Goal: Task Accomplishment & Management: Use online tool/utility

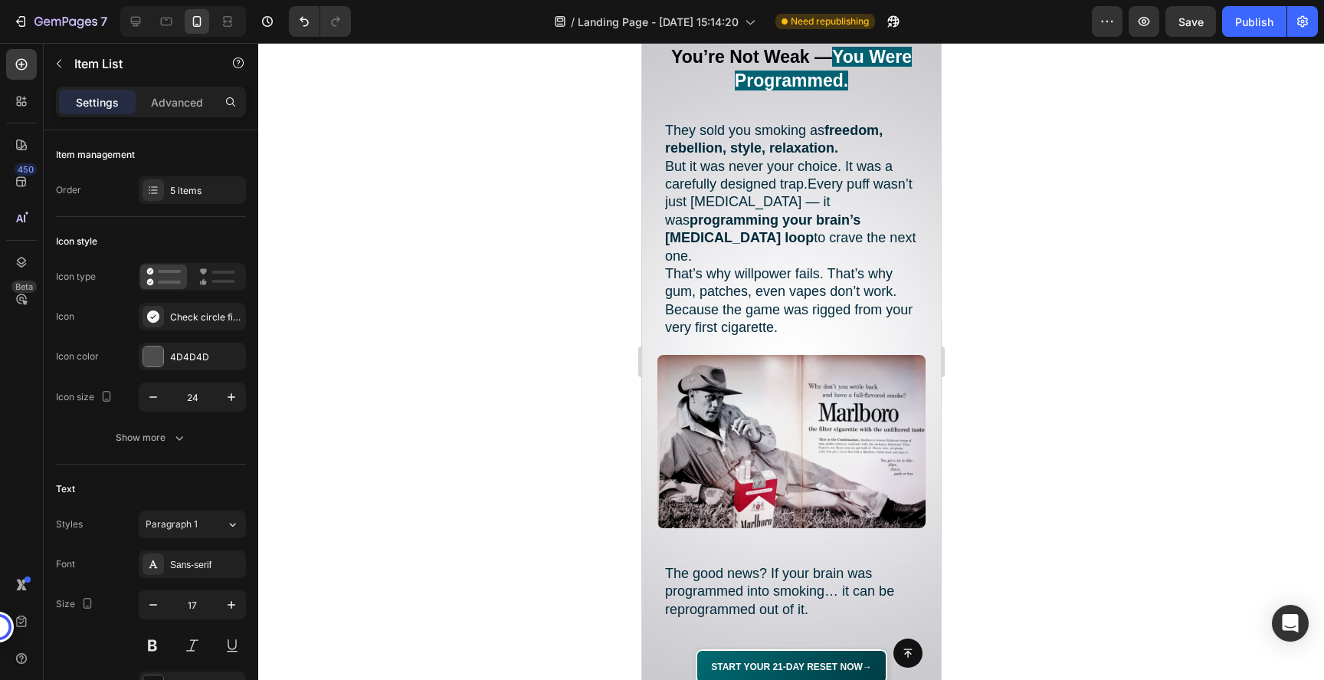
scroll to position [1666, 0]
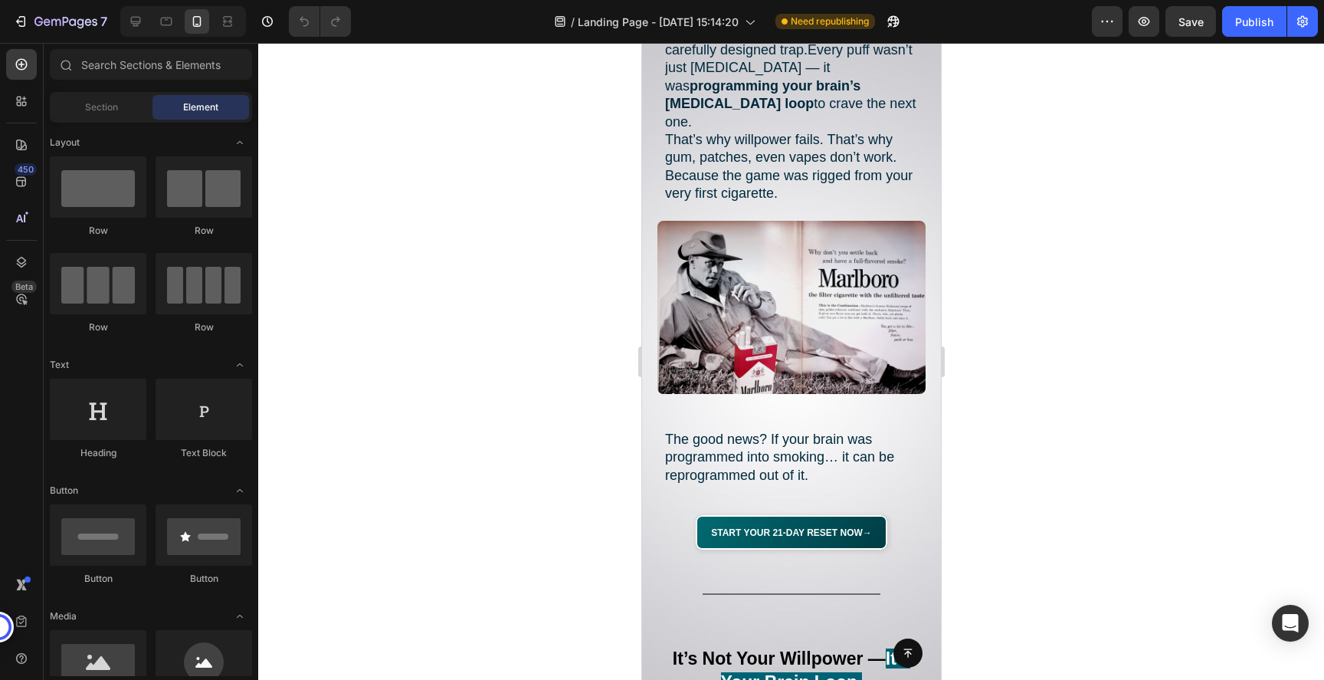
scroll to position [1806, 0]
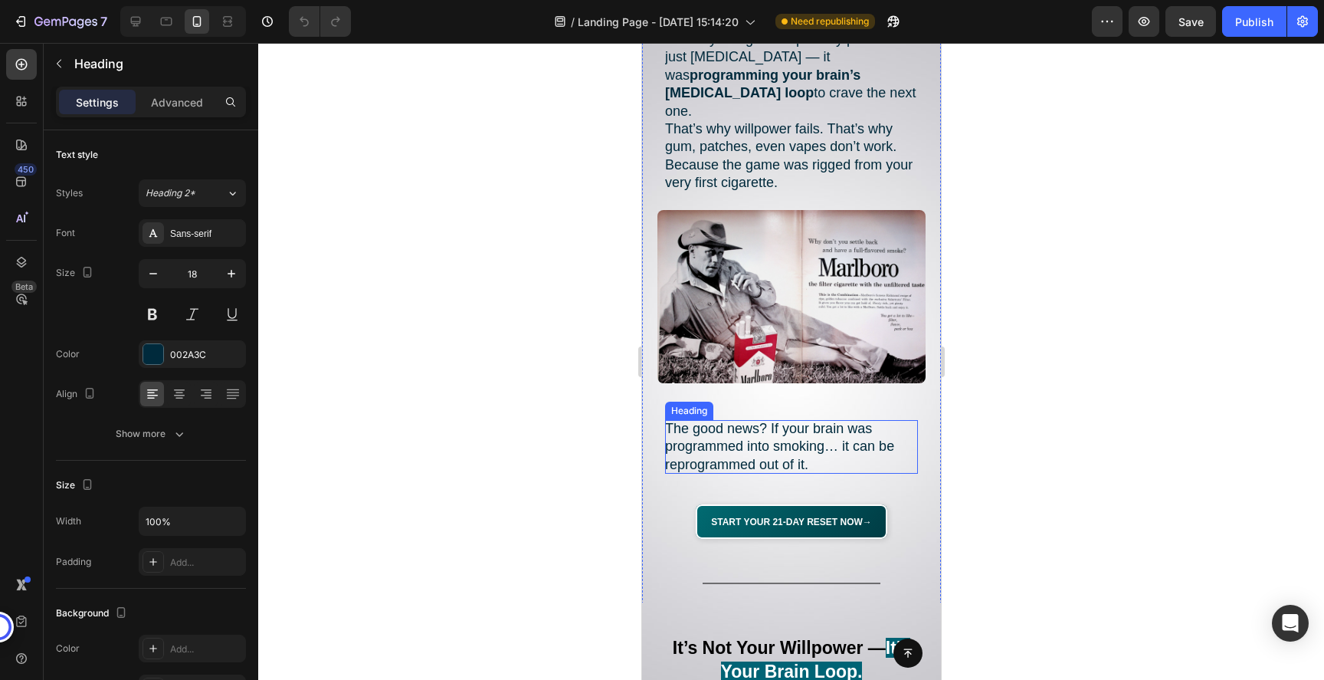
click at [809, 434] on h2 "The good news? If your brain was programmed into smoking… it can be reprogramme…" at bounding box center [790, 447] width 253 height 54
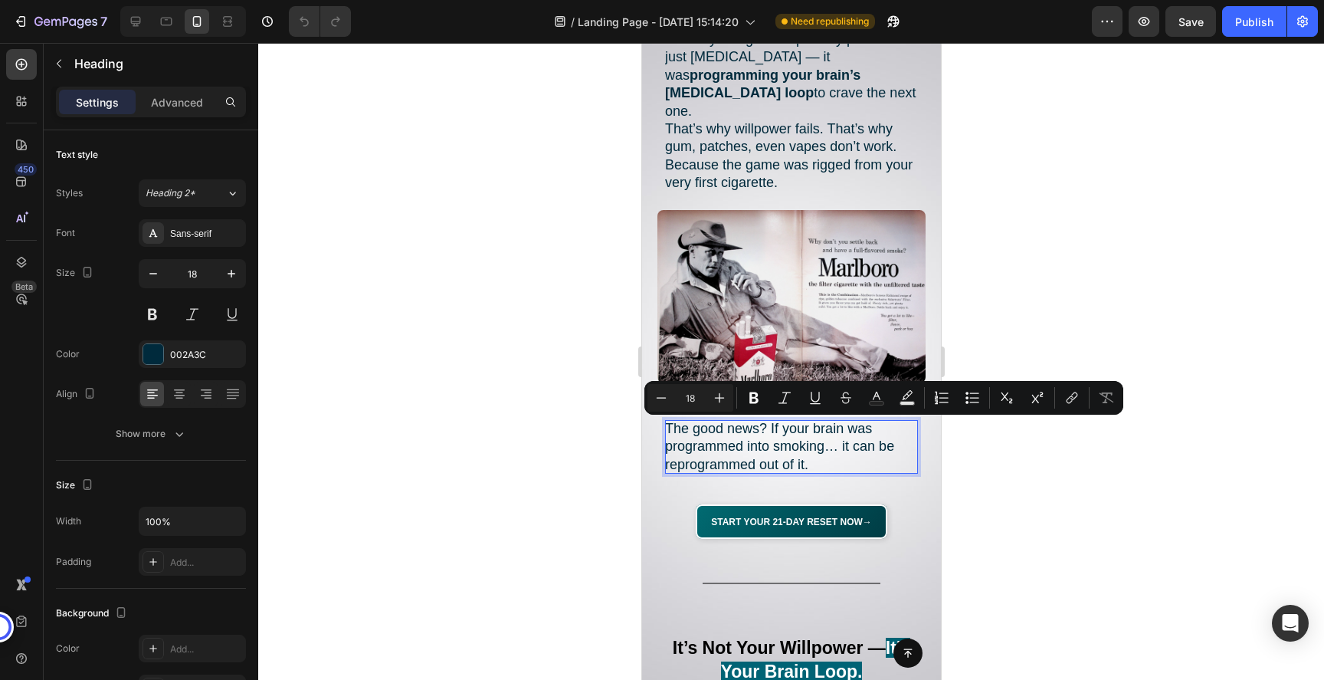
click at [811, 454] on p "The good news? If your brain was programmed into smoking… it can be reprogramme…" at bounding box center [790, 447] width 253 height 54
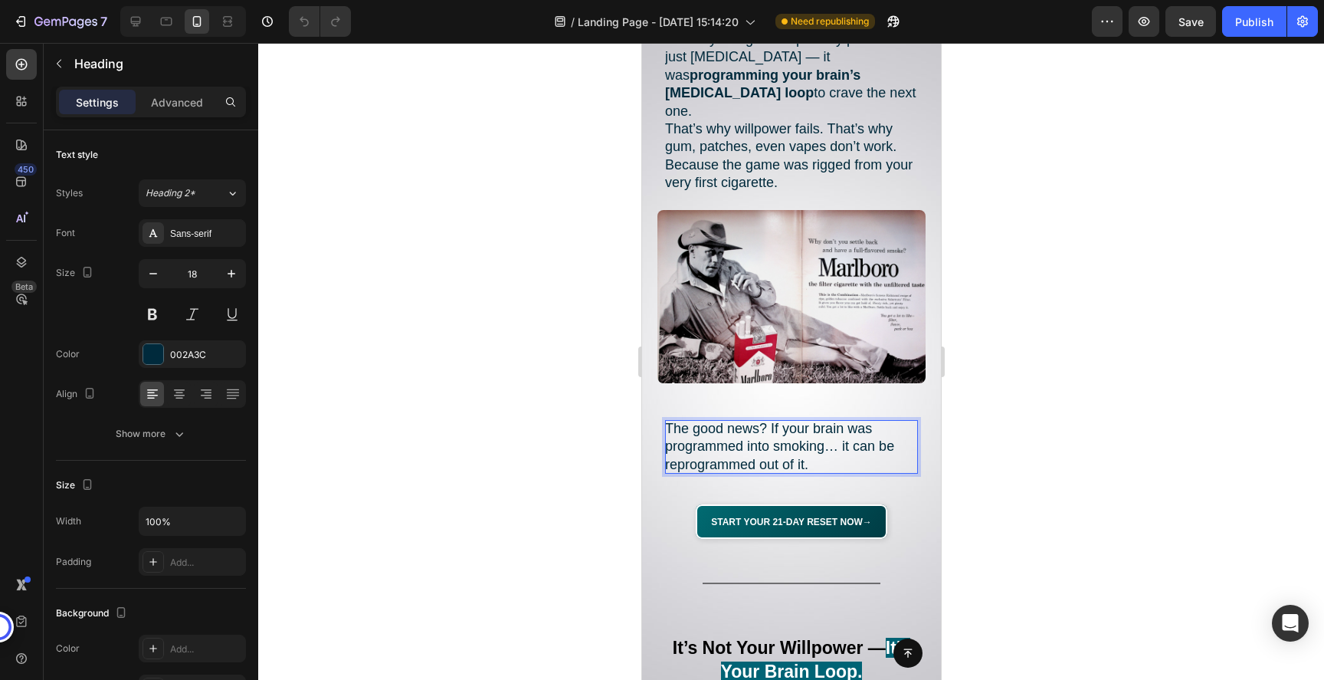
drag, startPoint x: 829, startPoint y: 447, endPoint x: 775, endPoint y: 417, distance: 61.8
click at [775, 420] on p "The good news? If your brain was programmed into smoking… it can be reprogramme…" at bounding box center [790, 447] width 253 height 54
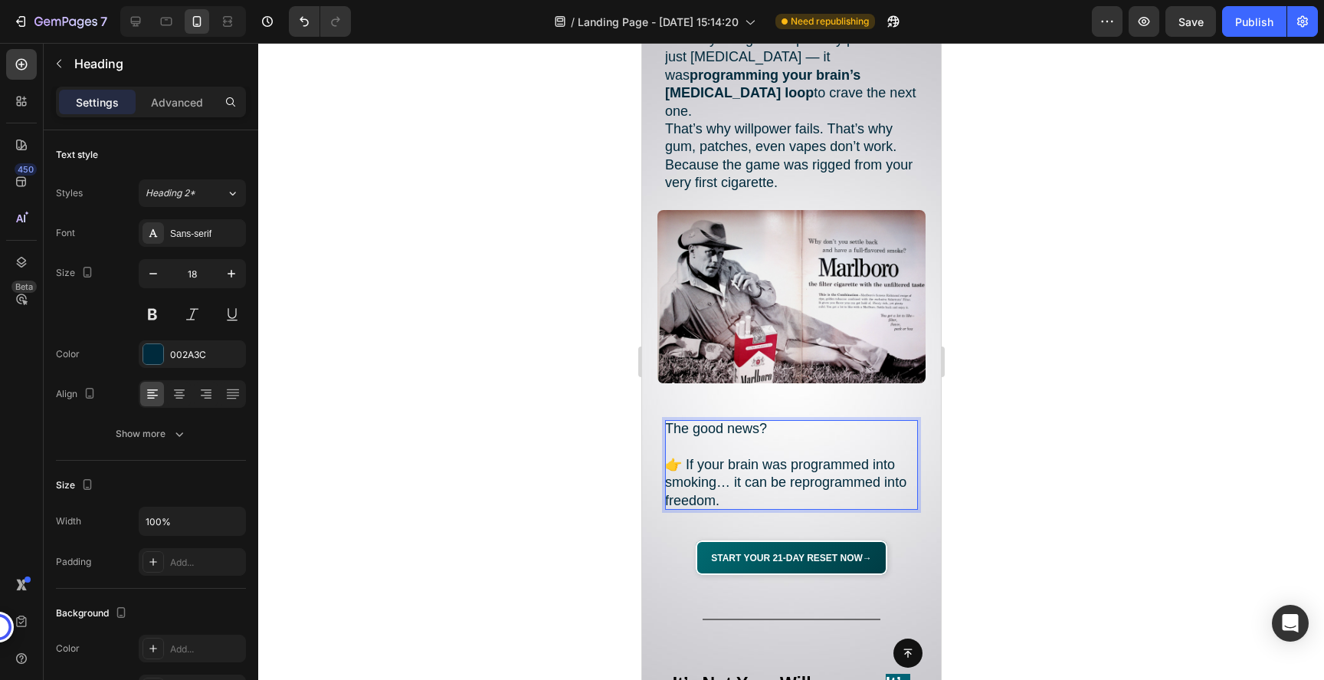
click at [765, 483] on p "The good news? 👉 If your brain was programmed into smoking… it can be reprogram…" at bounding box center [790, 465] width 253 height 90
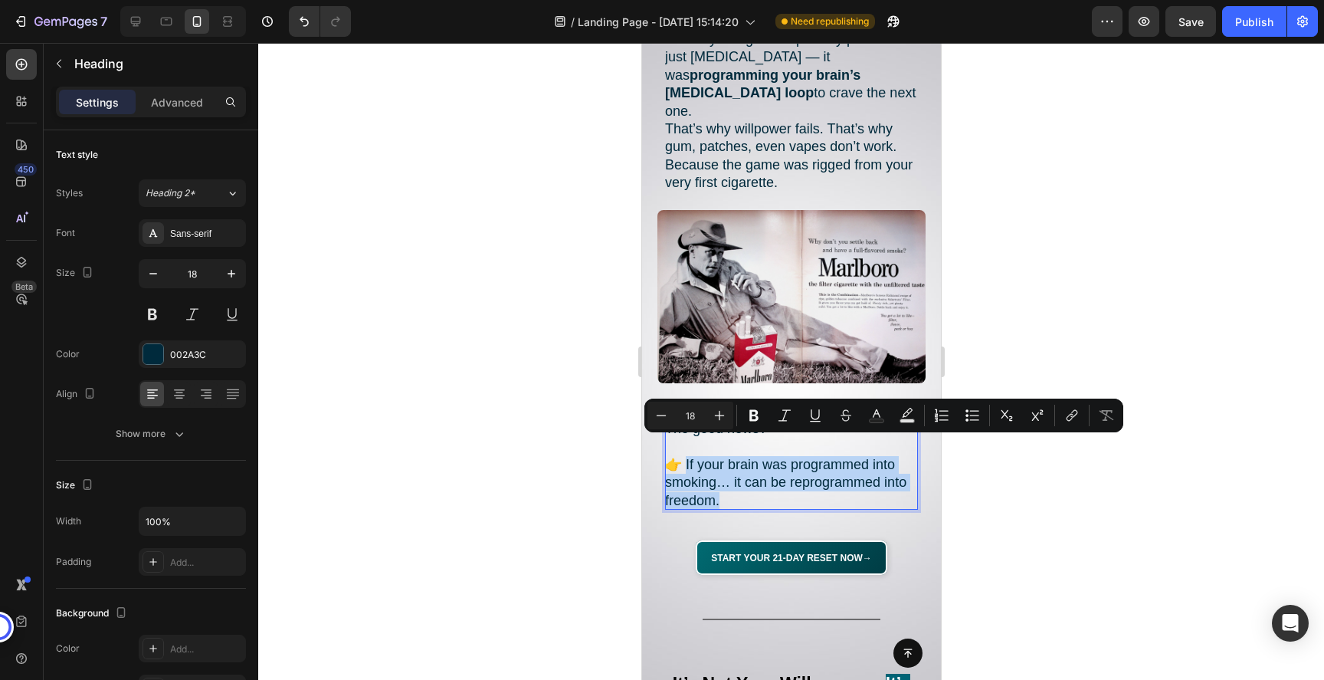
drag, startPoint x: 730, startPoint y: 482, endPoint x: 685, endPoint y: 450, distance: 55.0
click at [685, 450] on p "The good news? 👉 If your brain was programmed into smoking… it can be reprogram…" at bounding box center [790, 465] width 253 height 90
click at [917, 417] on button "Text Background Color" at bounding box center [907, 415] width 28 height 28
type input "000000"
type input "77"
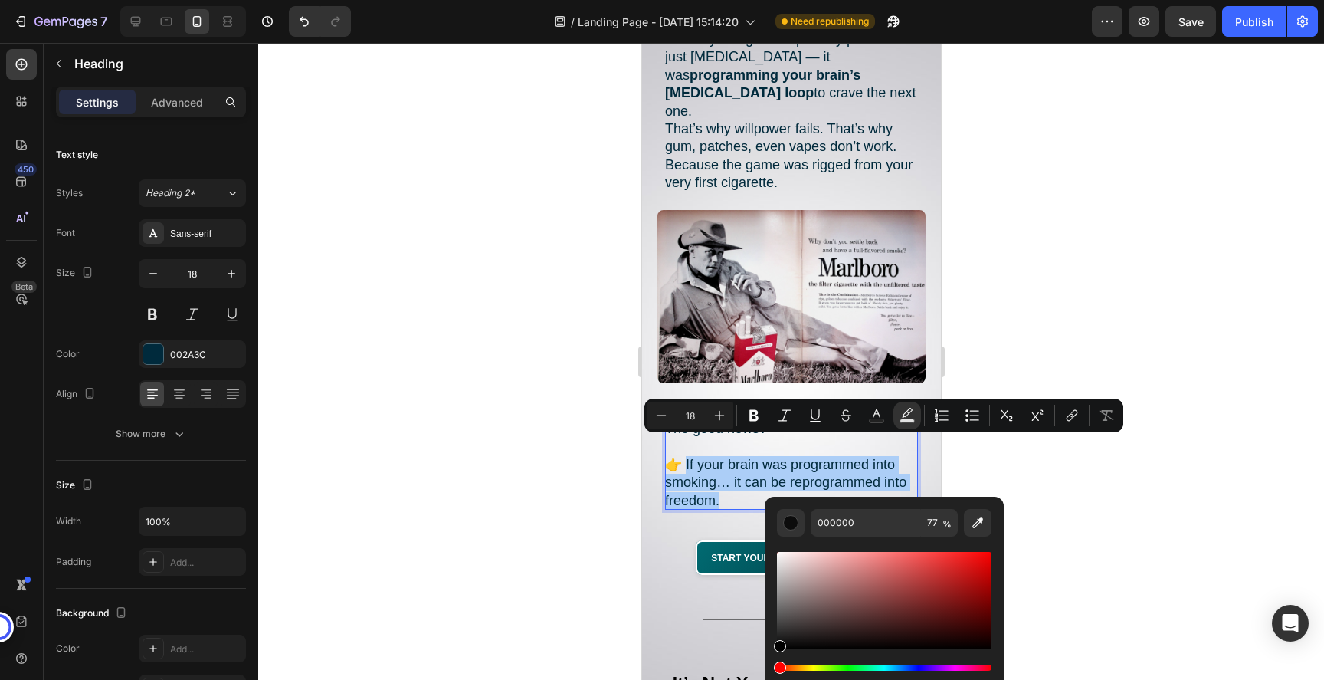
click at [810, 669] on div "Hue" at bounding box center [884, 667] width 215 height 6
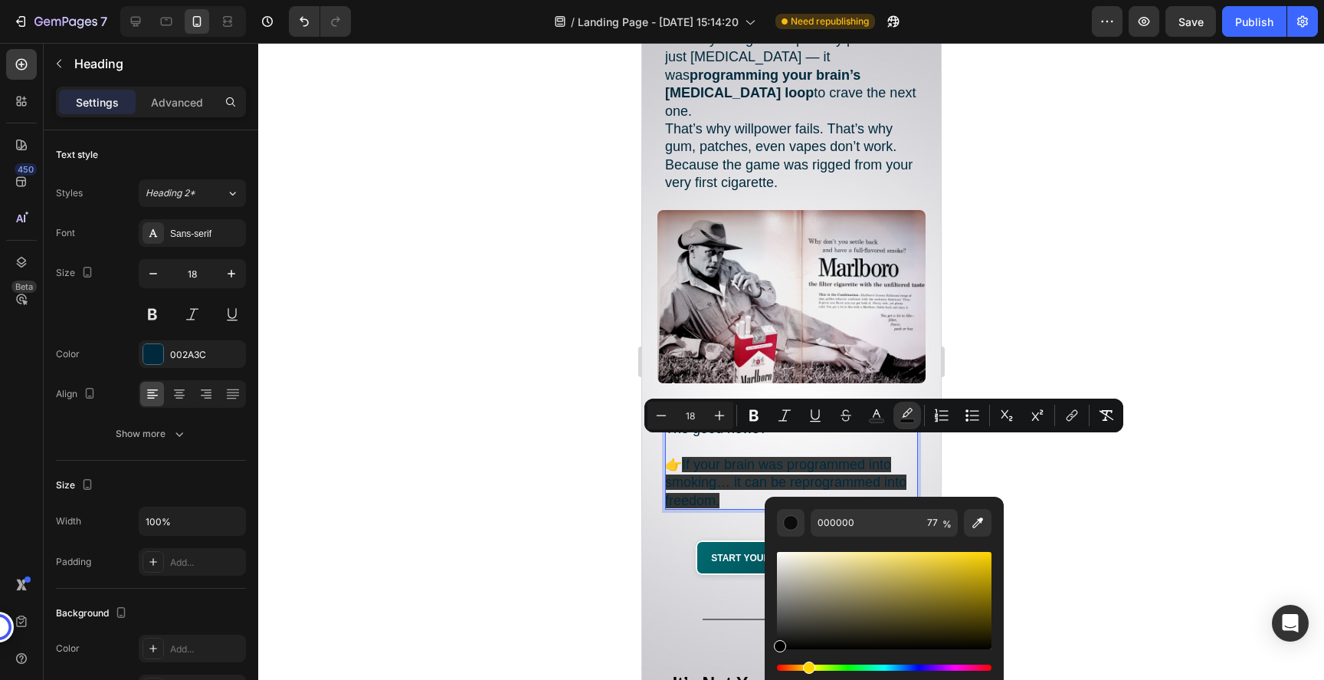
click at [807, 669] on div "Hue" at bounding box center [884, 667] width 215 height 6
click at [799, 668] on div "Hue" at bounding box center [884, 667] width 215 height 6
click at [950, 581] on div "Editor contextual toolbar" at bounding box center [884, 600] width 215 height 97
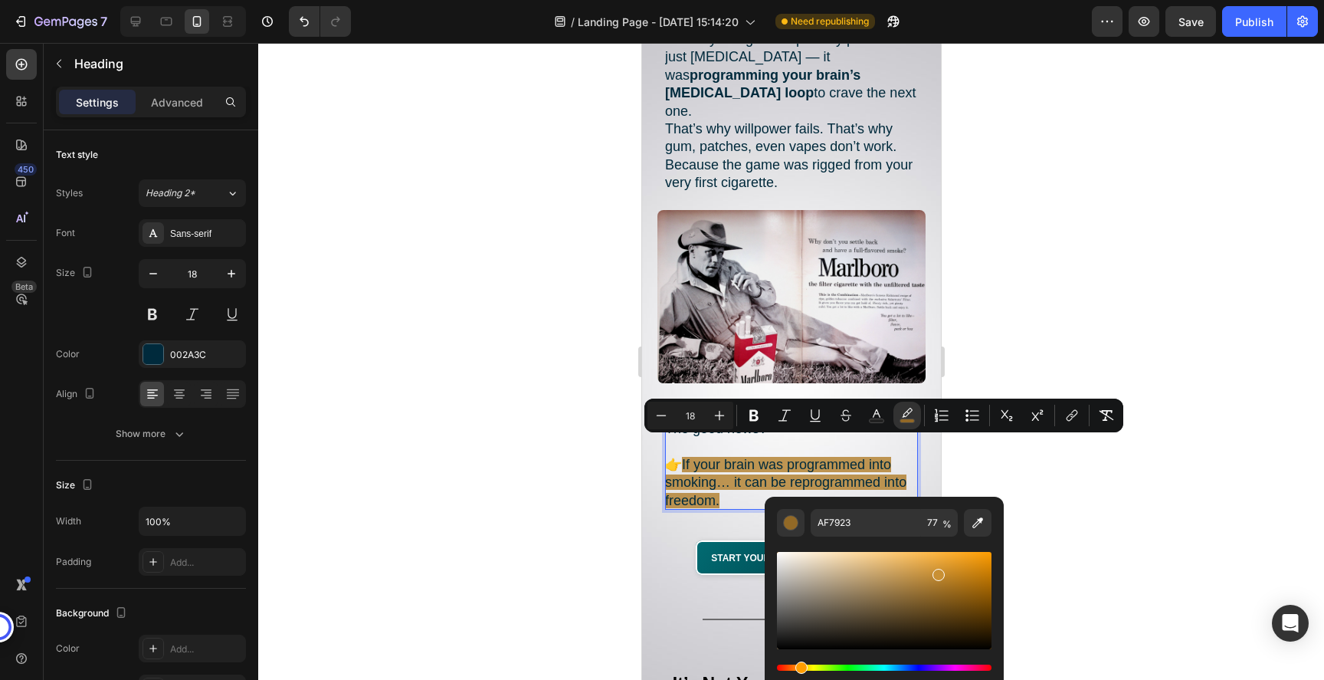
click at [936, 571] on div "Editor contextual toolbar" at bounding box center [884, 600] width 215 height 97
type input "C99034"
click at [1043, 470] on div at bounding box center [791, 361] width 1066 height 637
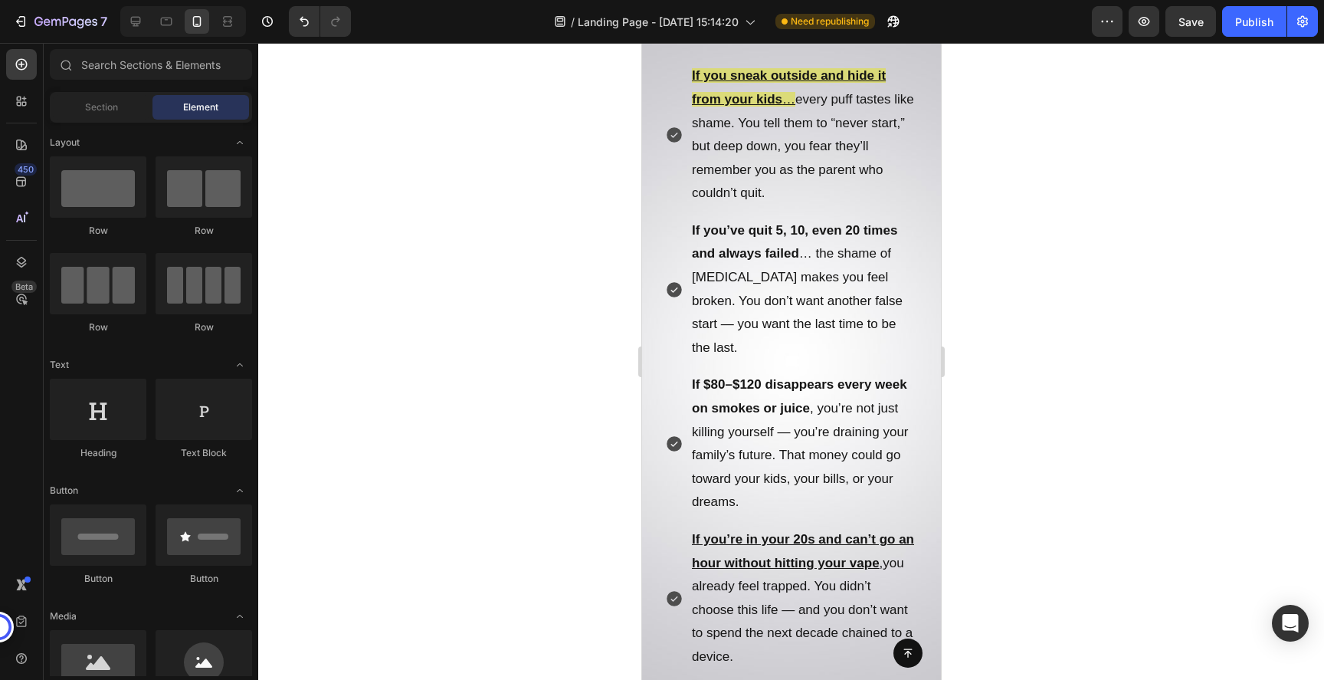
scroll to position [784, 0]
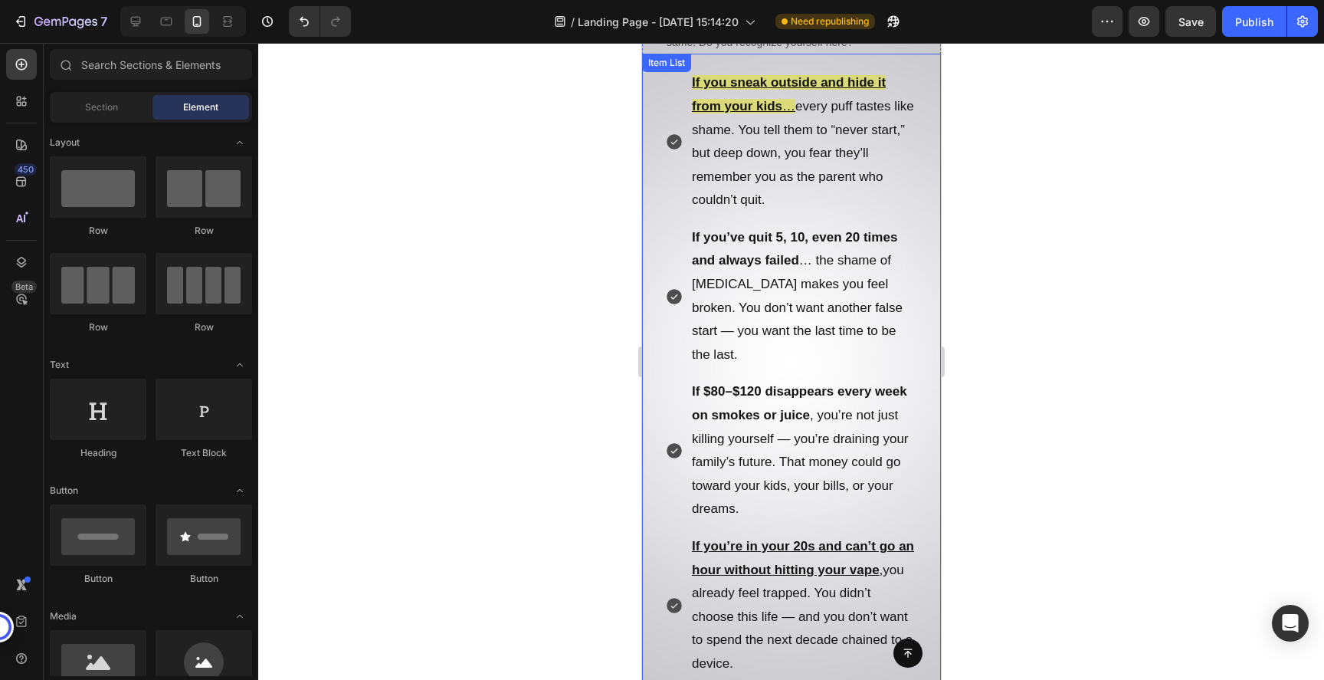
click at [730, 86] on u "If you sneak outside and hide it from your kids" at bounding box center [788, 94] width 194 height 38
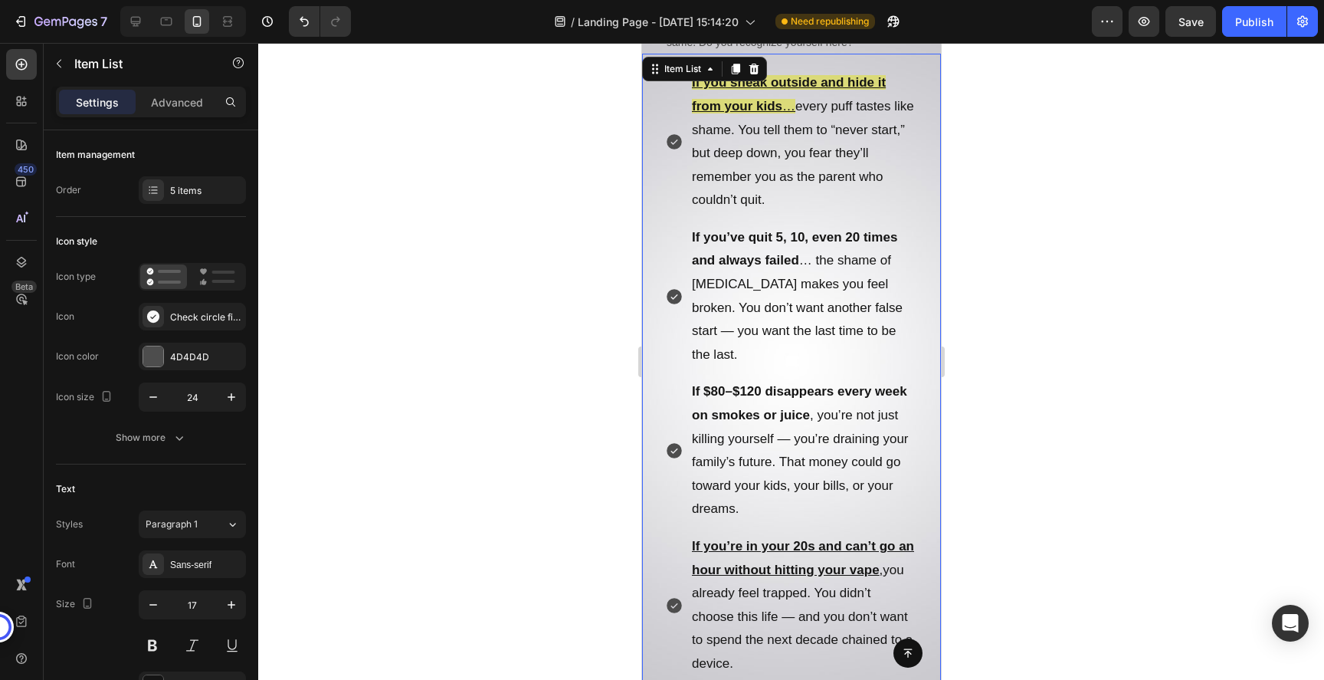
click at [1040, 175] on div at bounding box center [791, 361] width 1066 height 637
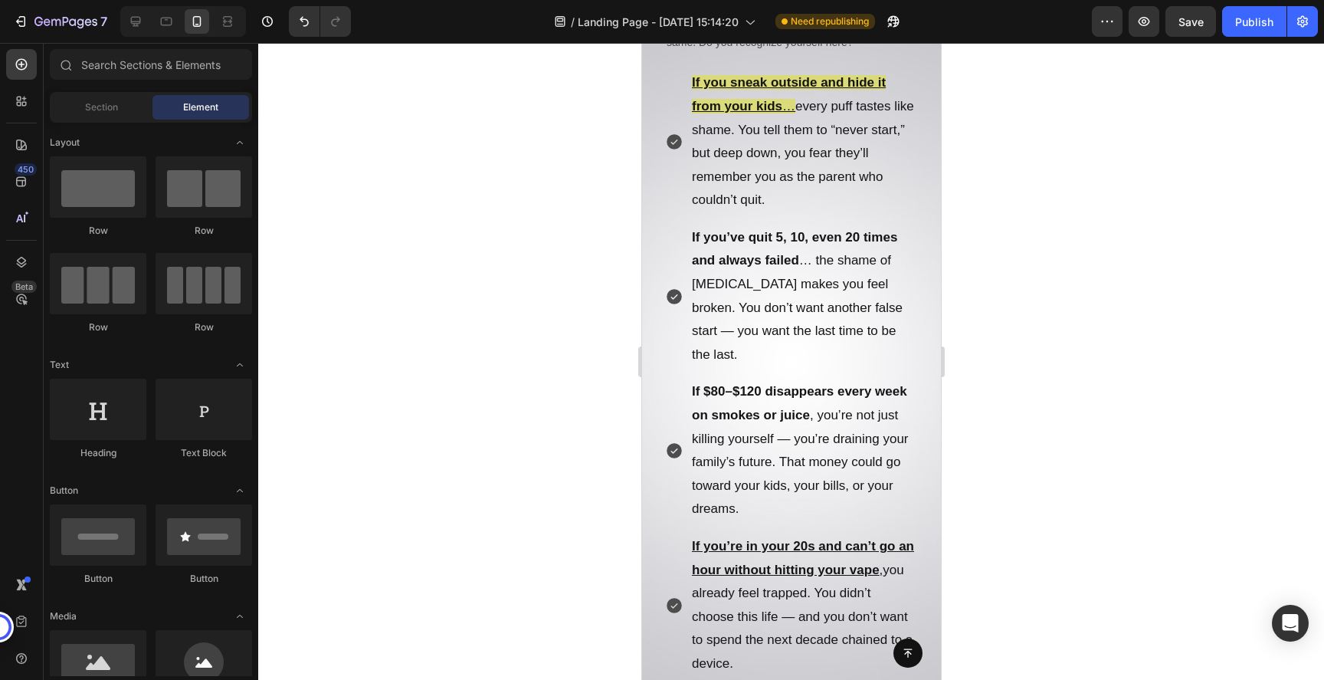
click at [1019, 245] on div at bounding box center [791, 361] width 1066 height 637
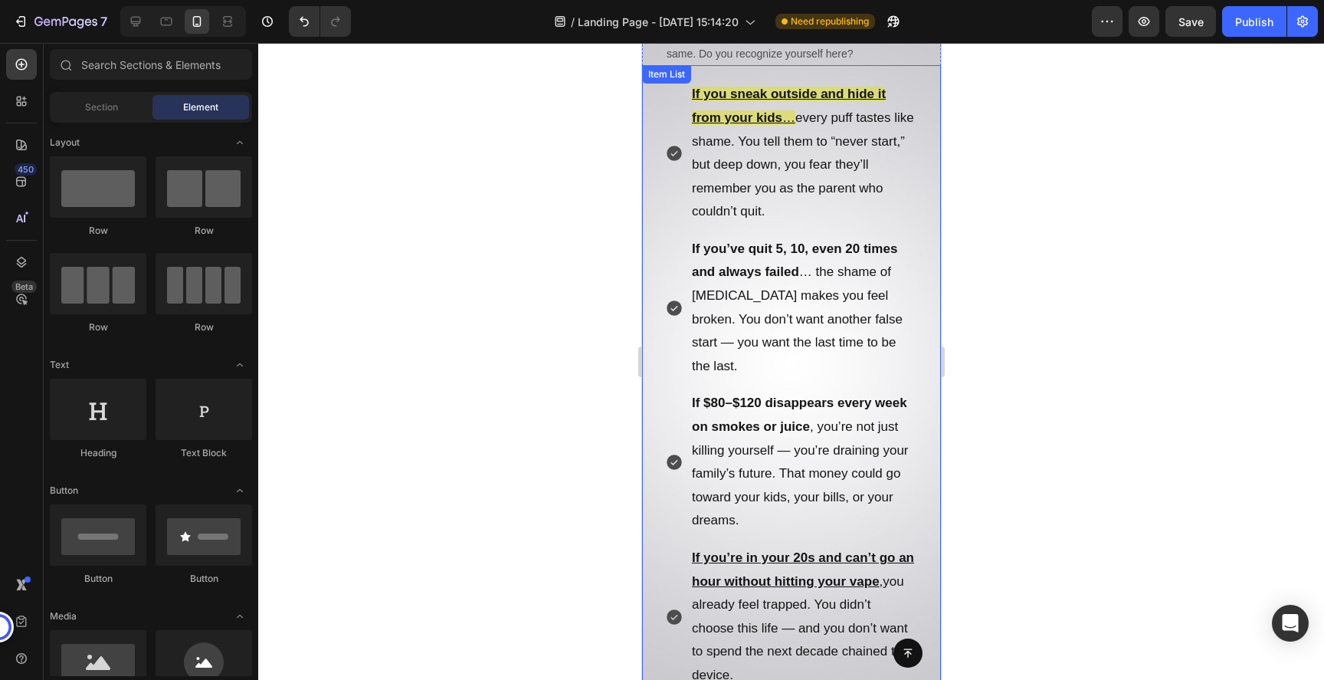
scroll to position [774, 0]
click at [1077, 302] on div at bounding box center [791, 361] width 1066 height 637
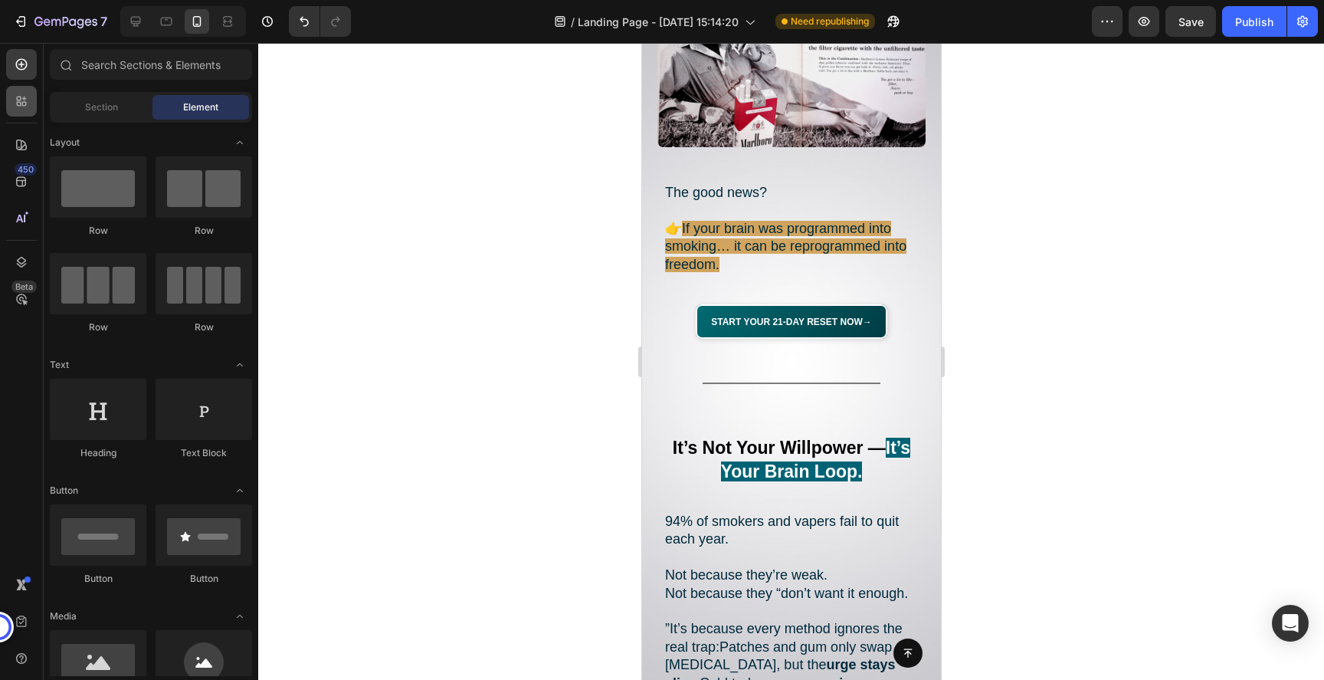
scroll to position [1879, 0]
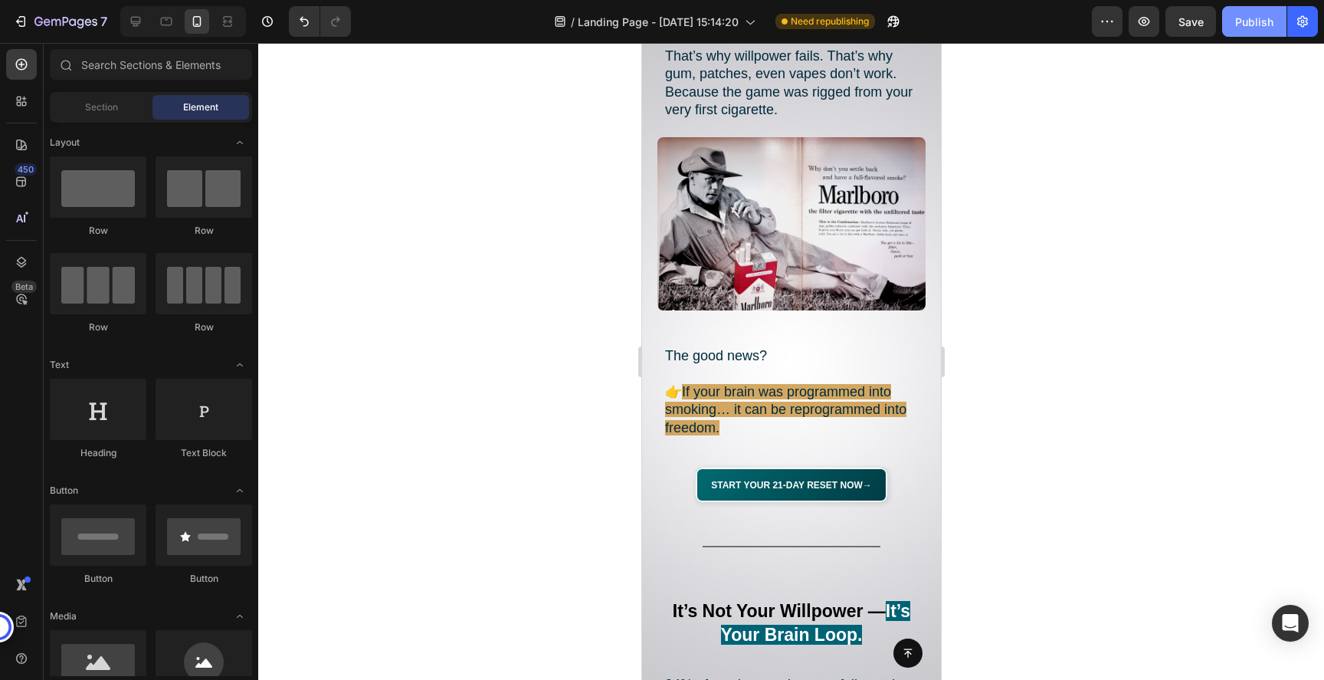
click at [1248, 28] on div "Publish" at bounding box center [1254, 22] width 38 height 16
click at [1248, 28] on button "Publish" at bounding box center [1254, 21] width 64 height 31
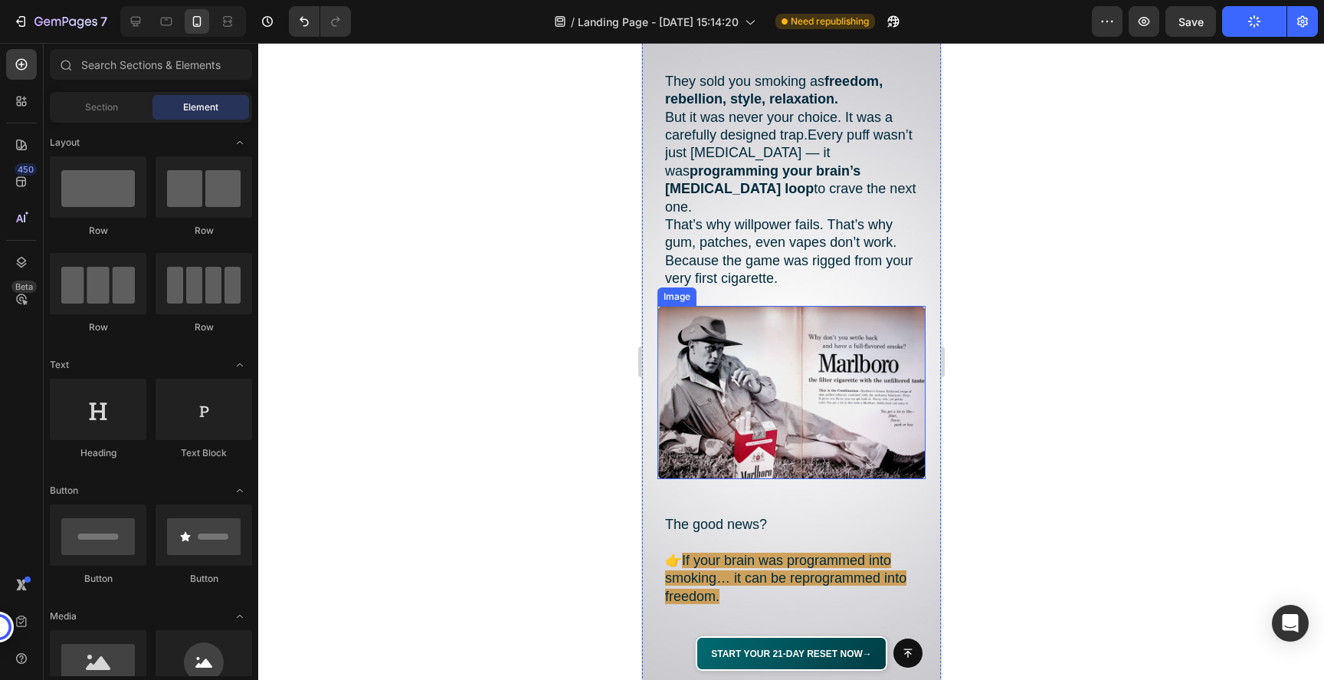
scroll to position [1696, 0]
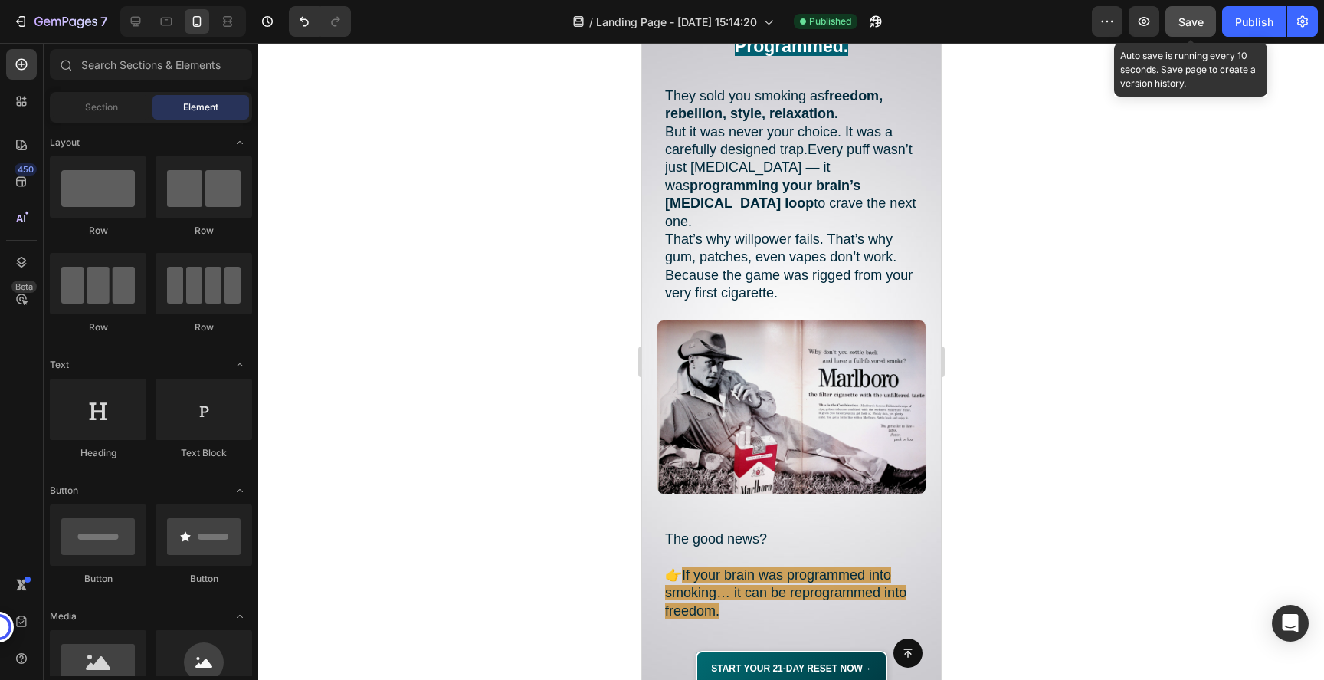
click at [1197, 28] on span "Save" at bounding box center [1190, 21] width 25 height 13
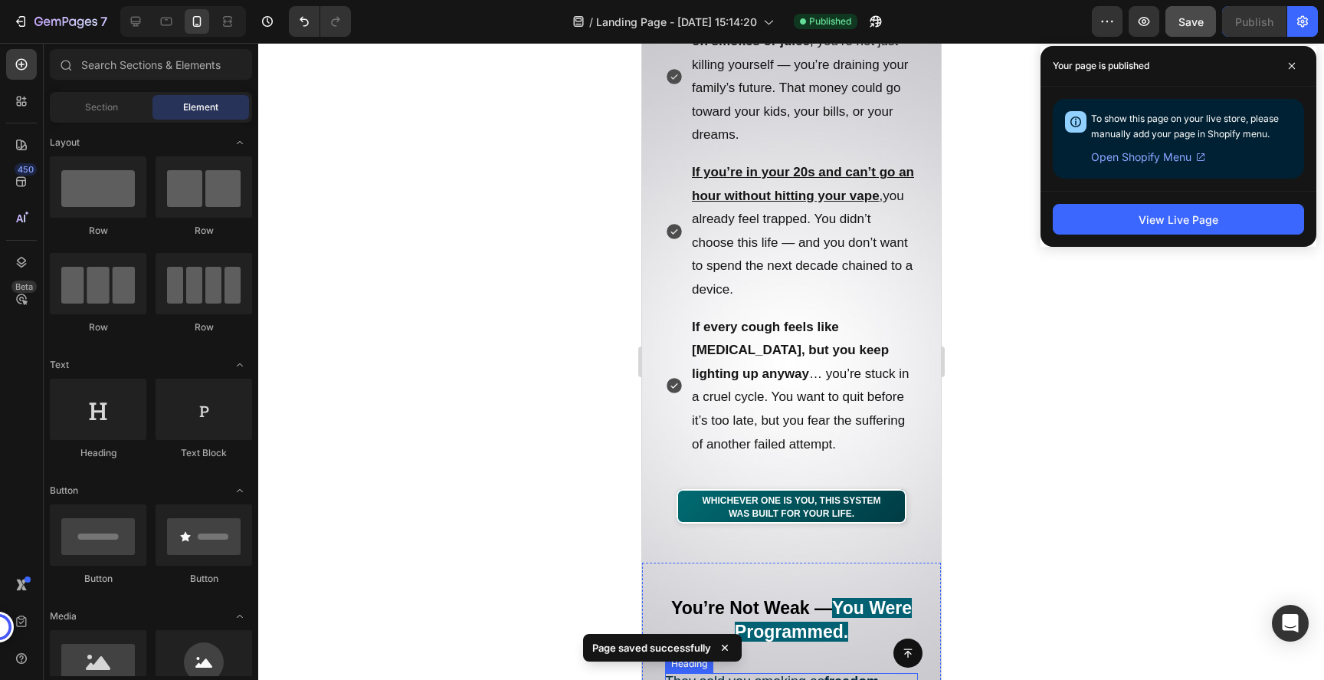
scroll to position [1096, 0]
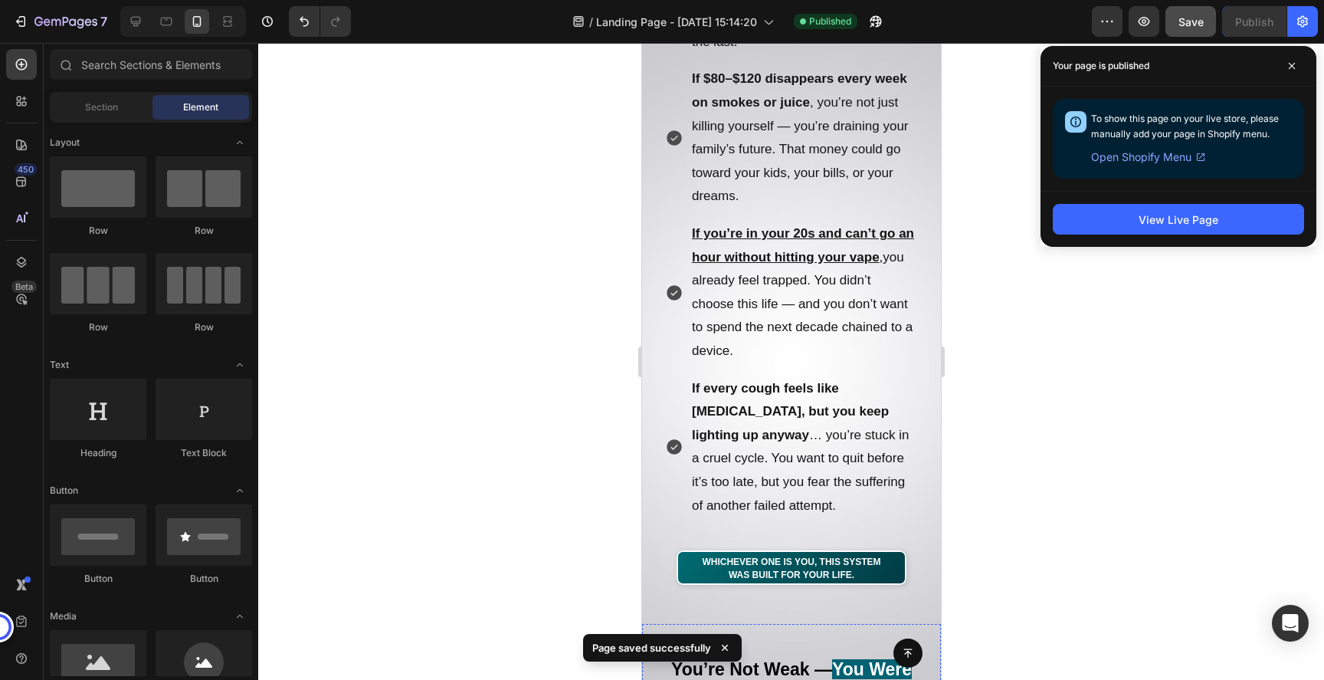
click at [816, 270] on p "If you’re in your 20s and can’t go an hour without hitting your vape , you alre…" at bounding box center [803, 292] width 224 height 141
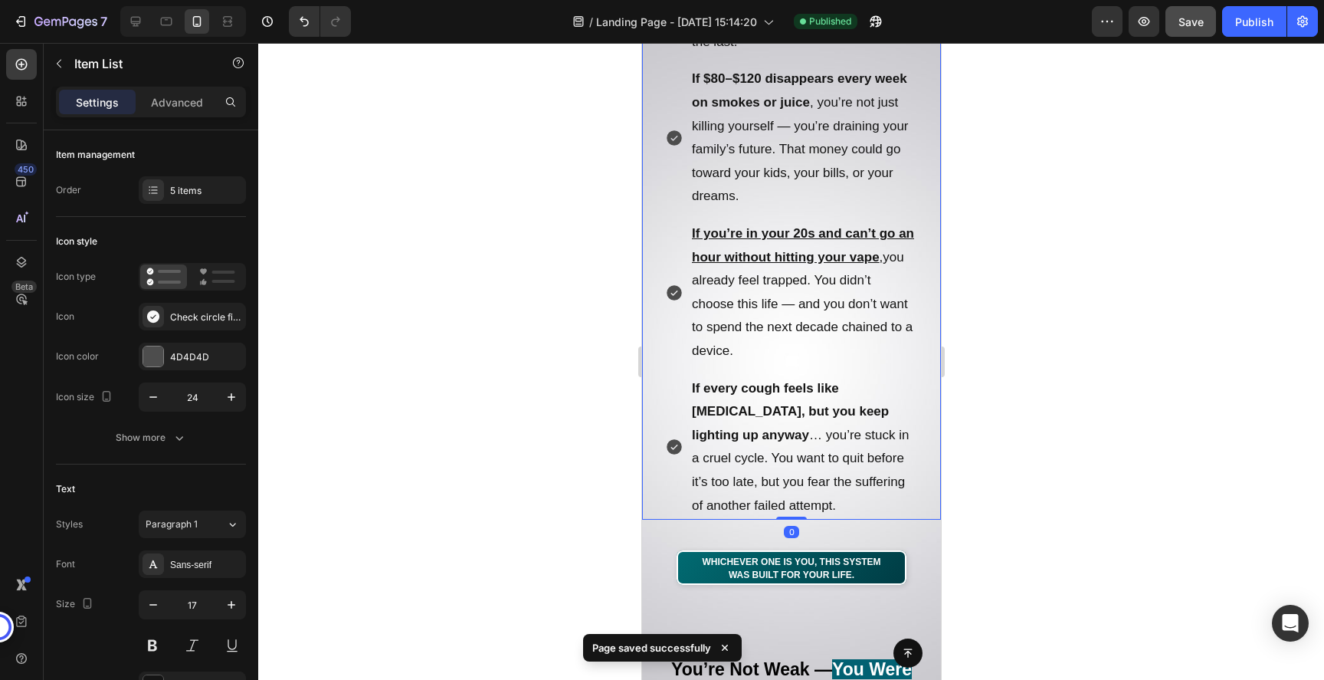
click at [816, 270] on p "If you’re in your 20s and can’t go an hour without hitting your vape , you alre…" at bounding box center [803, 292] width 224 height 141
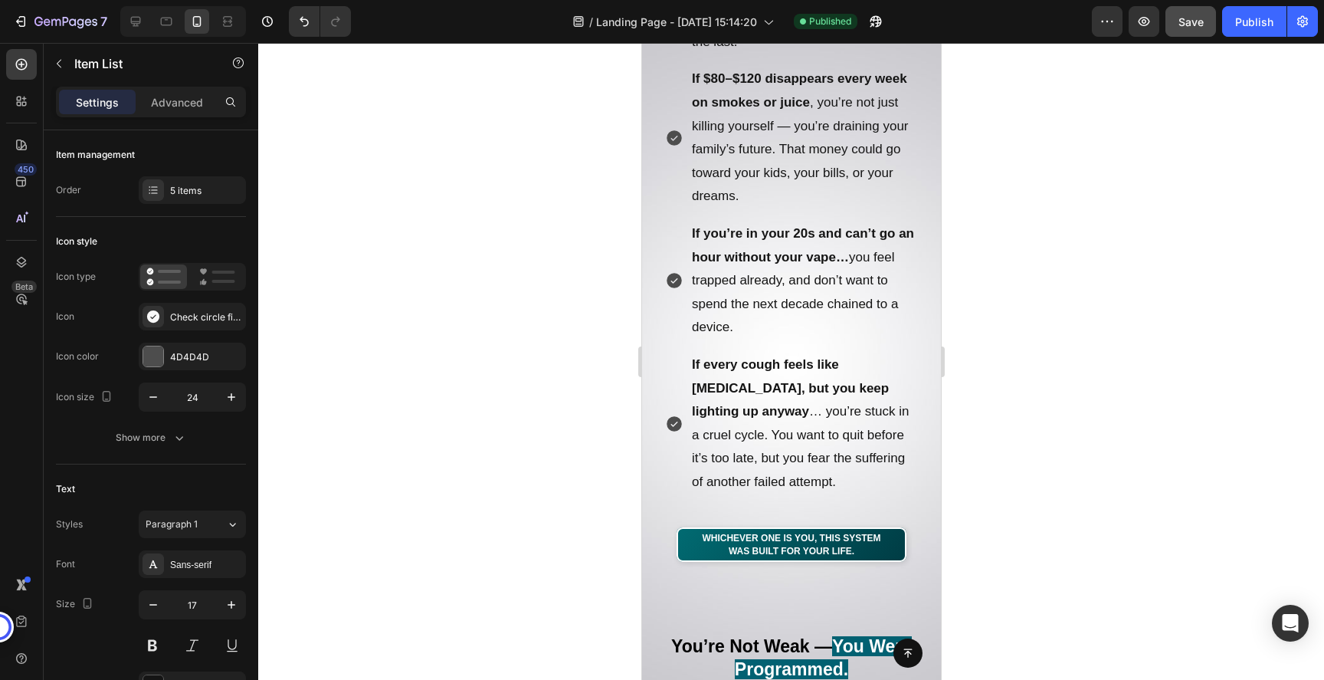
click at [1033, 342] on div at bounding box center [791, 361] width 1066 height 637
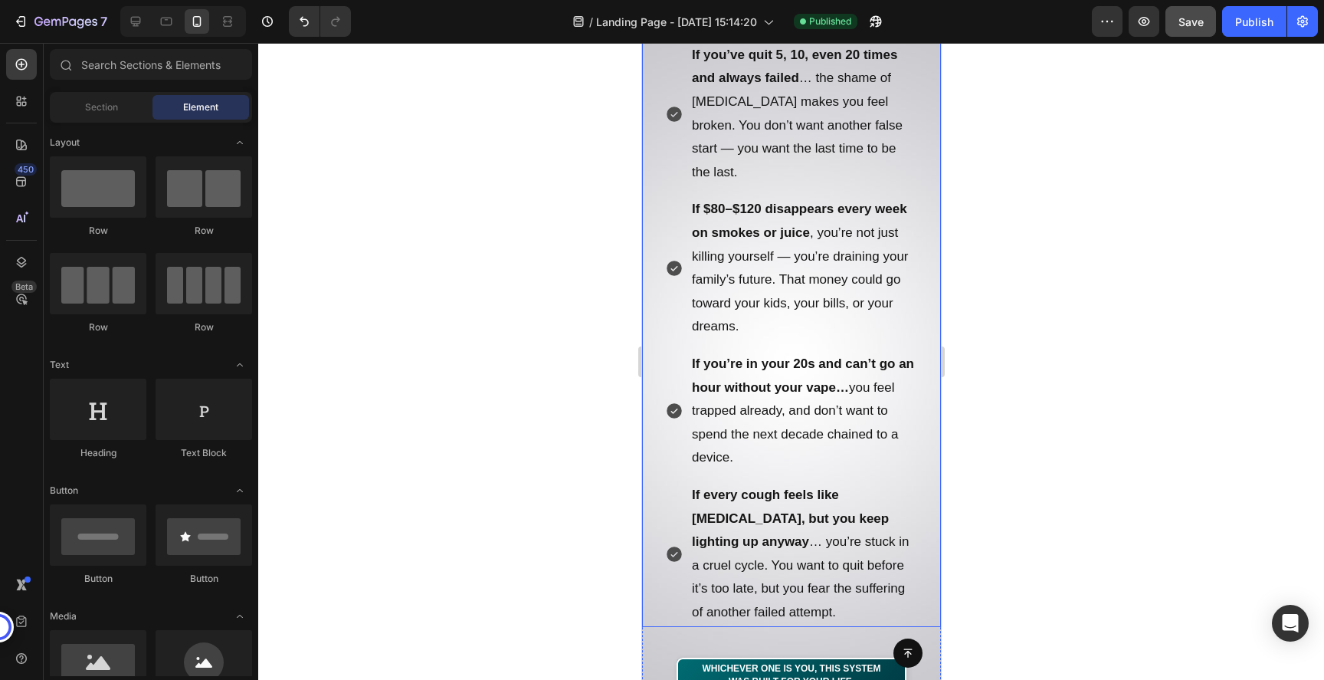
scroll to position [957, 0]
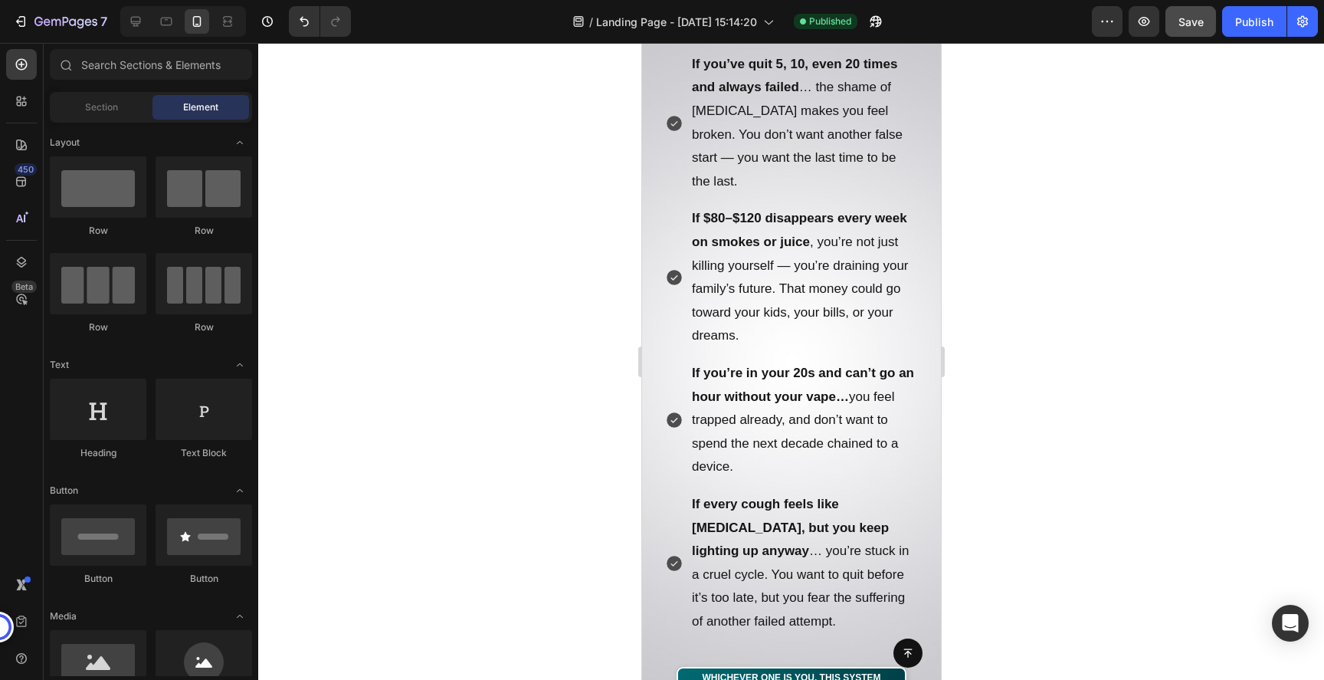
click at [771, 282] on p "If $80–$120 disappears every week on smokes or juice , you’re not just killing …" at bounding box center [803, 277] width 224 height 141
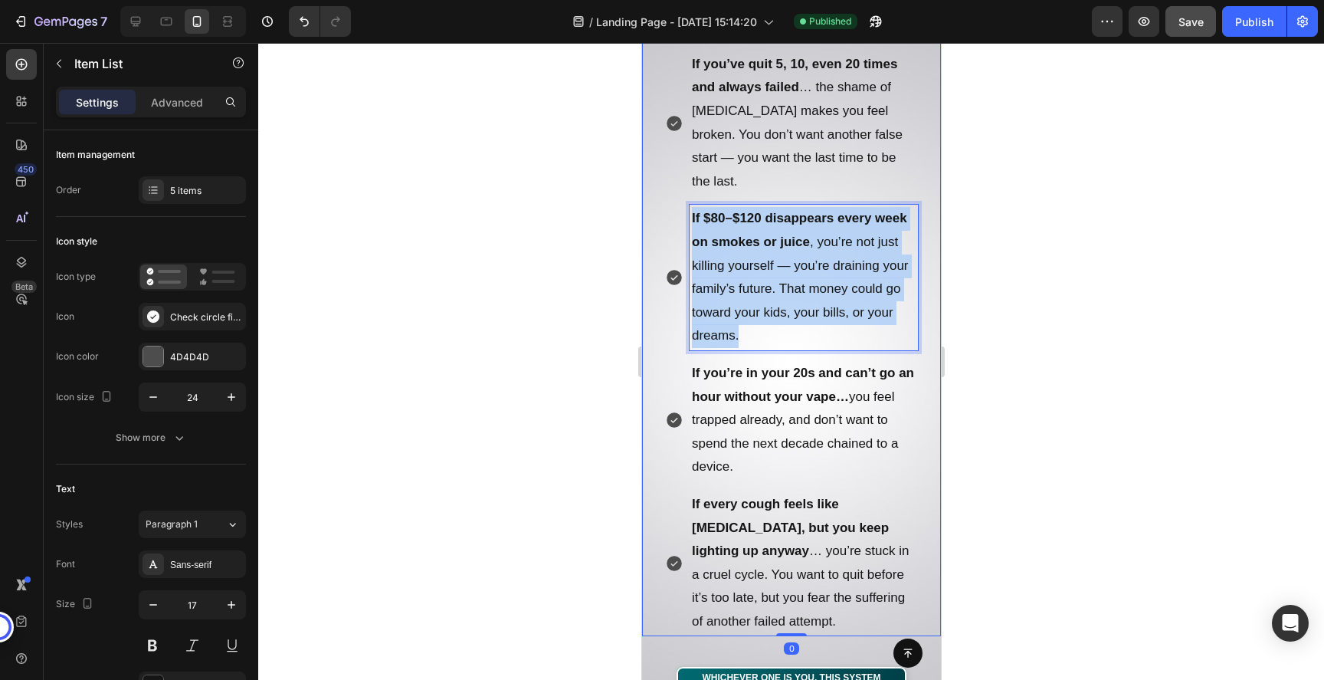
click at [771, 282] on p "If $80–$120 disappears every week on smokes or juice , you’re not just killing …" at bounding box center [803, 277] width 224 height 141
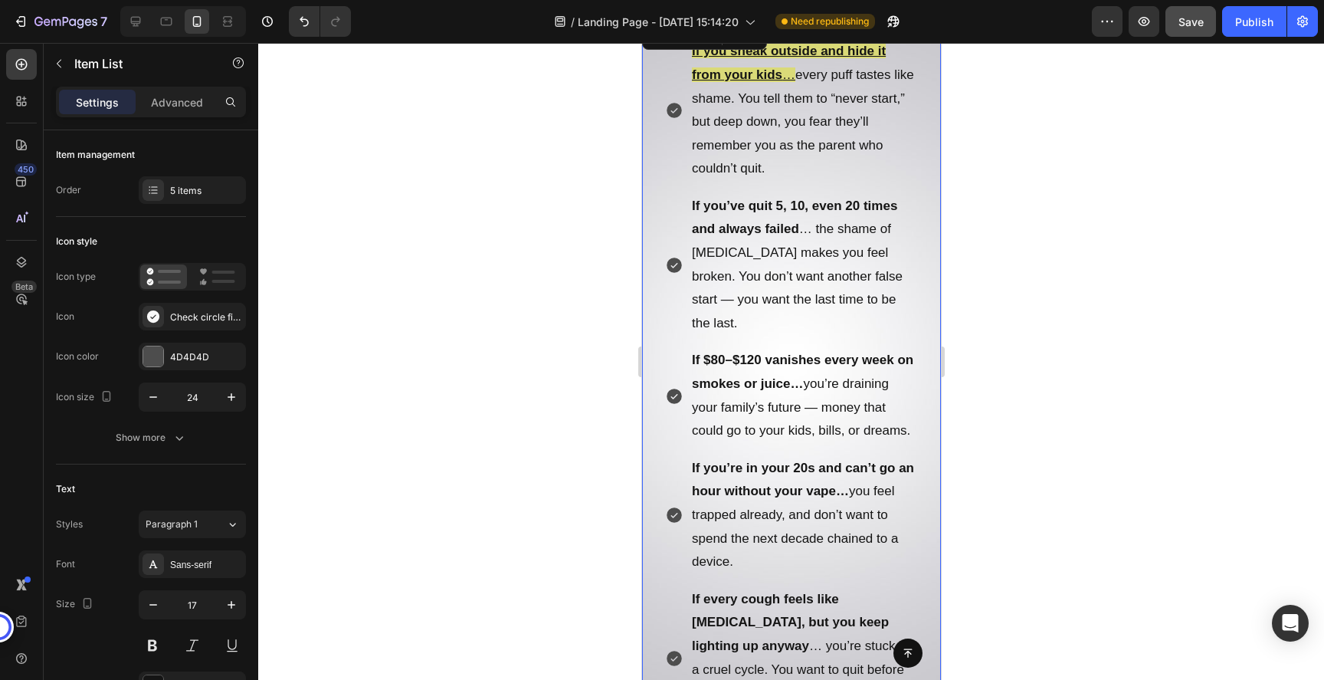
scroll to position [814, 0]
click at [751, 252] on p "If you’ve quit 5, 10, even 20 times and always failed … the shame of relapse ma…" at bounding box center [803, 265] width 224 height 141
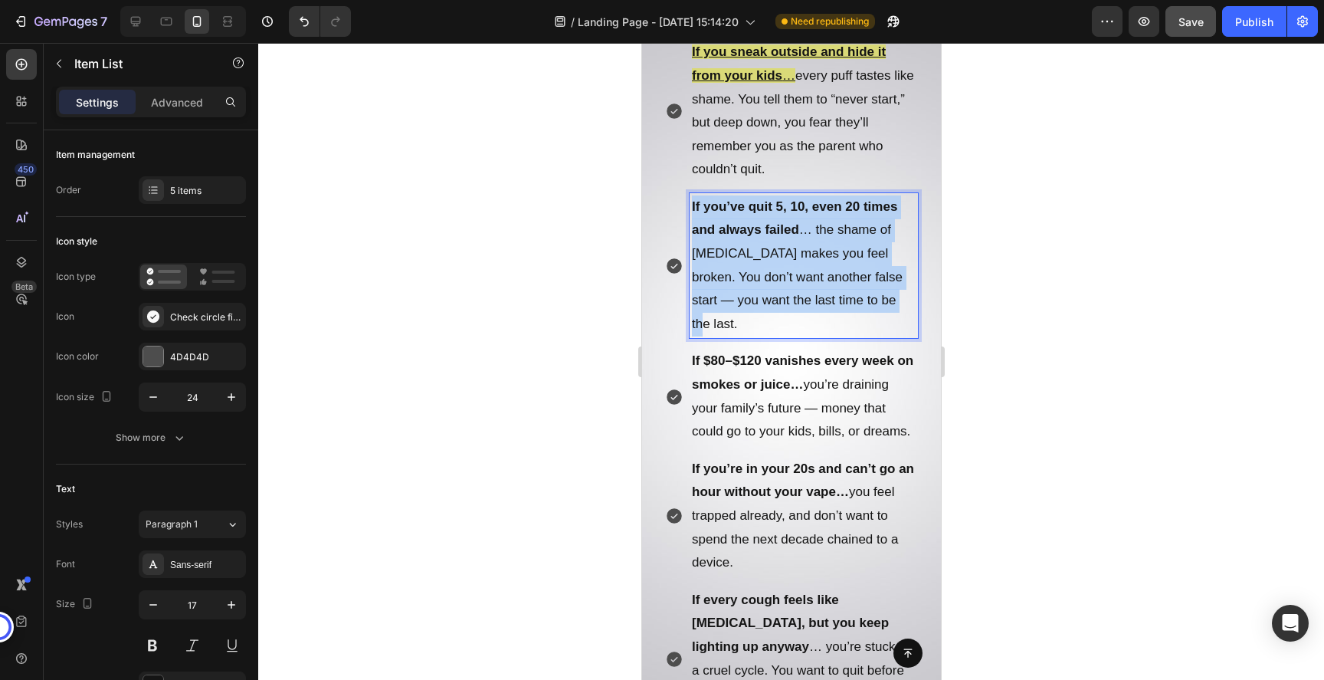
click at [751, 252] on p "If you’ve quit 5, 10, even 20 times and always failed … the shame of relapse ma…" at bounding box center [803, 265] width 224 height 141
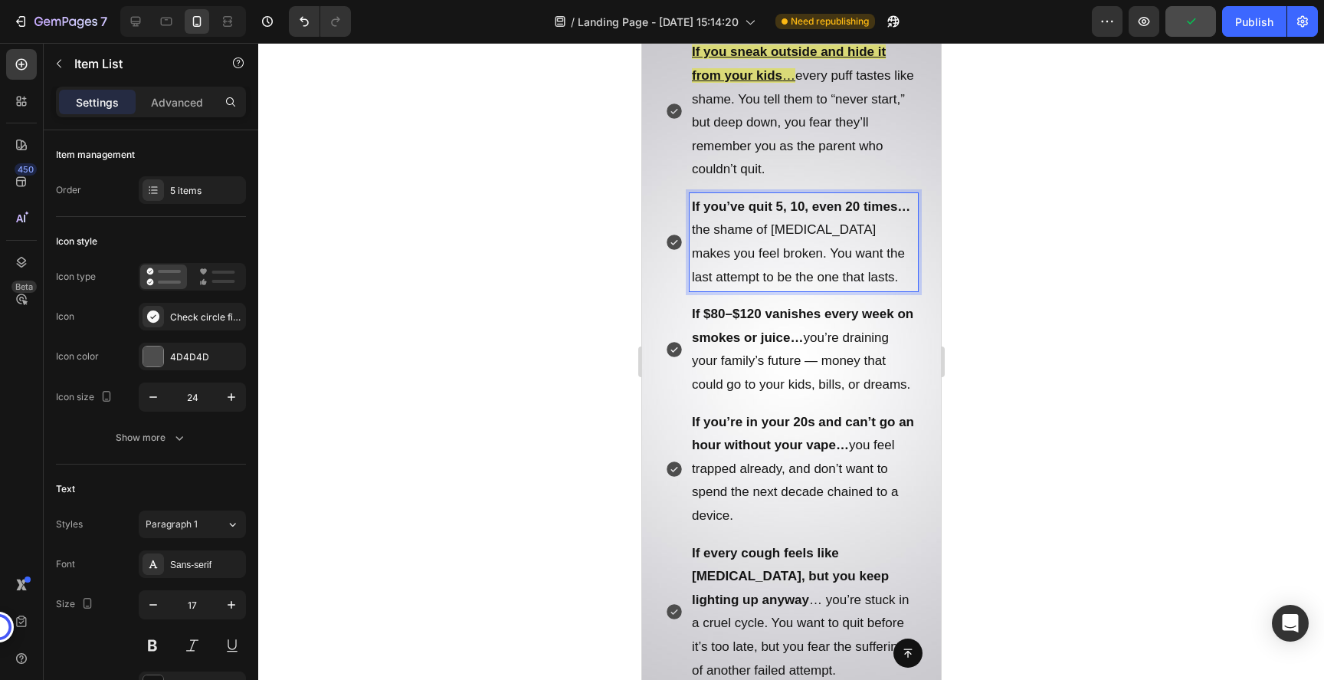
click at [777, 390] on p "If $80–$120 vanishes every week on smokes or juice… you’re draining your family…" at bounding box center [803, 349] width 224 height 93
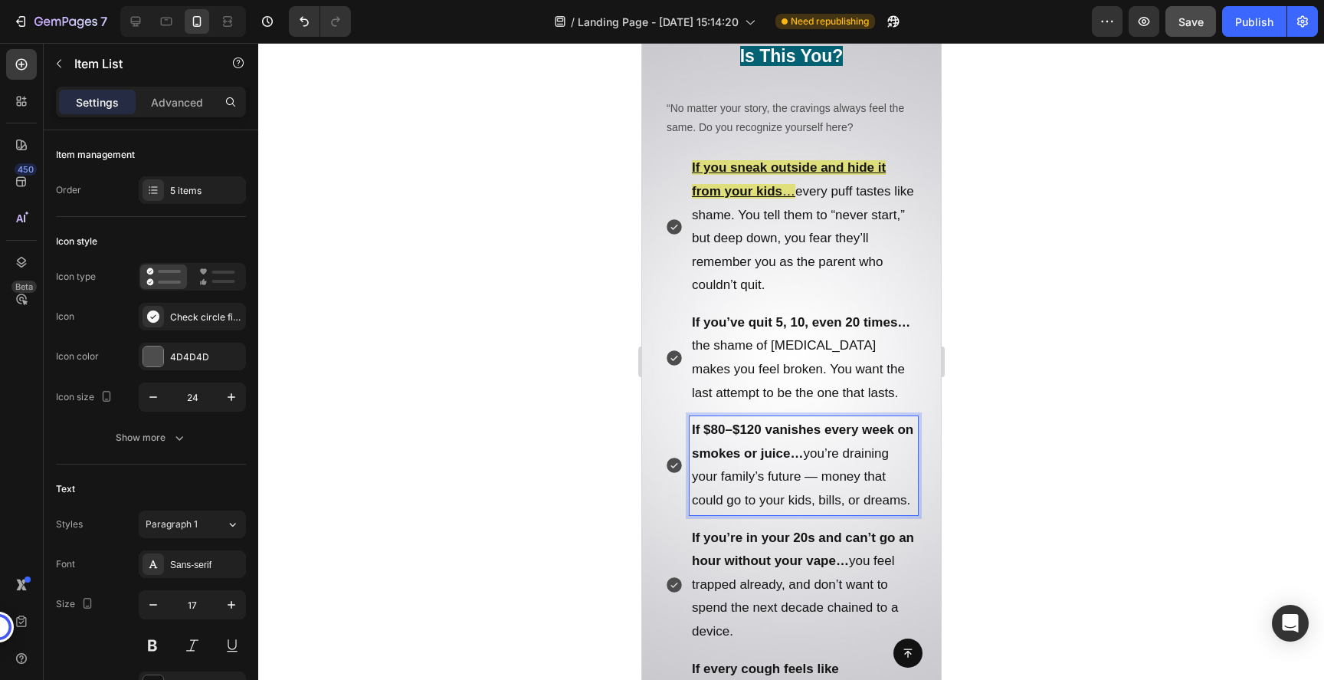
scroll to position [681, 0]
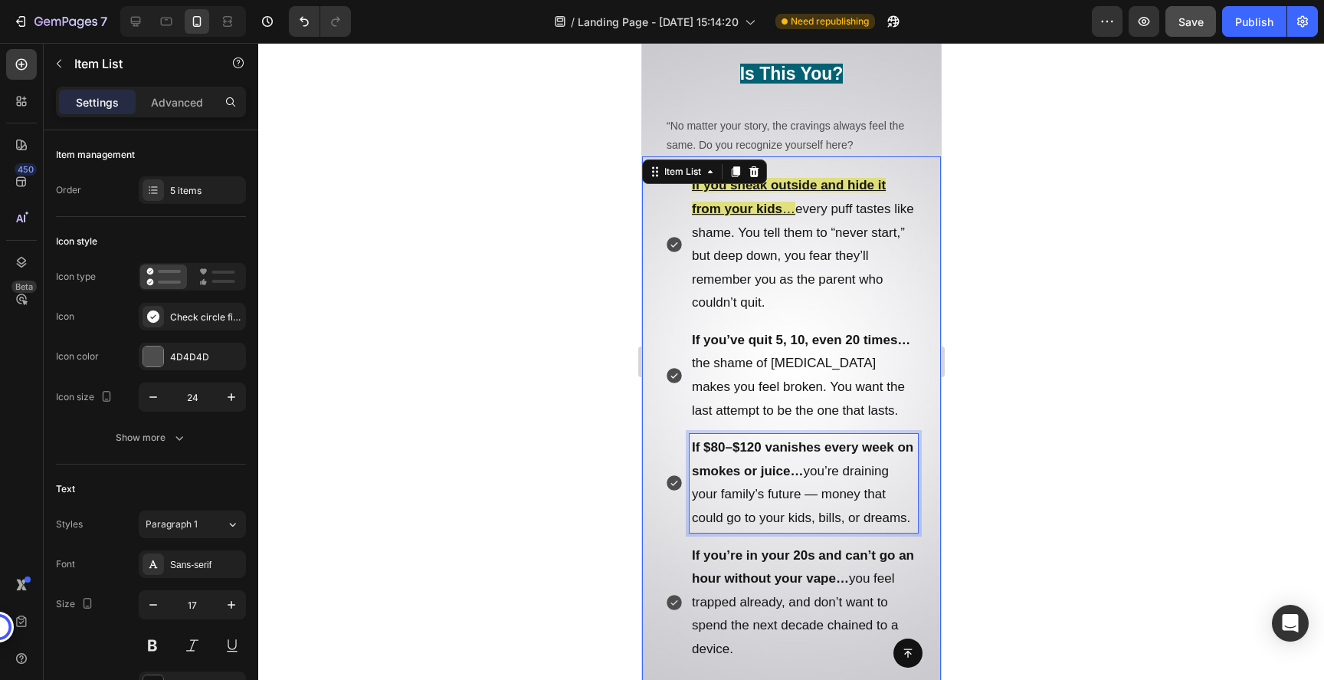
click at [780, 233] on p "If you sneak outside and hide it from your kids … every puff tastes like shame.…" at bounding box center [803, 244] width 224 height 141
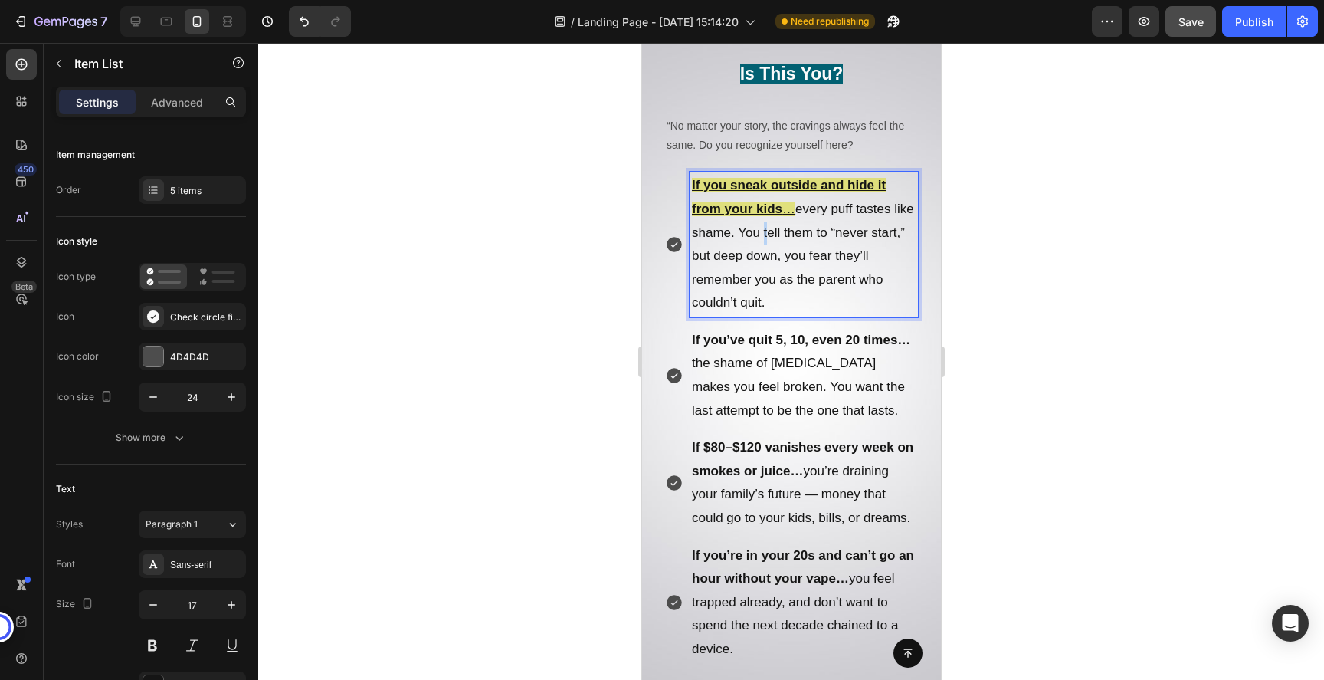
click at [780, 233] on p "If you sneak outside and hide it from your kids … every puff tastes like shame.…" at bounding box center [803, 244] width 224 height 141
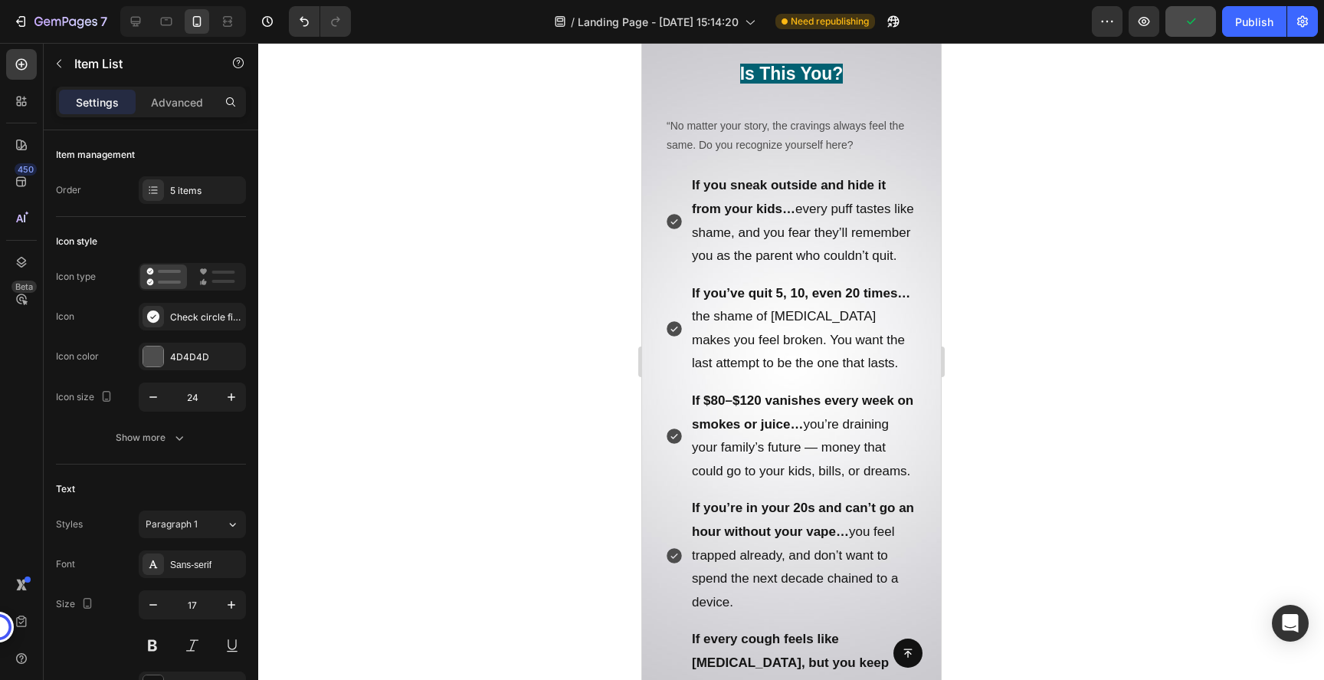
click at [1017, 341] on div at bounding box center [791, 361] width 1066 height 637
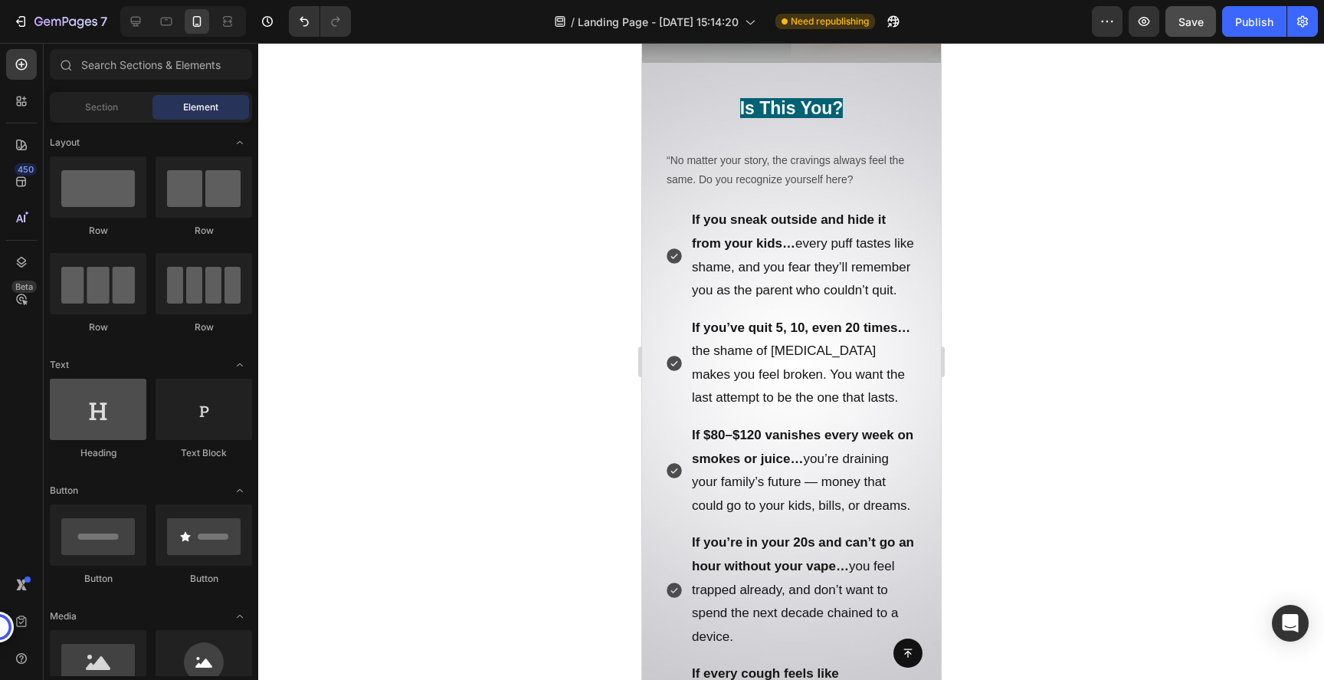
scroll to position [676, 0]
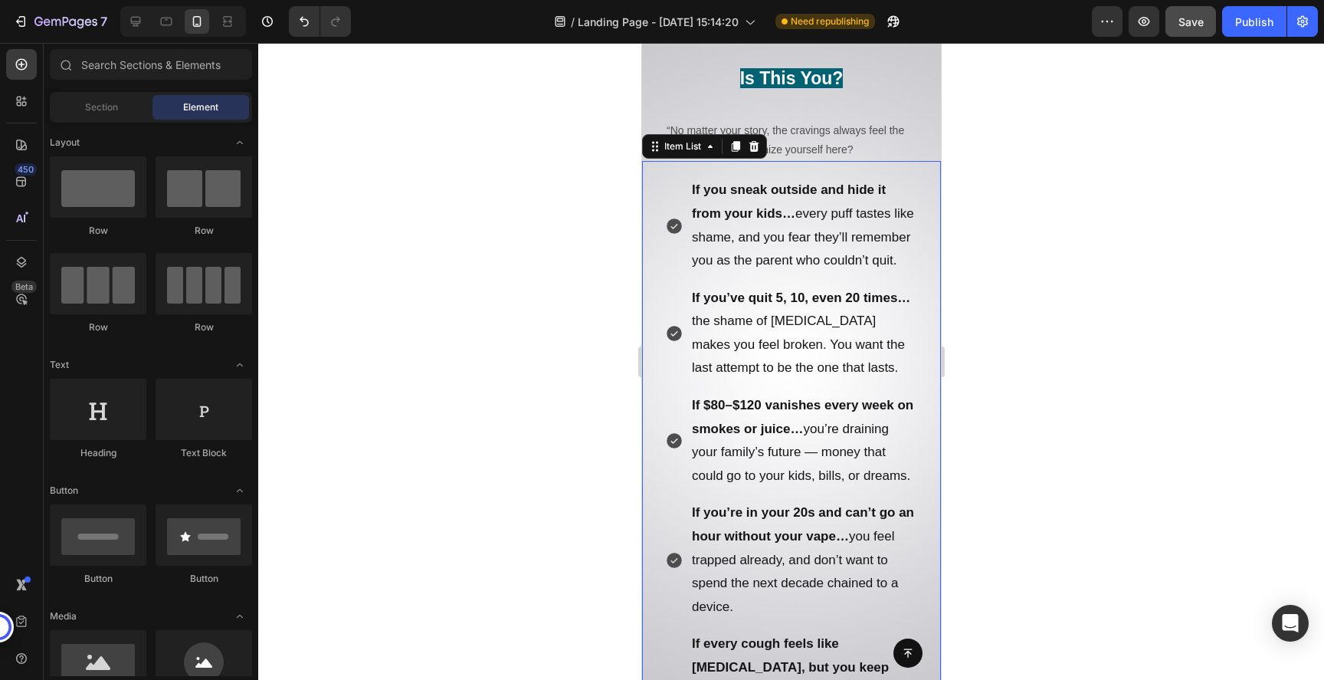
click at [776, 242] on p "If you sneak outside and hide it from your kids… every puff tastes like shame, …" at bounding box center [803, 224] width 224 height 93
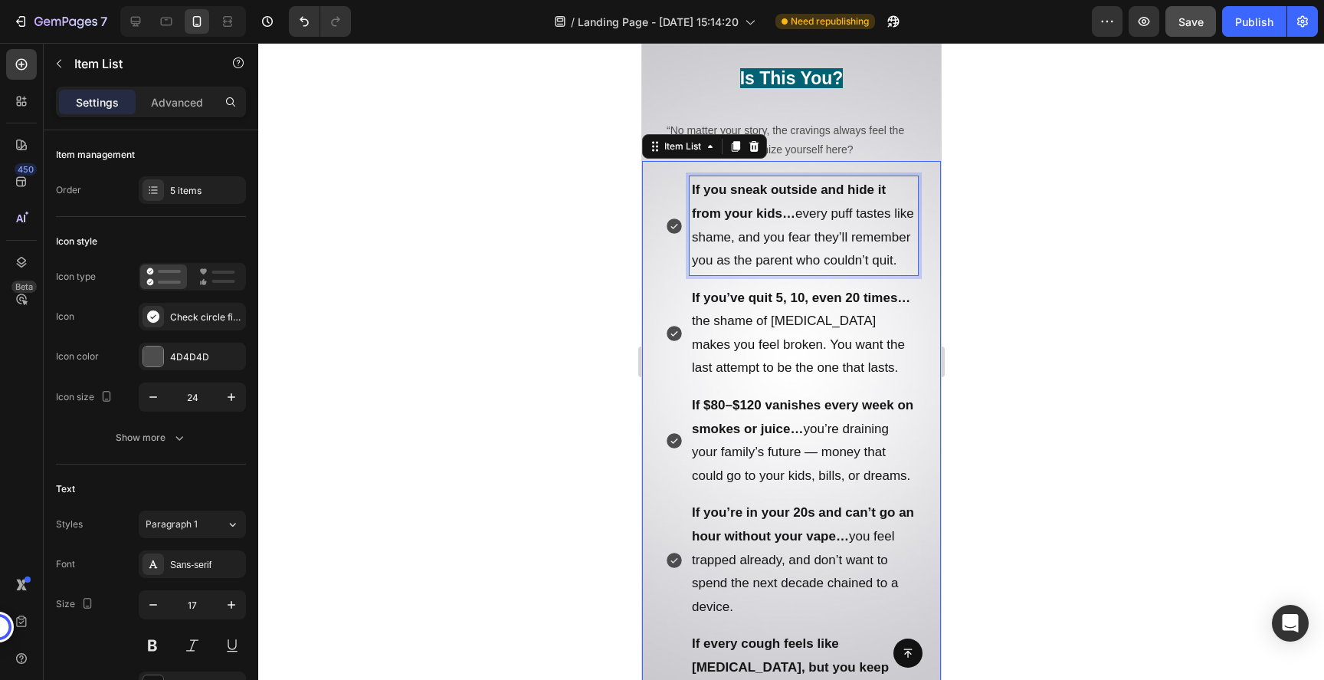
click at [758, 270] on p "If you sneak outside and hide it from your kids… every puff tastes like shame, …" at bounding box center [803, 224] width 224 height 93
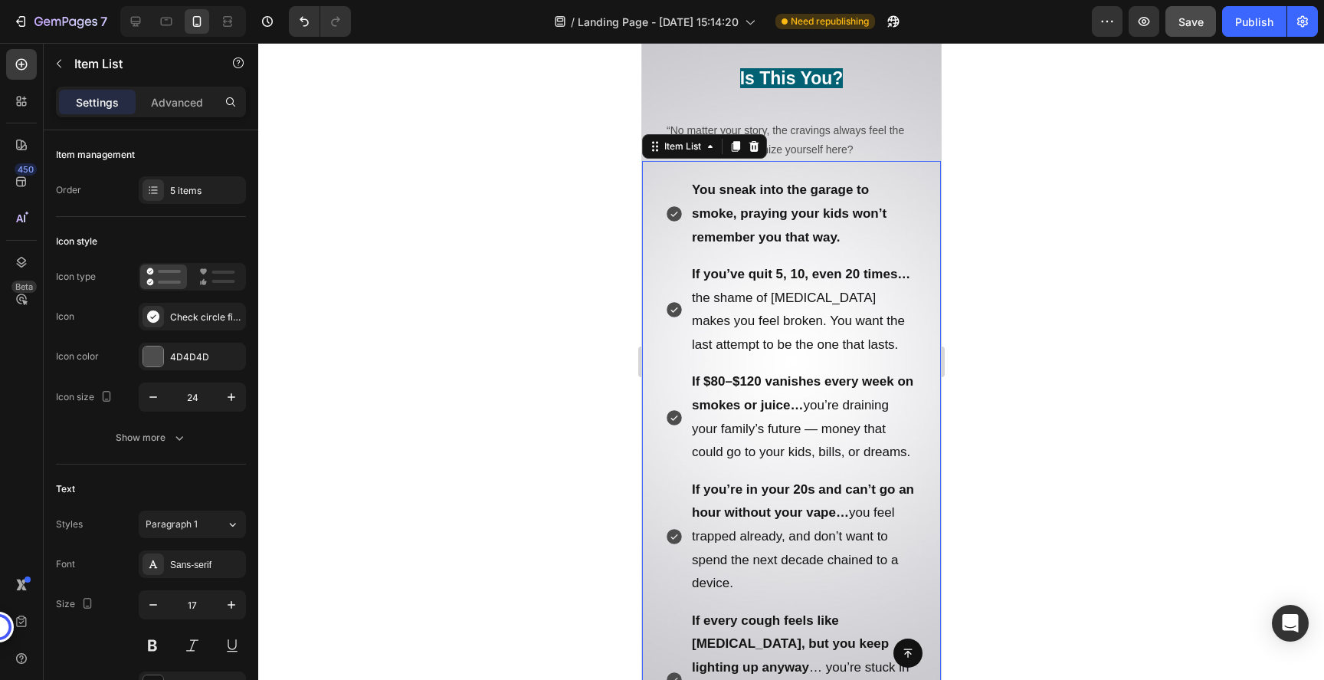
click at [810, 328] on p "If you’ve quit 5, 10, even 20 times… the shame of relapse makes you feel broken…" at bounding box center [803, 309] width 224 height 93
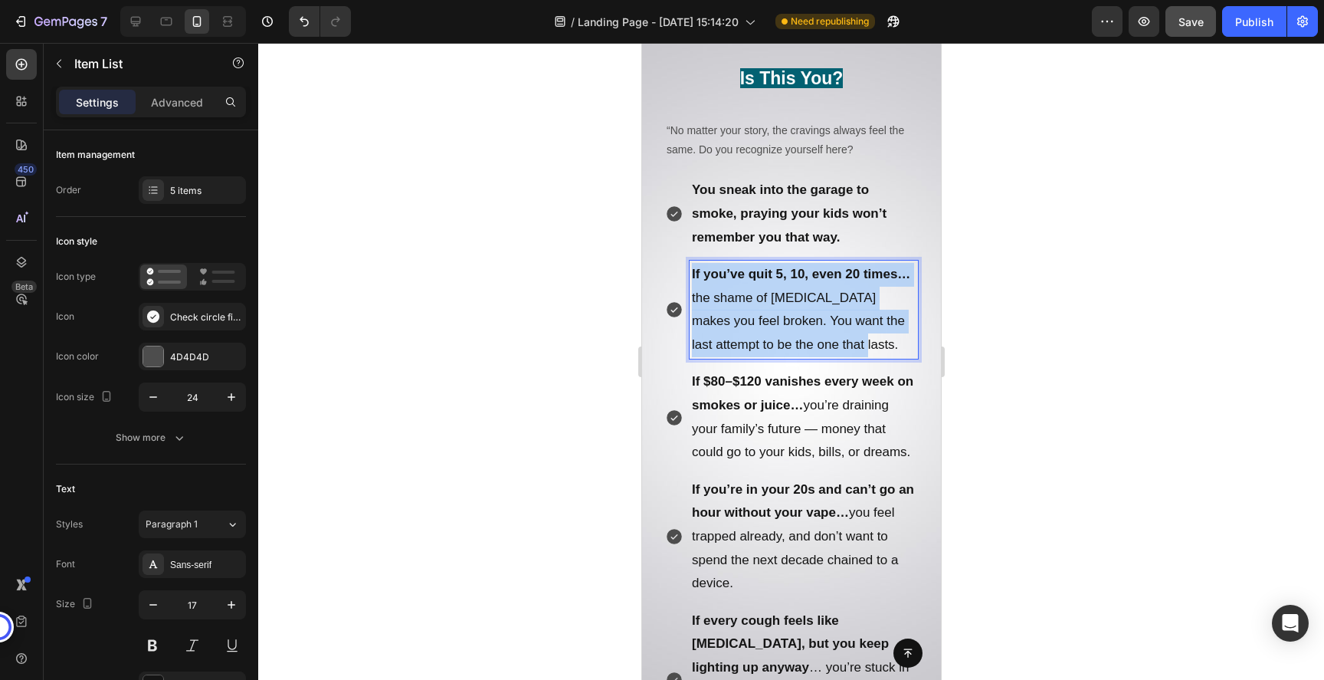
click at [810, 328] on p "If you’ve quit 5, 10, even 20 times… the shame of relapse makes you feel broken…" at bounding box center [803, 309] width 224 height 93
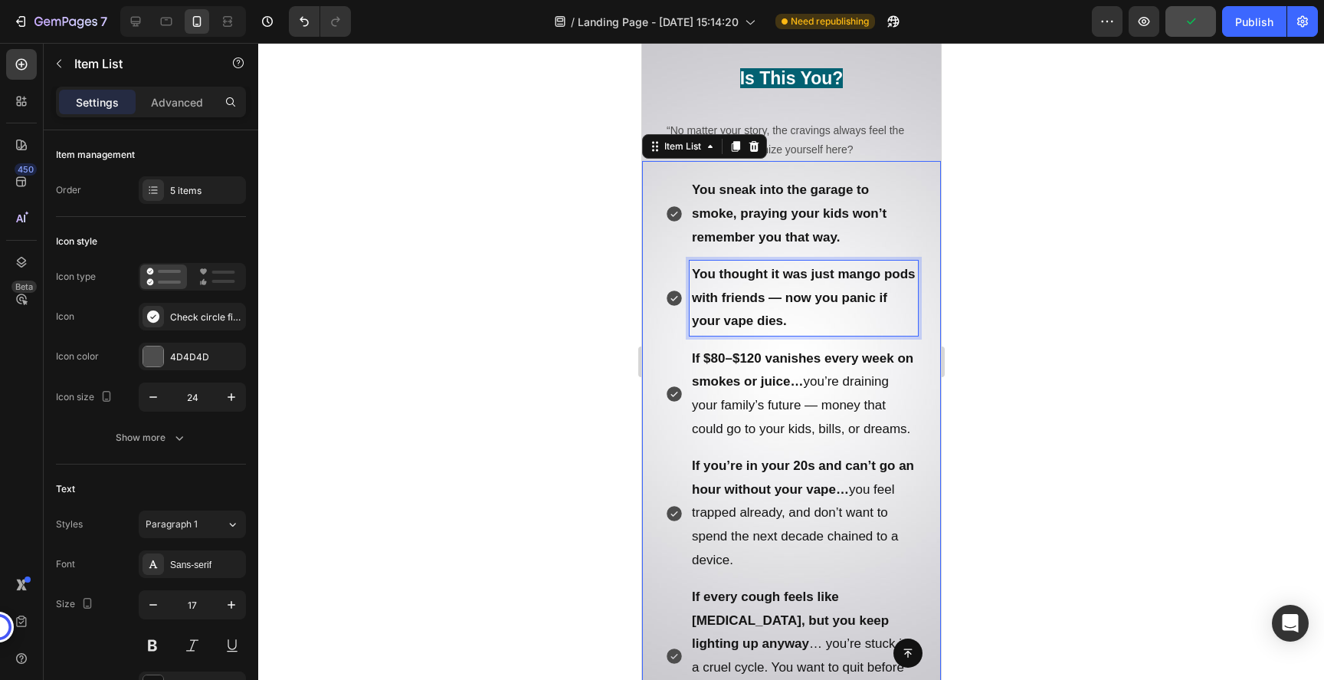
click at [732, 386] on strong "If $80–$120 vanishes every week on smokes or juice…" at bounding box center [801, 370] width 221 height 38
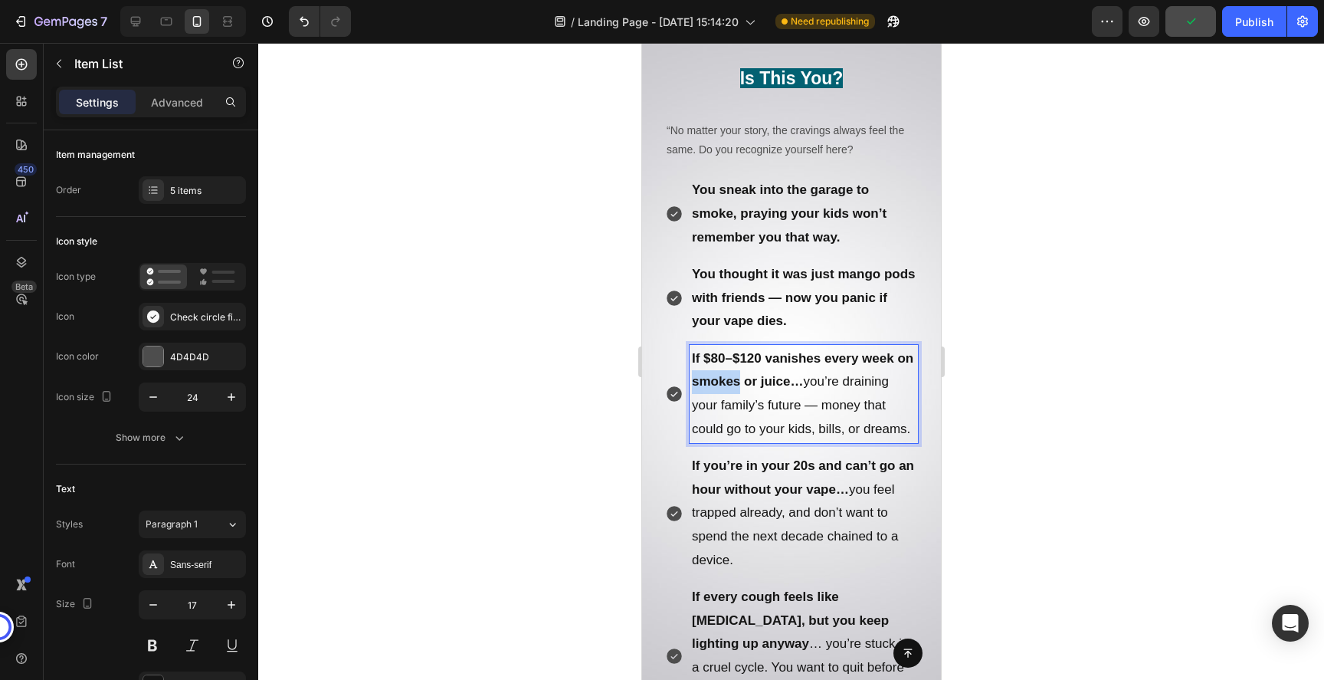
click at [732, 386] on strong "If $80–$120 vanishes every week on smokes or juice…" at bounding box center [801, 370] width 221 height 38
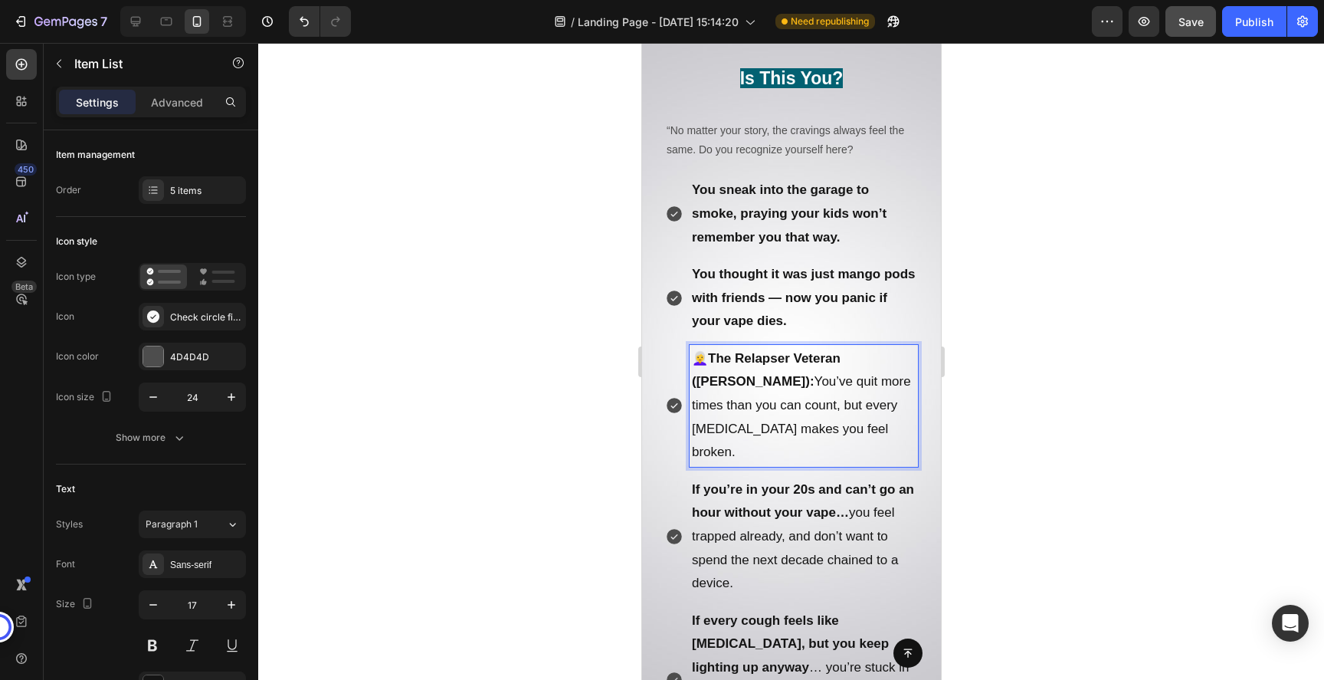
click at [834, 355] on strong "The Relapser Veteran (Carol):" at bounding box center [765, 370] width 149 height 38
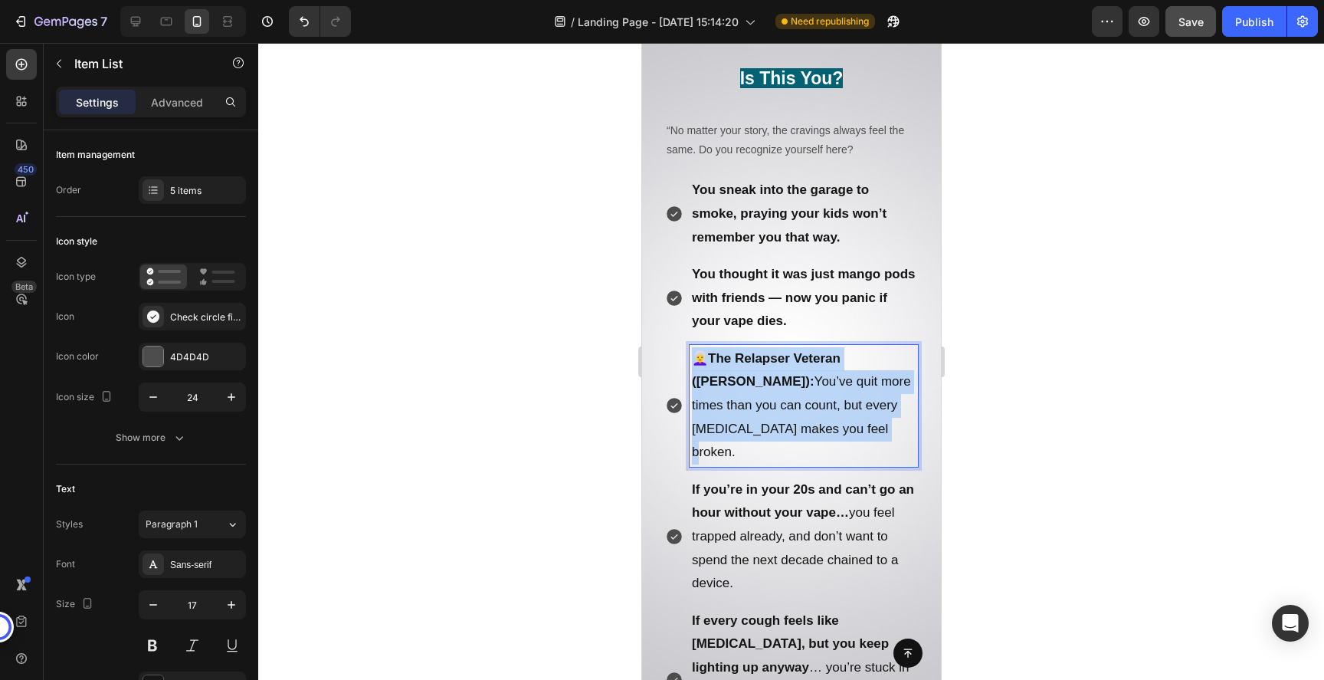
click at [834, 355] on strong "The Relapser Veteran (Carol):" at bounding box center [765, 370] width 149 height 38
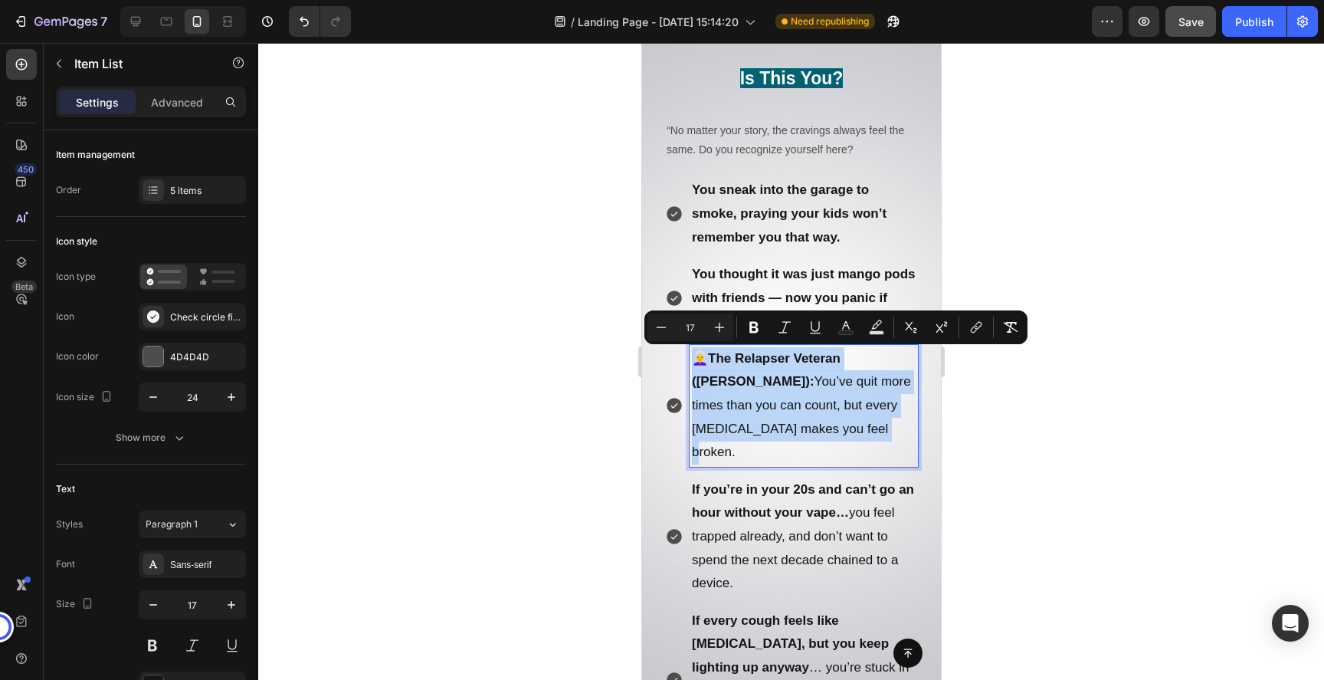
click at [834, 355] on strong "The Relapser Veteran (Carol):" at bounding box center [765, 370] width 149 height 38
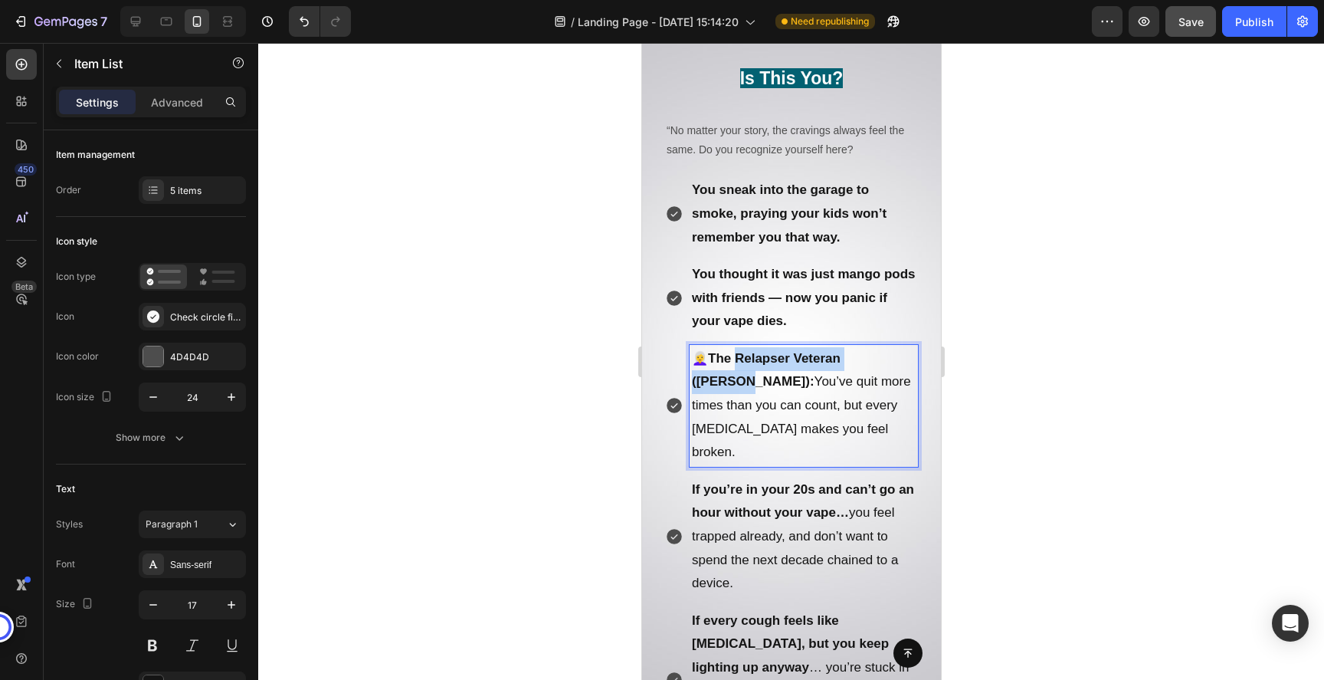
drag, startPoint x: 892, startPoint y: 359, endPoint x: 742, endPoint y: 357, distance: 150.2
click at [742, 357] on strong "The Relapser Veteran (Carol):" at bounding box center [765, 370] width 149 height 38
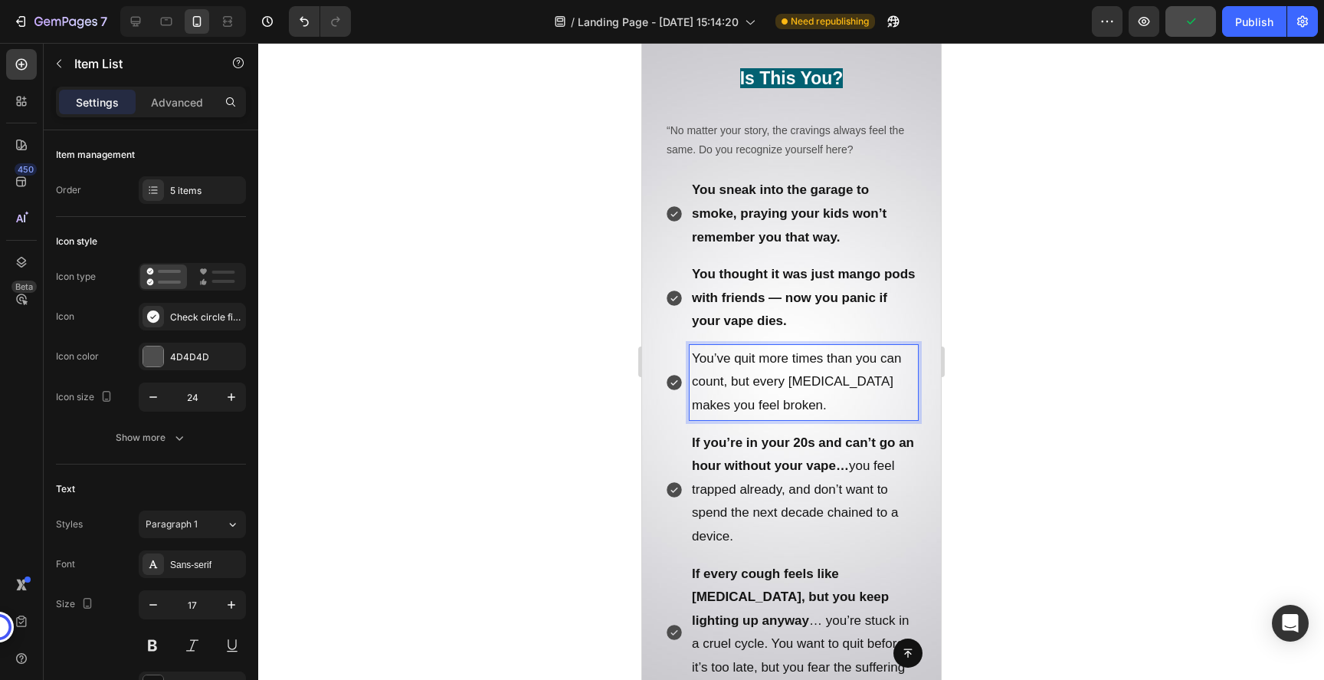
click at [793, 408] on p "You’ve quit more times than you can count, but every relapse makes you feel bro…" at bounding box center [803, 382] width 224 height 70
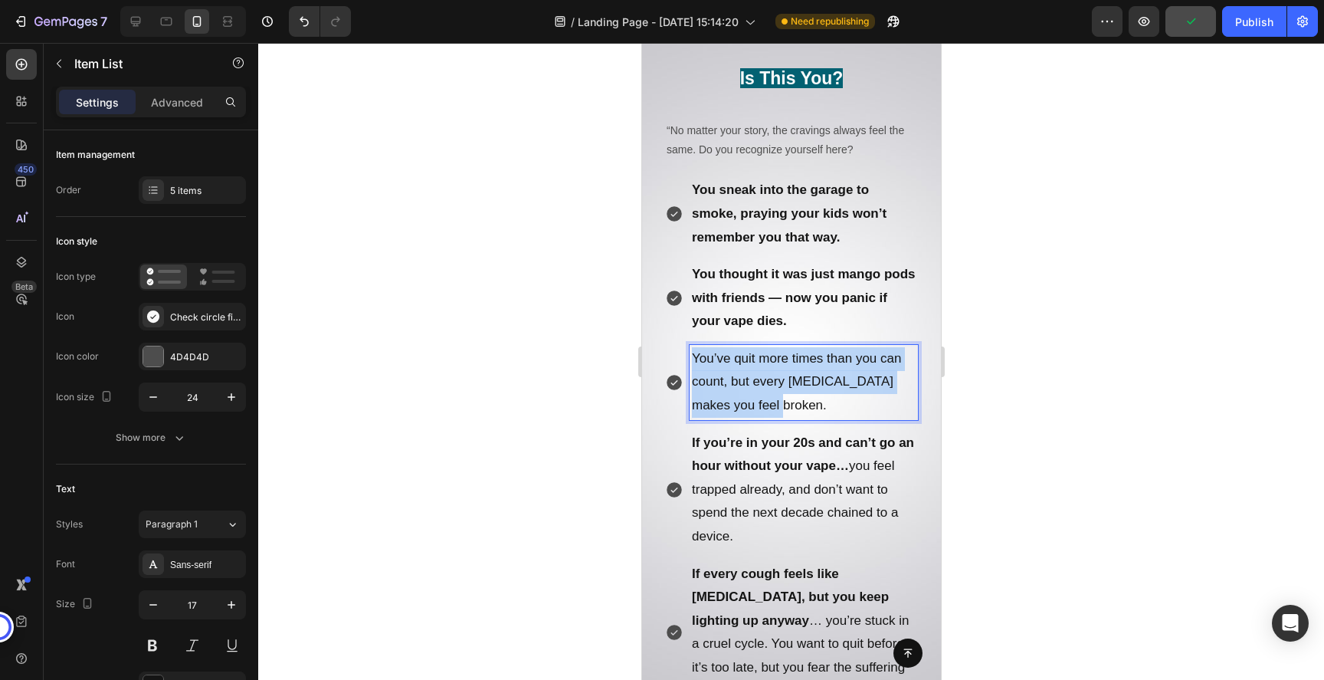
click at [793, 408] on p "You’ve quit more times than you can count, but every relapse makes you feel bro…" at bounding box center [803, 382] width 224 height 70
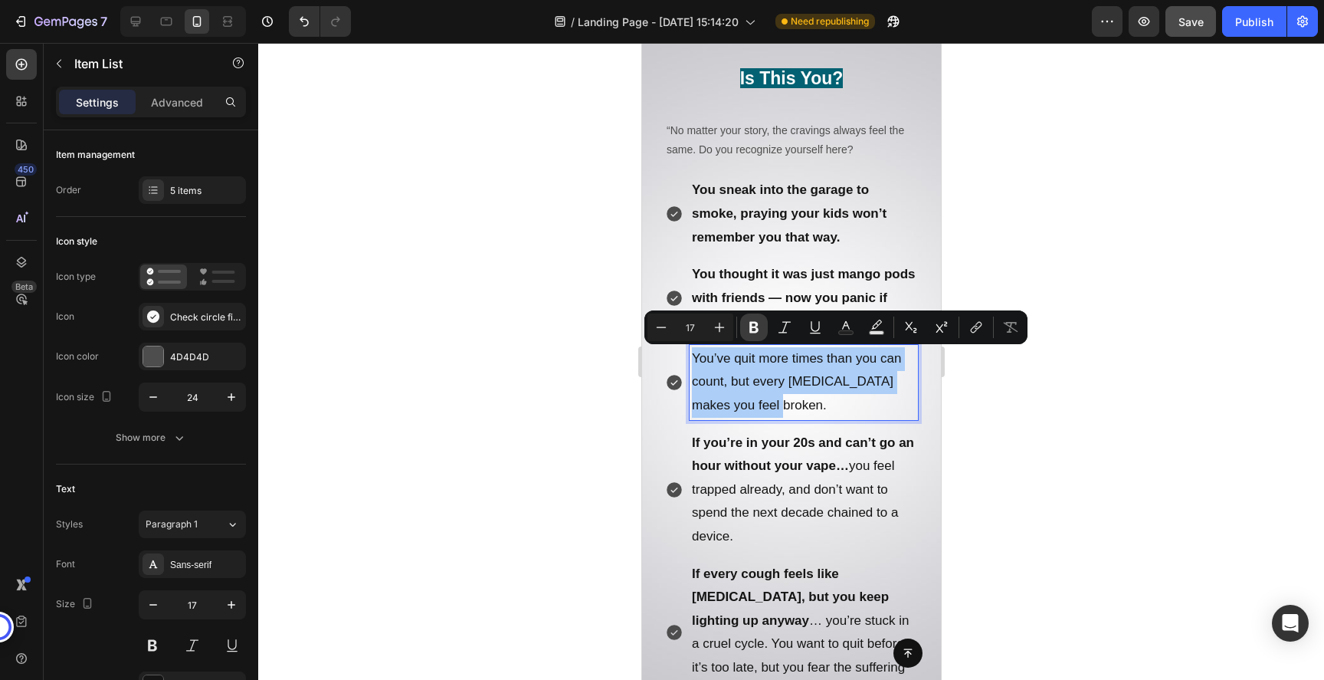
click at [758, 327] on icon "Editor contextual toolbar" at bounding box center [753, 326] width 15 height 15
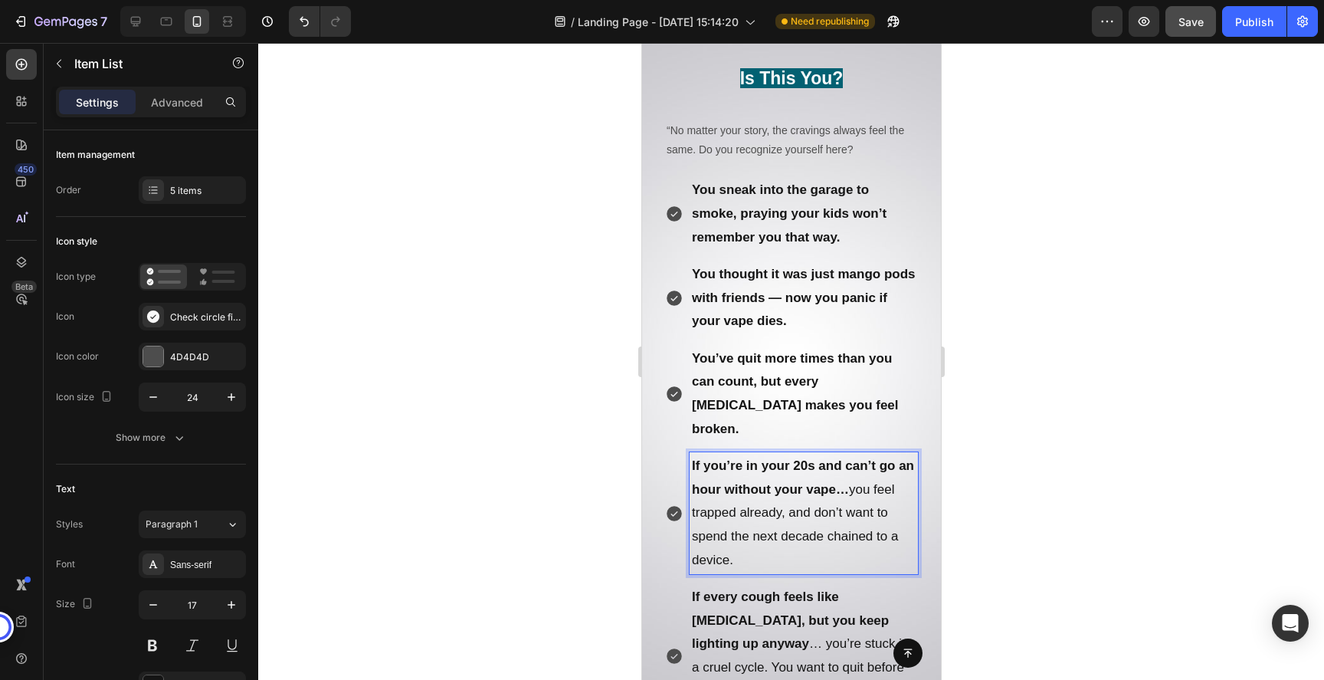
click at [765, 516] on p "If you’re in your 20s and can’t go an hour without your vape… you feel trapped …" at bounding box center [803, 512] width 224 height 117
click at [835, 489] on p "If you’re in your 20s and can’t go an hour without your vape… you feel trapped …" at bounding box center [803, 512] width 224 height 117
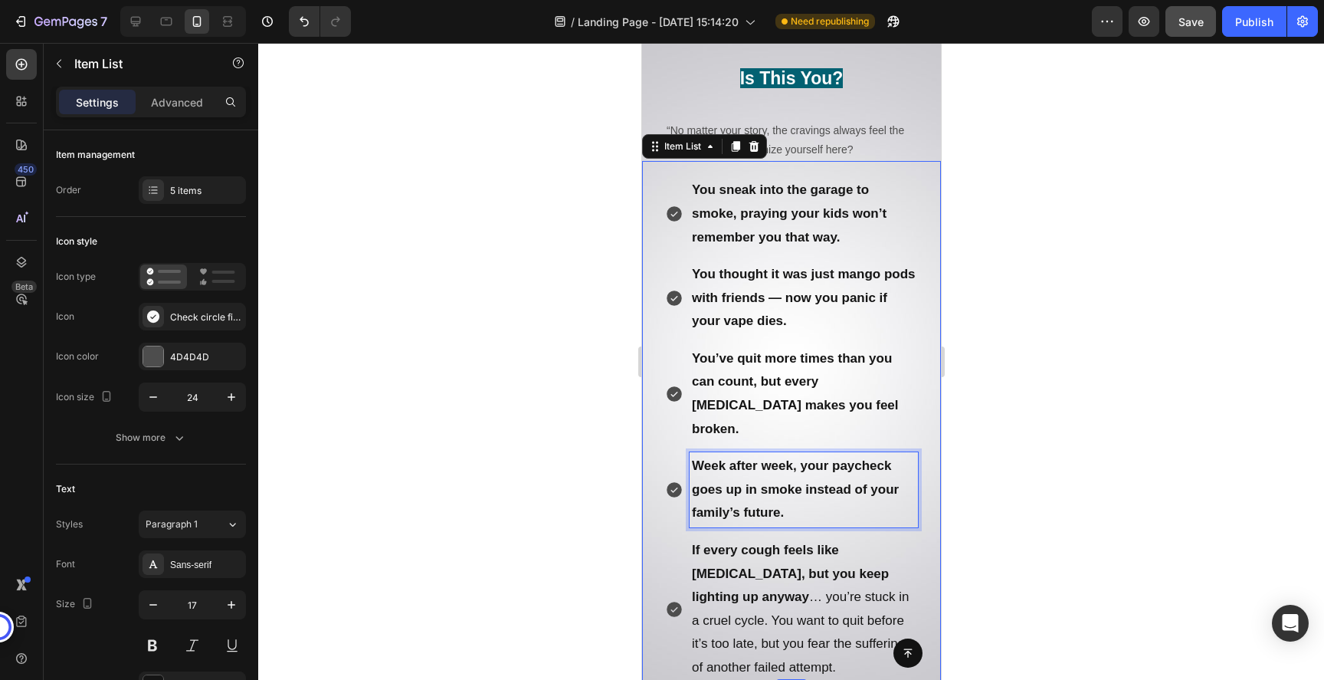
click at [812, 575] on p "If every cough feels like cancer, but you keep lighting up anyway … you’re stuc…" at bounding box center [803, 609] width 224 height 141
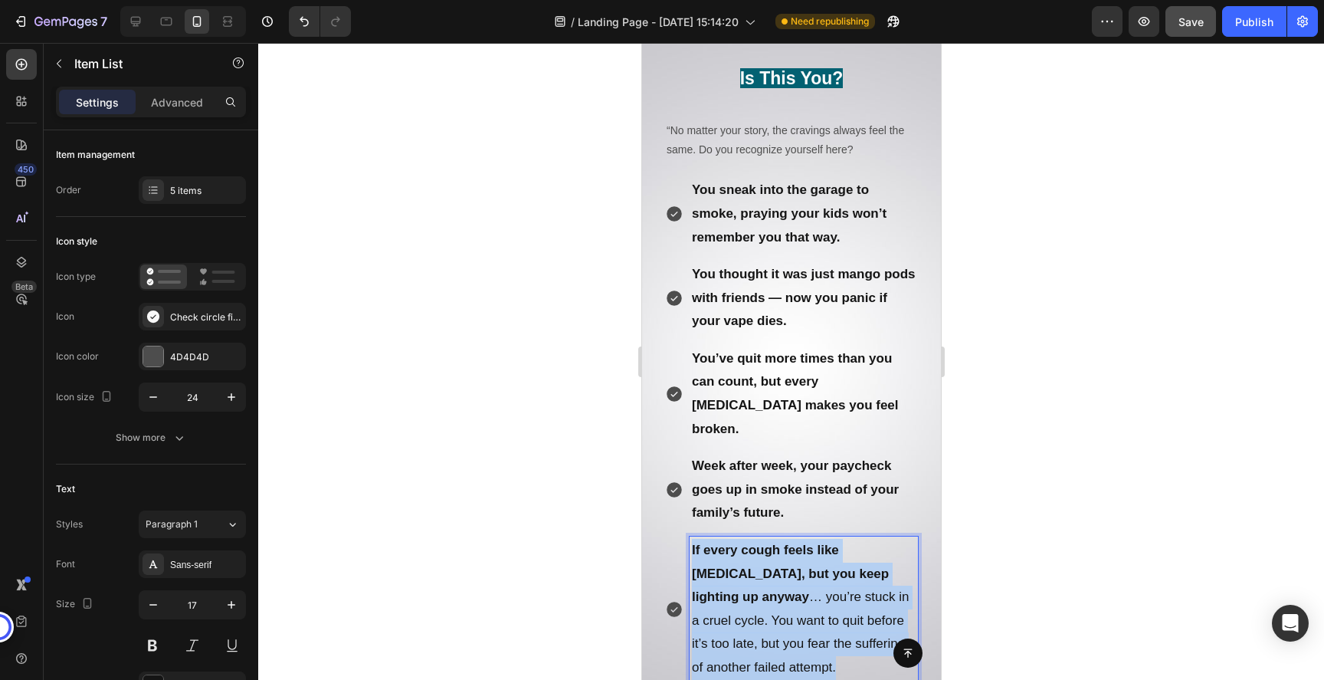
click at [812, 575] on p "If every cough feels like cancer, but you keep lighting up anyway … you’re stuc…" at bounding box center [803, 609] width 224 height 141
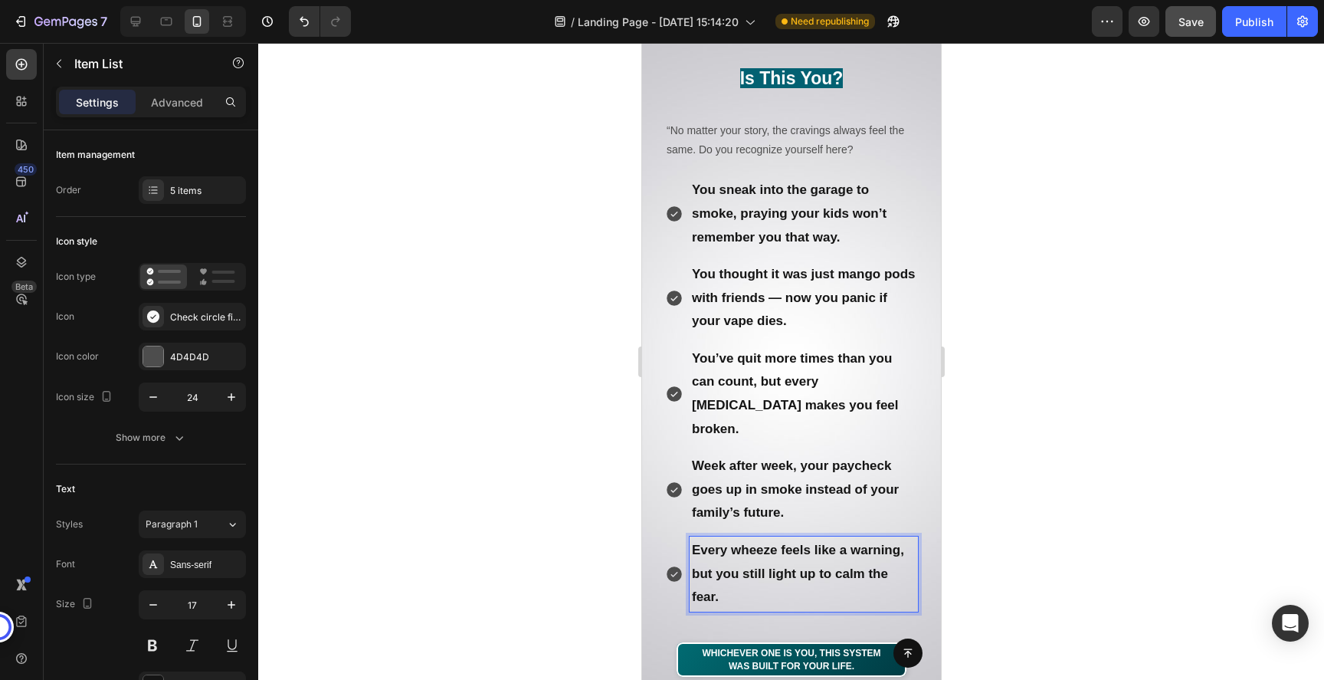
click at [1055, 460] on div at bounding box center [791, 361] width 1066 height 637
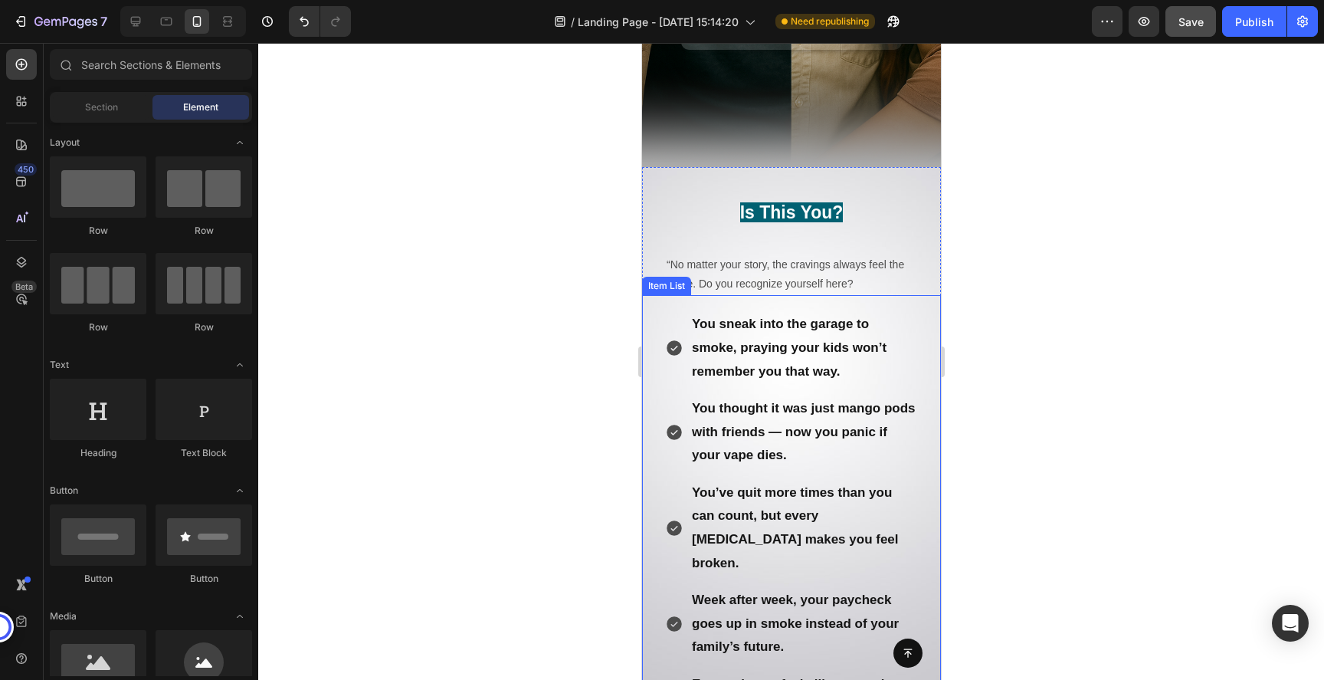
scroll to position [539, 0]
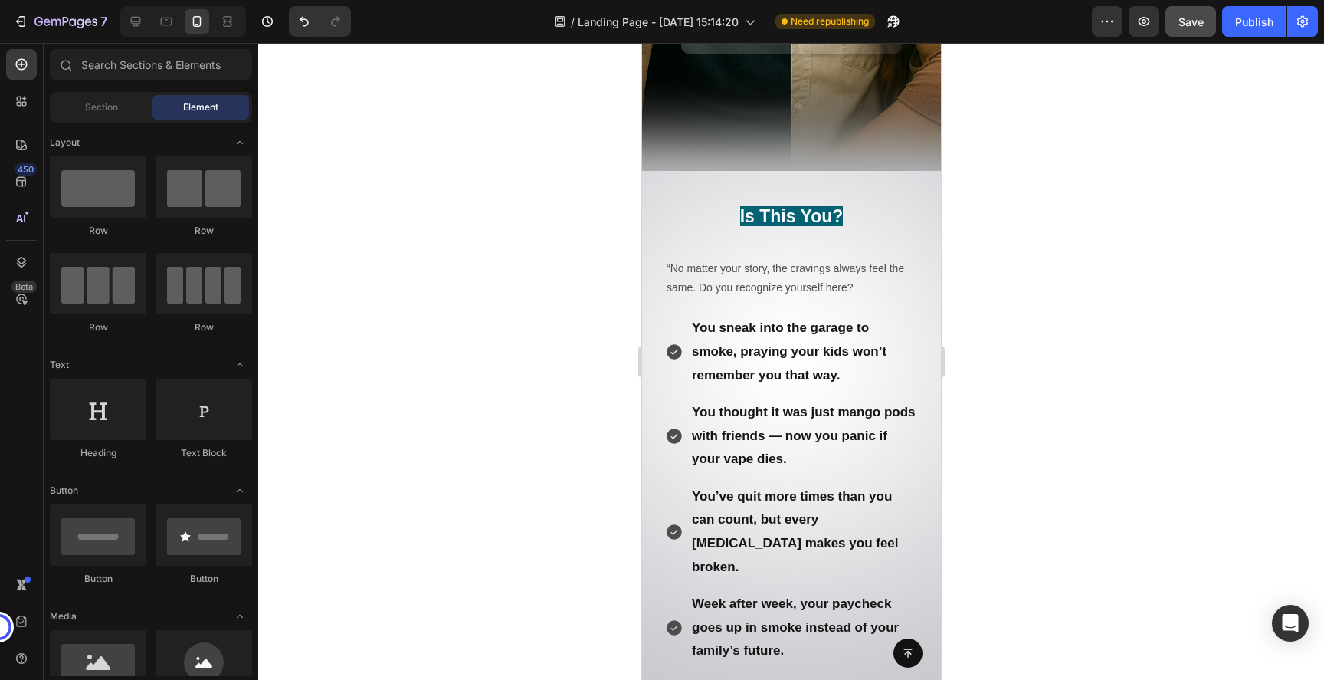
click at [1164, 406] on div at bounding box center [791, 361] width 1066 height 637
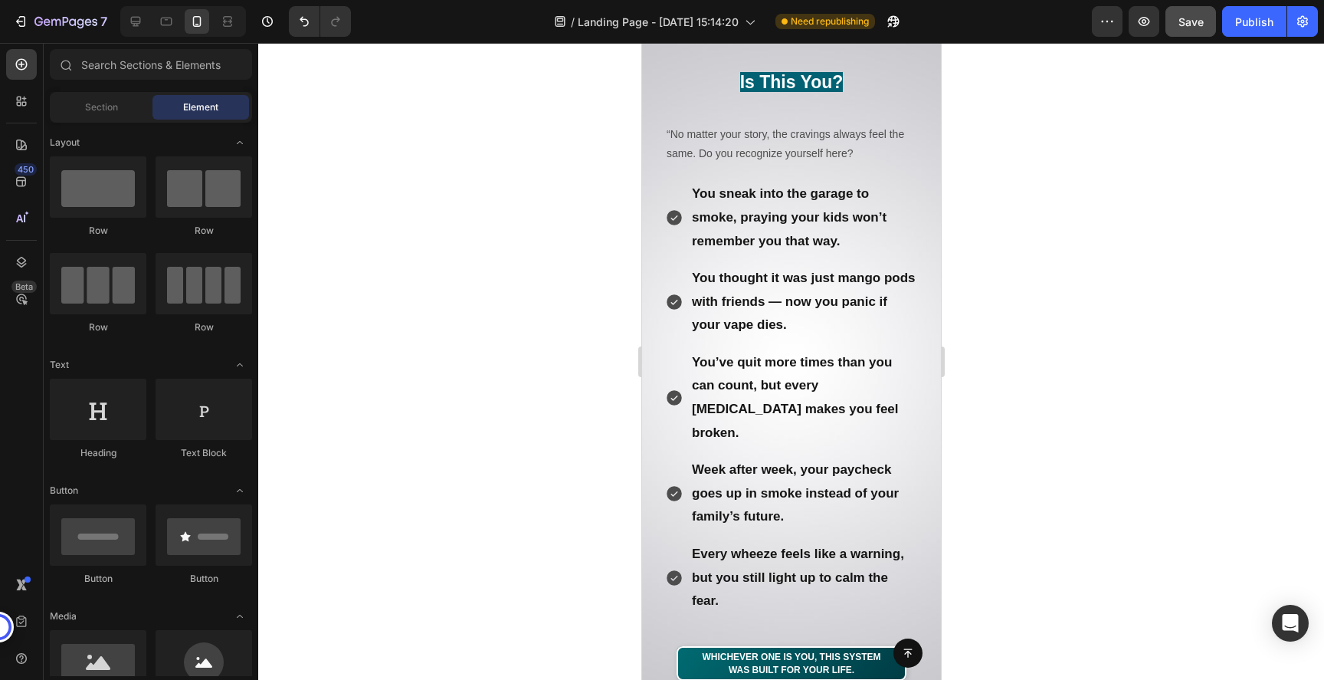
scroll to position [669, 0]
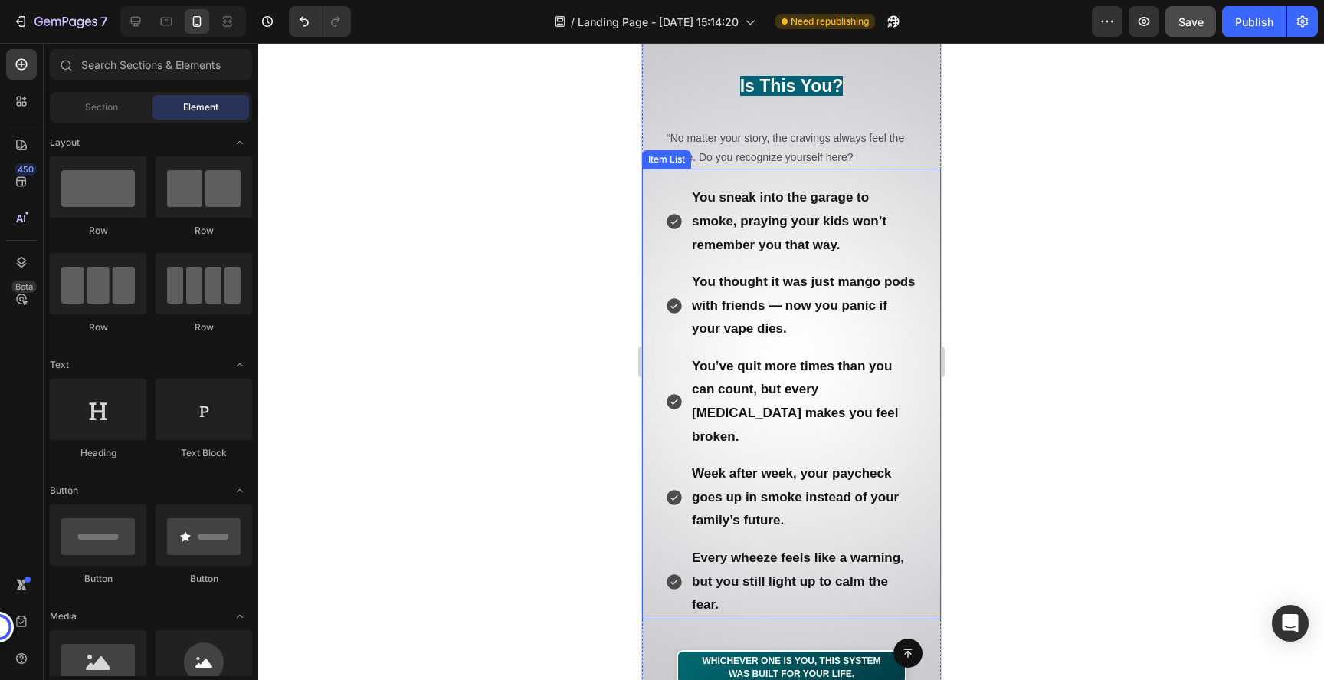
click at [783, 220] on strong "You sneak into the garage to smoke, praying your kids won’t remember you that w…" at bounding box center [788, 220] width 195 height 61
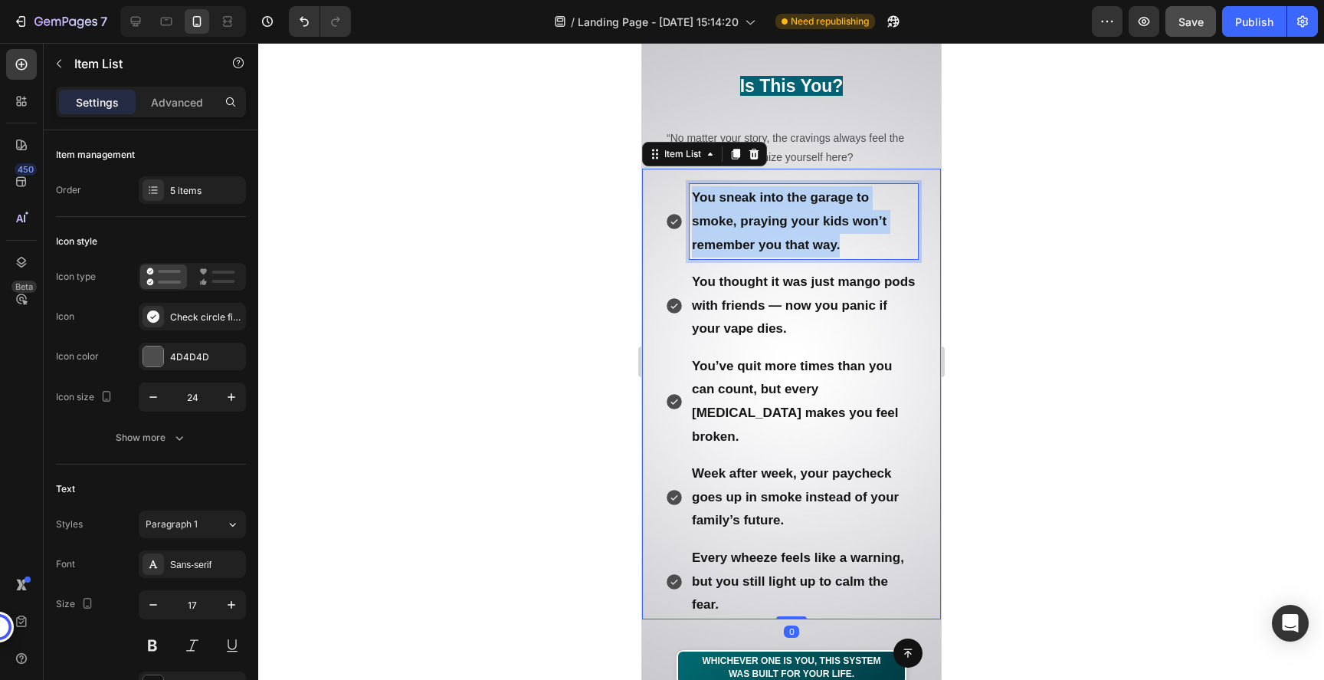
click at [783, 220] on strong "You sneak into the garage to smoke, praying your kids won’t remember you that w…" at bounding box center [788, 220] width 195 height 61
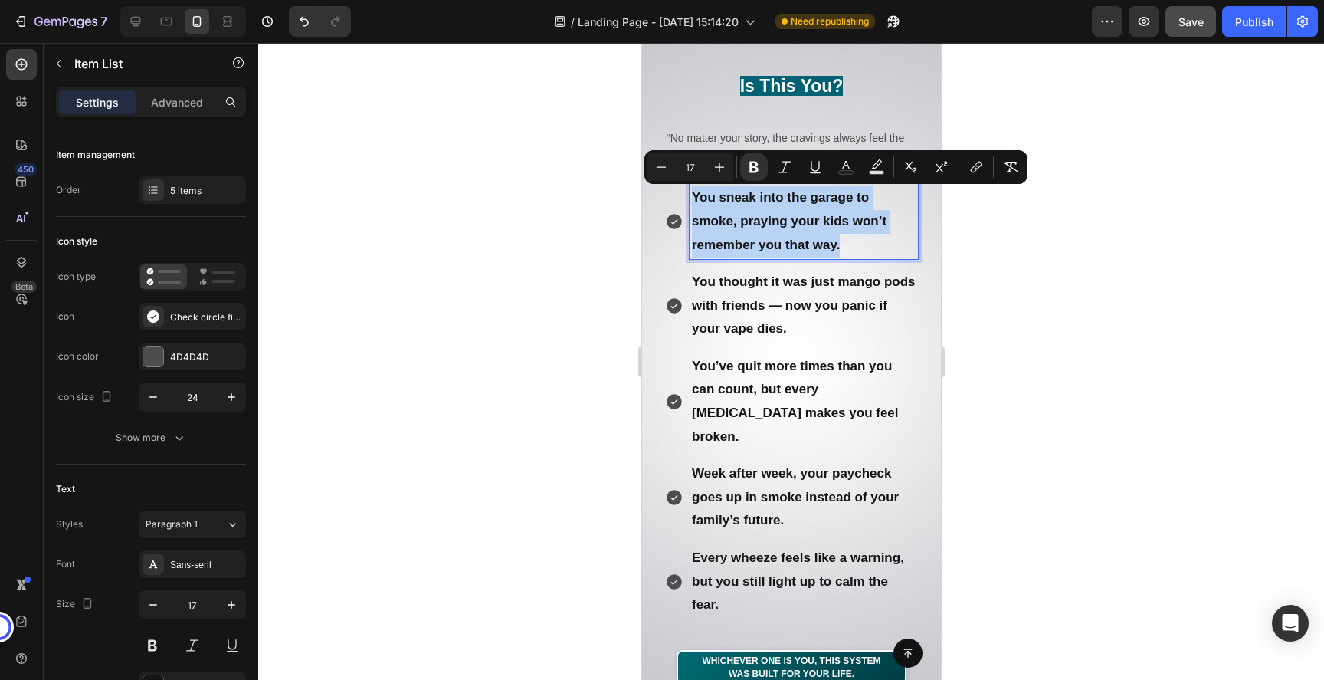
copy strong "You sneak into the garage to smoke, praying your kids won’t remember you that w…"
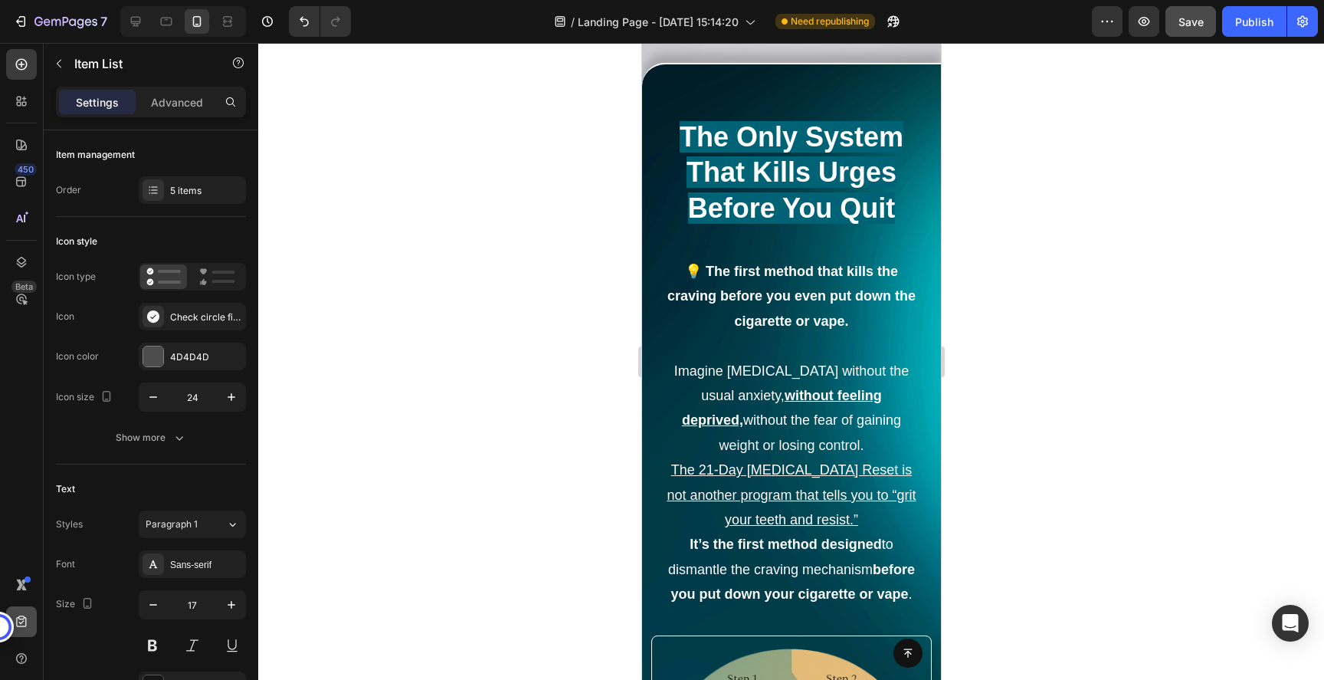
scroll to position [2775, 0]
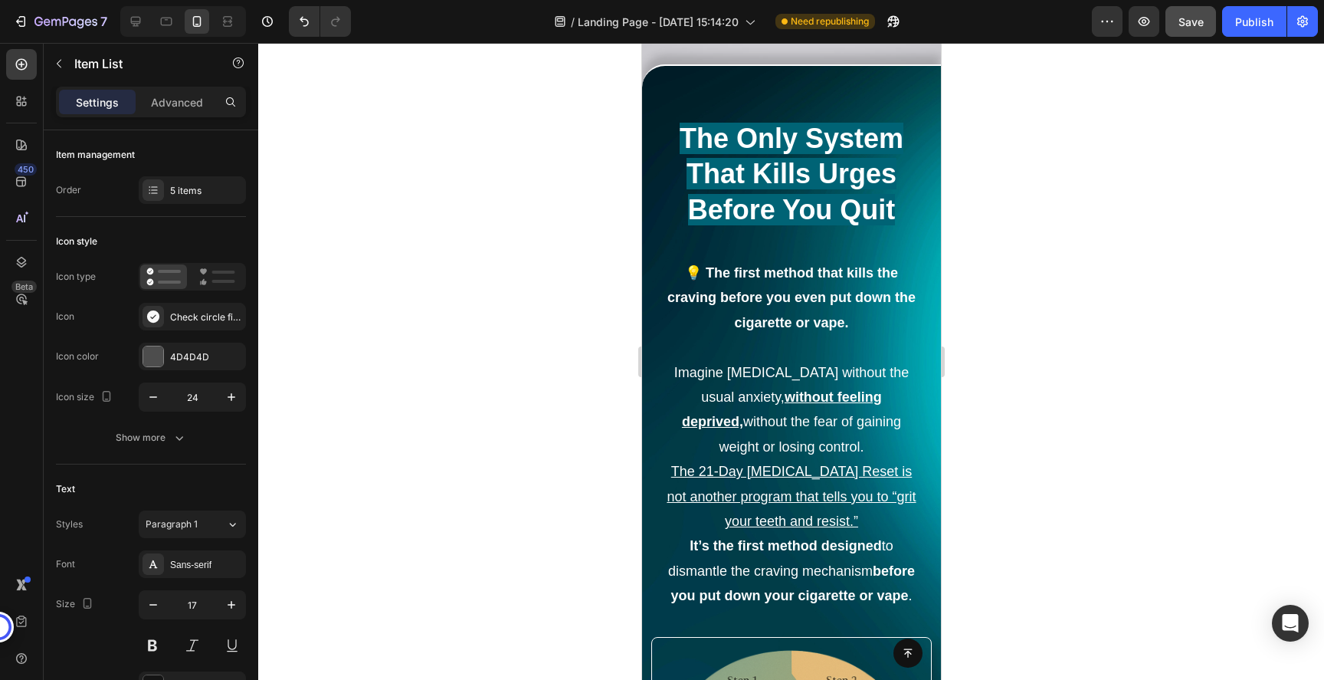
click at [801, 260] on p "💡 The first method that kills the craving before you even put down the cigarett…" at bounding box center [791, 297] width 250 height 74
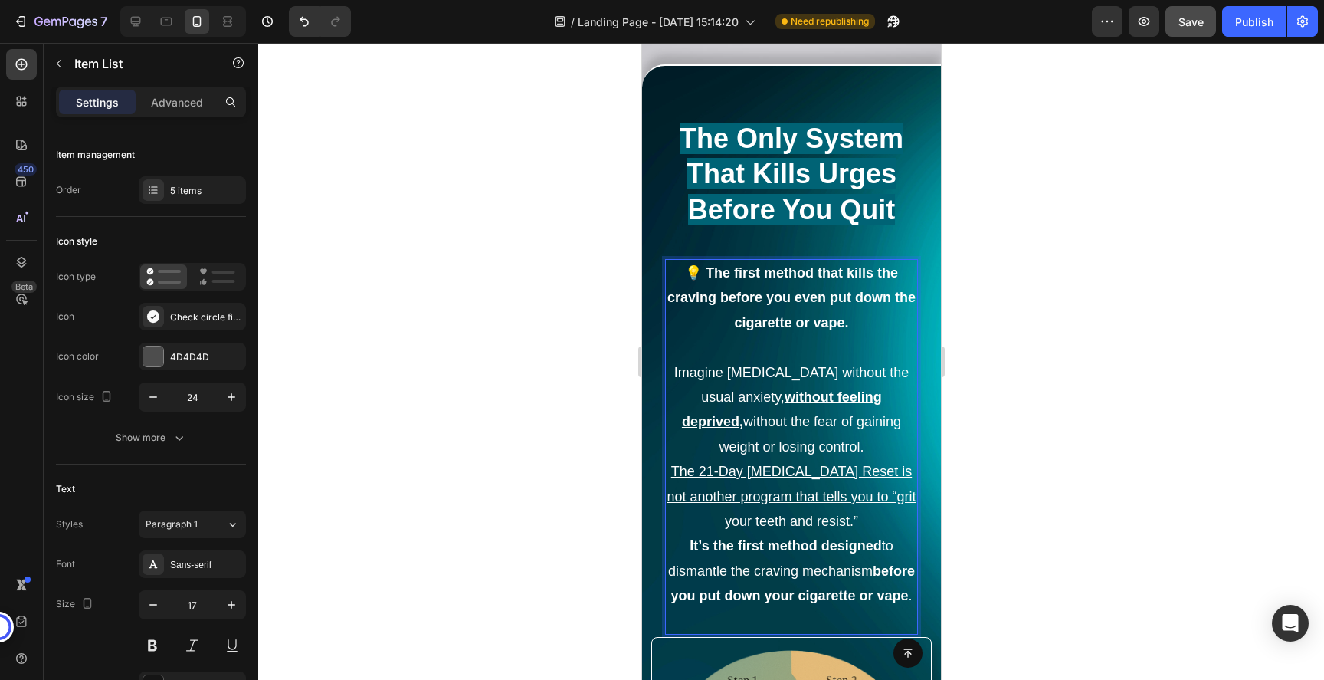
click at [801, 260] on p "💡 The first method that kills the craving before you even put down the cigarett…" at bounding box center [791, 297] width 250 height 74
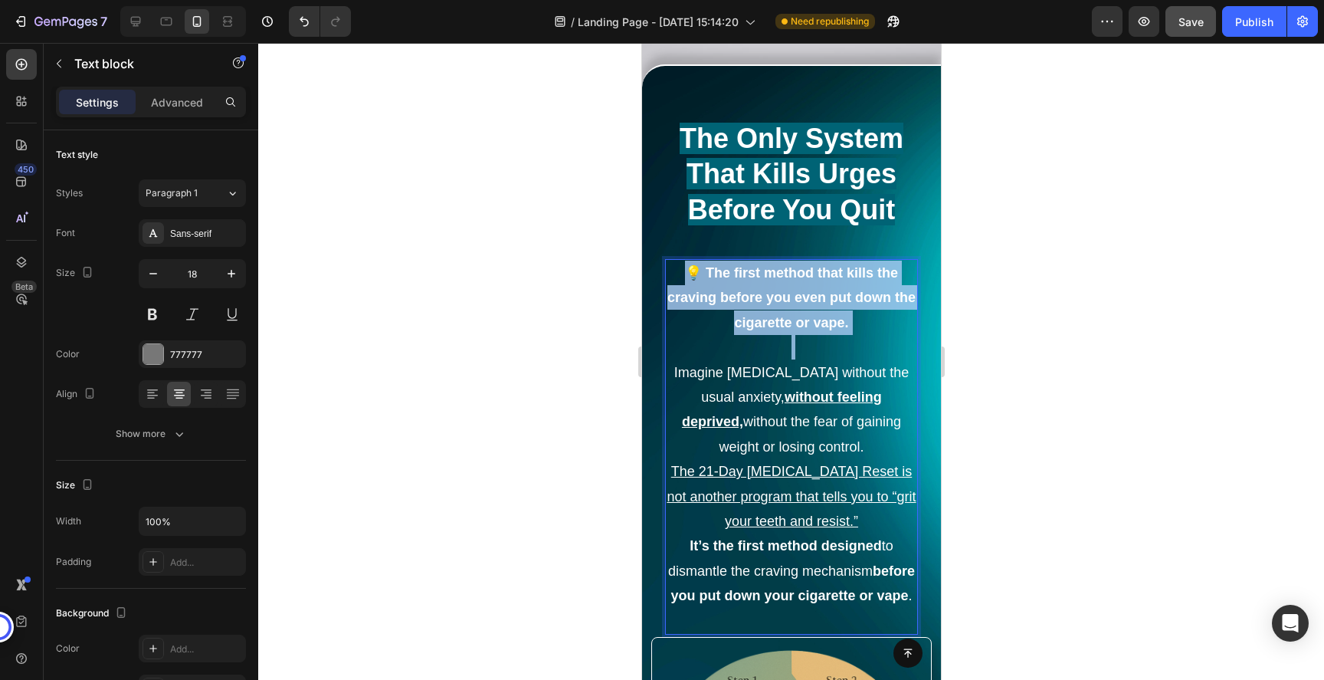
click at [801, 260] on p "💡 The first method that kills the craving before you even put down the cigarett…" at bounding box center [791, 297] width 250 height 74
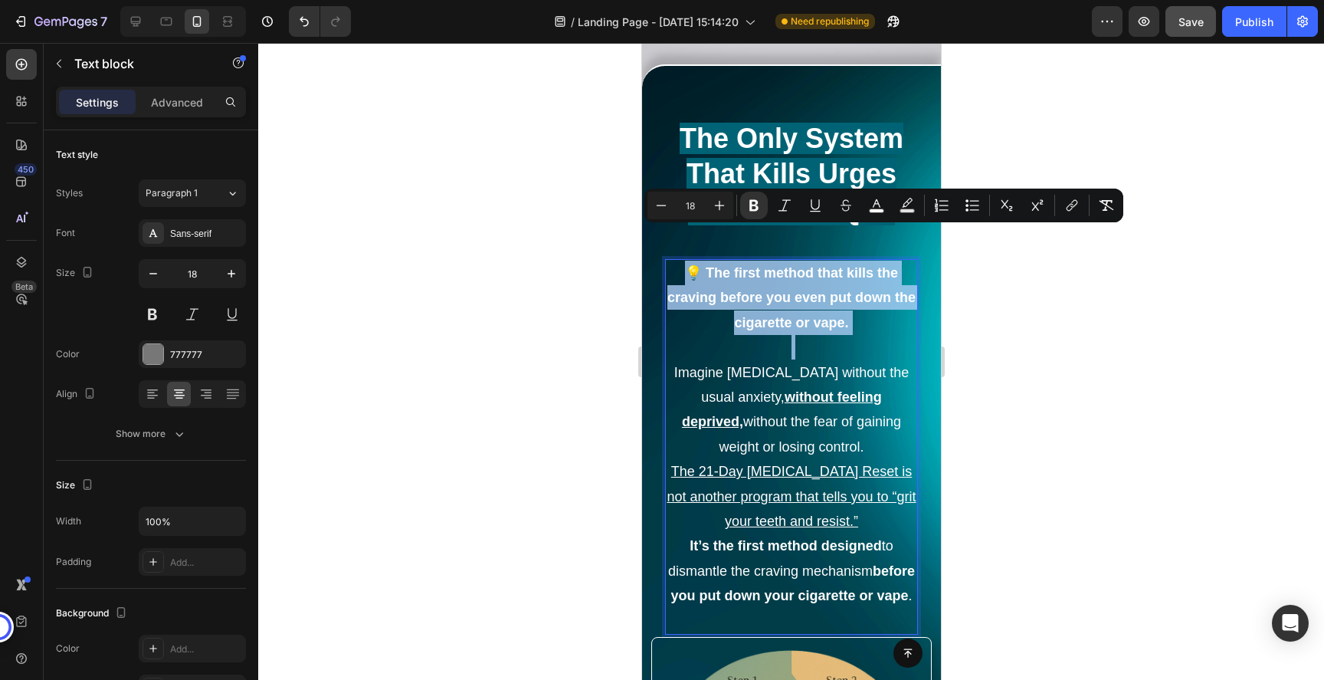
click at [801, 286] on strong "💡 The first method that kills the craving before you even put down the cigarett…" at bounding box center [790, 297] width 248 height 65
drag, startPoint x: 847, startPoint y: 286, endPoint x: 712, endPoint y: 235, distance: 144.7
click at [712, 260] on p "💡 The first method that kills the craving before you even put down the cigarett…" at bounding box center [791, 297] width 250 height 74
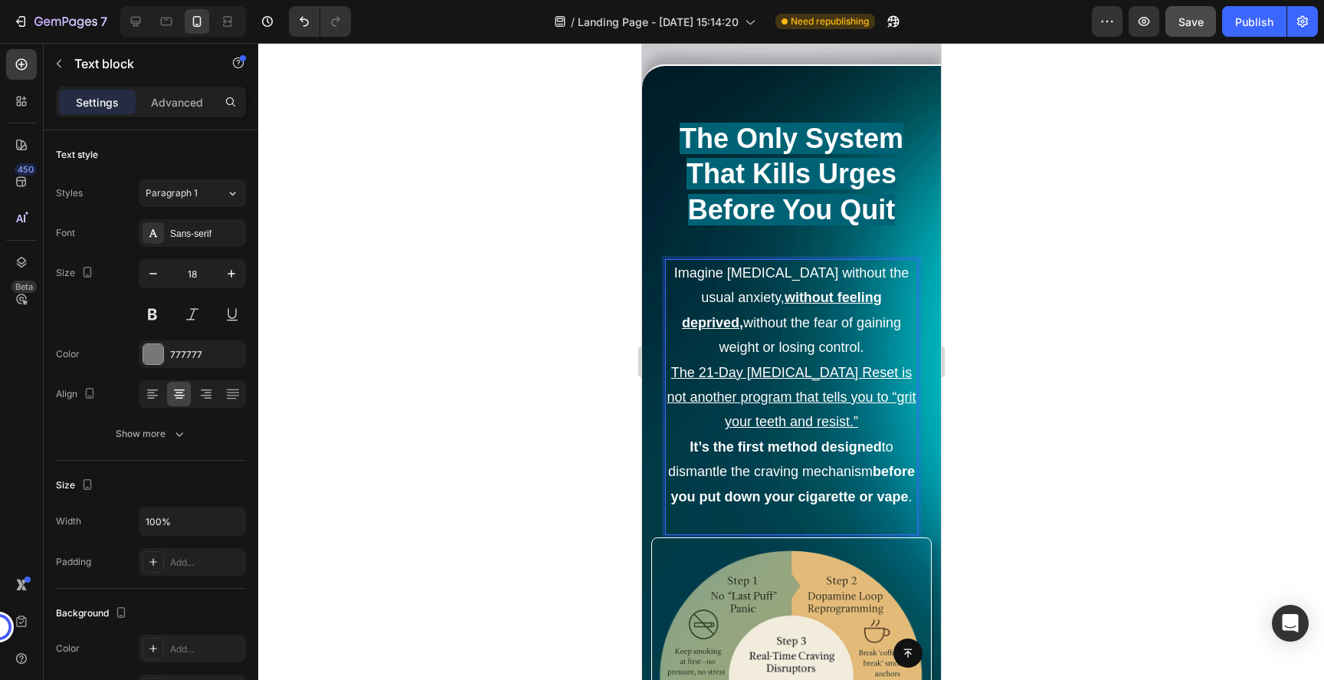
click at [762, 318] on span "Imagine quitting smoking without the usual anxiety, without feeling deprived, w…" at bounding box center [790, 310] width 234 height 90
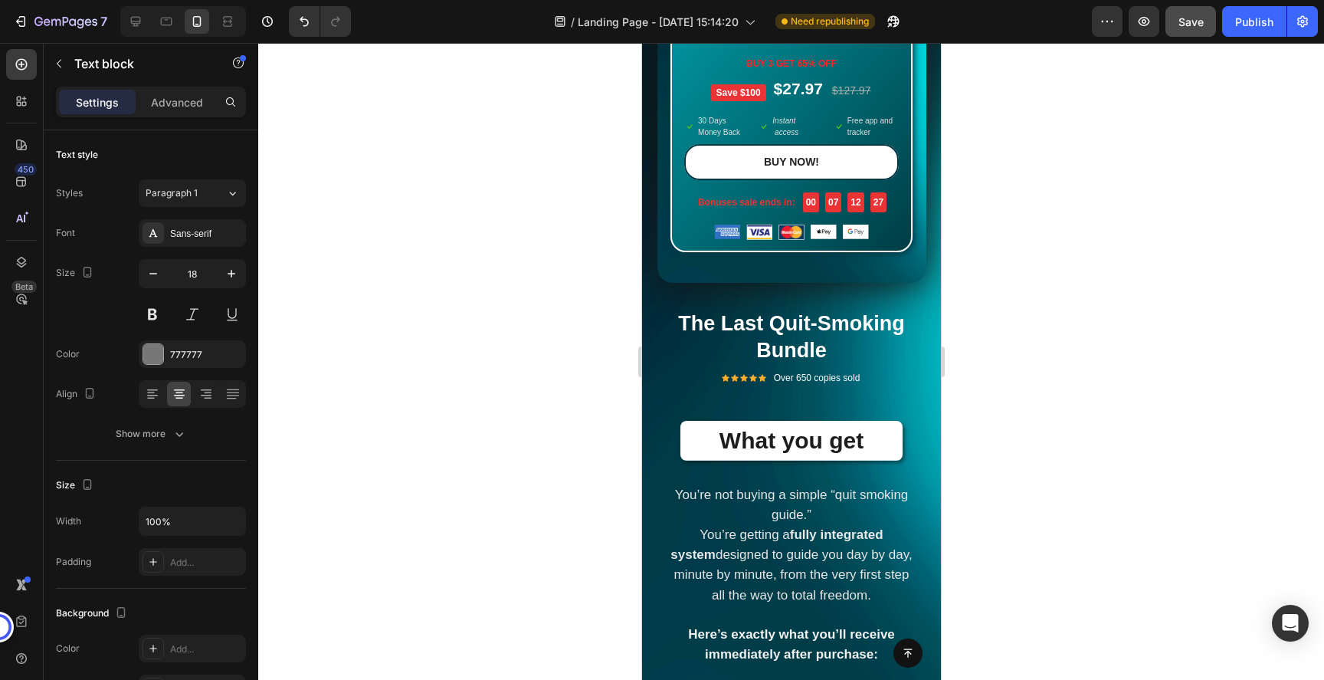
scroll to position [9175, 0]
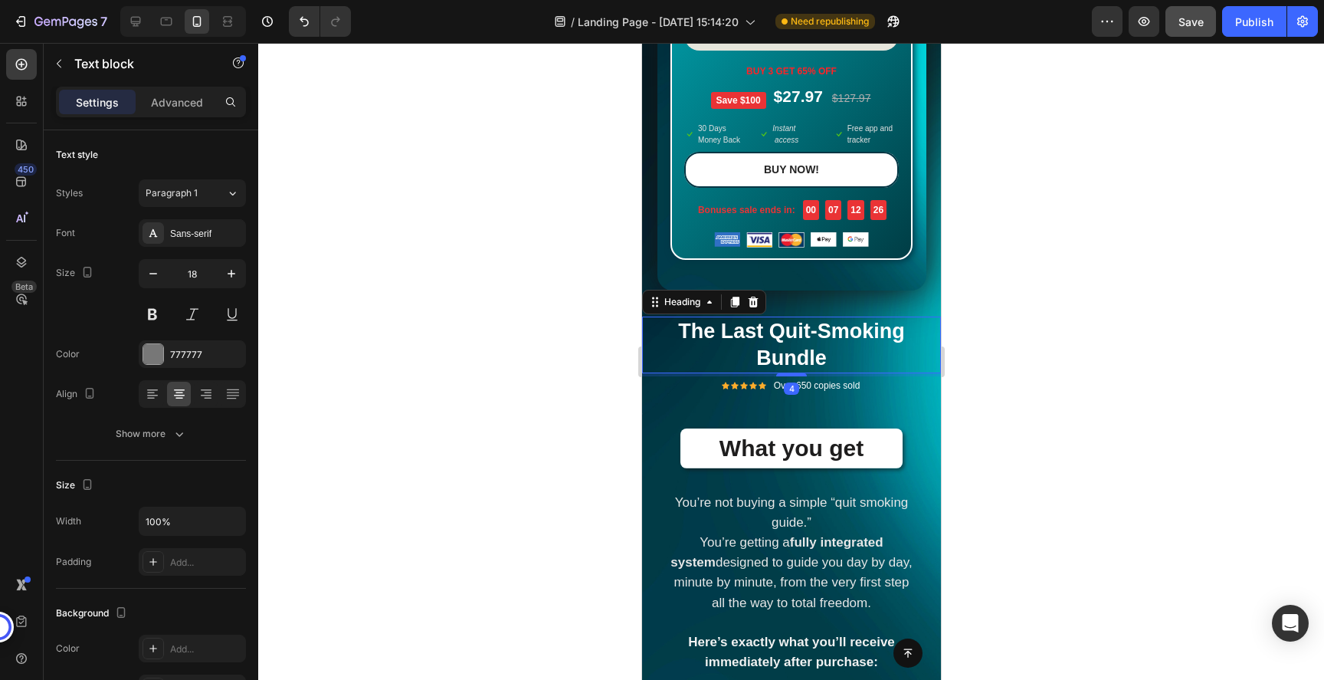
click at [776, 347] on h2 "The Last Quit-Smoking Bundle" at bounding box center [791, 344] width 269 height 57
click at [776, 347] on p "The Last Quit-Smoking Bundle" at bounding box center [791, 345] width 266 height 54
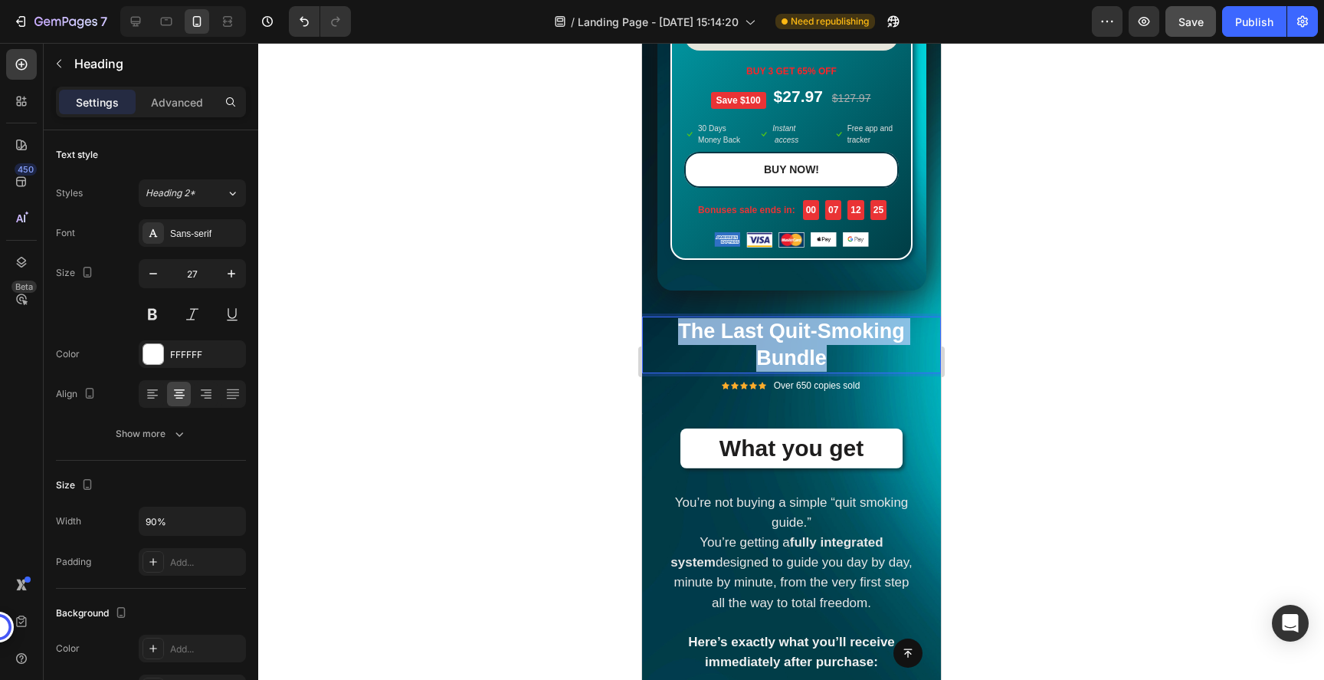
click at [776, 347] on p "The Last Quit-Smoking Bundle" at bounding box center [791, 345] width 266 height 54
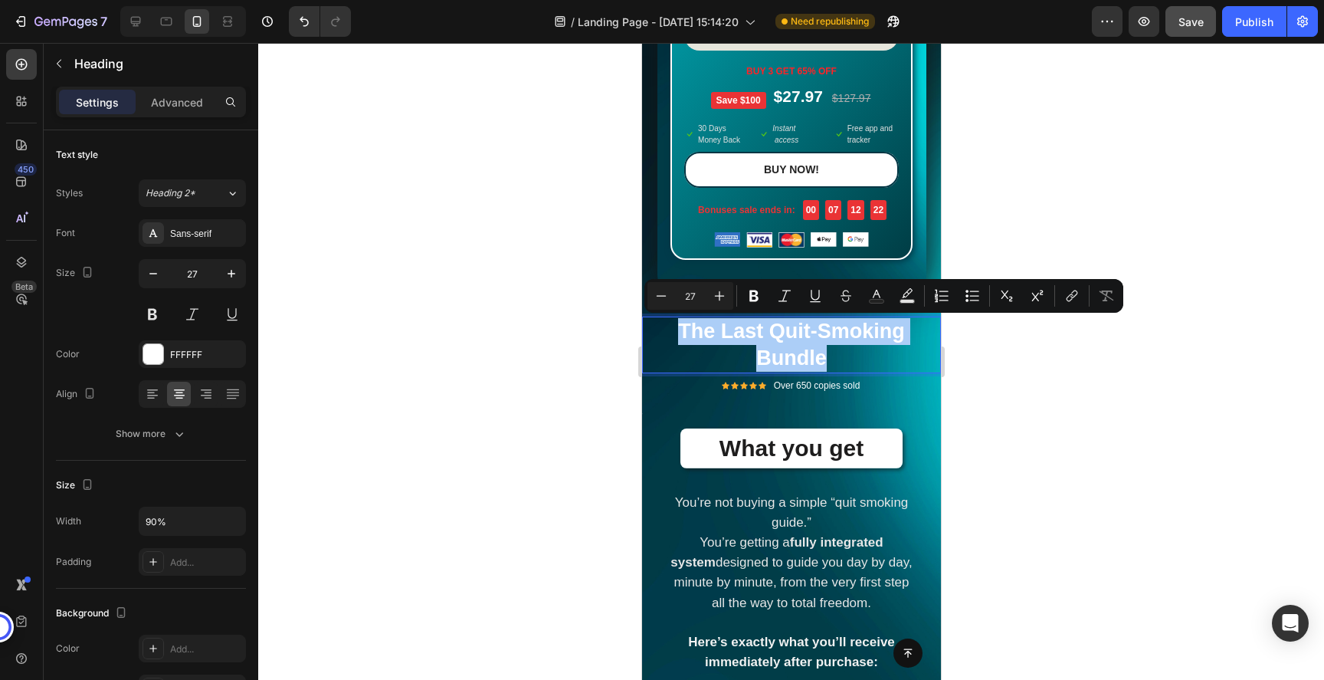
click at [967, 198] on div at bounding box center [791, 361] width 1066 height 637
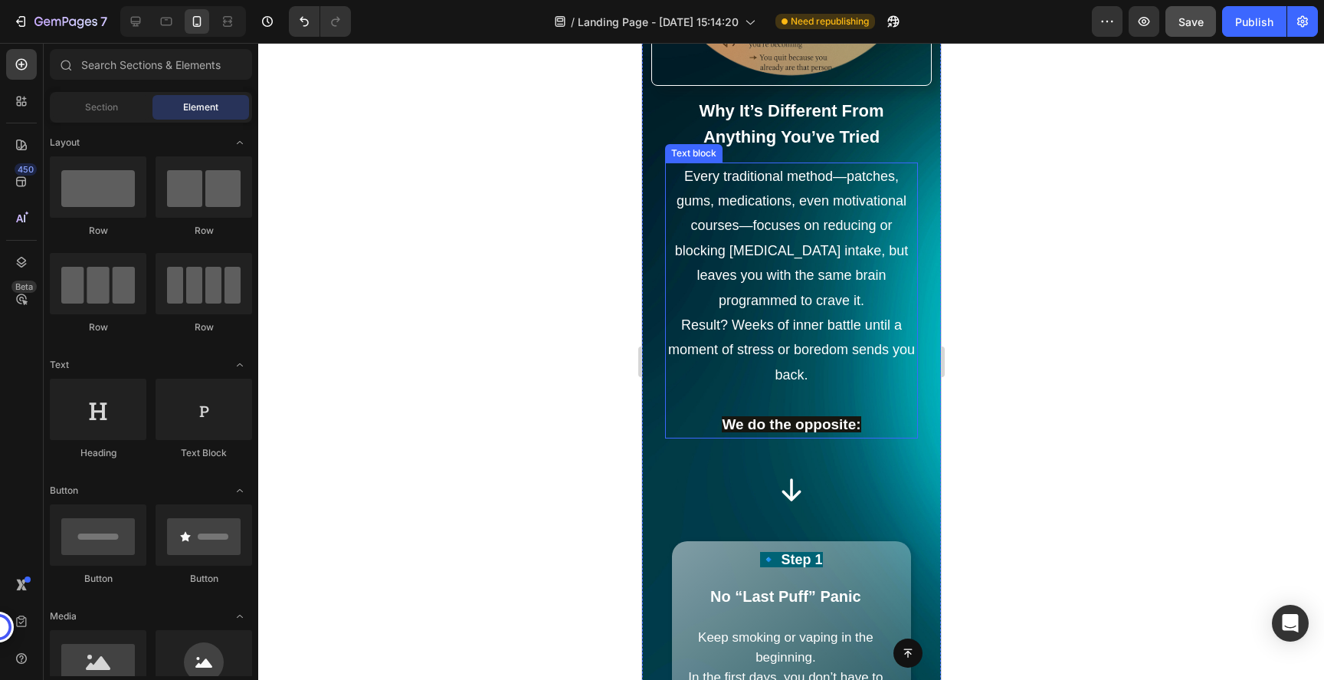
scroll to position [3472, 0]
click at [782, 288] on p "Every traditional method—patches, gums, medications, even motivational courses—…" at bounding box center [791, 275] width 250 height 224
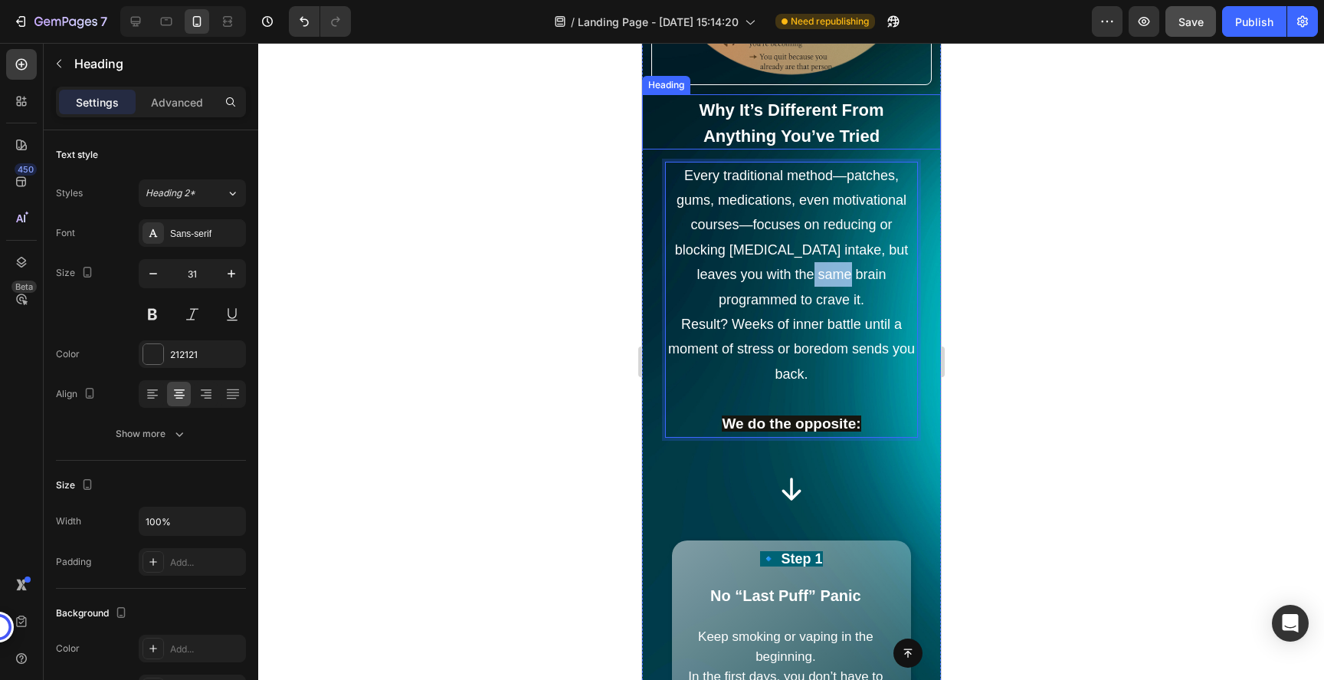
click at [787, 146] on span "Anything You’ve Tried" at bounding box center [790, 135] width 176 height 19
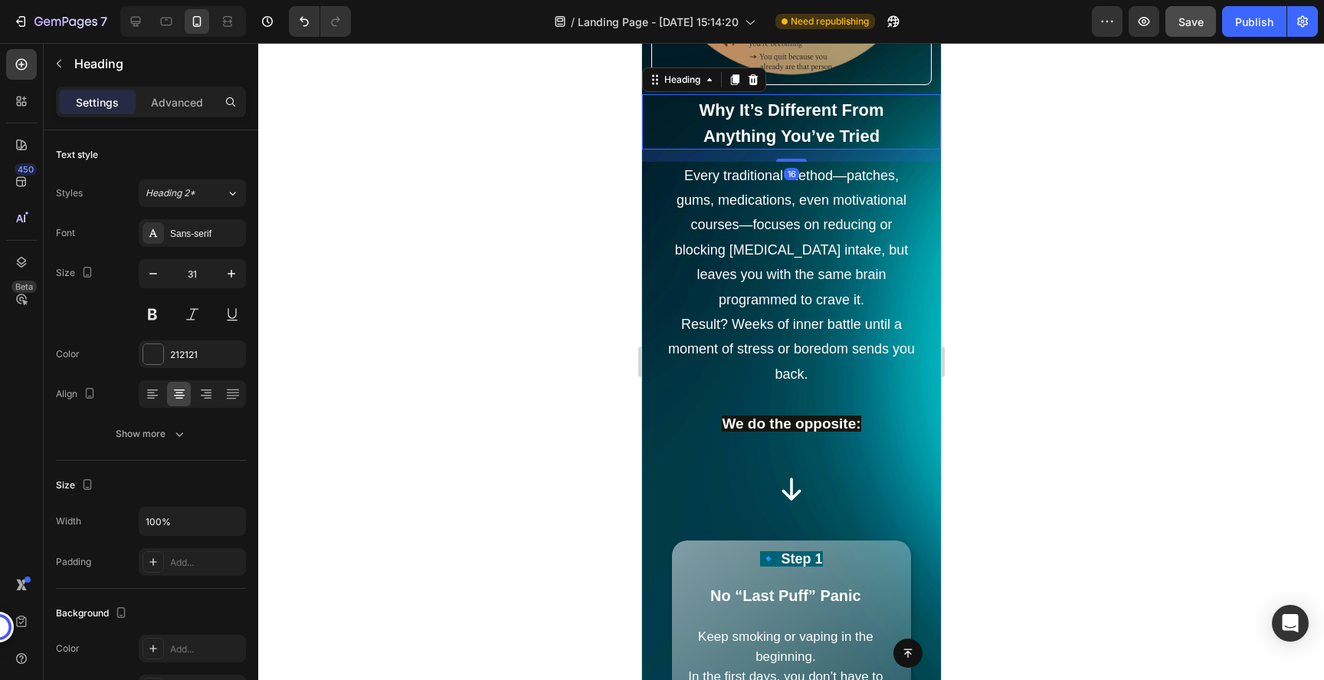
click at [1113, 268] on div at bounding box center [791, 361] width 1066 height 637
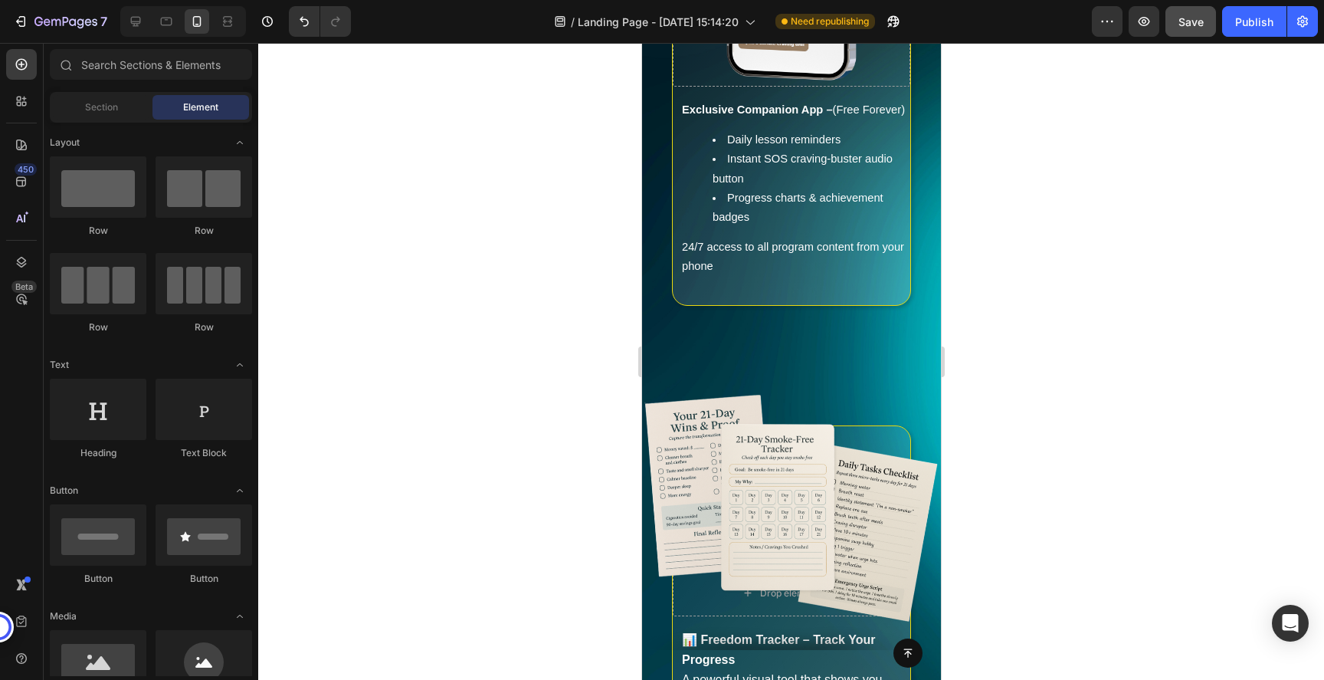
scroll to position [11972, 0]
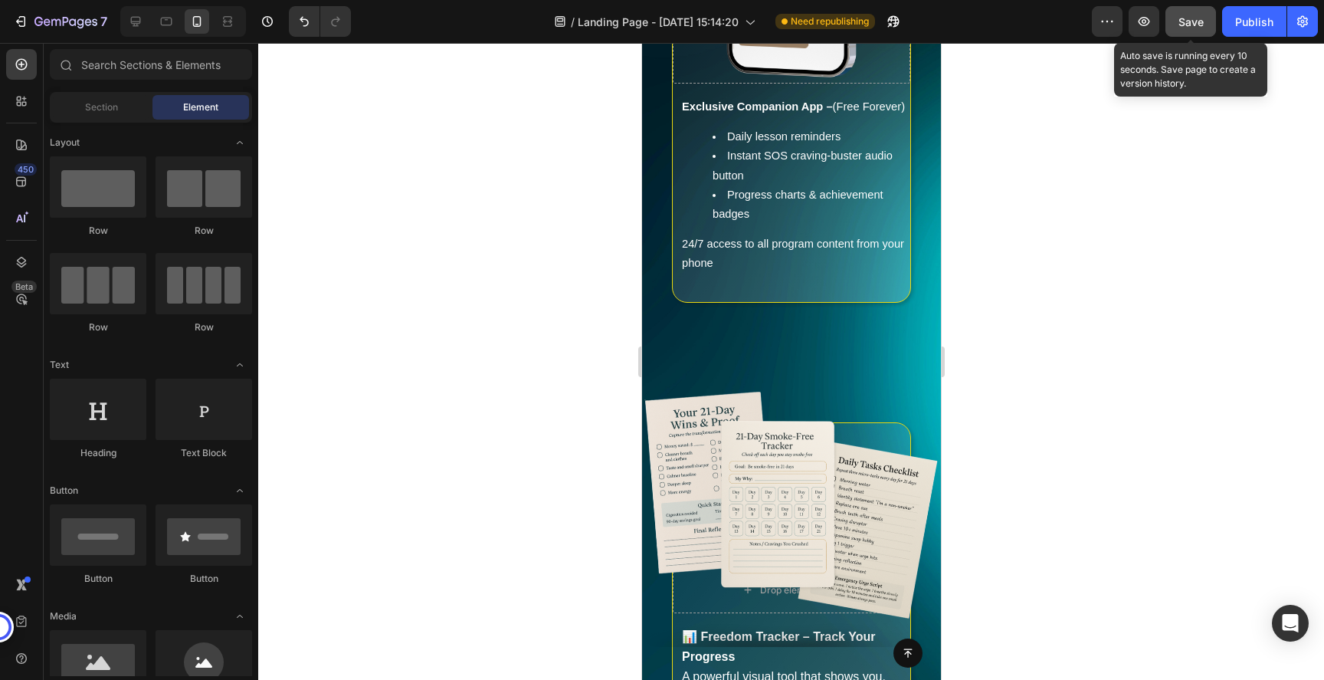
click at [1198, 28] on span "Save" at bounding box center [1190, 21] width 25 height 13
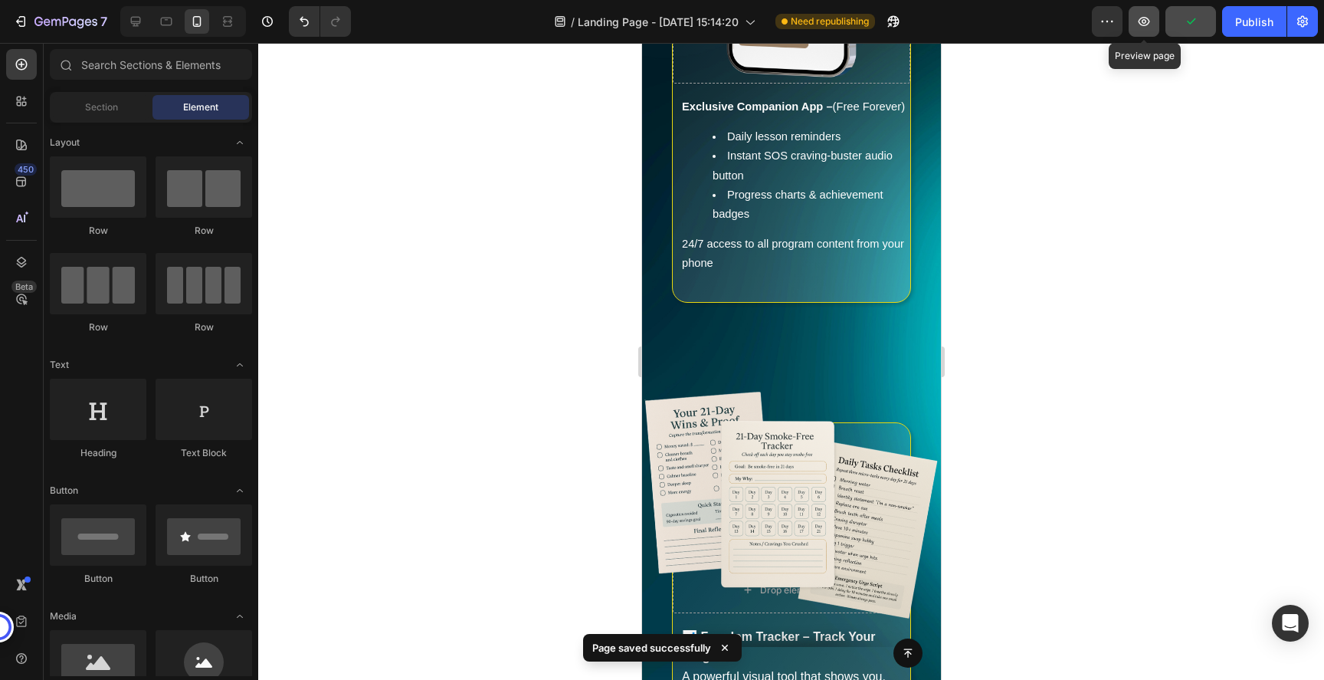
click at [1142, 23] on icon "button" at bounding box center [1143, 21] width 15 height 15
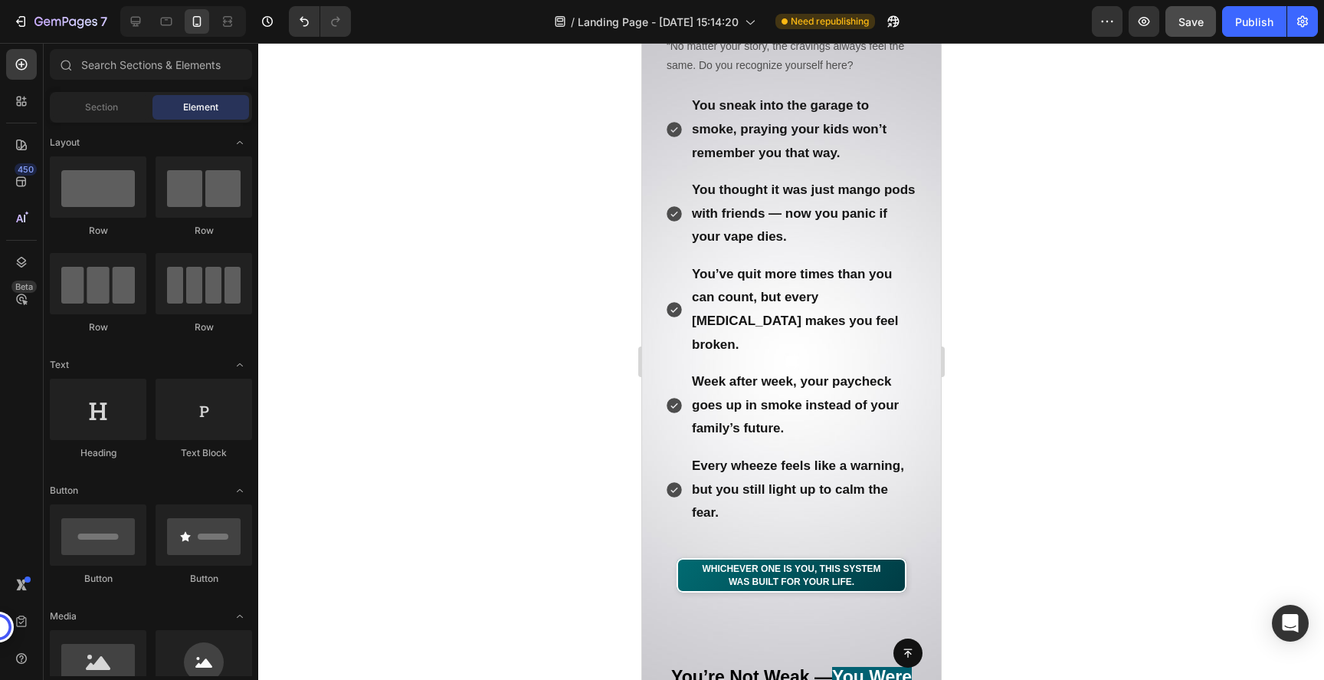
scroll to position [745, 0]
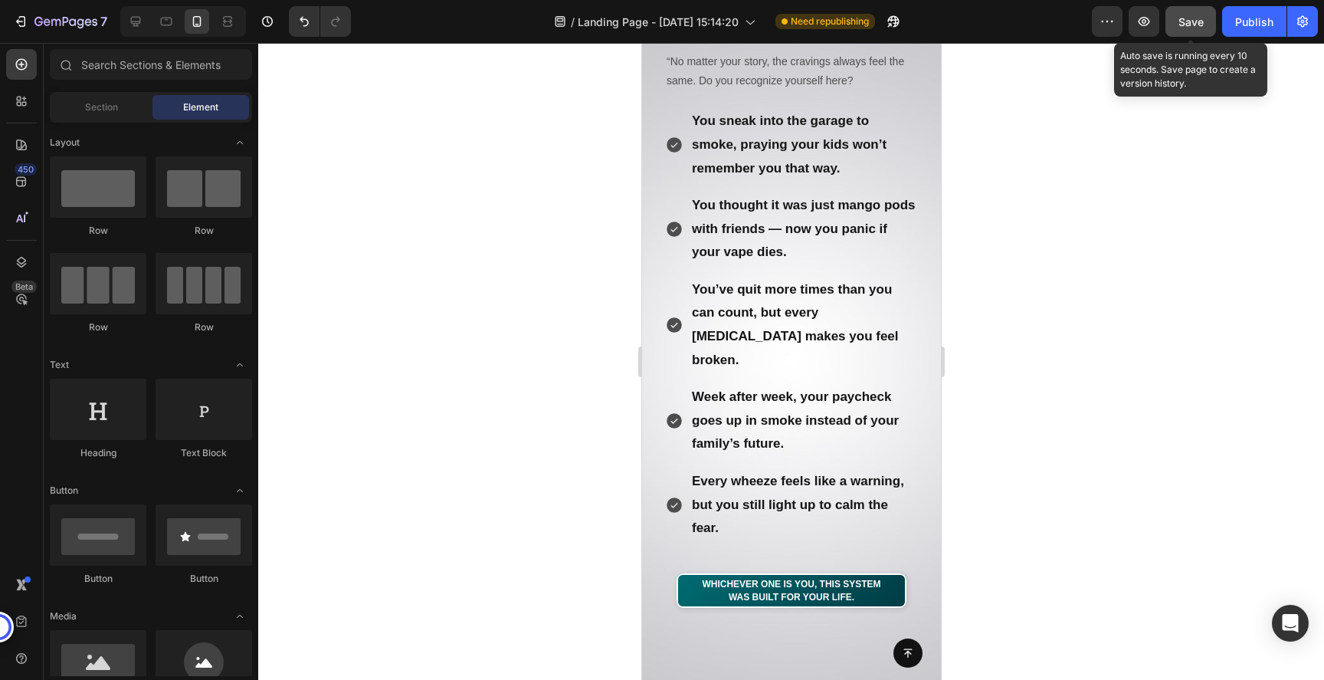
click at [1185, 15] on span "Save" at bounding box center [1190, 21] width 25 height 13
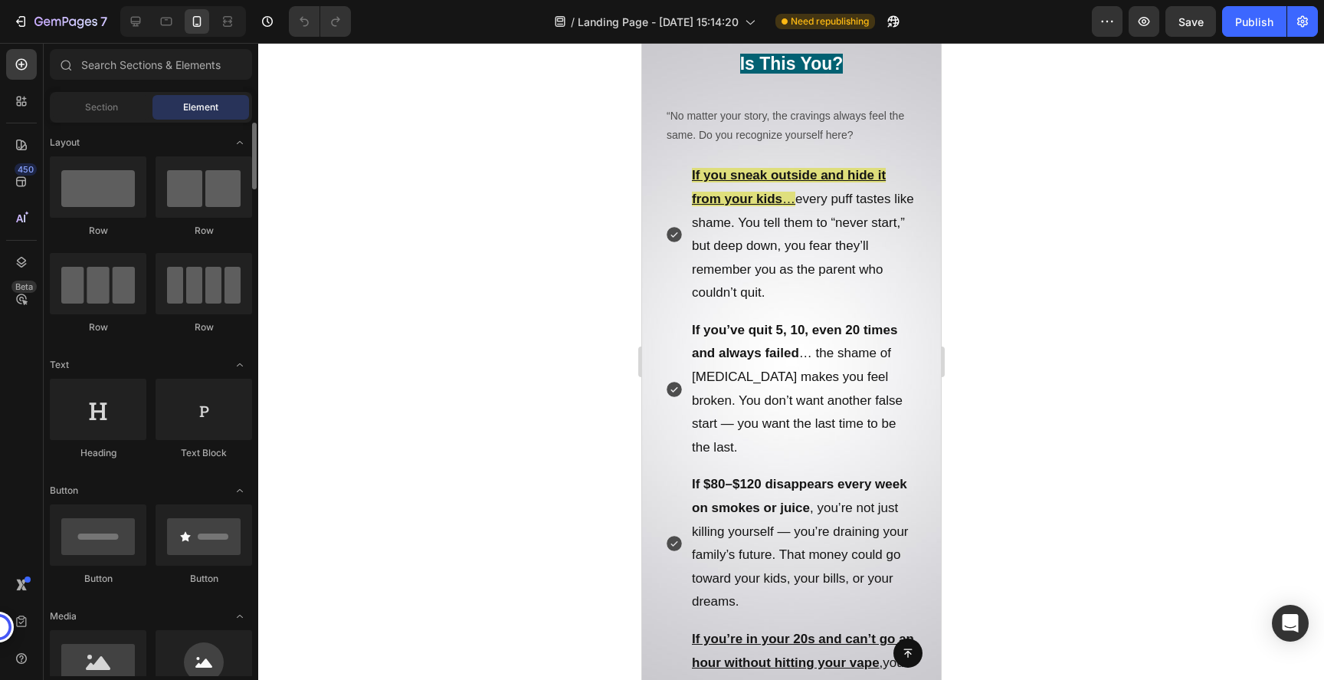
scroll to position [685, 0]
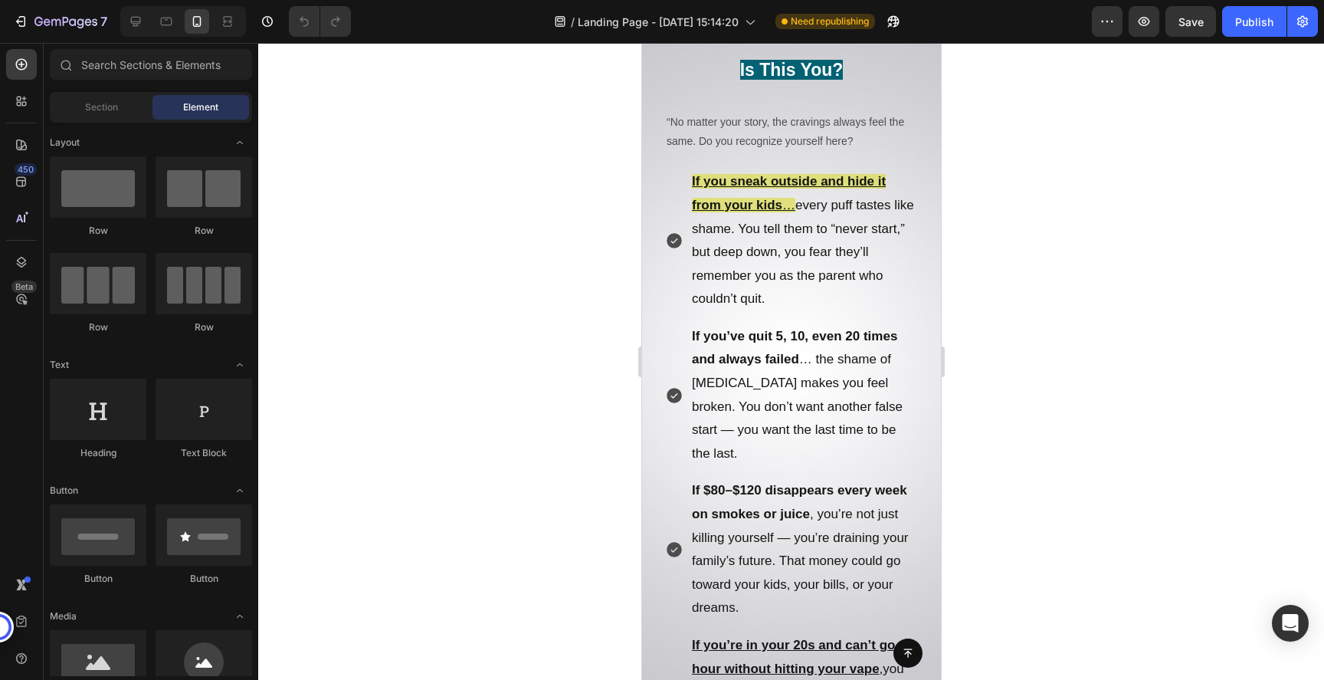
click at [828, 252] on p "If you sneak outside and hide it from your kids … every puff tastes like shame.…" at bounding box center [803, 240] width 224 height 141
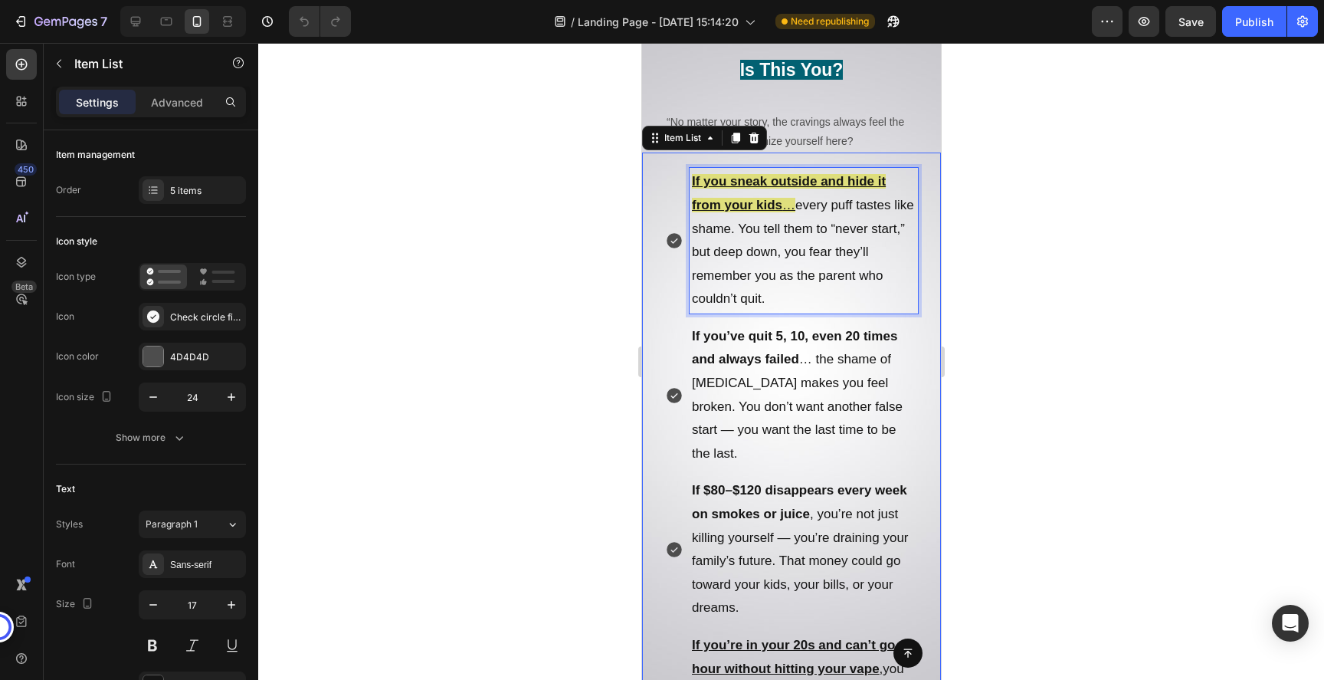
click at [828, 252] on p "If you sneak outside and hide it from your kids … every puff tastes like shame.…" at bounding box center [803, 240] width 224 height 141
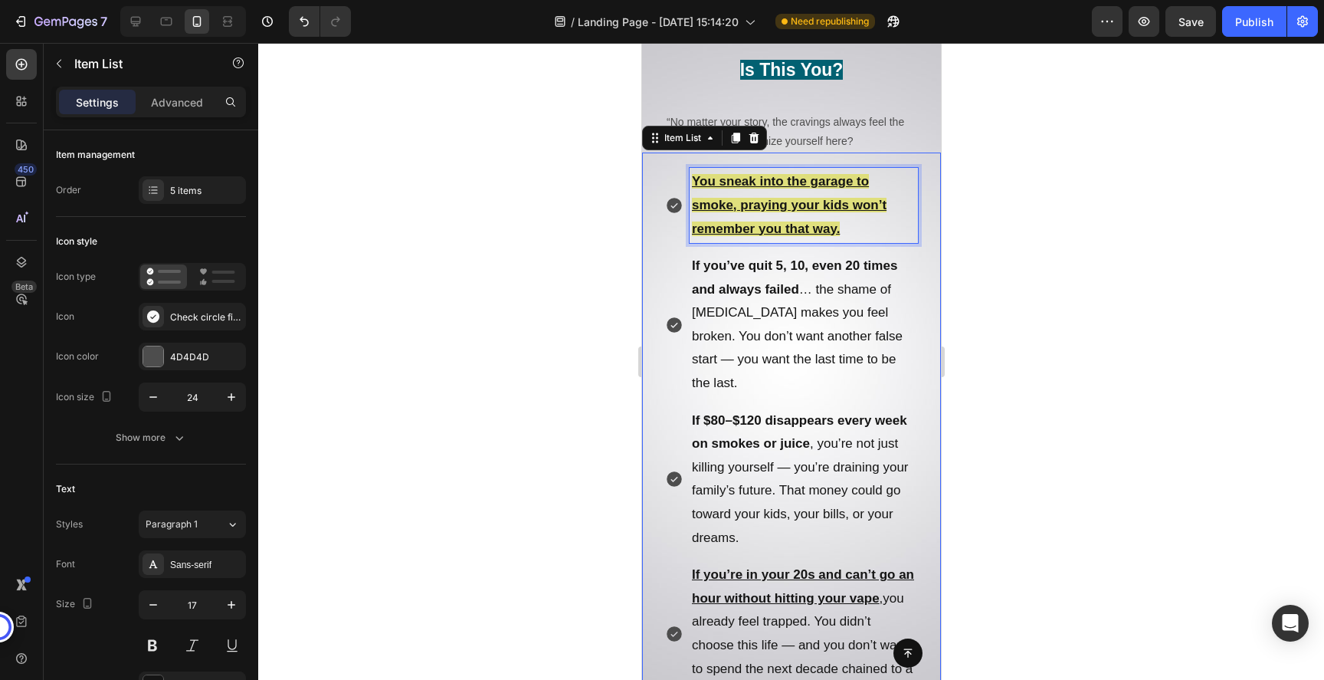
click at [781, 291] on strong "If you’ve quit 5, 10, even 20 times and always failed" at bounding box center [793, 277] width 205 height 38
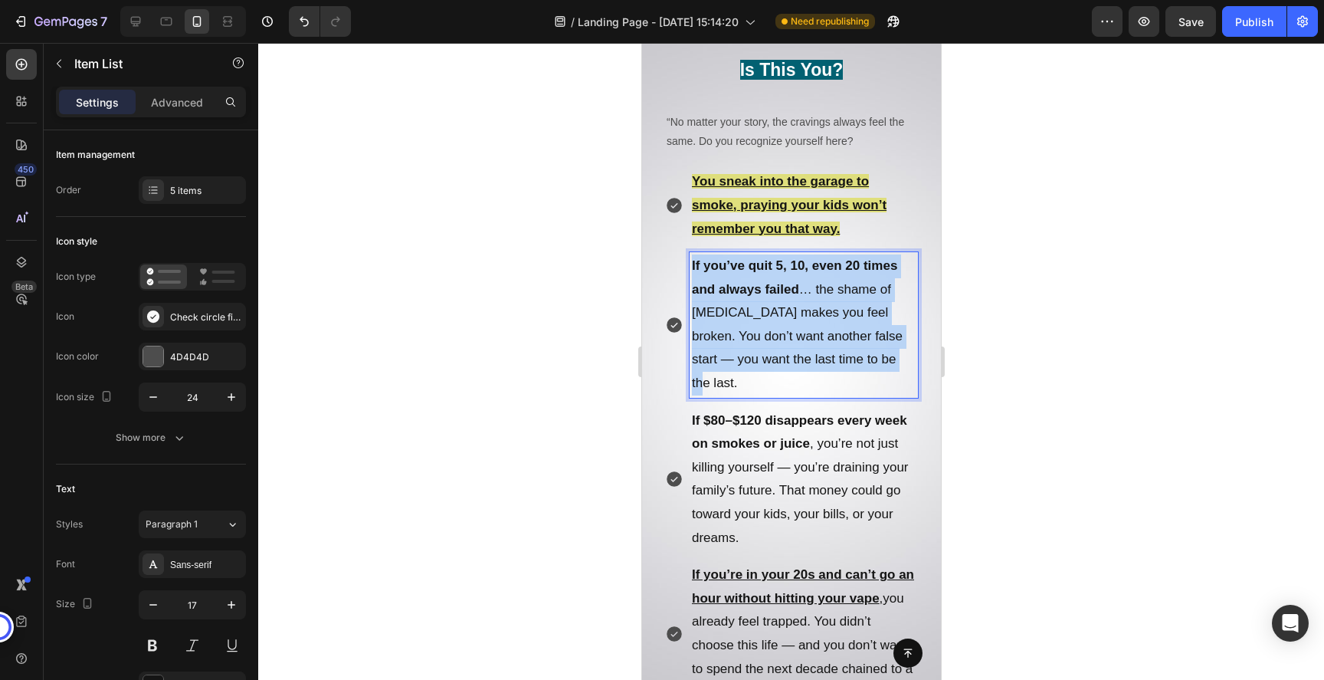
click at [781, 291] on strong "If you’ve quit 5, 10, even 20 times and always failed" at bounding box center [793, 277] width 205 height 38
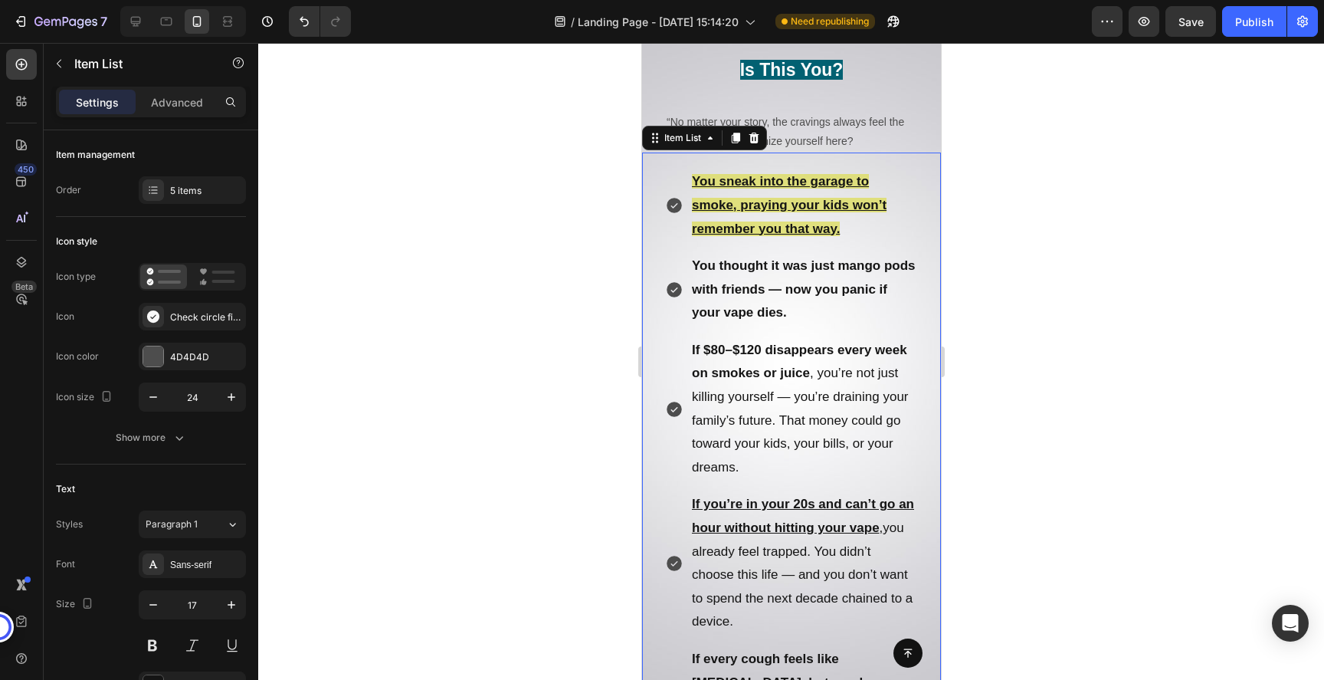
click at [802, 391] on p "If $80–$120 disappears every week on smokes or juice , you’re not just killing …" at bounding box center [803, 409] width 224 height 141
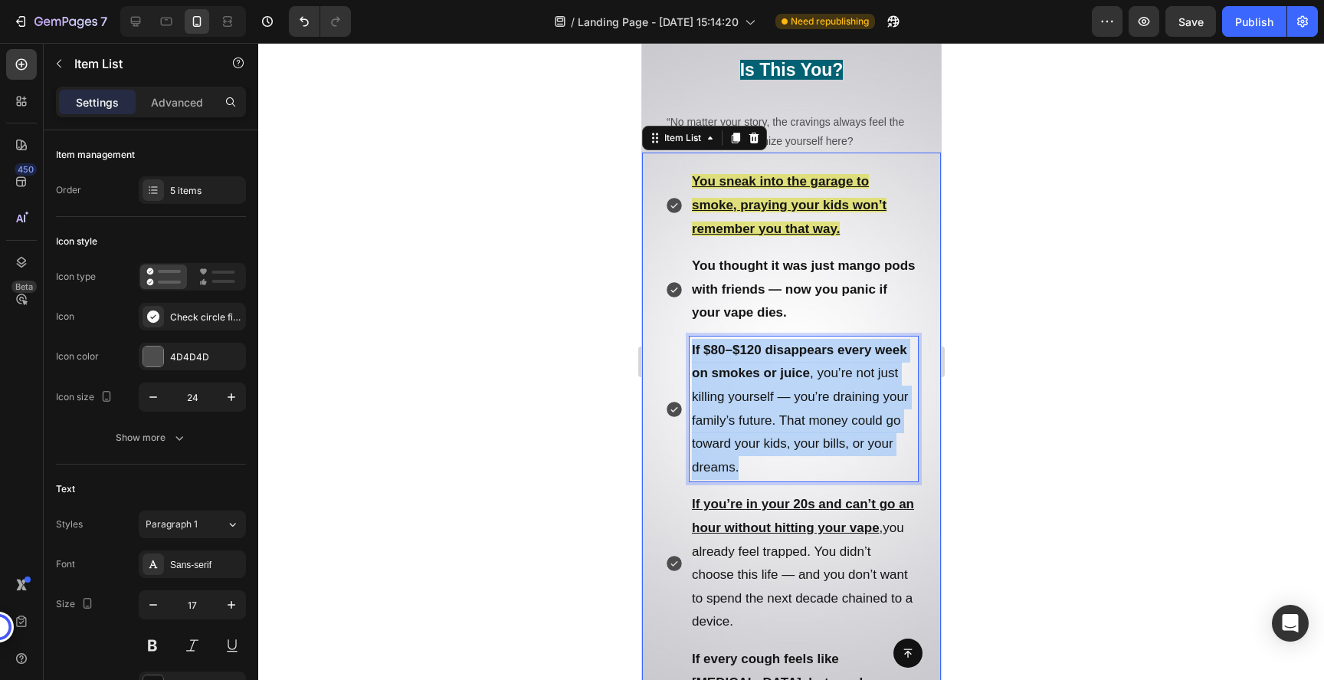
click at [802, 391] on p "If $80–$120 disappears every week on smokes or juice , you’re not just killing …" at bounding box center [803, 409] width 224 height 141
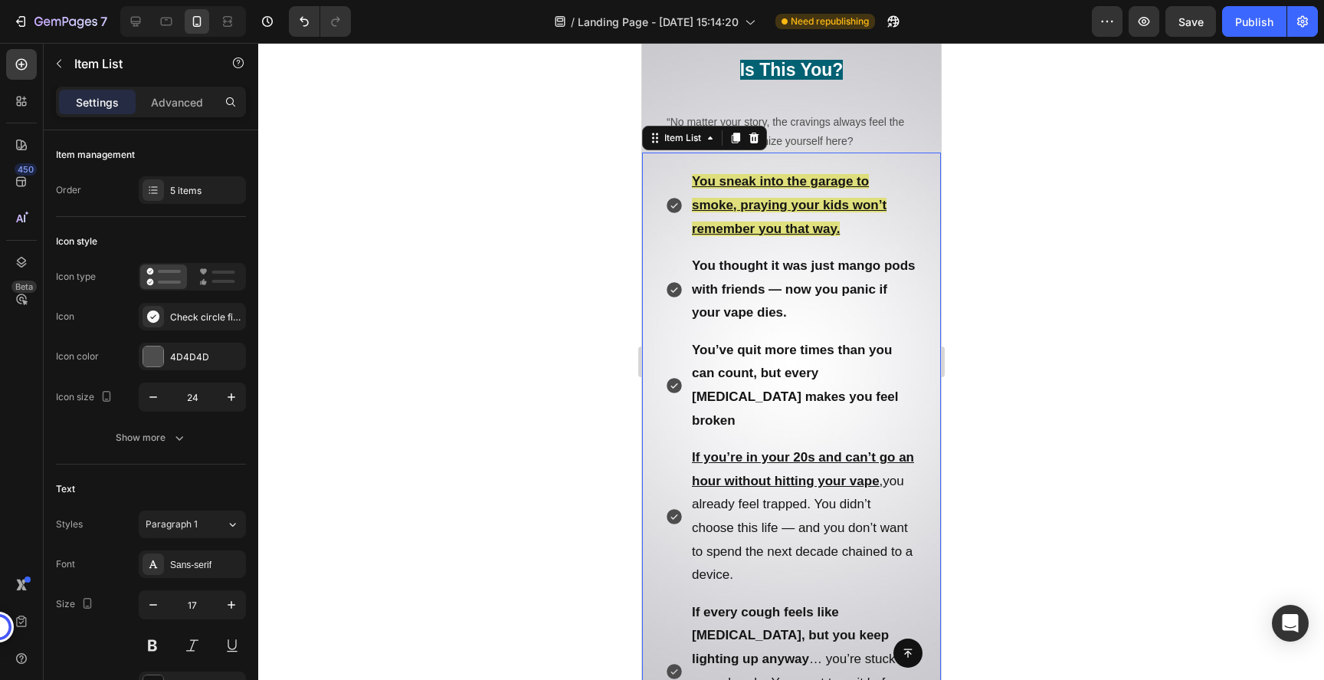
click at [784, 474] on p "If you’re in your 20s and can’t go an hour without hitting your vape , you alre…" at bounding box center [803, 516] width 224 height 141
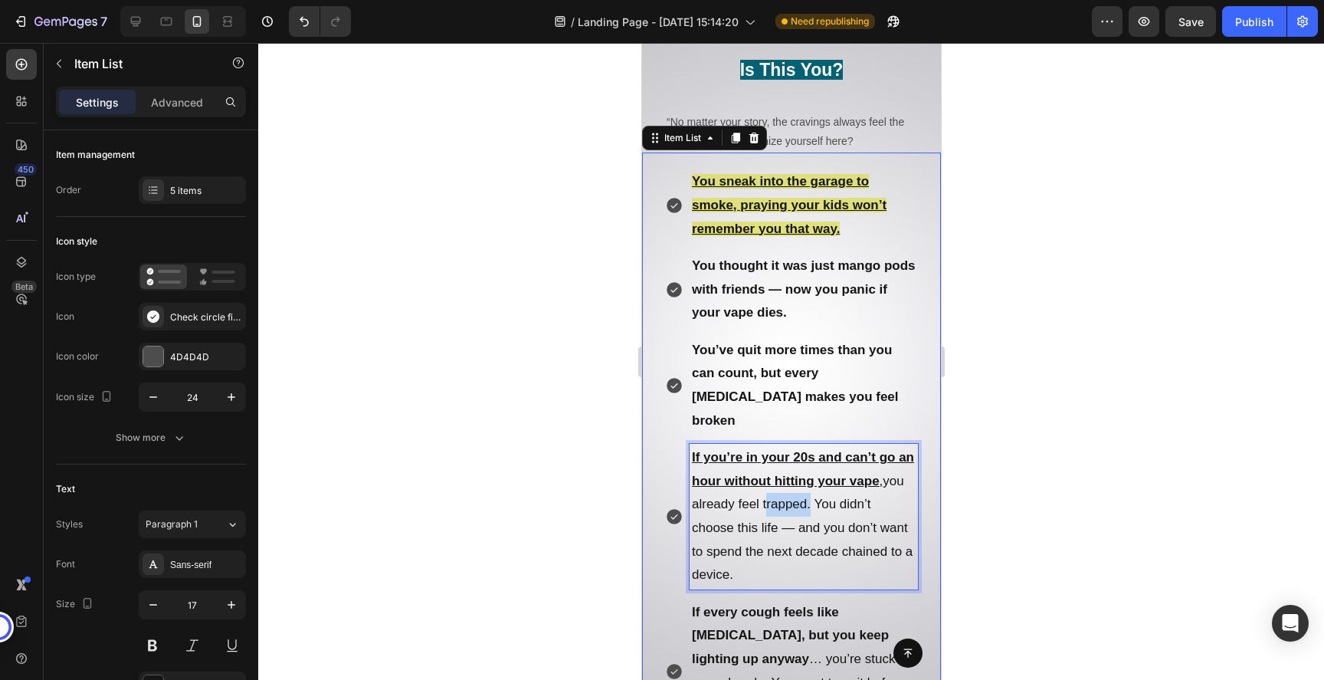
click at [784, 474] on p "If you’re in your 20s and can’t go an hour without hitting your vape , you alre…" at bounding box center [803, 516] width 224 height 141
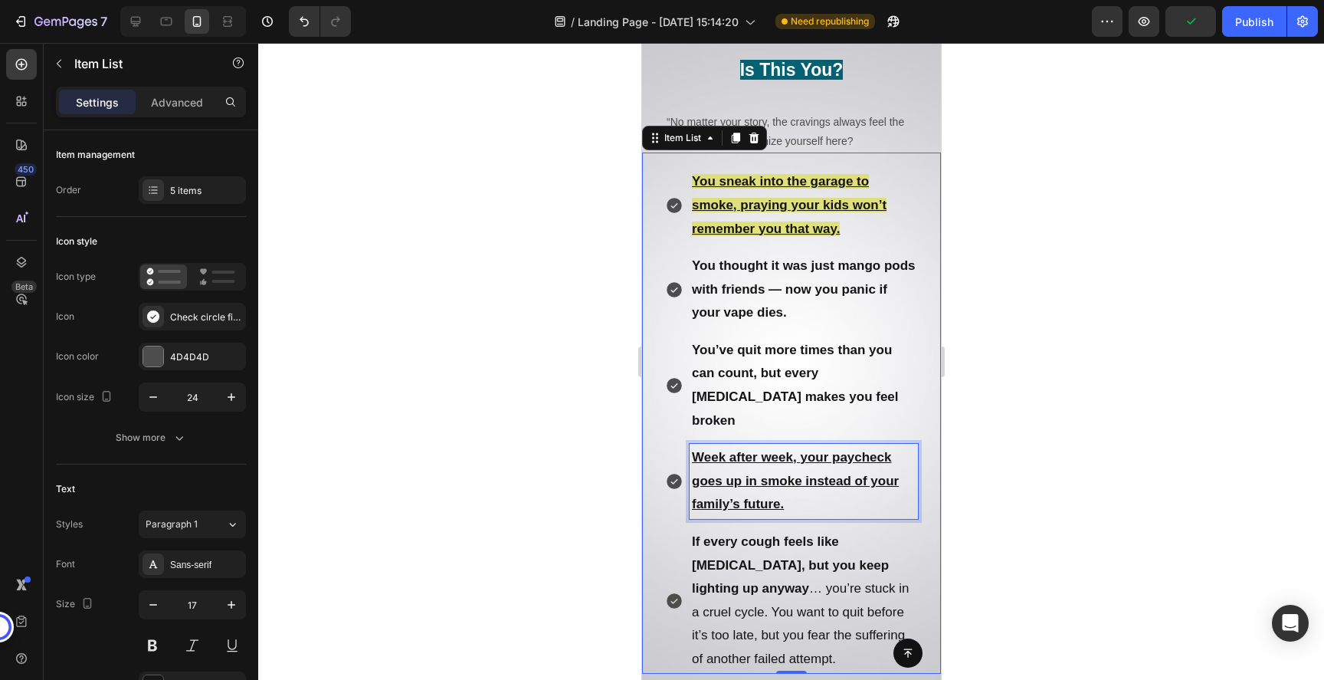
click at [735, 566] on p "If every cough feels like cancer, but you keep lighting up anyway … you’re stuc…" at bounding box center [803, 600] width 224 height 141
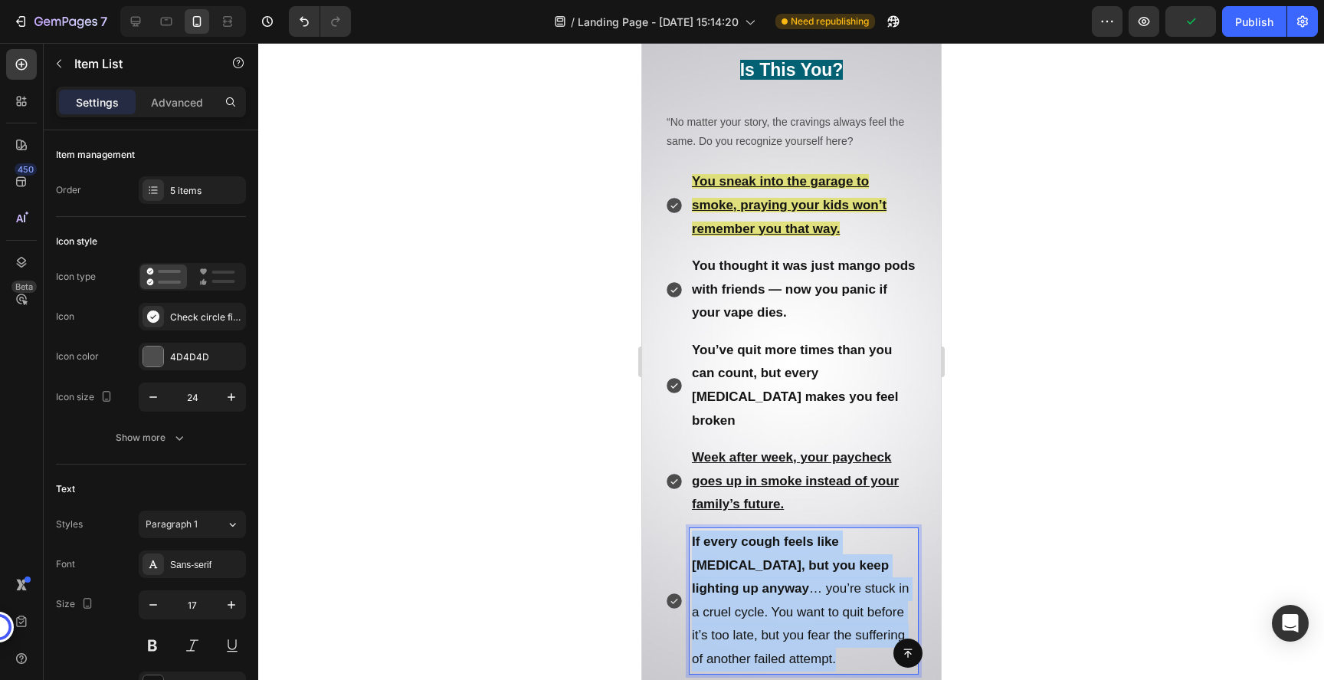
click at [735, 566] on p "If every cough feels like cancer, but you keep lighting up anyway … you’re stuc…" at bounding box center [803, 600] width 224 height 141
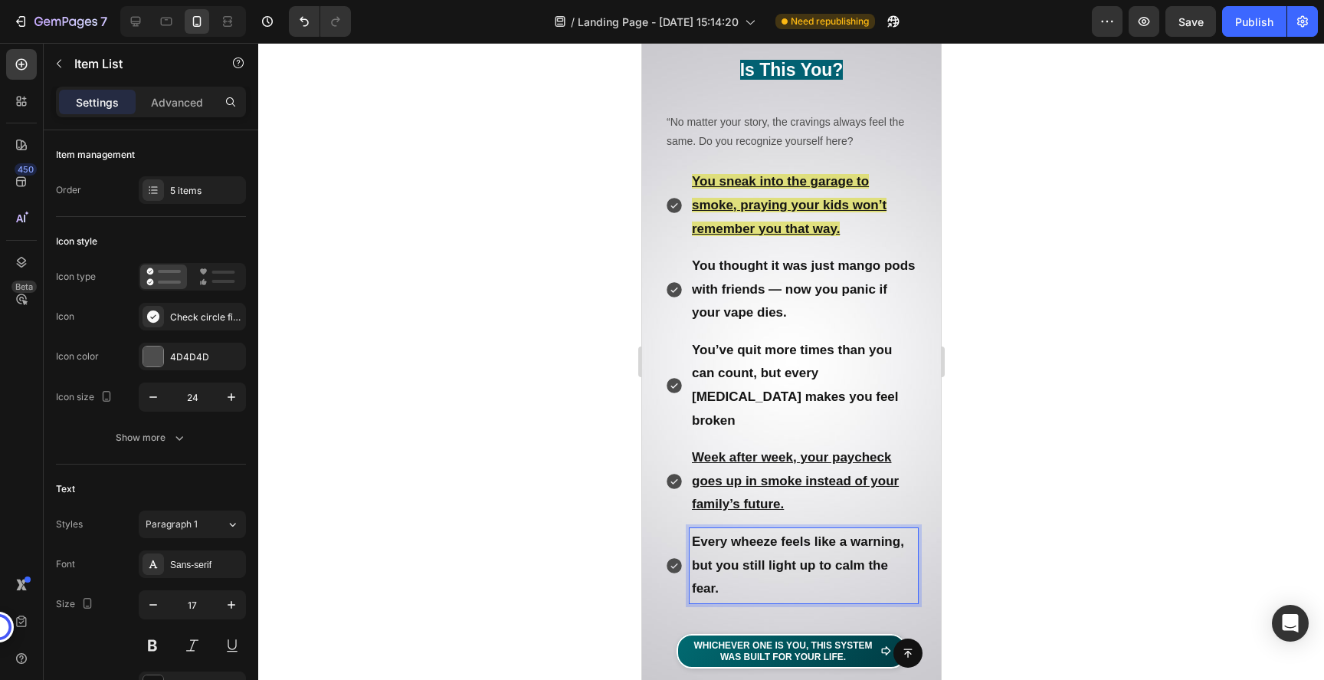
click at [798, 483] on p "Week after week, your paycheck goes up in smoke instead of your family’s future." at bounding box center [803, 481] width 224 height 70
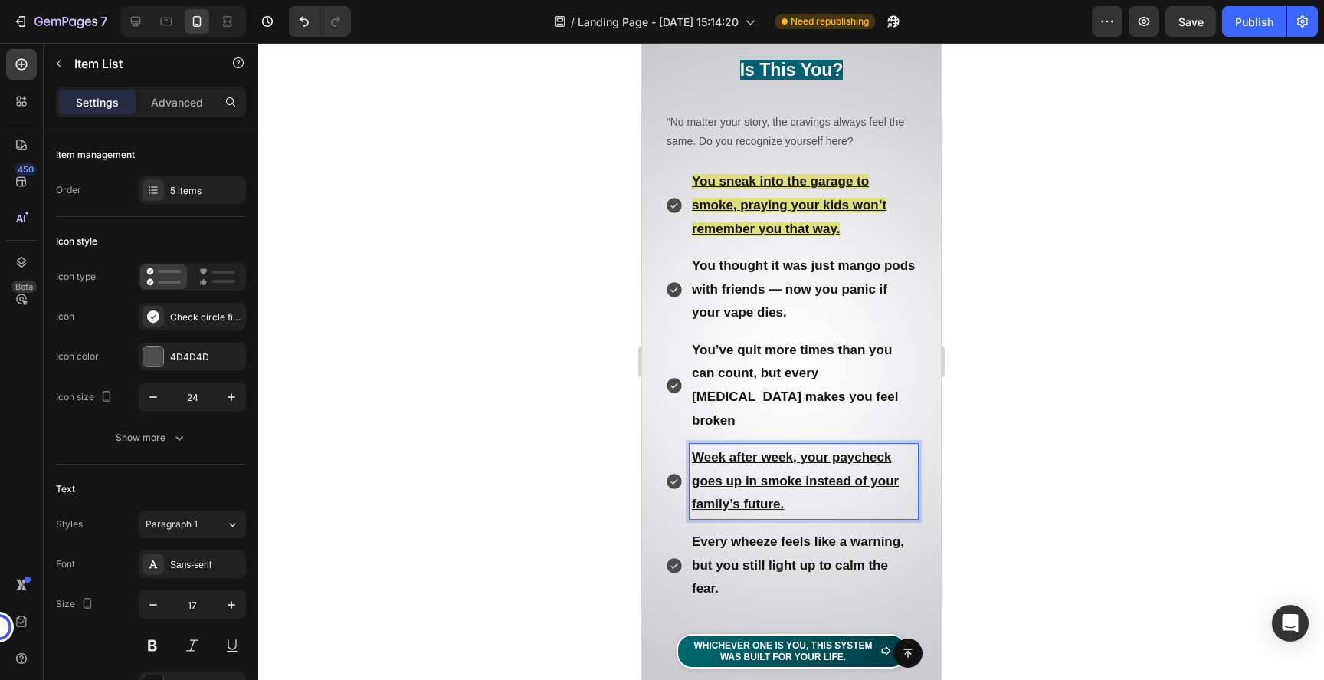
click at [798, 483] on p "Week after week, your paycheck goes up in smoke instead of your family’s future." at bounding box center [803, 481] width 224 height 70
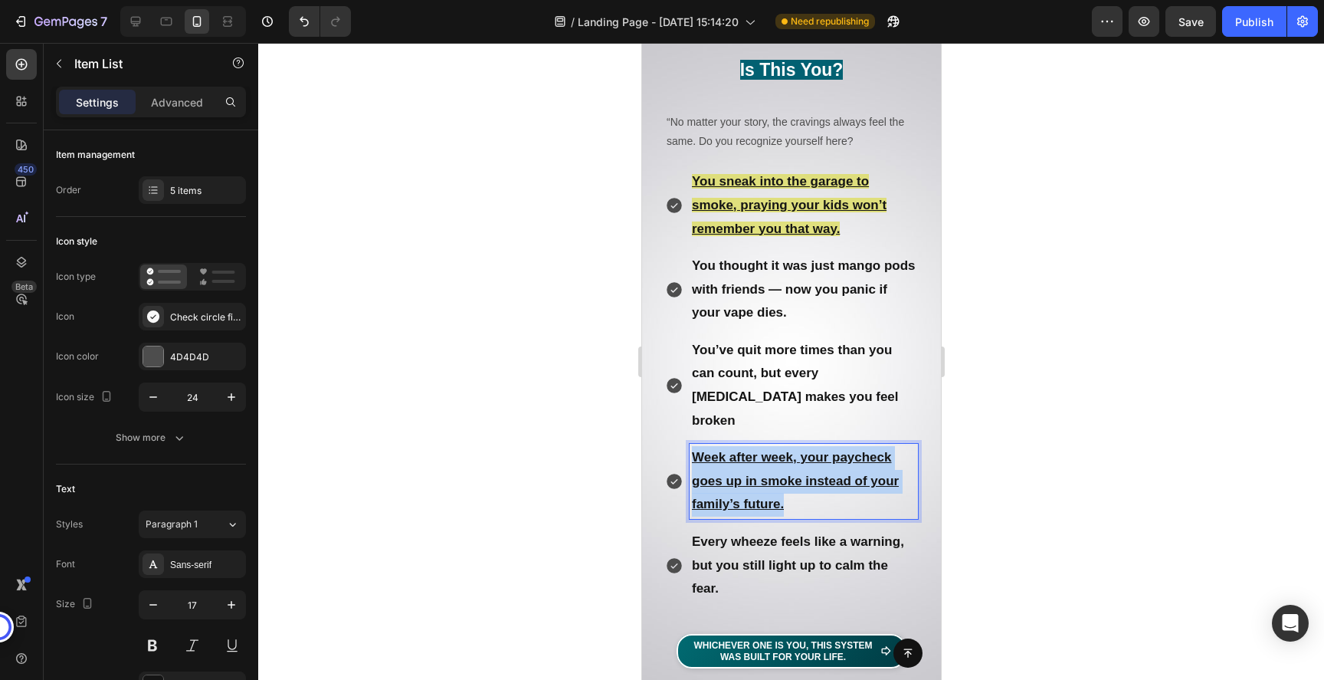
click at [798, 483] on p "Week after week, your paycheck goes up in smoke instead of your family’s future." at bounding box center [803, 481] width 224 height 70
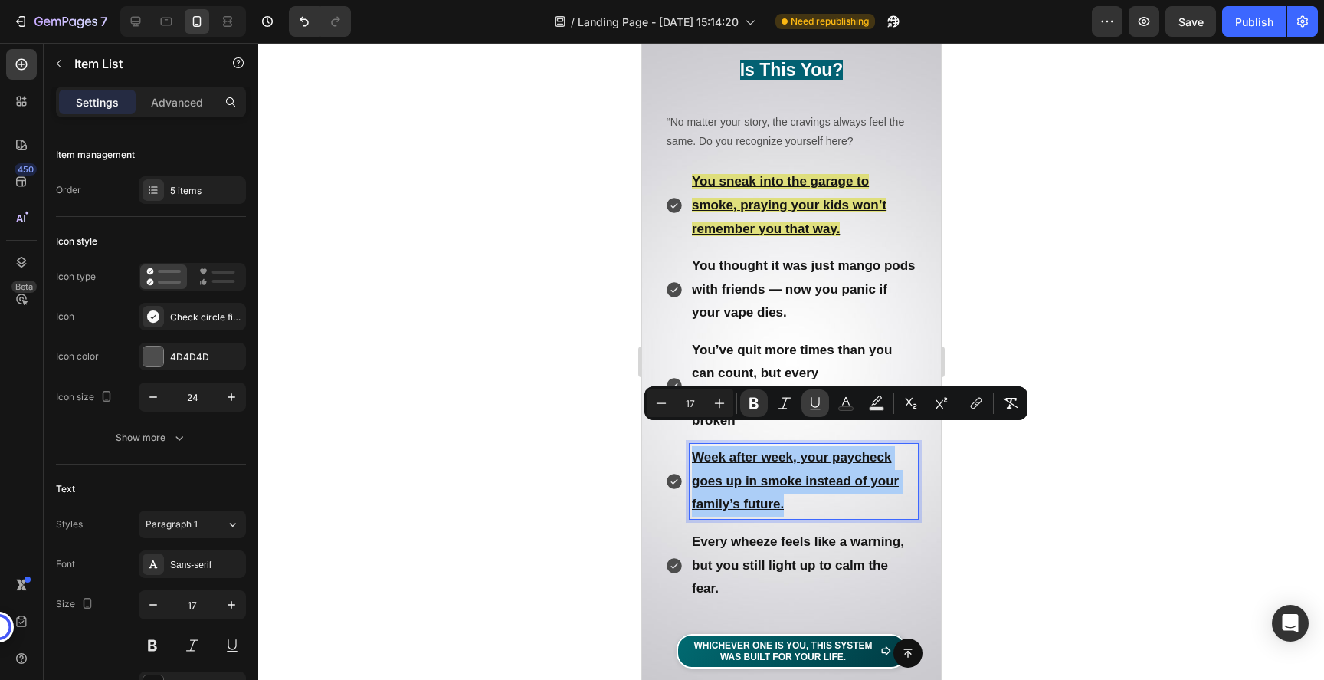
click at [804, 400] on button "Underline" at bounding box center [815, 403] width 28 height 28
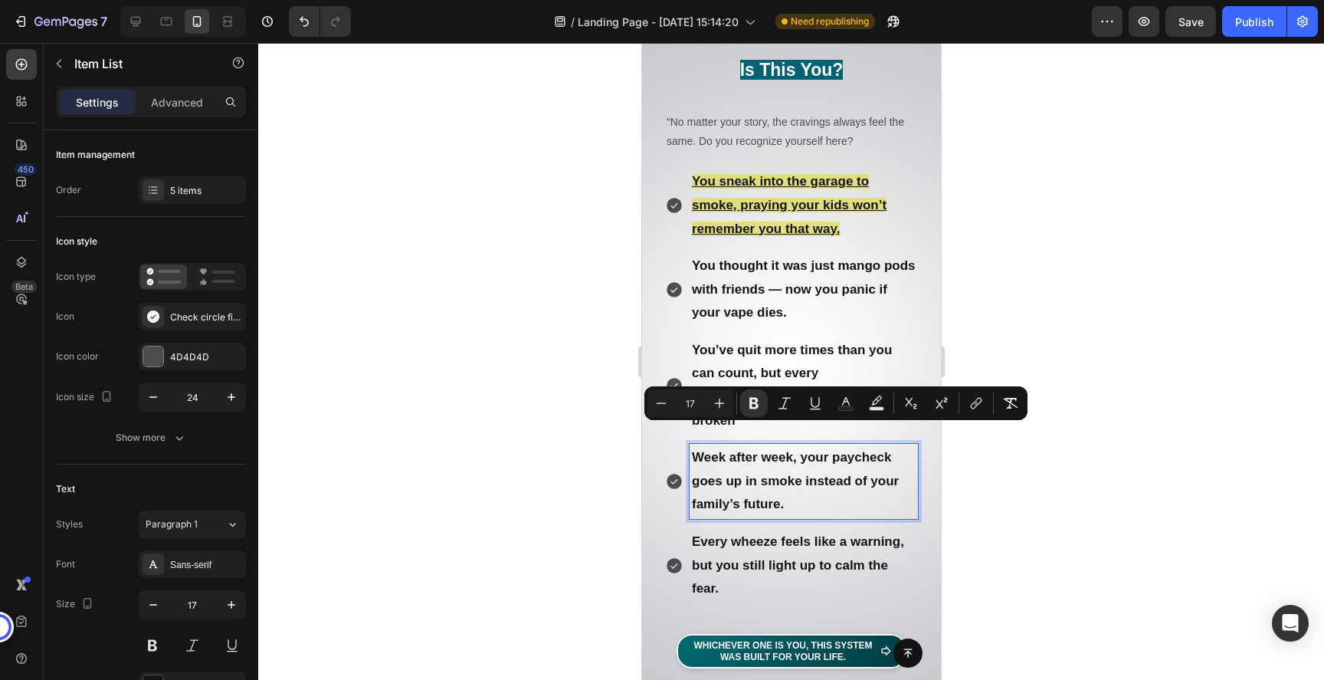
click at [819, 238] on p "You sneak into the garage to smoke, praying your kids won’t remember you that w…" at bounding box center [803, 205] width 224 height 70
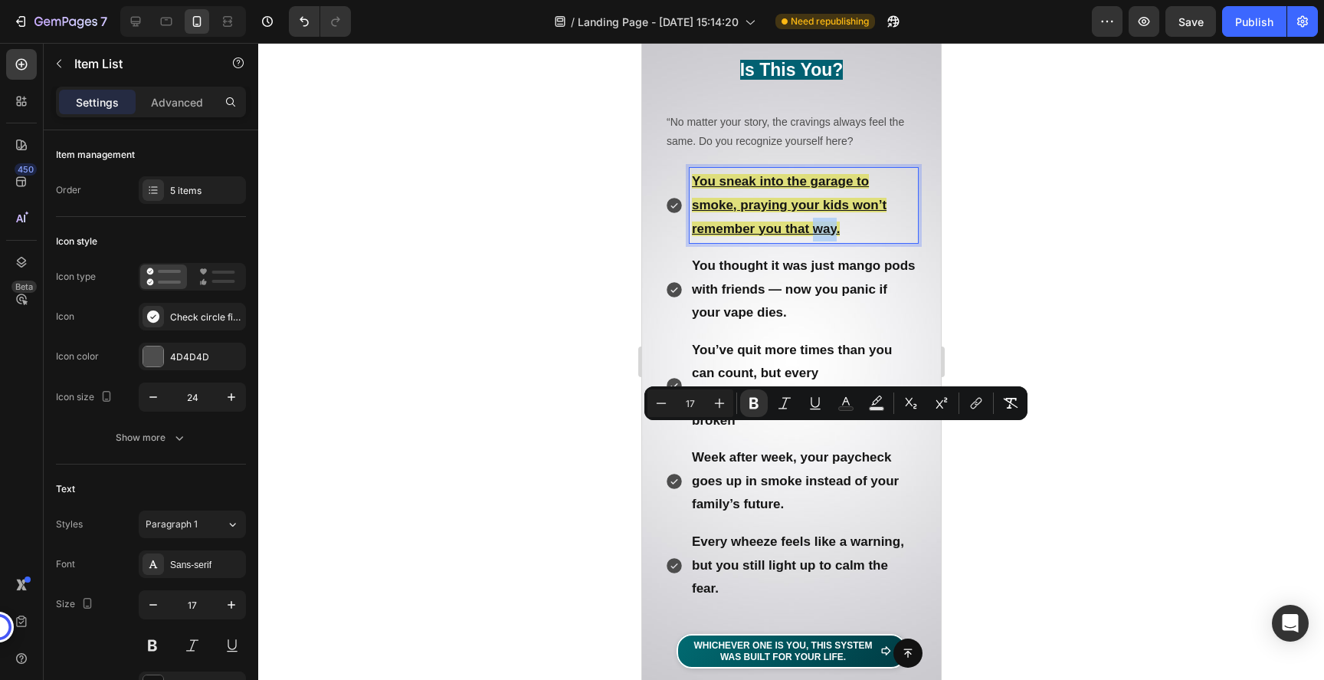
click at [819, 238] on p "You sneak into the garage to smoke, praying your kids won’t remember you that w…" at bounding box center [803, 205] width 224 height 70
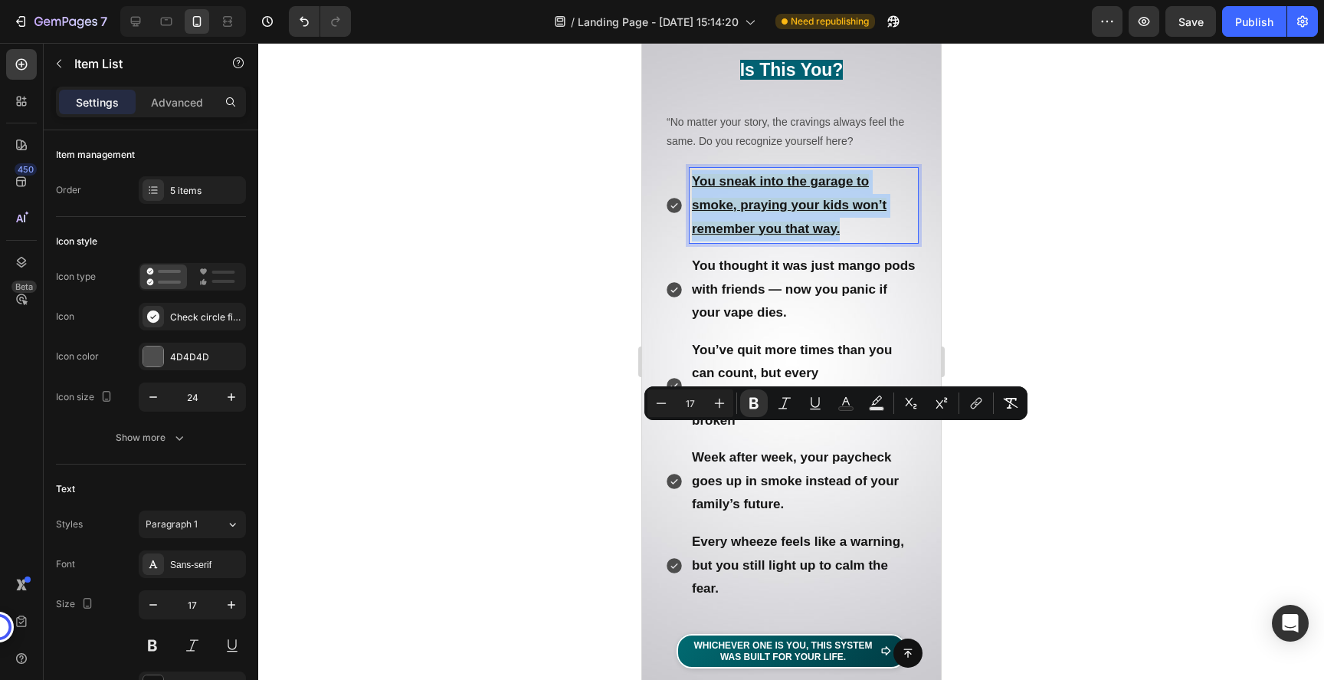
click at [819, 238] on p "You sneak into the garage to smoke, praying your kids won’t remember you that w…" at bounding box center [803, 205] width 224 height 70
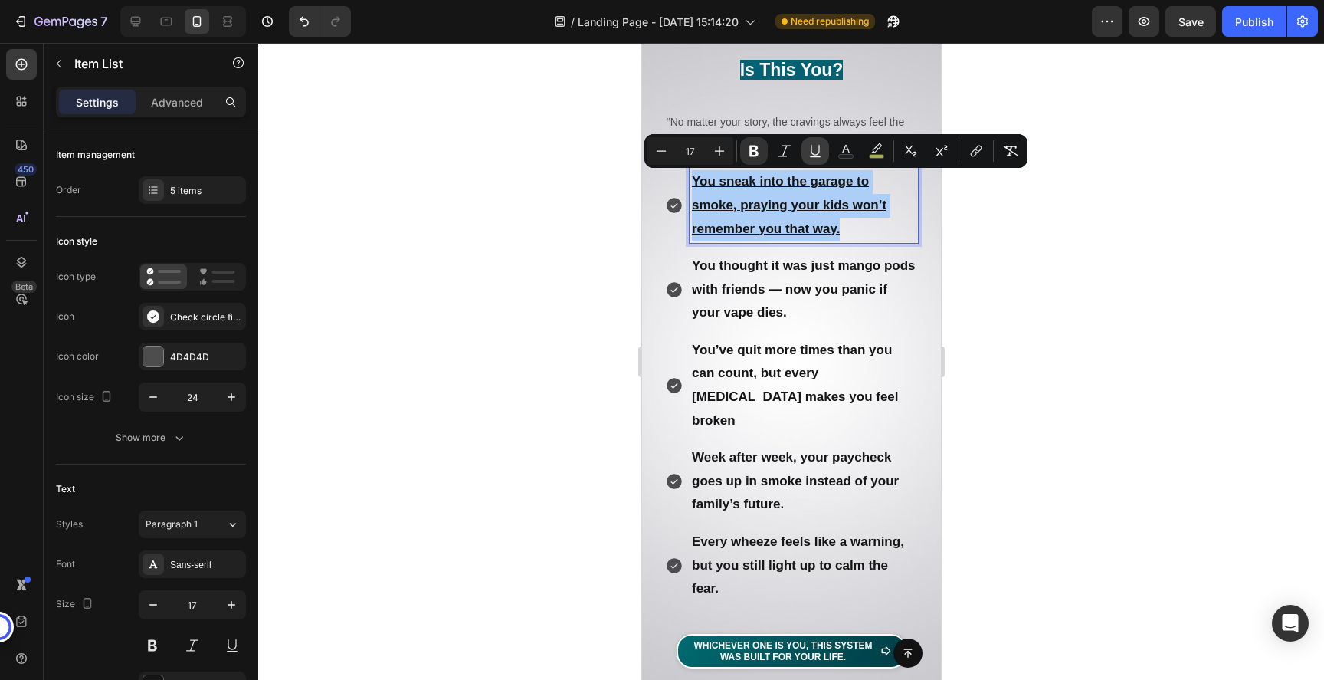
click at [811, 152] on icon "Editor contextual toolbar" at bounding box center [815, 150] width 8 height 11
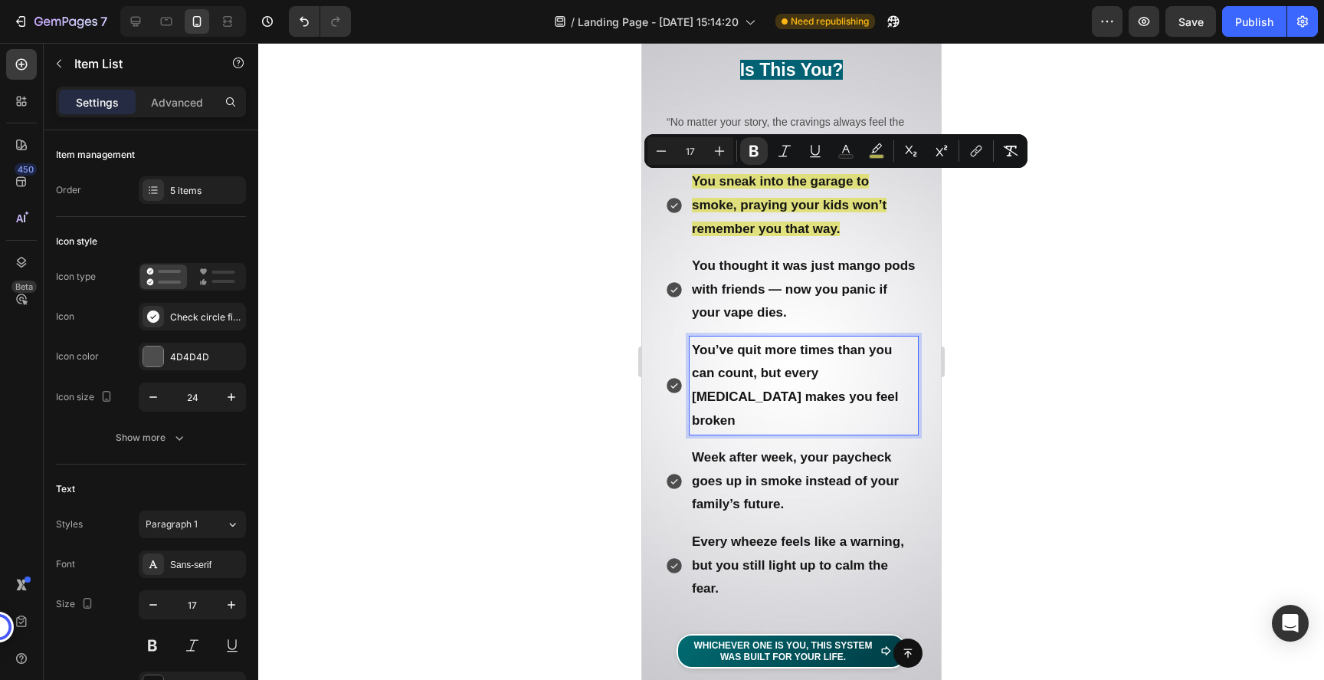
click at [818, 350] on strong "You’ve quit more times than you can count, but every [MEDICAL_DATA] makes you f…" at bounding box center [794, 384] width 207 height 85
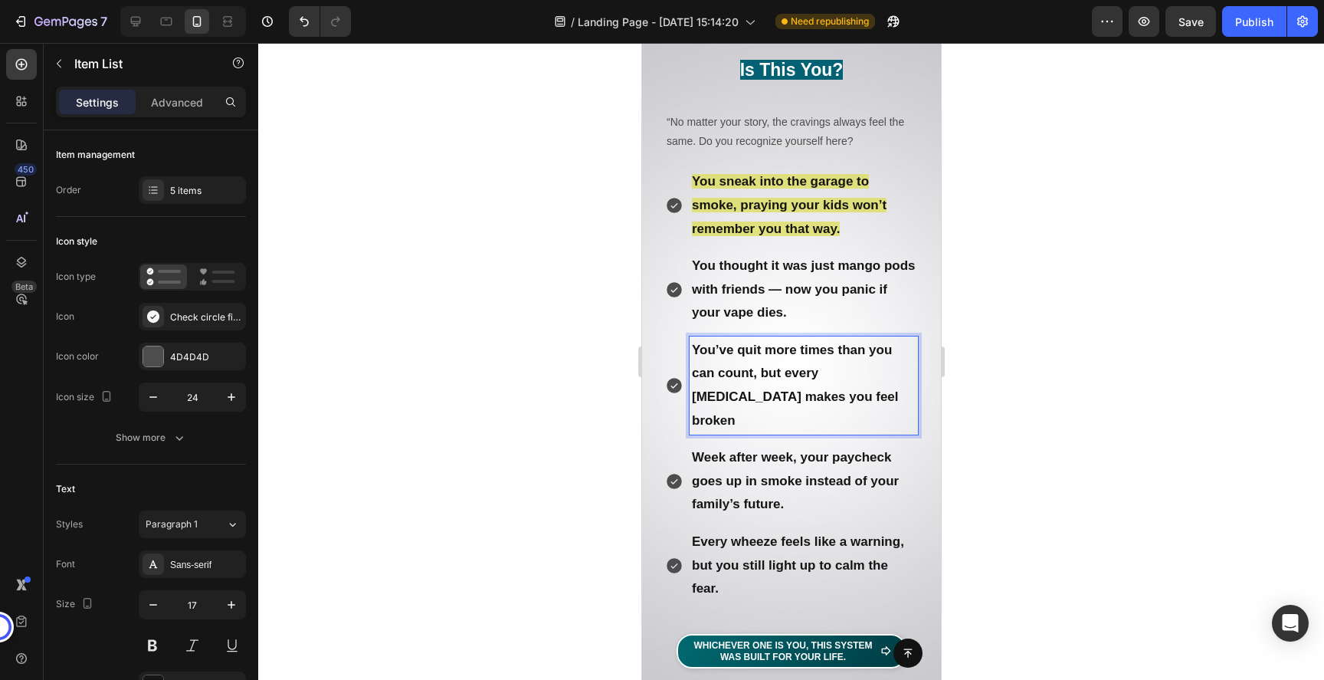
click at [1088, 420] on div at bounding box center [791, 361] width 1066 height 637
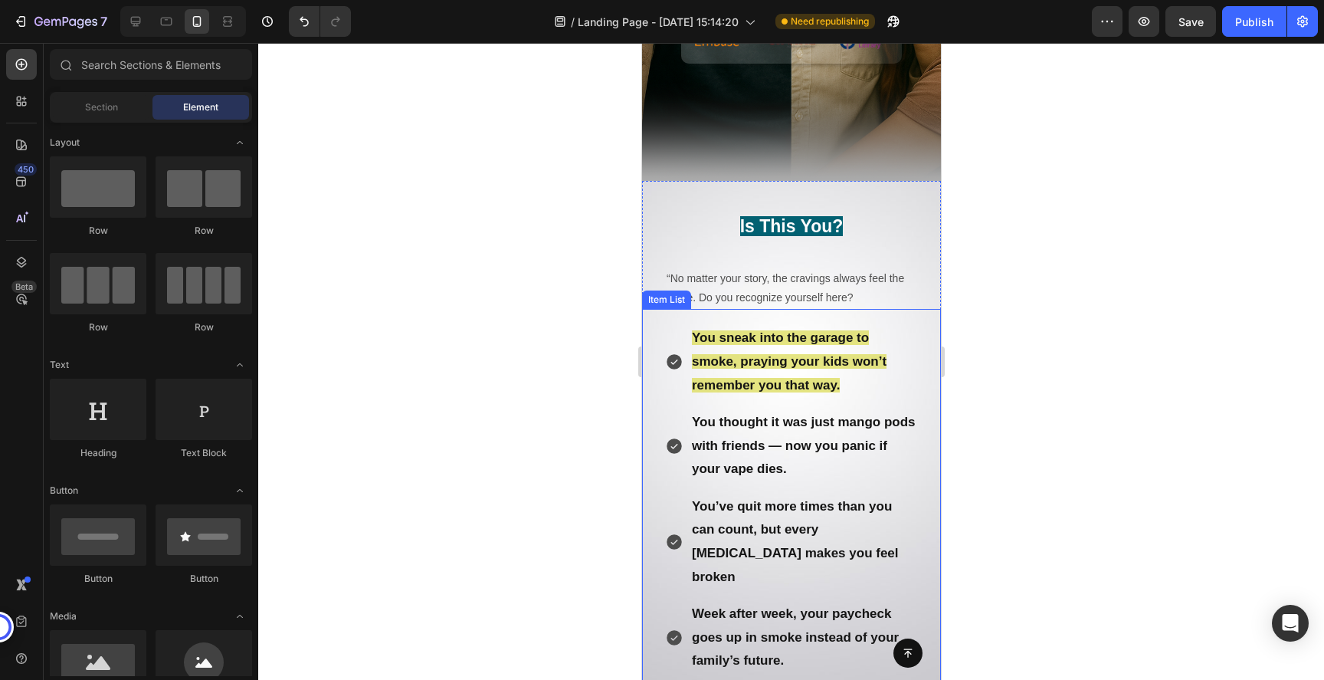
scroll to position [522, 0]
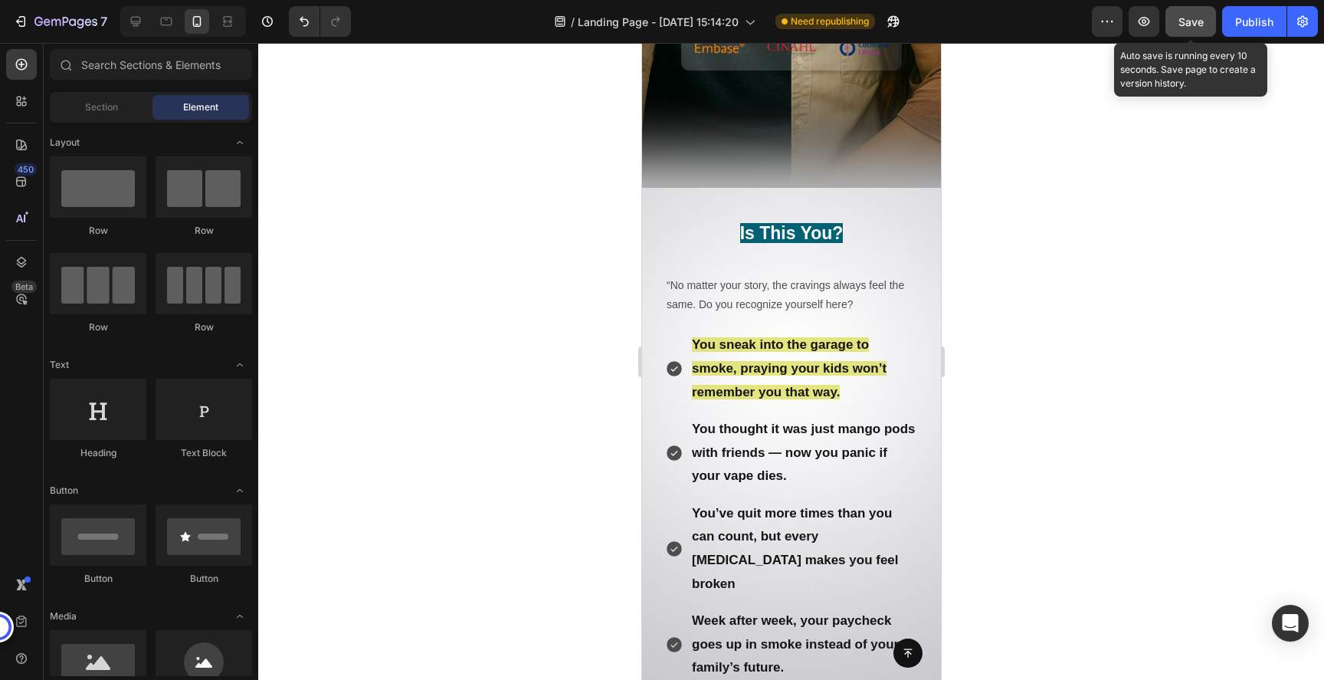
click at [1195, 33] on button "Save" at bounding box center [1190, 21] width 51 height 31
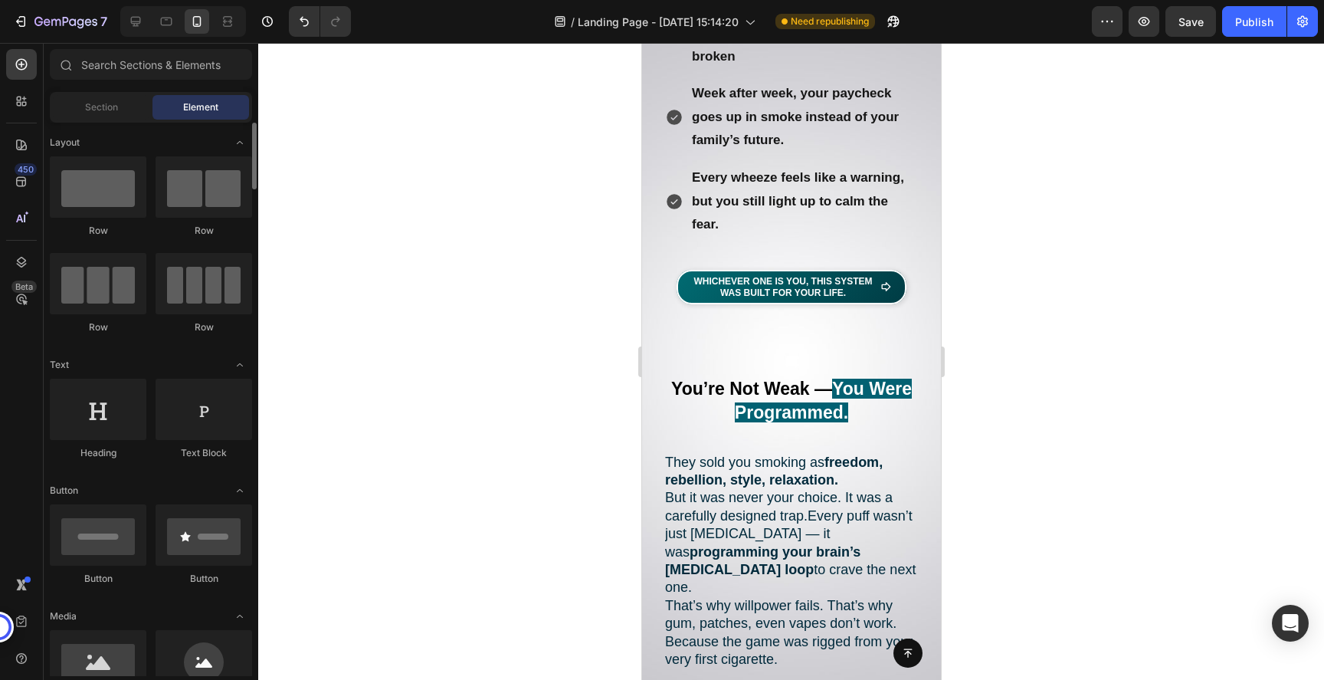
scroll to position [0, 0]
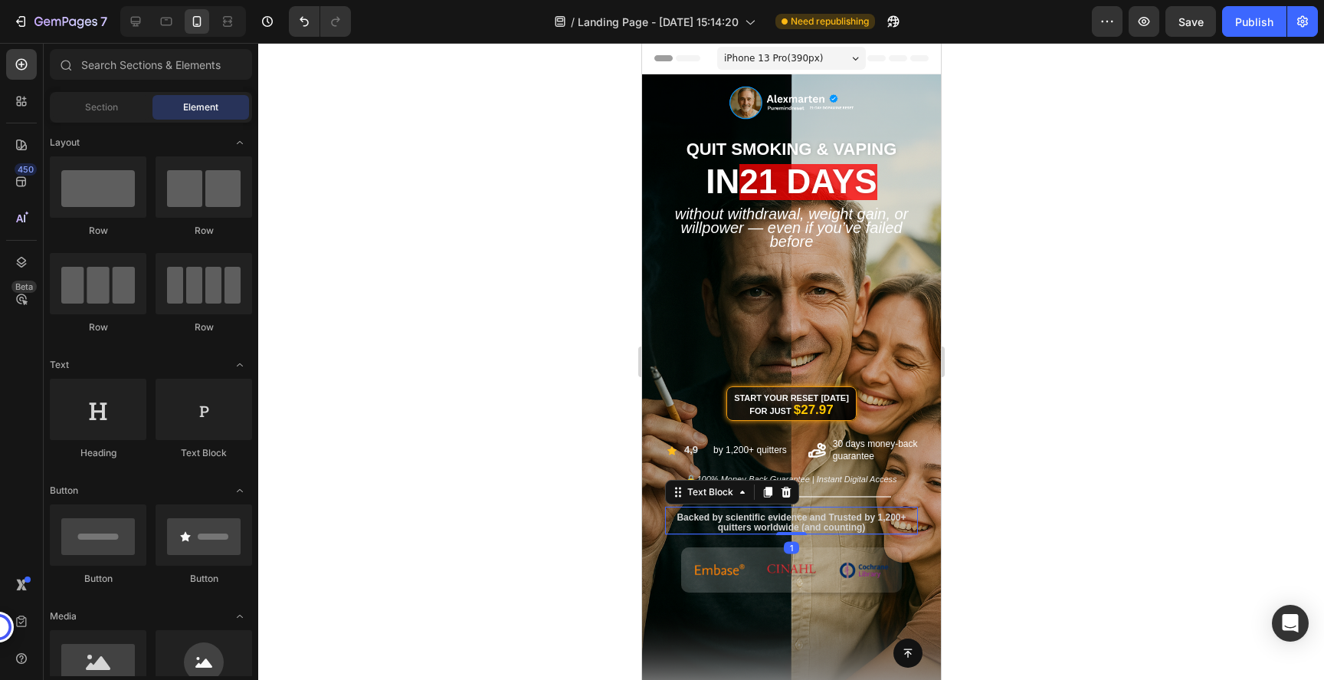
click at [800, 522] on span "Backed by scientific evidence and Trusted by 1,200+ quitters worldwide (and cou…" at bounding box center [790, 522] width 229 height 21
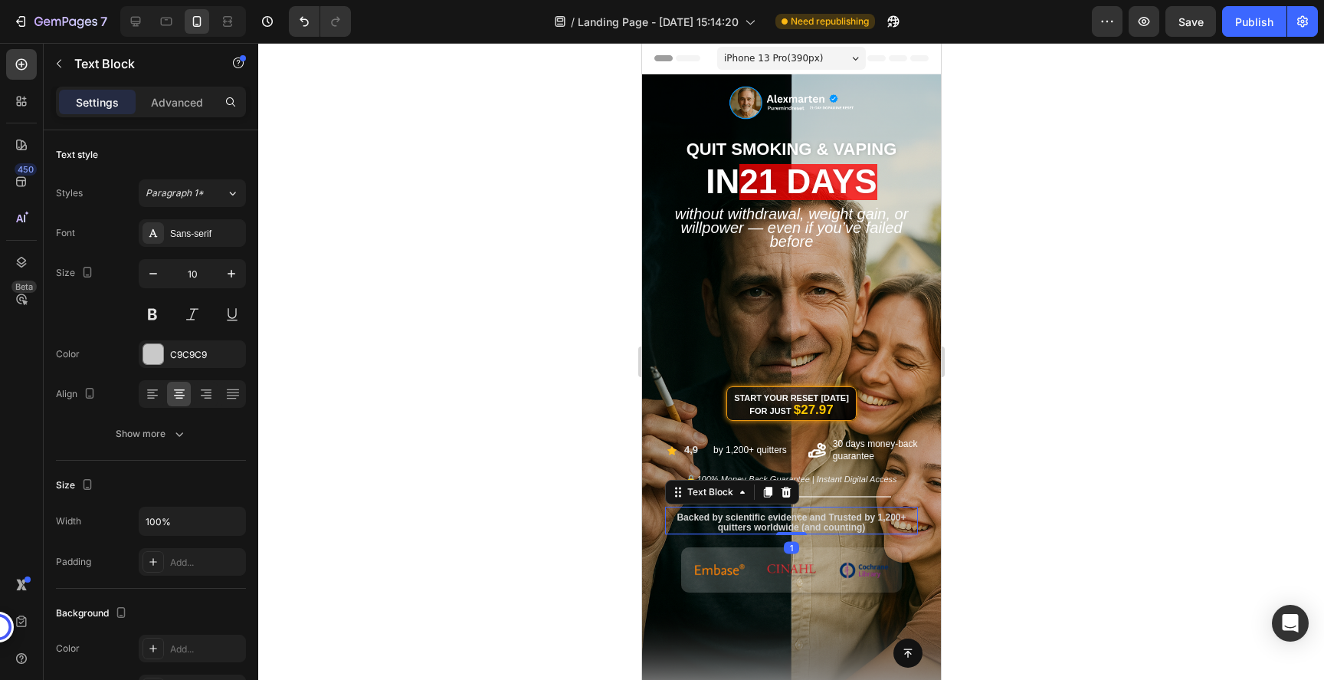
click at [800, 521] on span "Backed by scientific evidence and Trusted by 1,200+ quitters worldwide (and cou…" at bounding box center [790, 522] width 229 height 21
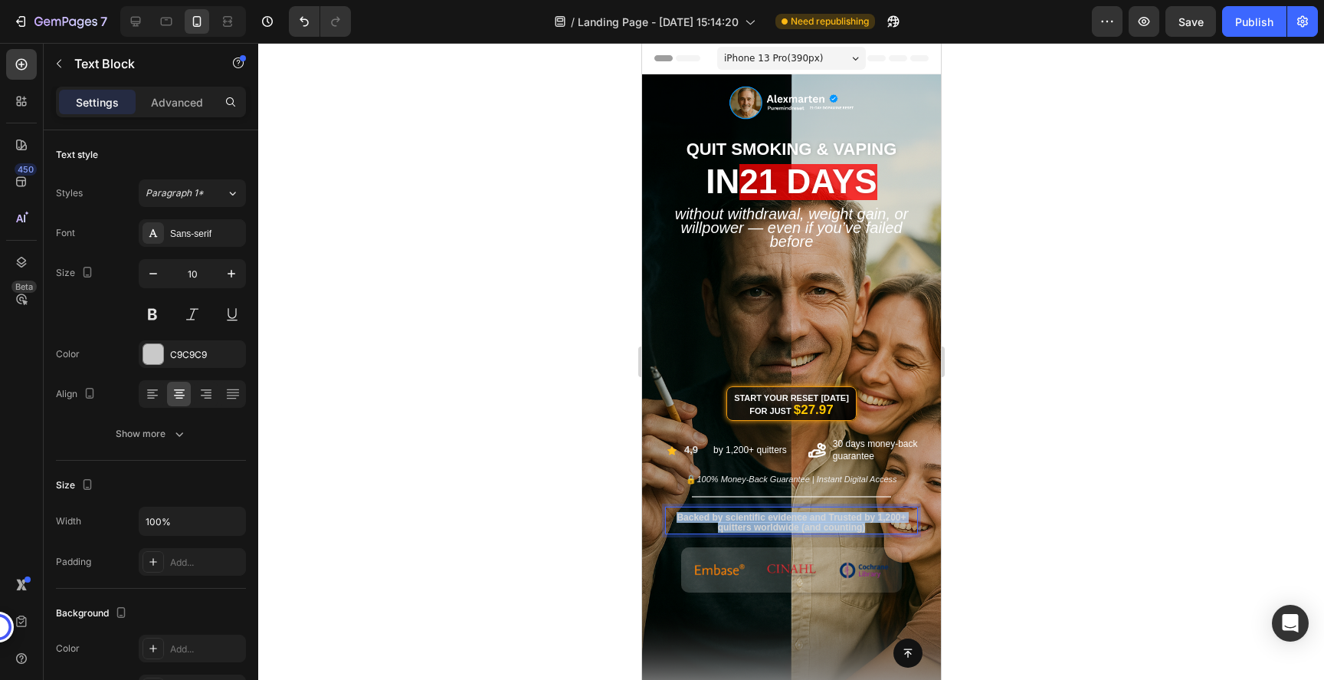
click at [800, 521] on span "Backed by scientific evidence and Trusted by 1,200+ quitters worldwide (and cou…" at bounding box center [790, 522] width 229 height 21
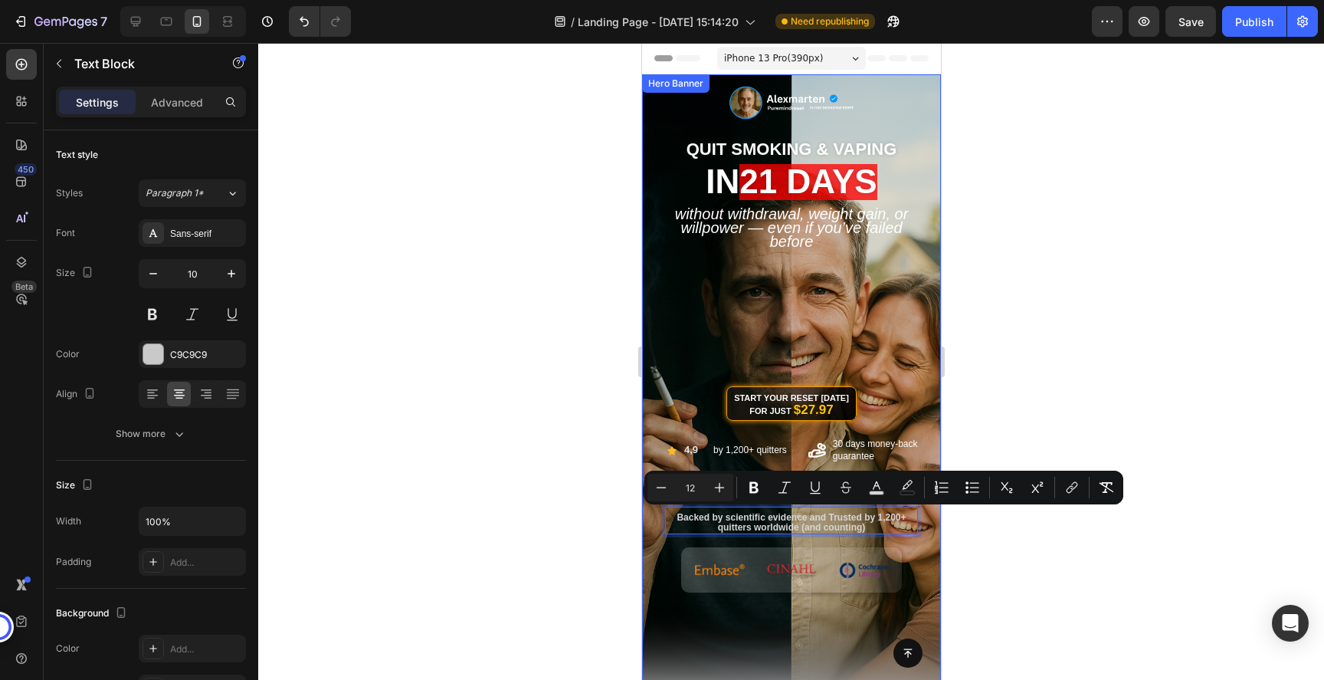
click at [1018, 535] on div at bounding box center [791, 361] width 1066 height 637
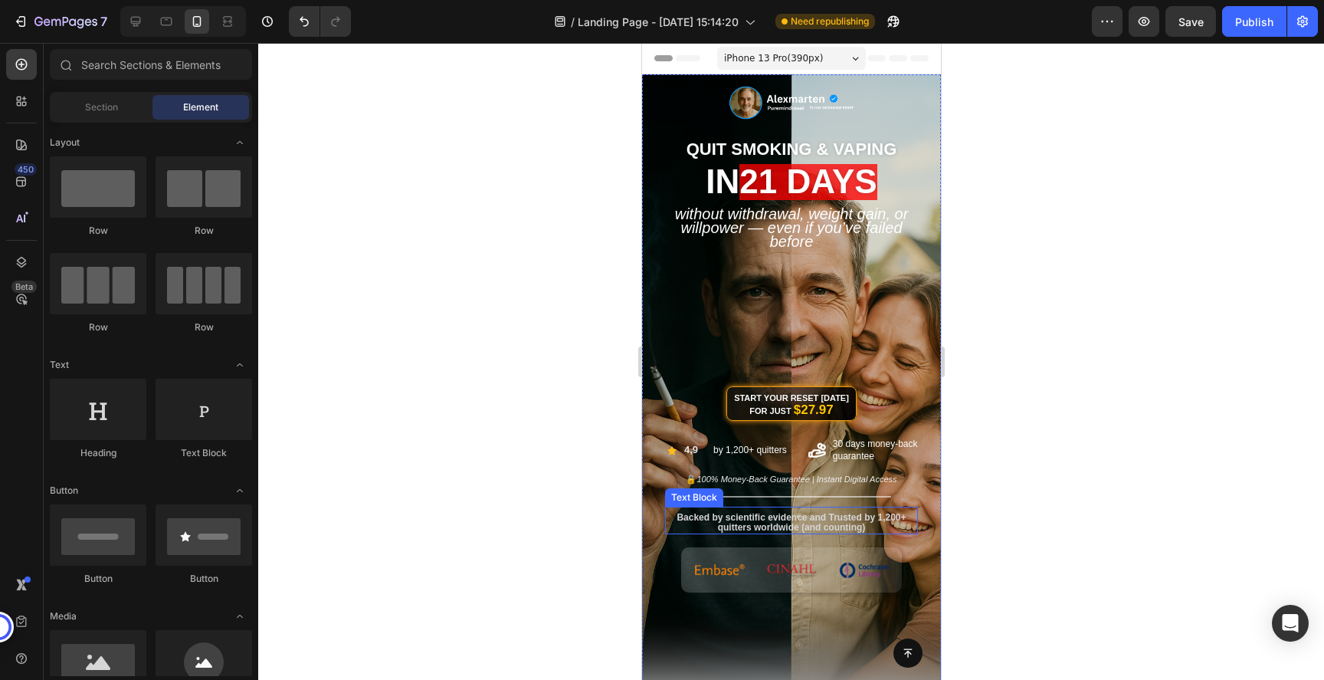
click at [772, 517] on span "Backed by scientific evidence and Trusted by 1,200+ quitters worldwide (and cou…" at bounding box center [790, 522] width 229 height 21
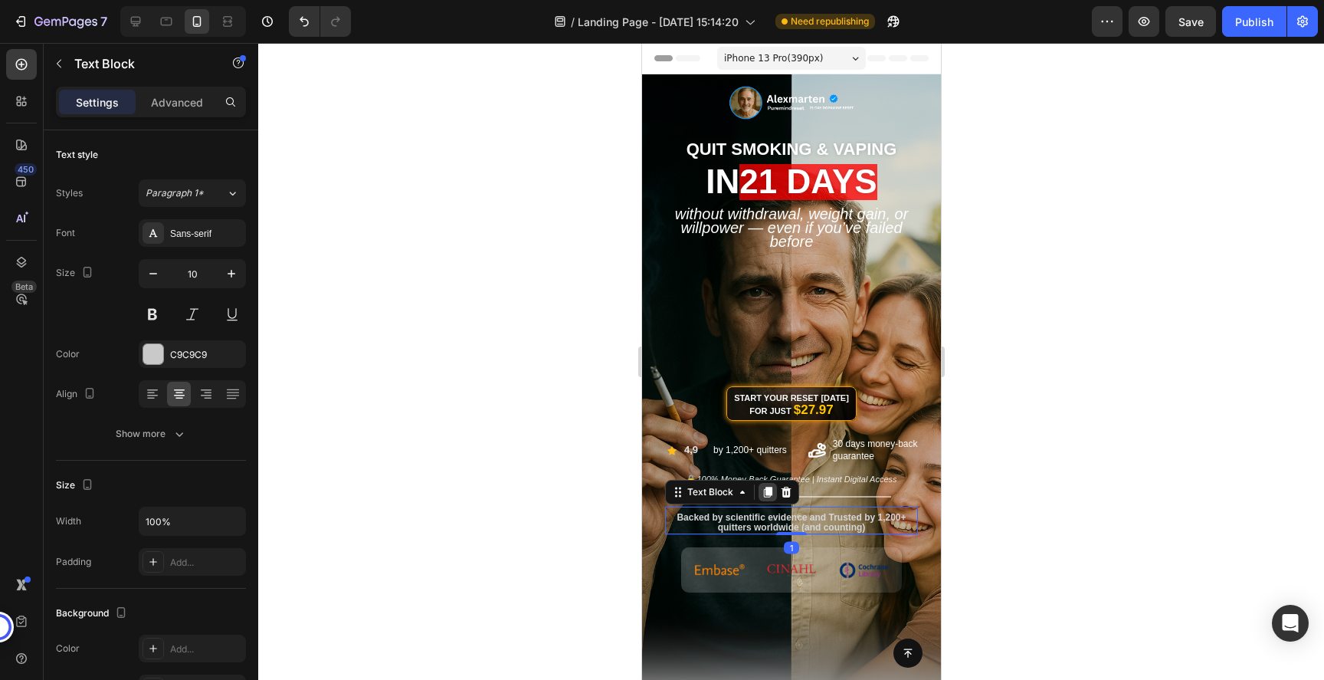
click at [766, 491] on icon at bounding box center [767, 491] width 8 height 11
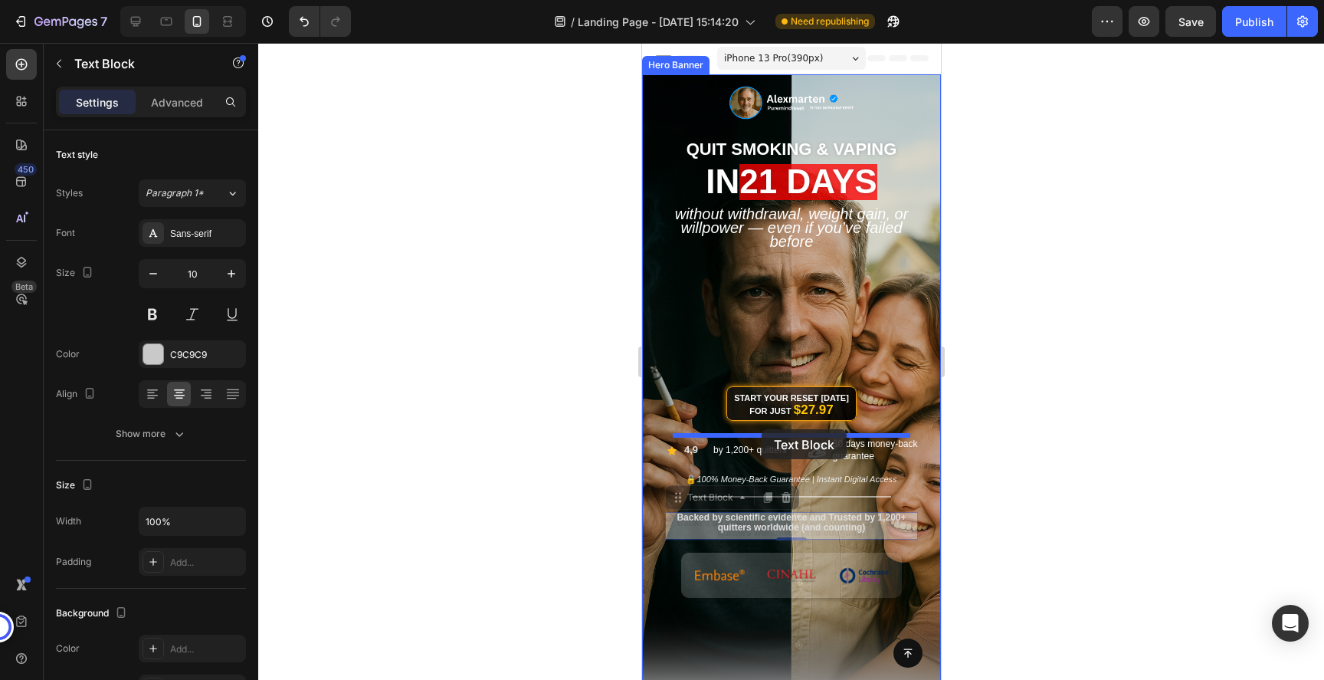
drag, startPoint x: 710, startPoint y: 498, endPoint x: 761, endPoint y: 431, distance: 84.3
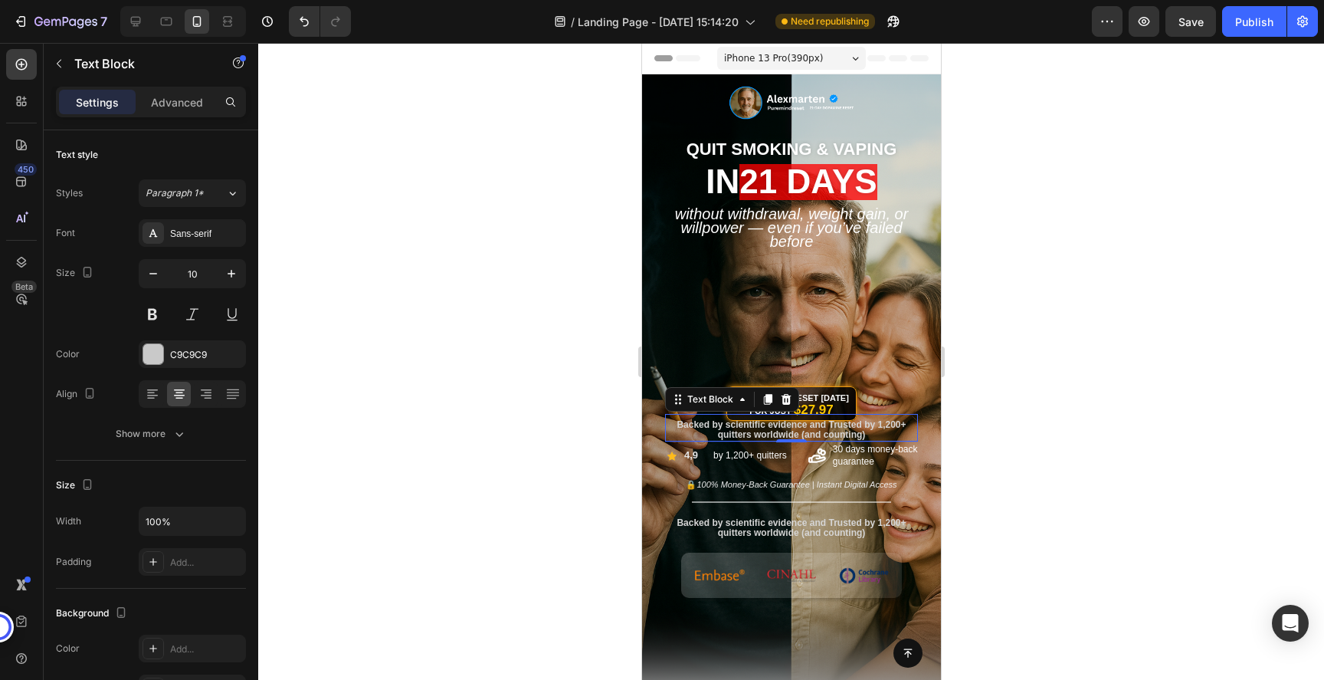
click at [787, 431] on span "Backed by scientific evidence and Trusted by 1,200+ quitters worldwide (and cou…" at bounding box center [790, 429] width 229 height 21
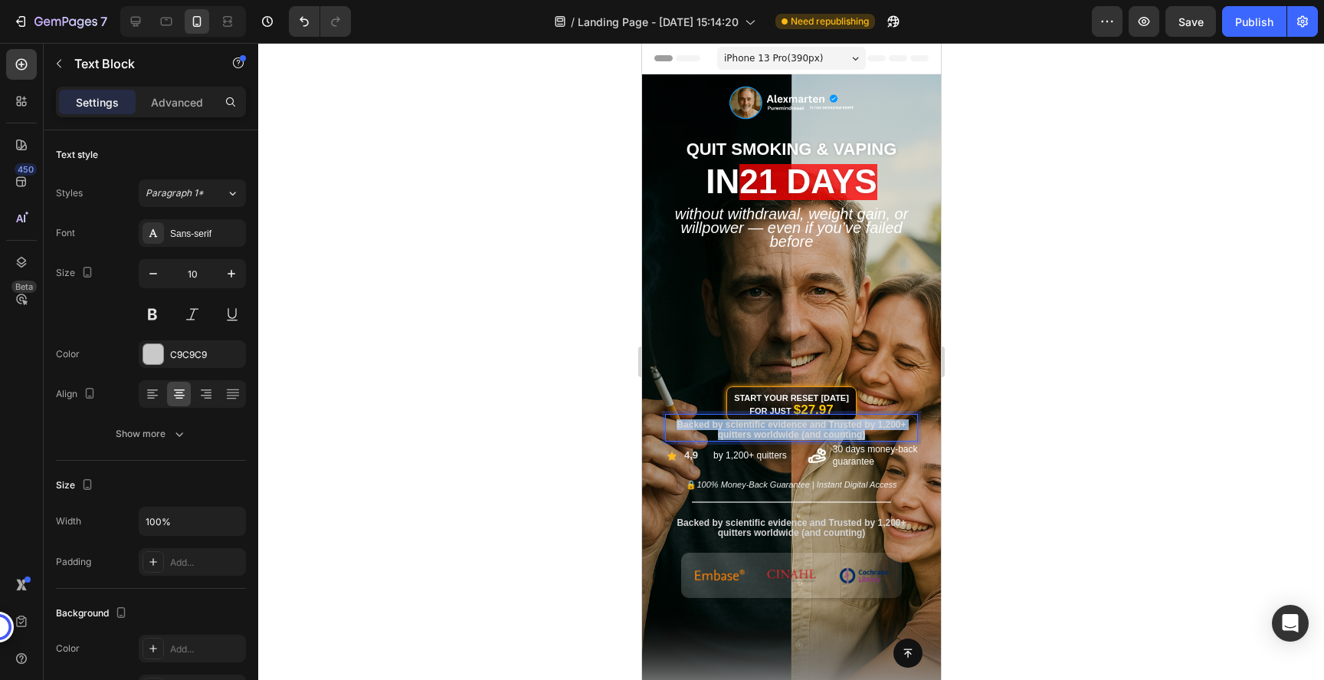
click at [787, 431] on span "Backed by scientific evidence and Trusted by 1,200+ quitters worldwide (and cou…" at bounding box center [790, 429] width 229 height 21
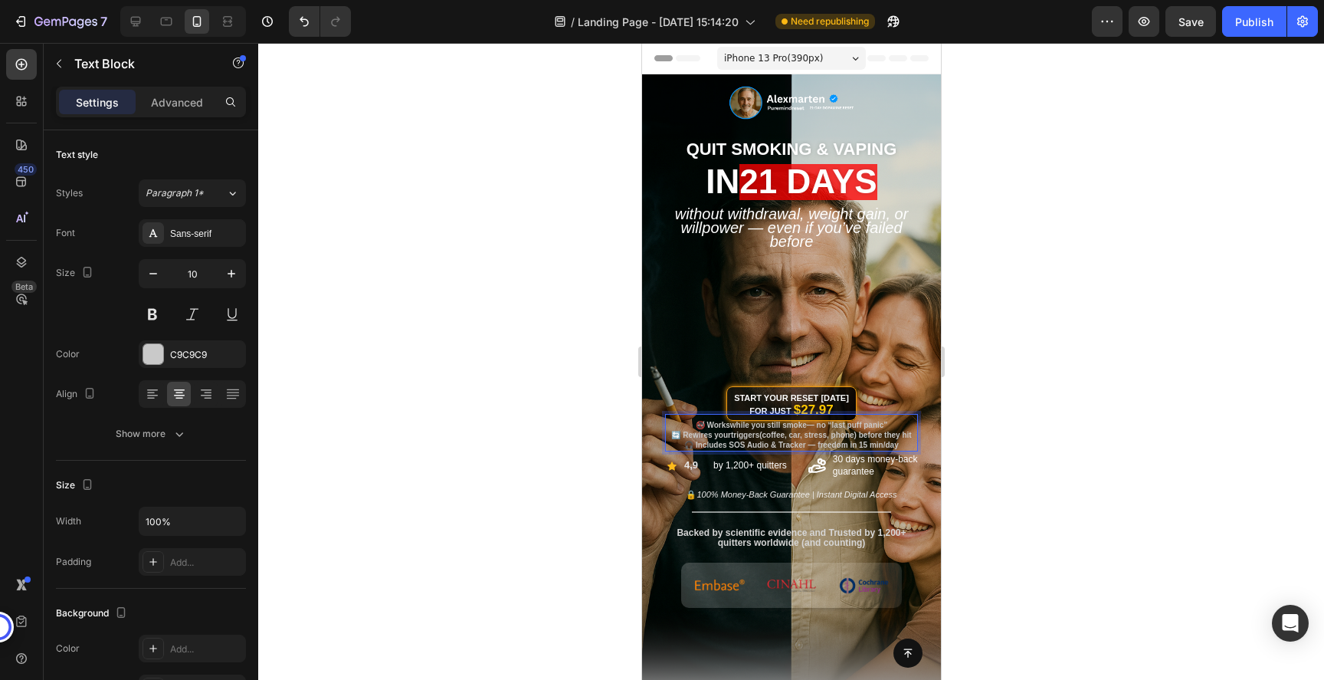
click at [787, 431] on p "🔄 Rewires your triggers (coffee, car, stress, phone) before they hit" at bounding box center [791, 435] width 250 height 10
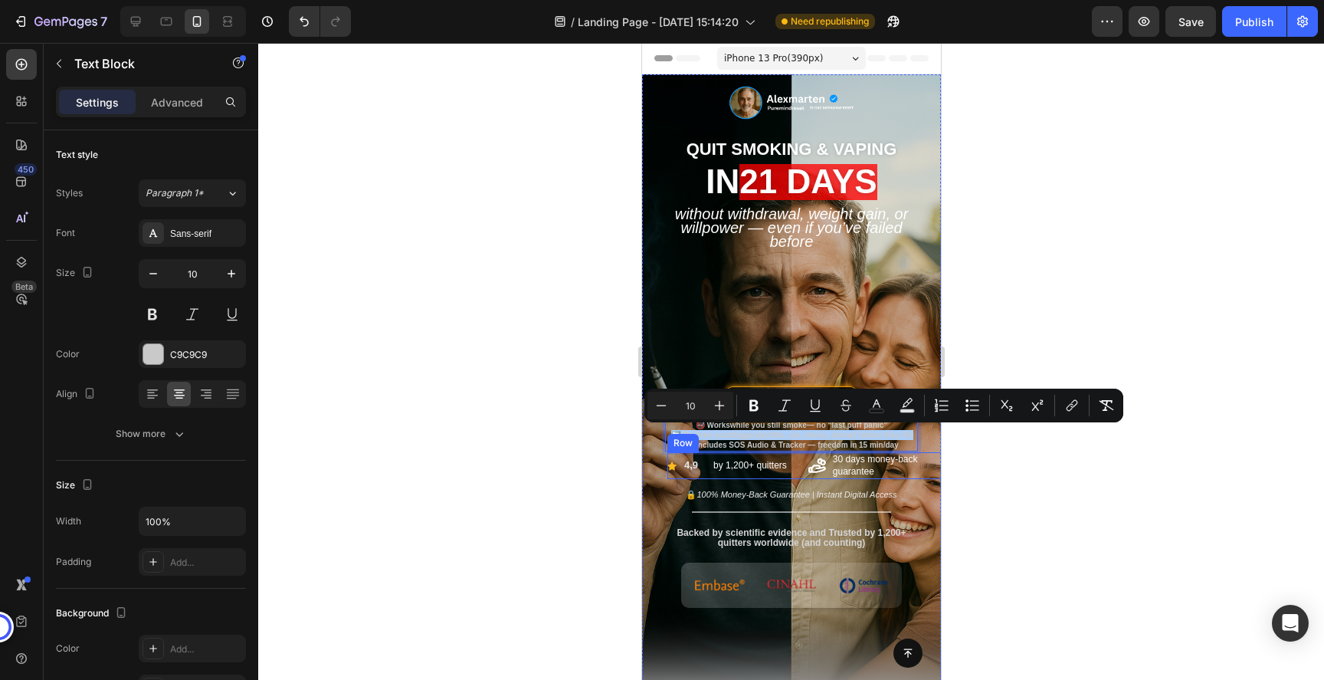
click at [1030, 494] on div at bounding box center [791, 361] width 1066 height 637
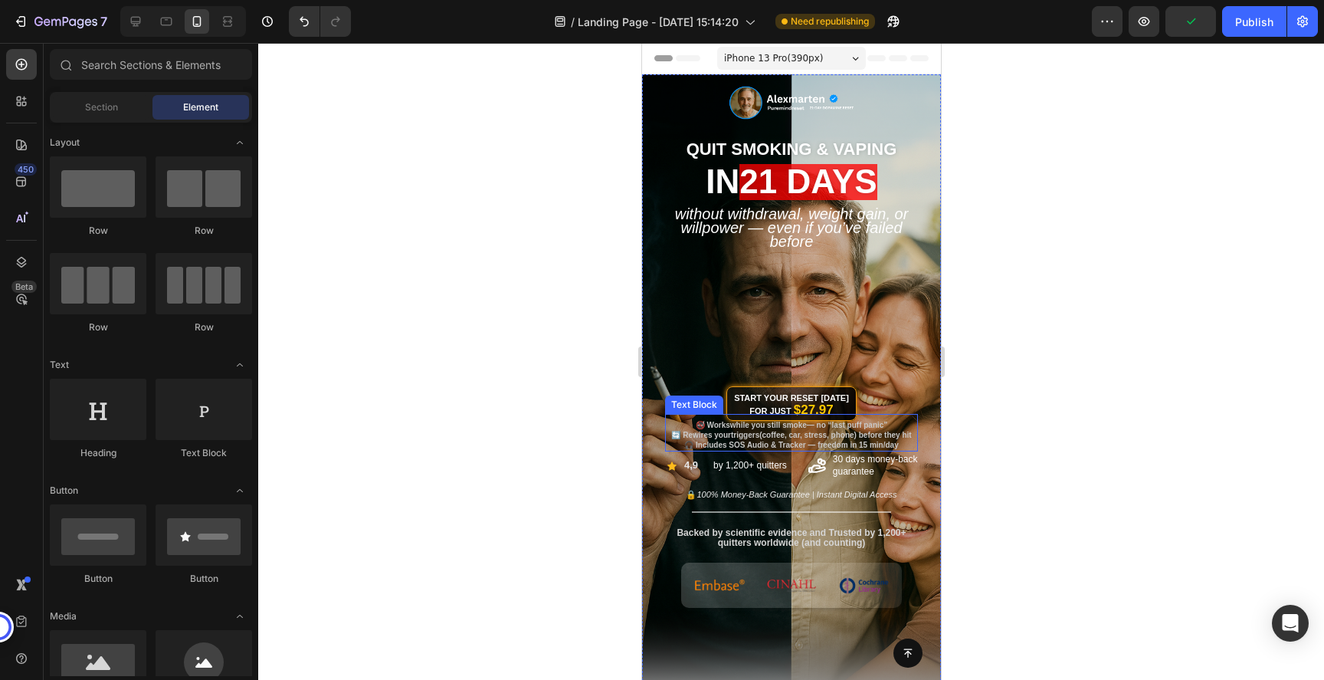
click at [868, 433] on p "🔄 Rewires your triggers (coffee, car, stress, phone) before they hit" at bounding box center [791, 435] width 250 height 10
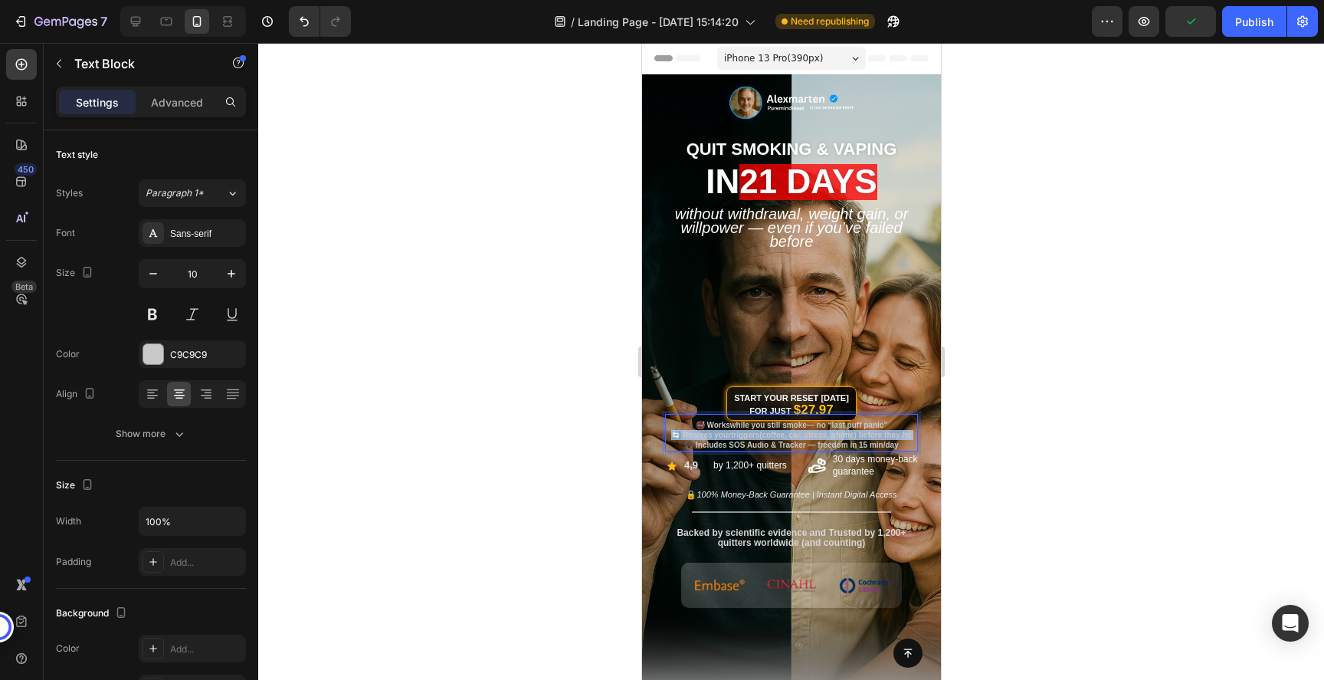
click at [753, 433] on strong "triggers" at bounding box center [744, 435] width 28 height 8
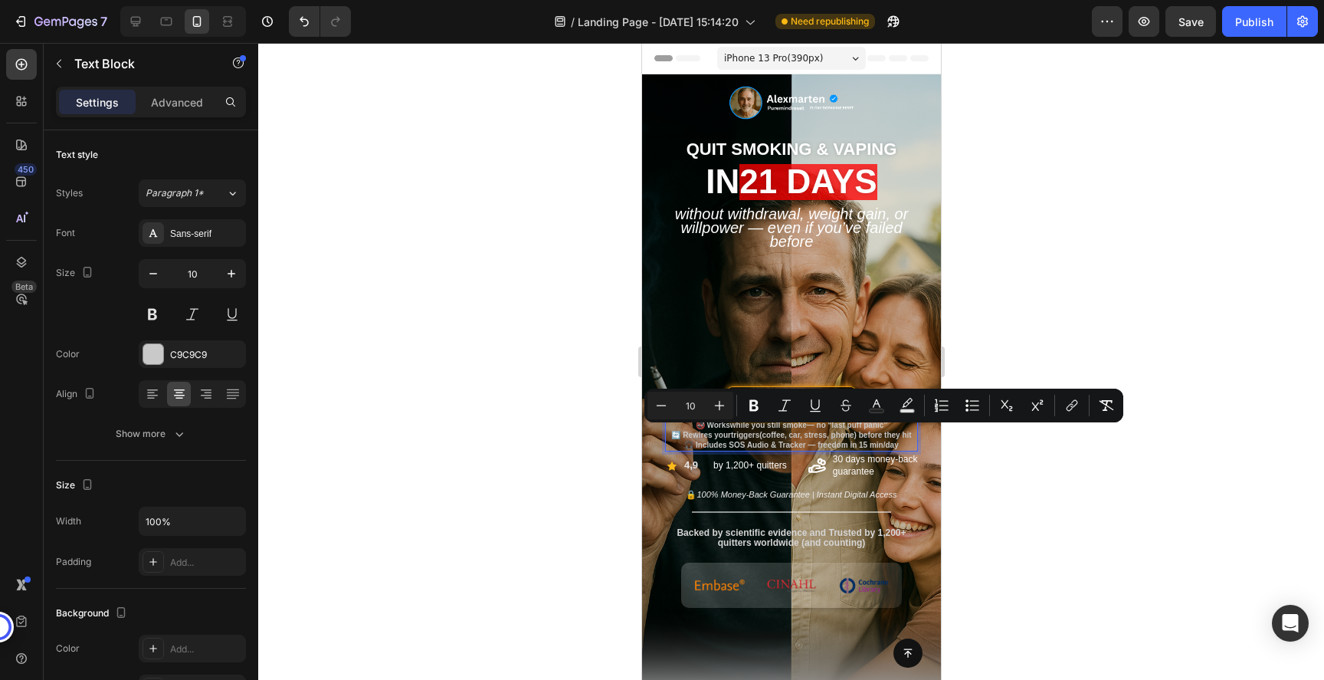
click at [837, 443] on p "🎧 Includes SOS Audio & Tracker — freedom in 15 min/day" at bounding box center [791, 445] width 250 height 10
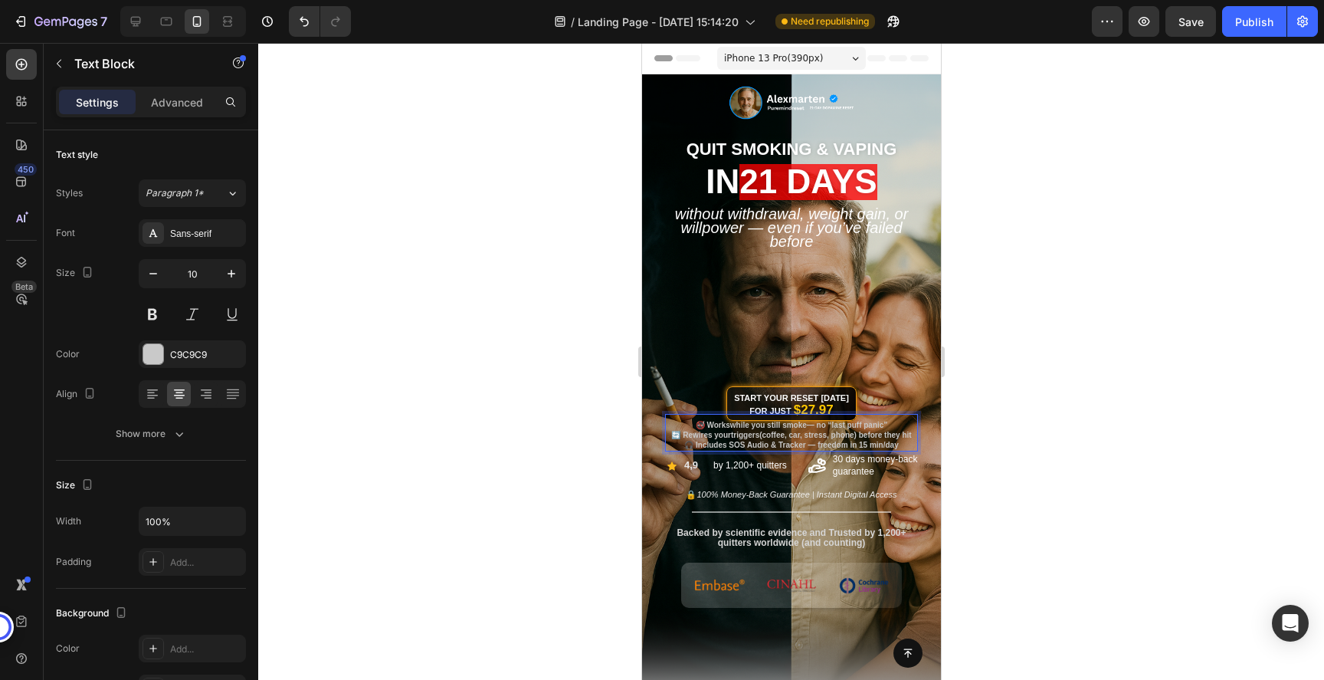
click at [897, 444] on p "🎧 Includes SOS Audio & Tracker — freedom in 15 min/day" at bounding box center [791, 445] width 250 height 10
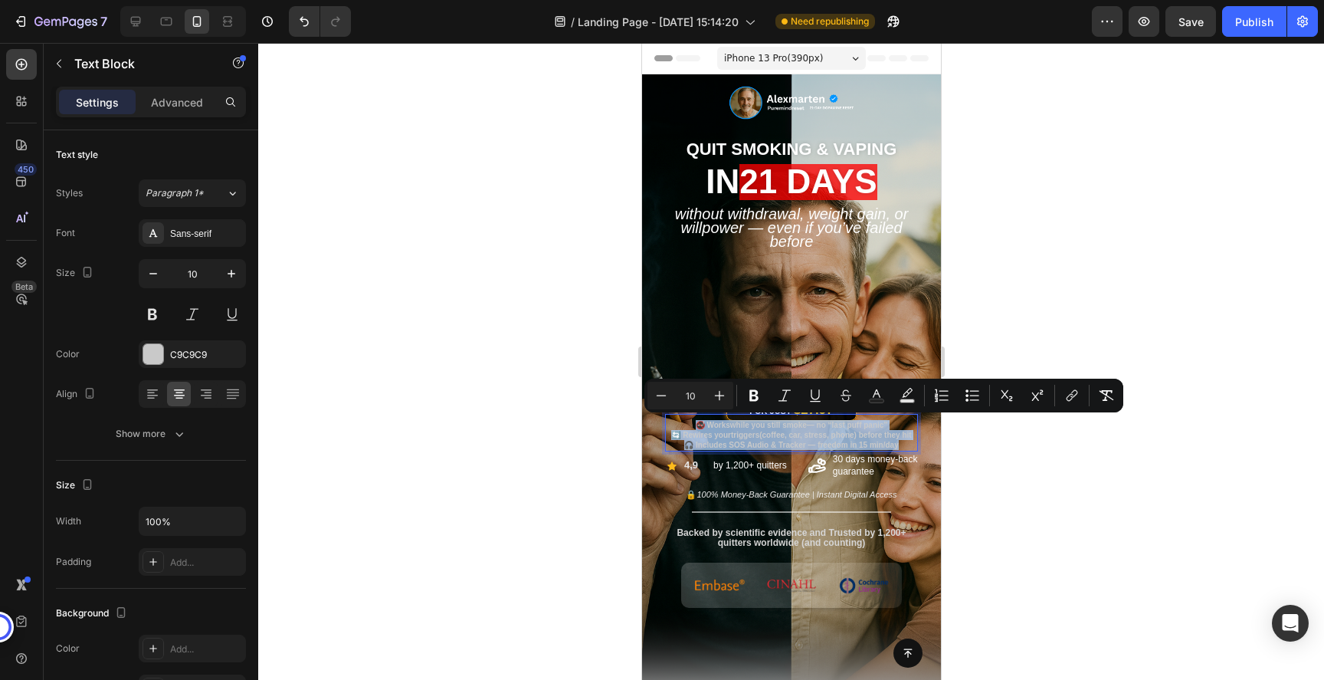
drag, startPoint x: 902, startPoint y: 444, endPoint x: 677, endPoint y: 423, distance: 226.2
click at [677, 423] on div "🚭 Works while you still smoke — no “last puff panic” 🔄 Rewires your triggers (c…" at bounding box center [790, 434] width 253 height 33
click at [723, 391] on icon "Editor contextual toolbar" at bounding box center [719, 395] width 15 height 15
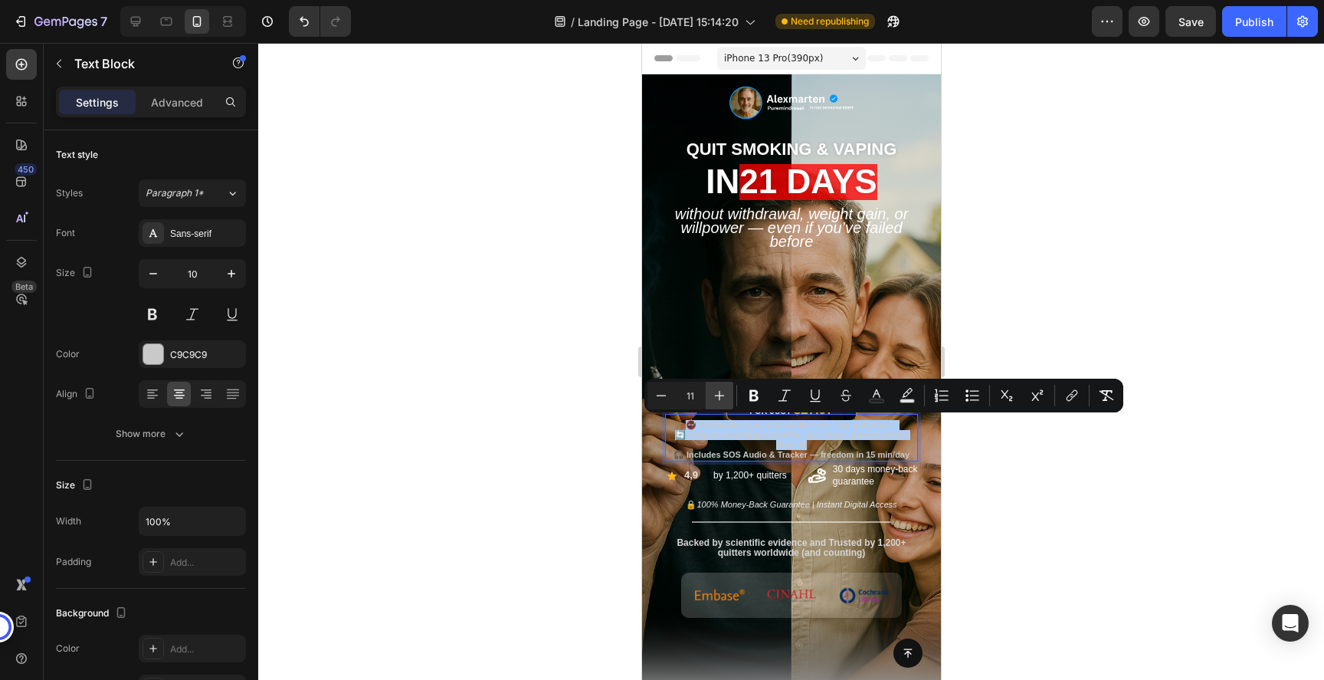
click at [723, 391] on icon "Editor contextual toolbar" at bounding box center [719, 395] width 15 height 15
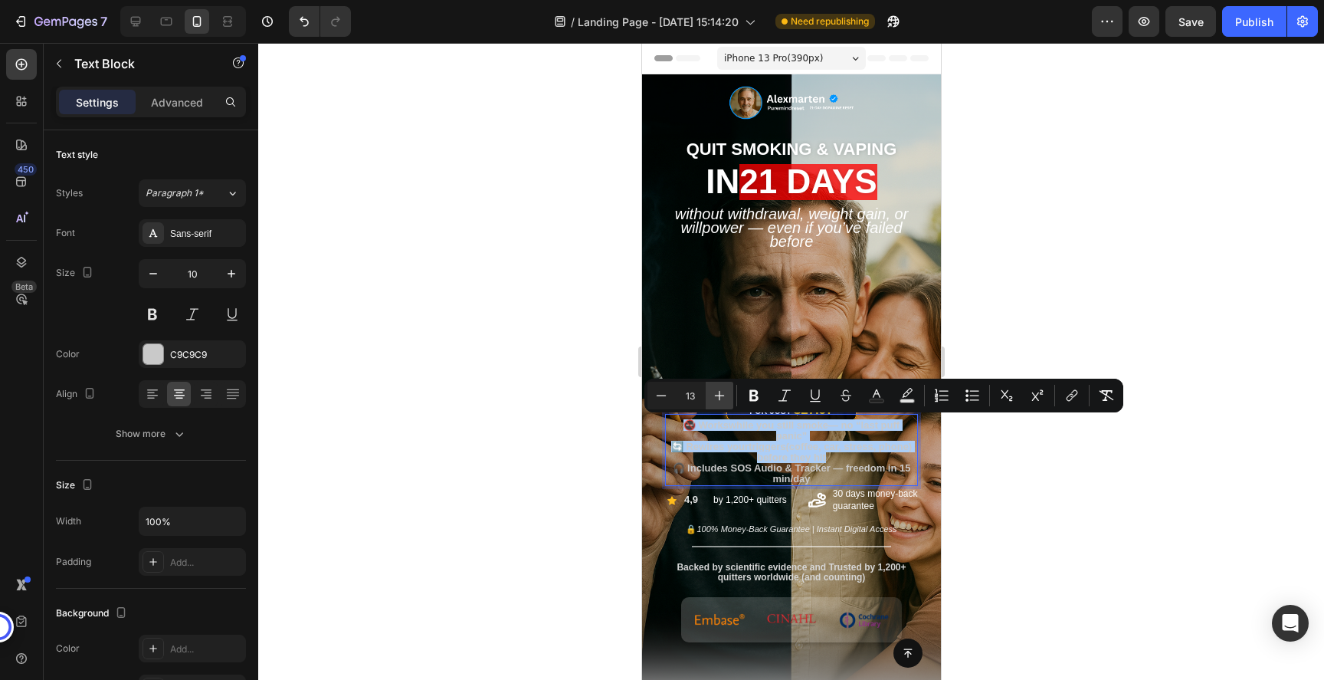
click at [723, 391] on icon "Editor contextual toolbar" at bounding box center [719, 395] width 15 height 15
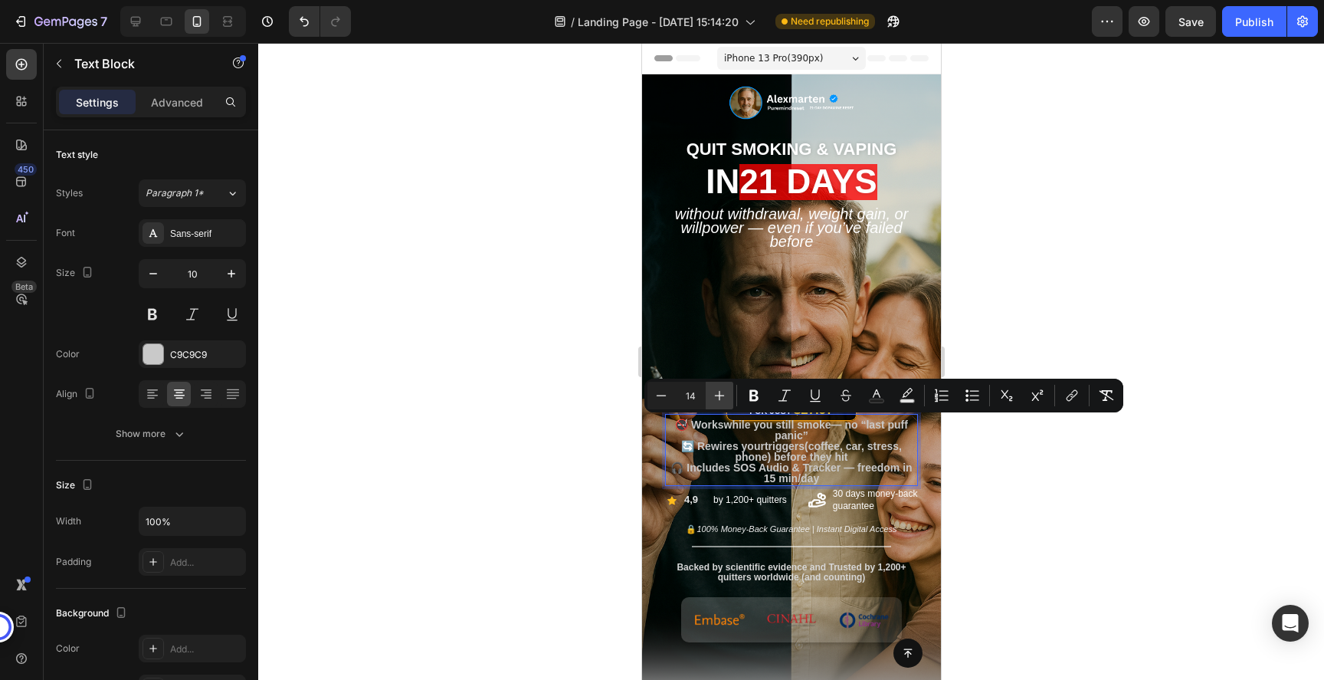
click at [723, 391] on icon "Editor contextual toolbar" at bounding box center [719, 395] width 15 height 15
type input "15"
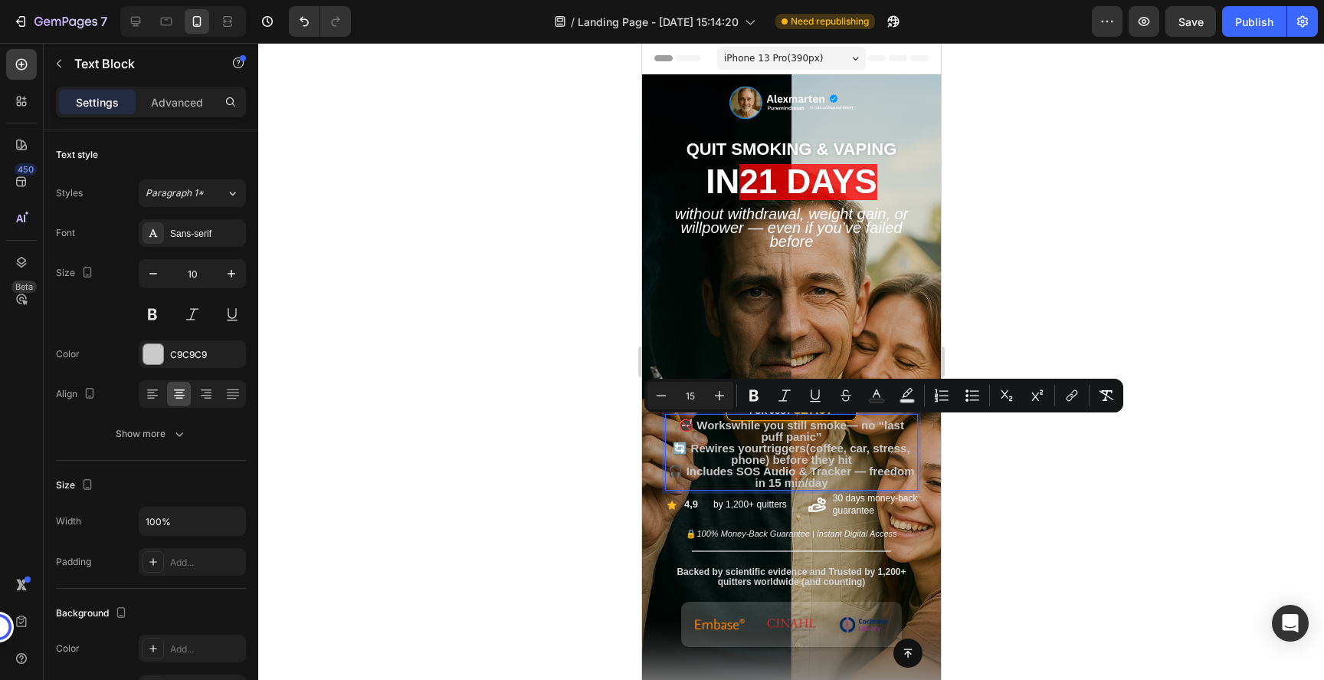
click at [1023, 533] on div at bounding box center [791, 361] width 1066 height 637
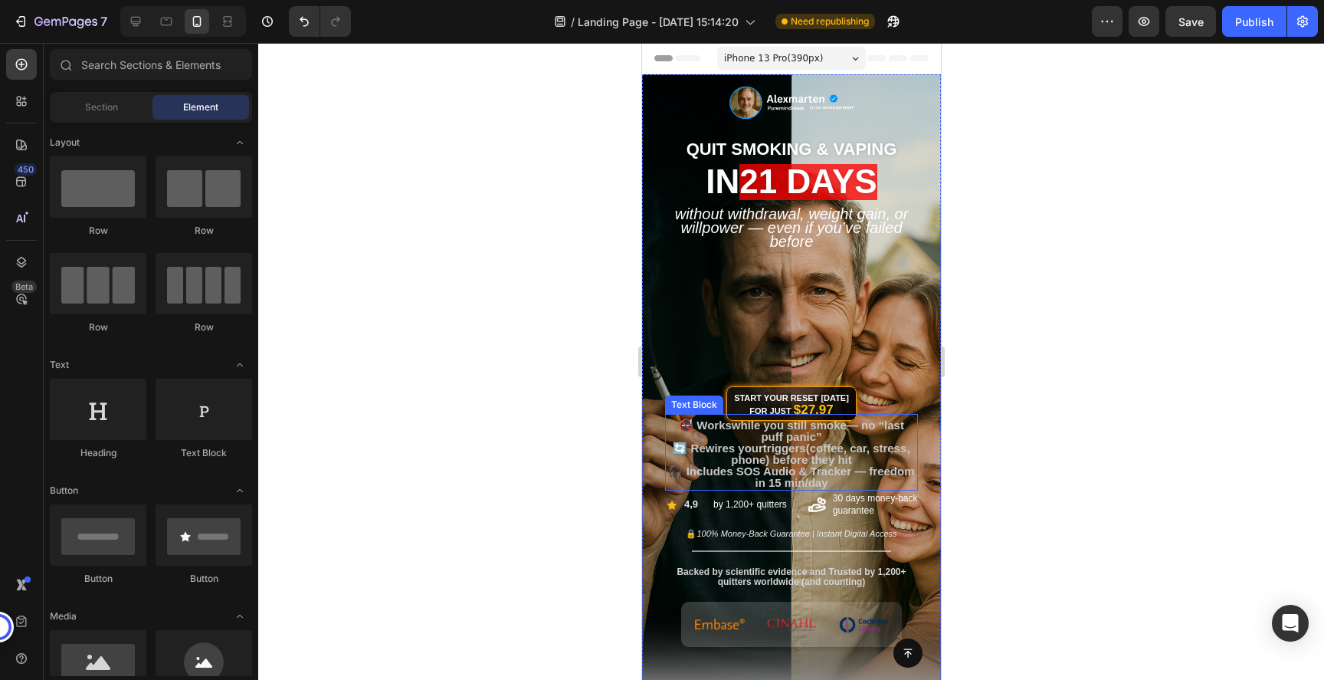
click at [793, 457] on span "🔄 Rewires your triggers (coffee, car, stress, phone) before they hit" at bounding box center [790, 453] width 237 height 25
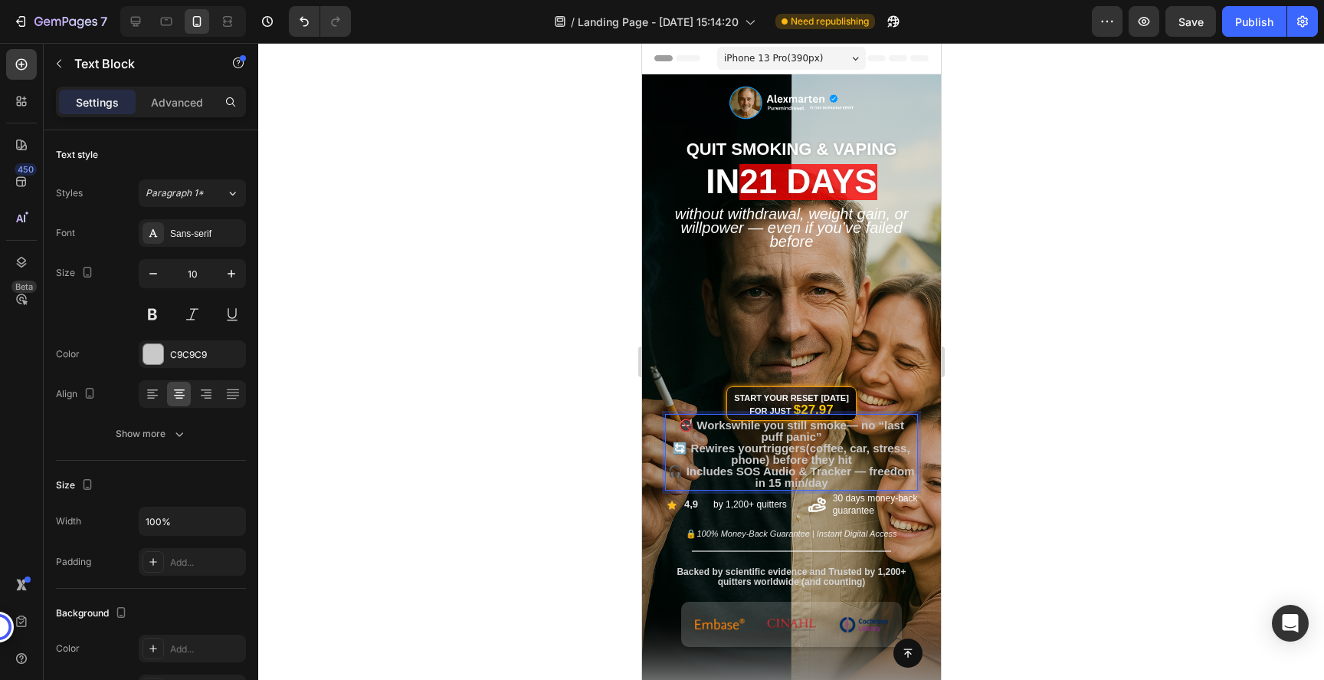
click at [865, 457] on p "🔄 Rewires your triggers (coffee, car, stress, phone) before they hit" at bounding box center [791, 454] width 250 height 23
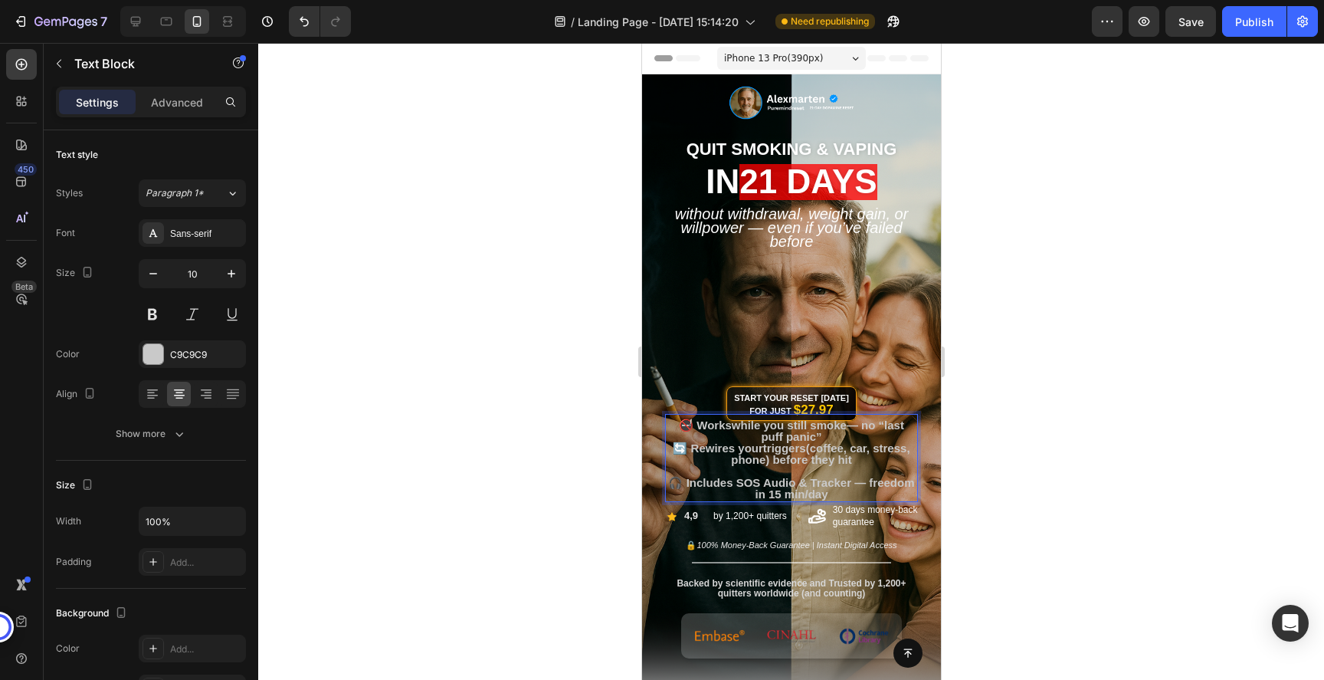
click at [856, 441] on span "🔄 Rewires your triggers (coffee, car, stress, phone) before they hit" at bounding box center [790, 453] width 237 height 25
click at [831, 434] on p "🚭 Works while you still smoke — no “last puff panic”" at bounding box center [791, 431] width 250 height 23
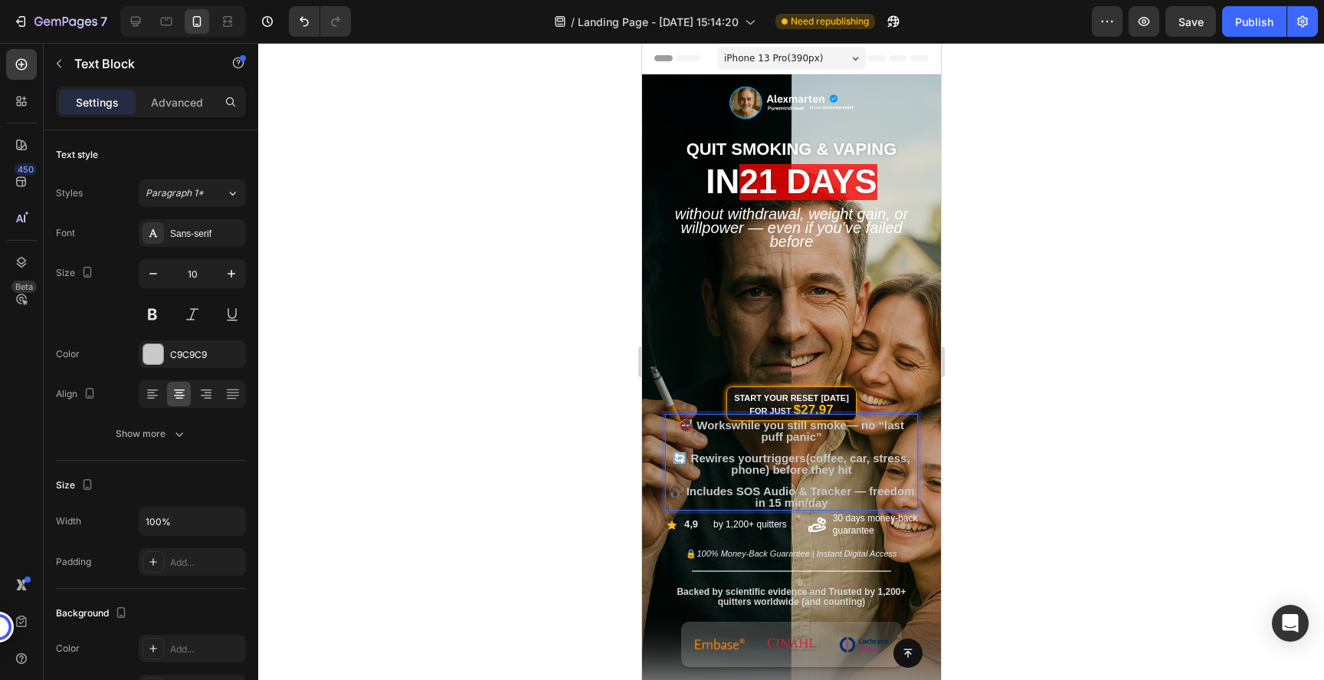
click at [827, 432] on p "🚭 Works while you still smoke — no “last puff panic”" at bounding box center [791, 431] width 250 height 23
click at [1004, 495] on div at bounding box center [791, 361] width 1066 height 637
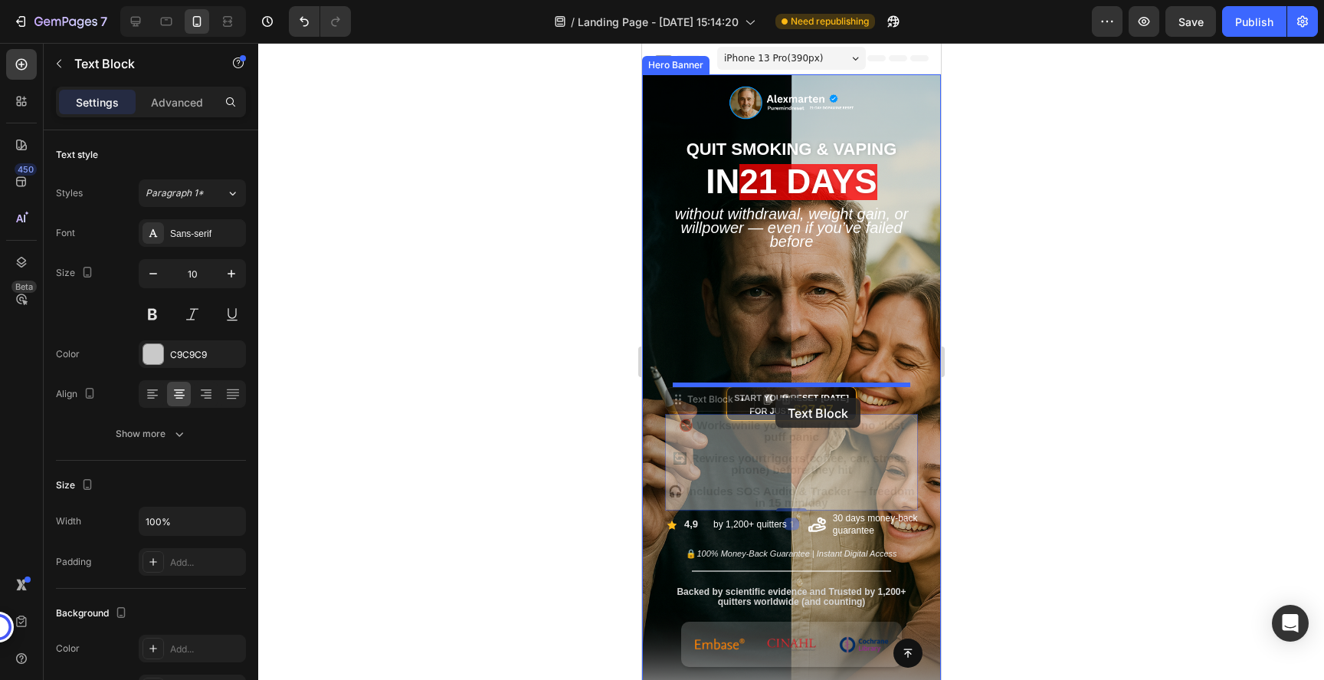
drag, startPoint x: 696, startPoint y: 409, endPoint x: 775, endPoint y: 395, distance: 80.1
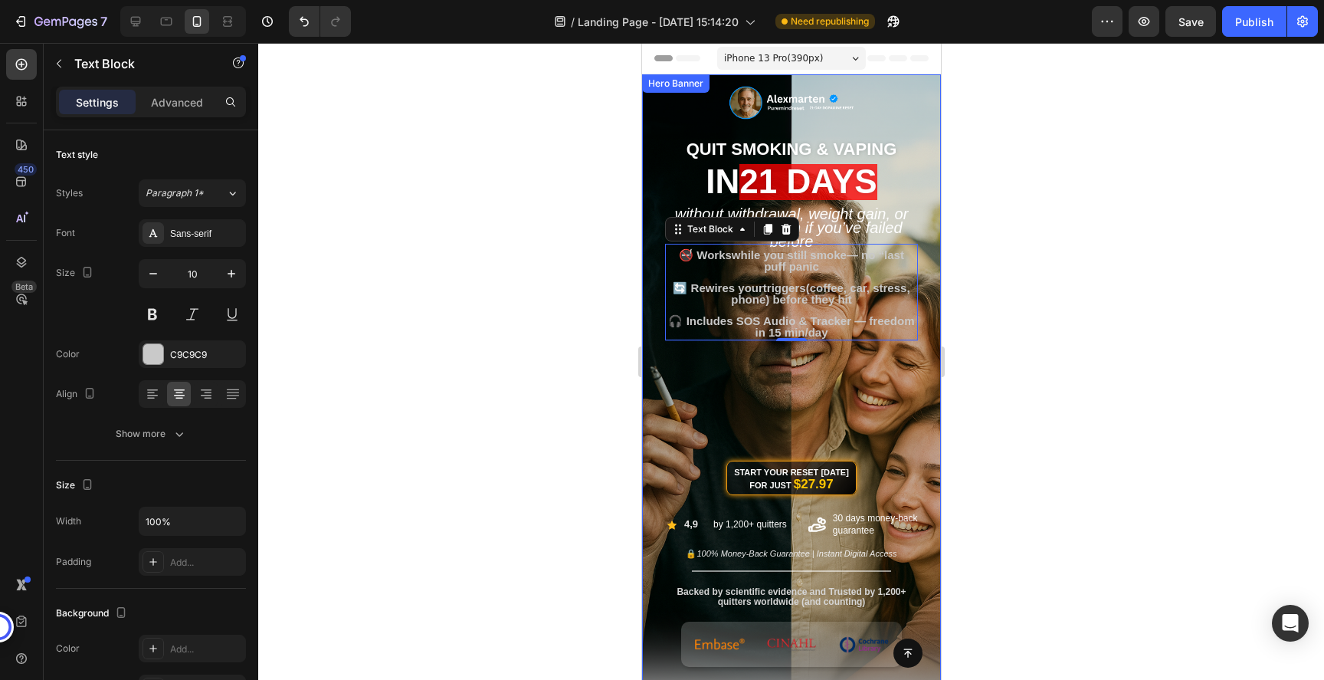
click at [1064, 379] on div at bounding box center [791, 361] width 1066 height 637
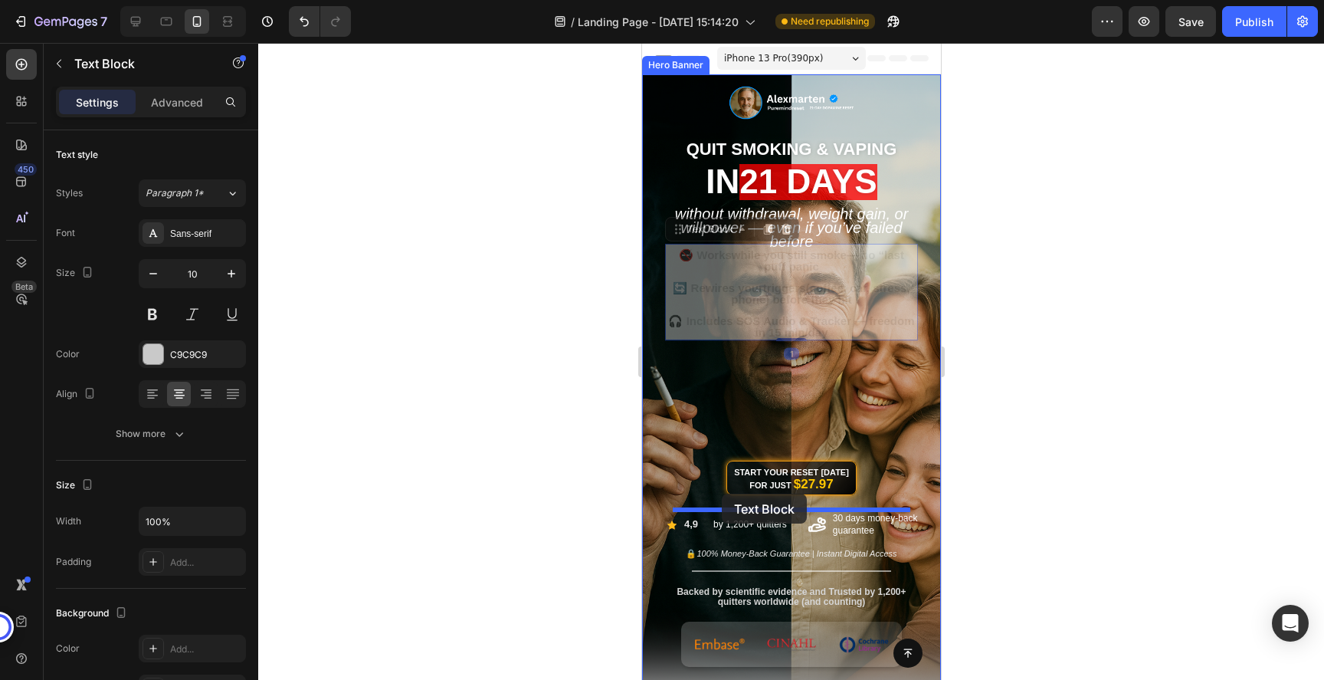
drag, startPoint x: 694, startPoint y: 235, endPoint x: 721, endPoint y: 495, distance: 261.1
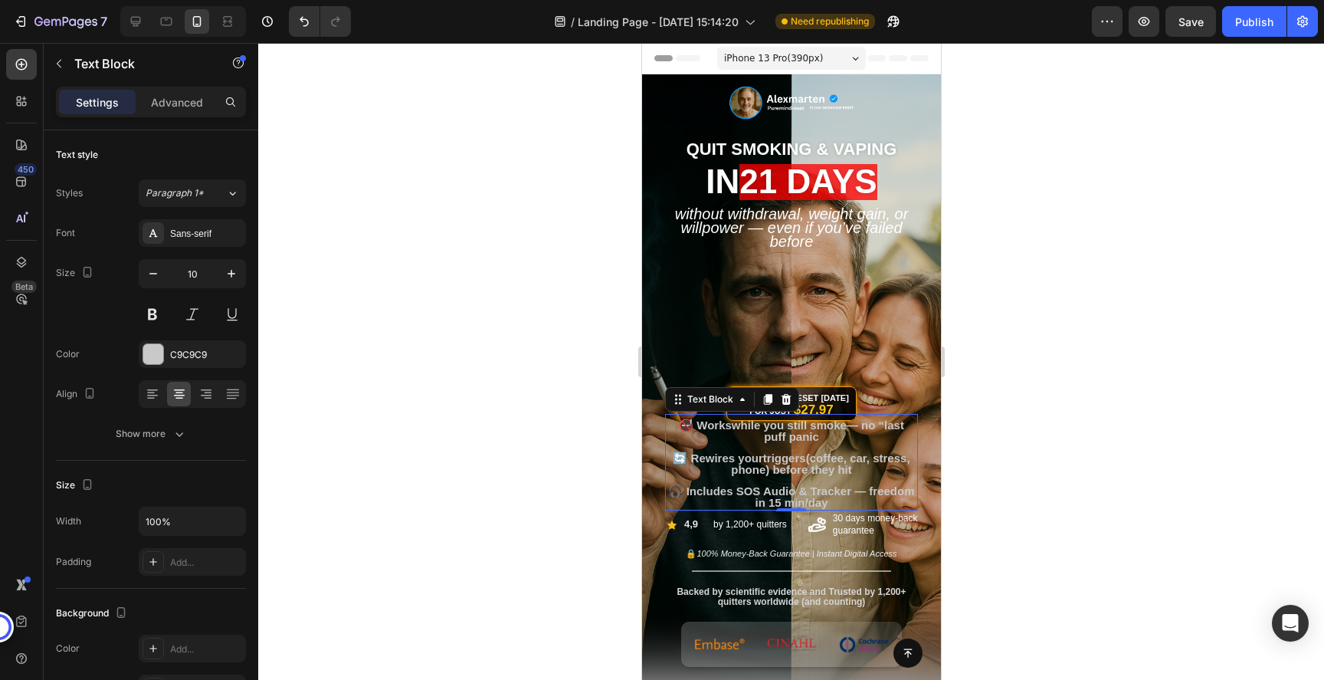
click at [1078, 400] on div at bounding box center [791, 361] width 1066 height 637
click at [788, 444] on p "Rich Text Editor. Editing area: main" at bounding box center [791, 448] width 250 height 10
click at [160, 351] on div at bounding box center [153, 354] width 20 height 20
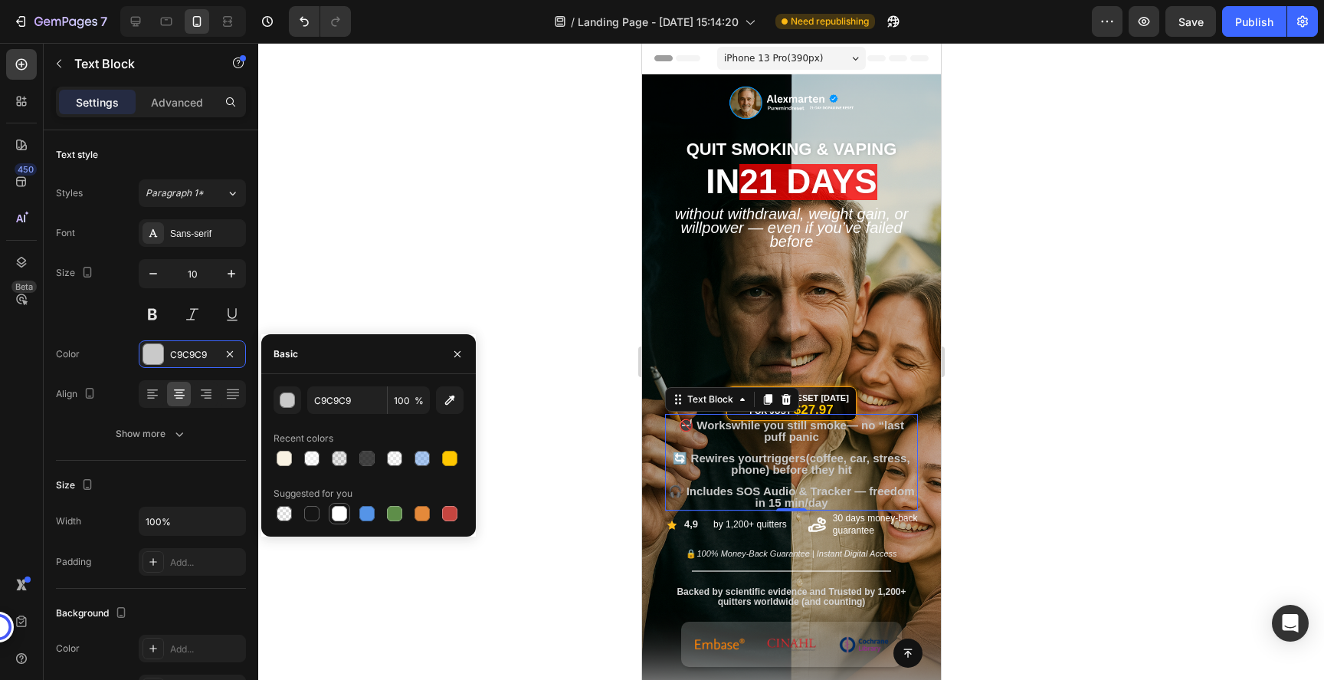
click at [344, 515] on div at bounding box center [339, 513] width 15 height 15
type input "FFFFFF"
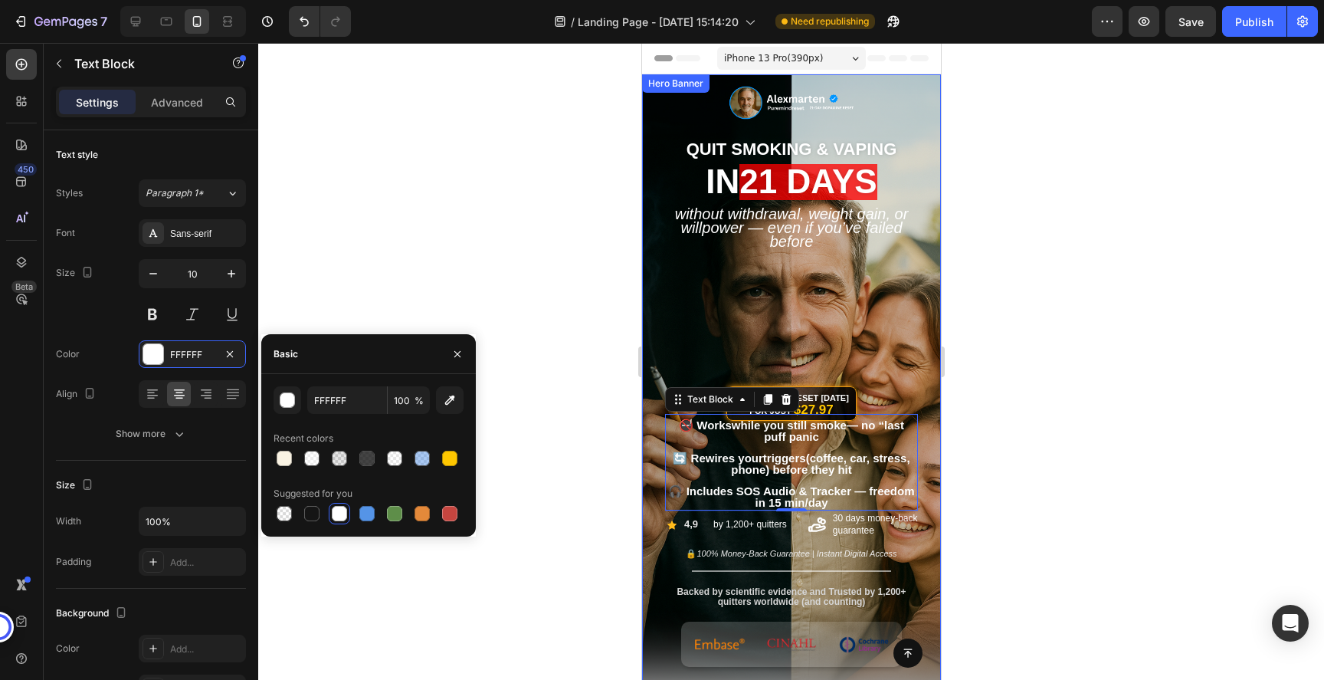
click at [1062, 451] on div at bounding box center [791, 361] width 1066 height 637
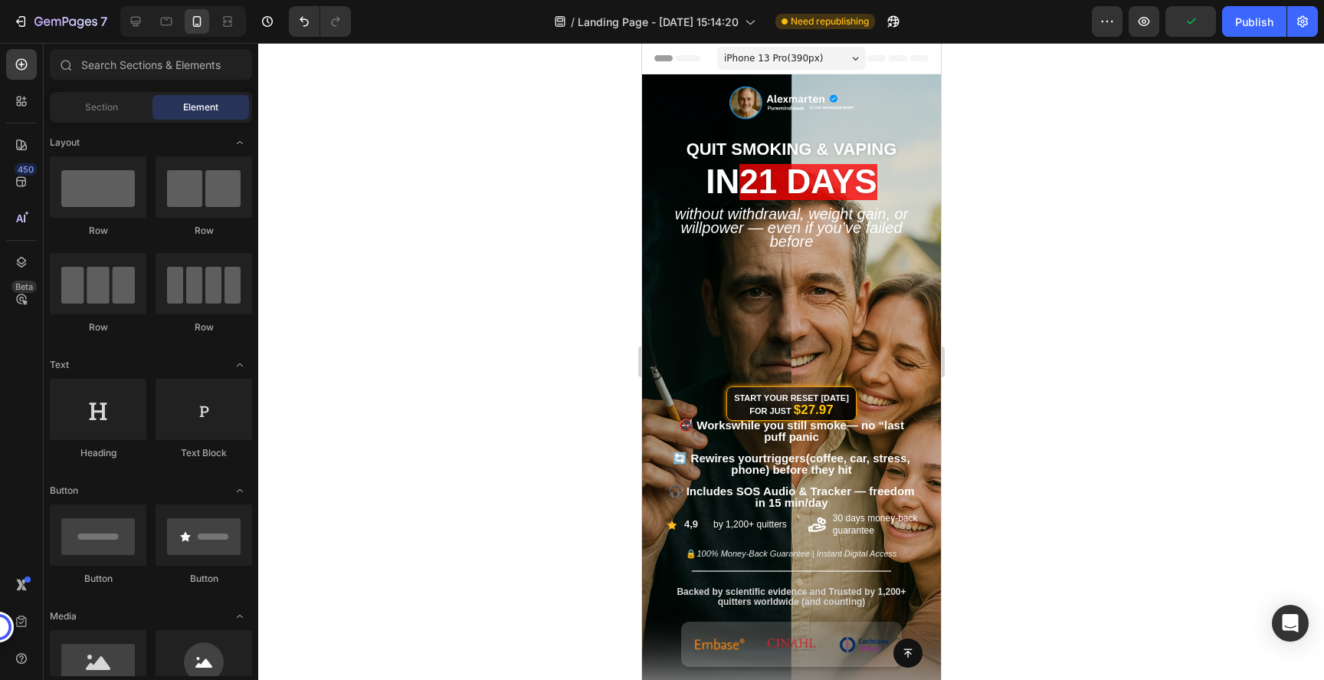
click at [1014, 398] on div at bounding box center [791, 361] width 1066 height 637
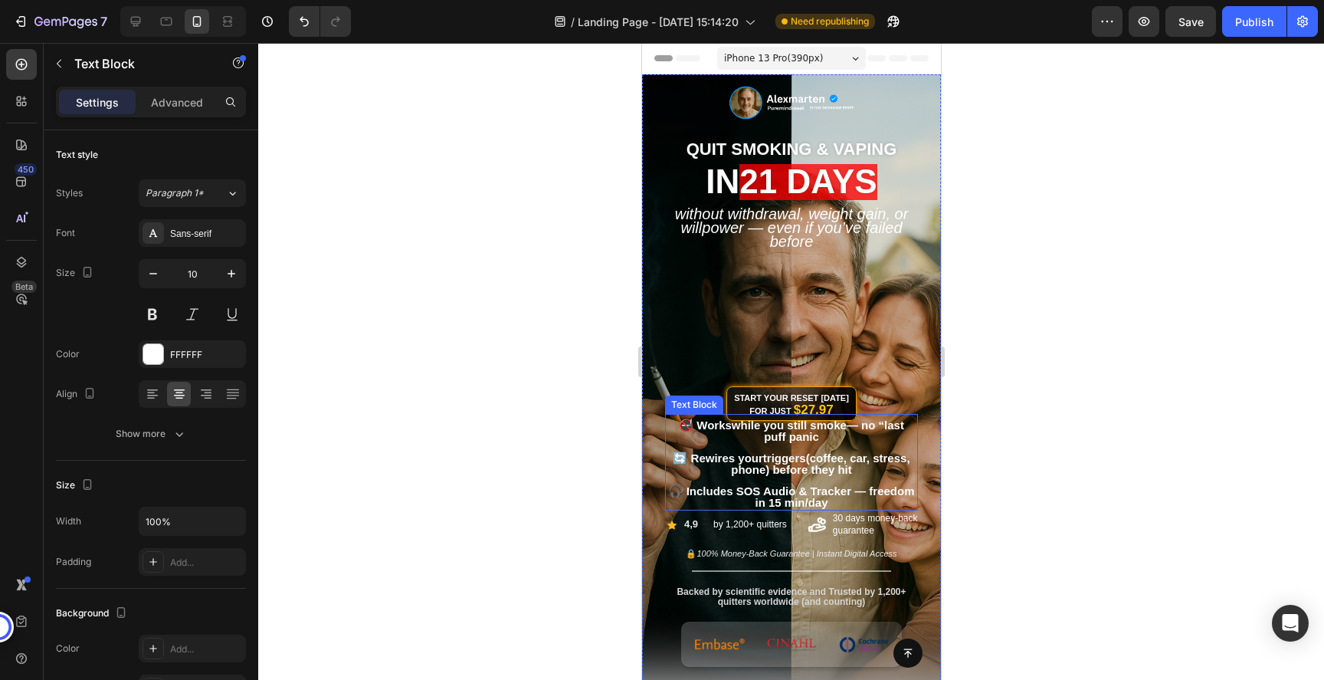
click at [703, 464] on p "🔄 Rewires your triggers (coffee, car, stress, phone) before they hit" at bounding box center [791, 464] width 250 height 23
click at [686, 461] on span "🔄 Rewires your triggers (coffee, car, stress, phone) before they hit" at bounding box center [790, 463] width 237 height 25
click at [694, 430] on p "🚭 Works while you still smoke — no “last puff panic" at bounding box center [791, 431] width 250 height 23
click at [688, 427] on span "🚭 Works while you still smoke — no “last puff panic" at bounding box center [790, 430] width 225 height 25
click at [693, 427] on span "🚭 Works while you still smoke — no “last puff panic" at bounding box center [790, 430] width 225 height 25
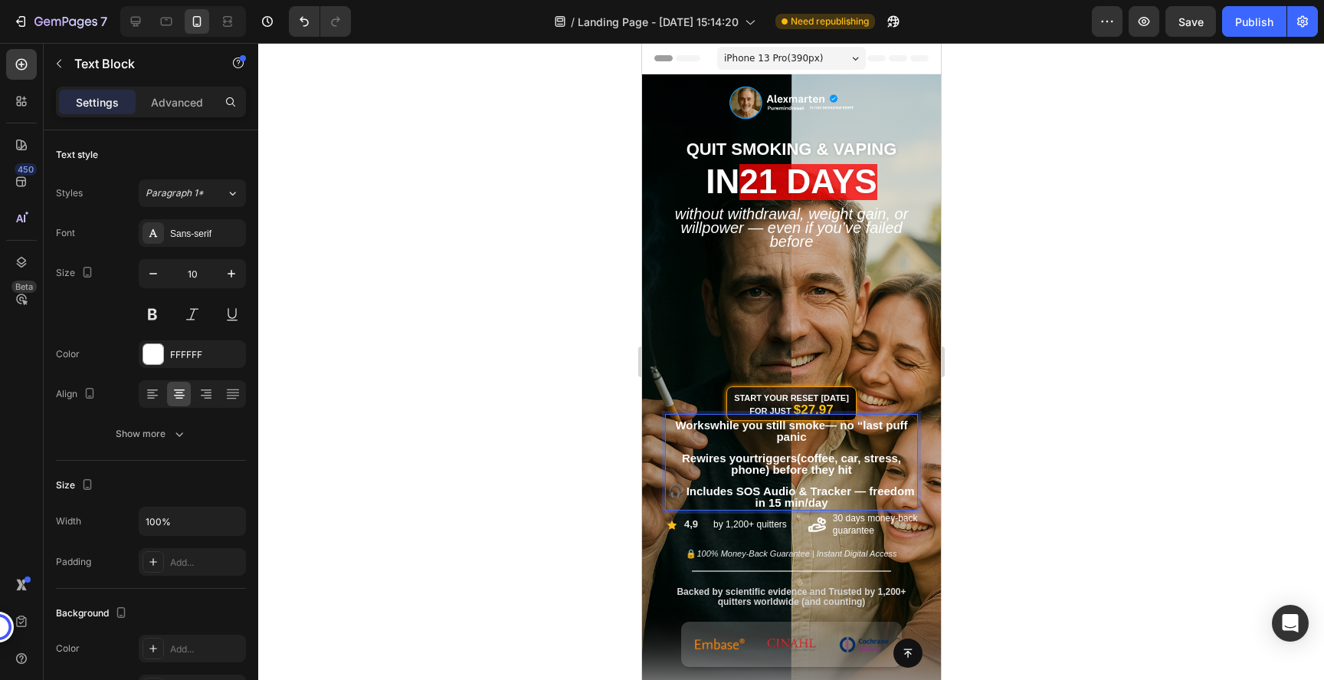
click at [686, 489] on span "🎧 Includes SOS Audio & Tracker — freedom in 15 min/day" at bounding box center [790, 496] width 246 height 25
click at [674, 424] on span "Works while you still smoke — no “last puff panic" at bounding box center [790, 430] width 232 height 25
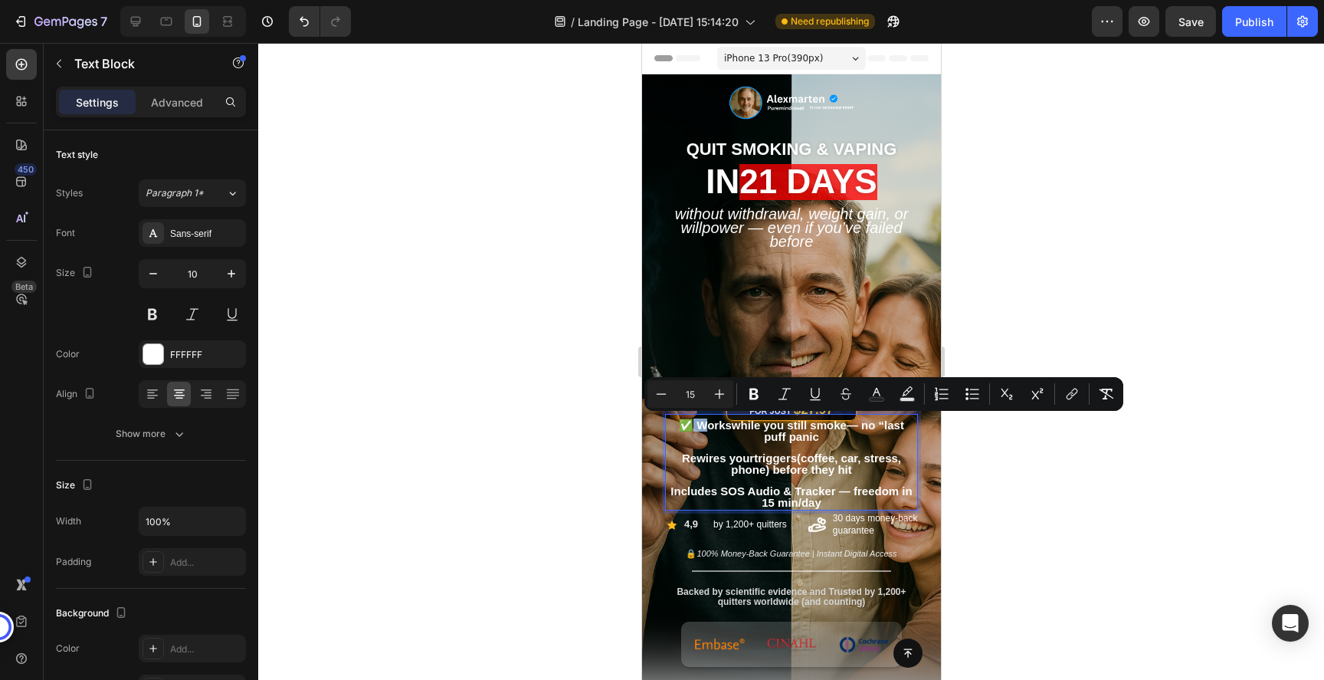
drag, startPoint x: 693, startPoint y: 424, endPoint x: 676, endPoint y: 425, distance: 17.7
click at [678, 425] on span "✅ Works while you still smoke — no “last puff panic" at bounding box center [790, 430] width 225 height 25
click at [683, 425] on span "✅ Works while you still smoke — no “last puff panic" at bounding box center [790, 430] width 225 height 25
drag, startPoint x: 695, startPoint y: 424, endPoint x: 680, endPoint y: 424, distance: 14.6
click at [680, 424] on span "✅ Works while you still smoke — no “last puff panic" at bounding box center [790, 430] width 225 height 25
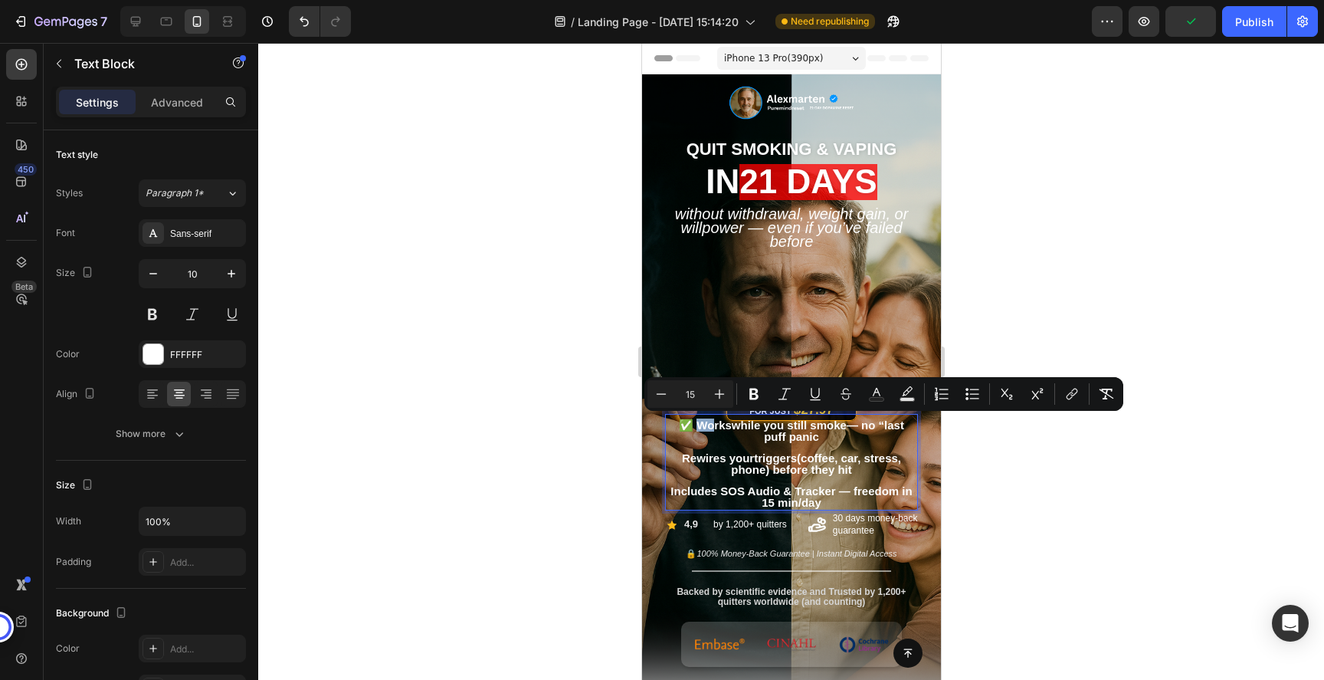
copy span "✅"
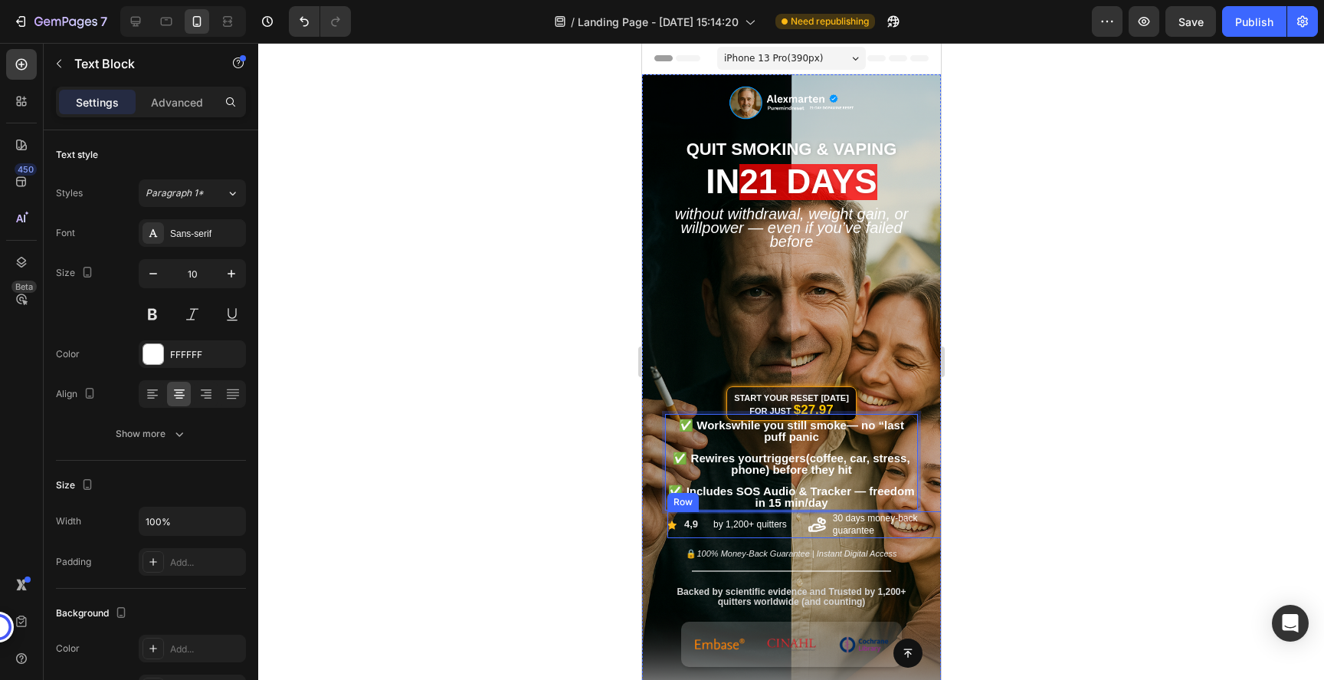
click at [1013, 522] on div at bounding box center [791, 361] width 1066 height 637
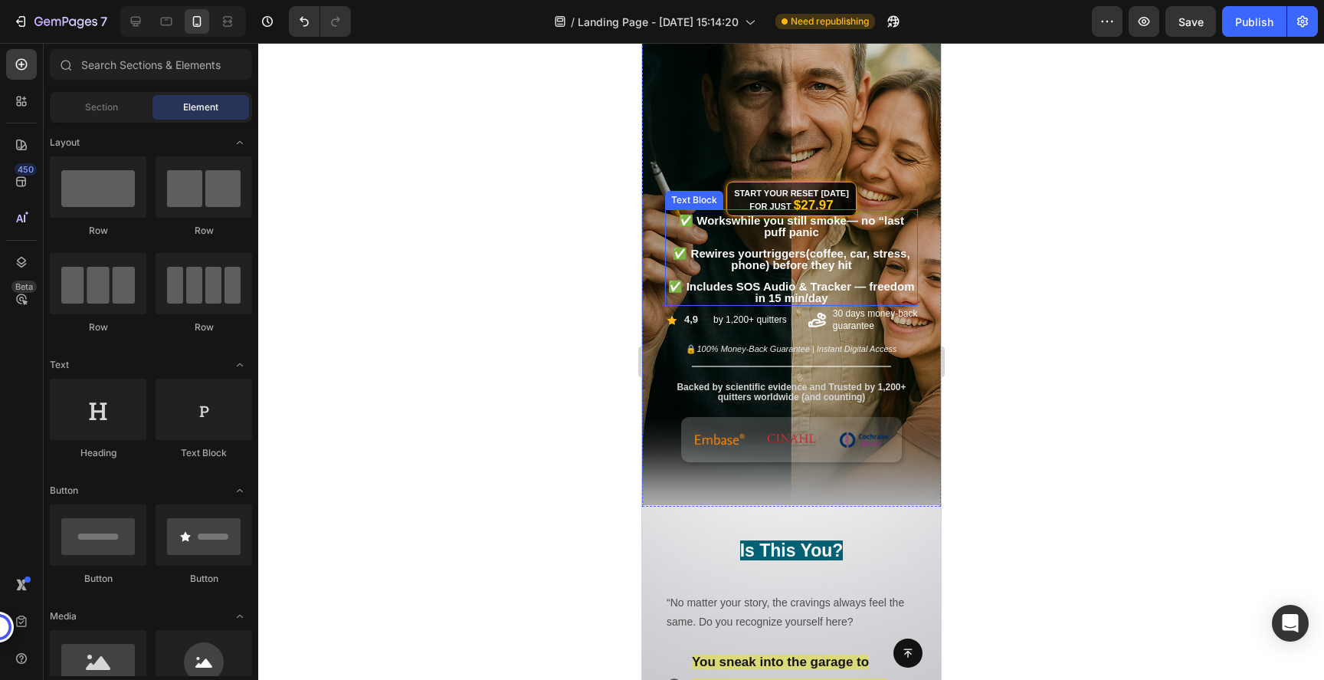
scroll to position [212, 0]
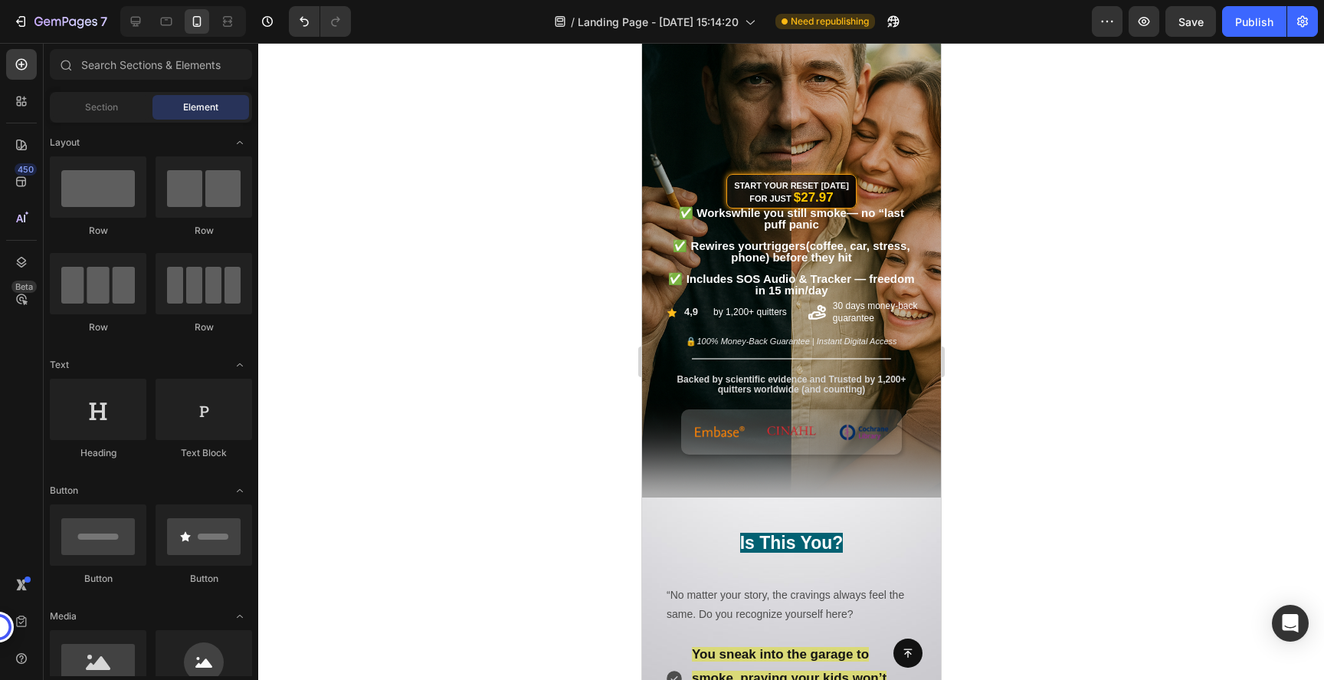
click at [1128, 323] on div at bounding box center [791, 361] width 1066 height 637
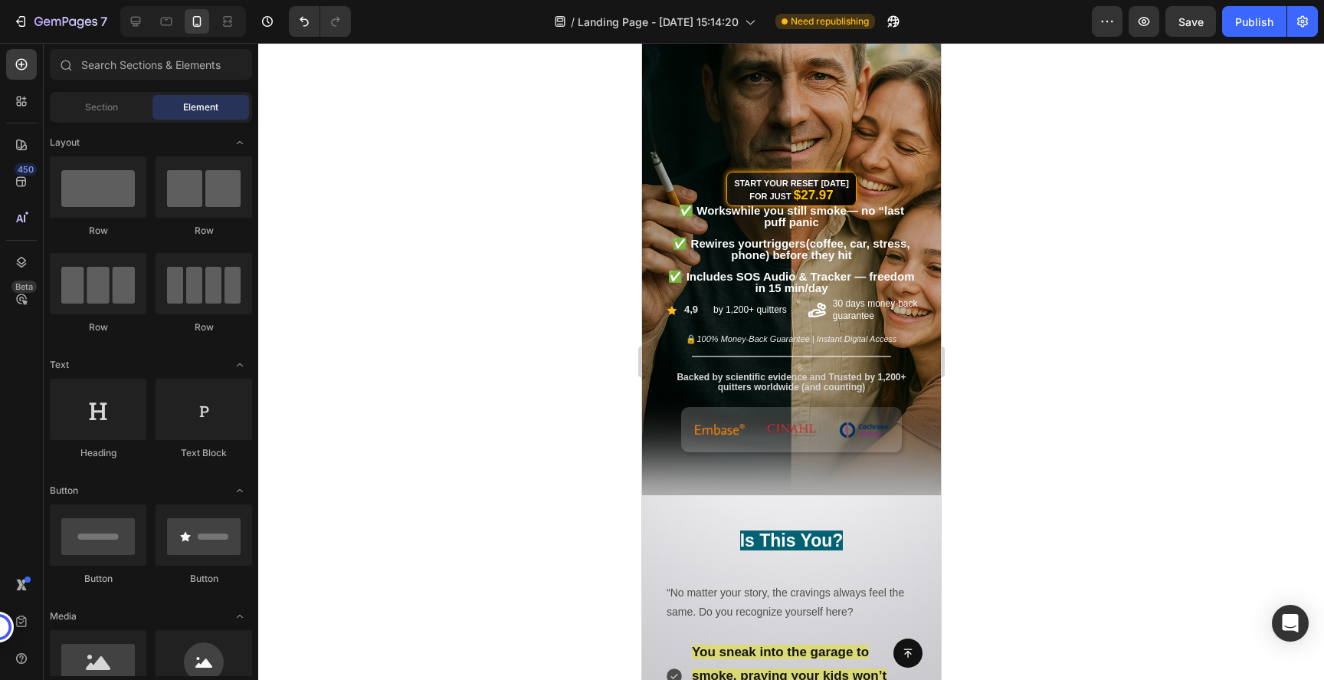
scroll to position [190, 0]
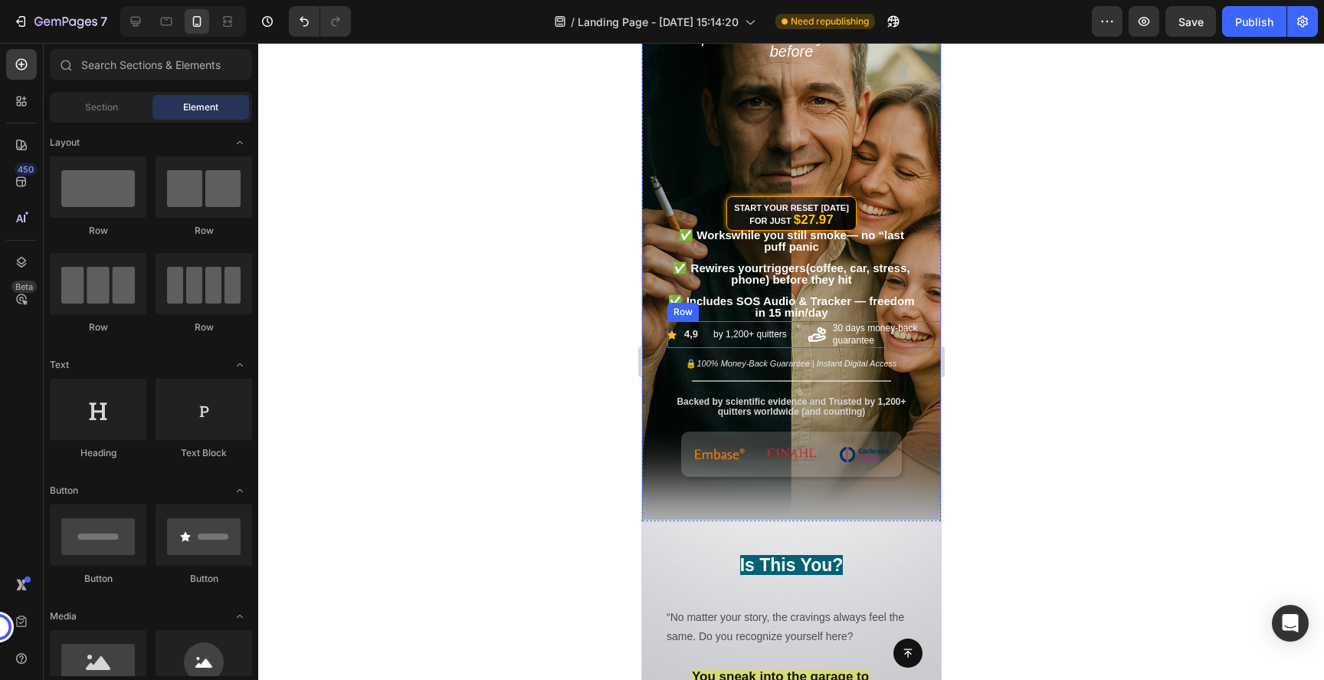
click at [679, 338] on div "Icon 30 days money-back guarantee Text Block Icon 4,9 Text Block by 1,200+ quit…" at bounding box center [804, 334] width 276 height 27
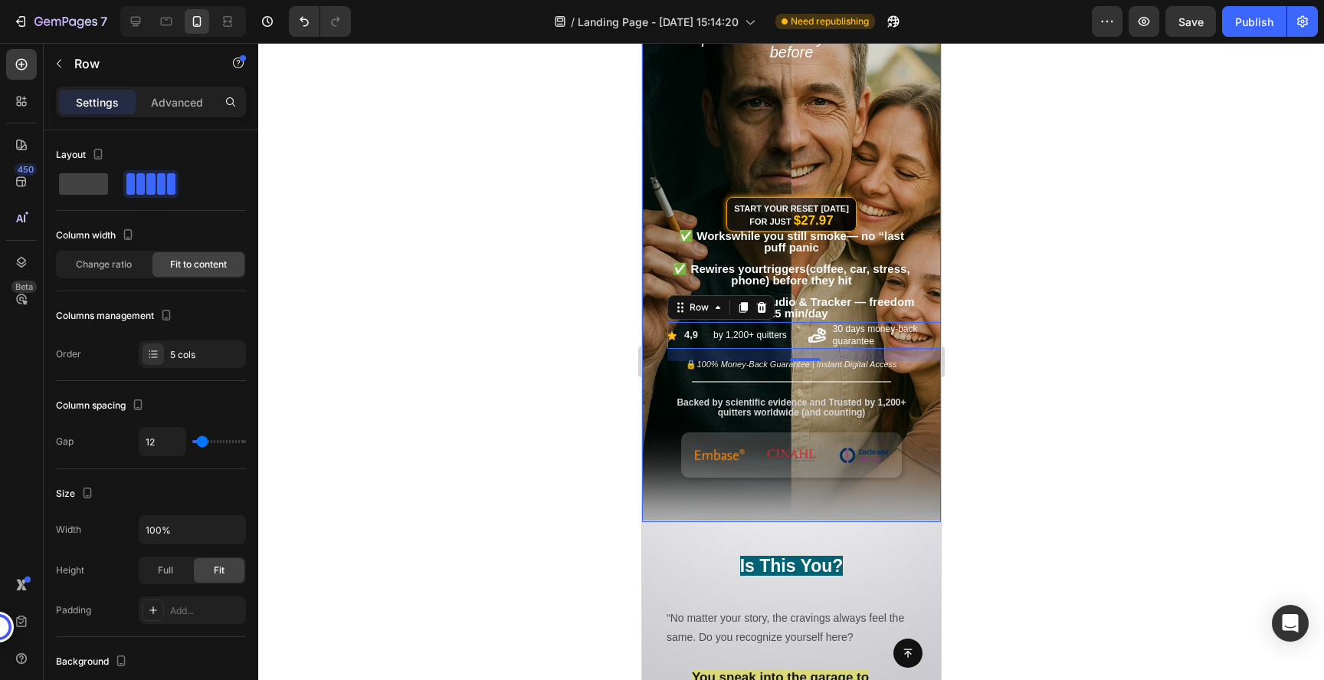
scroll to position [187, 0]
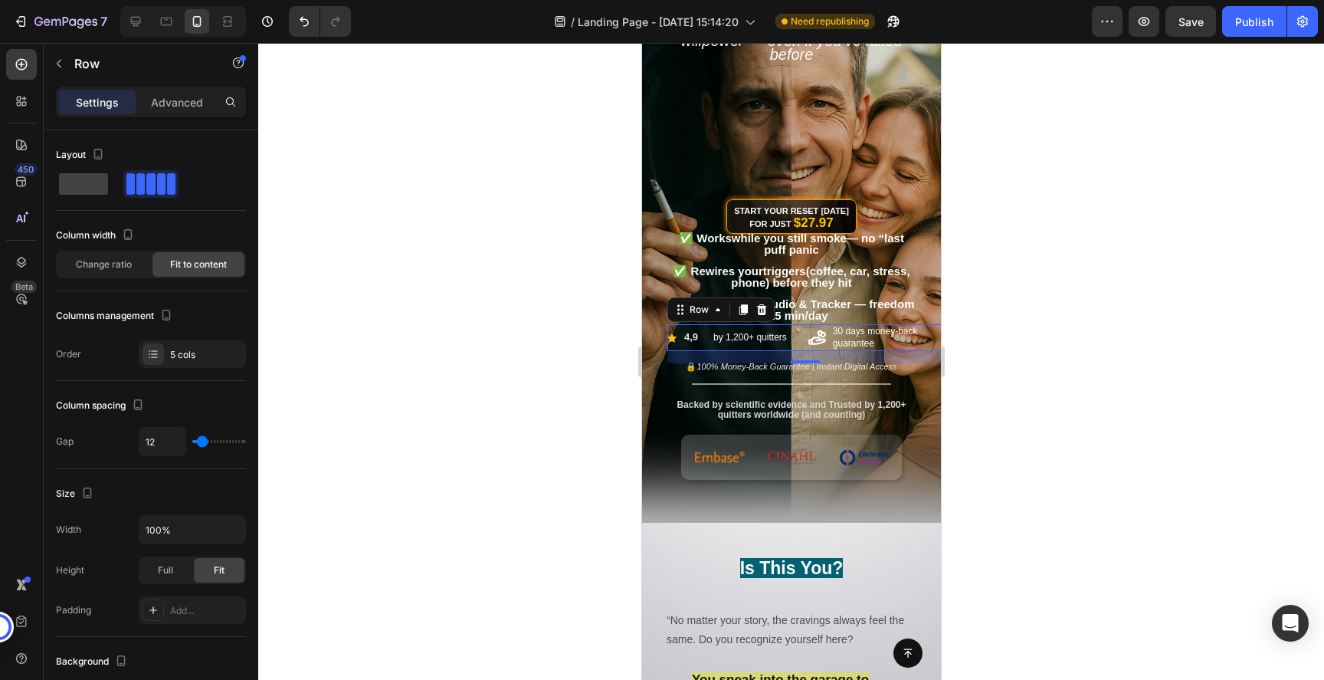
click at [810, 369] on div "16" at bounding box center [804, 375] width 15 height 12
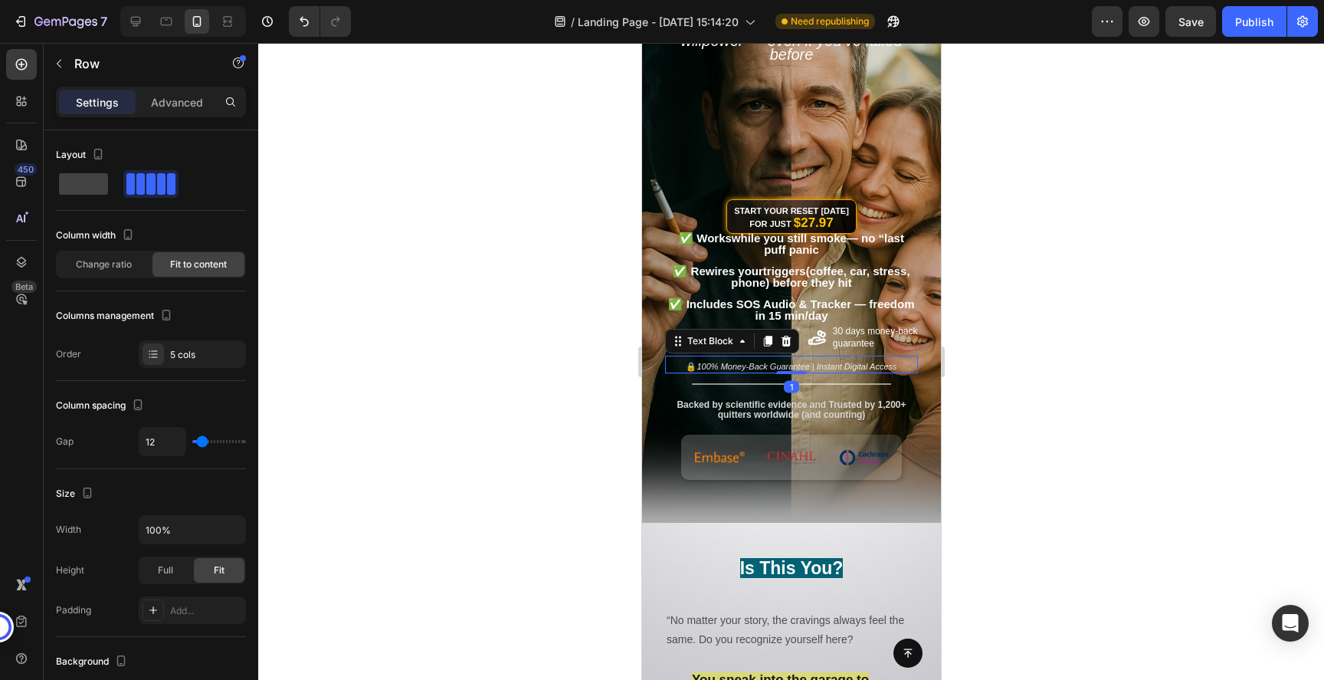
click at [748, 370] on div "🔒 100% Money-Back Guarantee | Instant Digital Access" at bounding box center [790, 366] width 253 height 13
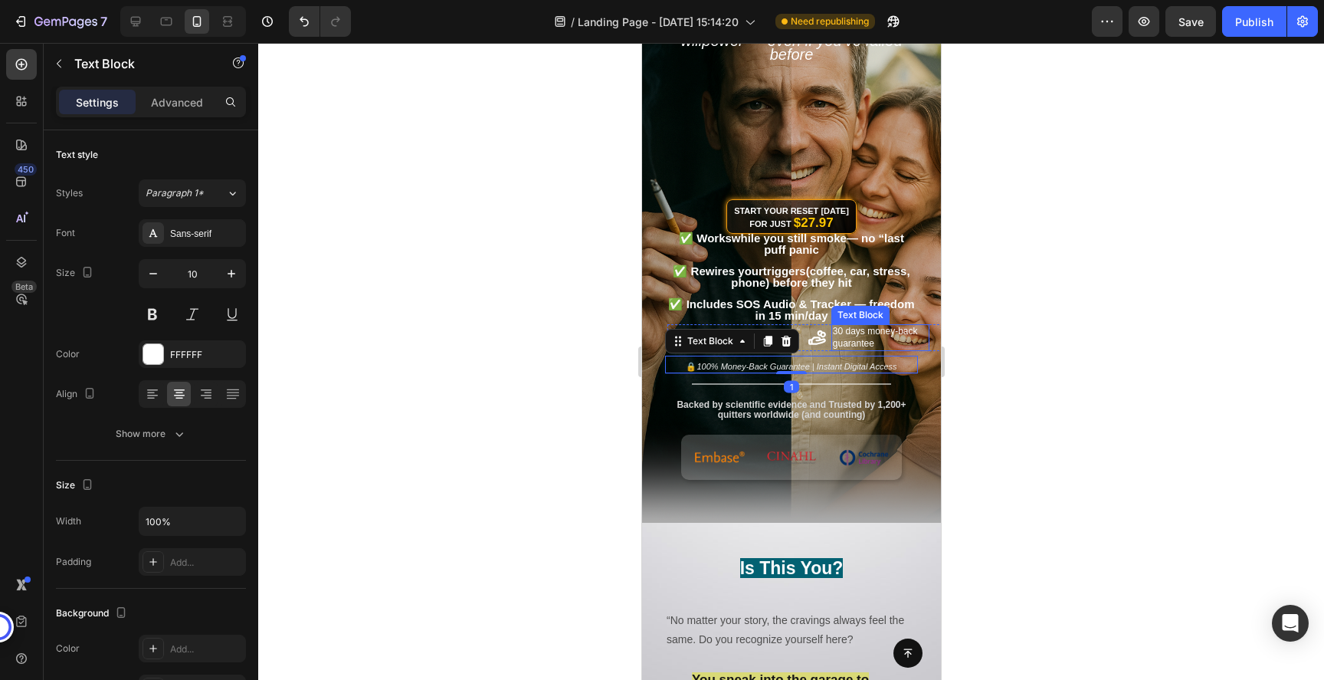
click at [873, 332] on p "30 days money-back guarantee" at bounding box center [879, 338] width 95 height 24
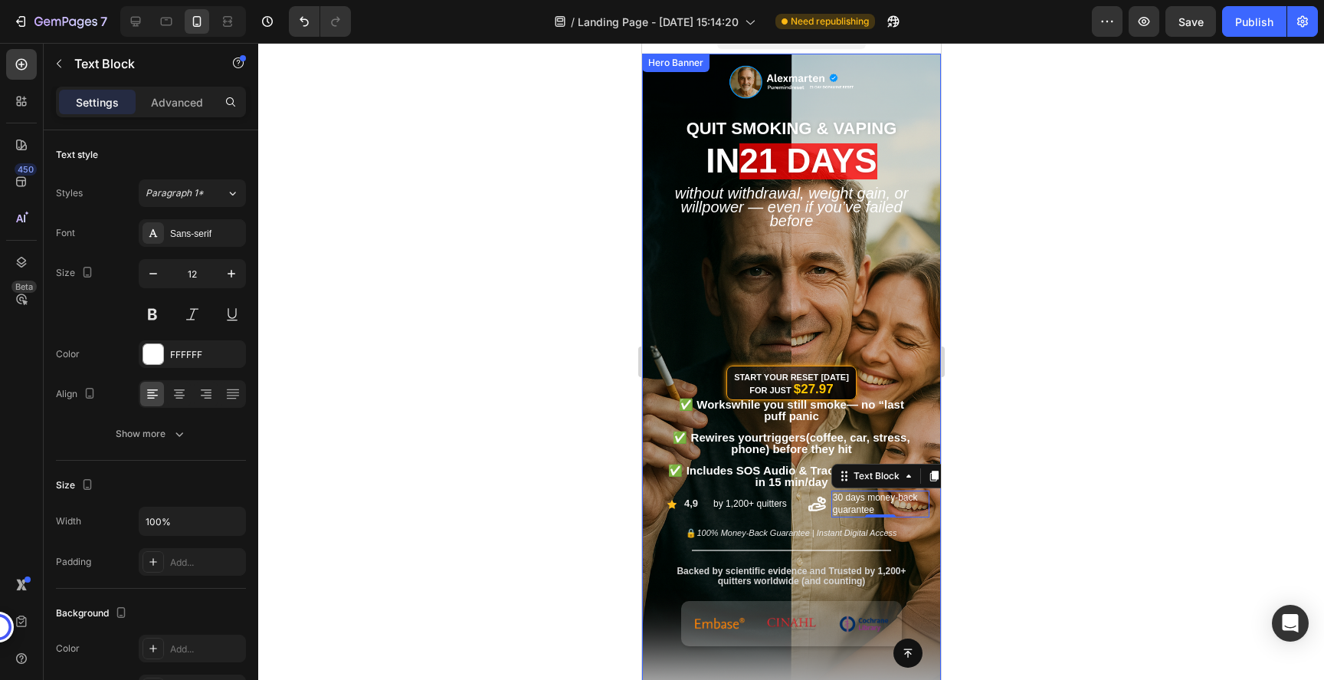
scroll to position [33, 0]
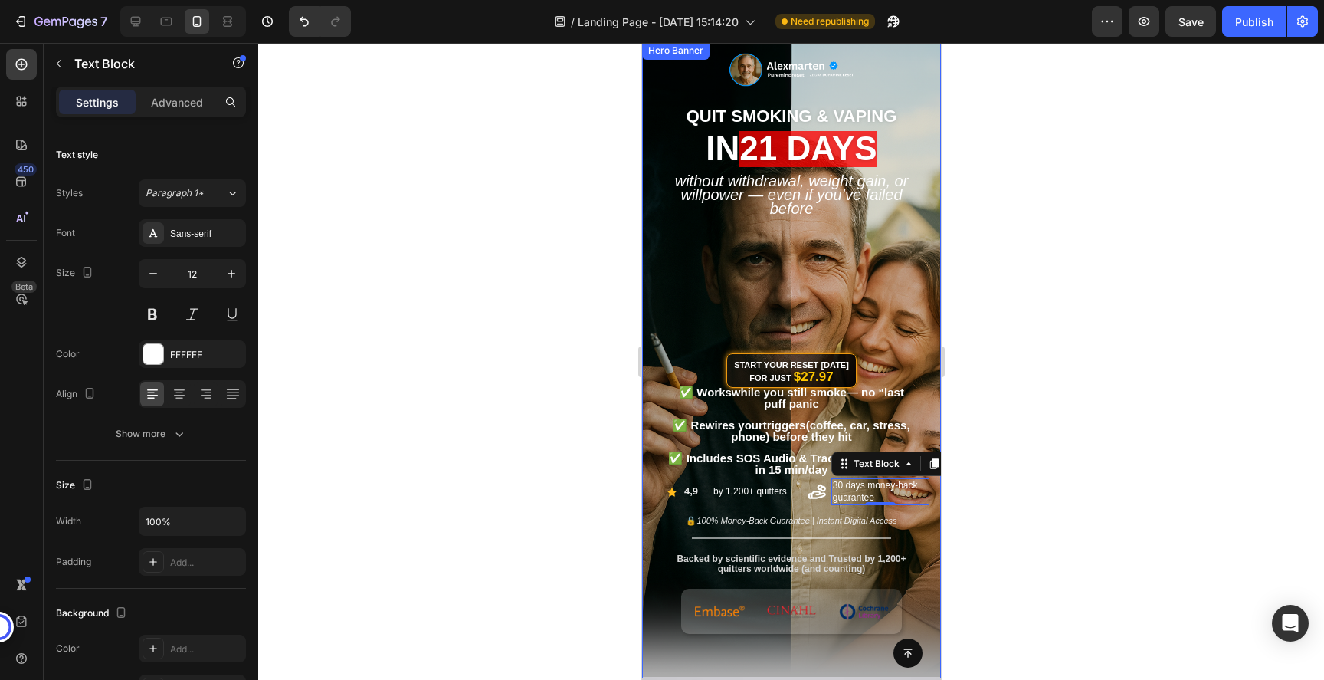
click at [1086, 327] on div at bounding box center [791, 361] width 1066 height 637
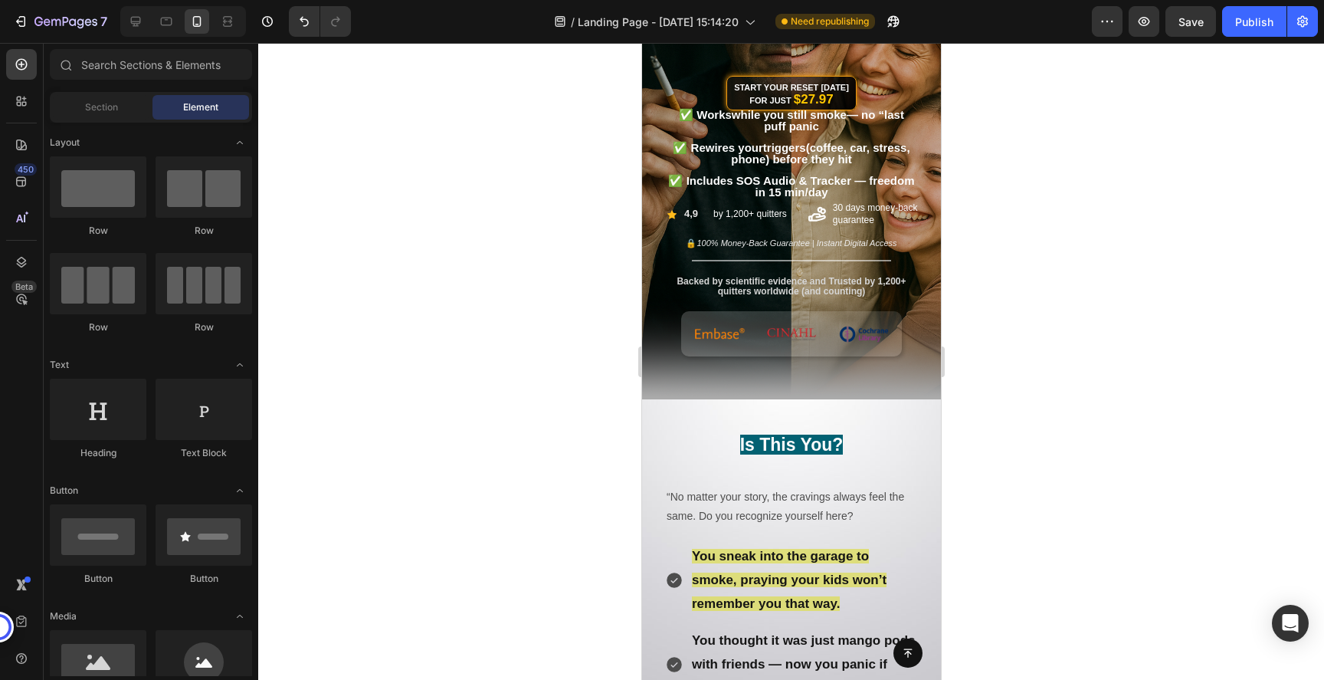
scroll to position [283, 0]
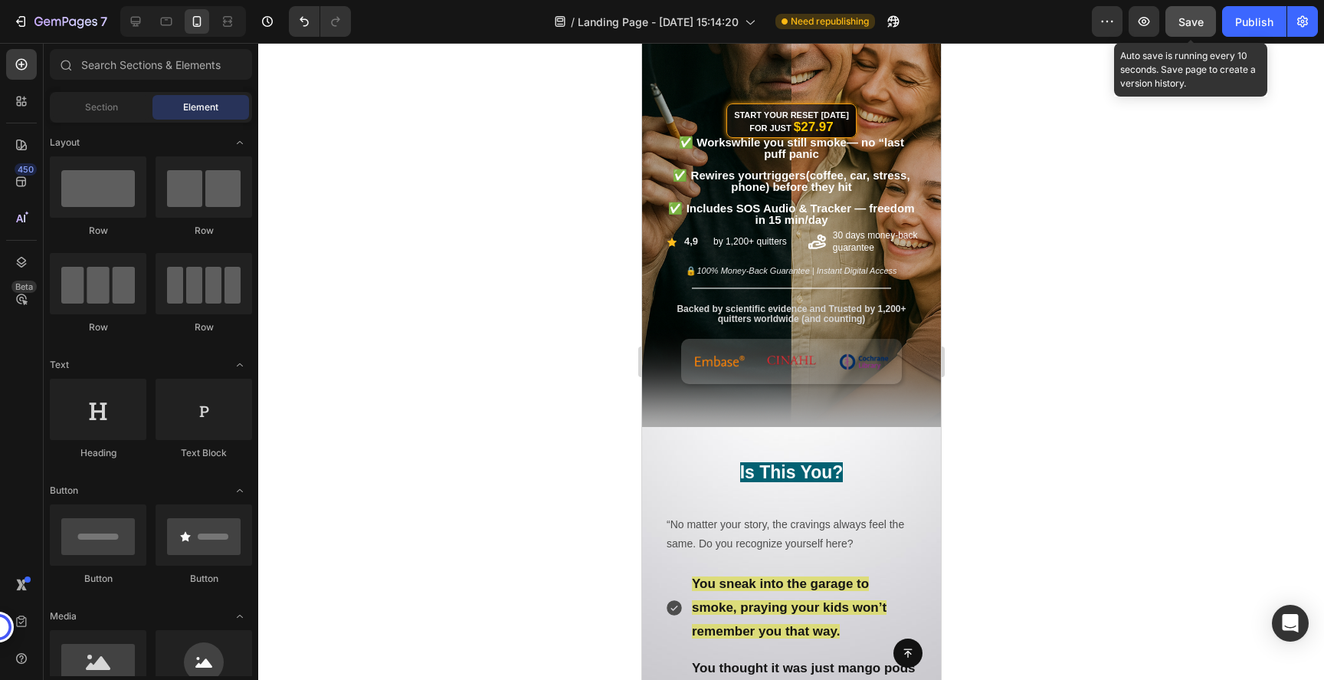
click at [1190, 31] on button "Save" at bounding box center [1190, 21] width 51 height 31
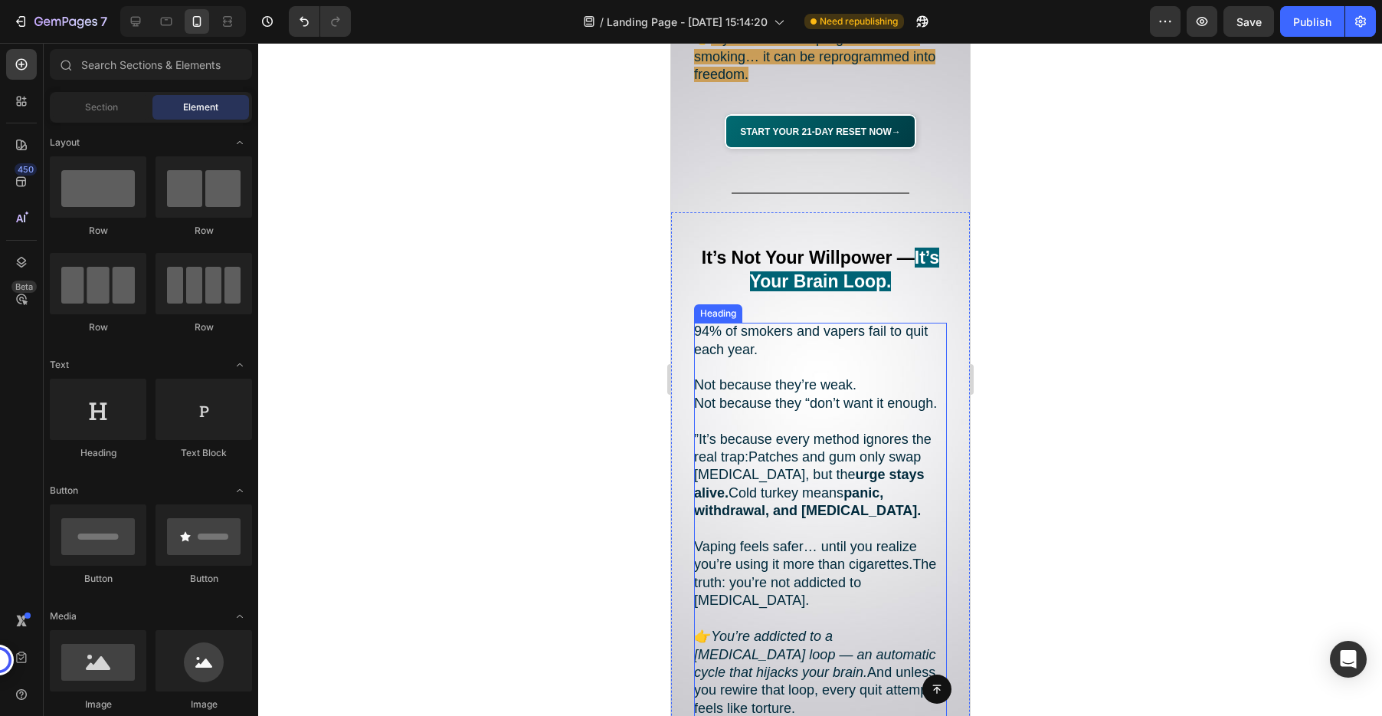
scroll to position [1961, 0]
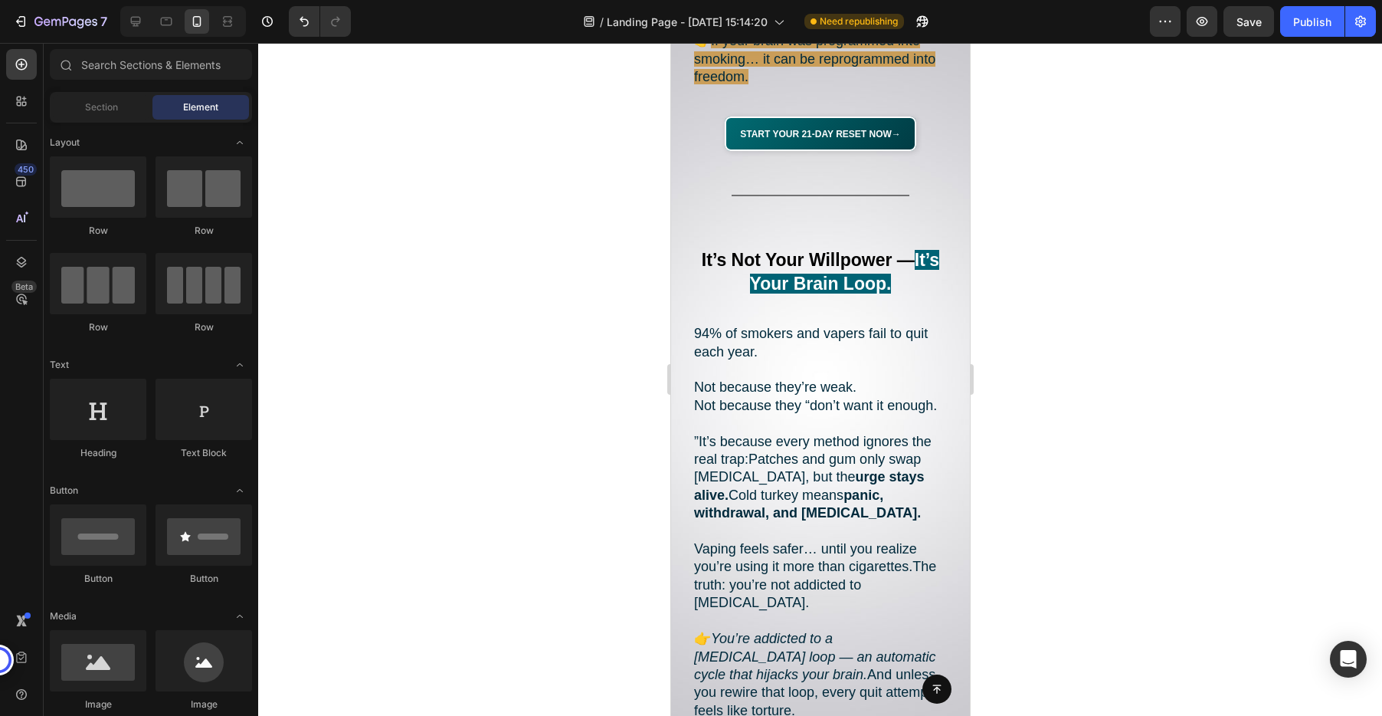
click at [1223, 6] on button "Save" at bounding box center [1248, 21] width 51 height 31
click at [1223, 6] on button "button" at bounding box center [1248, 21] width 51 height 31
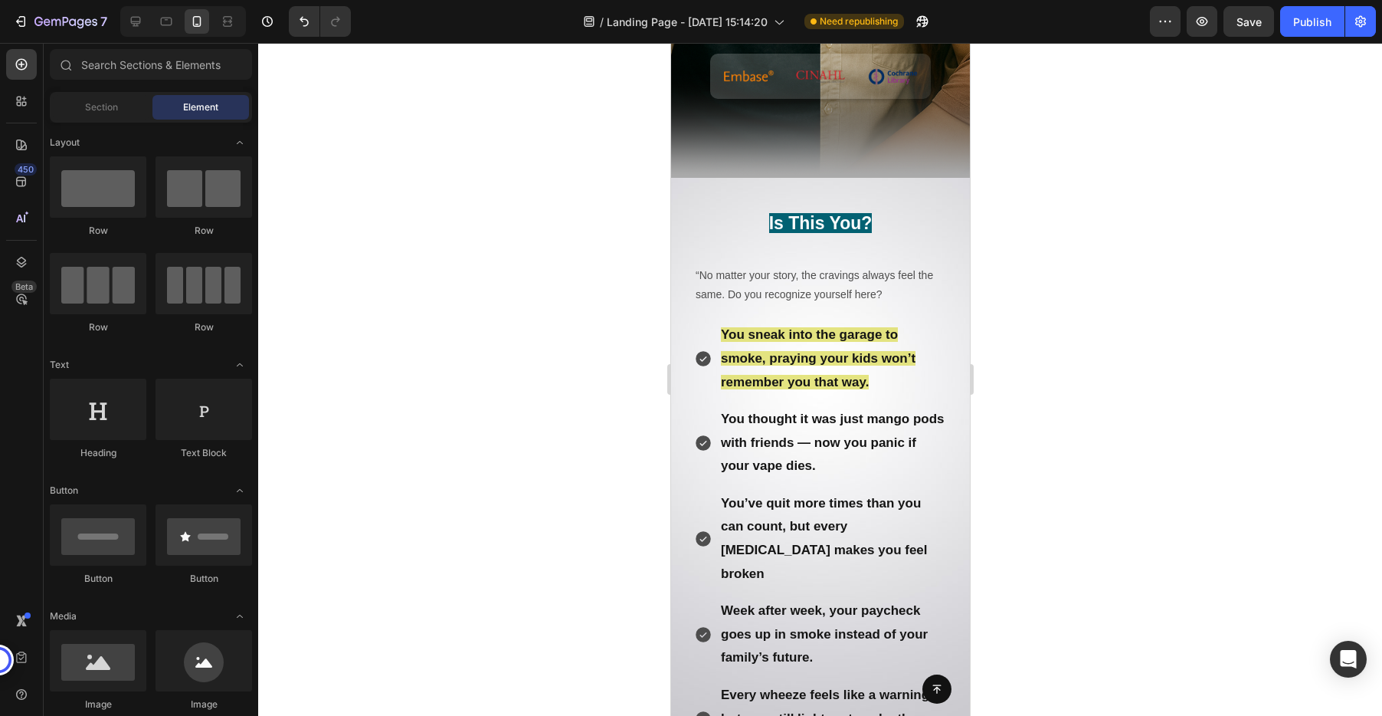
scroll to position [555, 0]
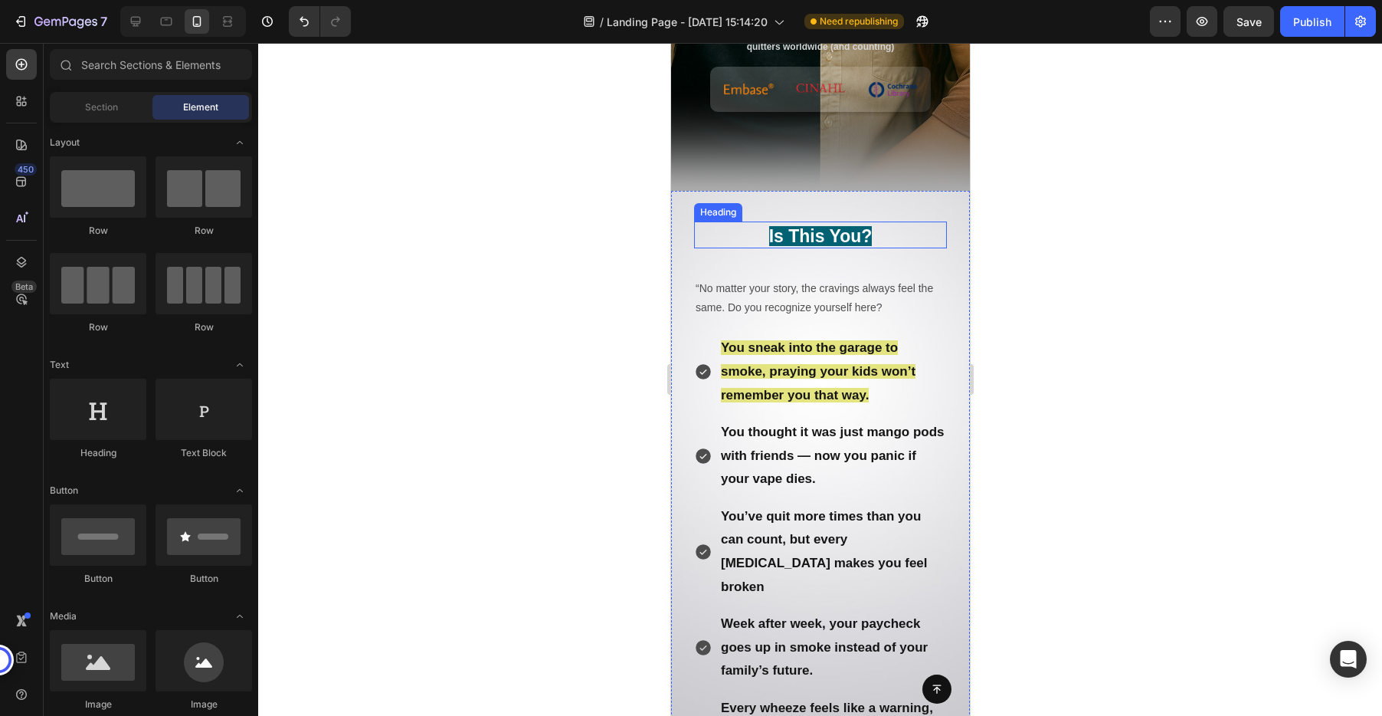
click at [814, 227] on strong "Is This You?" at bounding box center [819, 236] width 103 height 20
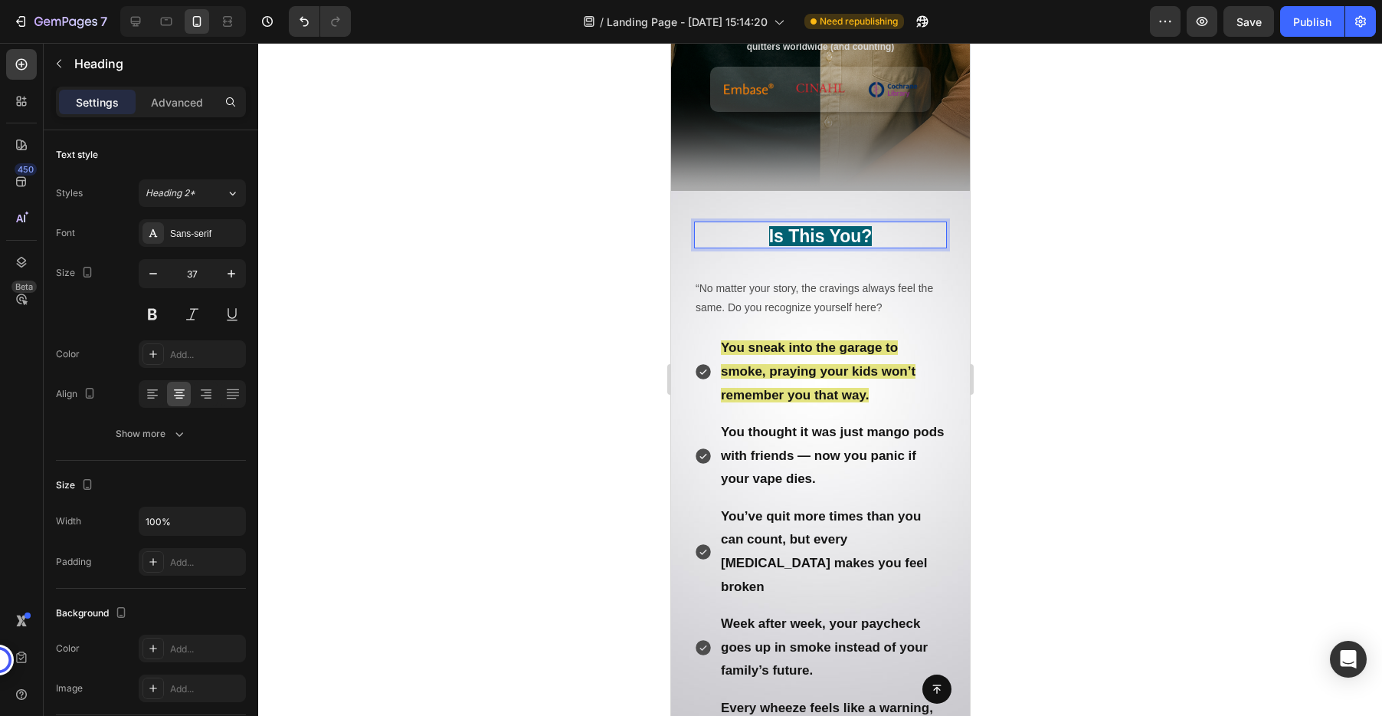
click at [814, 232] on strong "Is This You?" at bounding box center [819, 236] width 103 height 20
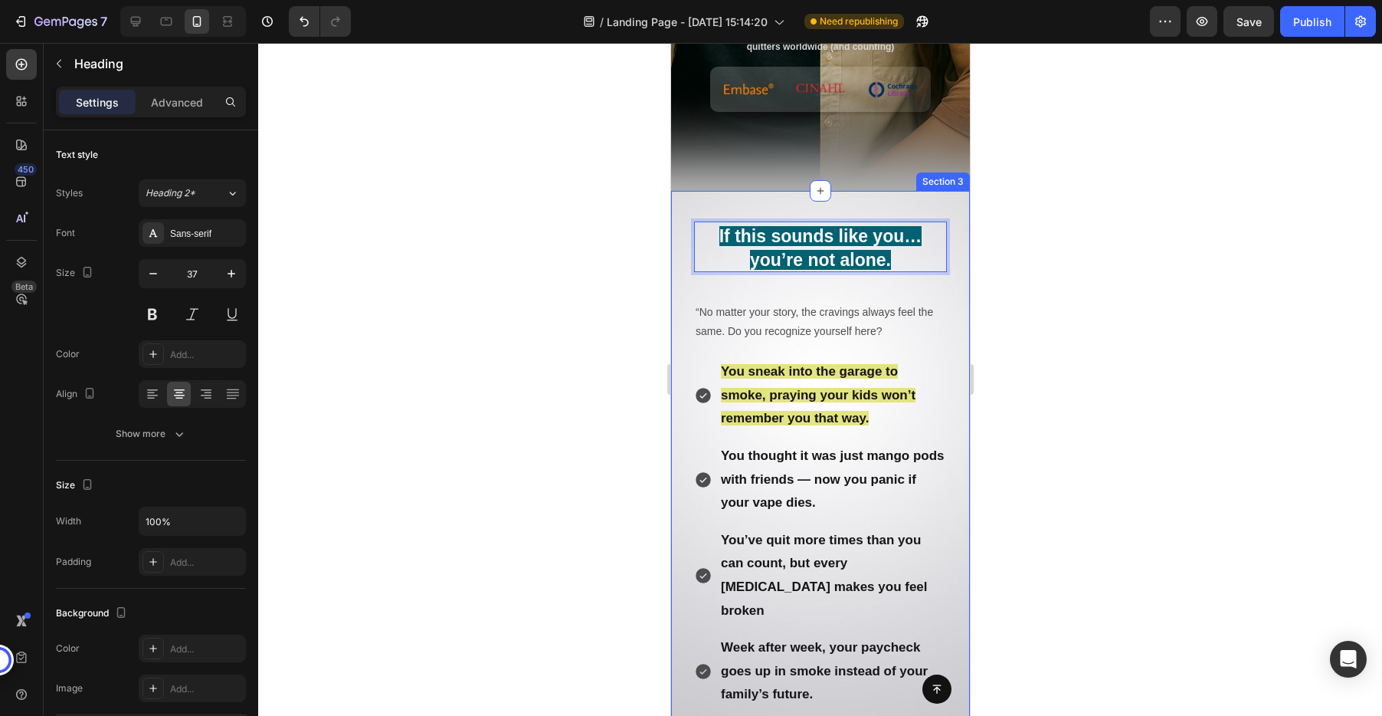
click at [1082, 310] on div at bounding box center [820, 379] width 1124 height 673
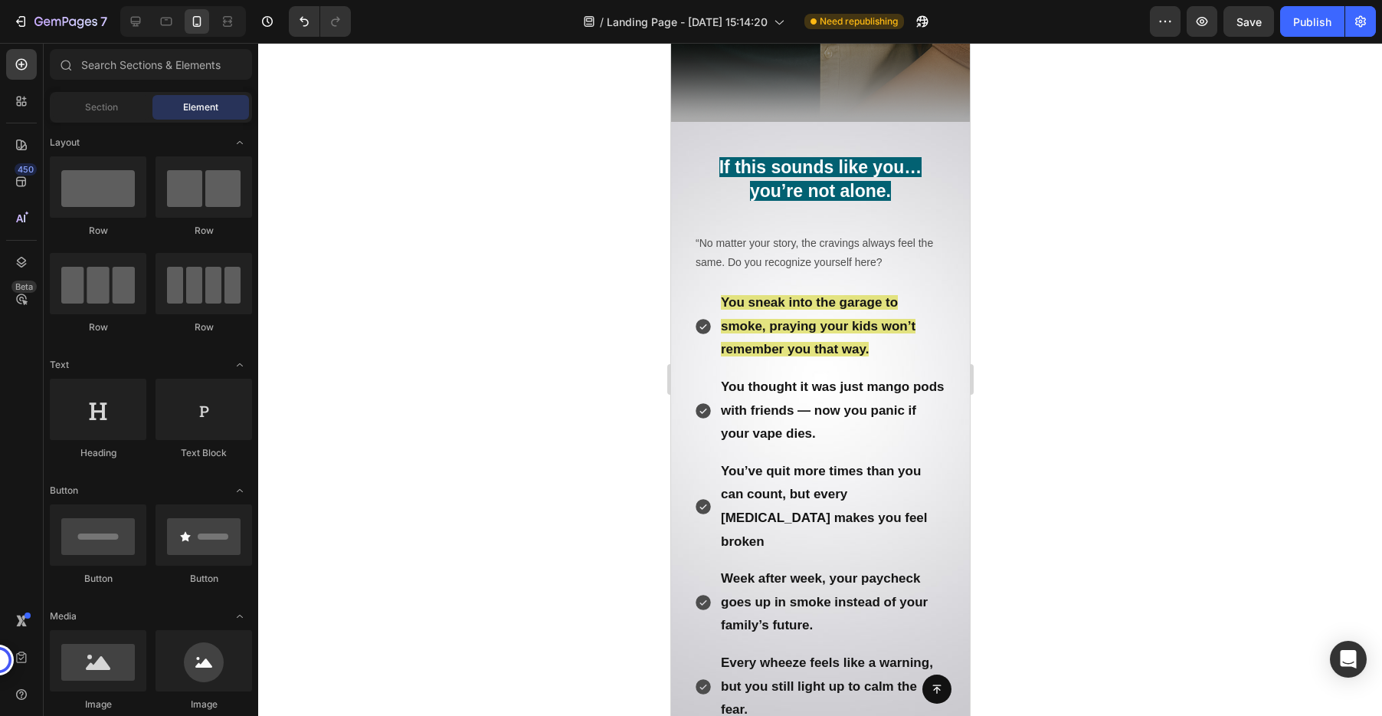
scroll to position [627, 0]
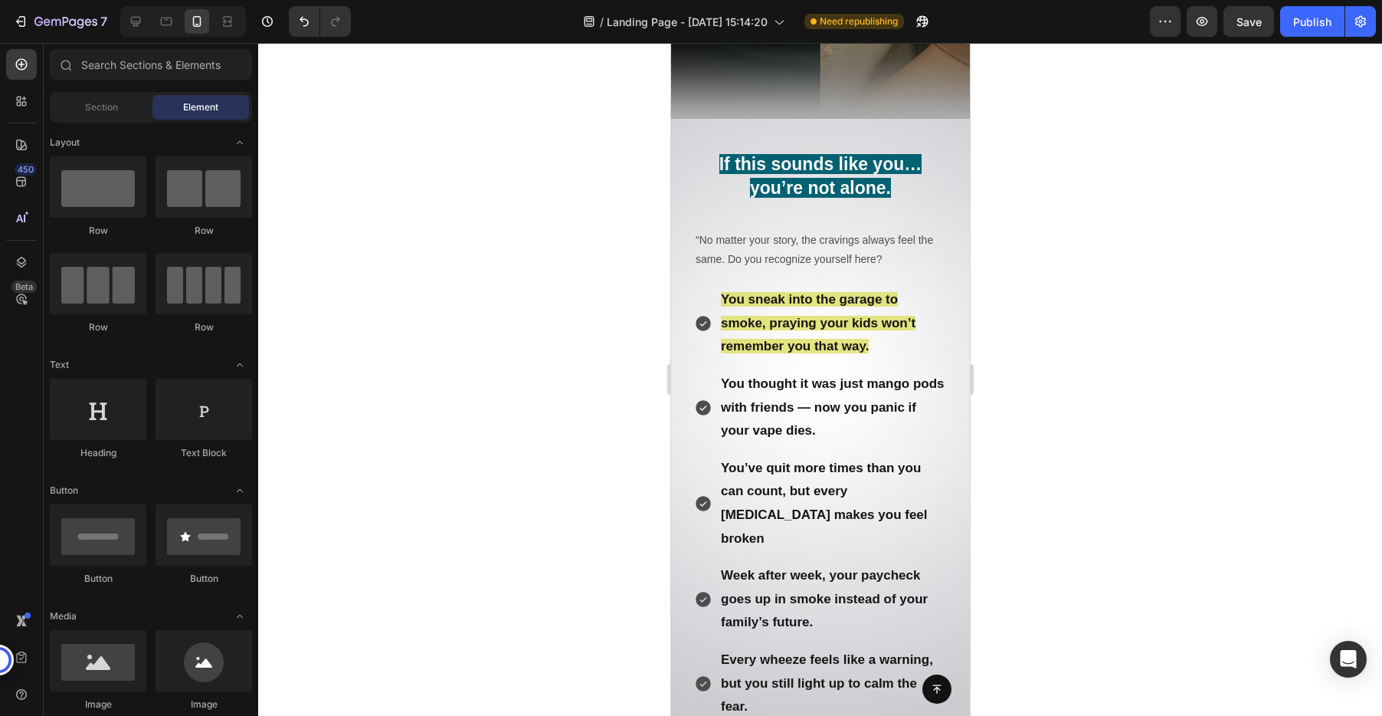
click at [797, 251] on p "“No matter your story, the cravings always feel the same. Do you recognize your…" at bounding box center [820, 250] width 250 height 38
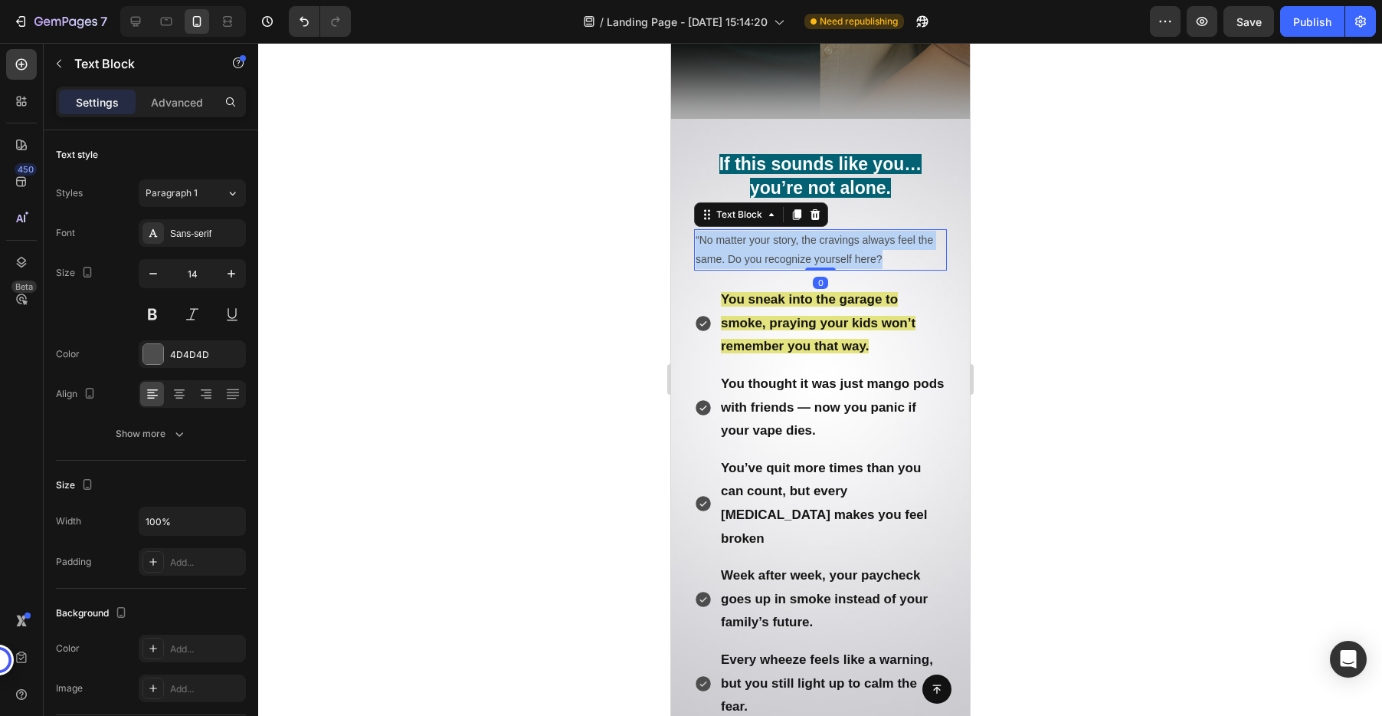
click at [797, 251] on p "“No matter your story, the cravings always feel the same. Do you recognize your…" at bounding box center [820, 250] width 250 height 38
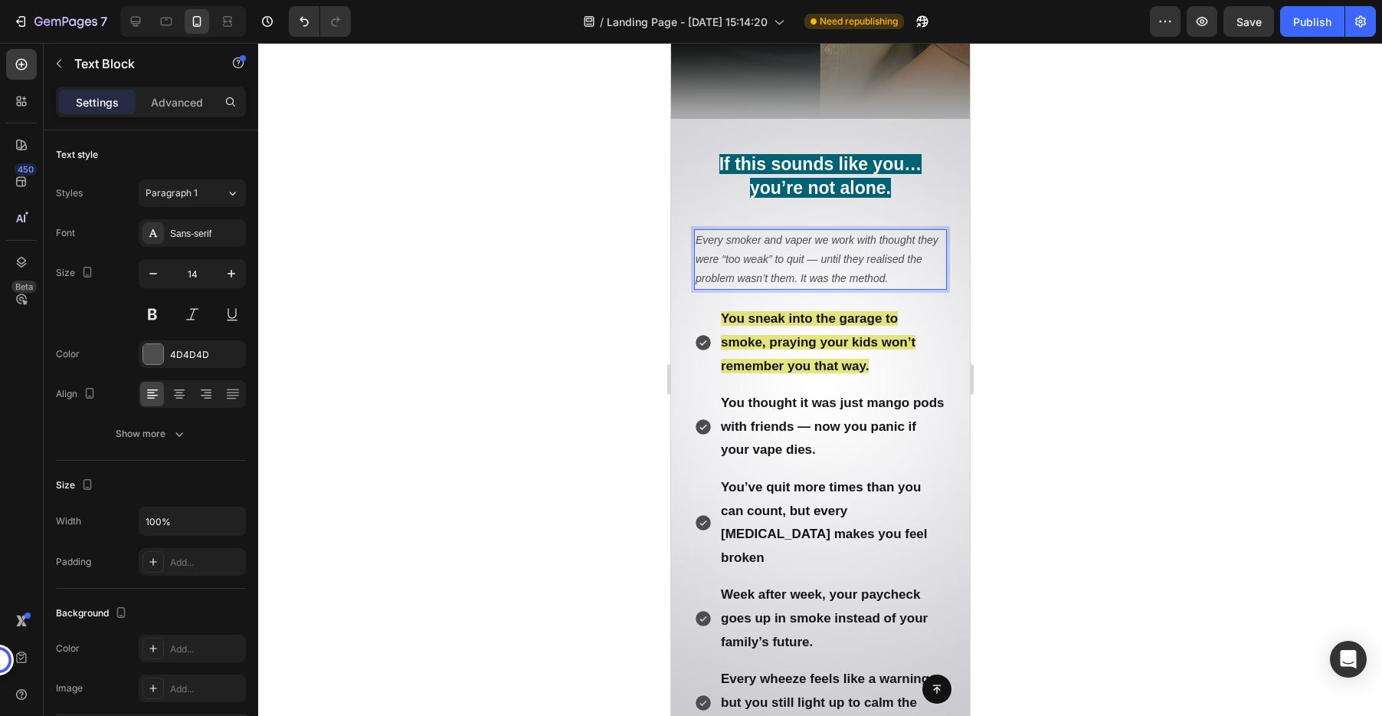
click at [803, 242] on icon "Every smoker and vaper we work with thought they were “too weak” to quit — unti…" at bounding box center [816, 259] width 243 height 51
click at [797, 241] on icon "Every smoker and vaper we work with thought they were “too weak” to quit — unti…" at bounding box center [816, 259] width 243 height 51
click at [1014, 275] on div at bounding box center [820, 379] width 1124 height 673
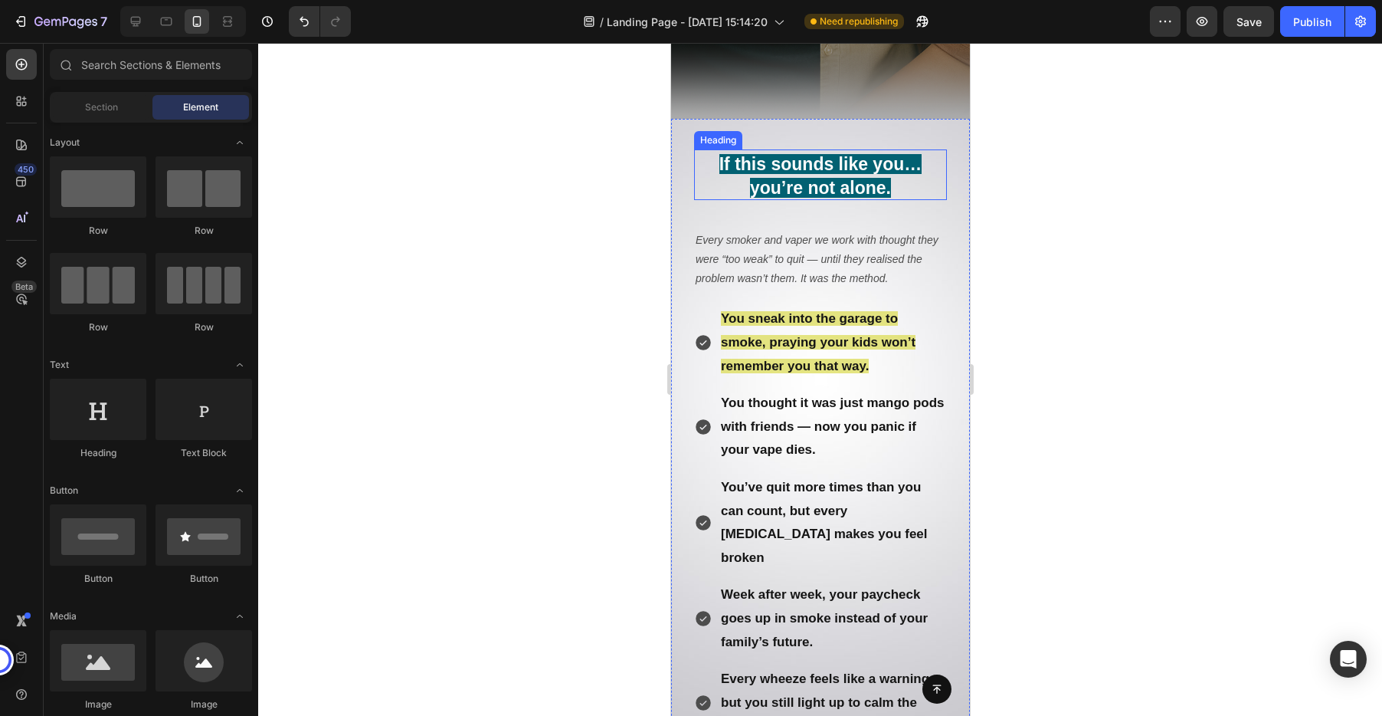
click at [817, 182] on strong "If this sounds like you… you’re not alone." at bounding box center [820, 176] width 203 height 44
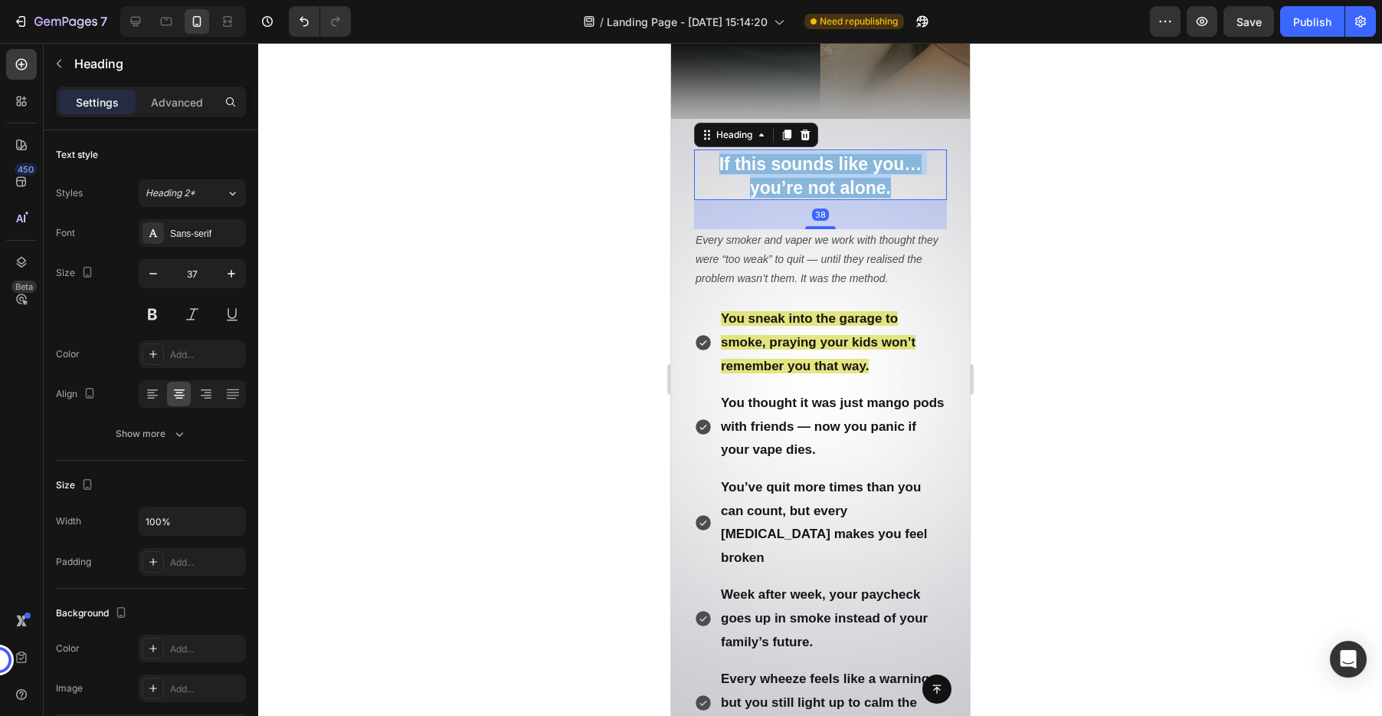
click at [817, 182] on strong "If this sounds like you… you’re not alone." at bounding box center [820, 176] width 203 height 44
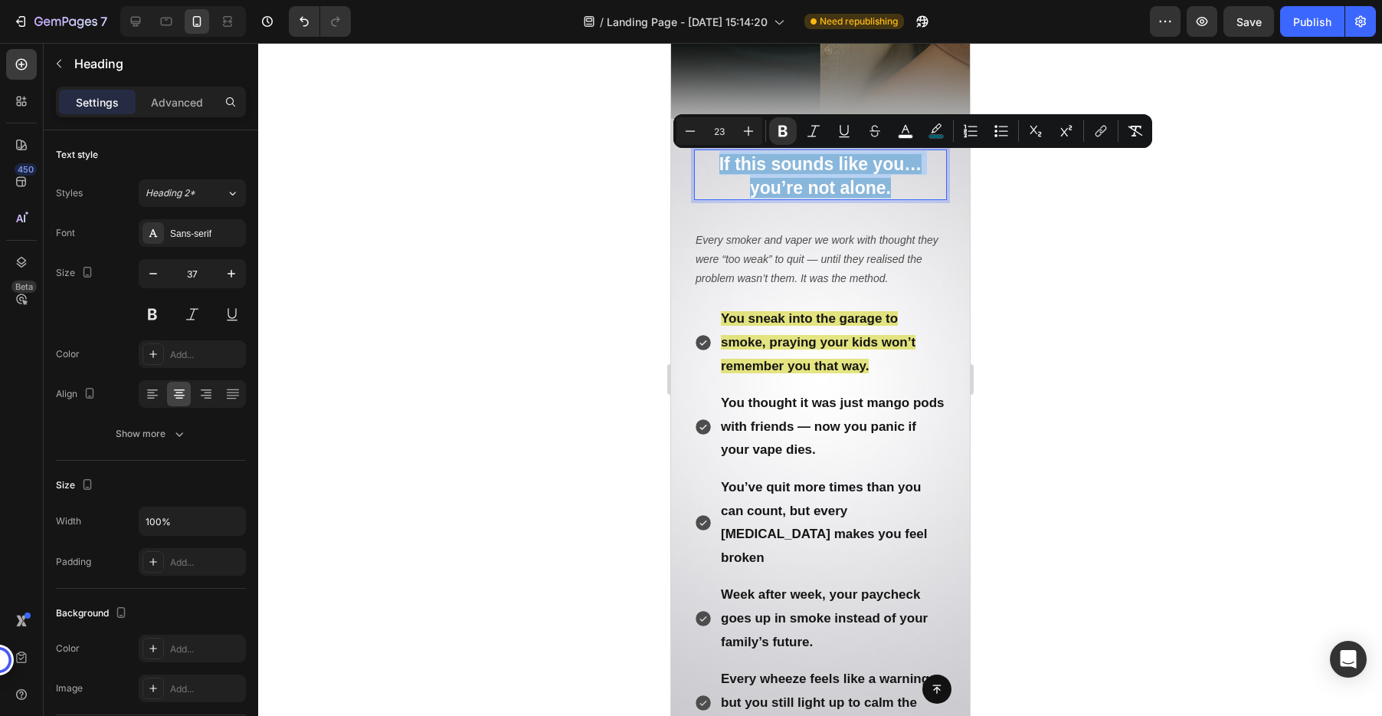
copy strong "If this sounds like you… you’re not alone."
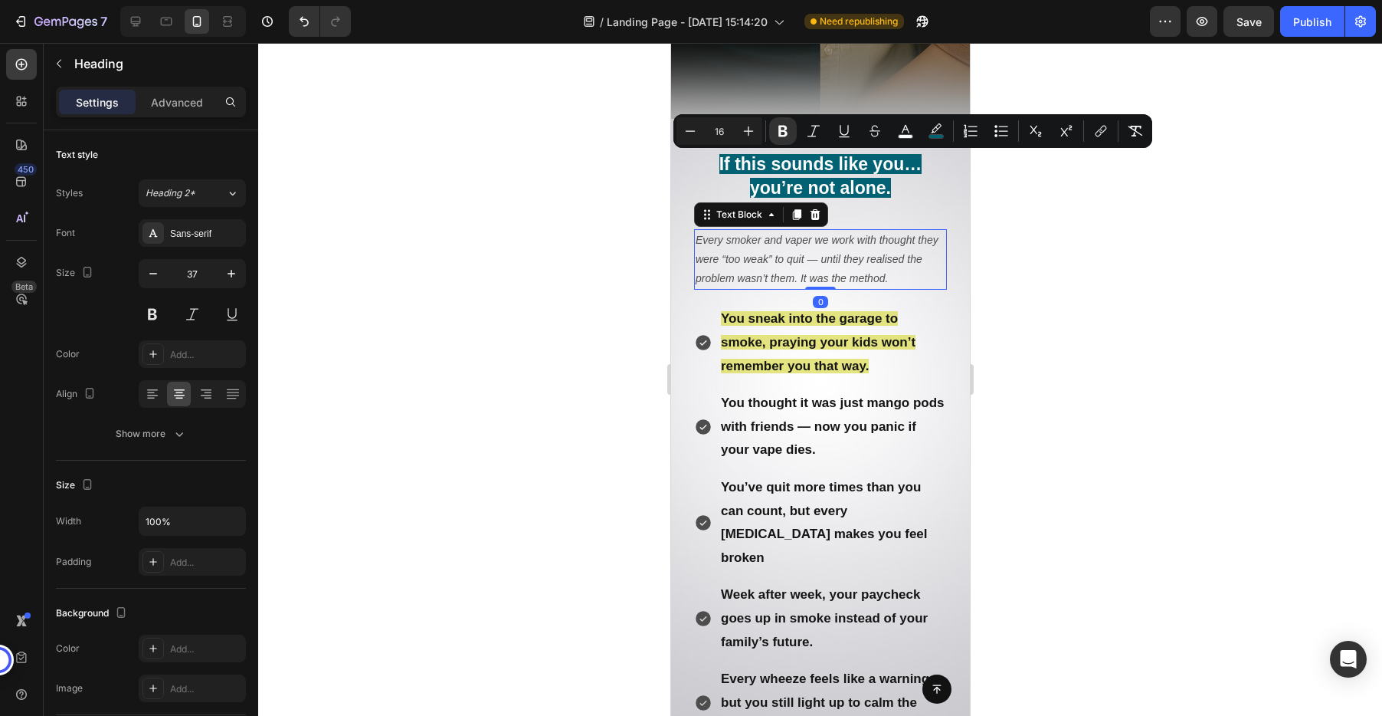
click at [893, 260] on icon "Every smoker and vaper we work with thought they were “too weak” to quit — unti…" at bounding box center [816, 259] width 243 height 51
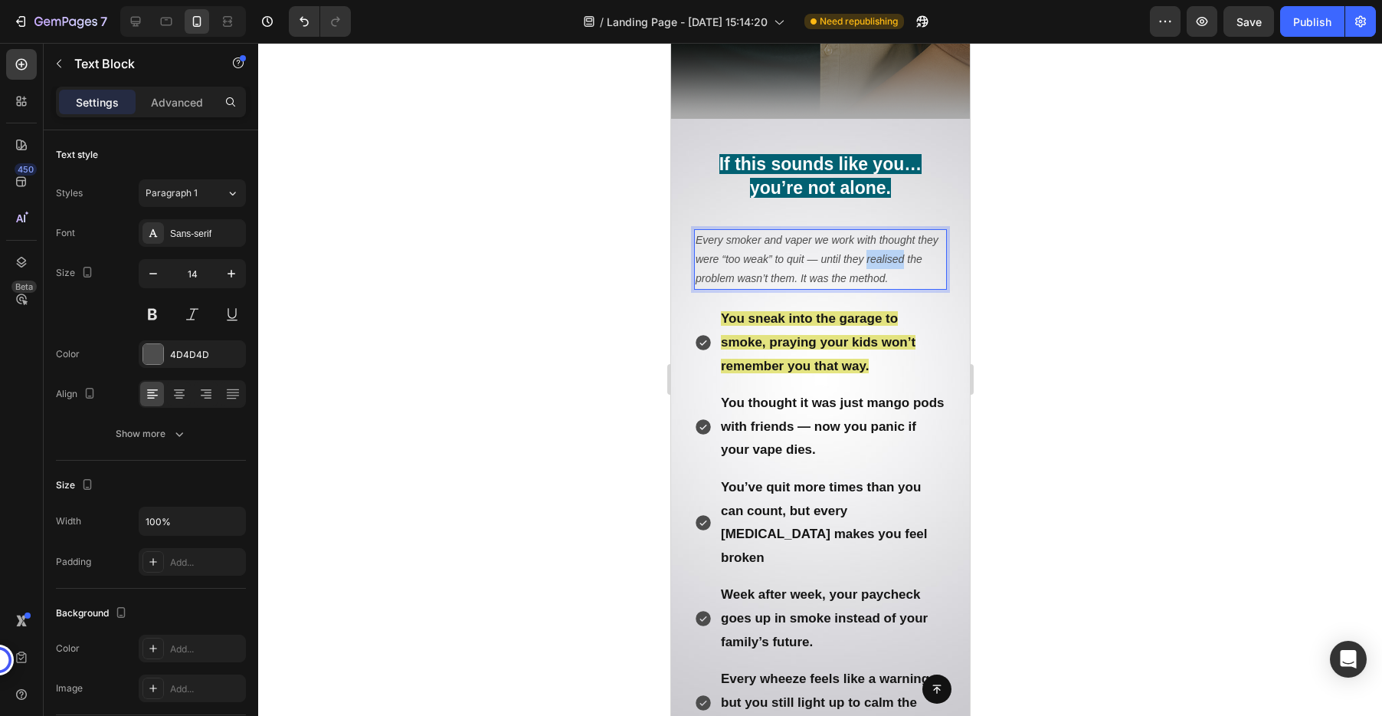
click at [893, 264] on icon "Every smoker and vaper we work with thought they were “too weak” to quit — unti…" at bounding box center [816, 259] width 243 height 51
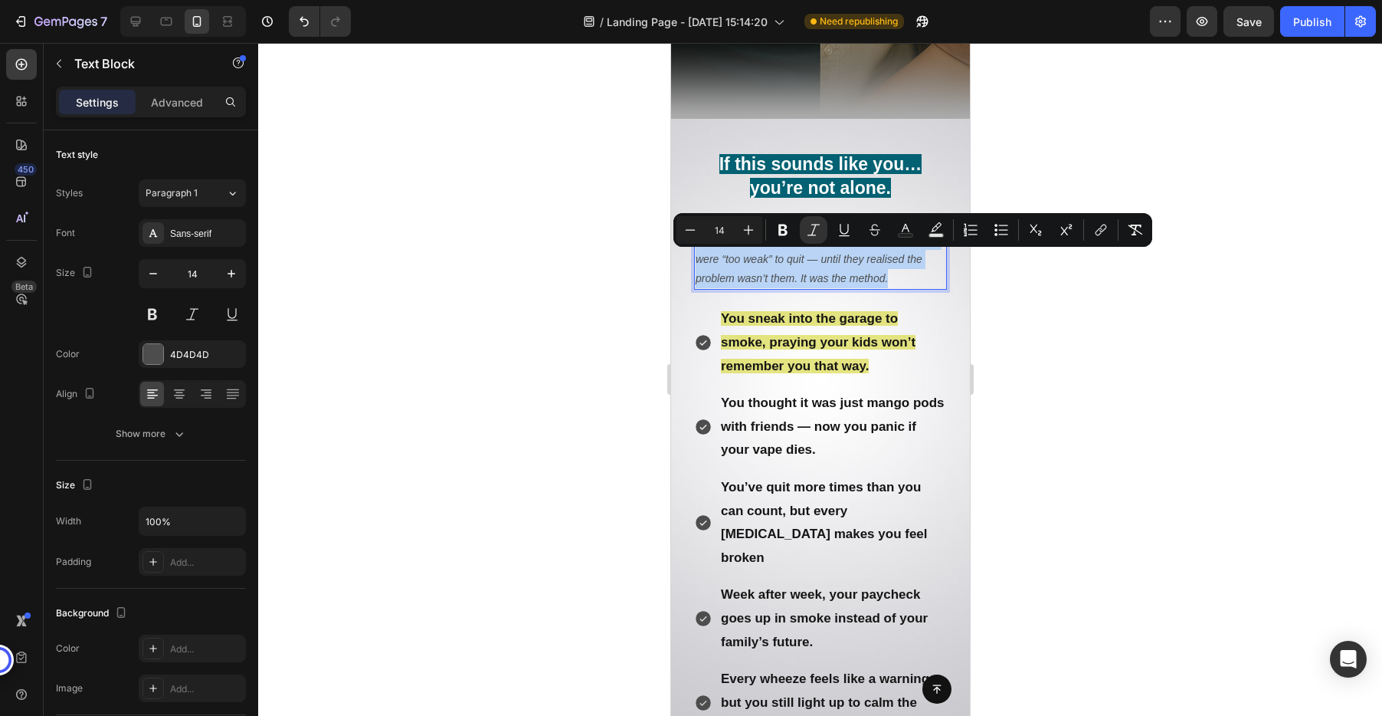
click at [893, 263] on icon "Every smoker and vaper we work with thought they were “too weak” to quit — unti…" at bounding box center [816, 259] width 243 height 51
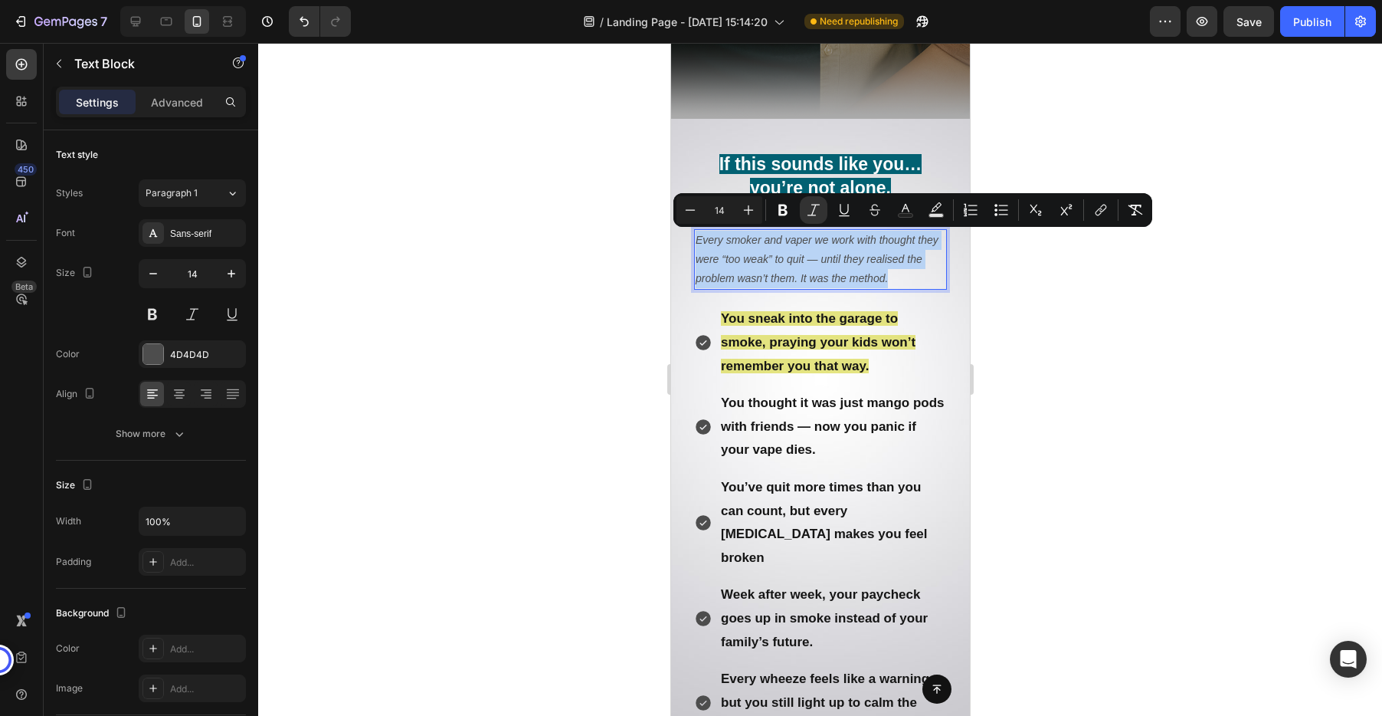
click at [893, 260] on icon "Every smoker and vaper we work with thought they were “too weak” to quit — unti…" at bounding box center [816, 259] width 243 height 51
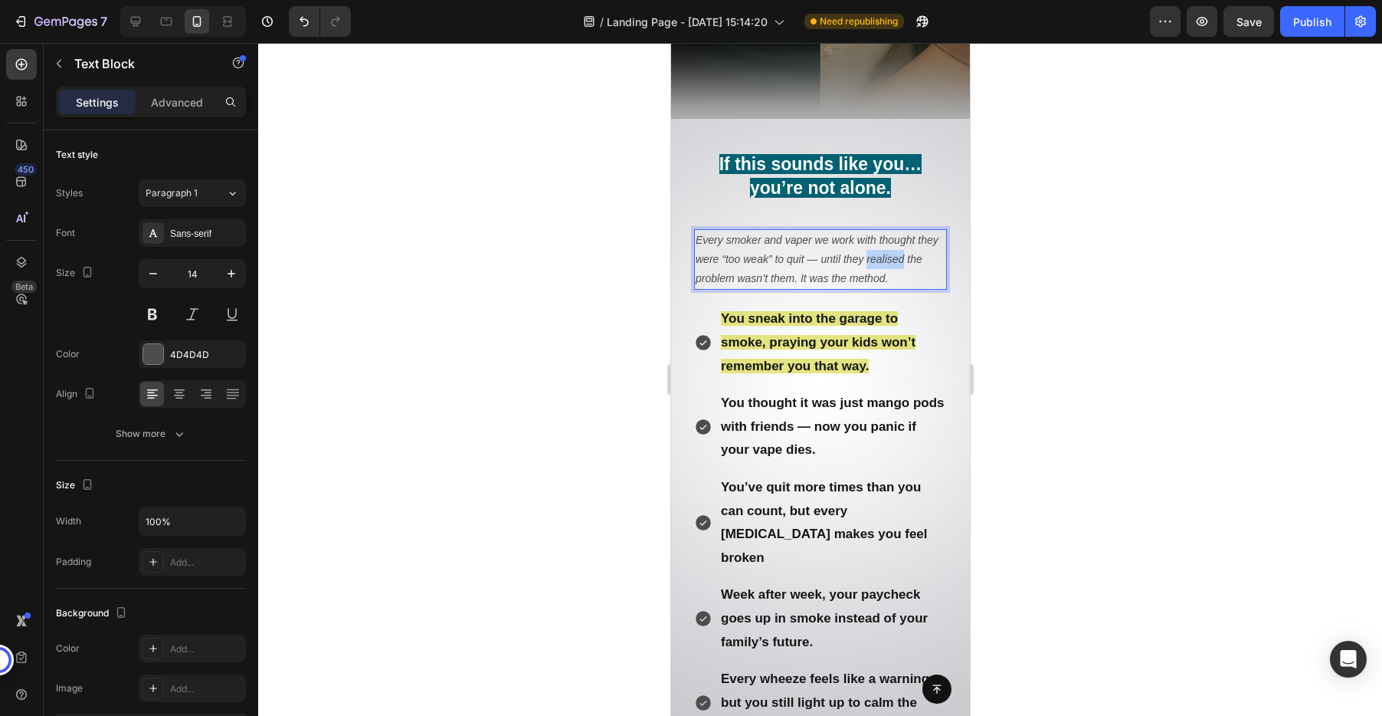
click at [893, 260] on icon "Every smoker and vaper we work with thought they were “too weak” to quit — unti…" at bounding box center [816, 259] width 243 height 51
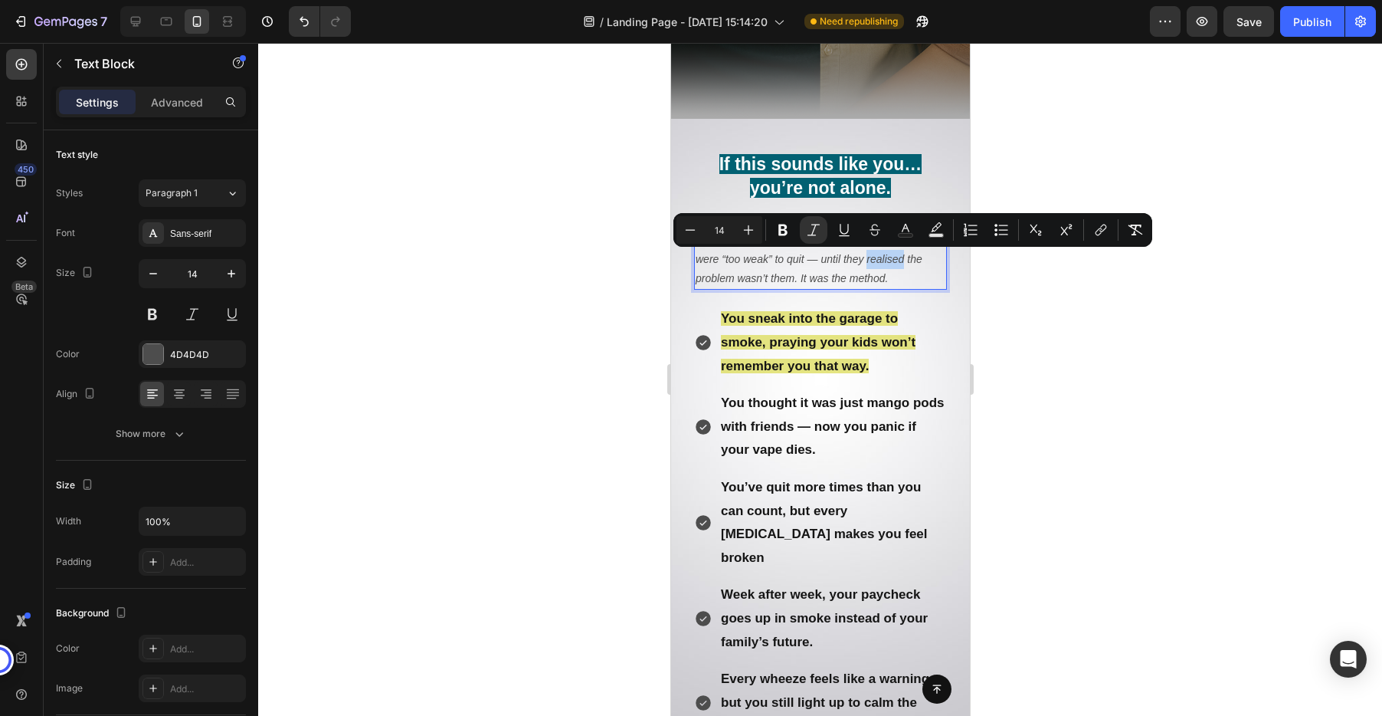
click at [883, 261] on icon "Every smoker and vaper we work with thought they were “too weak” to quit — unti…" at bounding box center [816, 259] width 243 height 51
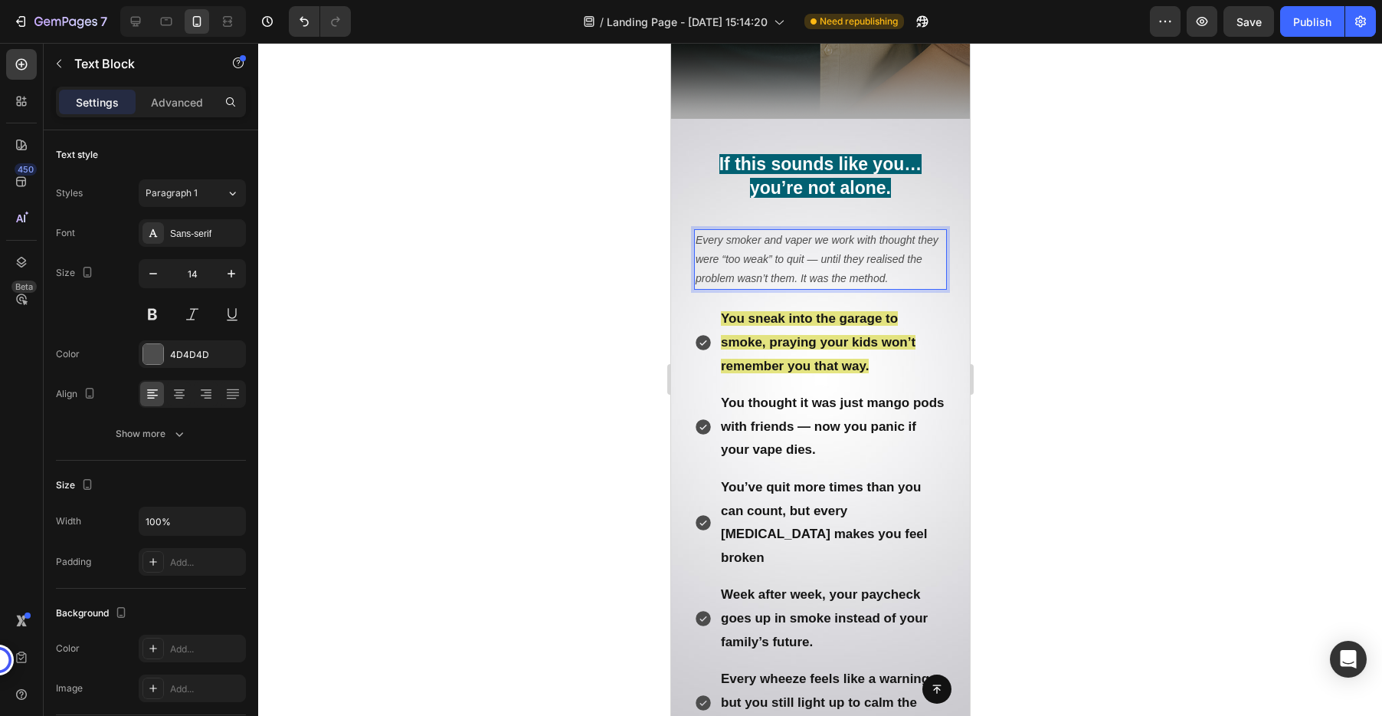
click at [892, 261] on icon "Every smoker and vaper we work with thought they were “too weak” to quit — unti…" at bounding box center [816, 259] width 243 height 51
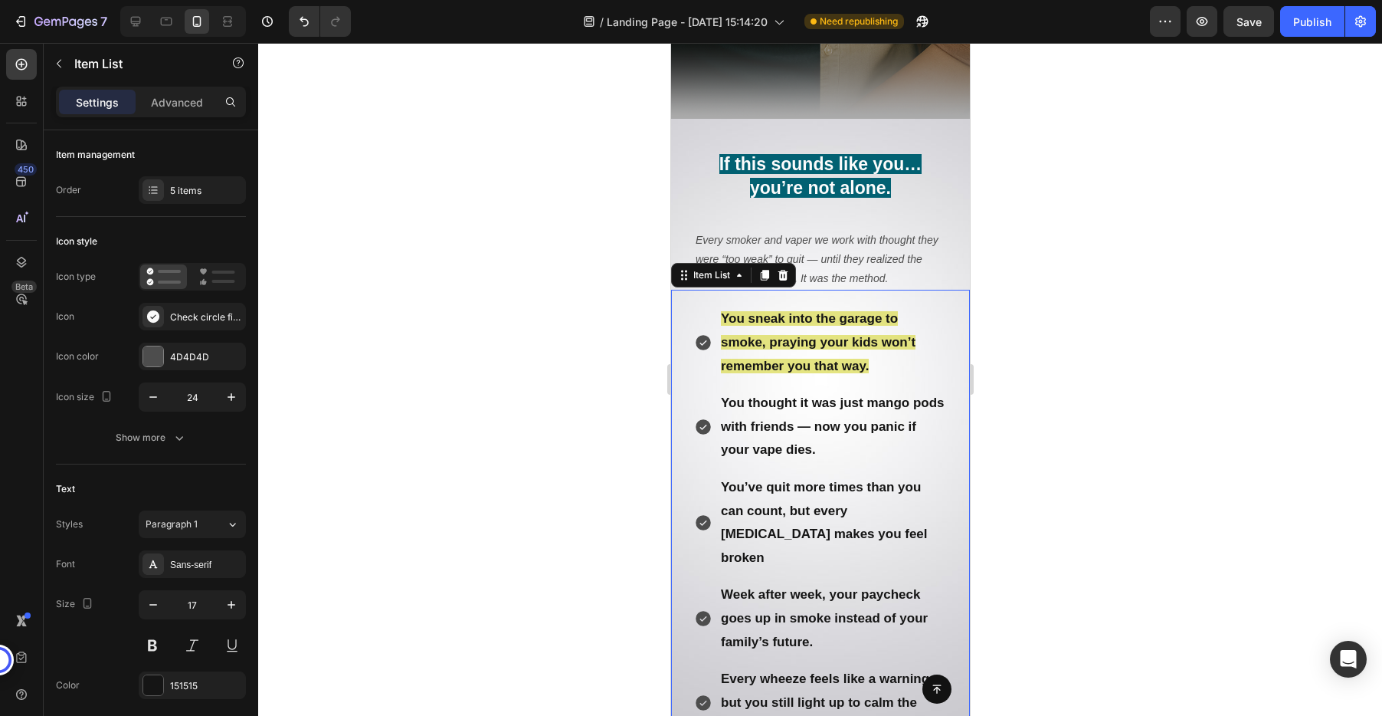
click at [832, 443] on p "You thought it was just mango pods with friends — now you panic if your vape di…" at bounding box center [832, 426] width 224 height 70
click at [832, 251] on p "Every smoker and vaper we work with thought they were “too weak” to quit — unti…" at bounding box center [820, 260] width 250 height 58
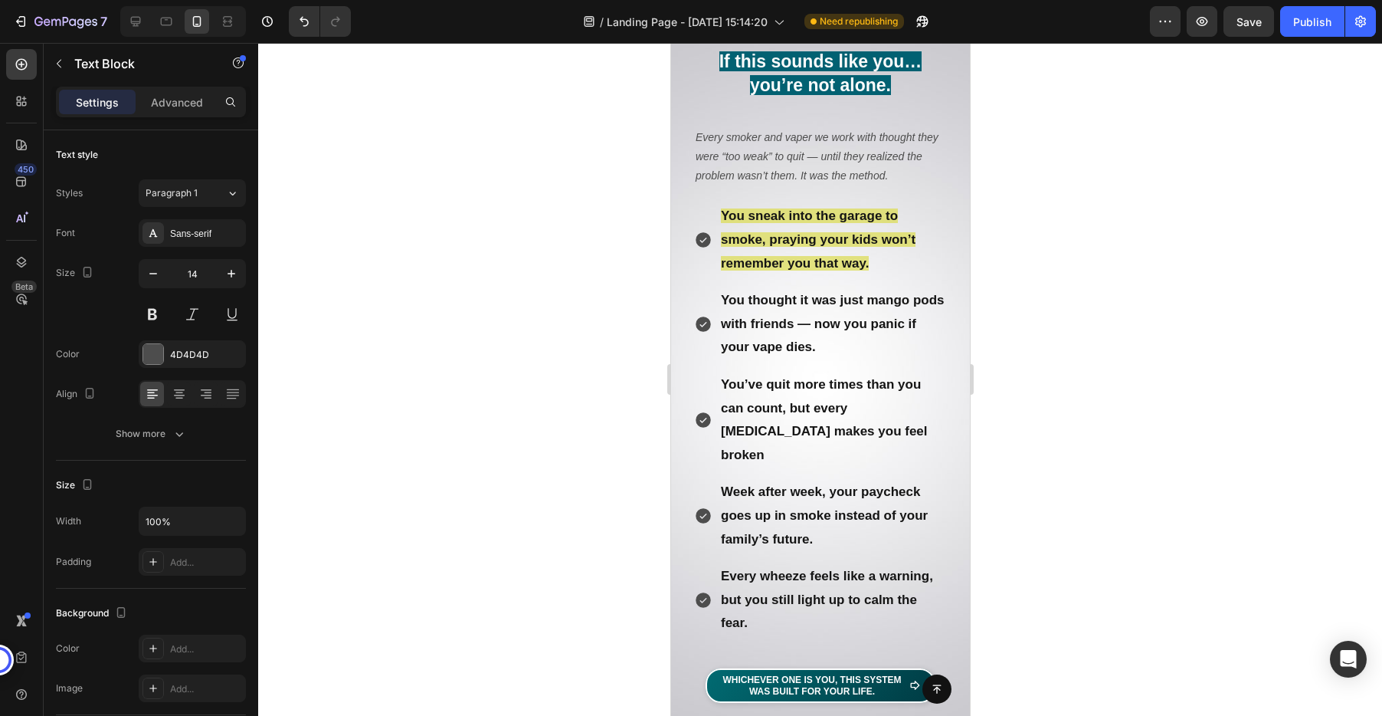
scroll to position [724, 0]
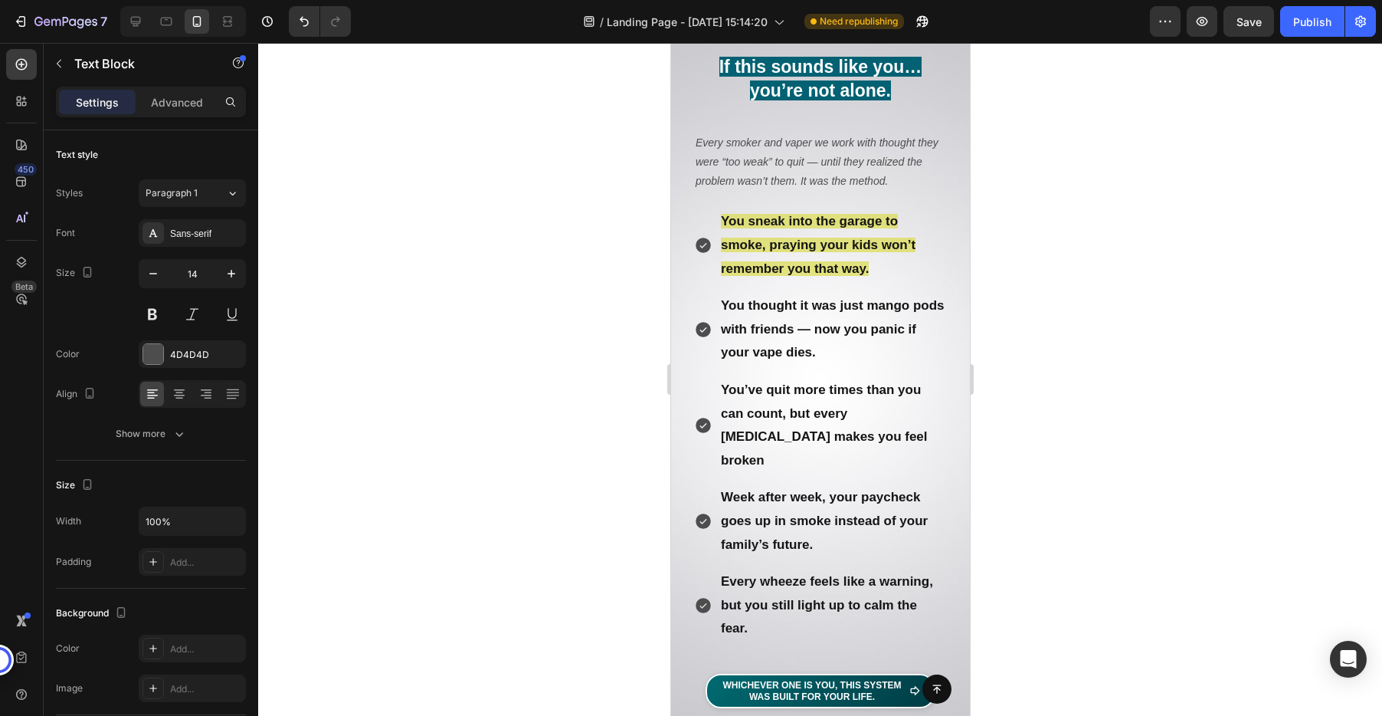
click at [766, 570] on p "Every wheeze feels like a warning, but you still light up to calm the fear." at bounding box center [832, 605] width 224 height 70
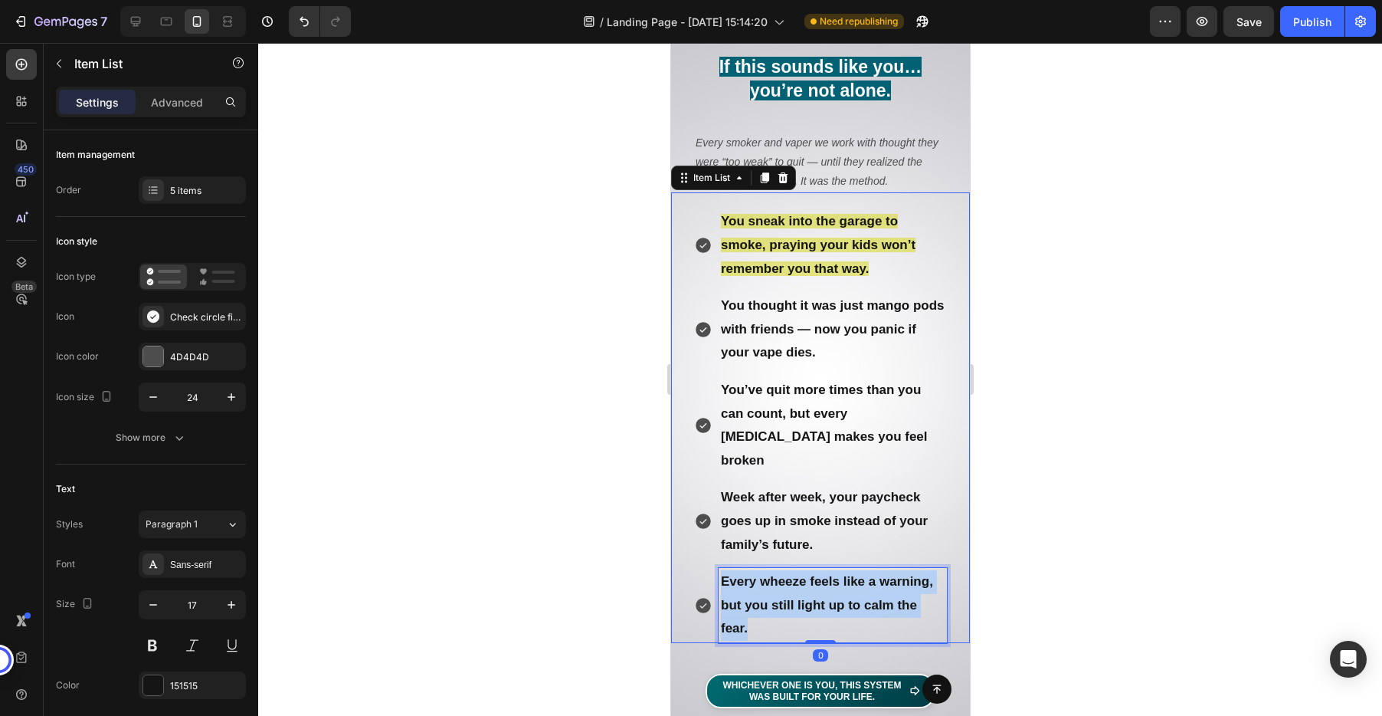
click at [766, 570] on p "Every wheeze feels like a warning, but you still light up to calm the fear." at bounding box center [832, 605] width 224 height 70
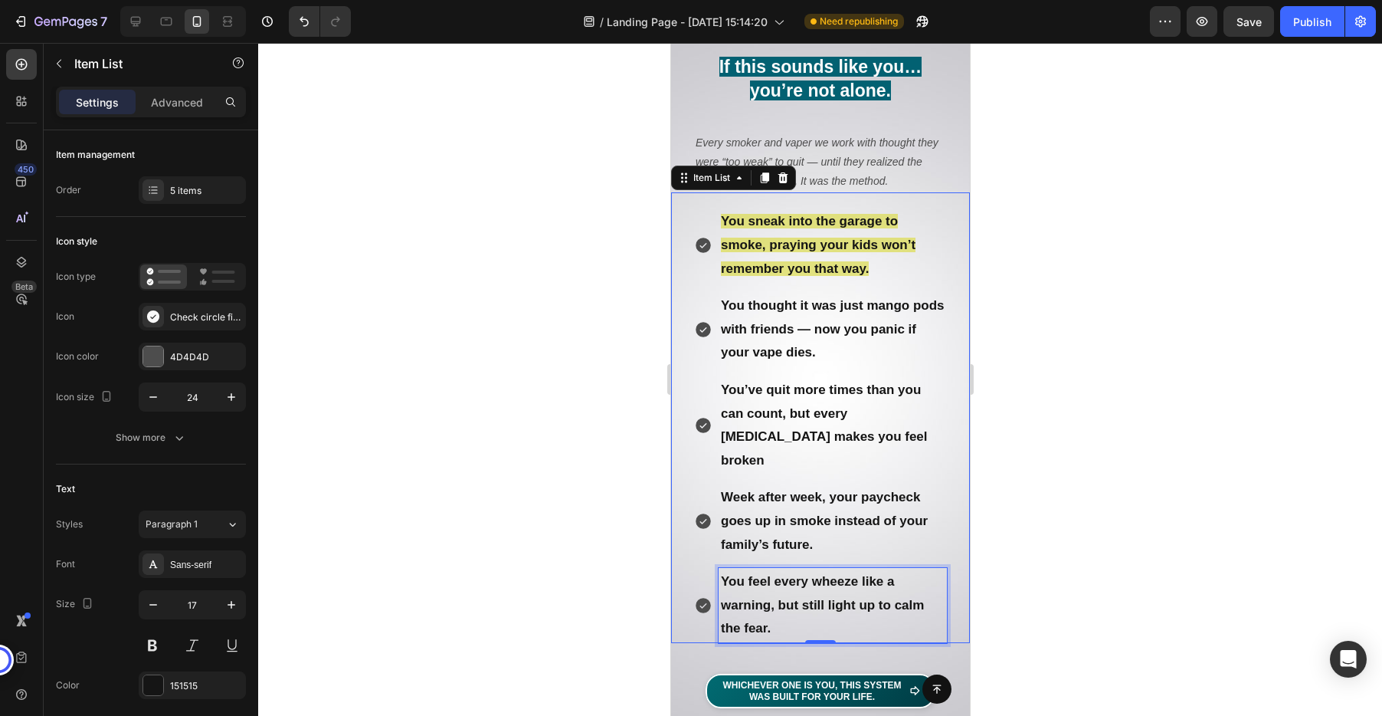
click at [789, 506] on p "Week after week, your paycheck goes up in smoke instead of your family’s future." at bounding box center [832, 521] width 224 height 70
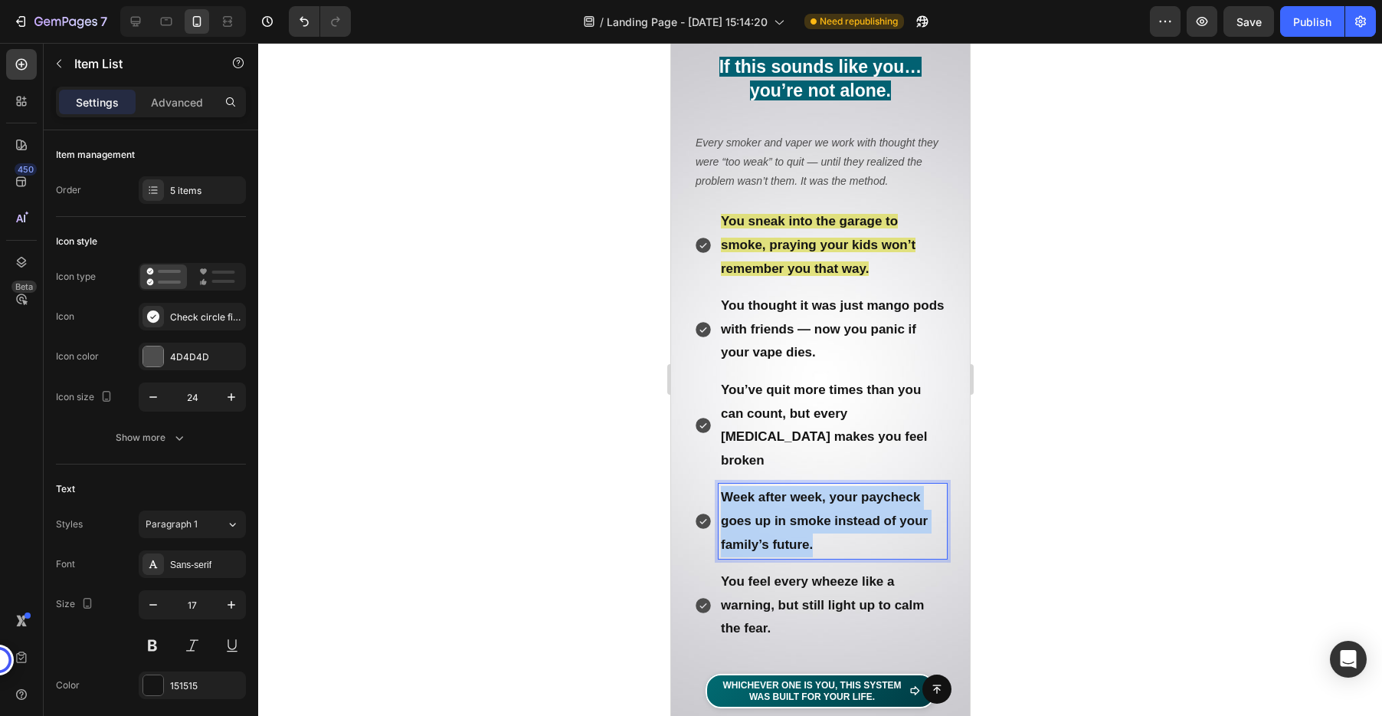
click at [789, 506] on p "Week after week, your paycheck goes up in smoke instead of your family’s future." at bounding box center [832, 521] width 224 height 70
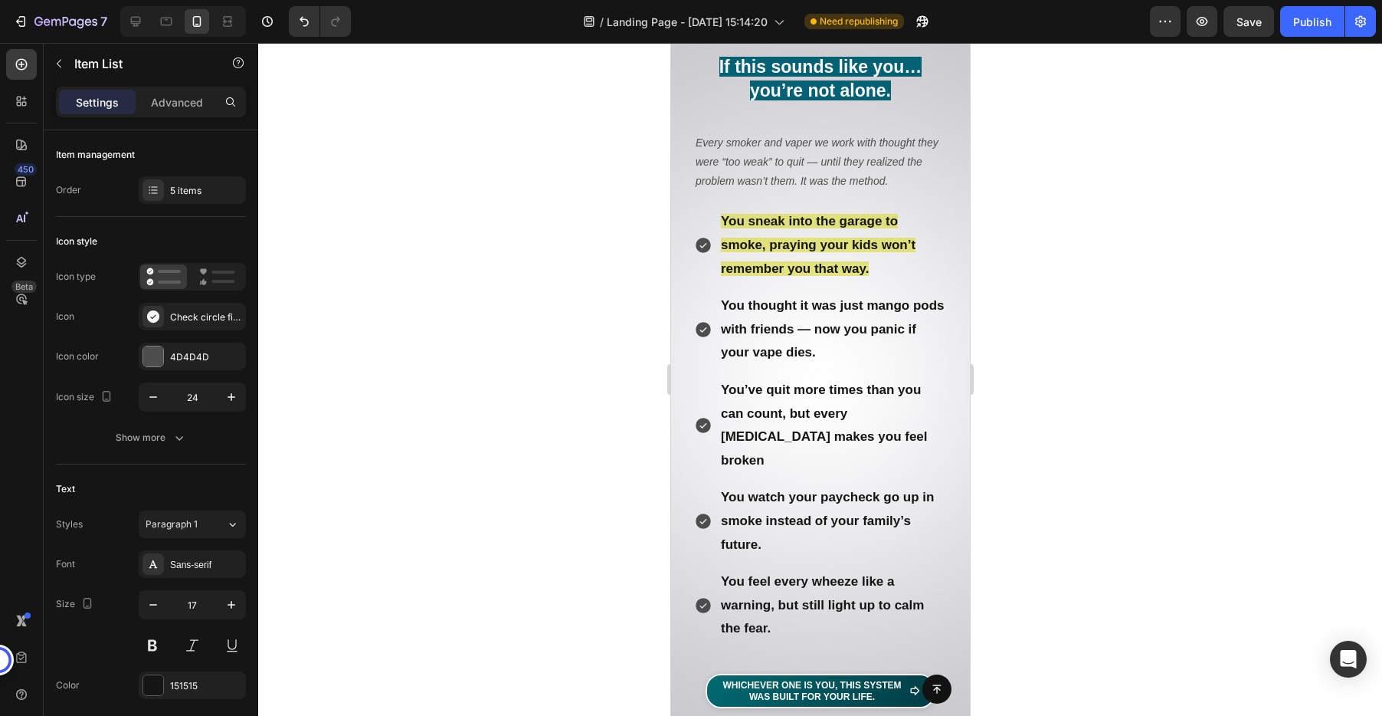
click at [1068, 509] on div at bounding box center [820, 379] width 1124 height 673
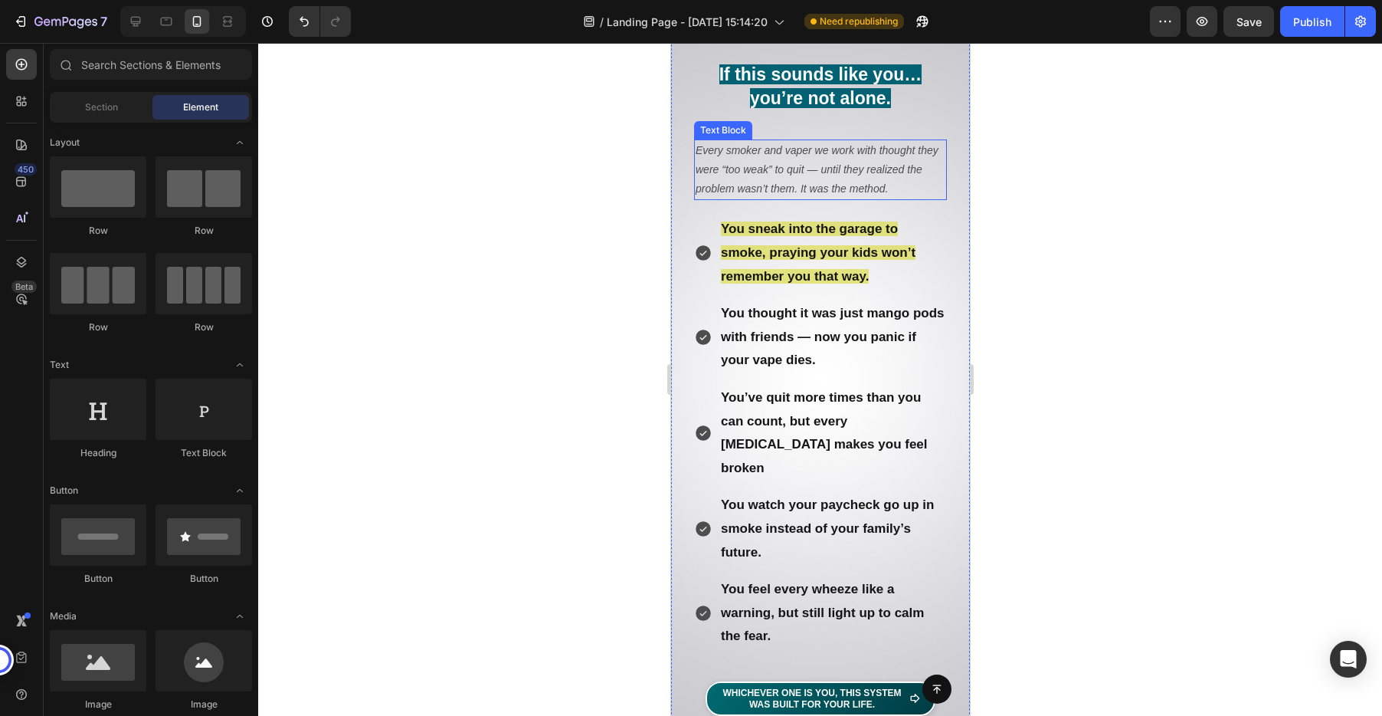
scroll to position [717, 0]
click at [751, 152] on icon "Every smoker and vaper we work with thought they were “too weak” to quit — unti…" at bounding box center [816, 168] width 243 height 51
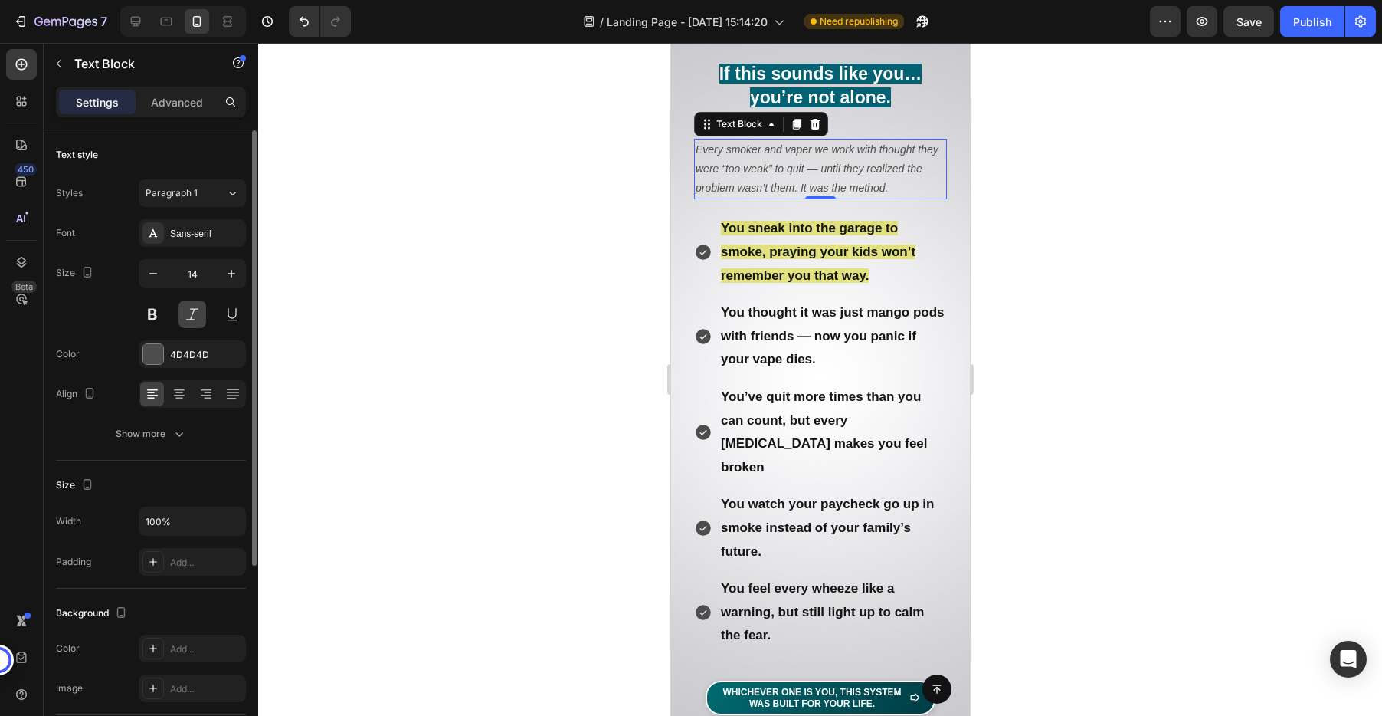
click at [188, 313] on button at bounding box center [192, 314] width 28 height 28
click at [824, 188] on icon "Every smoker and vaper we work with thought they were “too weak” to quit — unti…" at bounding box center [816, 168] width 243 height 51
click at [825, 177] on p "Every smoker and vaper we work with thought they were “too weak” to quit — unti…" at bounding box center [820, 169] width 250 height 58
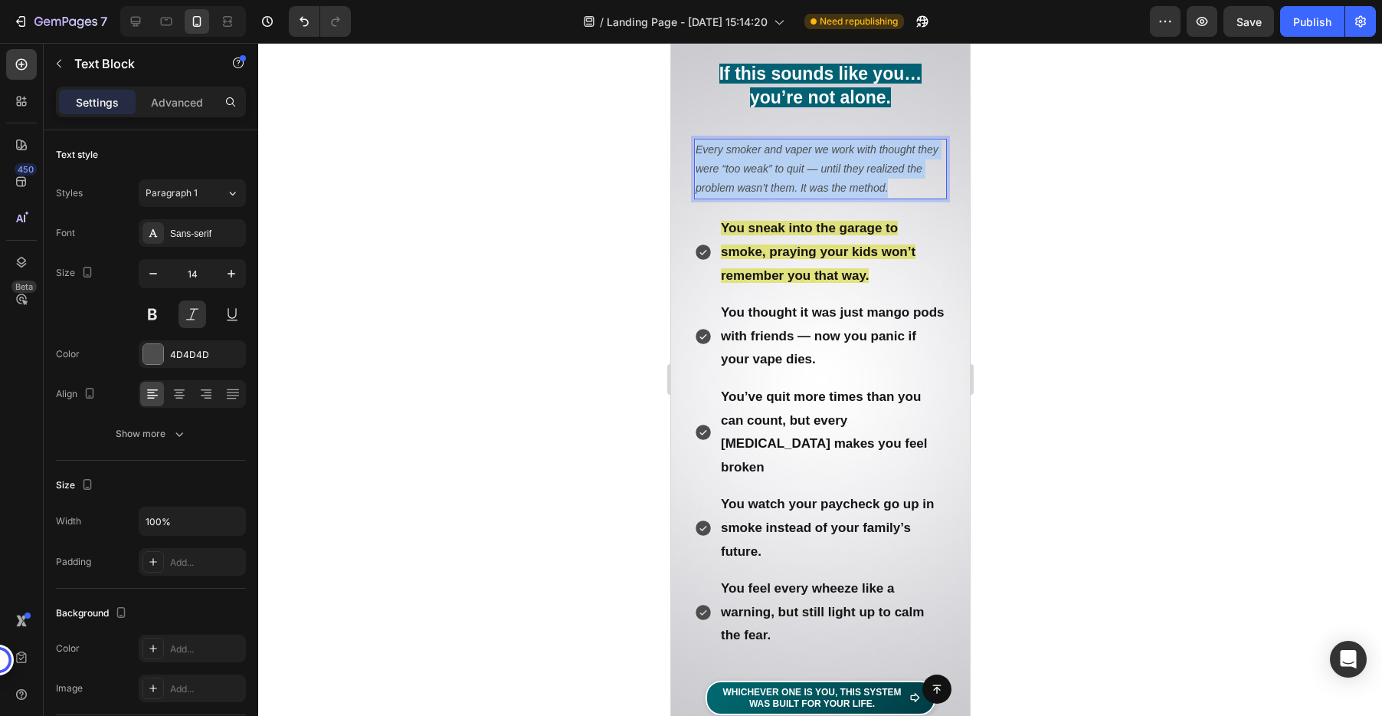
click at [825, 177] on p "Every smoker and vaper we work with thought they were “too weak” to quit — unti…" at bounding box center [820, 169] width 250 height 58
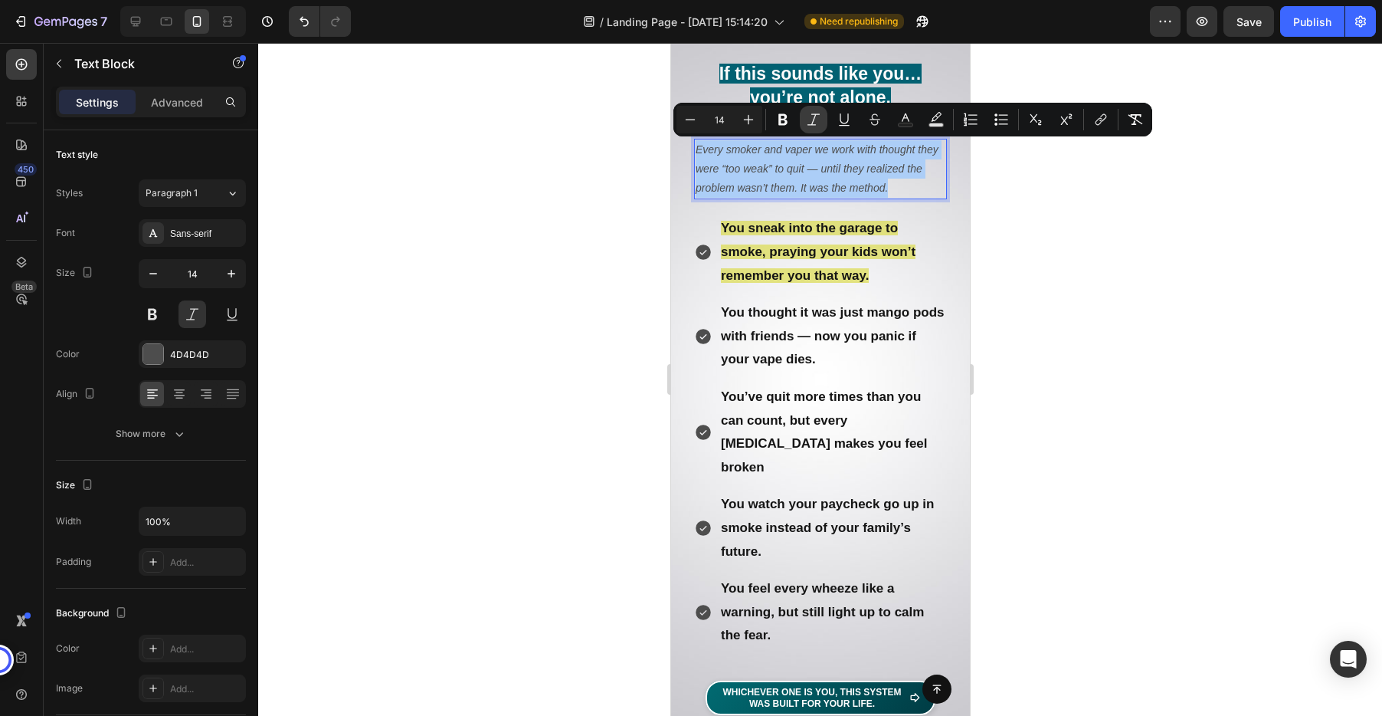
click at [819, 123] on icon "Editor contextual toolbar" at bounding box center [813, 119] width 15 height 15
click at [748, 127] on button "Plus" at bounding box center [749, 120] width 28 height 28
type input "15"
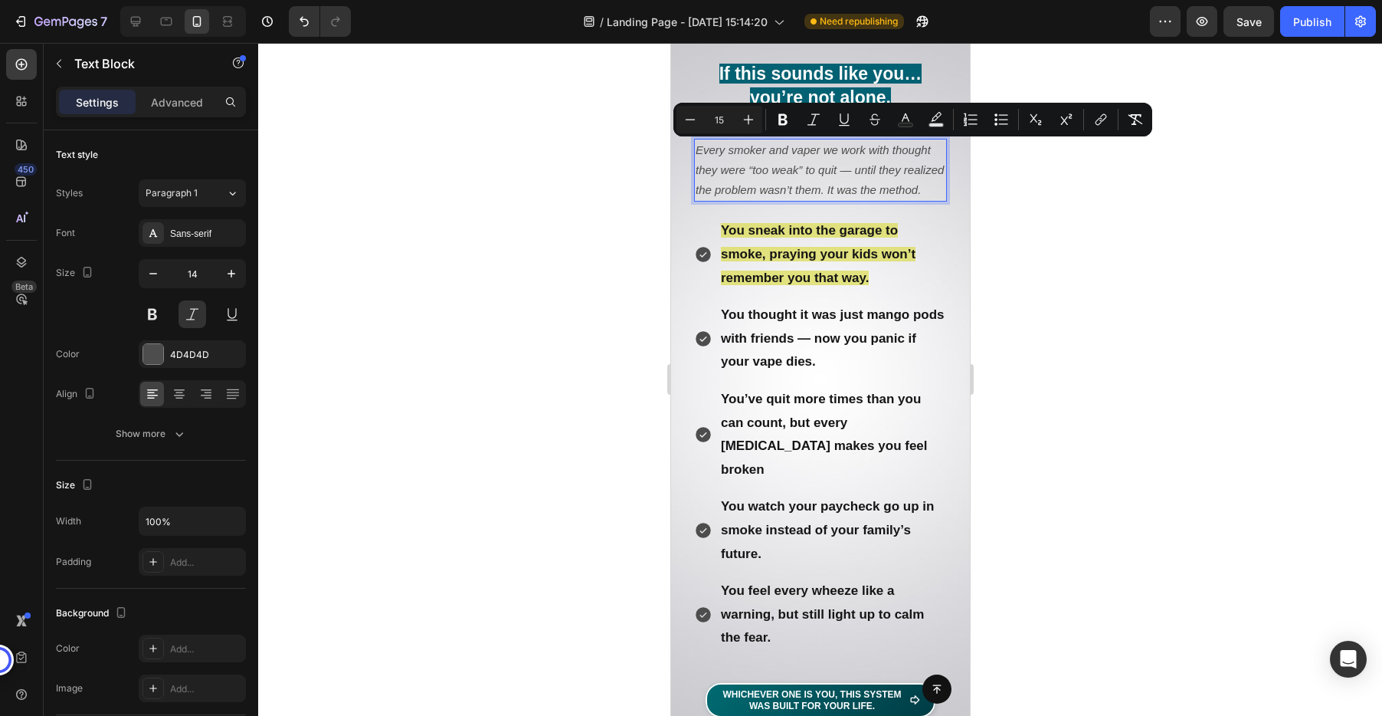
click at [1044, 232] on div at bounding box center [820, 379] width 1124 height 673
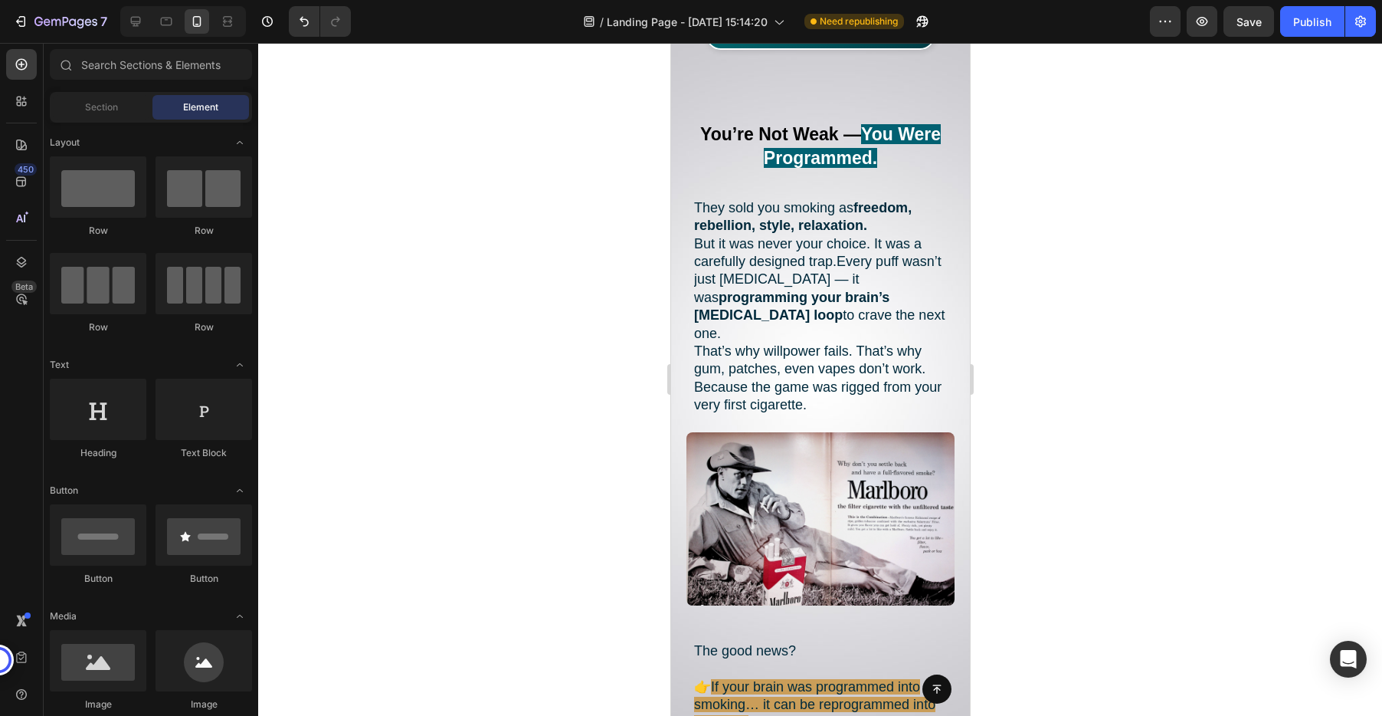
scroll to position [1386, 0]
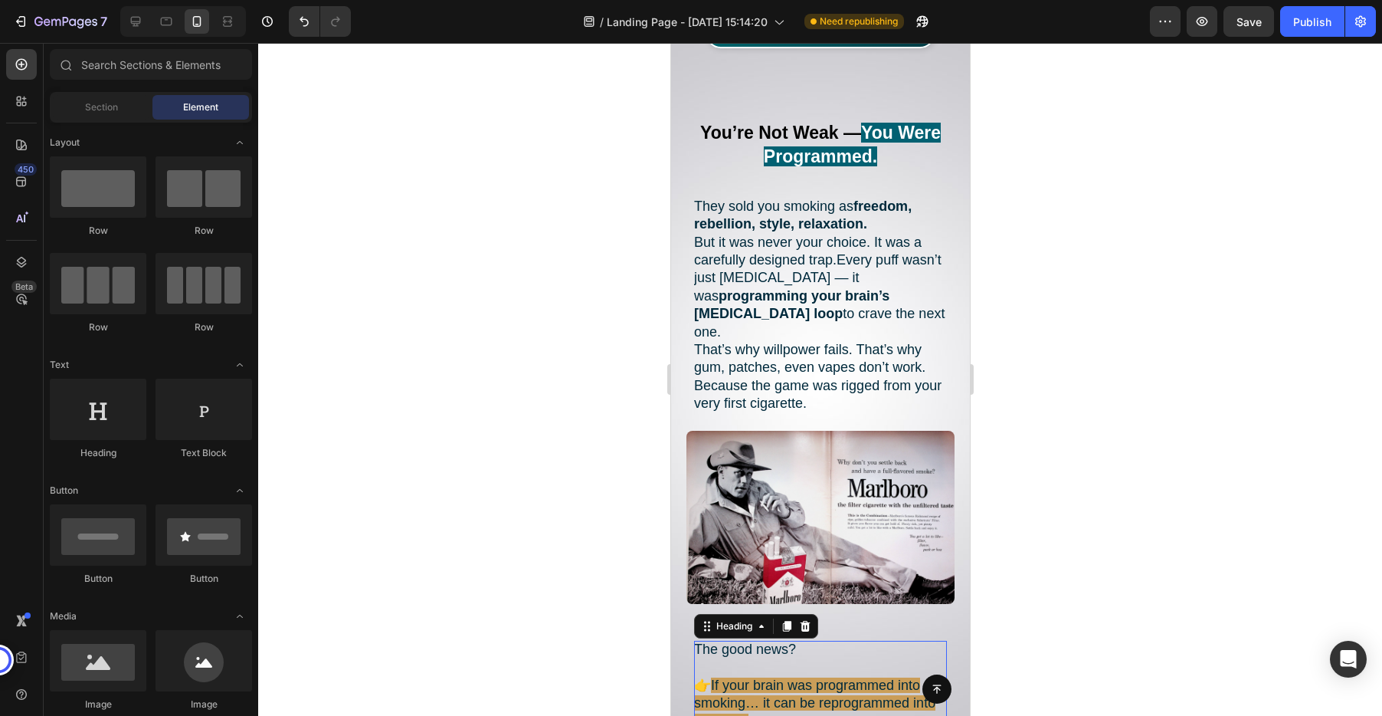
click at [702, 640] on h2 "The good news? 👉 If your brain was programmed into smoking… it can be reprogram…" at bounding box center [819, 685] width 253 height 90
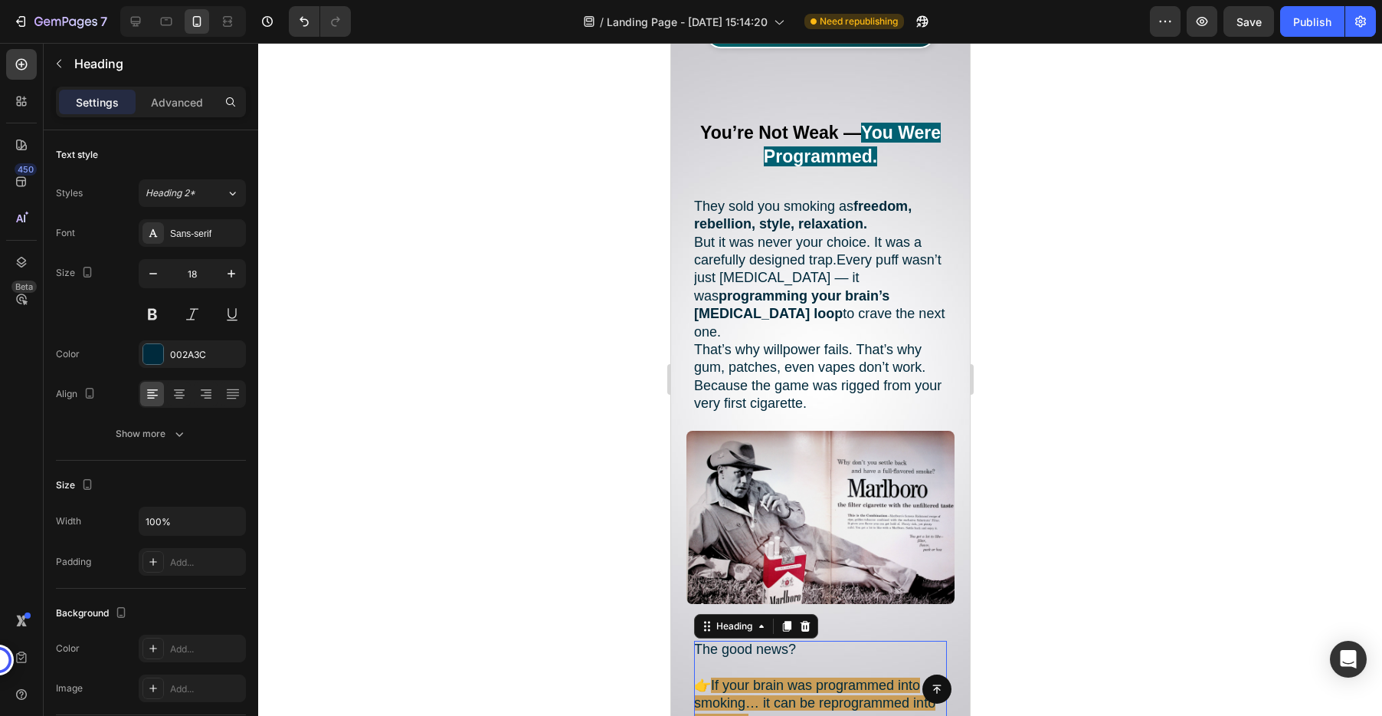
click at [702, 640] on h2 "The good news? 👉 If your brain was programmed into smoking… it can be reprogram…" at bounding box center [819, 685] width 253 height 90
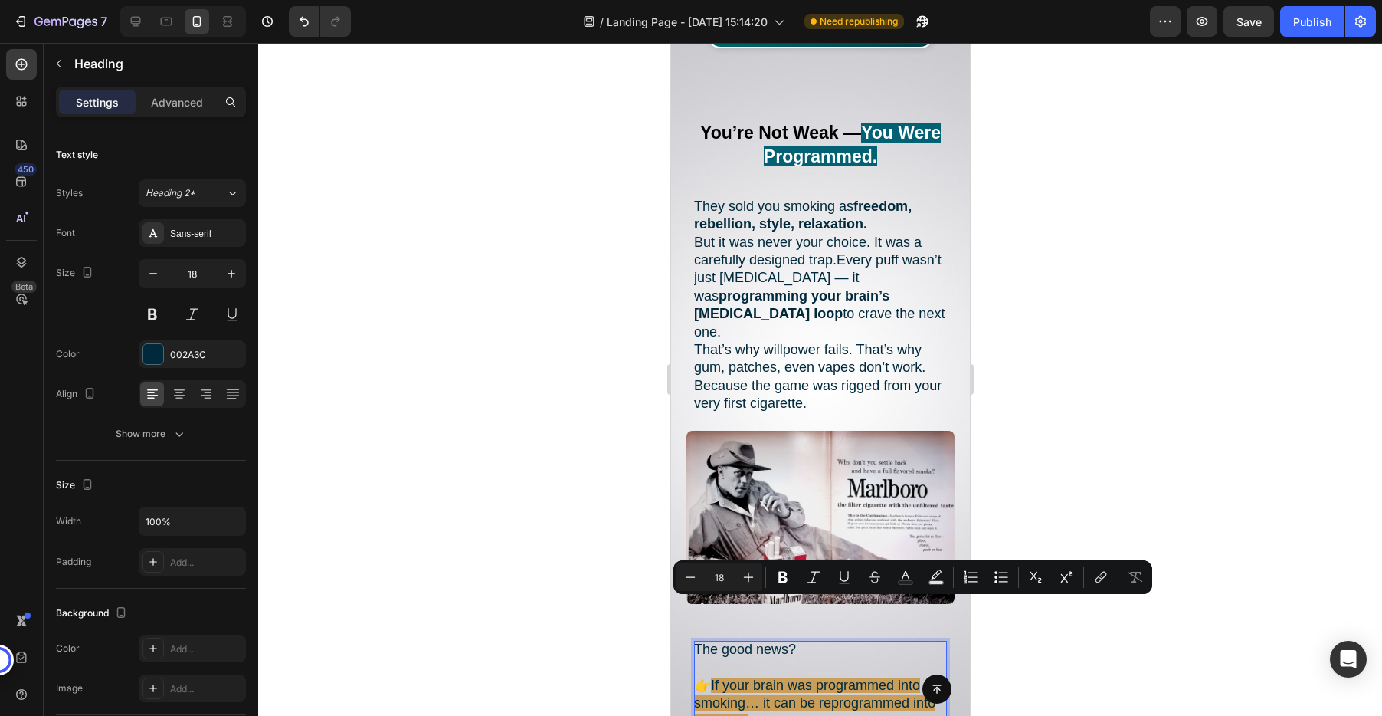
click at [698, 640] on p "The good news? 👉 If your brain was programmed into smoking… it can be reprogram…" at bounding box center [819, 685] width 253 height 90
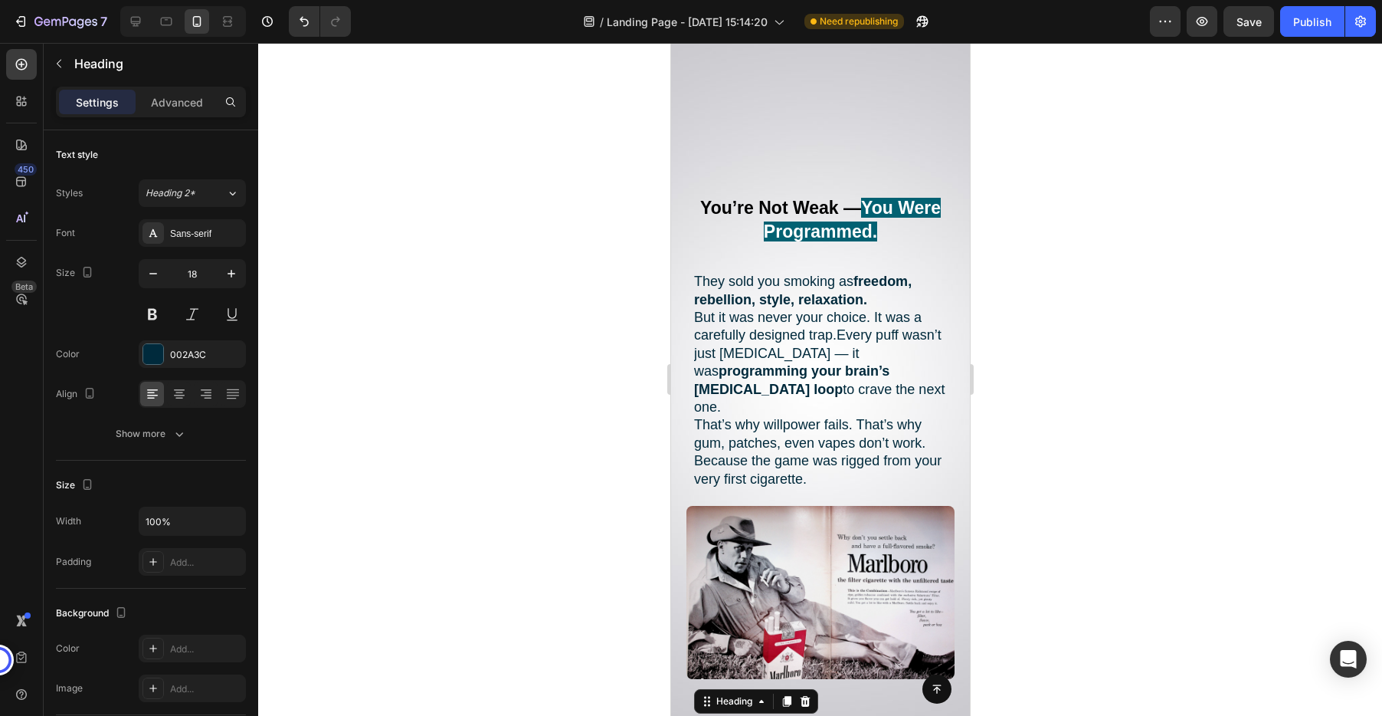
scroll to position [1654, 0]
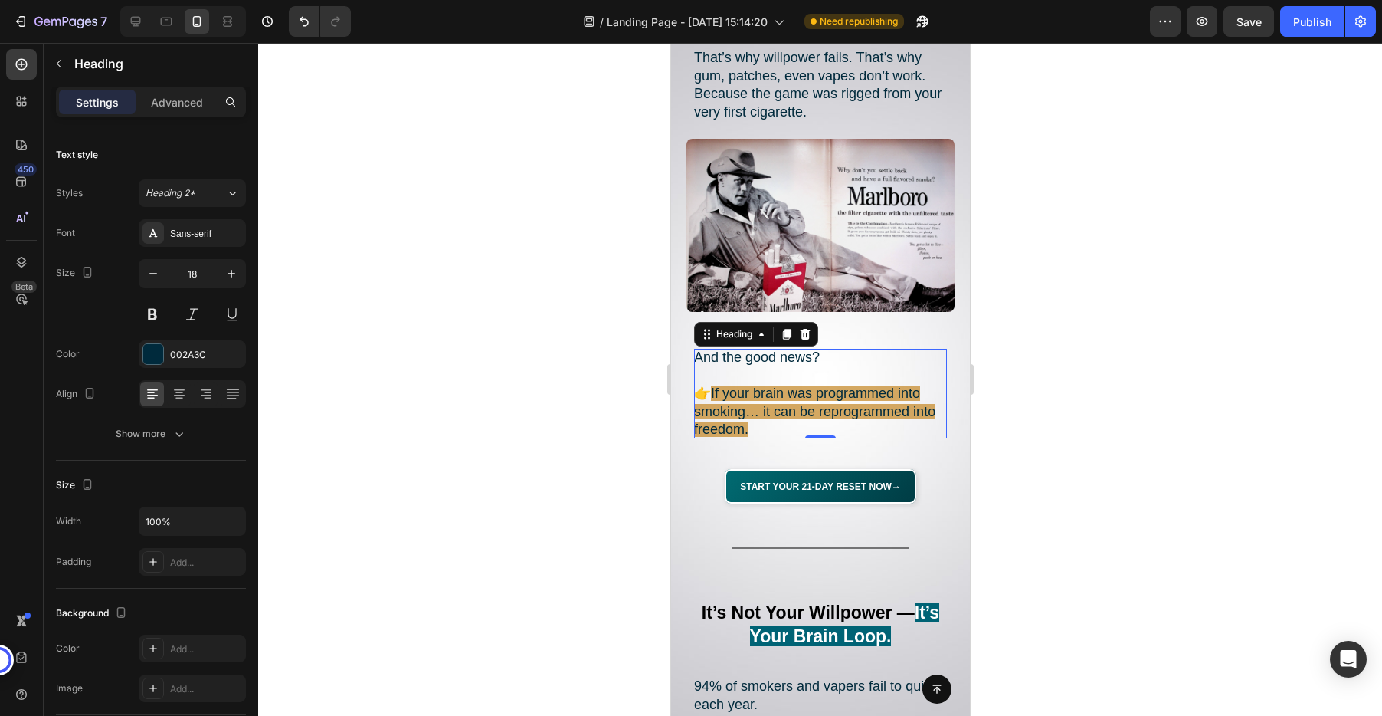
click at [771, 412] on p "And the good news? 👉 If your brain was programmed into smoking… it can be repro…" at bounding box center [819, 394] width 253 height 90
click at [765, 407] on p "And the good news? 👉 If your brain was programmed into smoking… it can be repro…" at bounding box center [819, 394] width 253 height 90
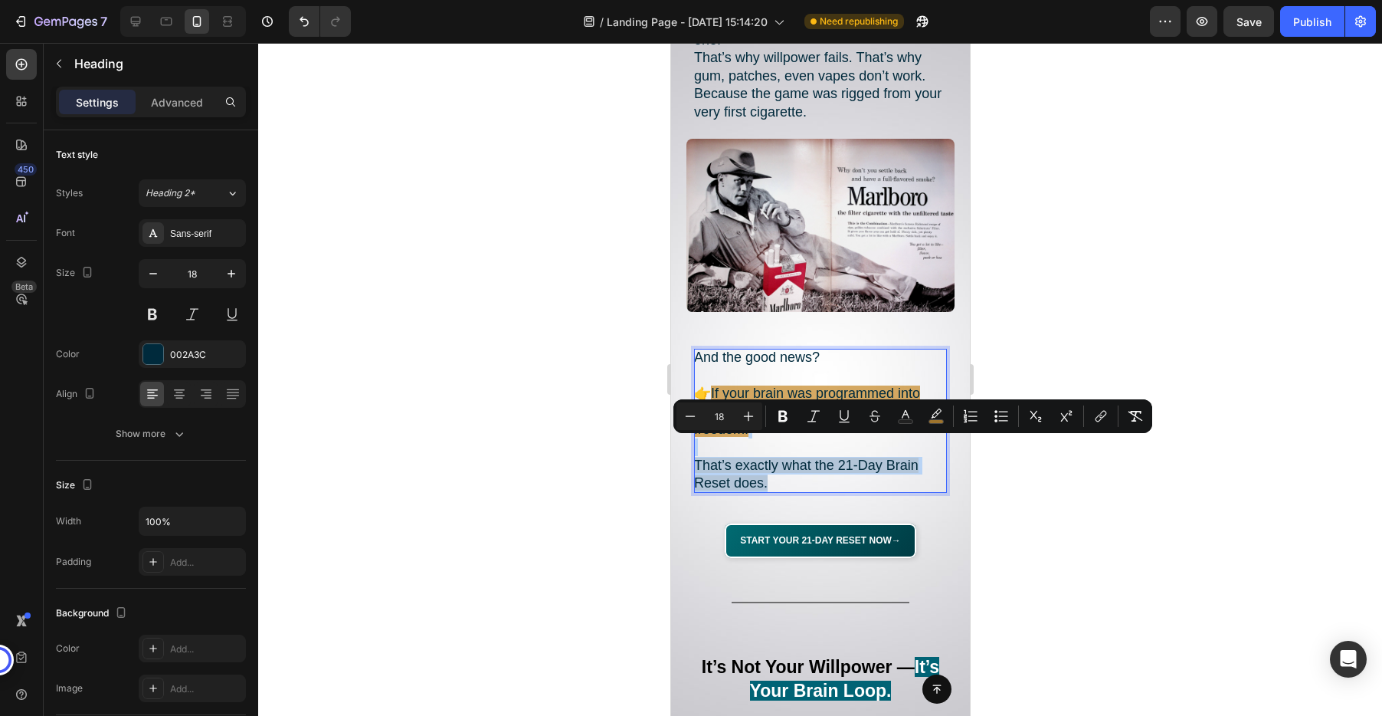
drag, startPoint x: 792, startPoint y: 468, endPoint x: 698, endPoint y: 438, distance: 98.9
click at [698, 438] on p "And the good news? 👉 If your brain was programmed into smoking… it can be repro…" at bounding box center [819, 420] width 253 height 143
click at [944, 422] on button "color" at bounding box center [936, 416] width 28 height 28
type input "C99034"
type input "77"
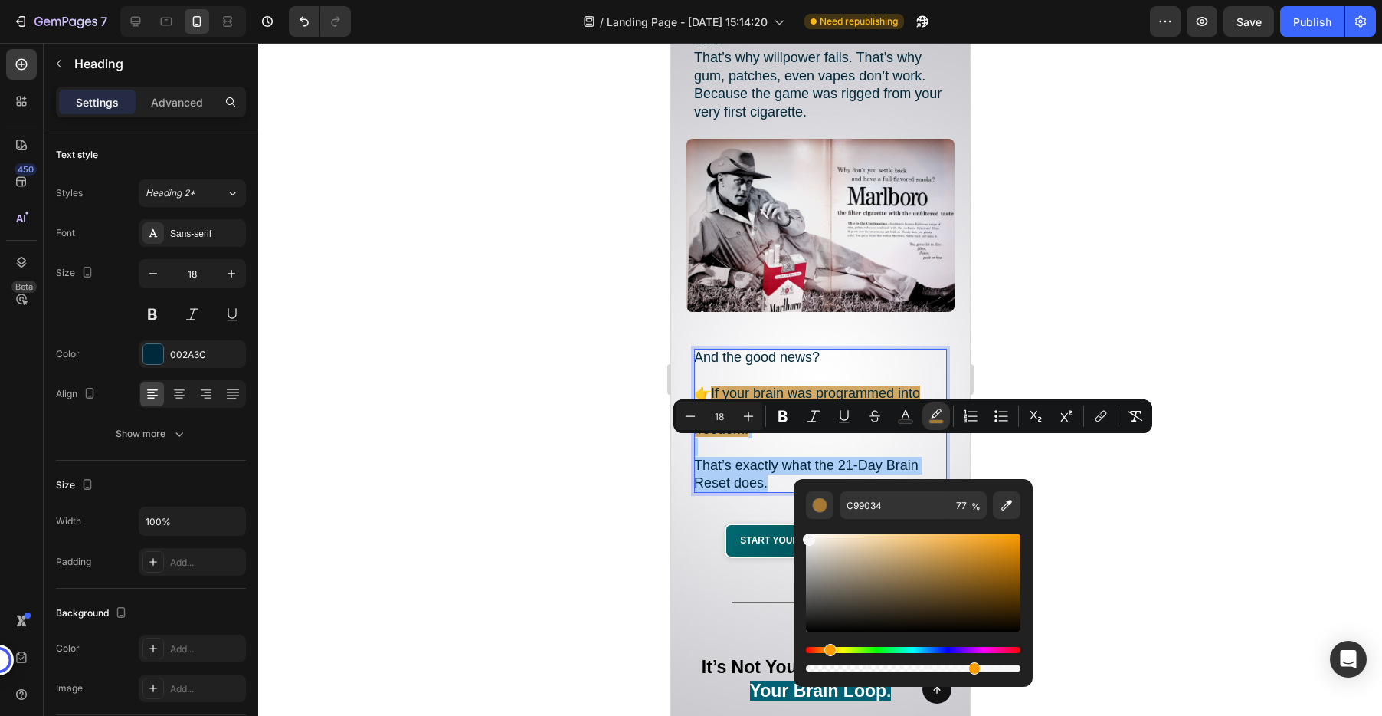
drag, startPoint x: 958, startPoint y: 570, endPoint x: 798, endPoint y: 535, distance: 163.8
click at [798, 535] on div "C99034 77 %" at bounding box center [913, 576] width 239 height 195
type input "F9F9F9"
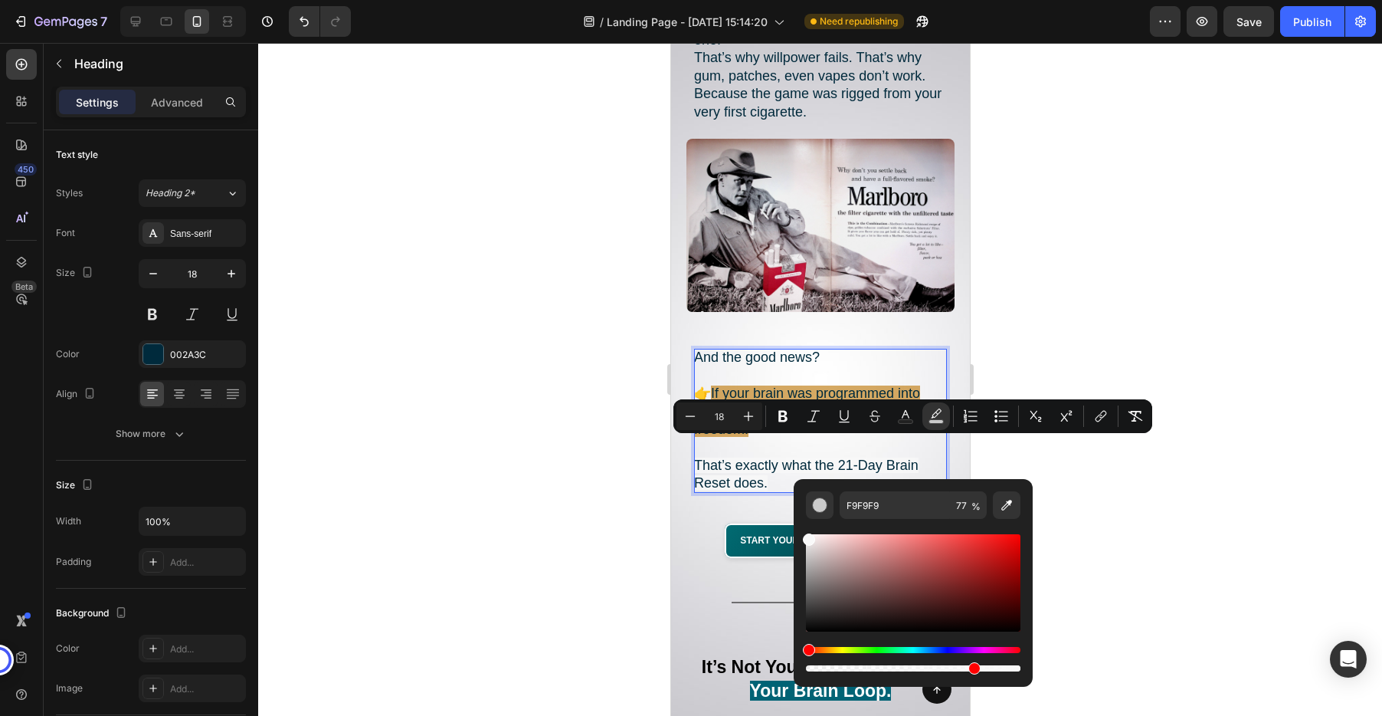
click at [584, 510] on div at bounding box center [820, 379] width 1124 height 673
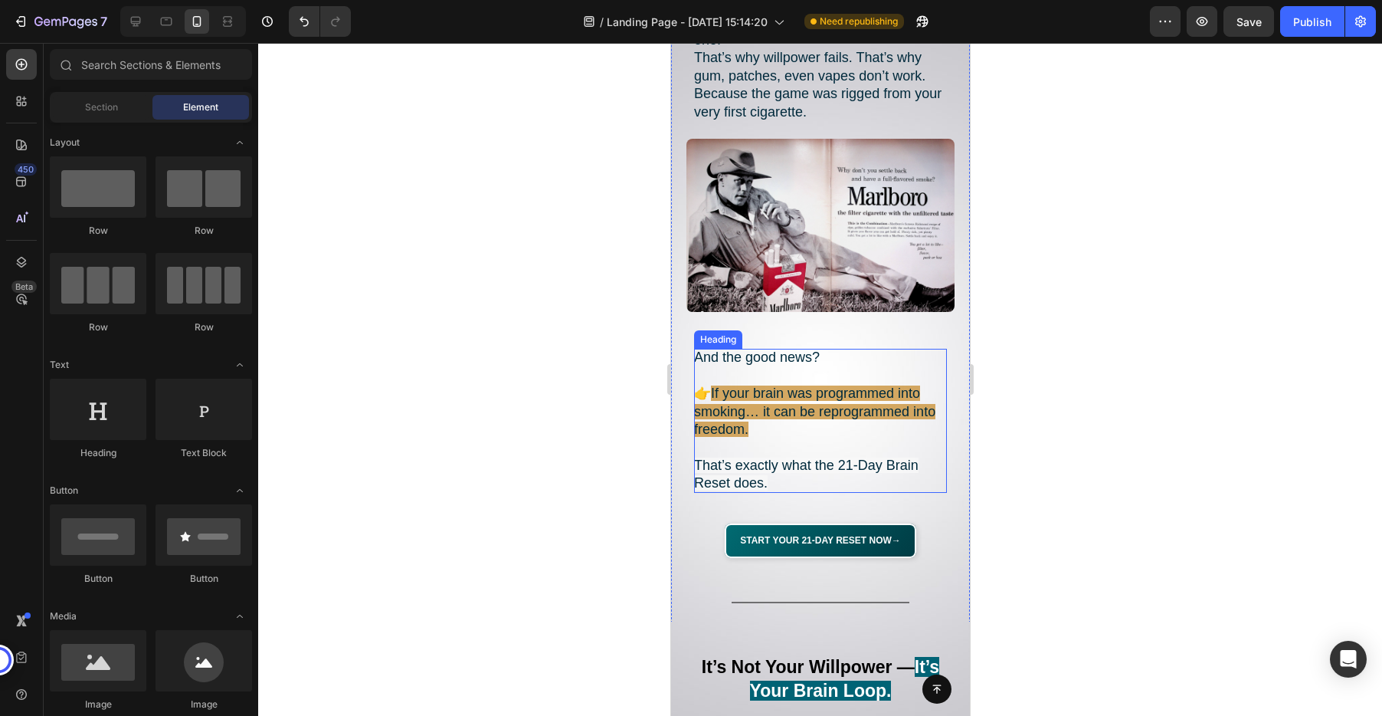
click at [774, 458] on p "And the good news? 👉 If your brain was programmed into smoking… it can be repro…" at bounding box center [819, 420] width 253 height 143
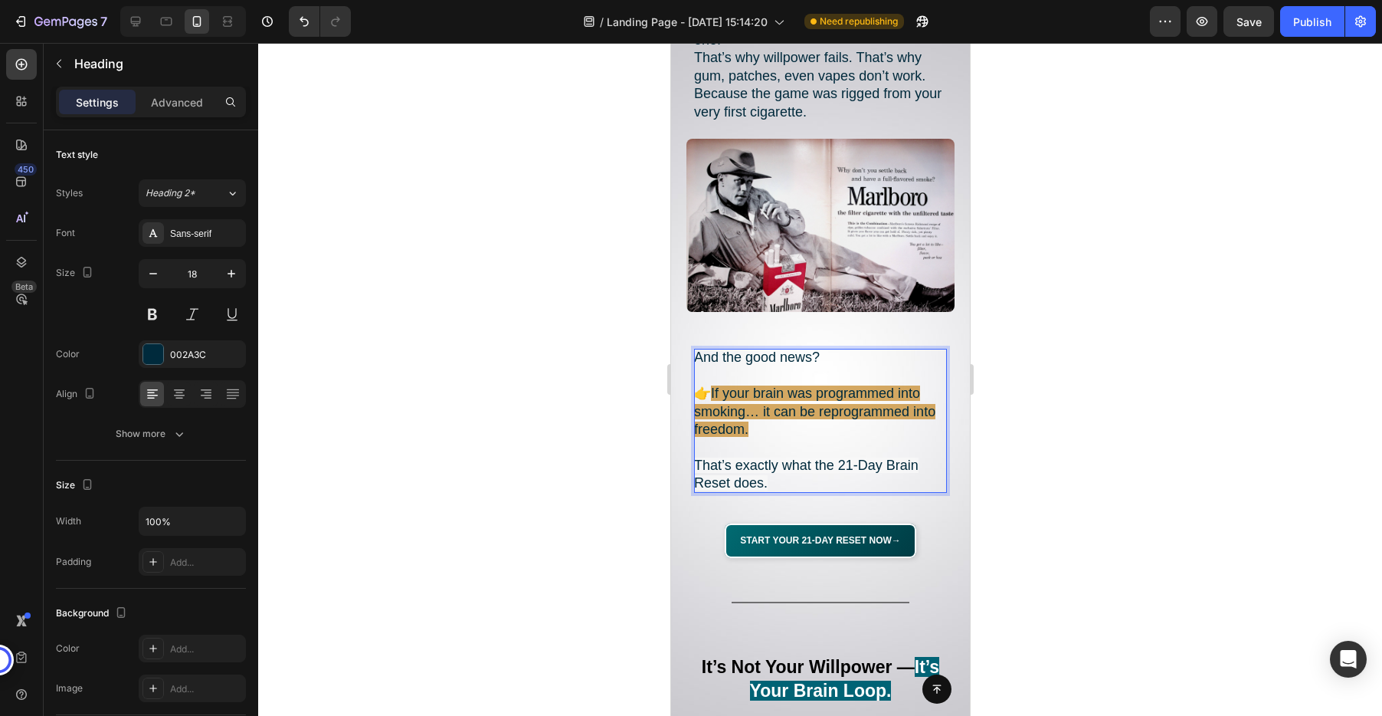
click at [774, 458] on p "And the good news? 👉 If your brain was programmed into smoking… it can be repro…" at bounding box center [819, 420] width 253 height 143
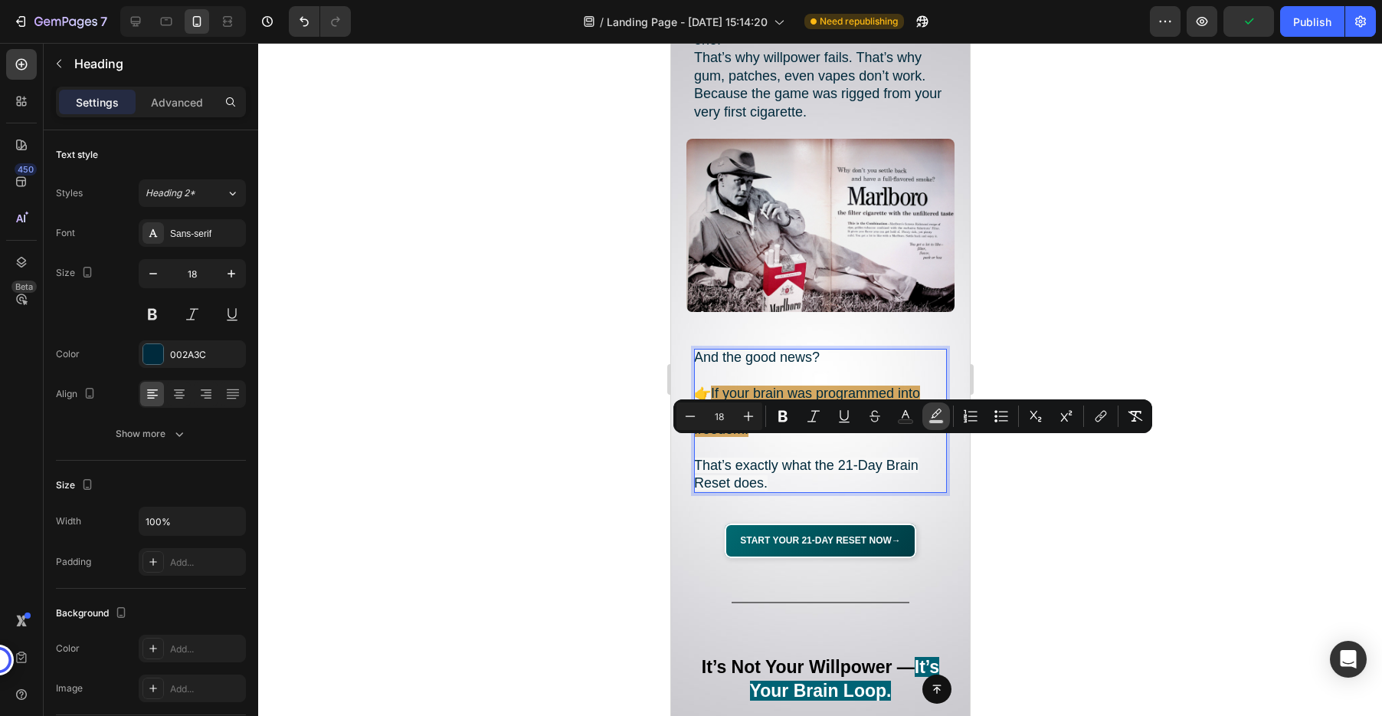
click at [938, 411] on icon "Editor contextual toolbar" at bounding box center [935, 415] width 15 height 15
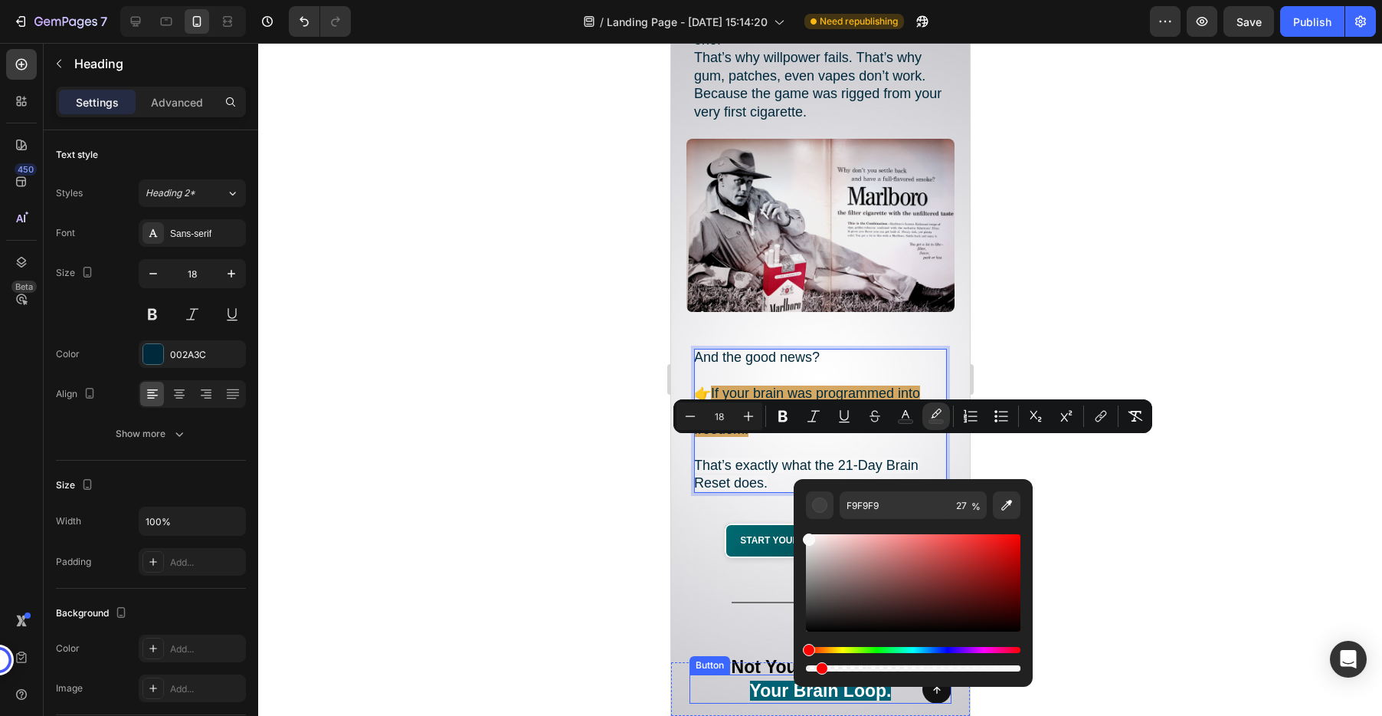
type input "6"
drag, startPoint x: 1534, startPoint y: 709, endPoint x: 774, endPoint y: 674, distance: 761.5
click at [621, 500] on div at bounding box center [820, 379] width 1124 height 673
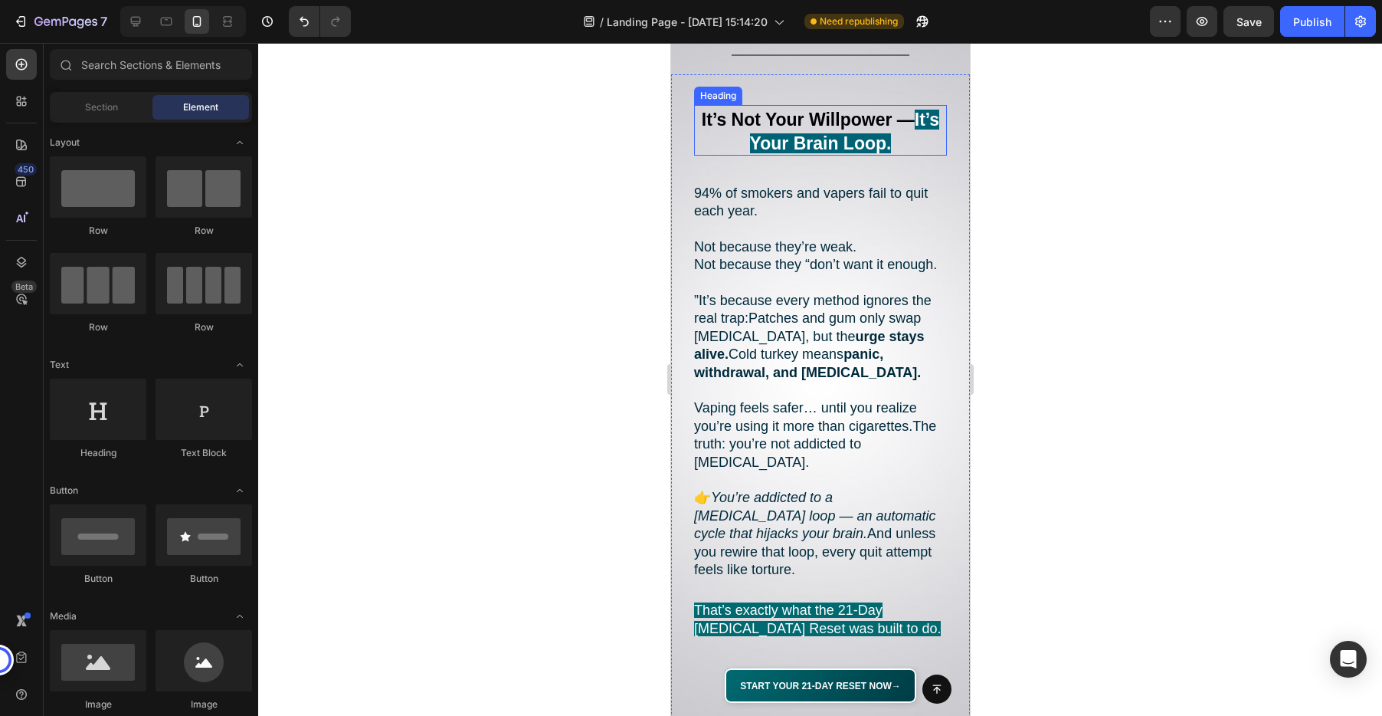
scroll to position [2192, 0]
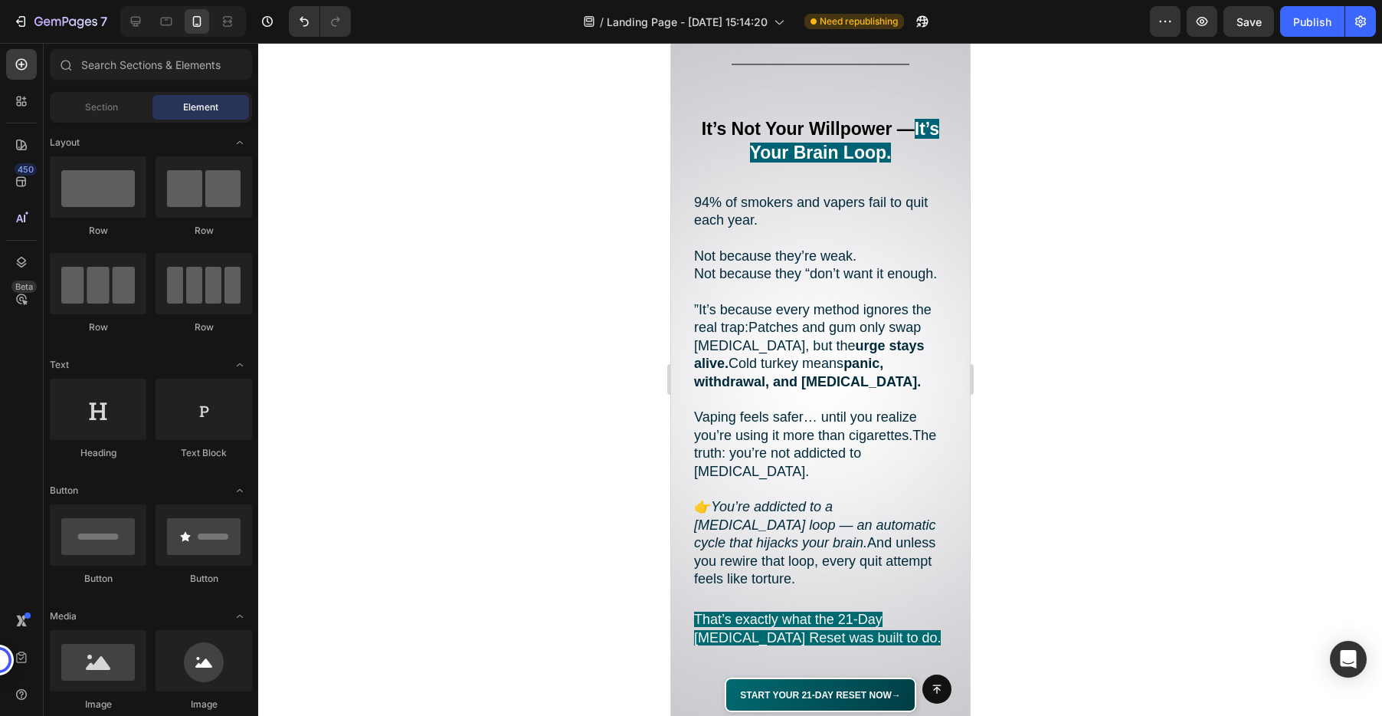
click at [1213, 290] on div at bounding box center [820, 379] width 1124 height 673
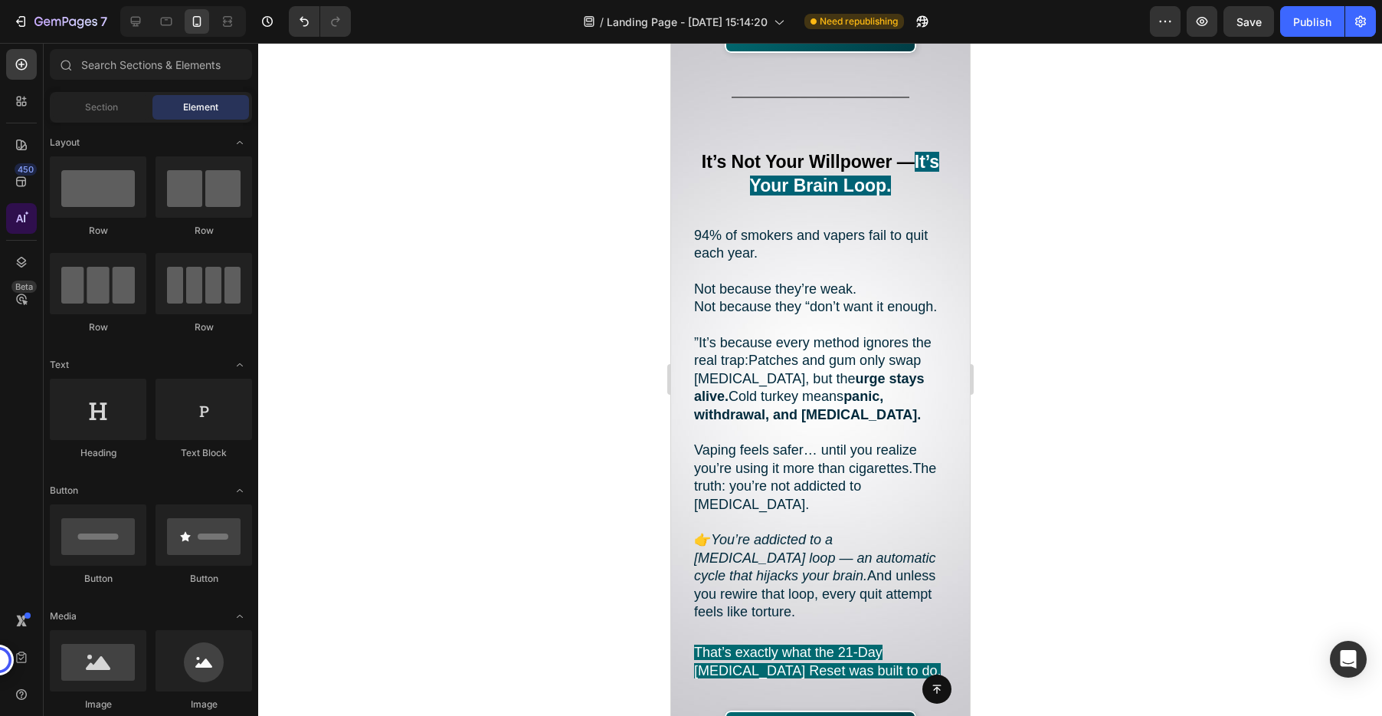
scroll to position [2153, 0]
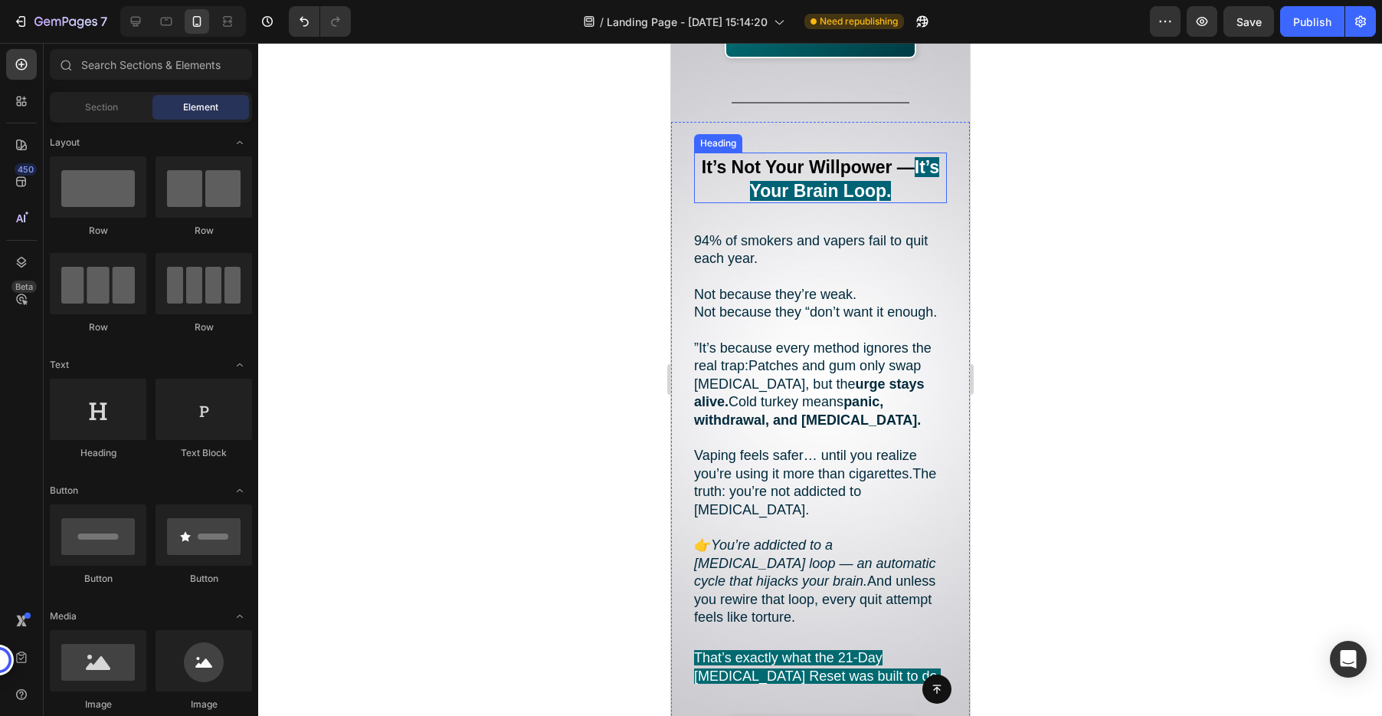
click at [829, 163] on strong "It’s Your Brain Loop." at bounding box center [844, 179] width 190 height 44
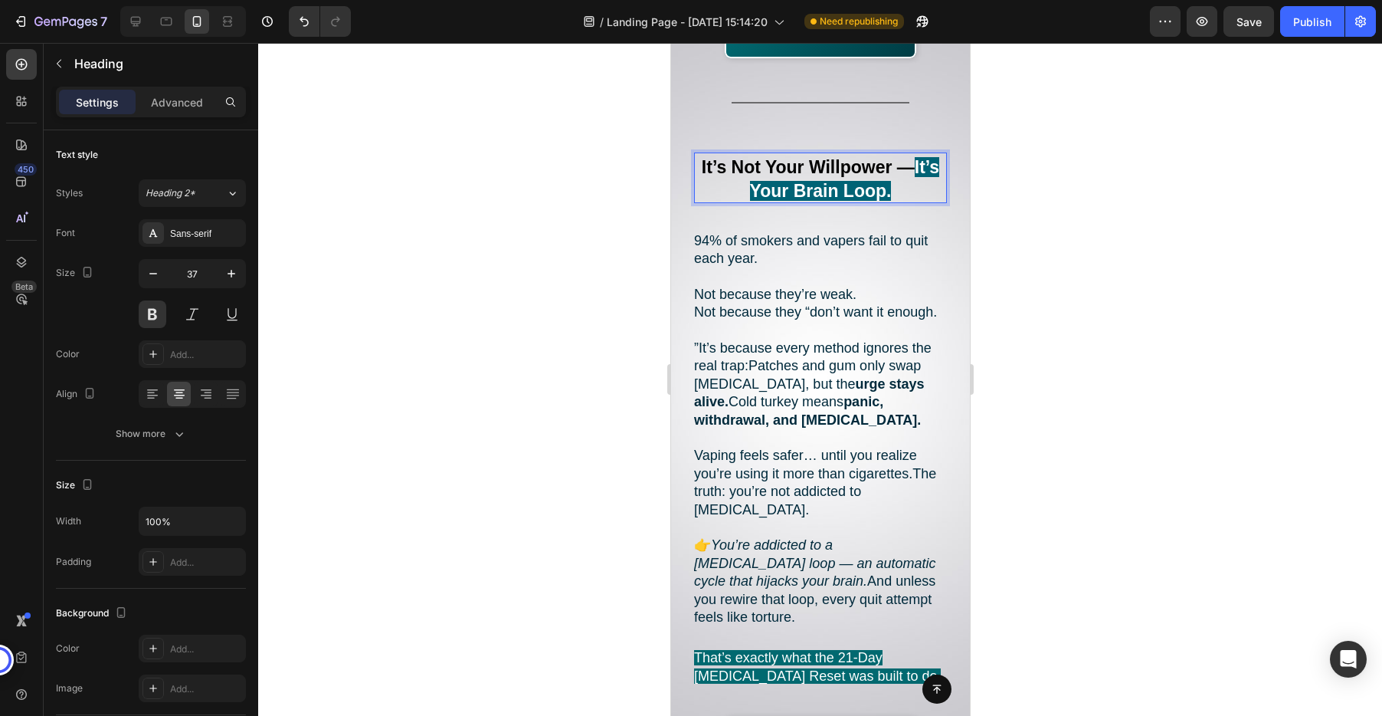
click at [829, 163] on strong "It’s Your Brain Loop." at bounding box center [844, 179] width 190 height 44
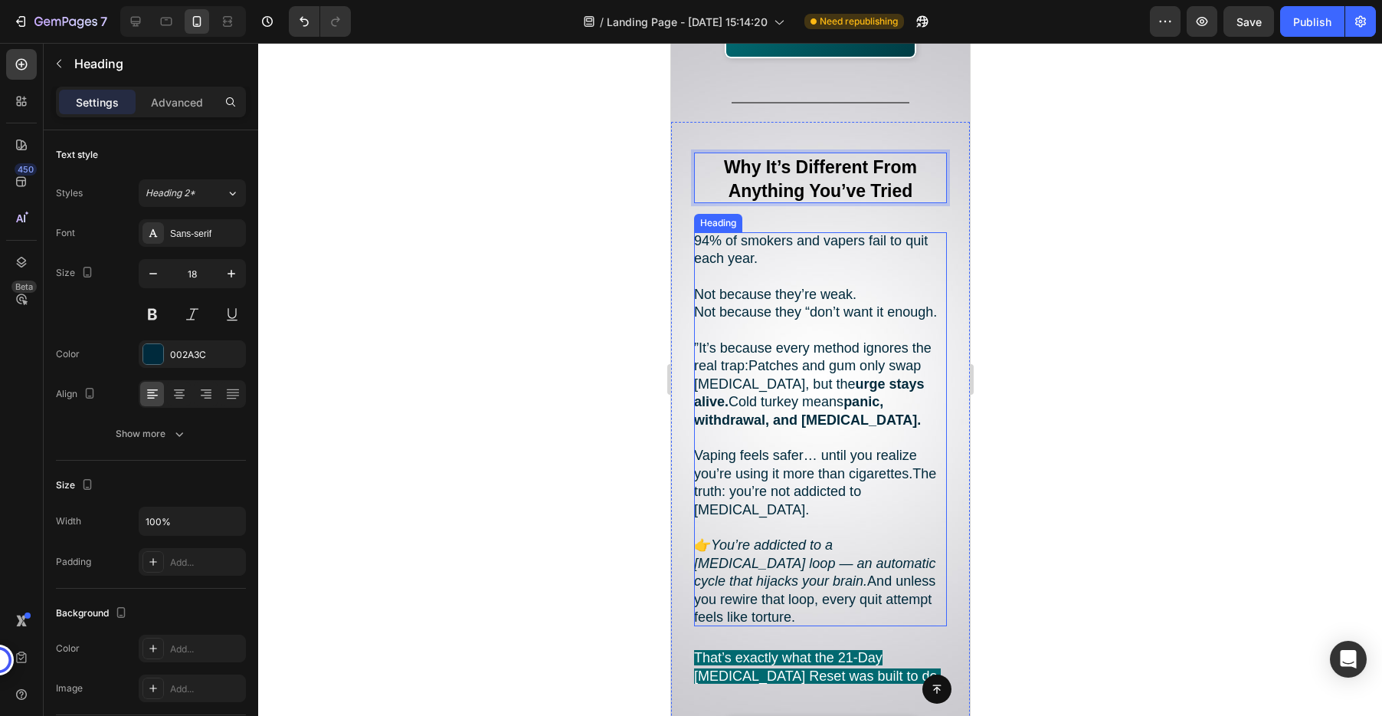
click at [857, 340] on h2 "94% of smokers and vapers fail to quit each year. Not because they’re weak. Not…" at bounding box center [819, 429] width 253 height 395
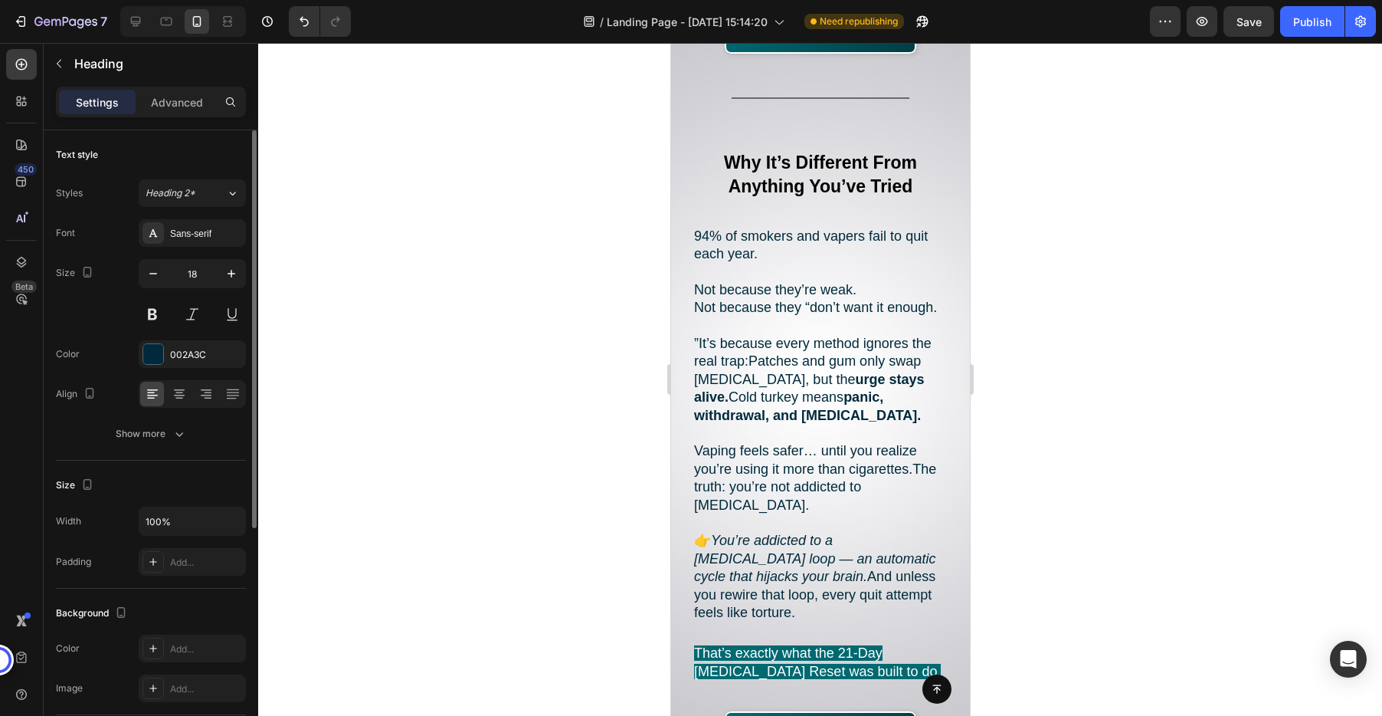
scroll to position [2170, 0]
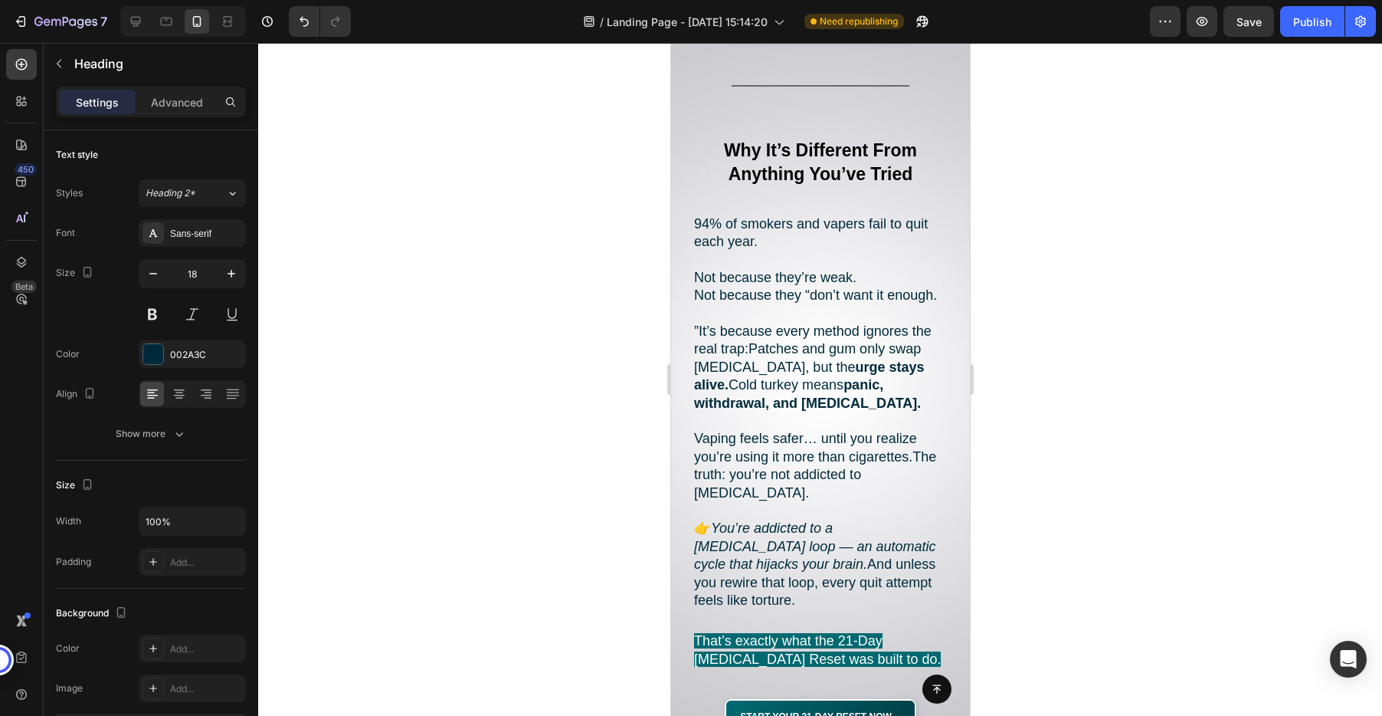
click at [735, 254] on h2 "94% of smokers and vapers fail to quit each year. Not because they’re weak. Not…" at bounding box center [819, 412] width 253 height 395
click at [735, 254] on p "94% of smokers and vapers fail to quit each year. Not because they’re weak. Not…" at bounding box center [819, 412] width 253 height 395
click at [805, 377] on strong "panic, withdrawal, and relapse." at bounding box center [806, 393] width 227 height 33
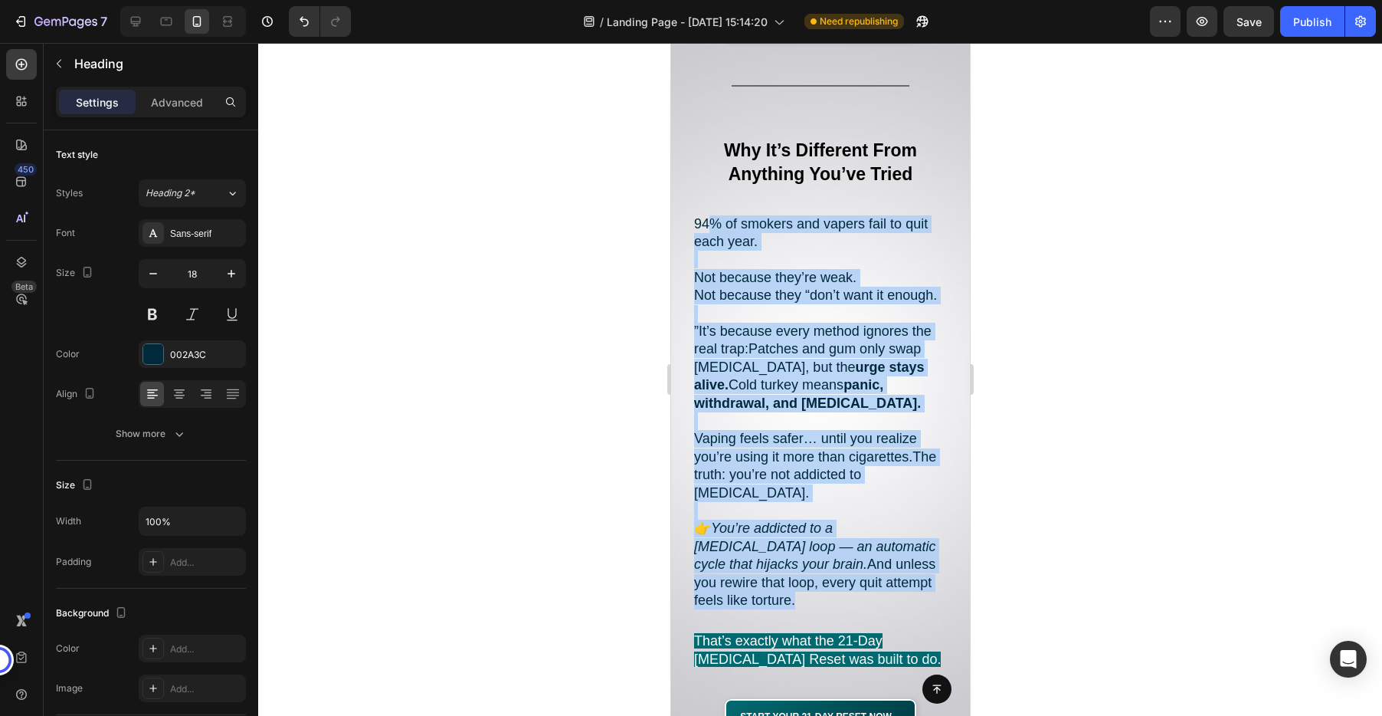
drag, startPoint x: 916, startPoint y: 542, endPoint x: 706, endPoint y: 208, distance: 395.5
click at [706, 215] on p "94% of smokers and vapers fail to quit each year. Not because they’re weak. Not…" at bounding box center [819, 412] width 253 height 395
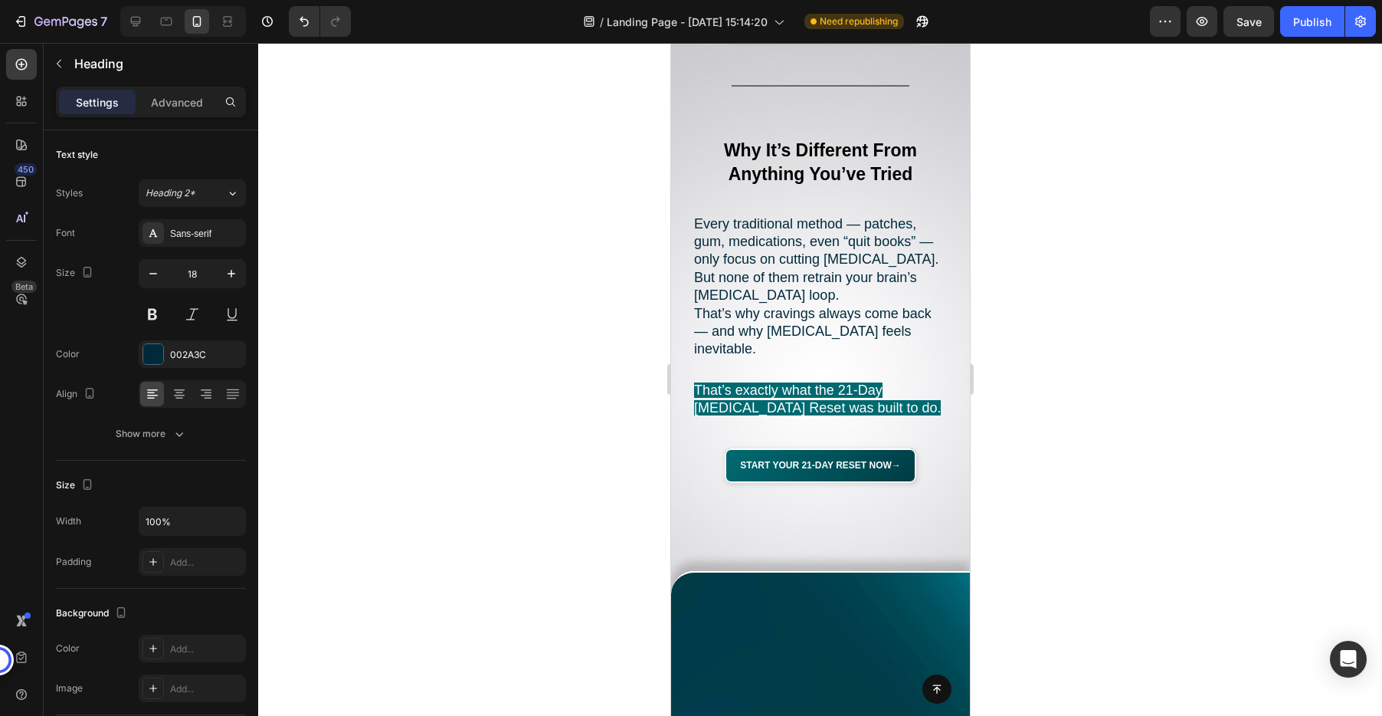
click at [826, 244] on p "Every traditional method — patches, gum, medications, even “quit books” — only …" at bounding box center [819, 286] width 253 height 143
click at [917, 316] on p "Every traditional method — patches, gum, medications, even “quit books” — only …" at bounding box center [819, 286] width 253 height 143
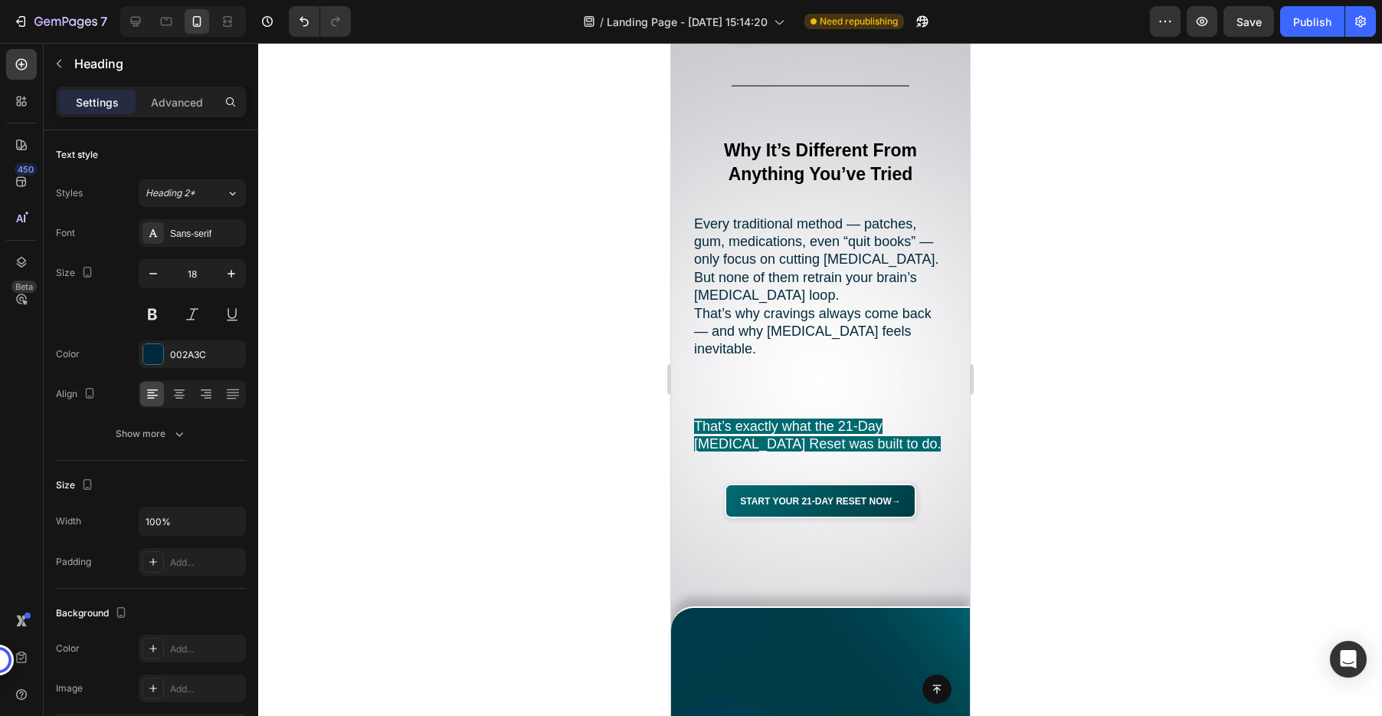
click at [822, 277] on p "Every traditional method — patches, gum, medications, even “quit books” — only …" at bounding box center [819, 304] width 253 height 179
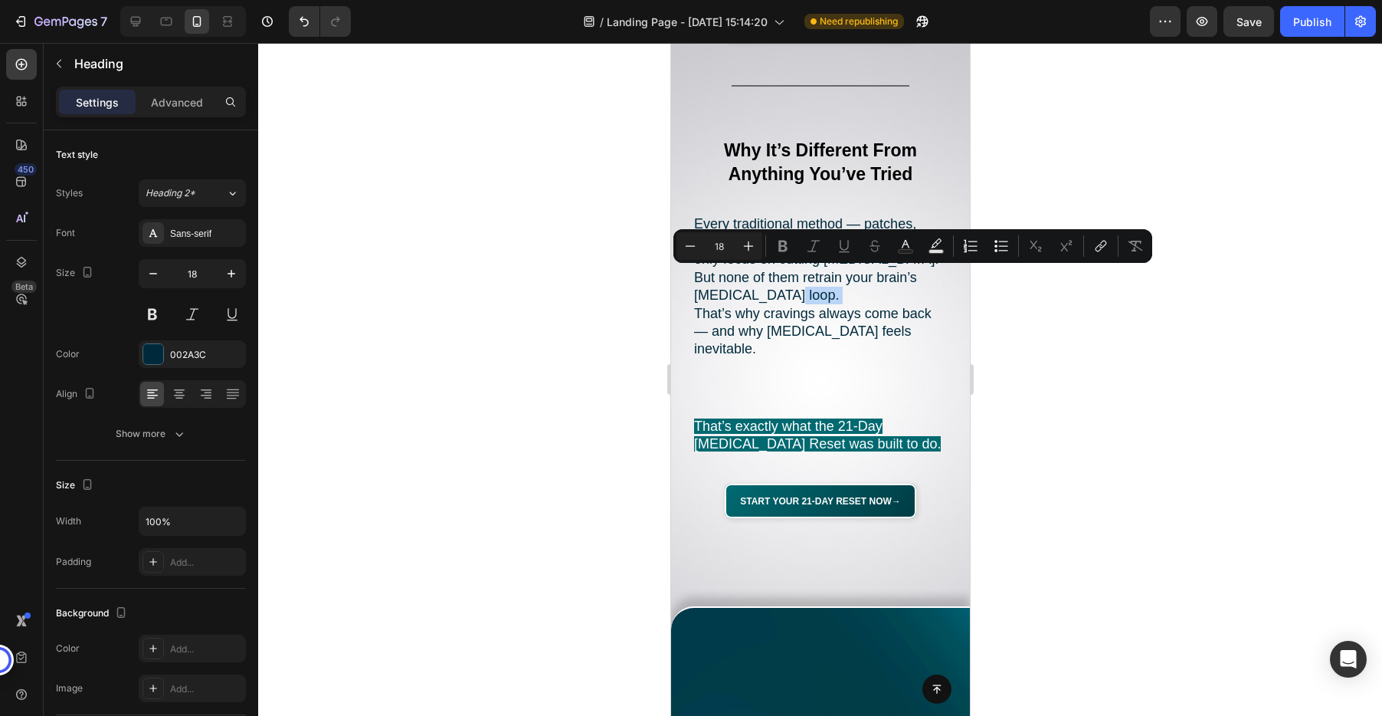
click at [853, 334] on p "Every traditional method — patches, gum, medications, even “quit books” — only …" at bounding box center [819, 304] width 253 height 179
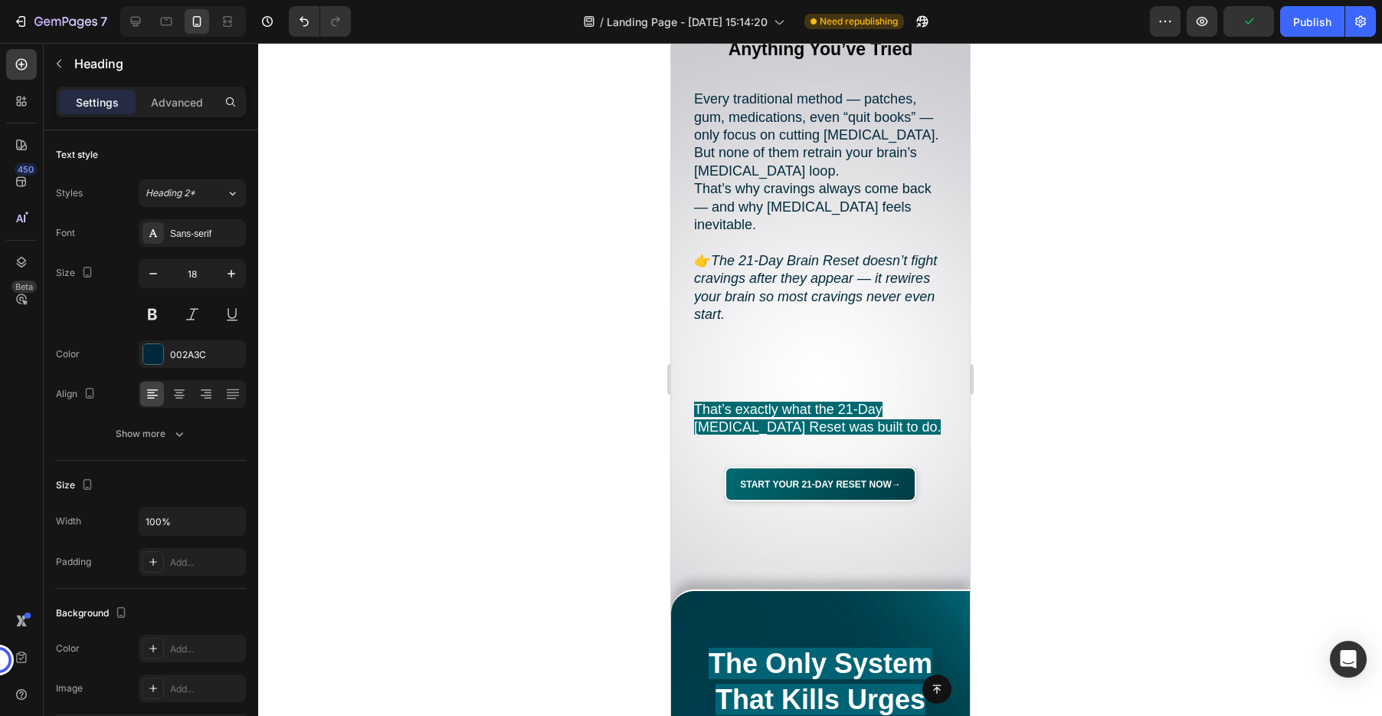
scroll to position [2275, 0]
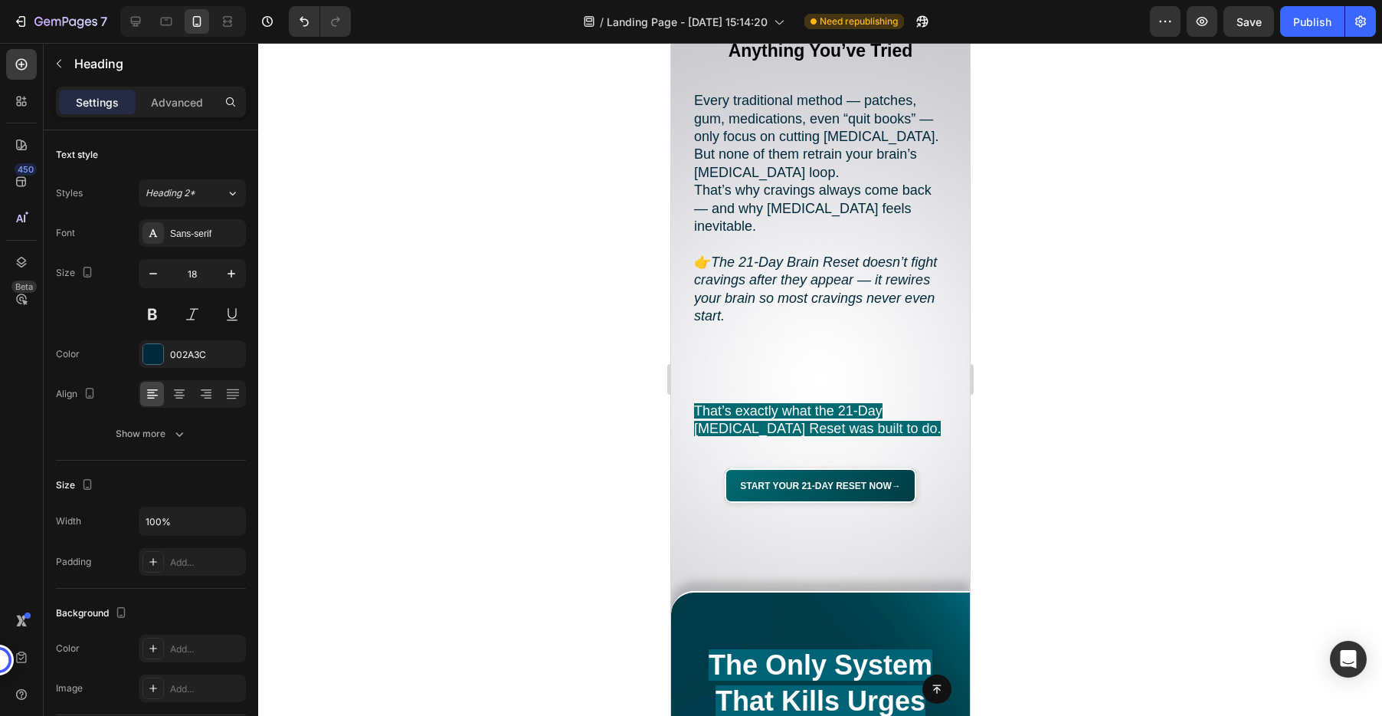
click at [739, 225] on p "Every traditional method — patches, gum, medications, even “quit books” — only …" at bounding box center [819, 235] width 253 height 287
click at [739, 254] on icon "The 21-Day Brain Reset doesn’t fight cravings after they appear — it rewires yo…" at bounding box center [814, 288] width 243 height 69
click at [739, 268] on icon "The 21-Day Brain Reset doesn’t fight cravings after they appear — it rewires yo…" at bounding box center [814, 288] width 243 height 69
click at [739, 292] on p "Every traditional method — patches, gum, medications, even “quit books” — only …" at bounding box center [819, 235] width 253 height 287
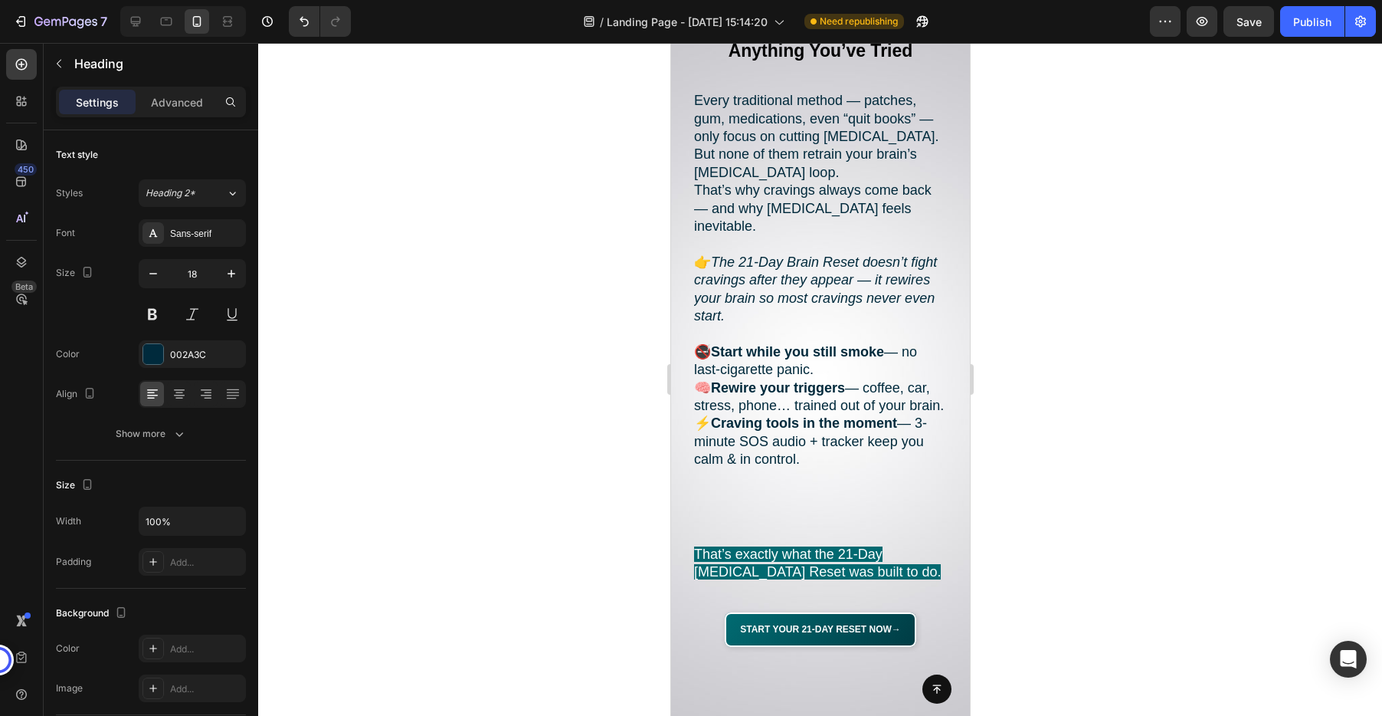
click at [824, 352] on p "Every traditional method — patches, gum, medications, even “quit books” — only …" at bounding box center [819, 235] width 253 height 287
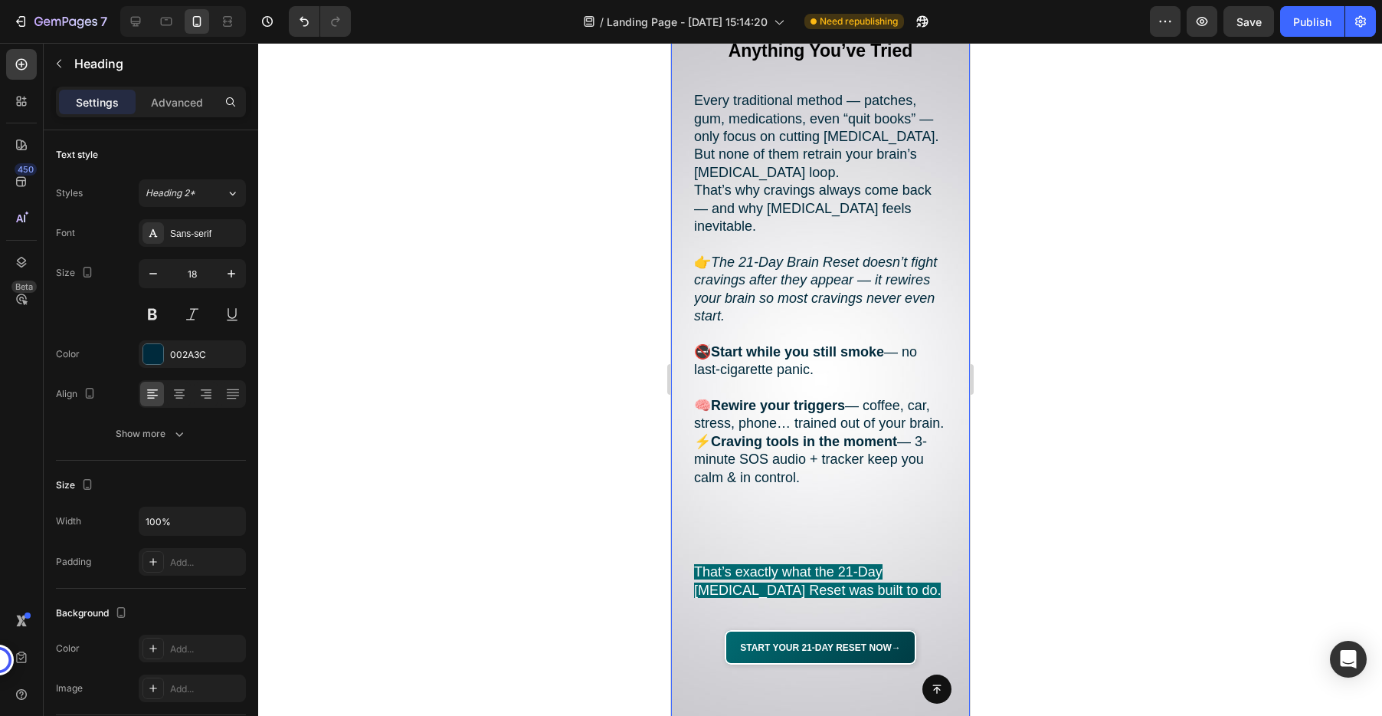
click at [949, 409] on div "Why It’s Different From Anything You’ve Tried Heading Every traditional method …" at bounding box center [819, 343] width 299 height 674
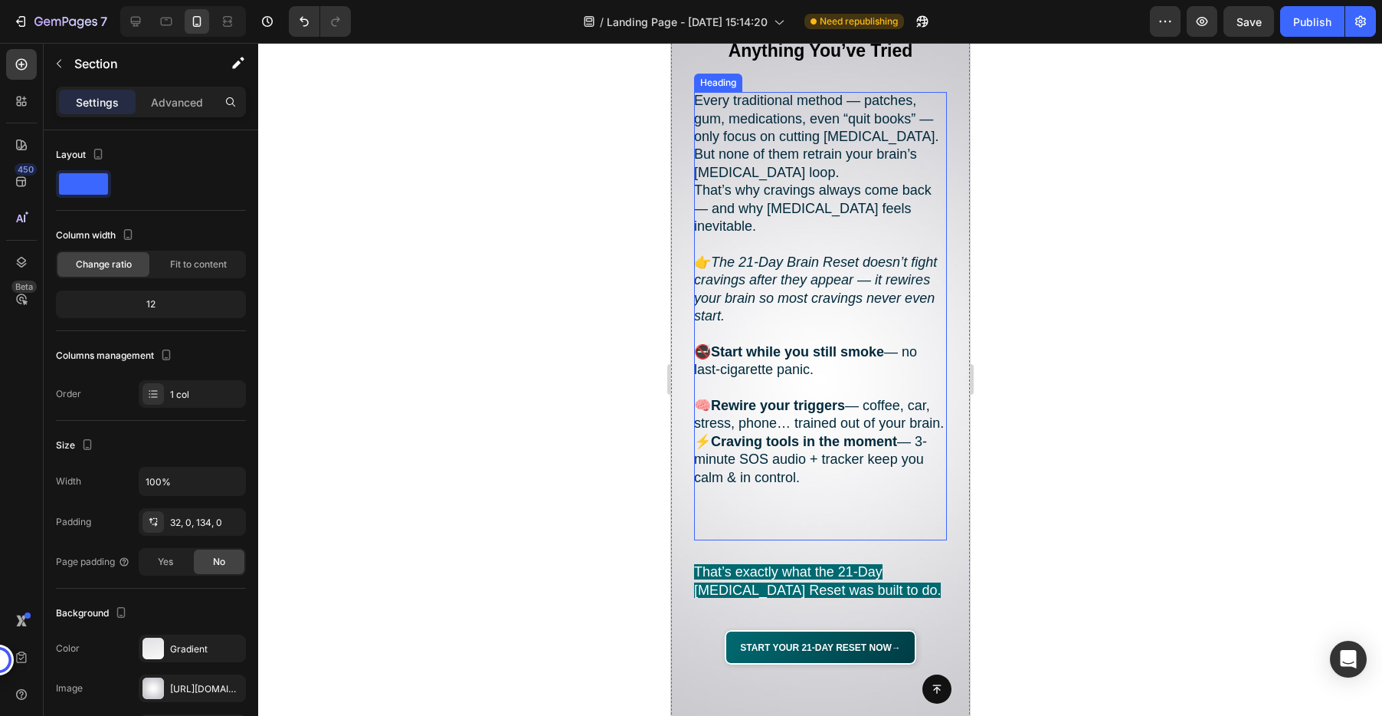
click at [942, 409] on p "Every traditional method — patches, gum, medications, even “quit books” — only …" at bounding box center [819, 316] width 253 height 448
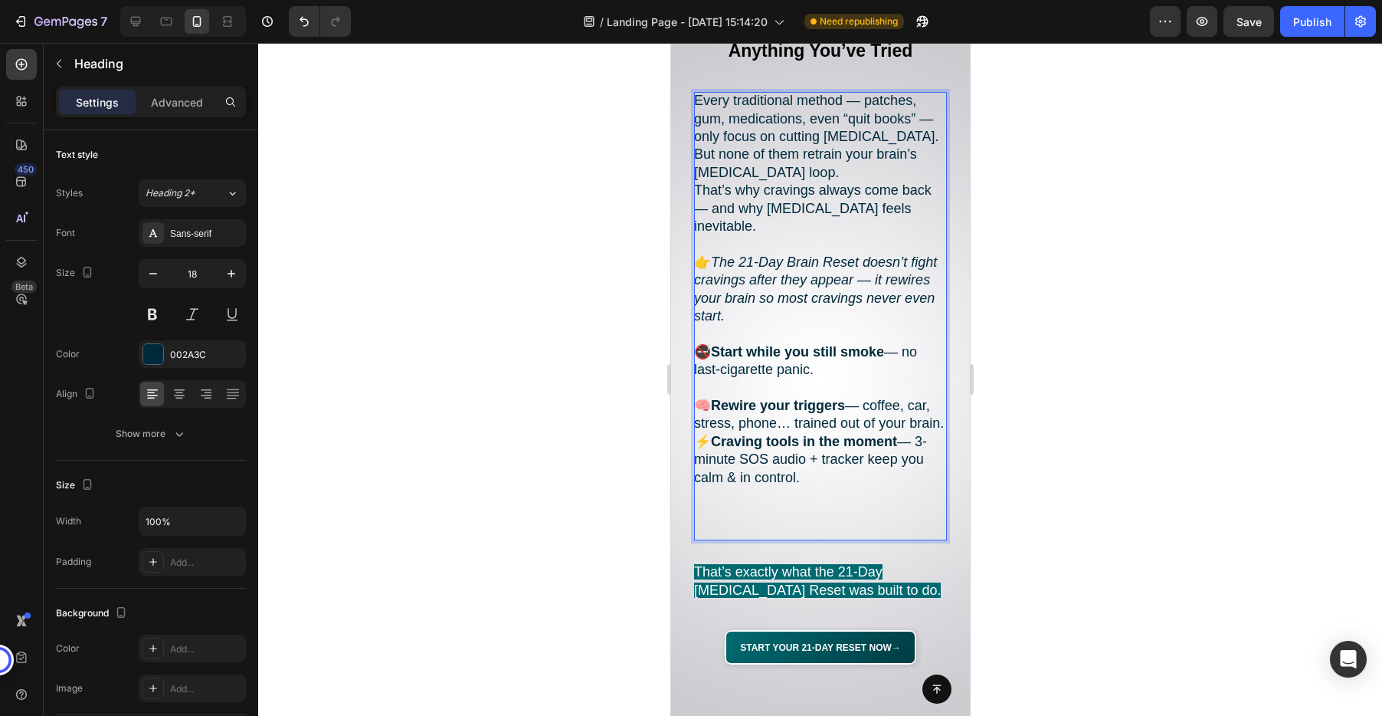
click at [939, 407] on p "Every traditional method — patches, gum, medications, even “quit books” — only …" at bounding box center [819, 316] width 253 height 448
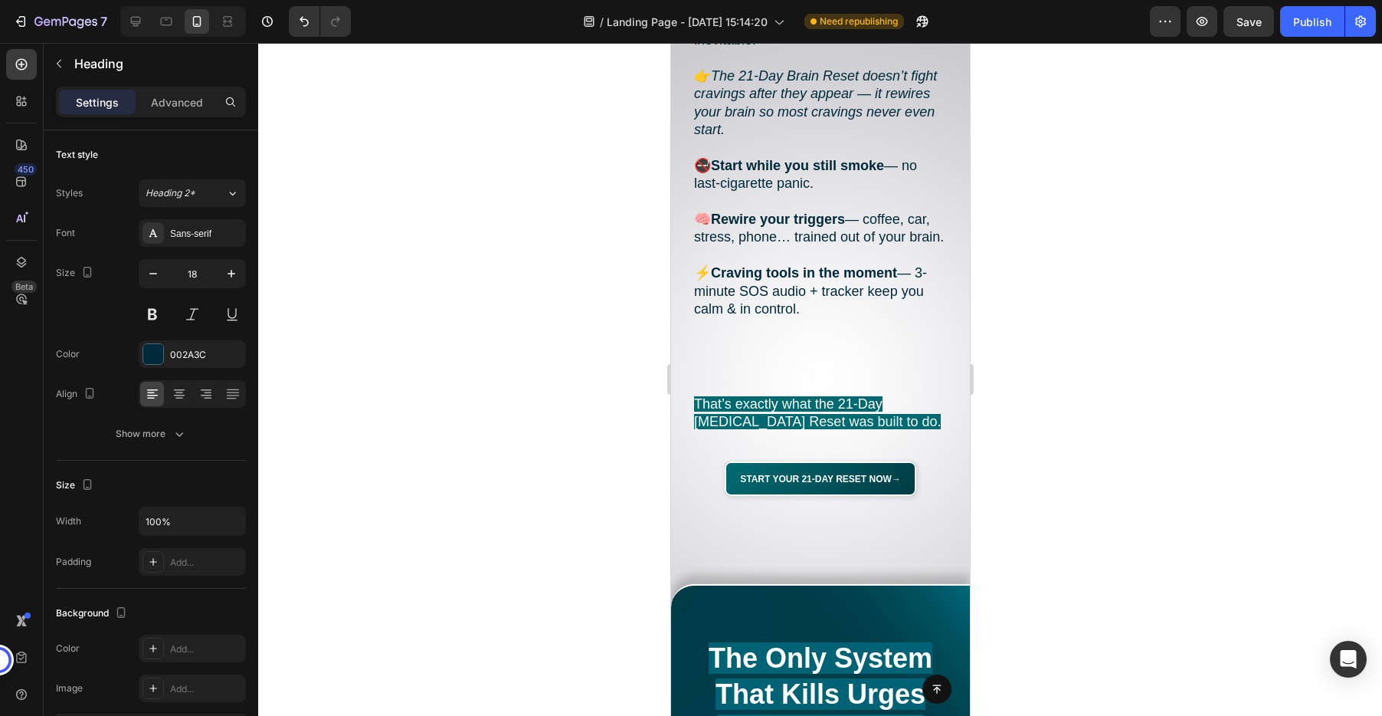
scroll to position [2501, 0]
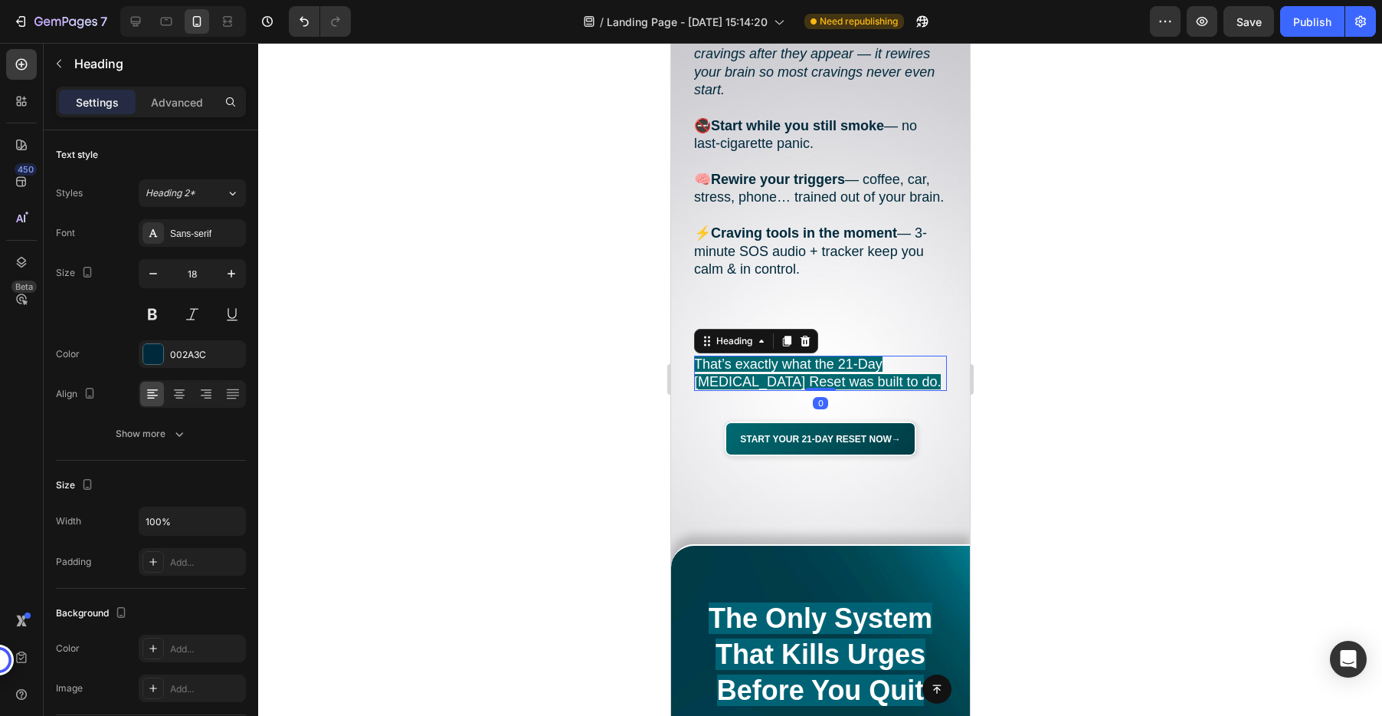
click at [768, 372] on h2 "That’s exactly what the 21-Day Dopamine Reset was built to do." at bounding box center [819, 373] width 253 height 36
click at [806, 336] on icon at bounding box center [805, 341] width 10 height 11
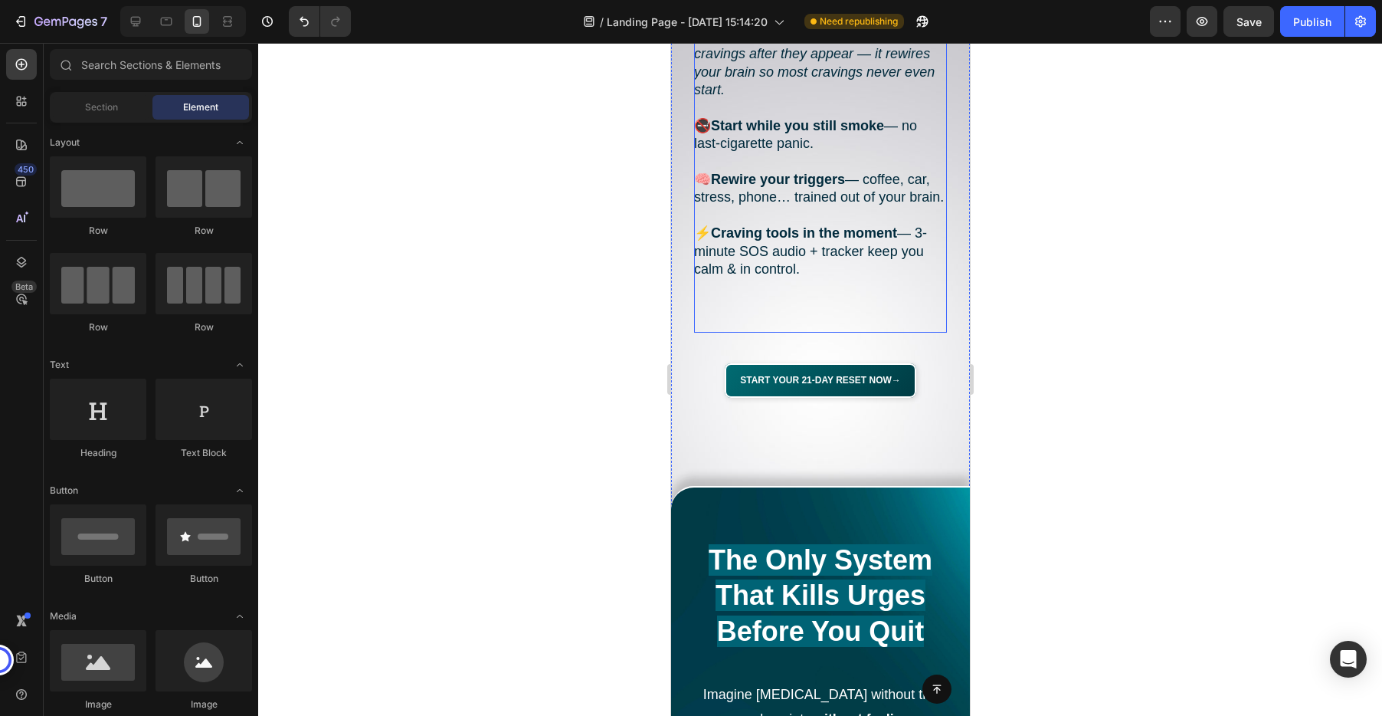
click at [791, 259] on h2 "Every traditional method — patches, gum, medications, even “quit books” — only …" at bounding box center [819, 99] width 253 height 467
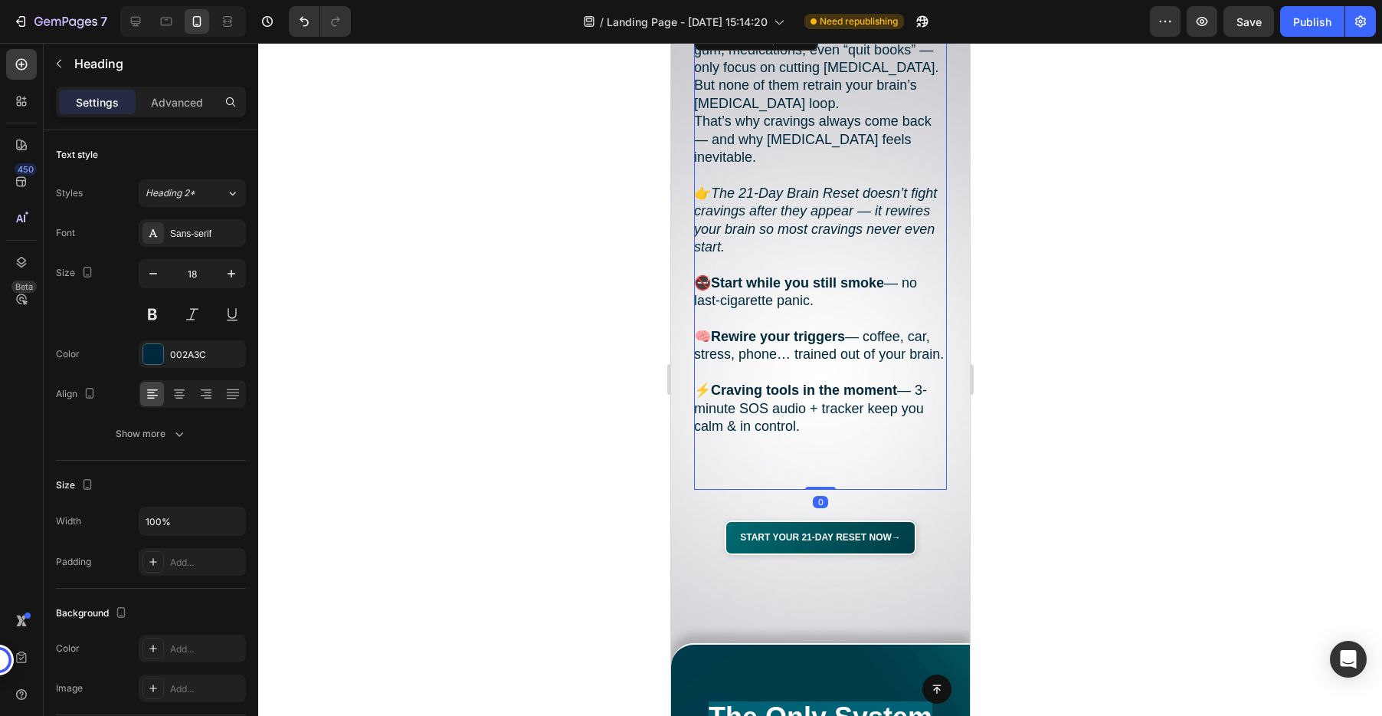
scroll to position [2331, 0]
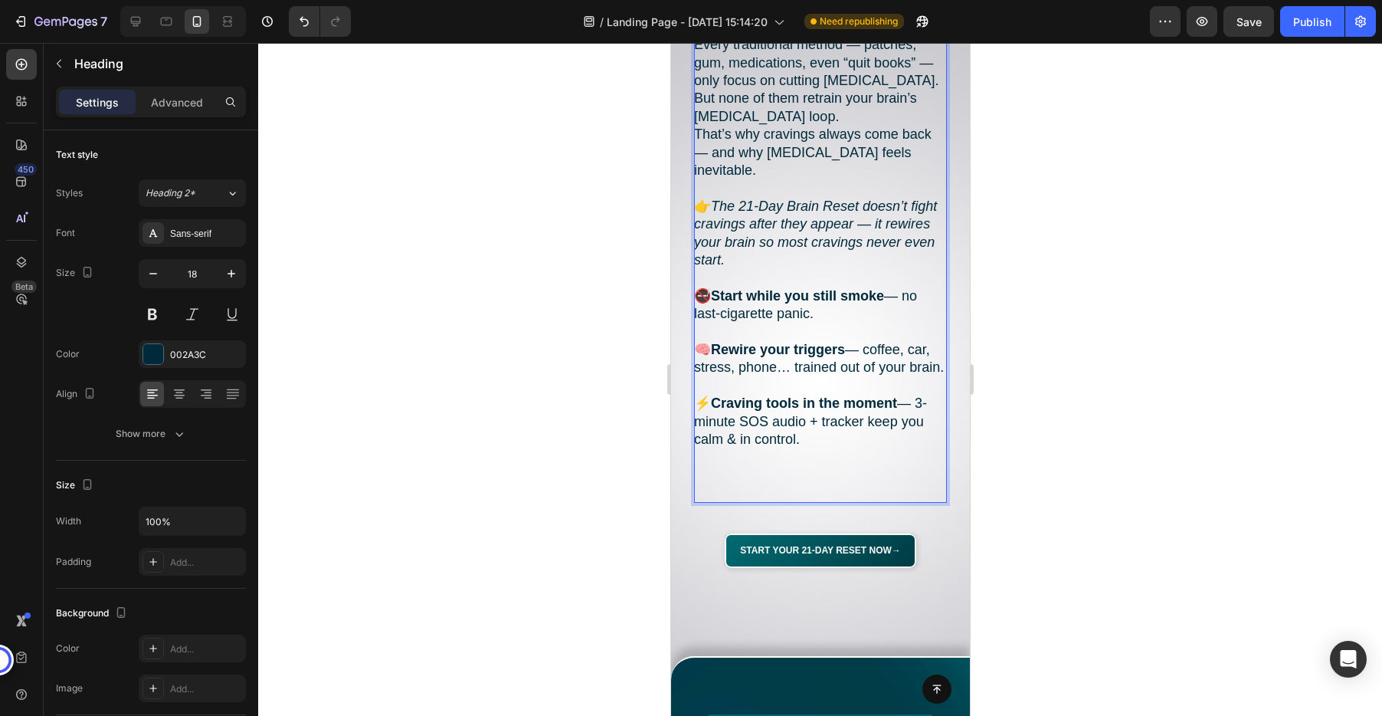
click at [722, 466] on h2 "Every traditional method — patches, gum, medications, even “quit books” — only …" at bounding box center [819, 269] width 253 height 467
click at [722, 465] on p "Every traditional method — patches, gum, medications, even “quit books” — only …" at bounding box center [819, 269] width 253 height 467
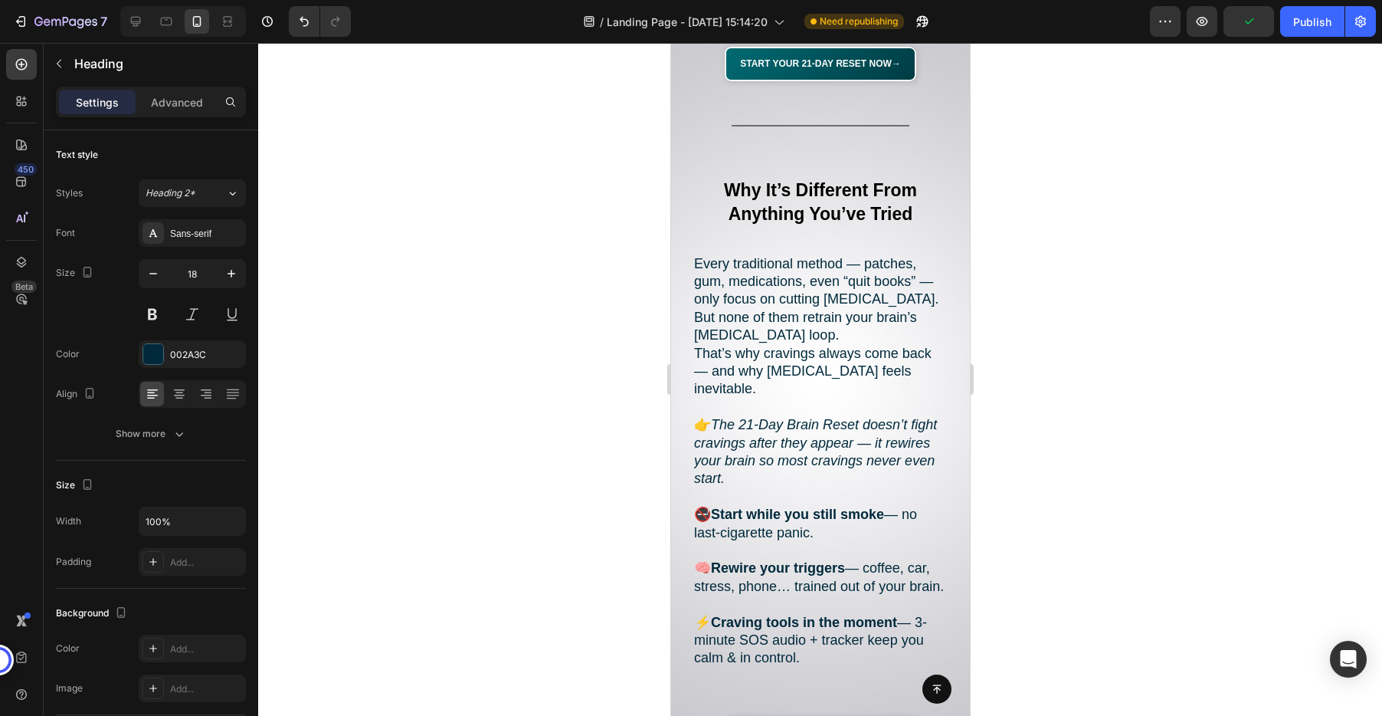
scroll to position [2140, 0]
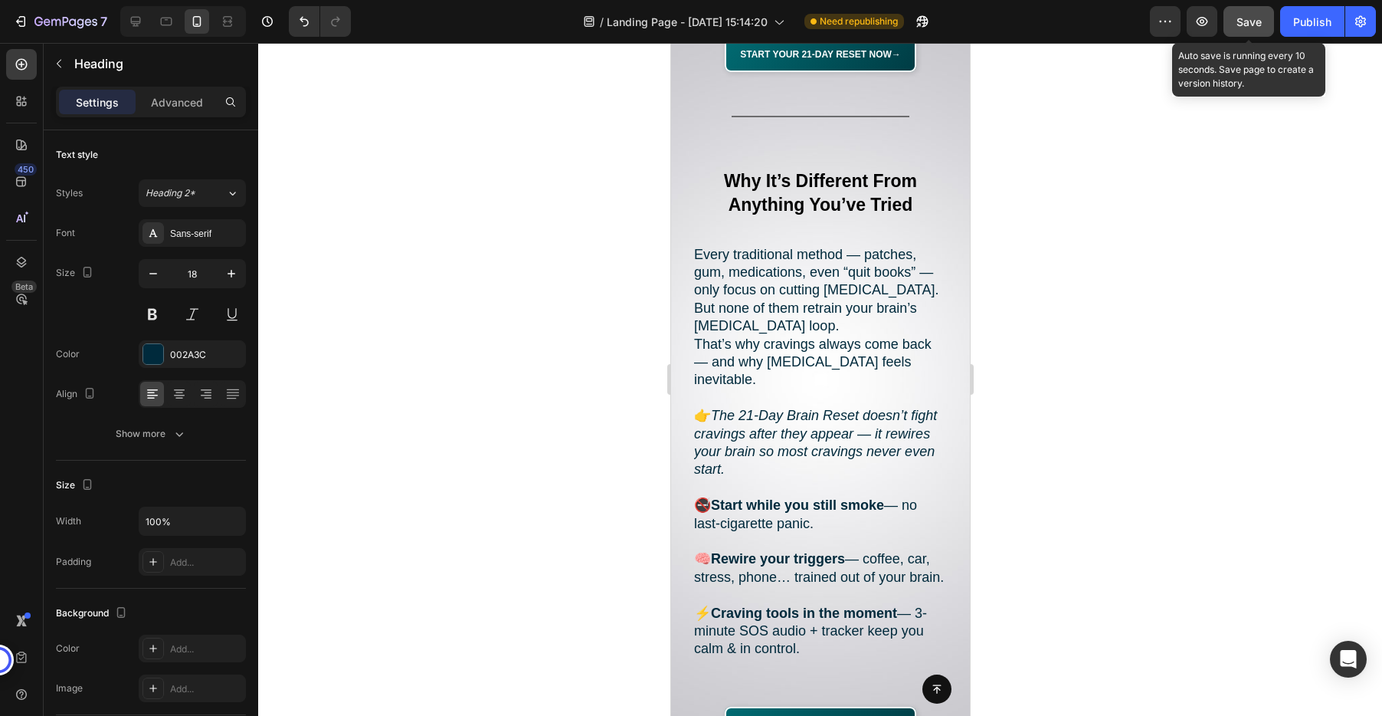
click at [1243, 25] on span "Save" at bounding box center [1248, 21] width 25 height 13
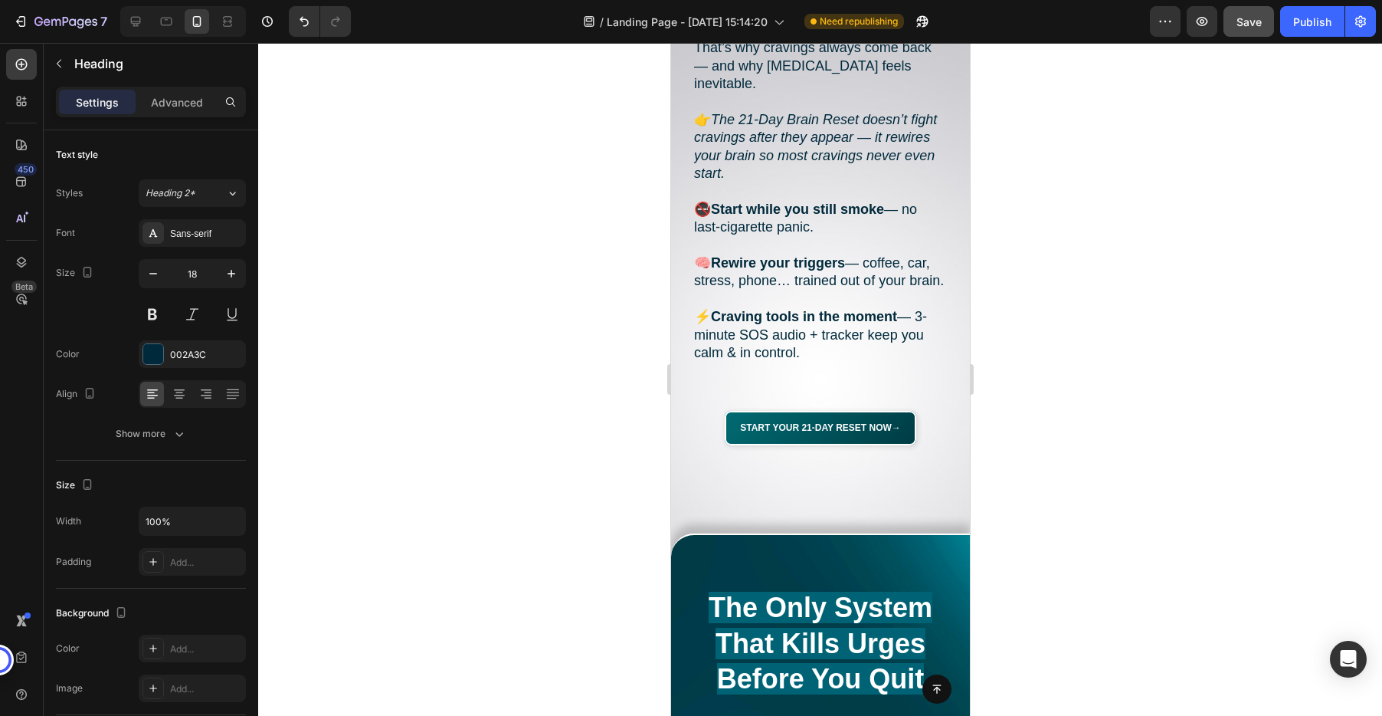
scroll to position [2414, 0]
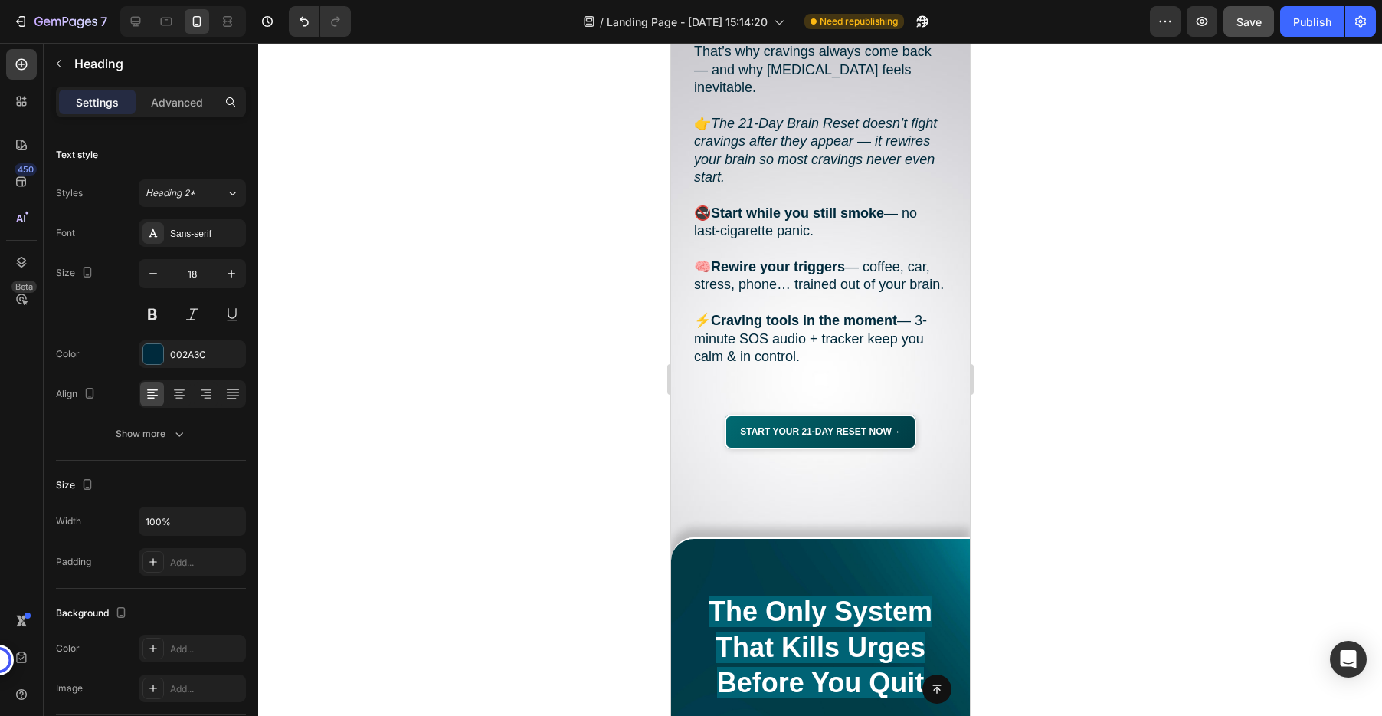
click at [804, 339] on h2 "Every traditional method — patches, gum, medications, even “quit books” — only …" at bounding box center [819, 168] width 253 height 431
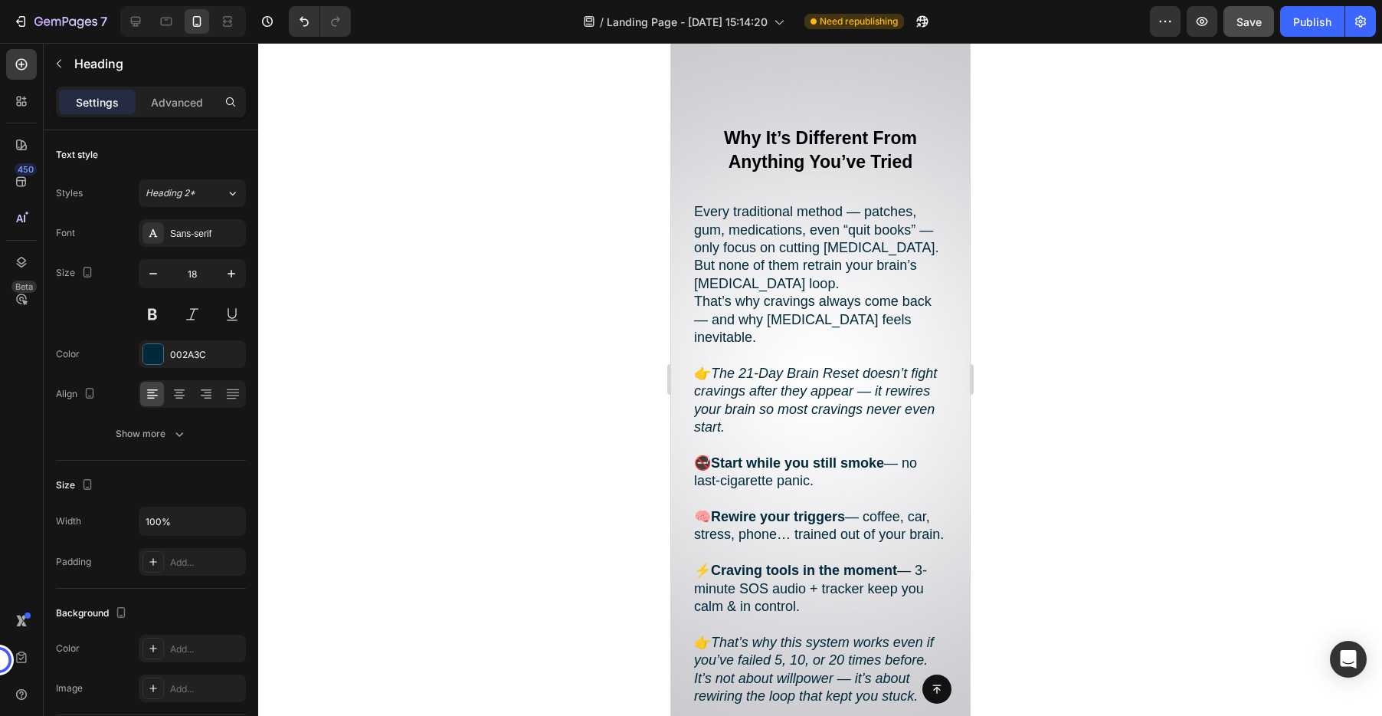
scroll to position [2263, 0]
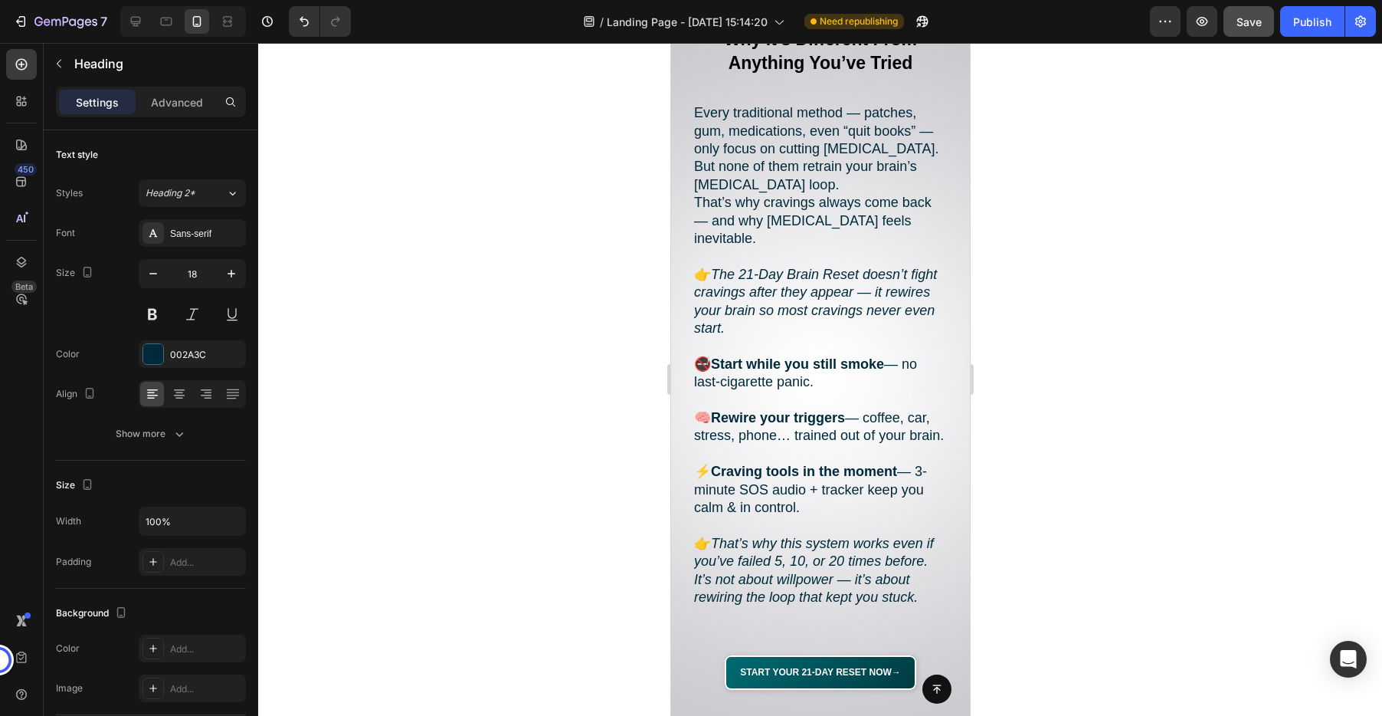
click at [1254, 32] on button "Save" at bounding box center [1248, 21] width 51 height 31
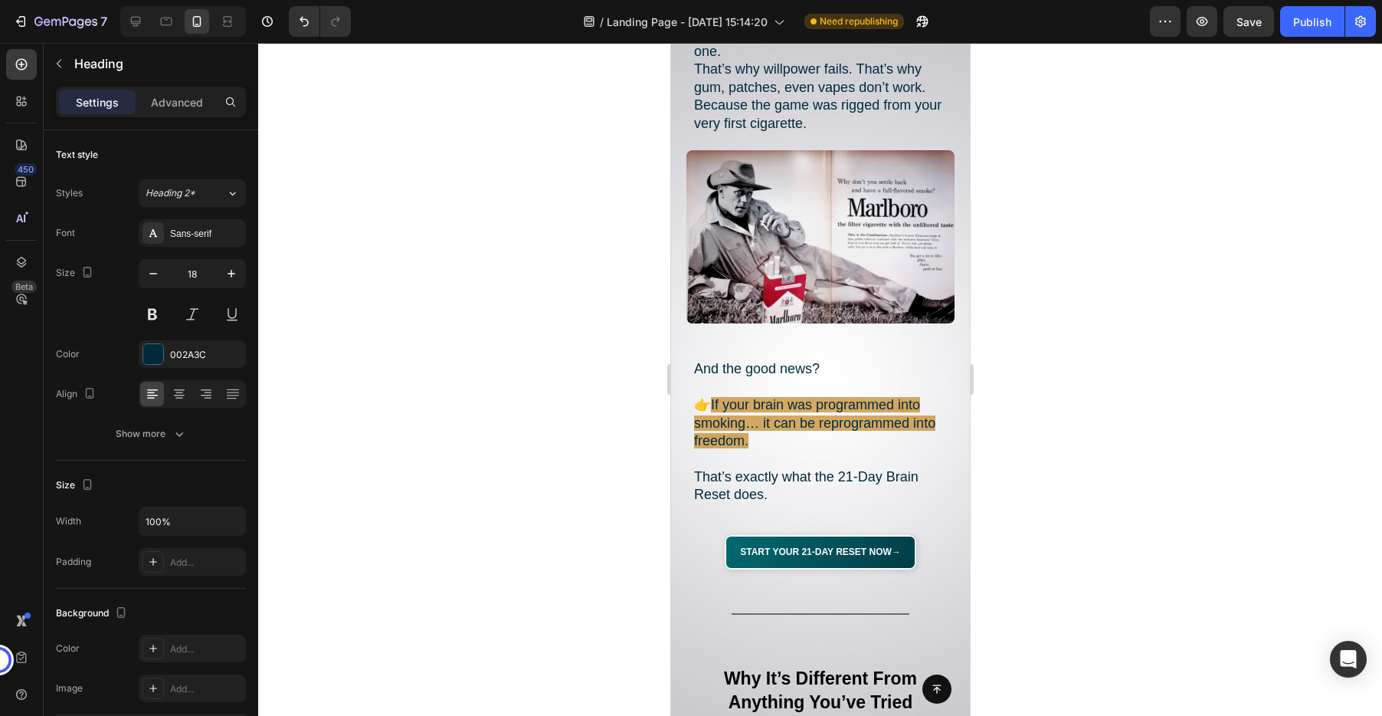
scroll to position [1458, 0]
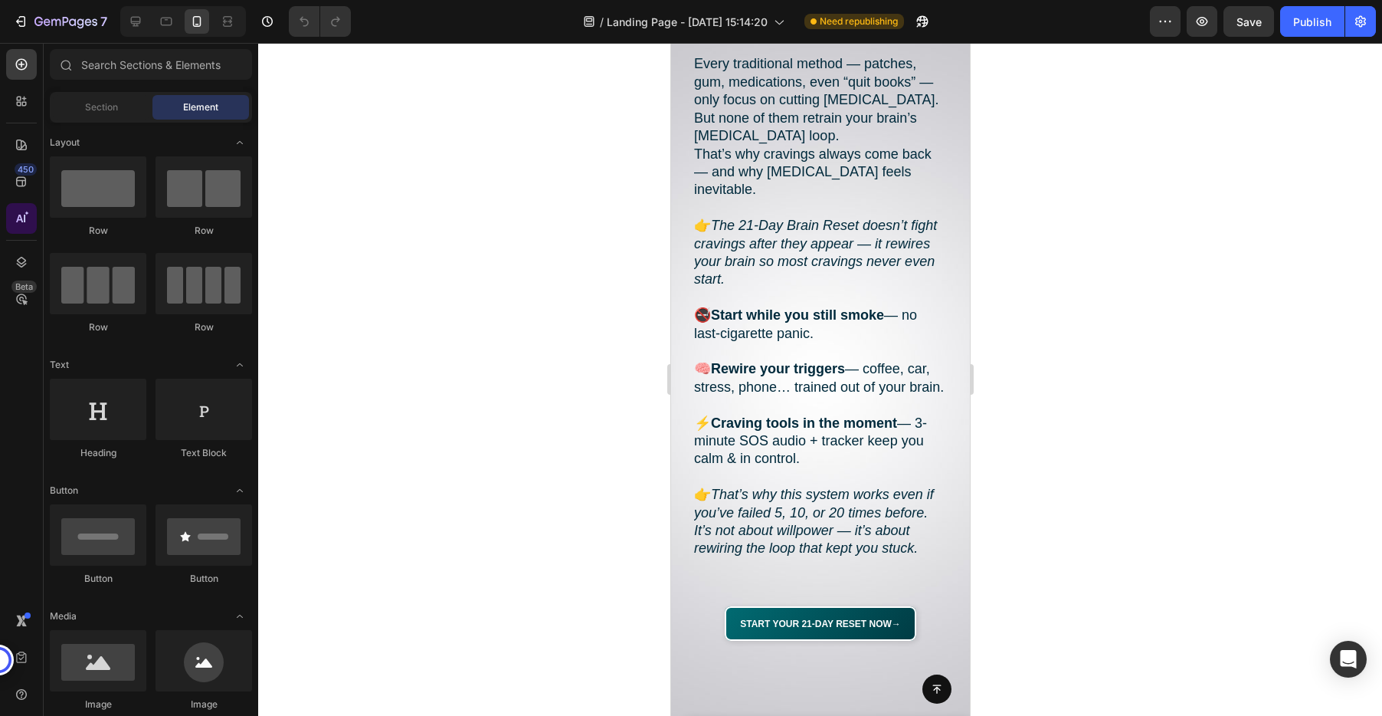
scroll to position [2108, 0]
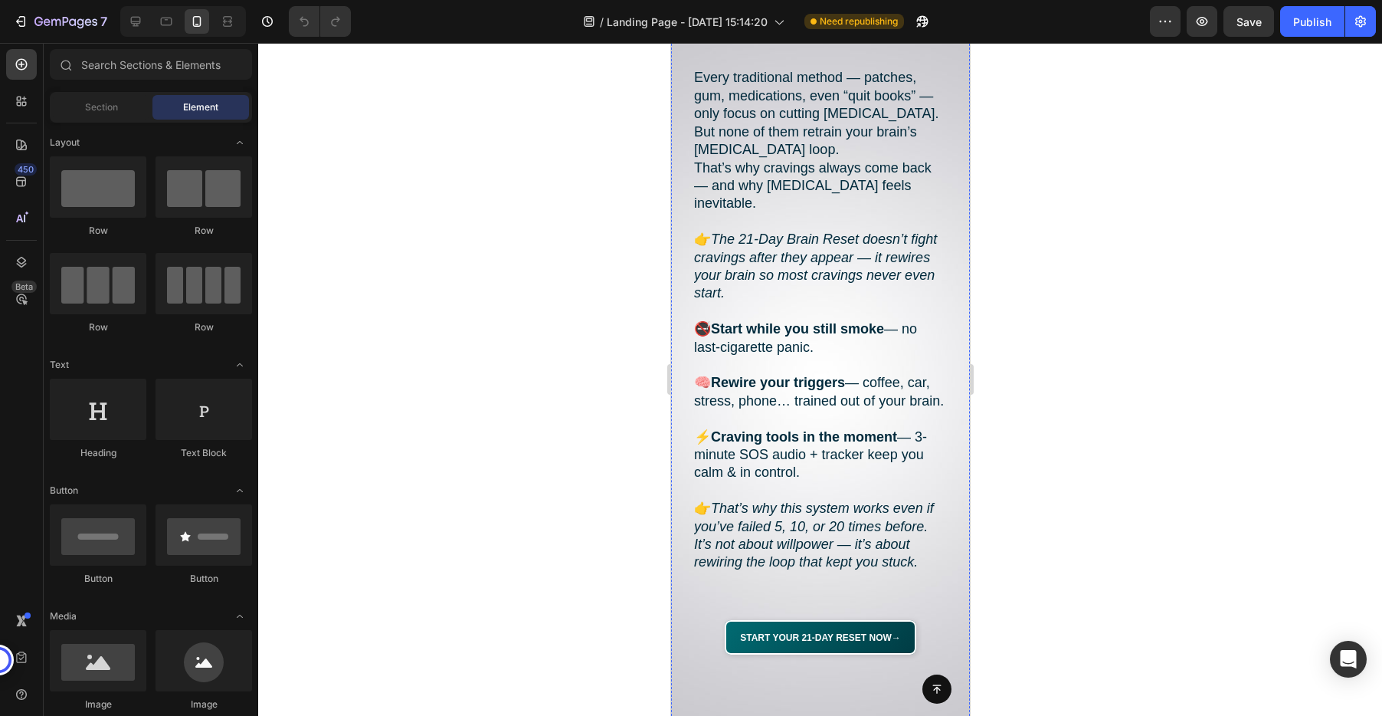
click at [794, 38] on strong "Why It’s Different From Anything You’ve Tried" at bounding box center [819, 17] width 193 height 44
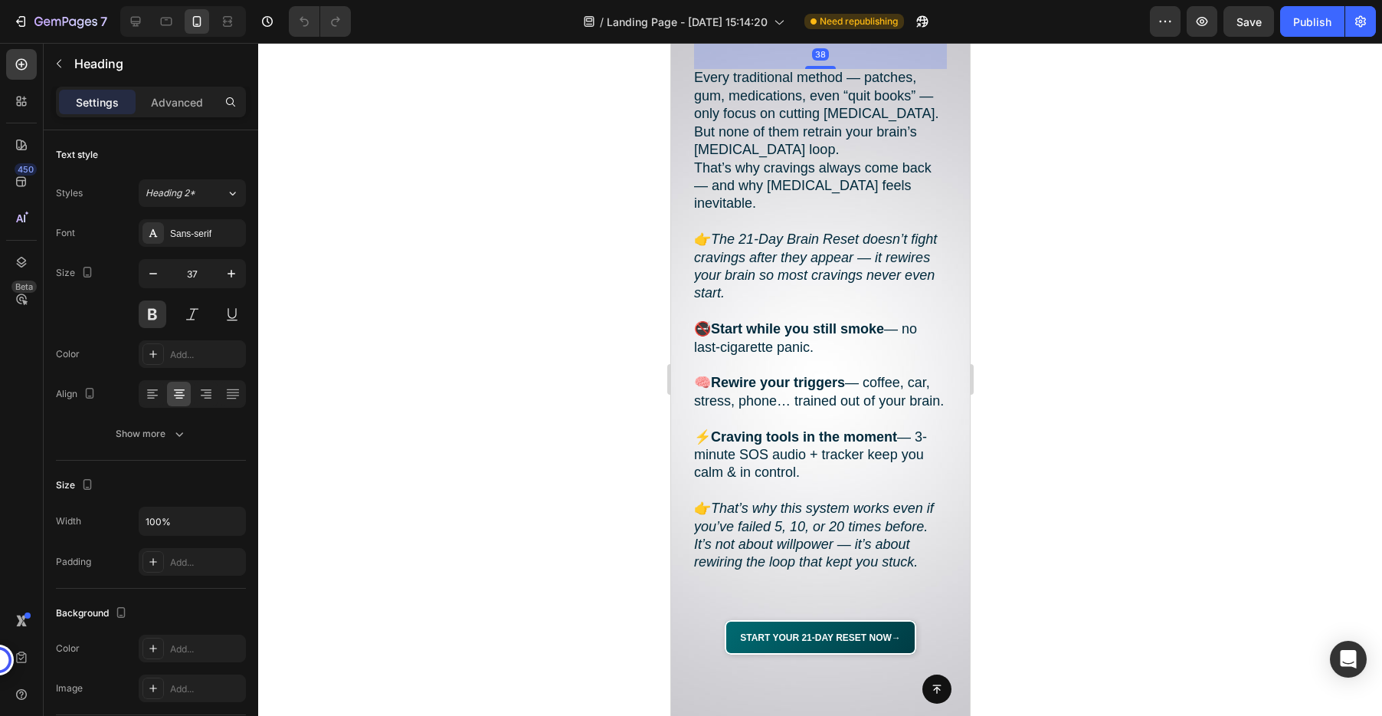
click at [794, 38] on strong "Why It’s Different From Anything You’ve Tried" at bounding box center [819, 17] width 193 height 44
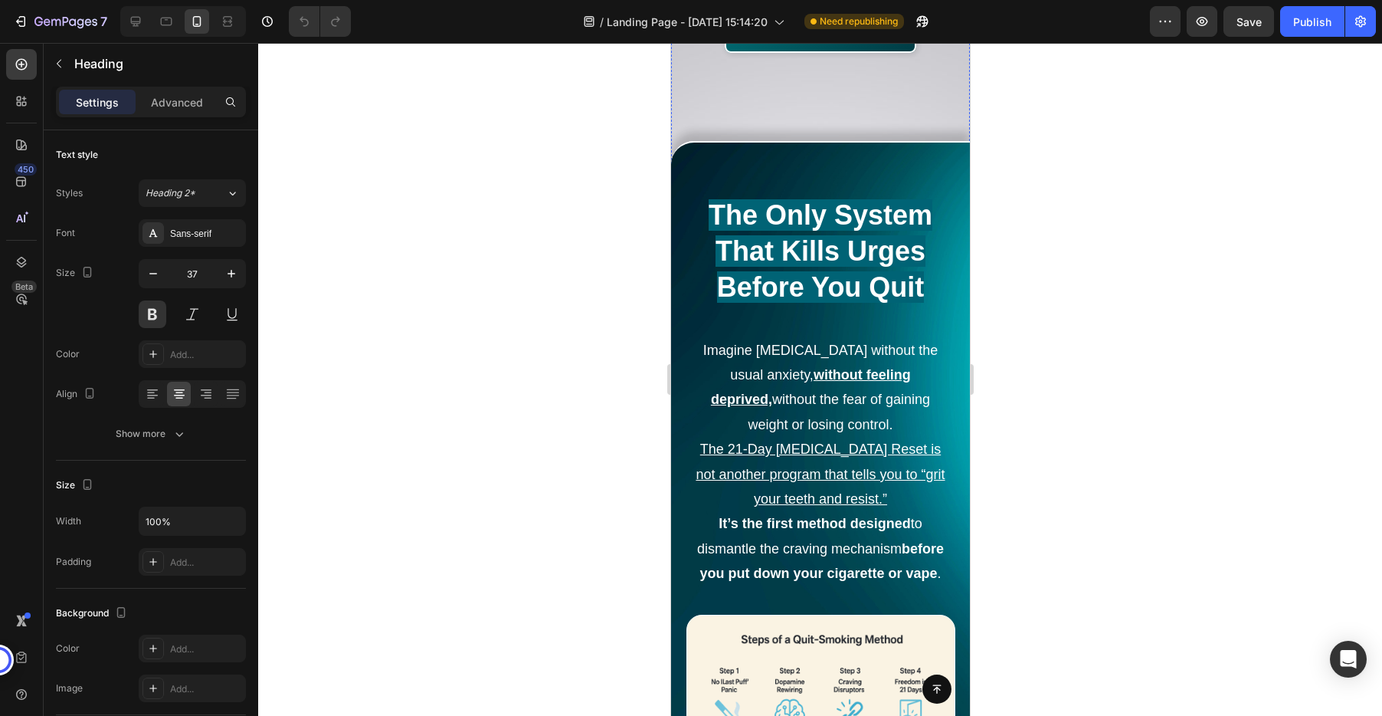
scroll to position [2874, 0]
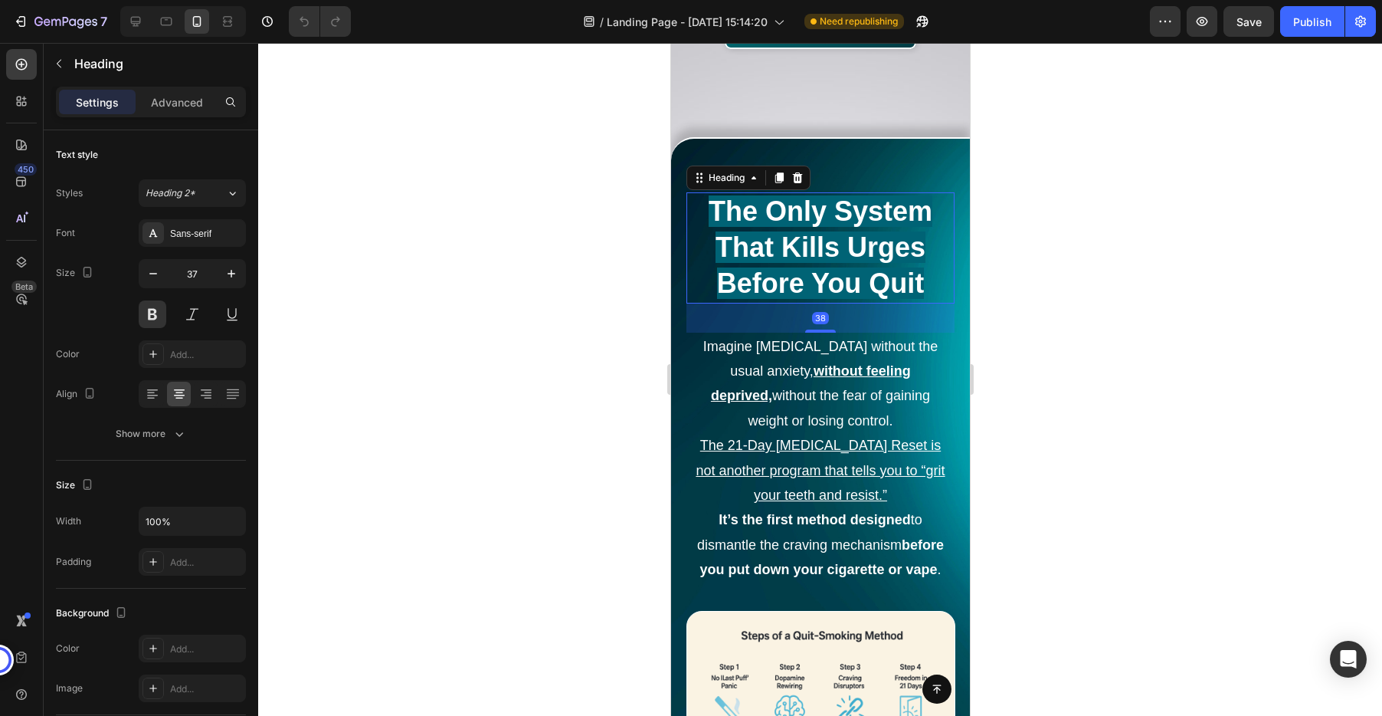
click at [813, 241] on span "The Only System That Kills Urges Before You Quit" at bounding box center [820, 246] width 224 height 103
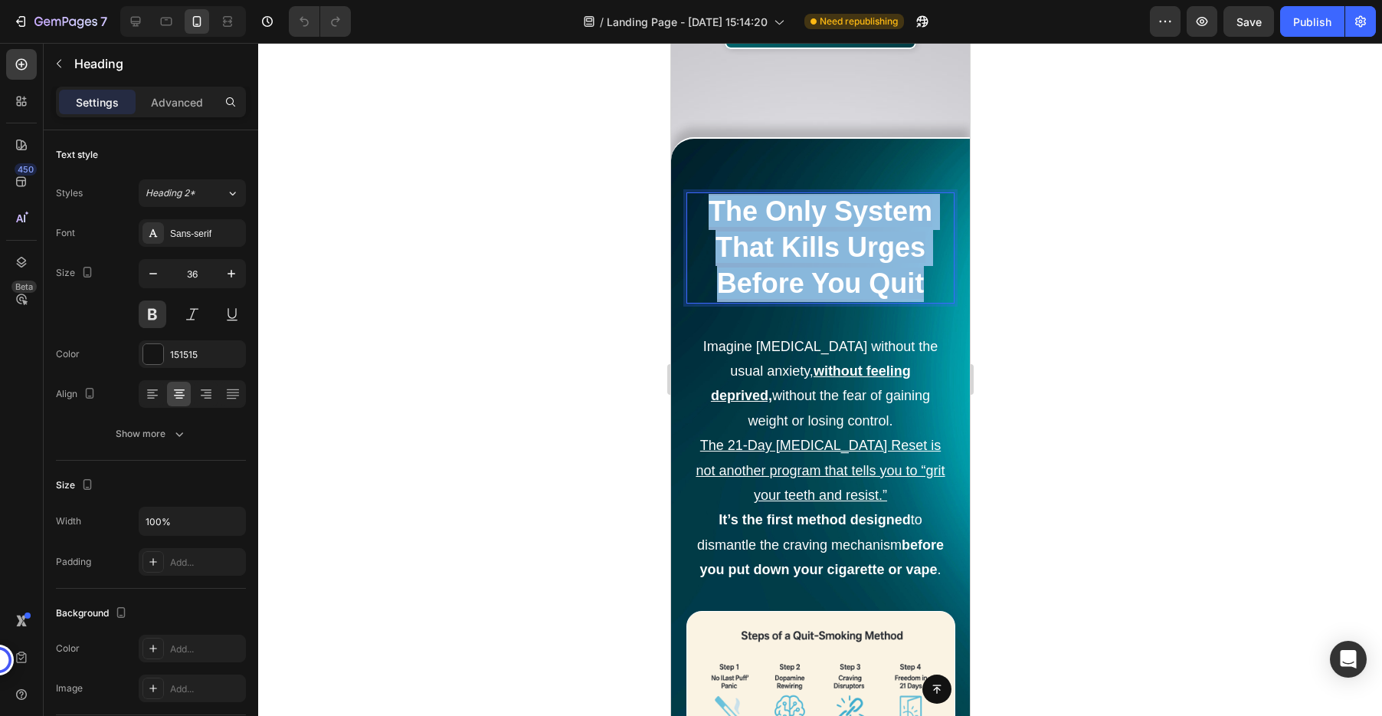
click at [813, 241] on span "The Only System That Kills Urges Before You Quit" at bounding box center [820, 246] width 224 height 103
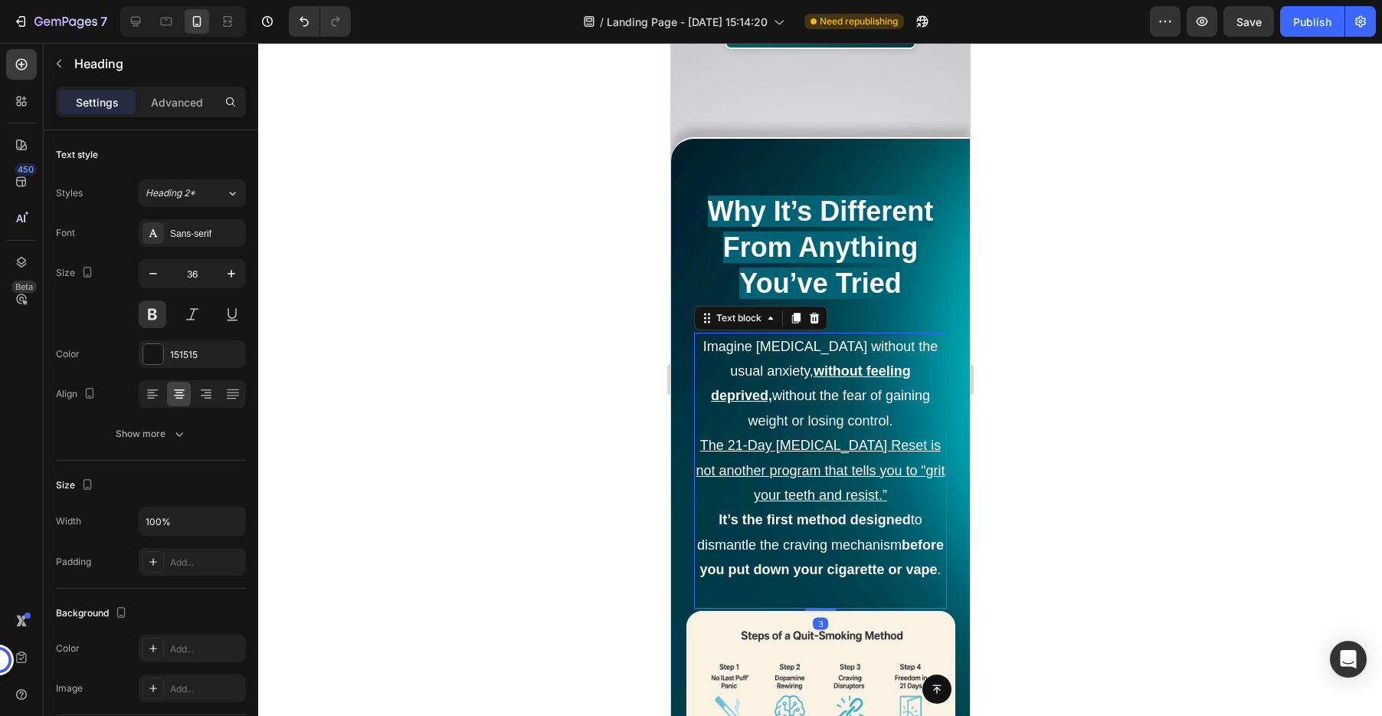
click at [855, 387] on p "Imagine quitting smoking without the usual anxiety, without feeling deprived, w…" at bounding box center [820, 470] width 250 height 273
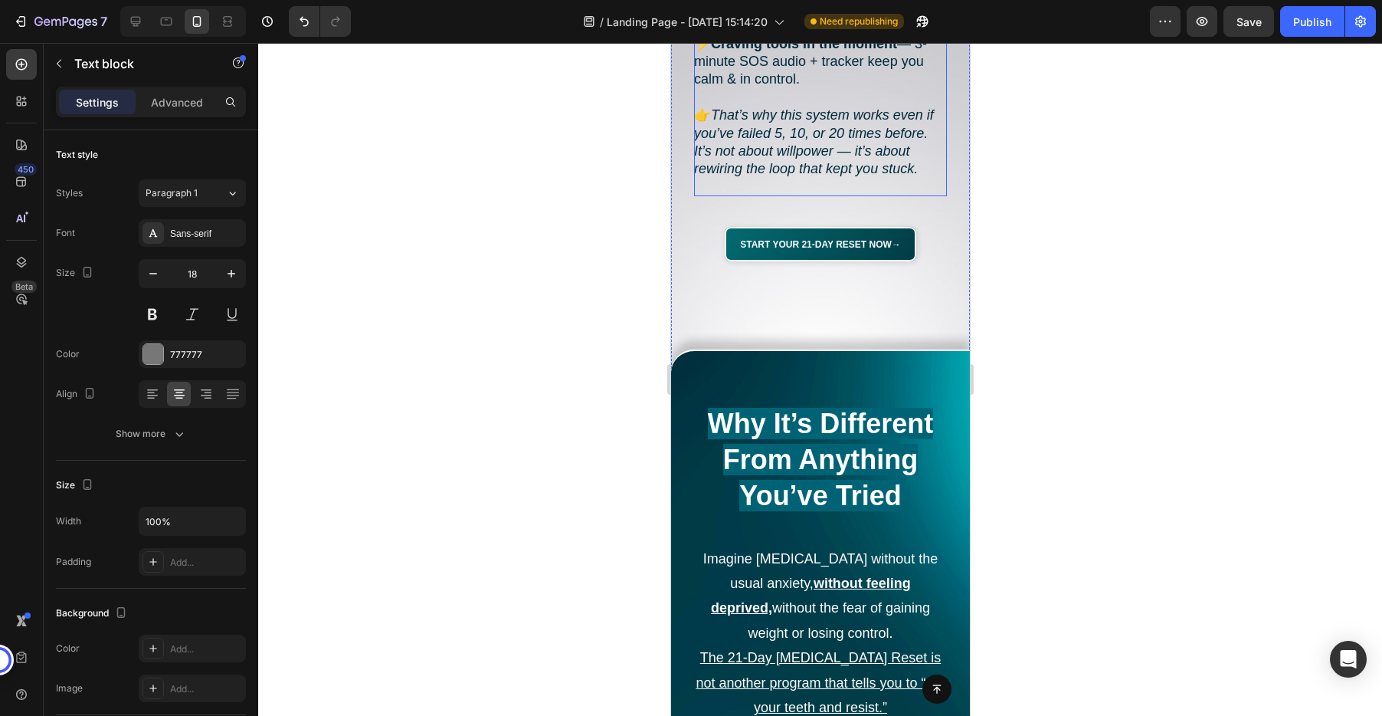
scroll to position [2670, 0]
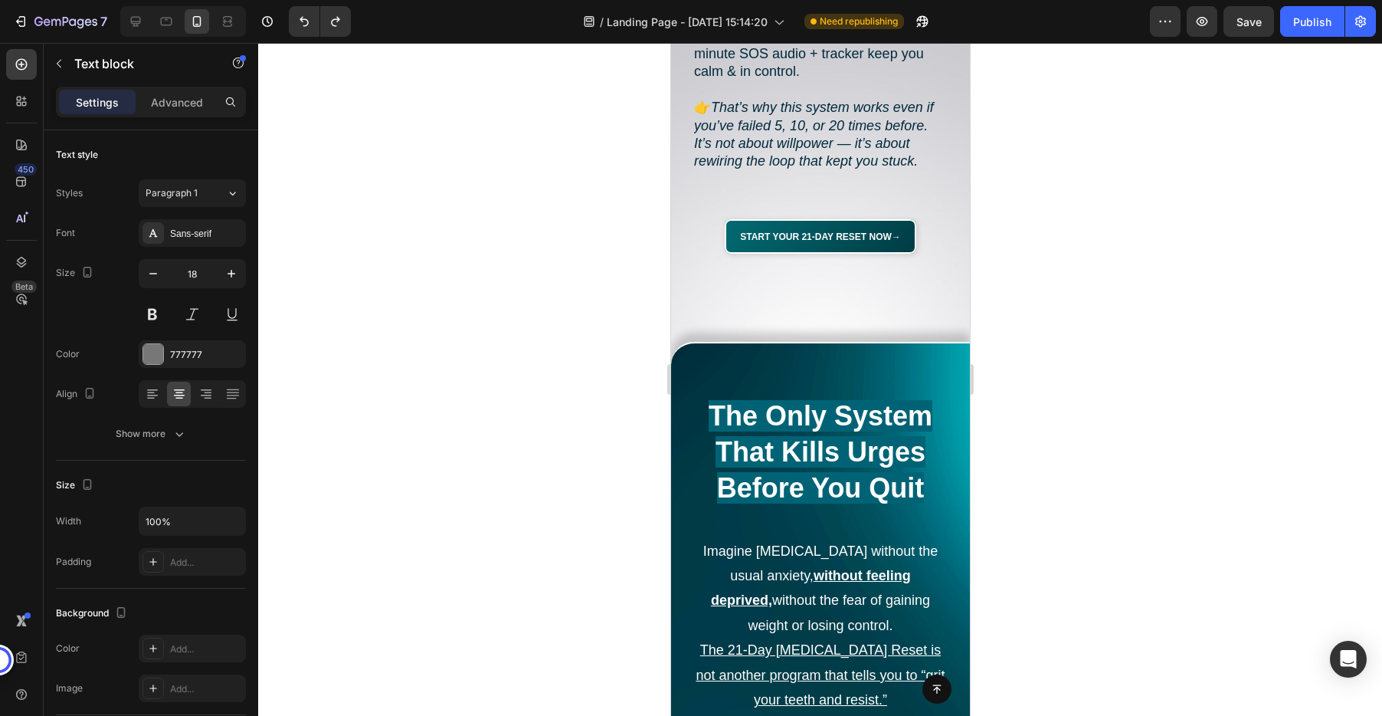
click at [832, 543] on span "Imagine quitting smoking without the usual anxiety, without feeling deprived, w…" at bounding box center [819, 588] width 234 height 90
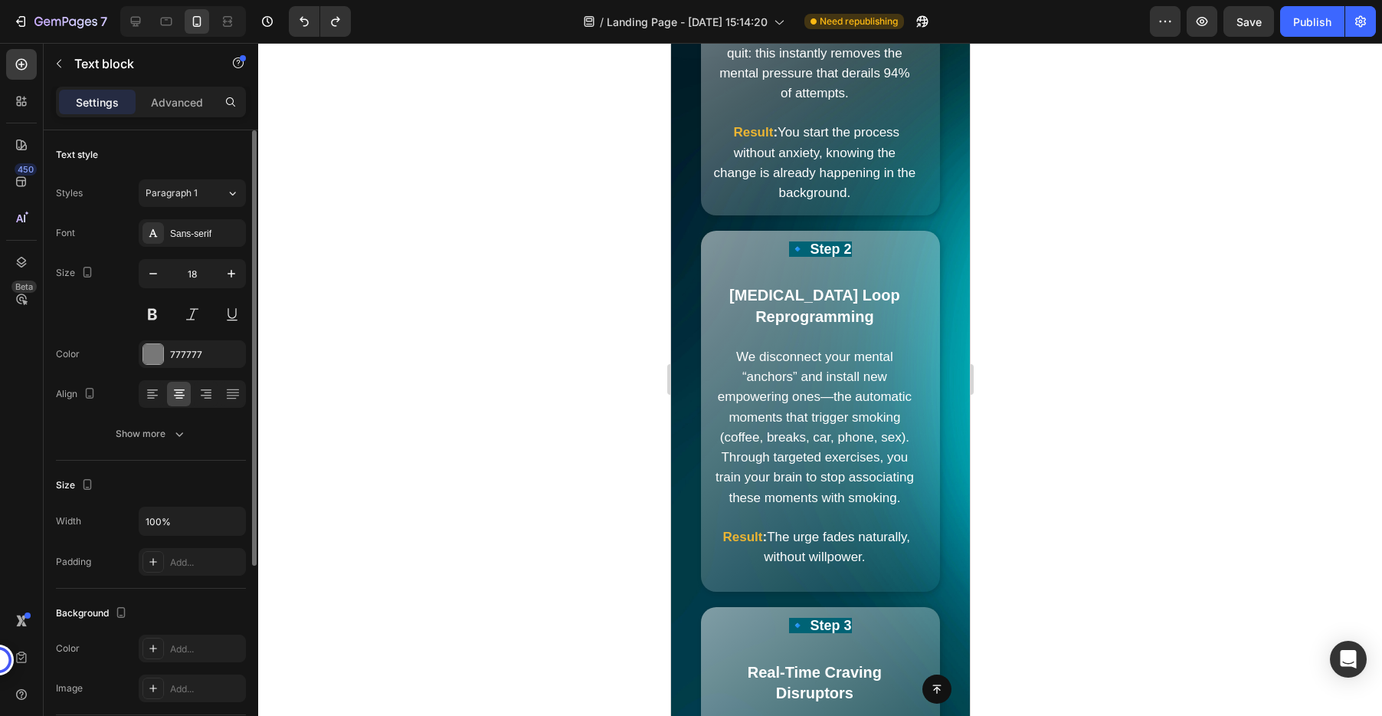
scroll to position [4197, 0]
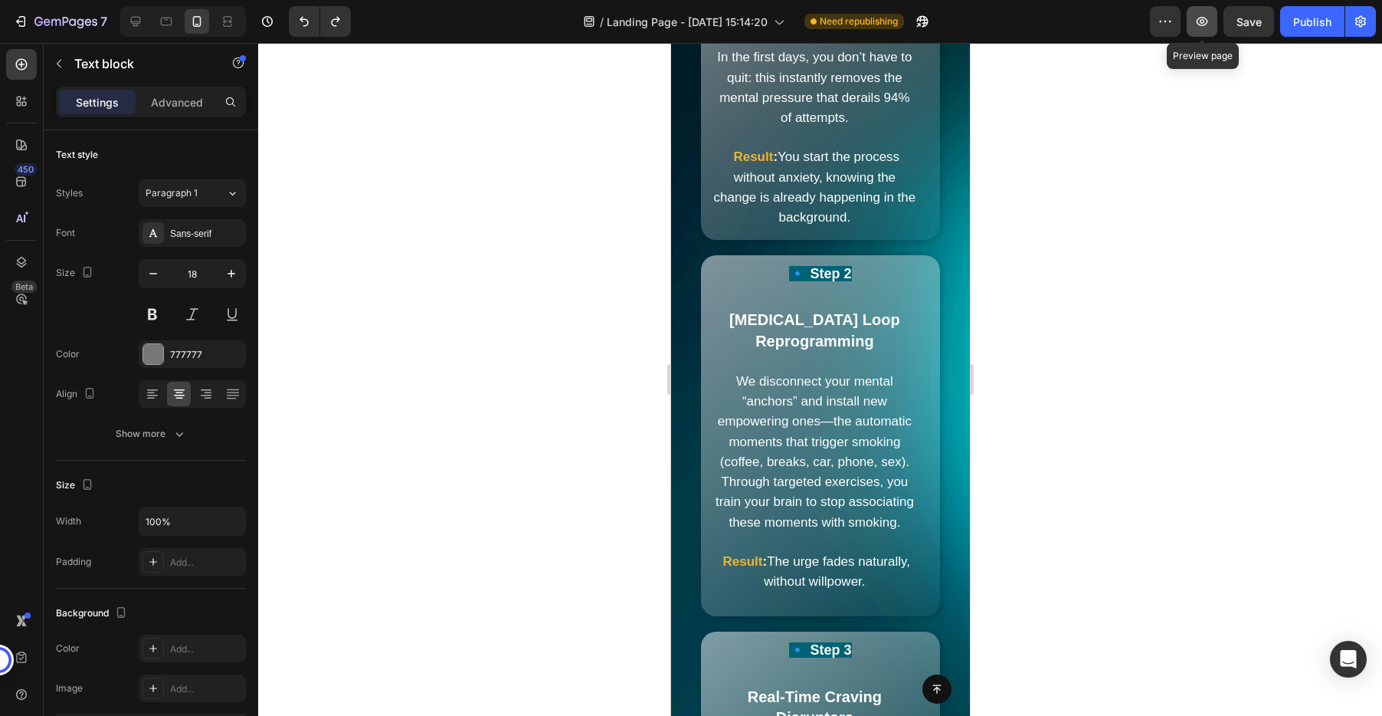
click at [1198, 28] on icon "button" at bounding box center [1201, 21] width 15 height 15
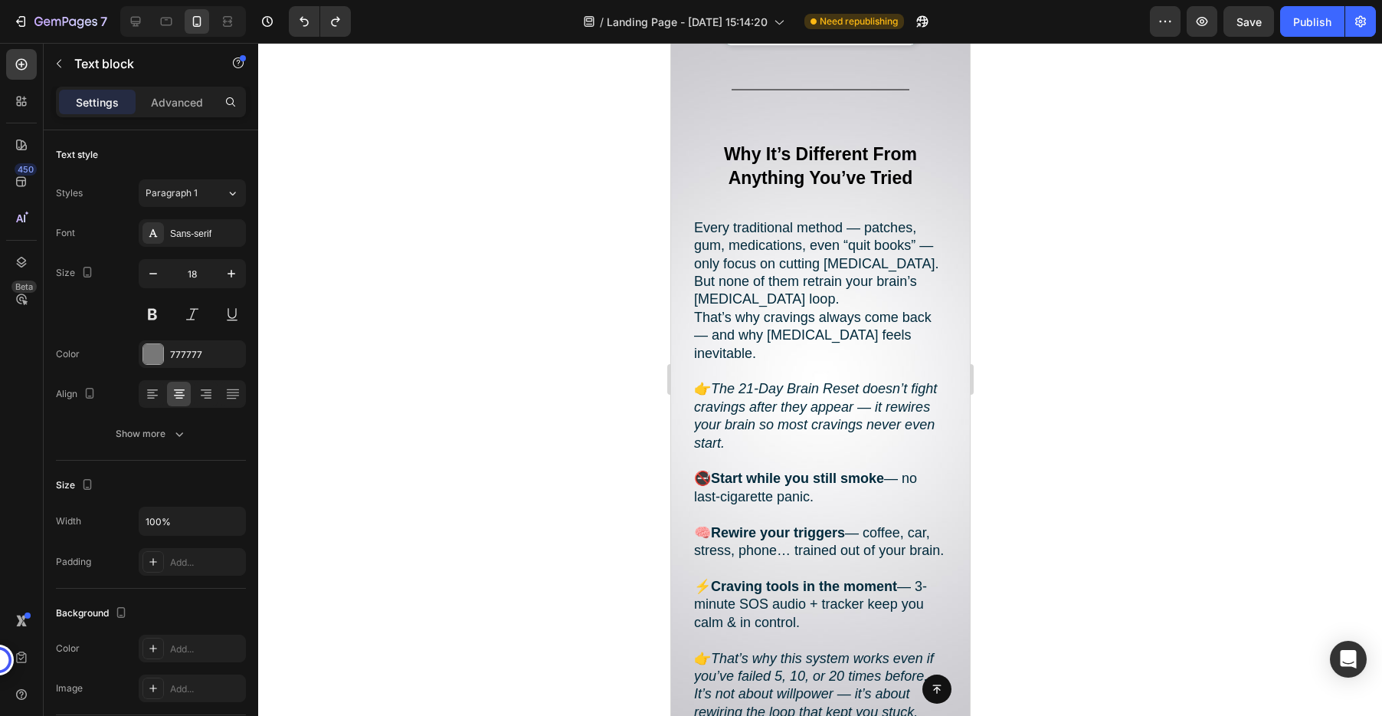
scroll to position [2127, 0]
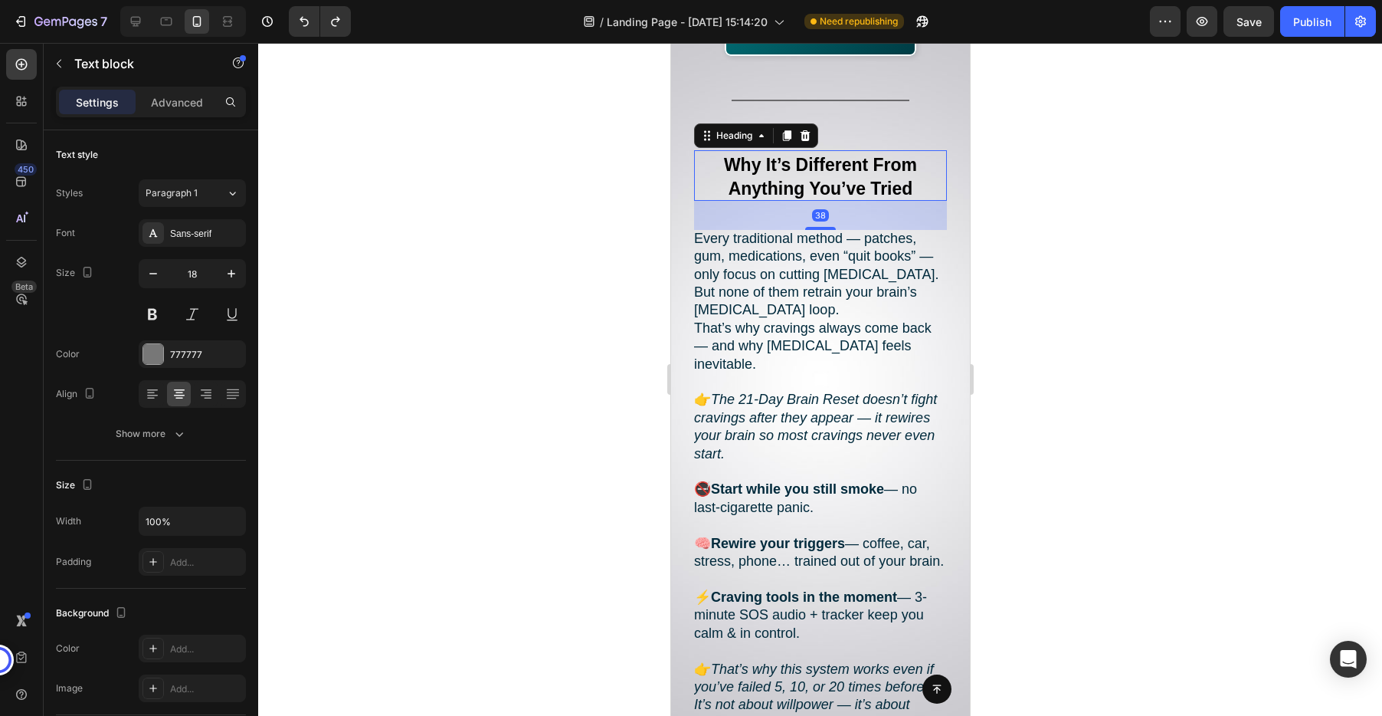
click at [750, 179] on strong "Why It’s Different From Anything You’ve Tried" at bounding box center [819, 177] width 193 height 44
click at [759, 230] on h2 "Every traditional method — patches, gum, medications, even “quit books” — only …" at bounding box center [819, 490] width 253 height 520
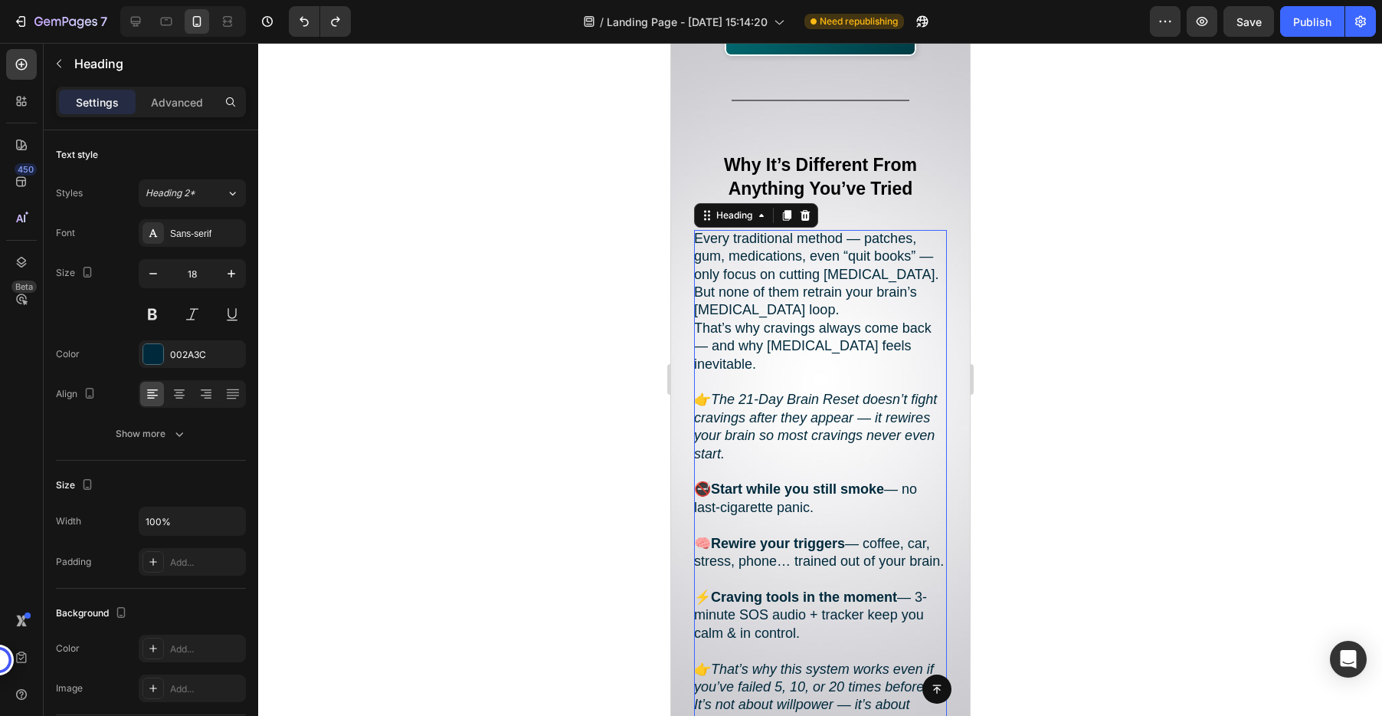
click at [750, 231] on h2 "Every traditional method — patches, gum, medications, even “quit books” — only …" at bounding box center [819, 490] width 253 height 520
click at [750, 231] on p "Every traditional method — patches, gum, medications, even “quit books” — only …" at bounding box center [819, 490] width 253 height 520
click at [756, 333] on p "Every traditional method — patches, gum, medications, even “quit books” — only …" at bounding box center [819, 490] width 253 height 520
click at [715, 230] on p "Every traditional method — patches, gum, medications, even “quit books” — only …" at bounding box center [819, 490] width 253 height 520
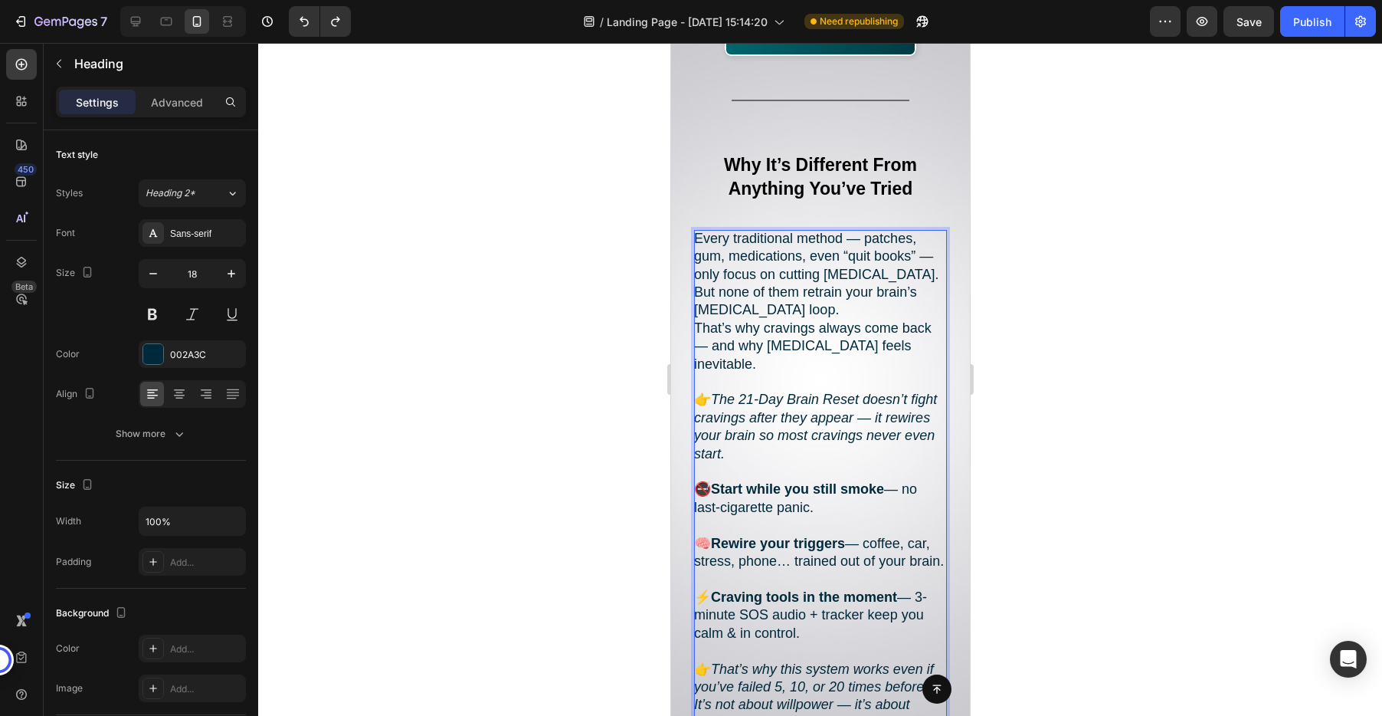
click at [715, 230] on p "Every traditional method — patches, gum, medications, even “quit books” — only …" at bounding box center [819, 490] width 253 height 520
click at [699, 230] on p "Every traditional method — patches, gum, medications, even “quit books” — only …" at bounding box center [819, 490] width 253 height 520
click at [698, 230] on p "Every traditional method — patches, gum, medications, even “quit books” — only …" at bounding box center [819, 490] width 253 height 520
click at [1157, 246] on div at bounding box center [820, 379] width 1124 height 673
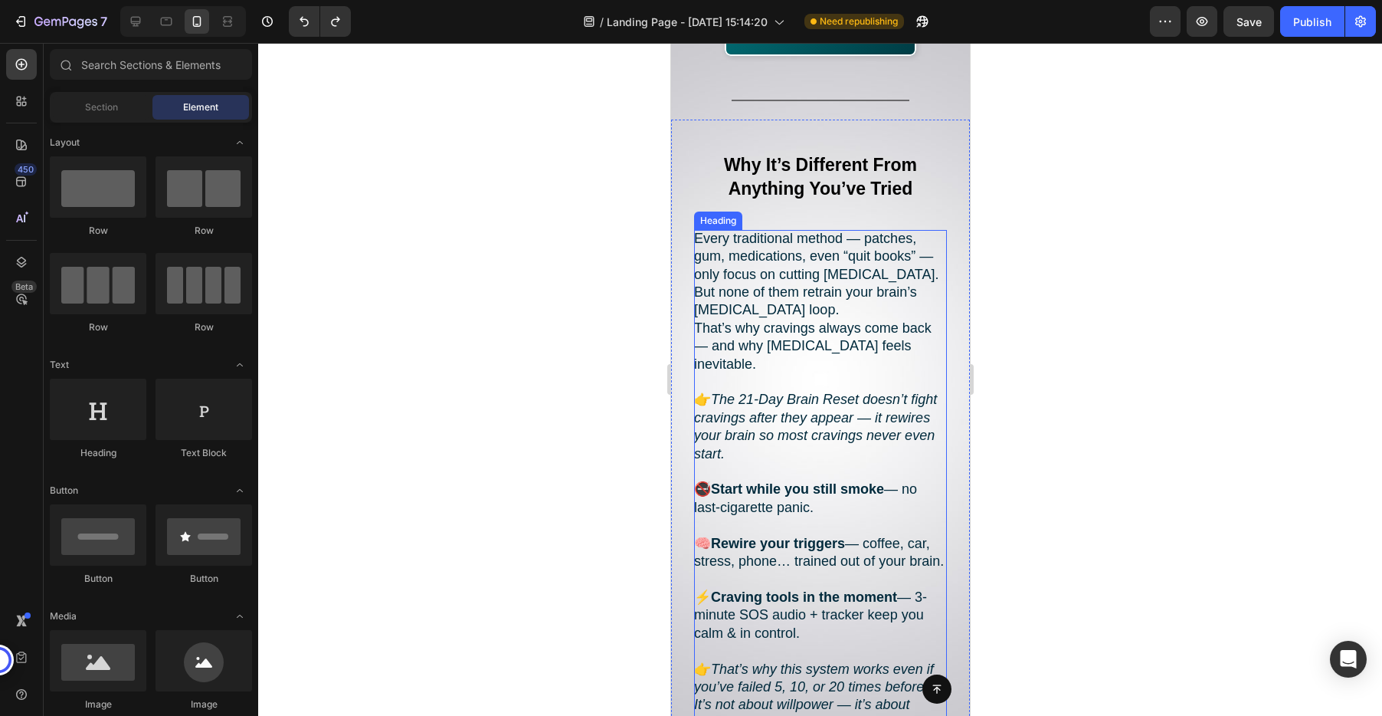
click at [721, 230] on p "Every traditional method — patches, gum, medications, even “quit books” — only …" at bounding box center [819, 490] width 253 height 520
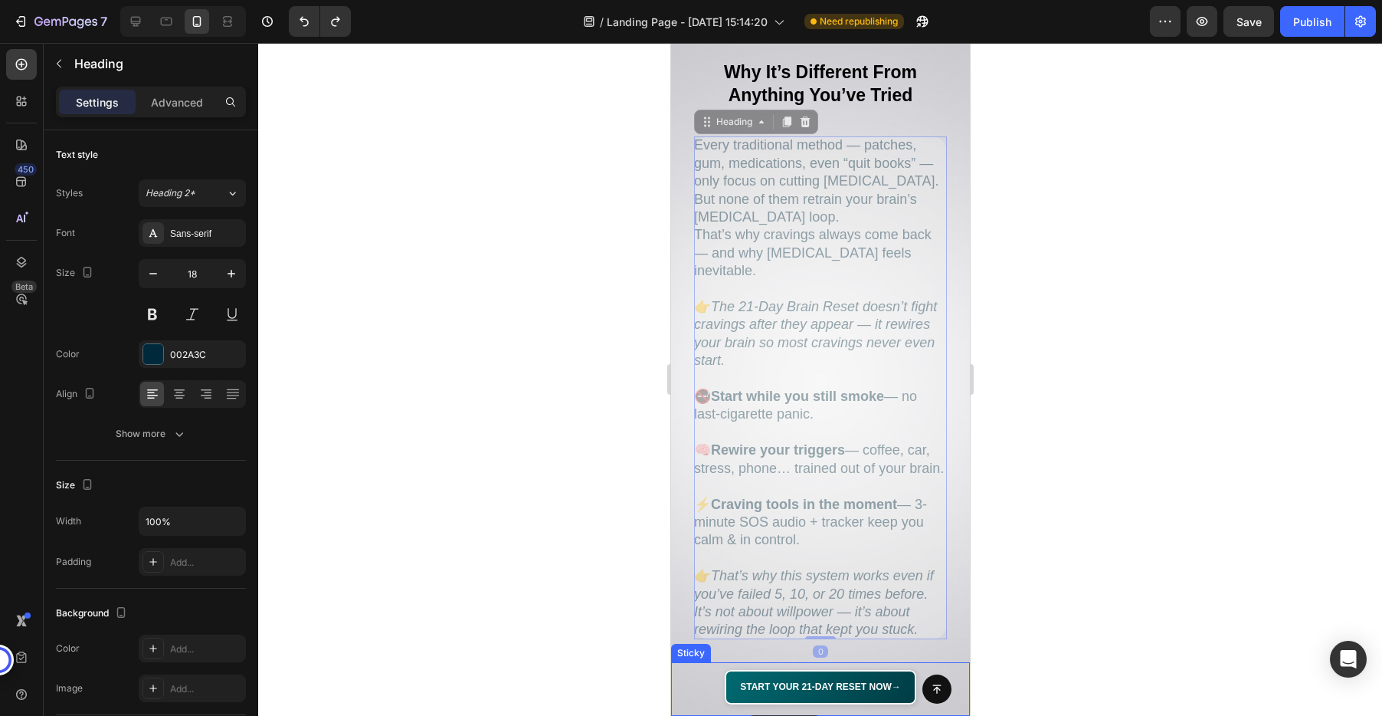
scroll to position [2217, 0]
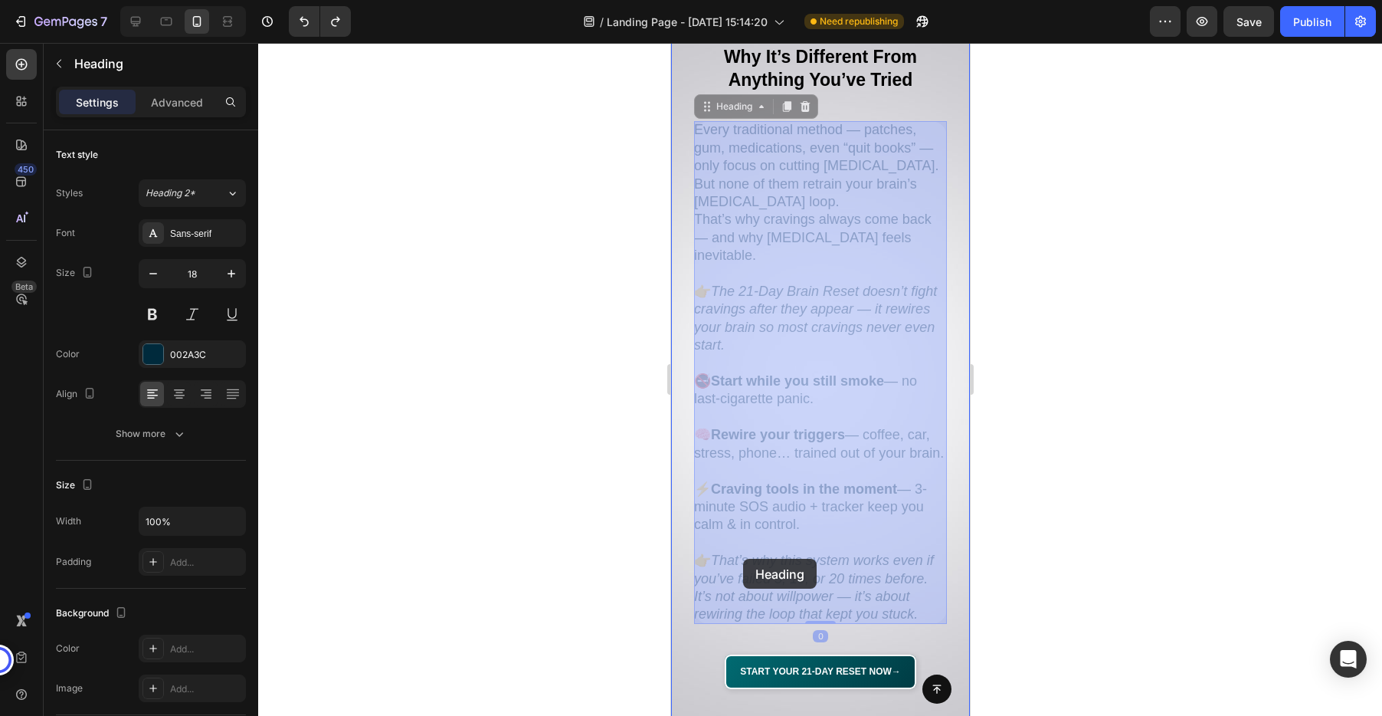
drag, startPoint x: 721, startPoint y: 202, endPoint x: 742, endPoint y: 559, distance: 357.6
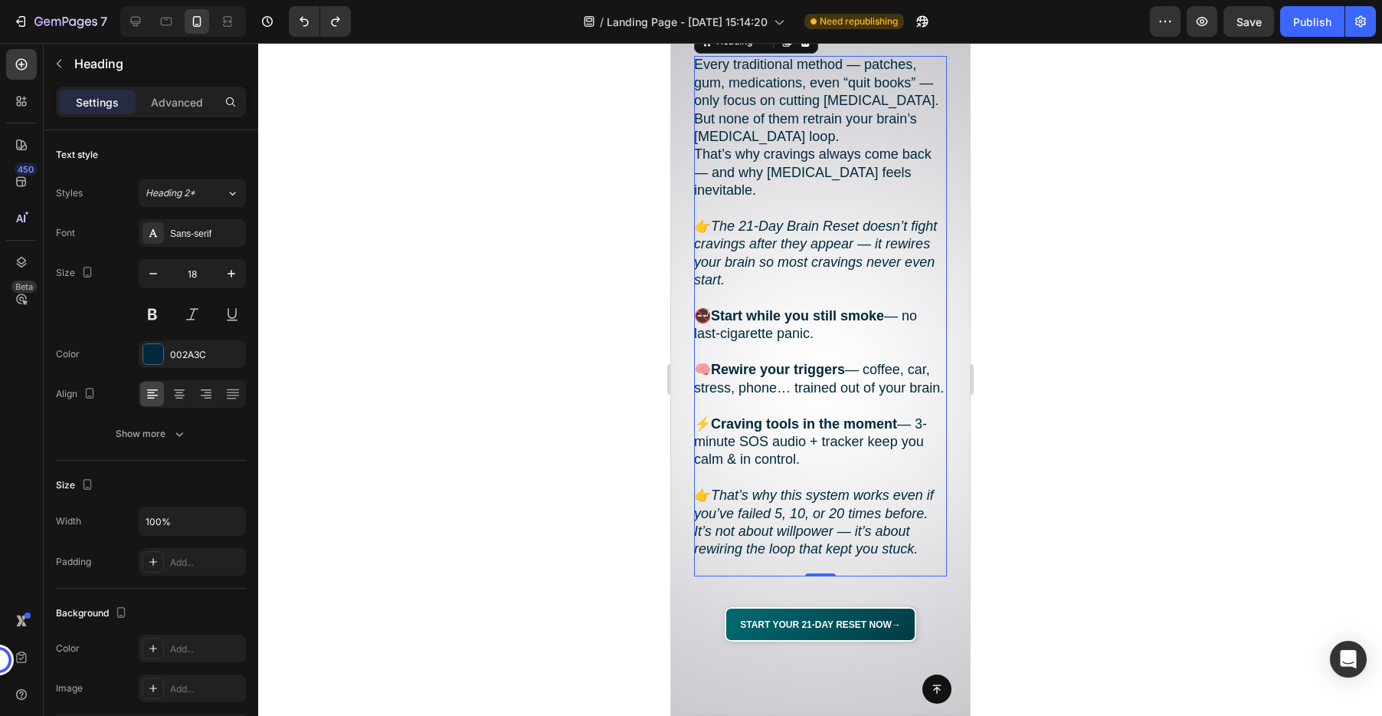
scroll to position [2251, 0]
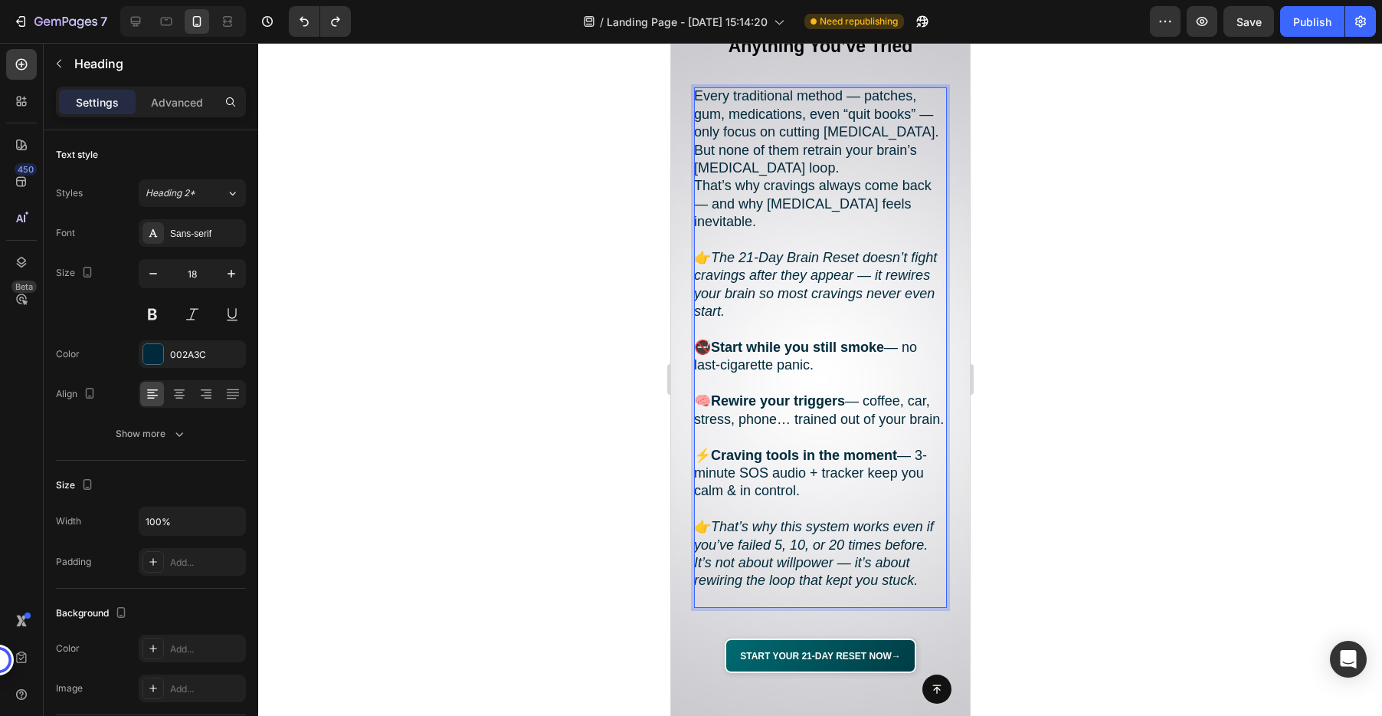
click at [909, 559] on icon "That’s why this system works even if you’ve failed 5, 10, or 20 times before. I…" at bounding box center [813, 553] width 240 height 69
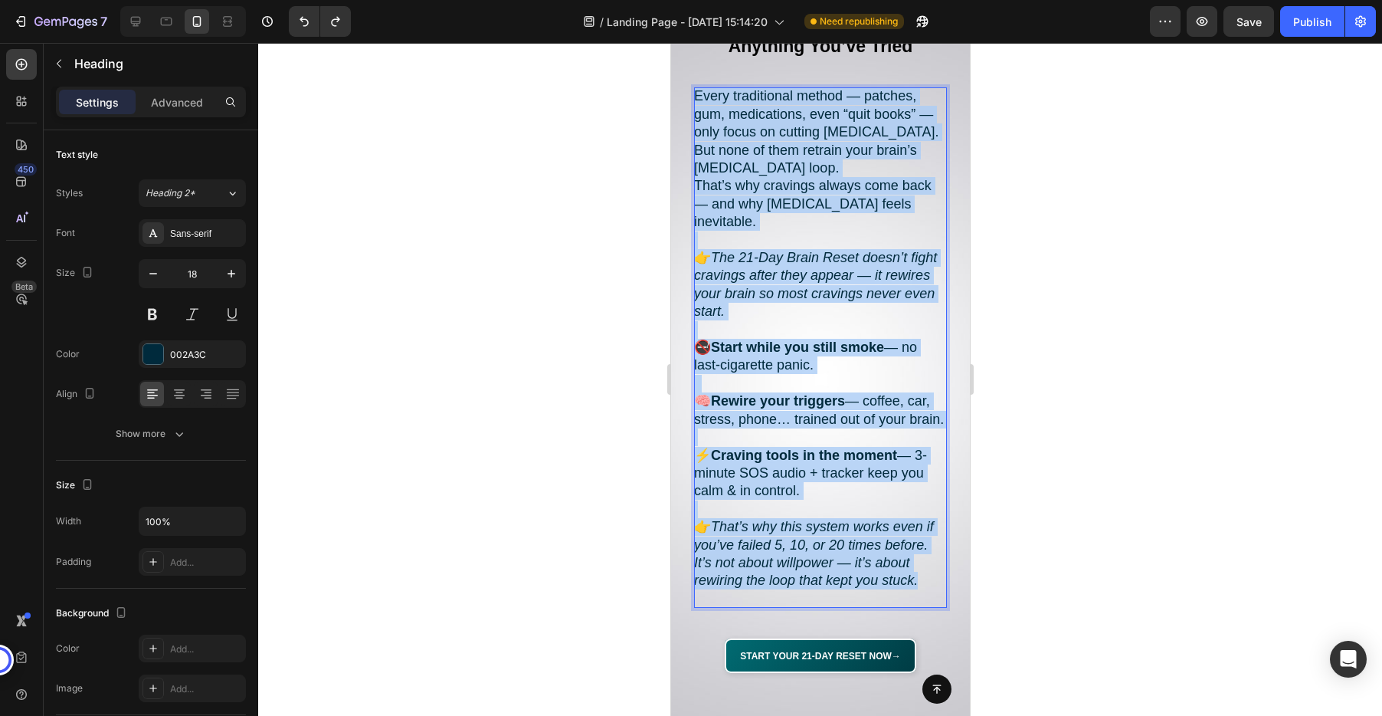
drag, startPoint x: 921, startPoint y: 564, endPoint x: 696, endPoint y: 101, distance: 514.3
click at [696, 101] on p "Every traditional method — patches, gum, medications, even “quit books” — only …" at bounding box center [819, 347] width 253 height 520
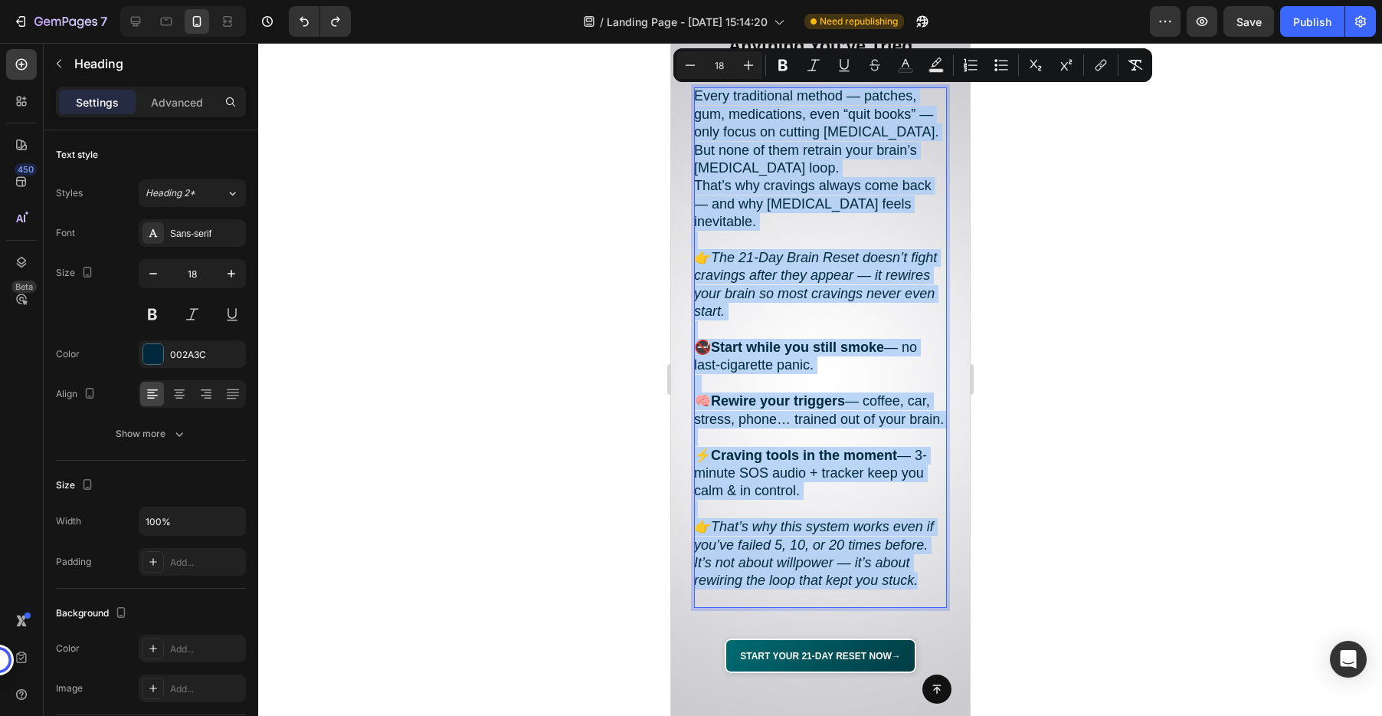
copy p "Every traditional method — patches, gum, medications, even “quit books” — only …"
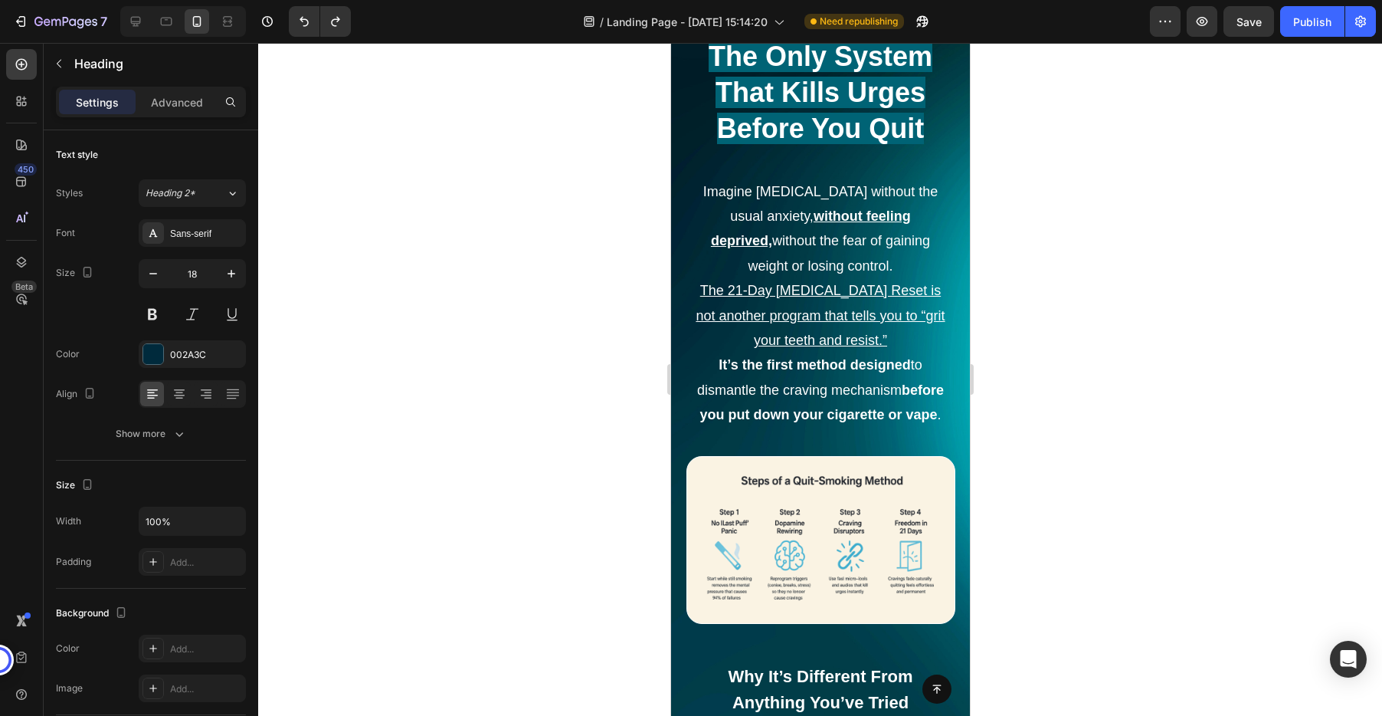
type input "16"
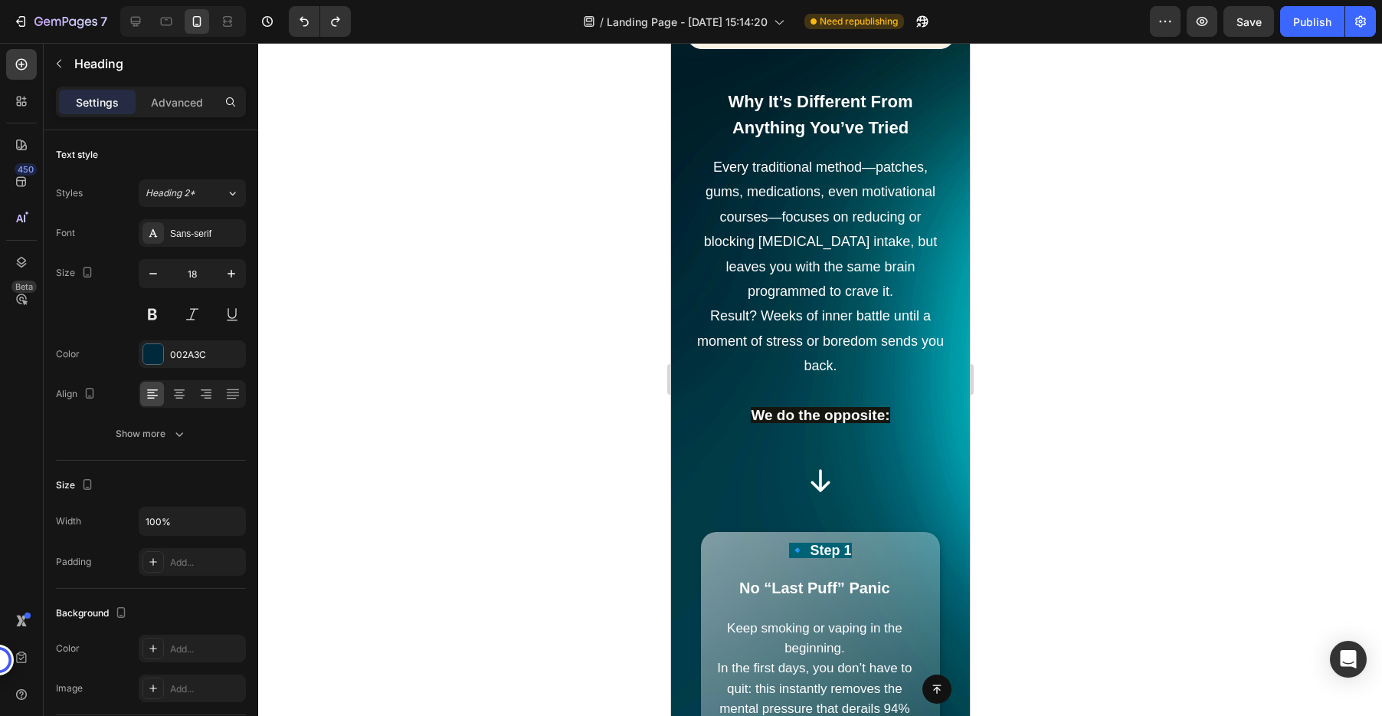
scroll to position [3588, 0]
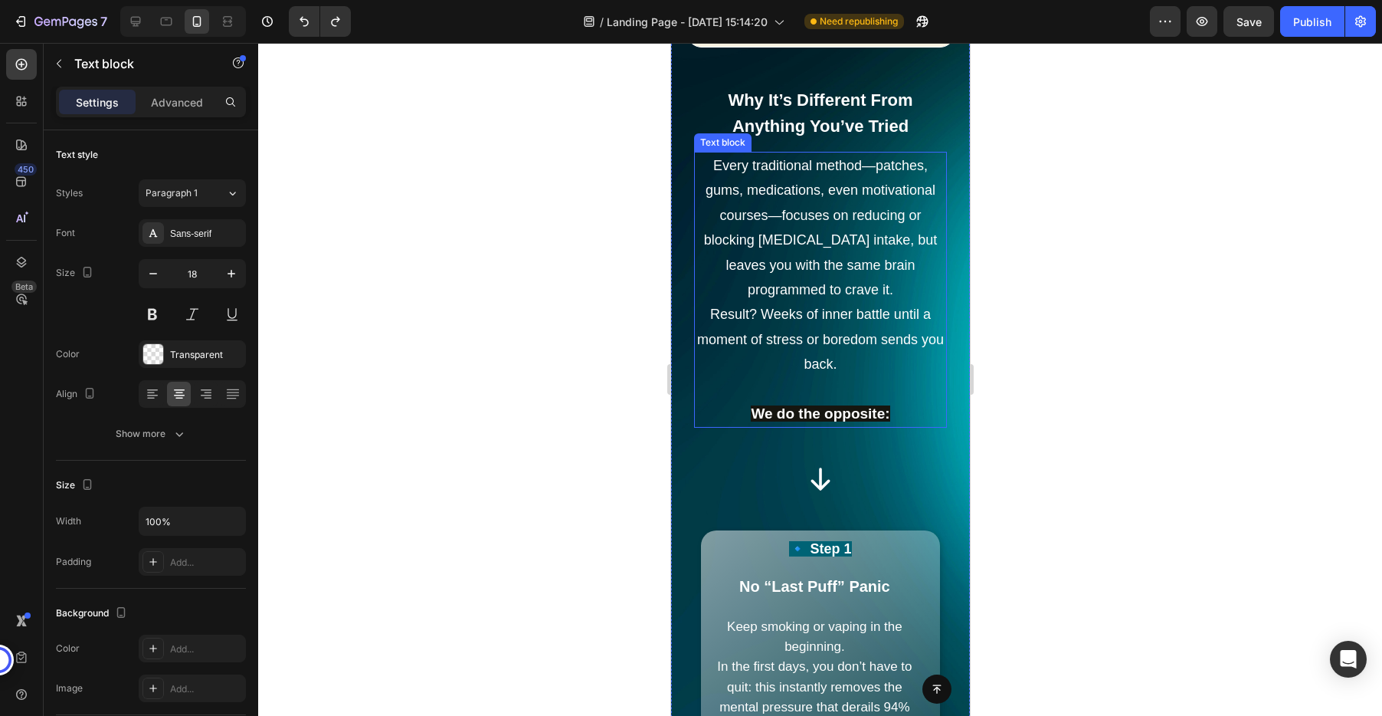
click at [808, 283] on span "Every traditional method—patches, gums, medications, even motivational courses—…" at bounding box center [819, 227] width 233 height 139
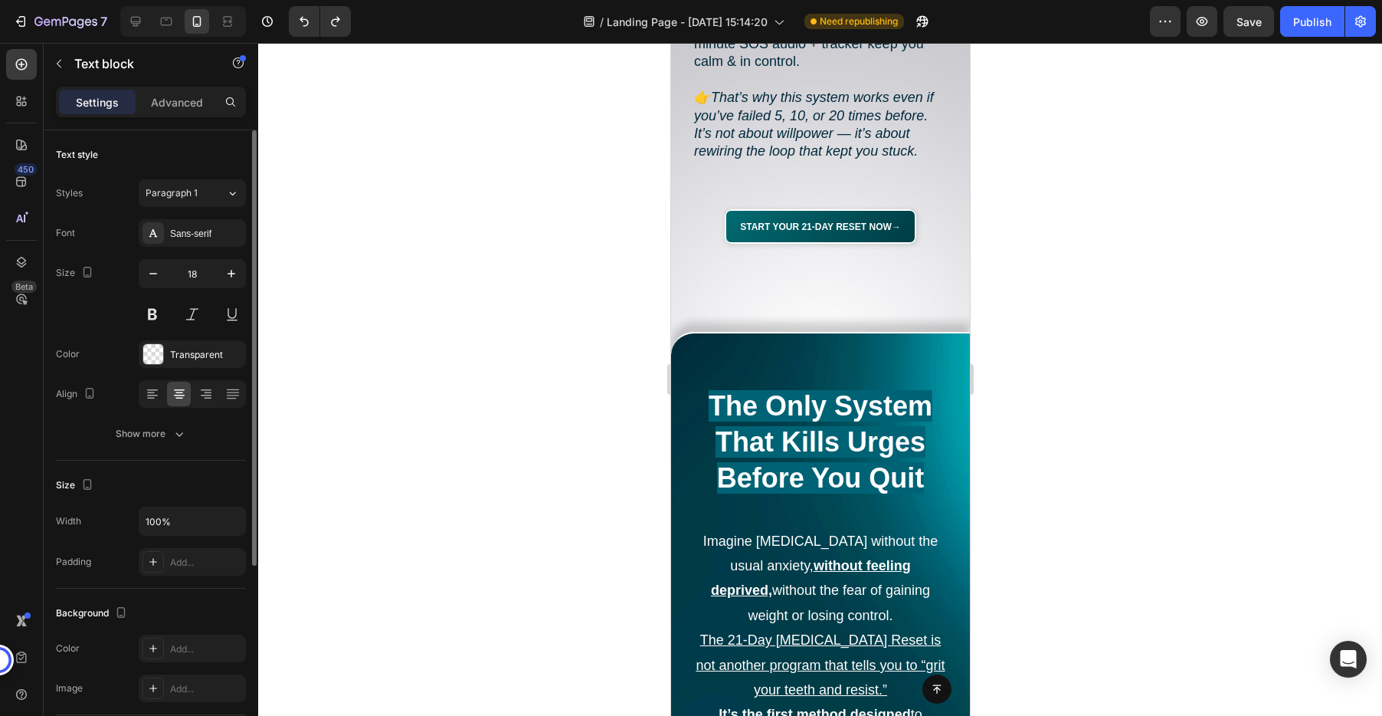
scroll to position [2664, 0]
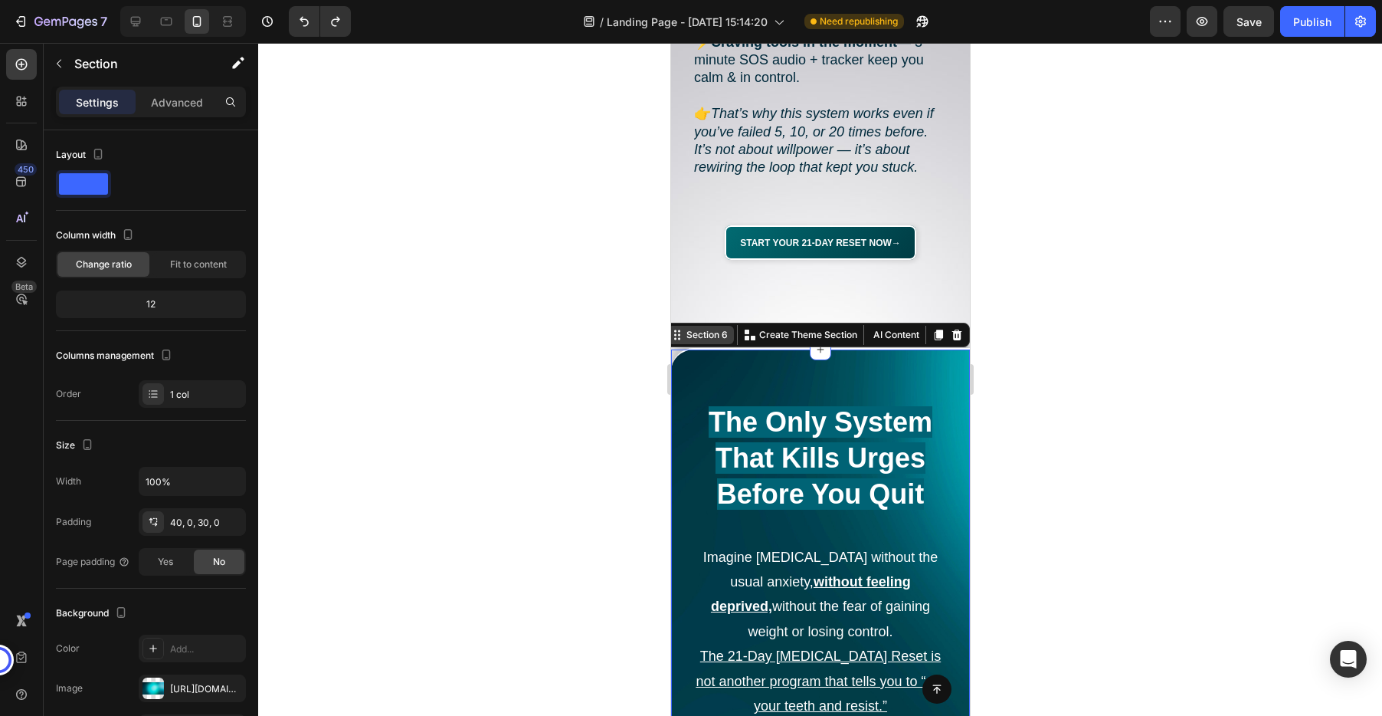
click at [940, 326] on div "Section 6 You can create reusable sections Create Theme Section AI Content Writ…" at bounding box center [816, 335] width 306 height 25
click at [932, 329] on icon at bounding box center [938, 335] width 12 height 12
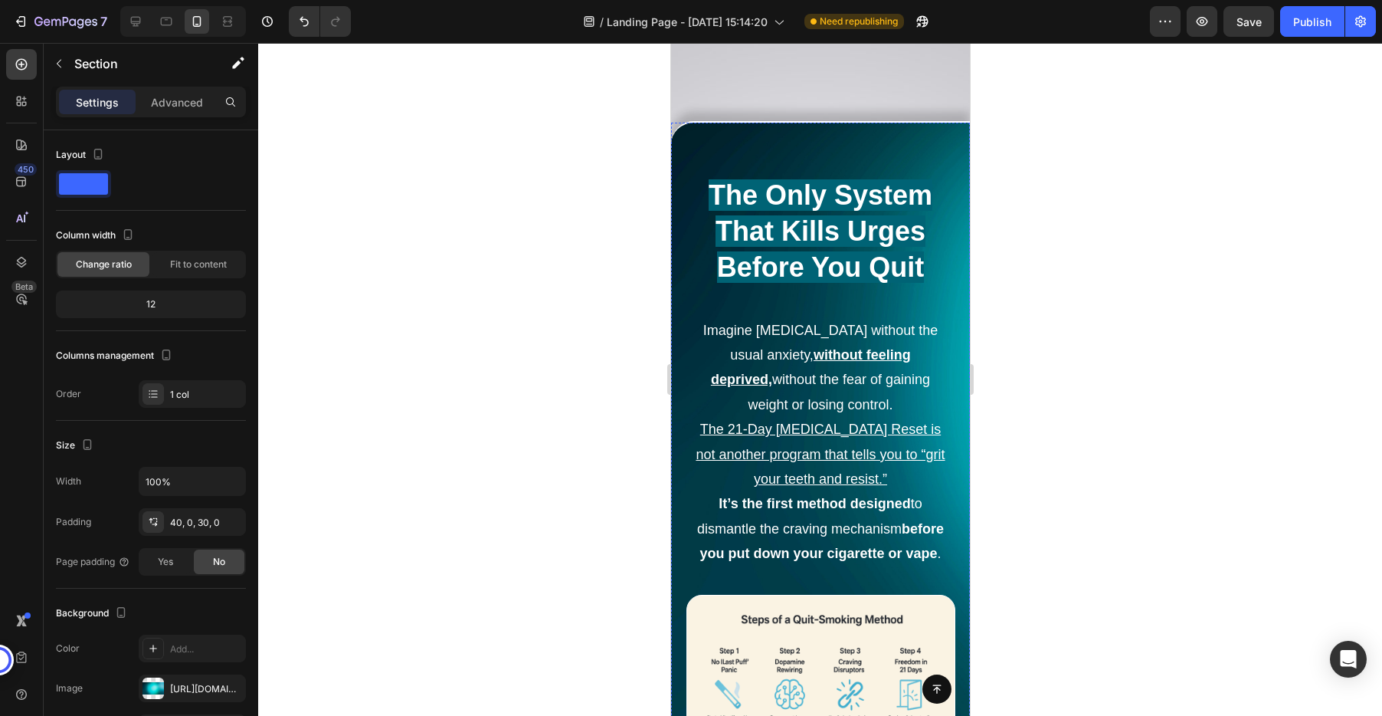
scroll to position [2890, 0]
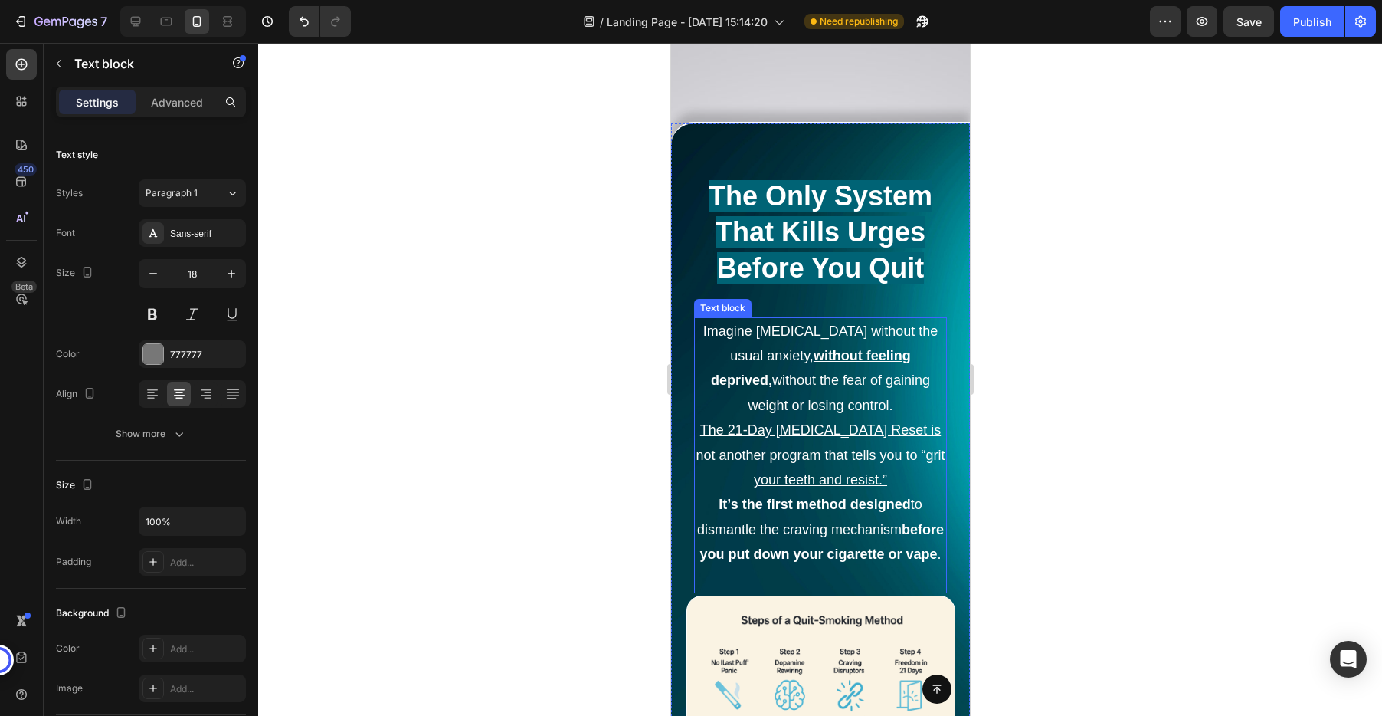
click at [807, 452] on u "The 21-Day Dopamine Reset is not another program that tells you to “grit your t…" at bounding box center [819, 454] width 249 height 65
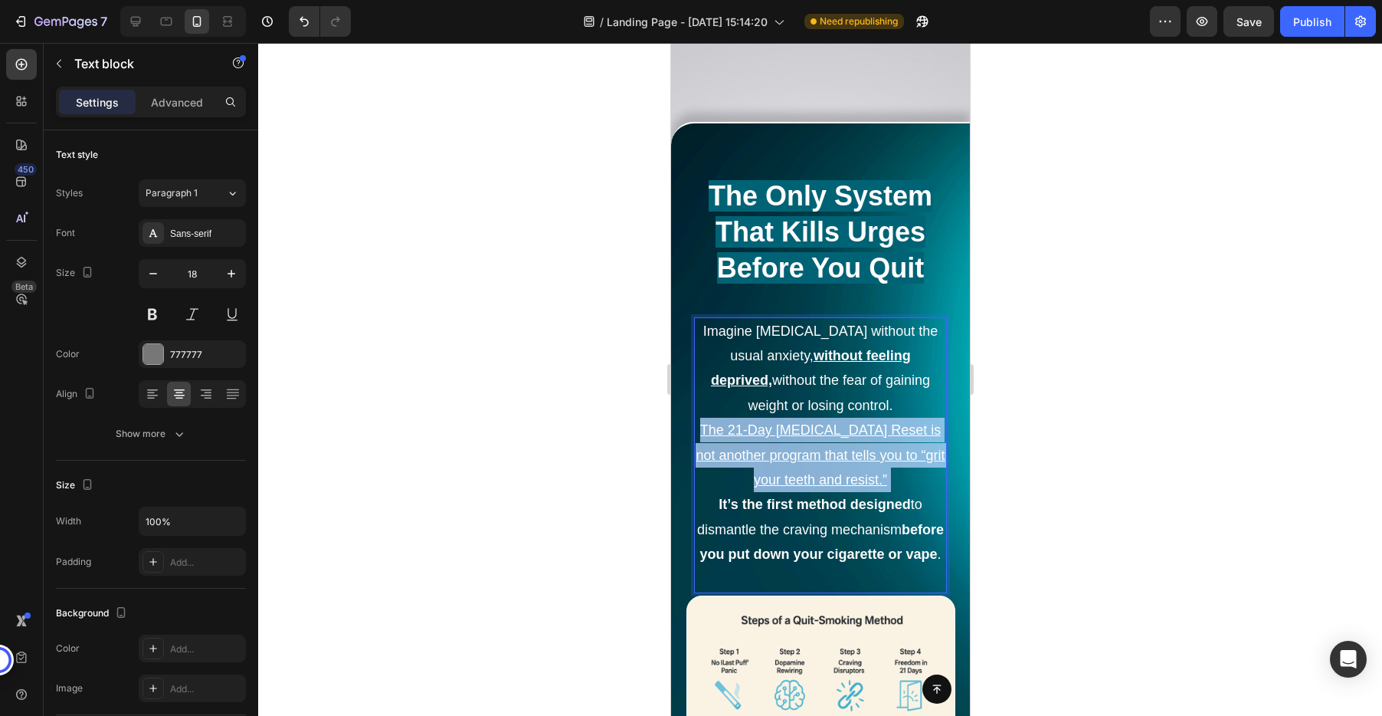
click at [807, 452] on u "The 21-Day Dopamine Reset is not another program that tells you to “grit your t…" at bounding box center [819, 454] width 249 height 65
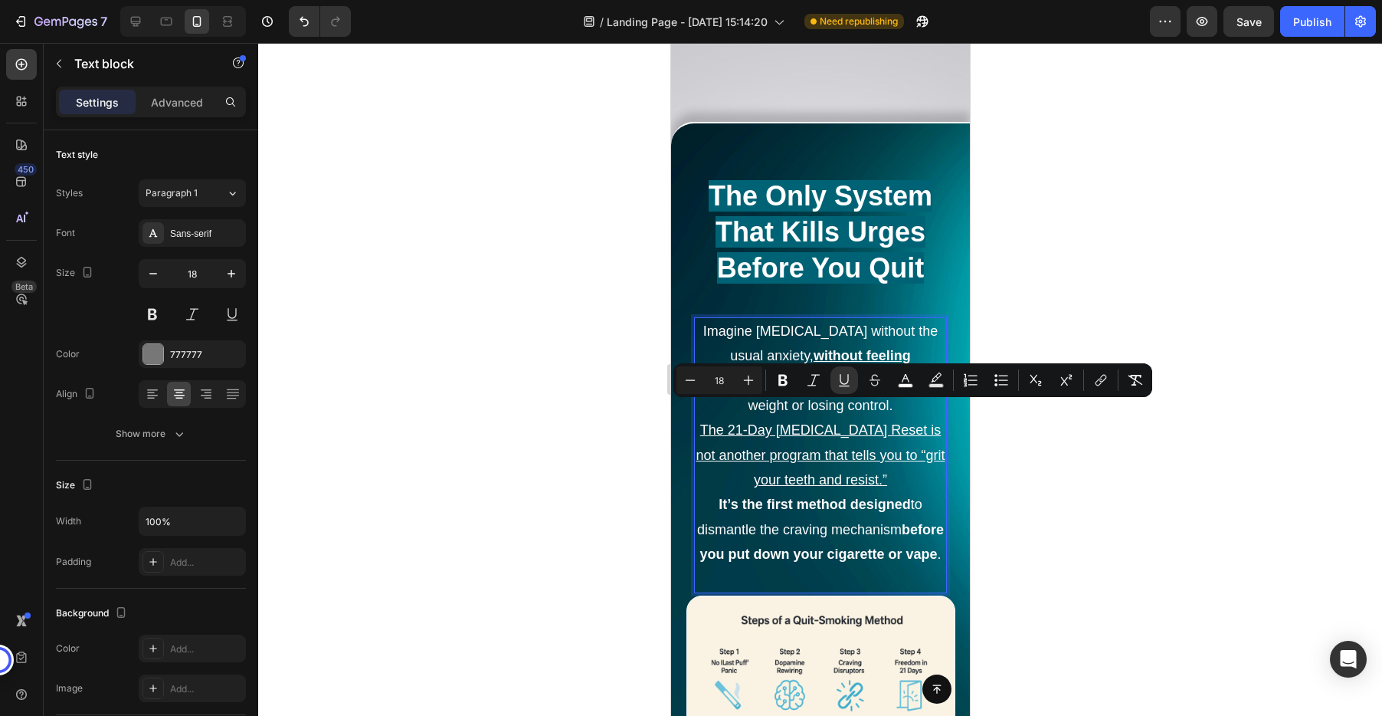
click at [862, 559] on p "Imagine quitting smoking without the usual anxiety, without feeling deprived, w…" at bounding box center [820, 455] width 250 height 273
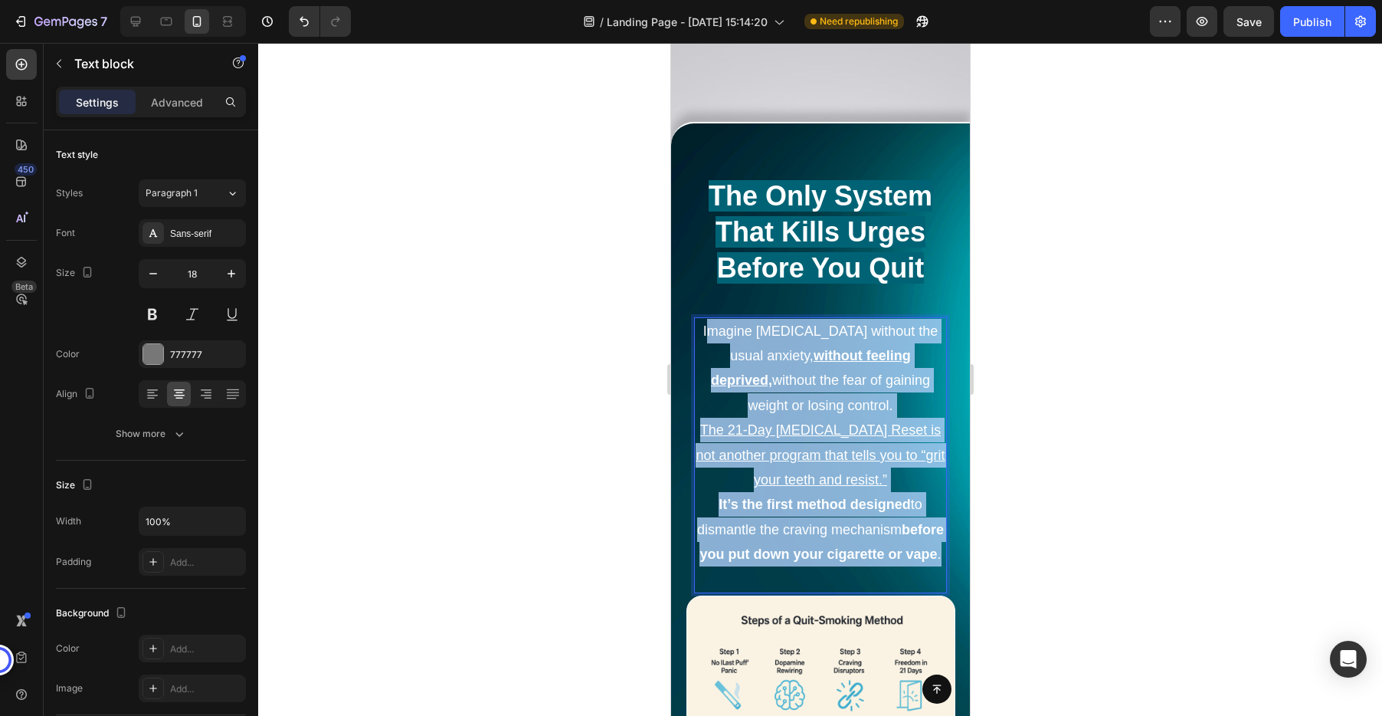
drag, startPoint x: 855, startPoint y: 562, endPoint x: 716, endPoint y: 321, distance: 278.3
click at [716, 321] on p "Imagine quitting smoking without the usual anxiety, without feeling deprived, w…" at bounding box center [820, 455] width 250 height 273
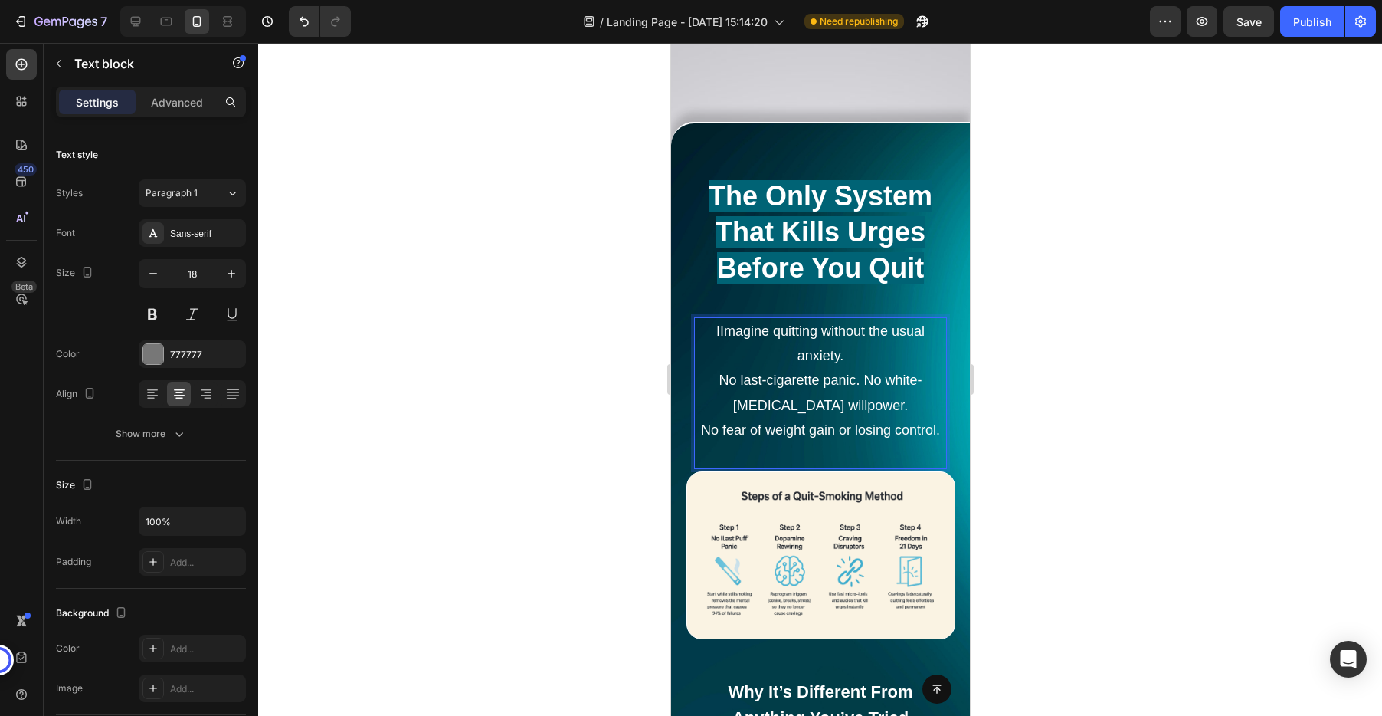
click at [722, 323] on span "IImagine quitting without the usual anxiety." at bounding box center [820, 343] width 208 height 40
click at [1050, 388] on div at bounding box center [820, 379] width 1124 height 673
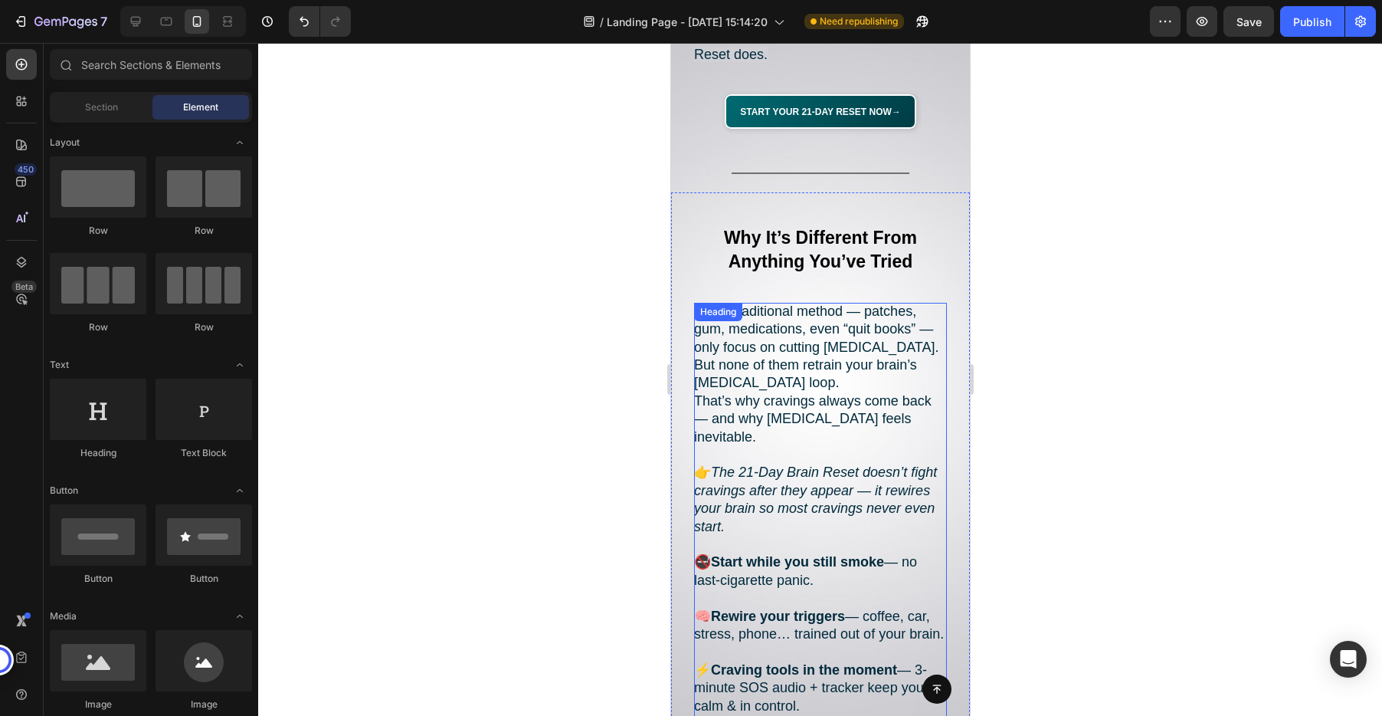
scroll to position [2052, 0]
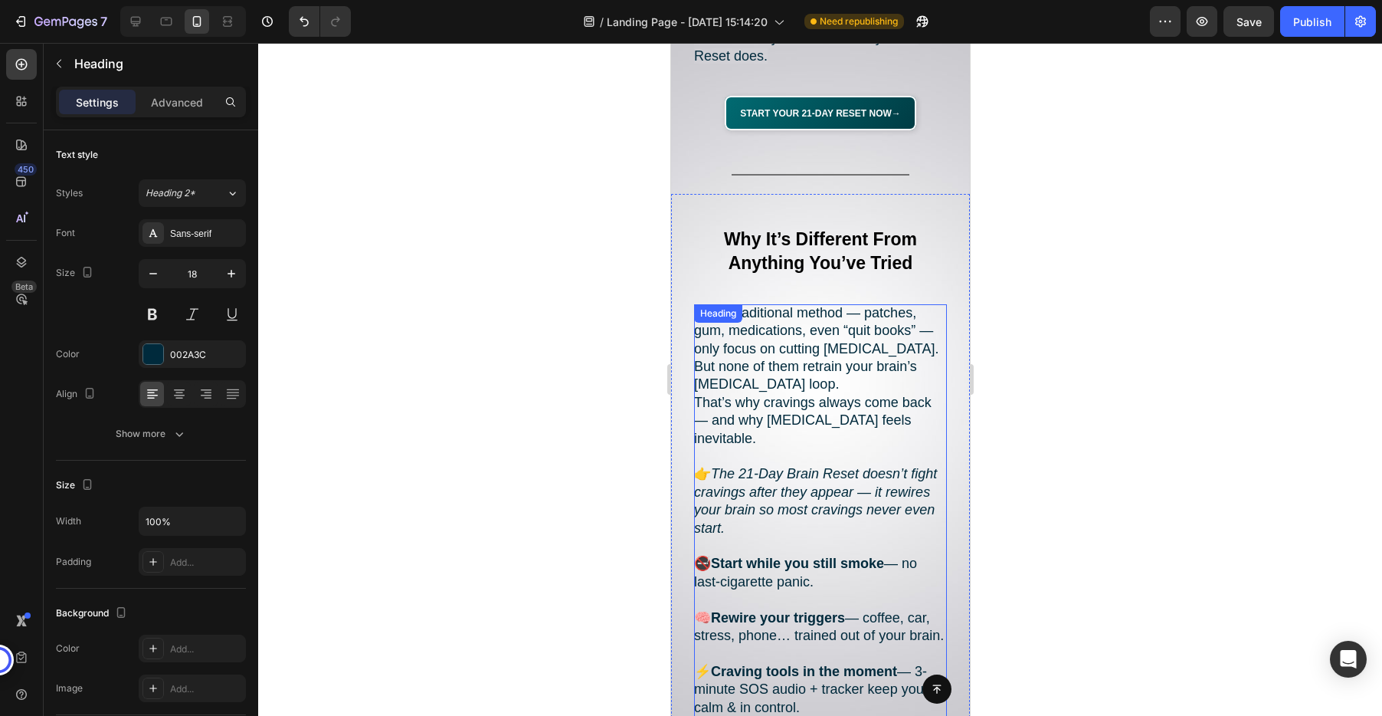
click at [726, 304] on div "Every traditional method — patches, gum, medications, even “quit books” — only …" at bounding box center [819, 564] width 253 height 520
click at [781, 229] on strong "Why It’s Different From Anything You’ve Tried" at bounding box center [819, 251] width 193 height 44
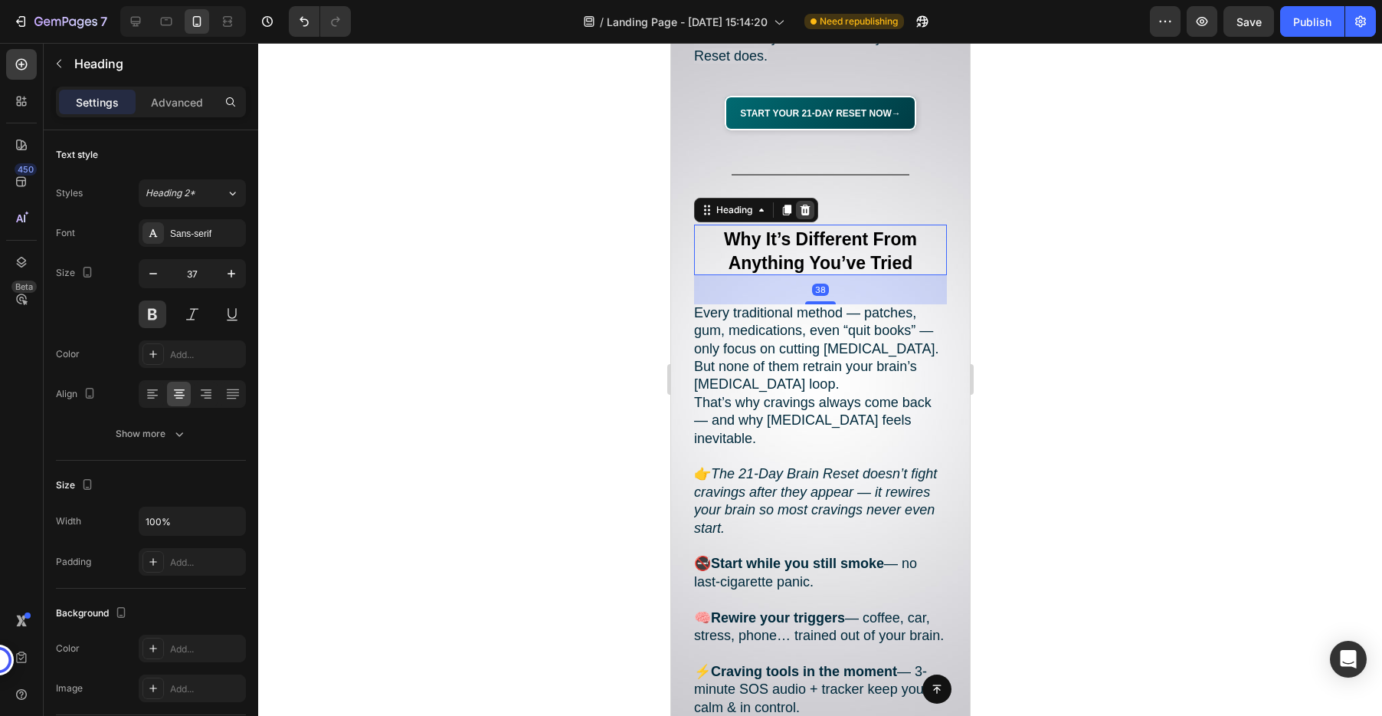
click at [811, 201] on div at bounding box center [804, 210] width 18 height 18
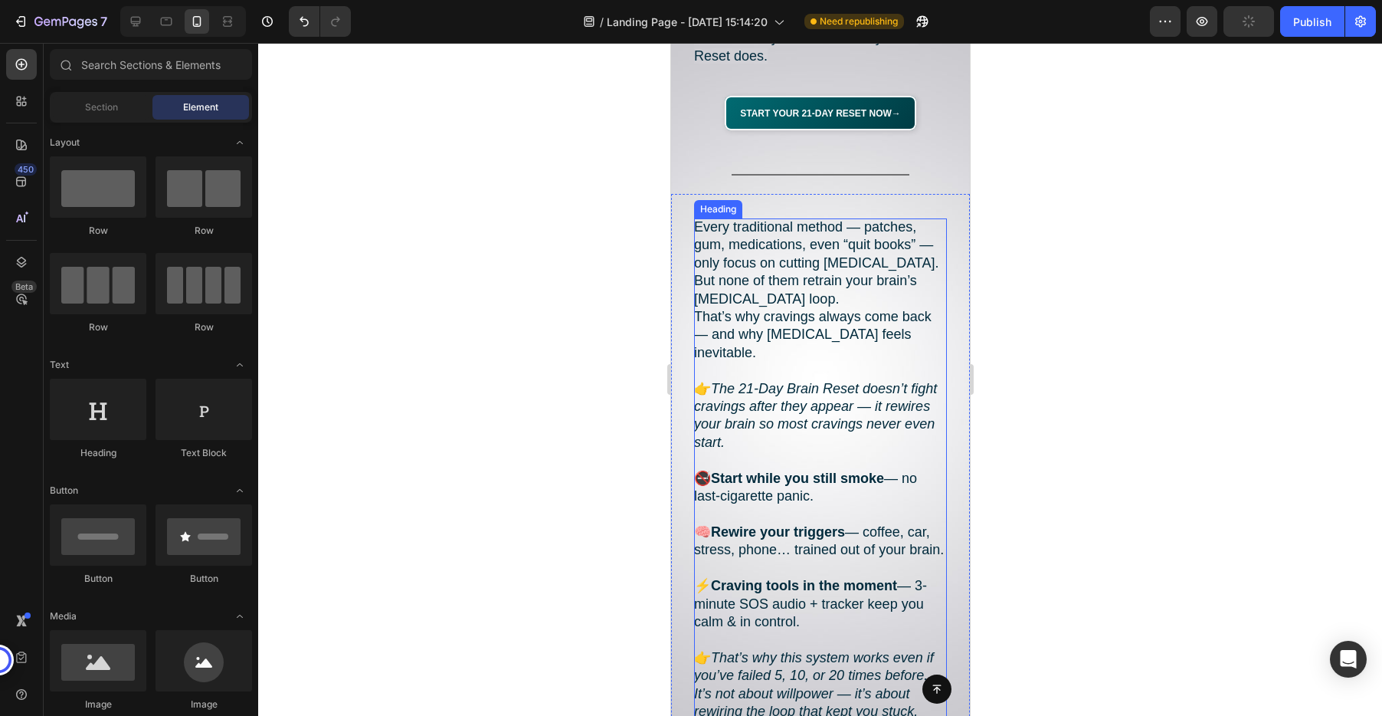
click at [725, 202] on div "Heading" at bounding box center [717, 209] width 42 height 14
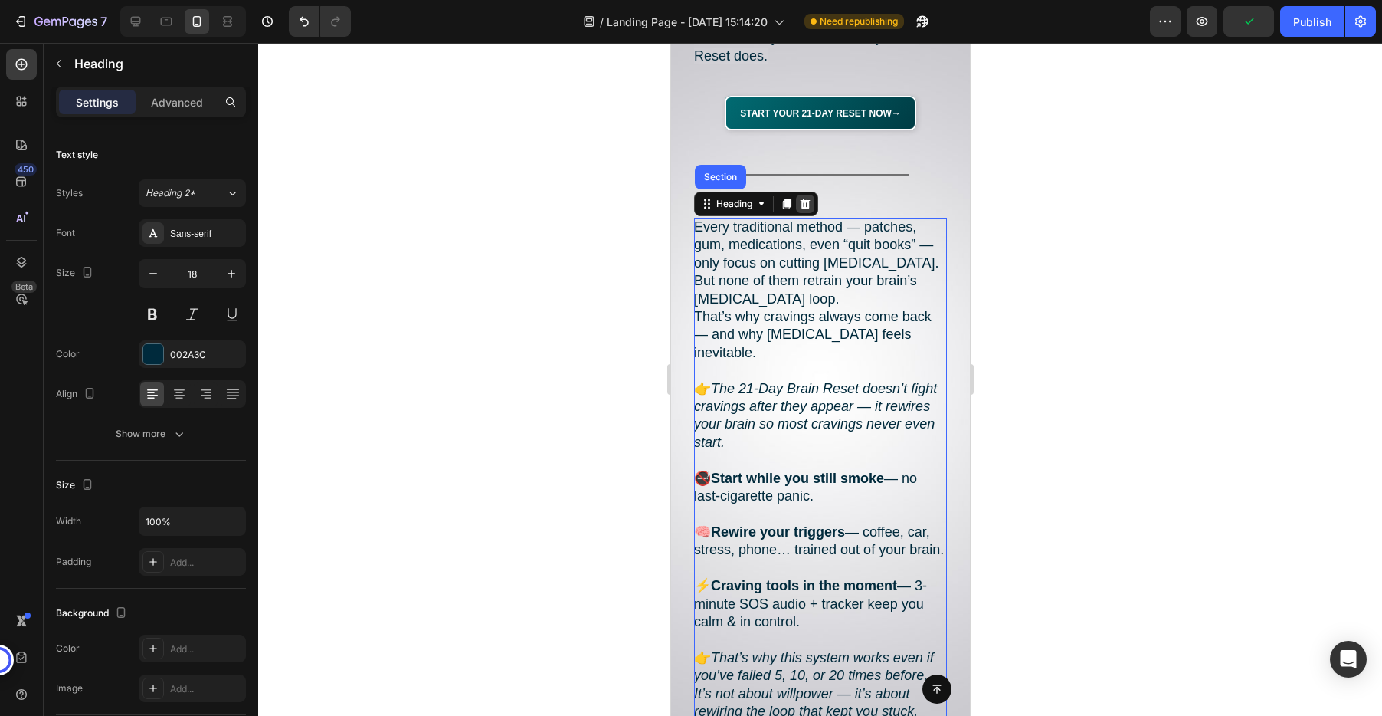
click at [803, 198] on icon at bounding box center [805, 203] width 10 height 11
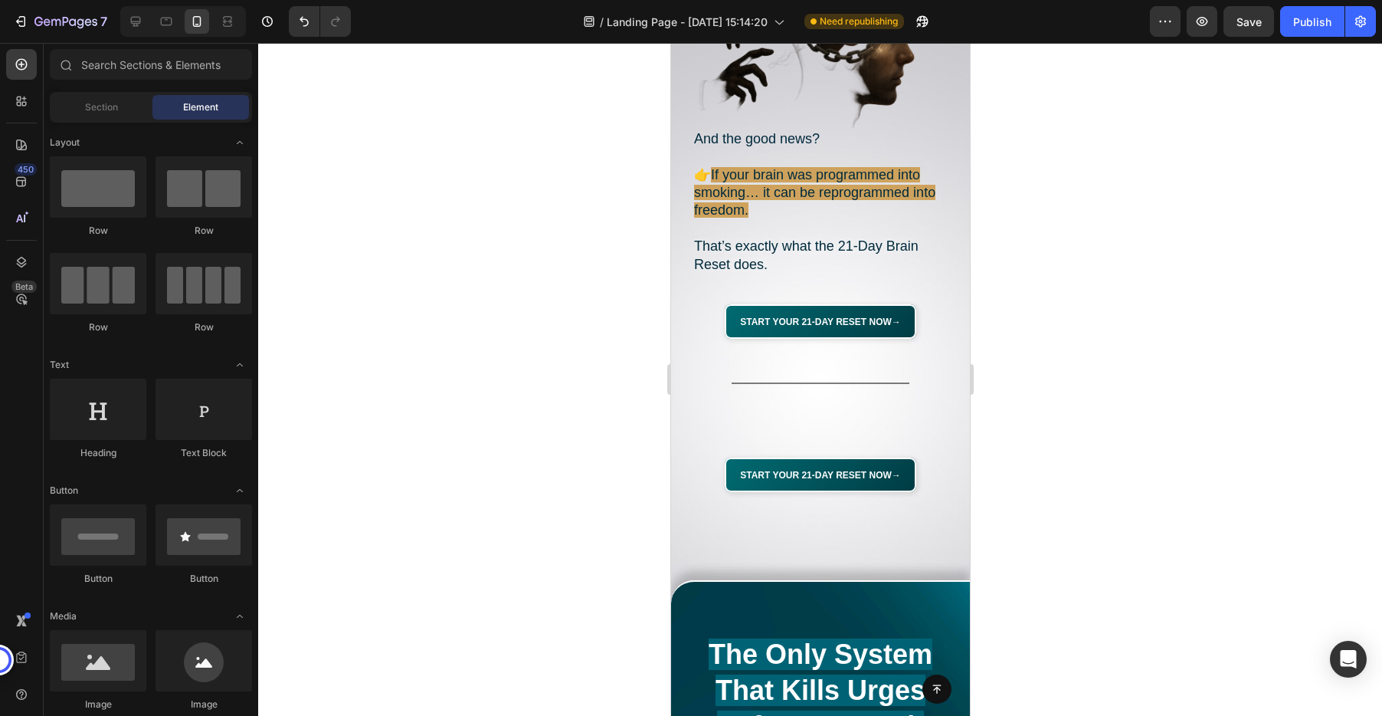
scroll to position [1831, 0]
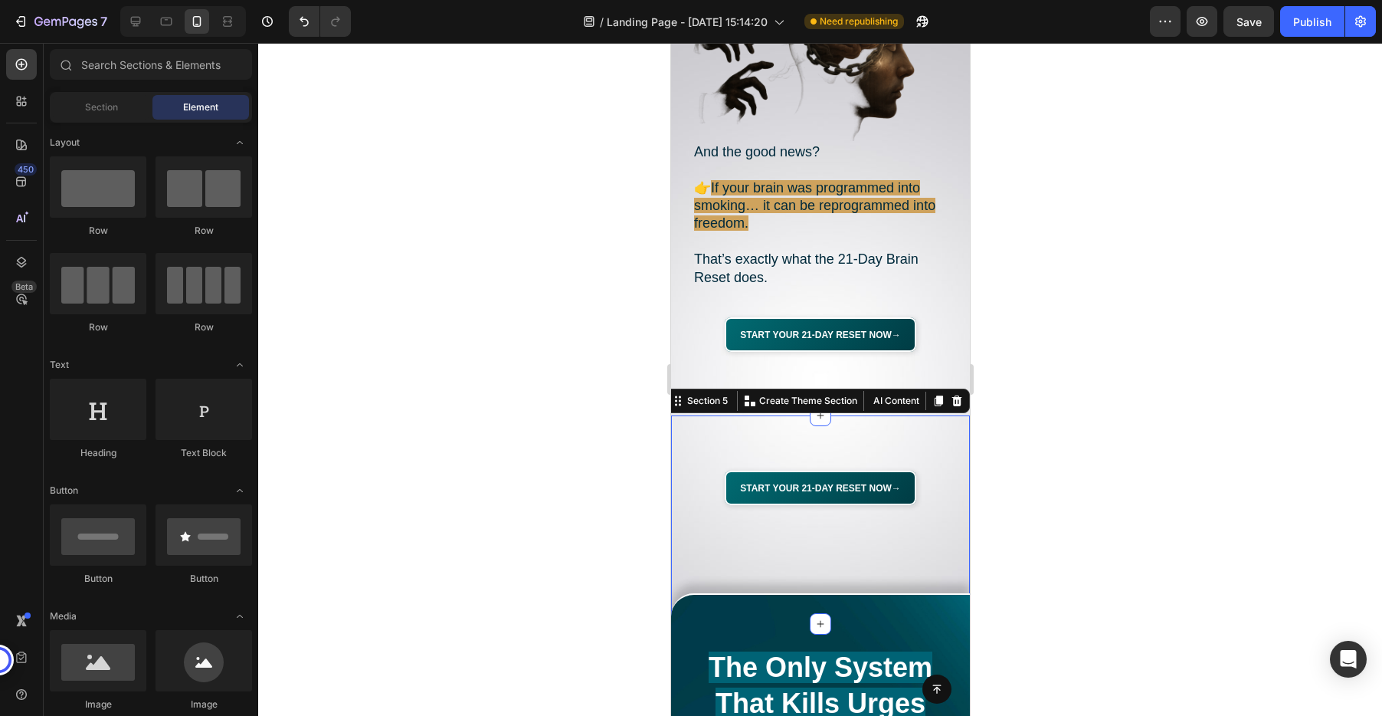
click at [806, 415] on div "Start Your 21-Day Reset Now → Button Section 5 You can create reusable sections…" at bounding box center [819, 519] width 299 height 208
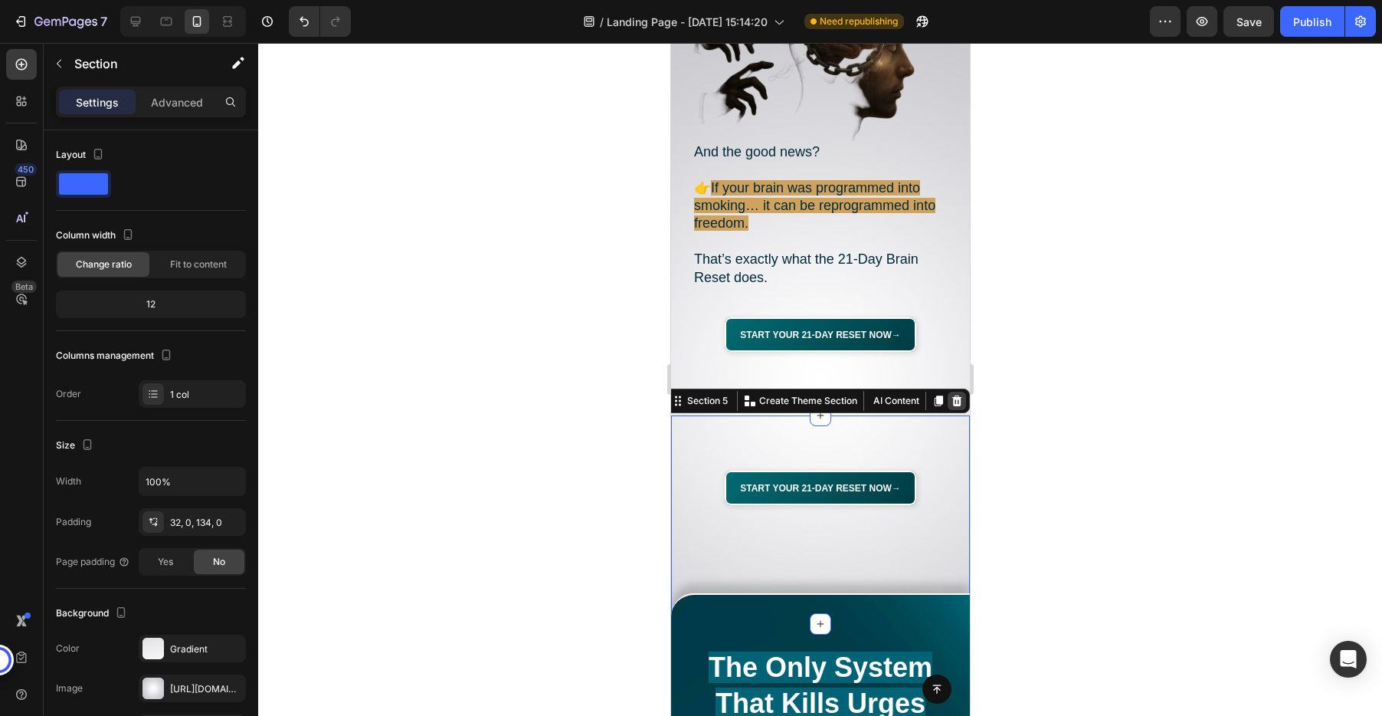
click at [959, 395] on icon at bounding box center [956, 400] width 10 height 11
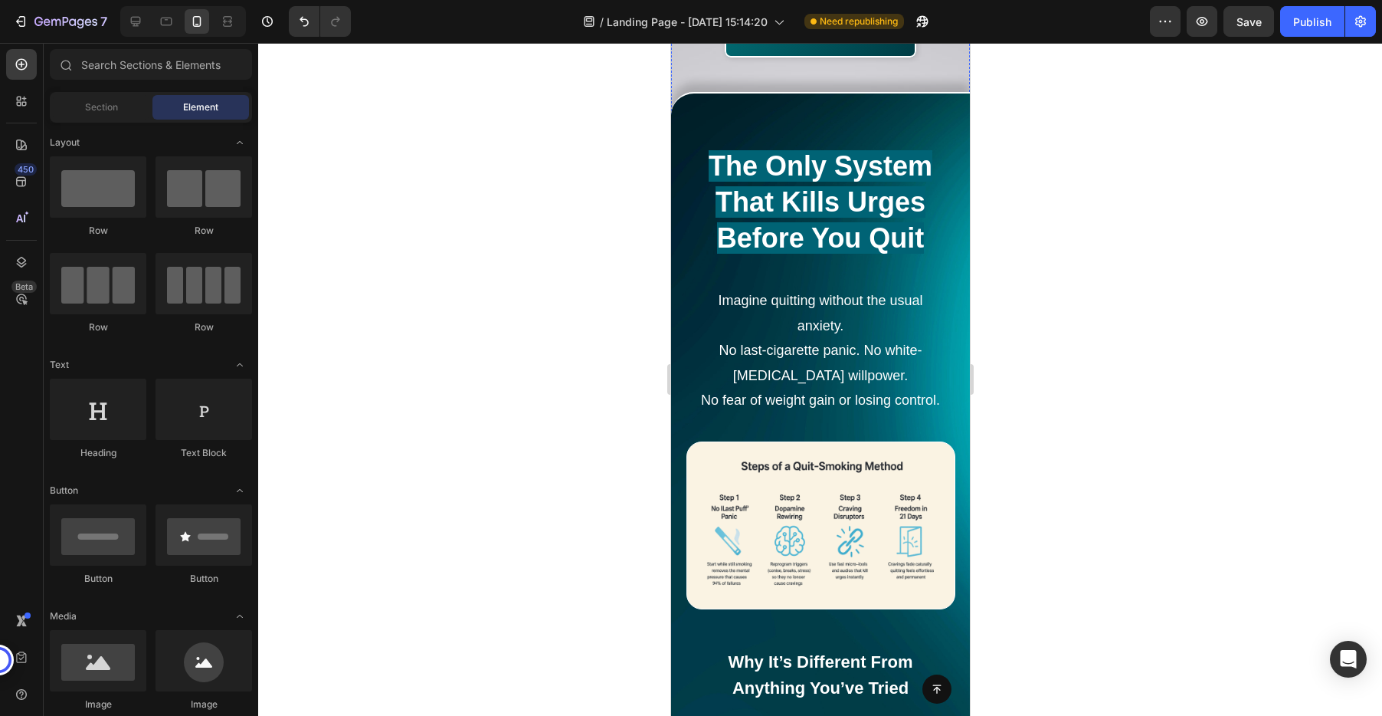
scroll to position [2136, 0]
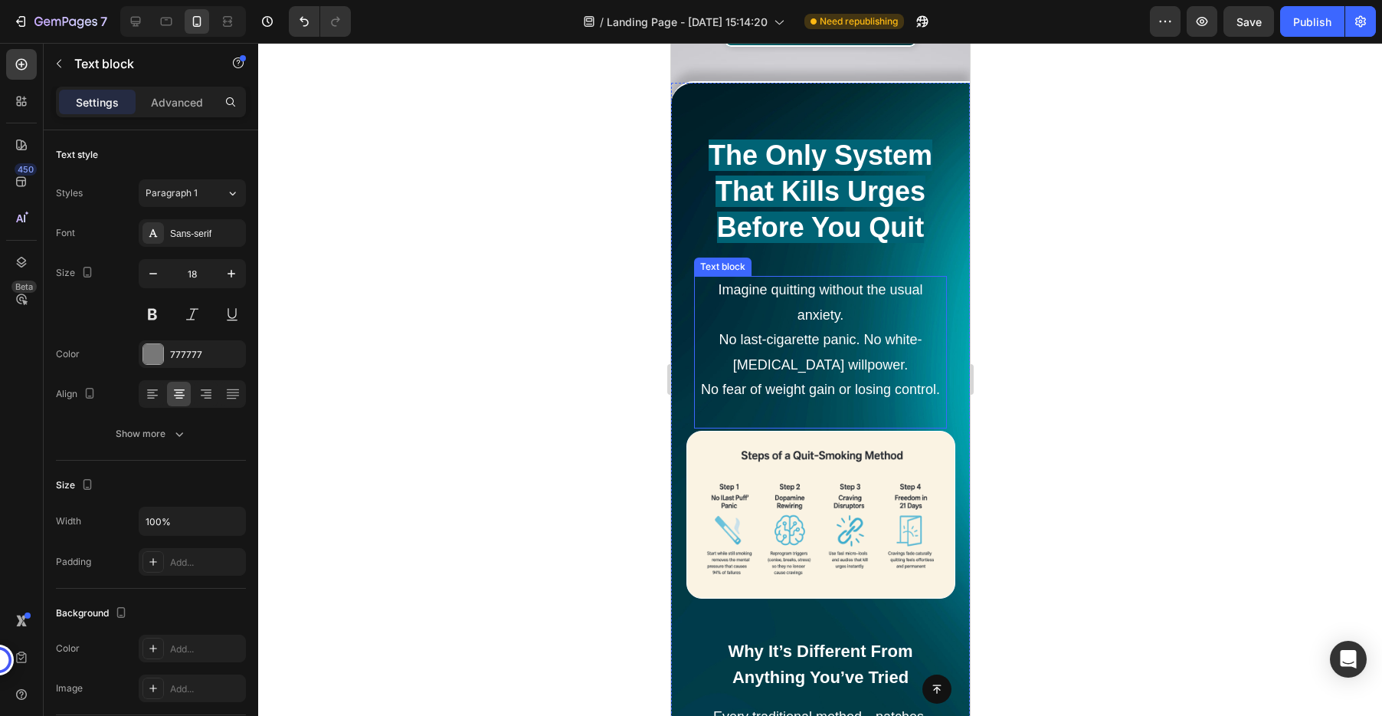
click at [868, 382] on span "No fear of weight gain or losing control." at bounding box center [819, 389] width 239 height 15
click at [922, 382] on span "No fear of weight gain or losing control." at bounding box center [819, 389] width 239 height 15
click at [935, 382] on span "No fear of weight gain or losing control." at bounding box center [819, 389] width 239 height 15
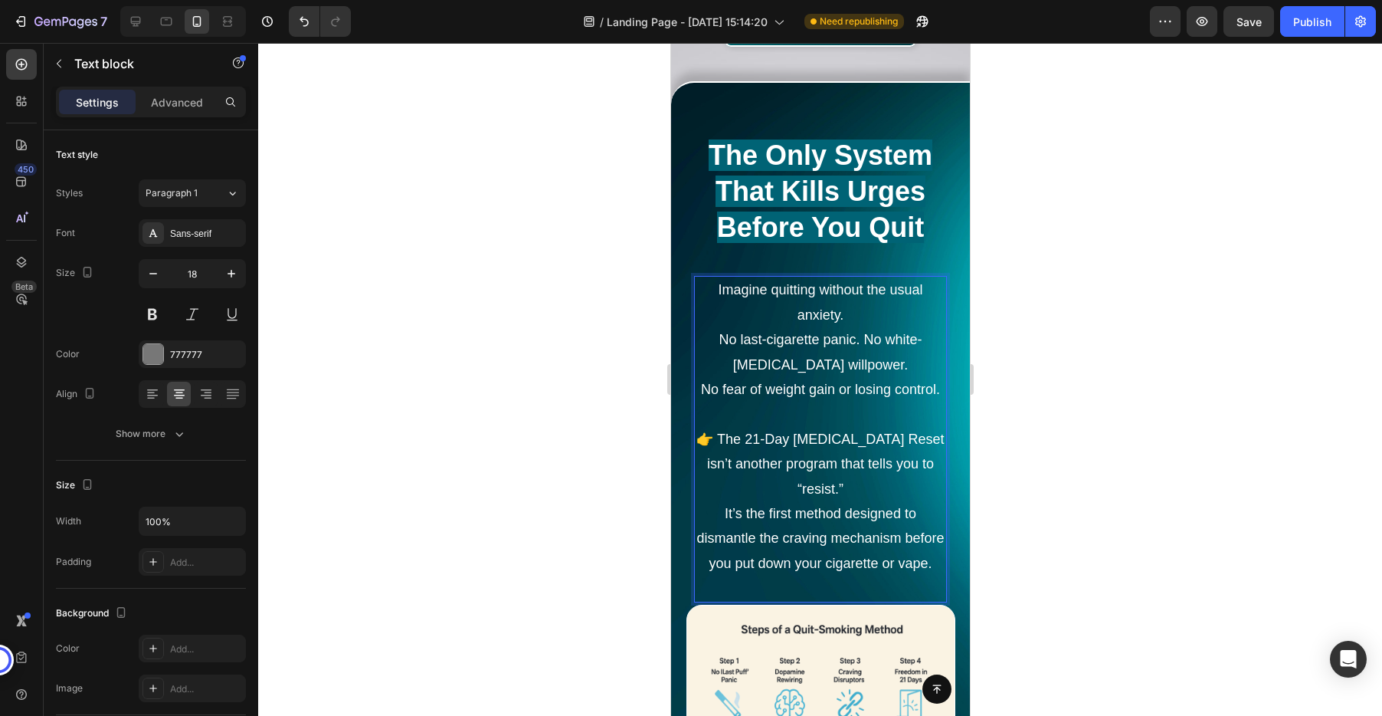
click at [1102, 434] on div at bounding box center [820, 379] width 1124 height 673
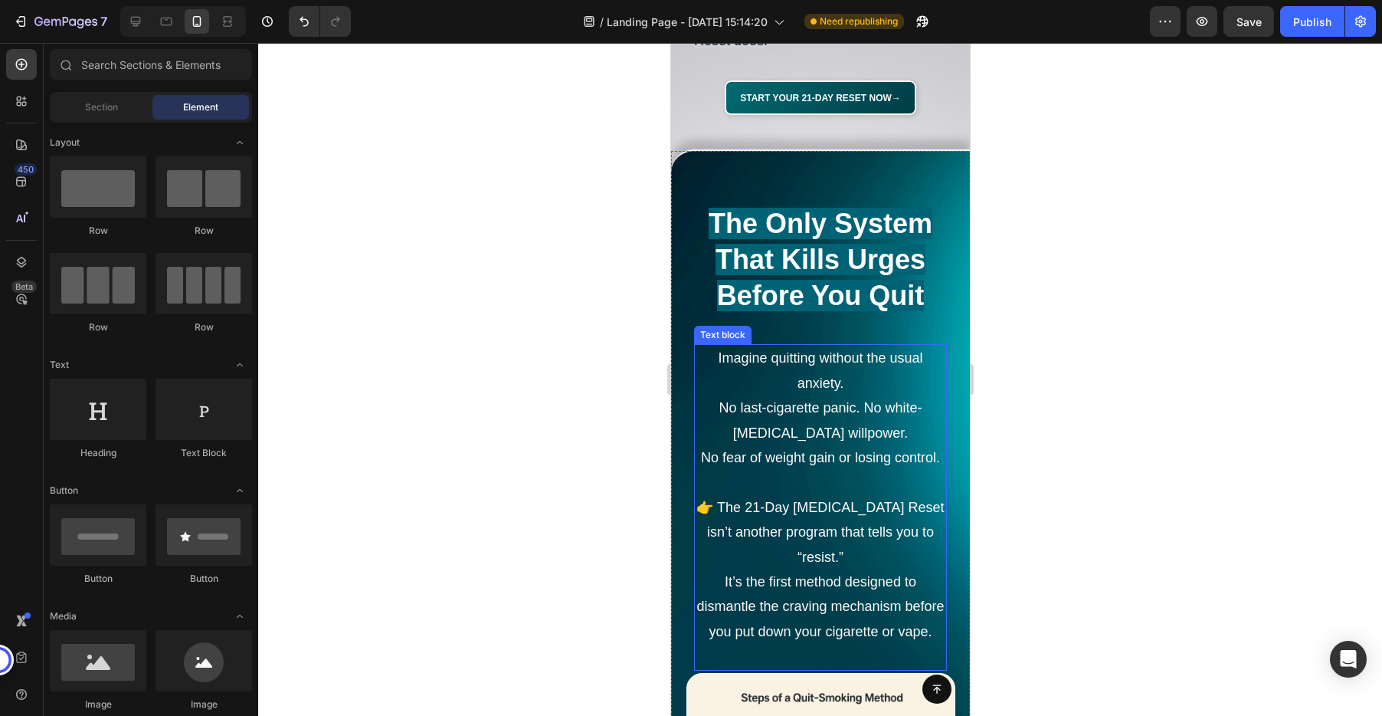
scroll to position [2055, 0]
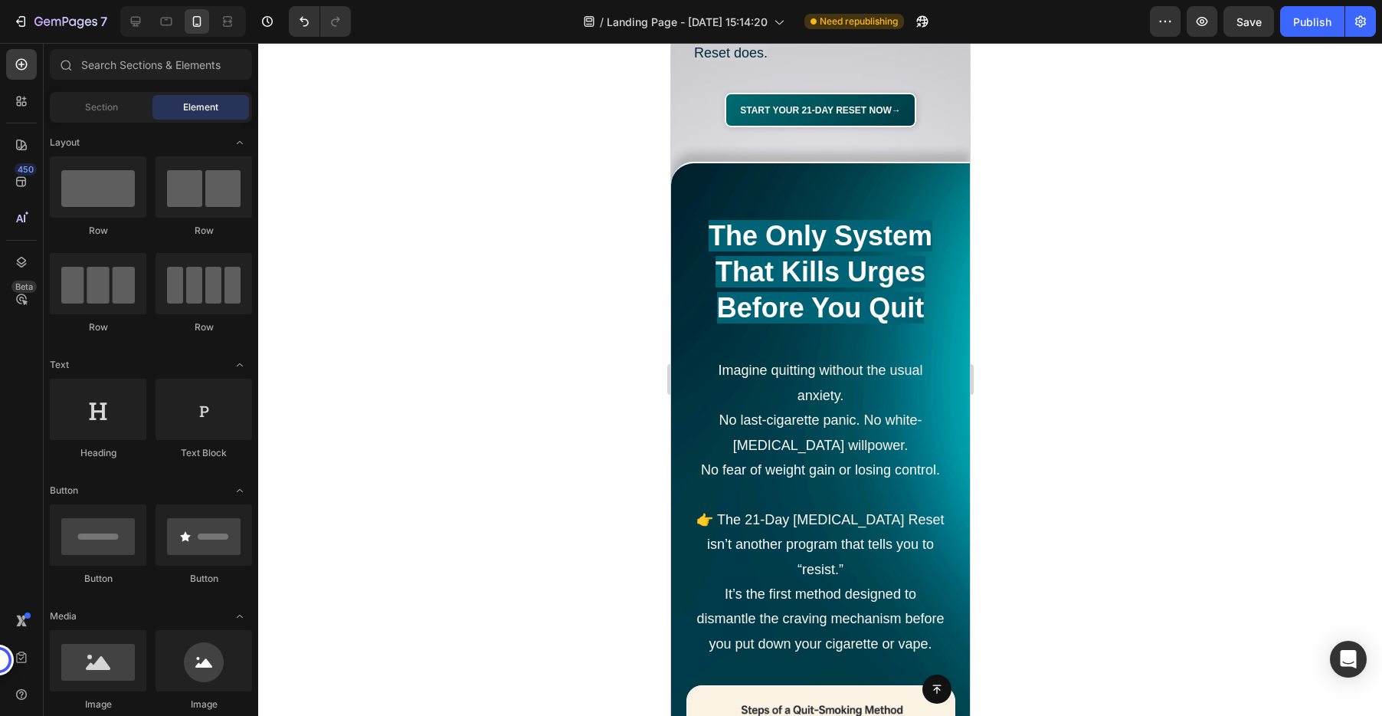
click at [1066, 385] on div at bounding box center [820, 379] width 1124 height 673
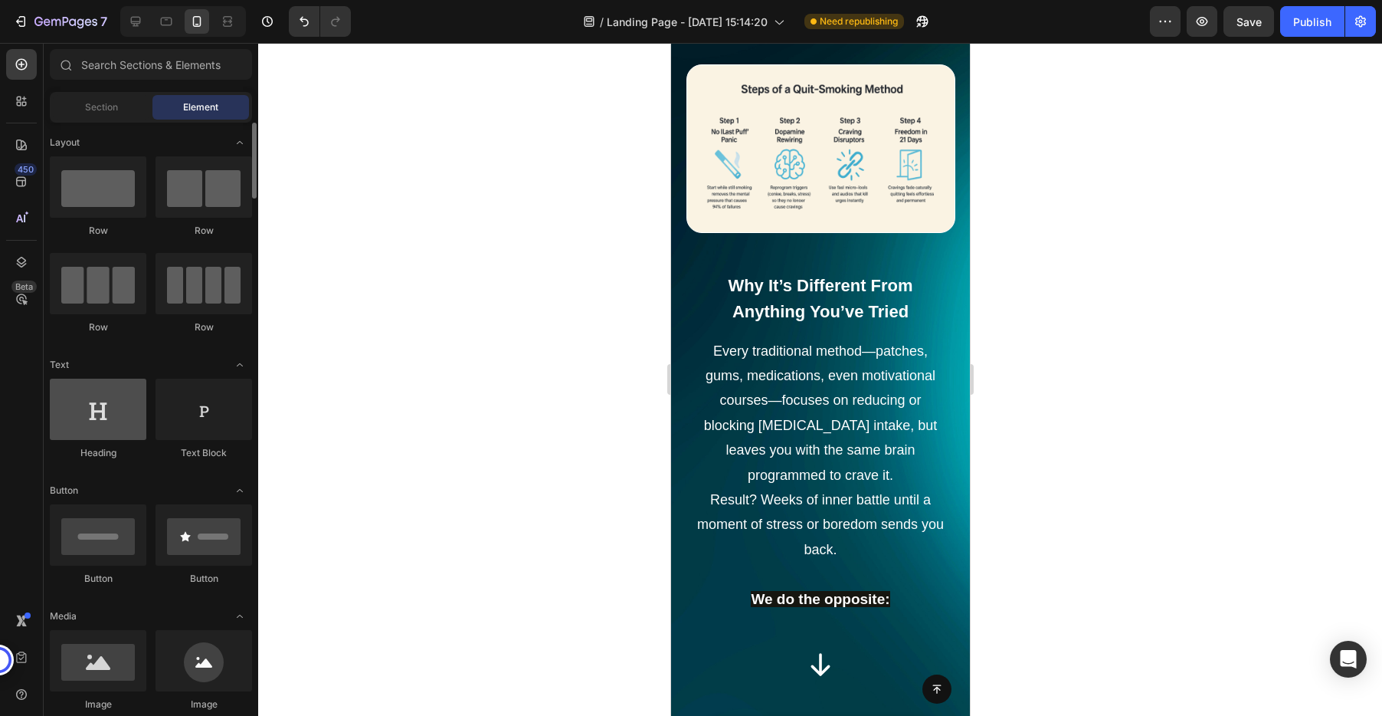
scroll to position [2646, 0]
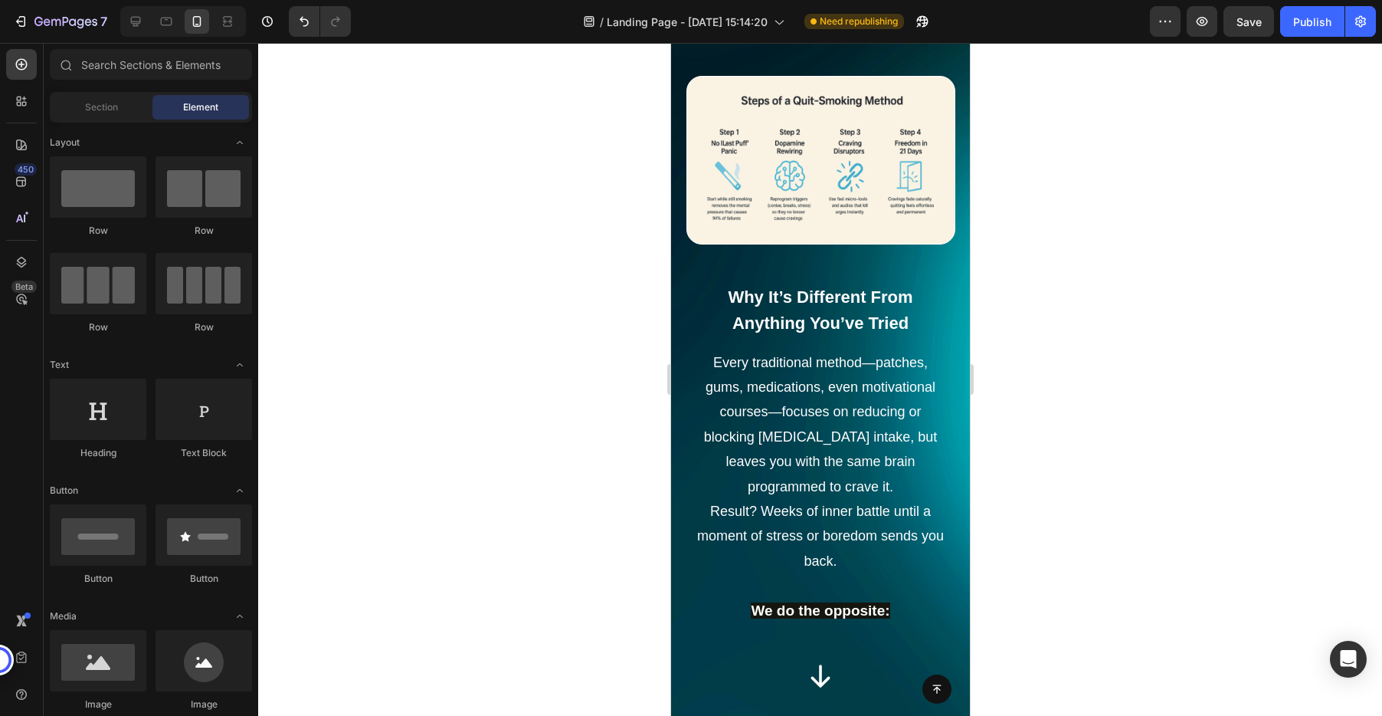
click at [812, 421] on p "Every traditional method—patches, gums, medications, even motivational courses—…" at bounding box center [820, 462] width 250 height 224
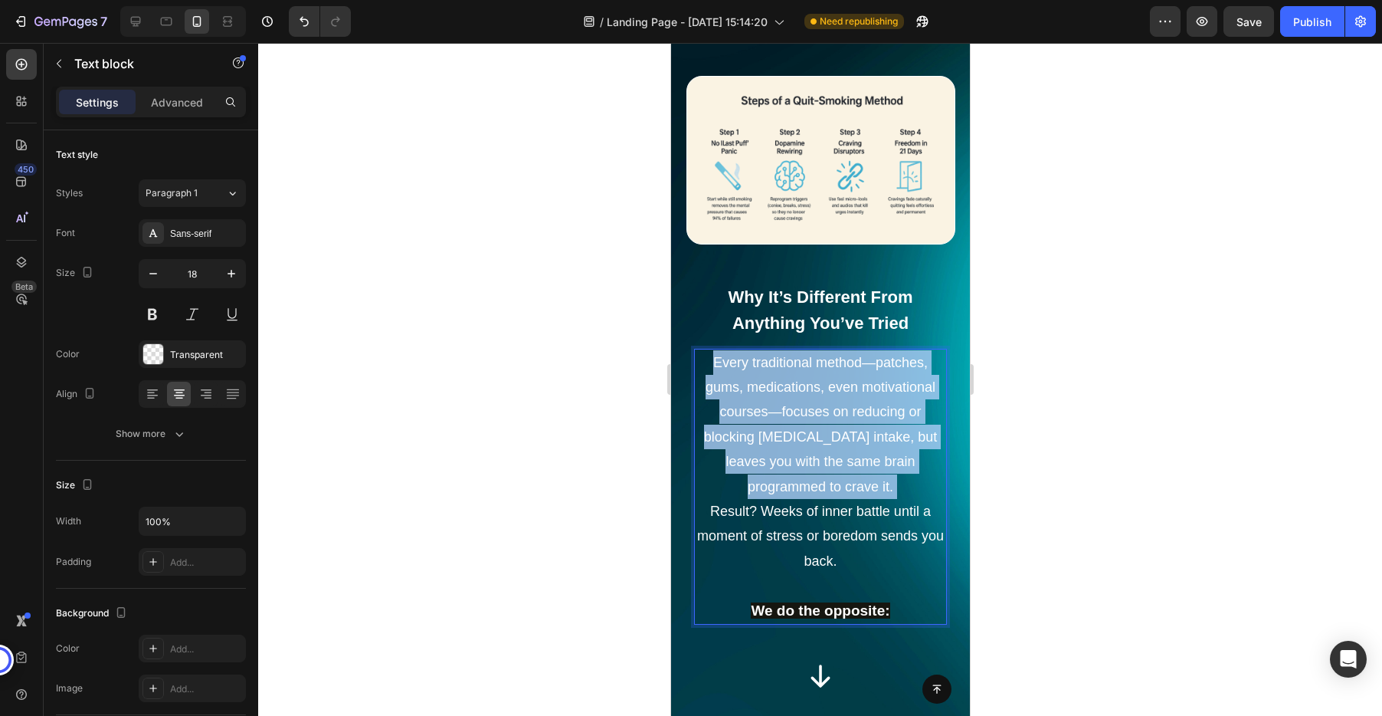
click at [812, 421] on p "Every traditional method—patches, gums, medications, even motivational courses—…" at bounding box center [820, 462] width 250 height 224
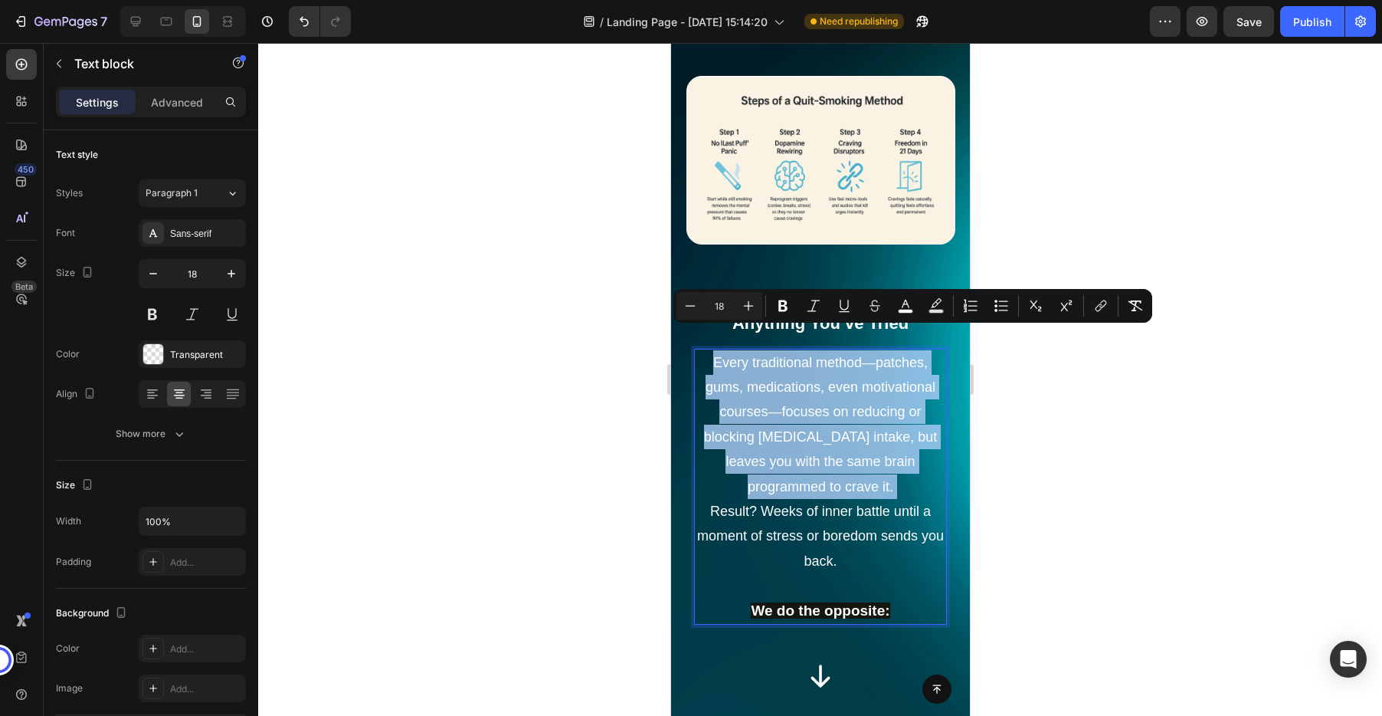
click at [812, 421] on p "Every traditional method—patches, gums, medications, even motivational courses—…" at bounding box center [820, 462] width 250 height 224
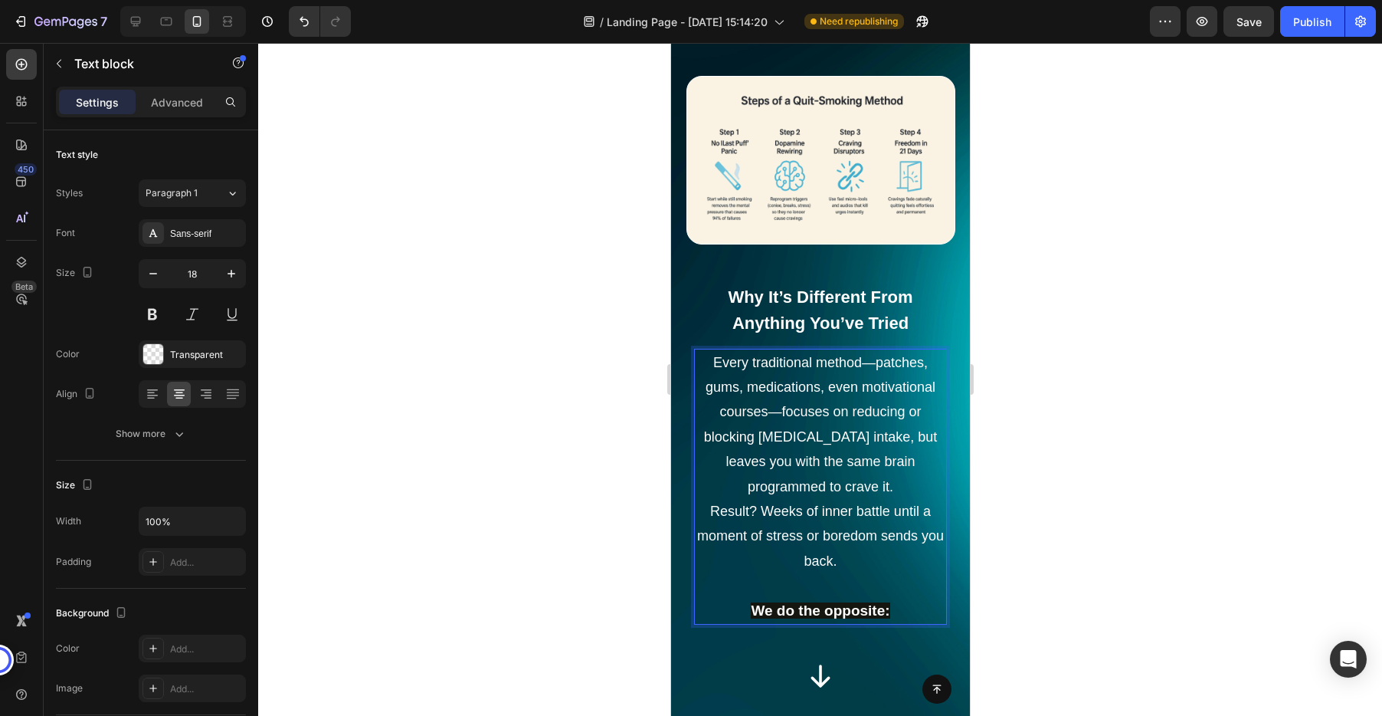
click at [827, 529] on span "Result? Weeks of inner battle until a moment of stress or boredom sends you bac…" at bounding box center [819, 535] width 247 height 65
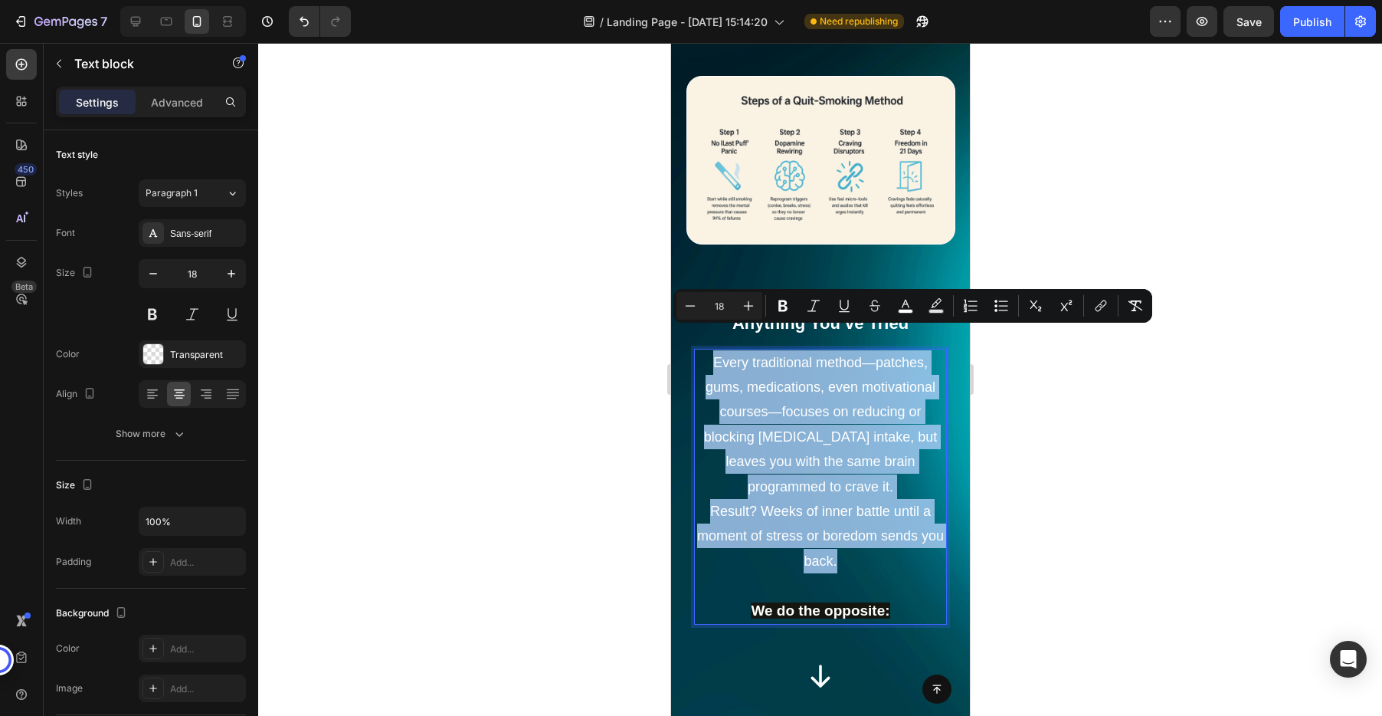
drag, startPoint x: 845, startPoint y: 542, endPoint x: 714, endPoint y: 343, distance: 238.4
click at [714, 350] on p "Every traditional method—patches, gums, medications, even motivational courses—…" at bounding box center [820, 462] width 250 height 224
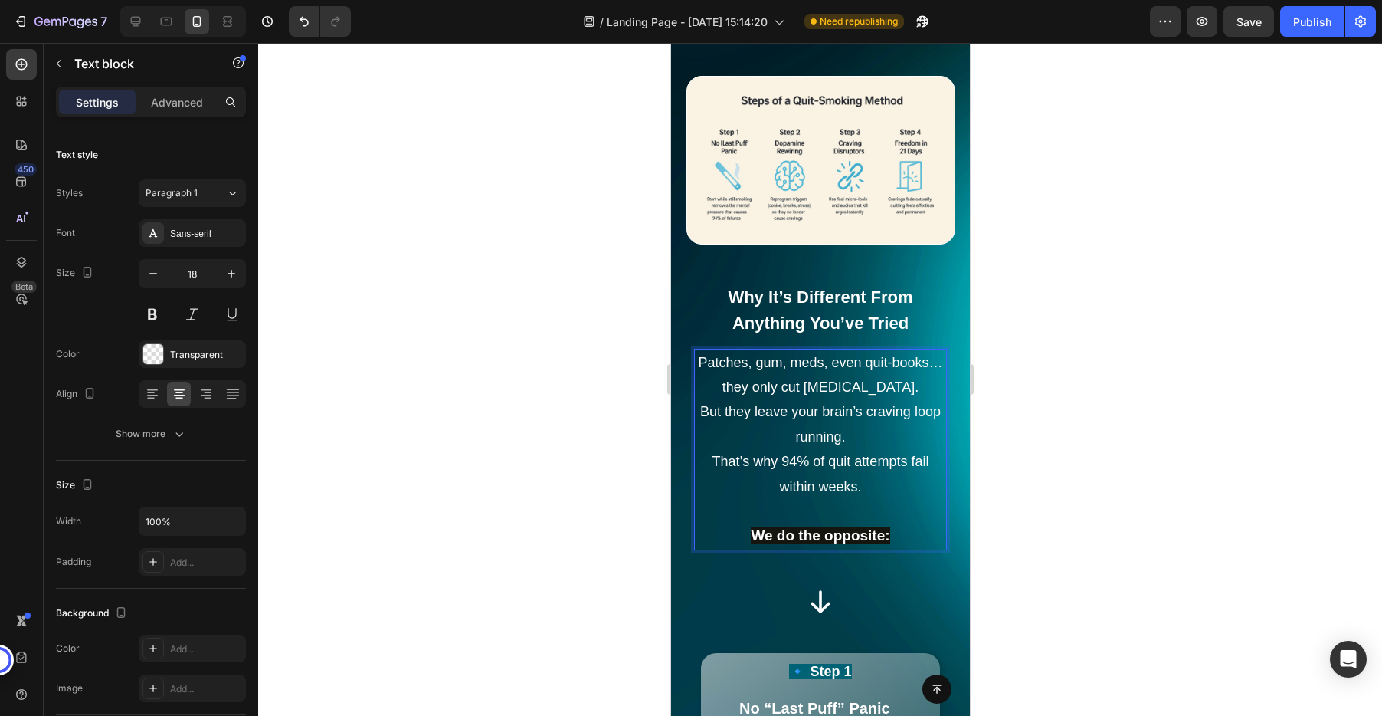
click at [1126, 459] on div at bounding box center [820, 379] width 1124 height 673
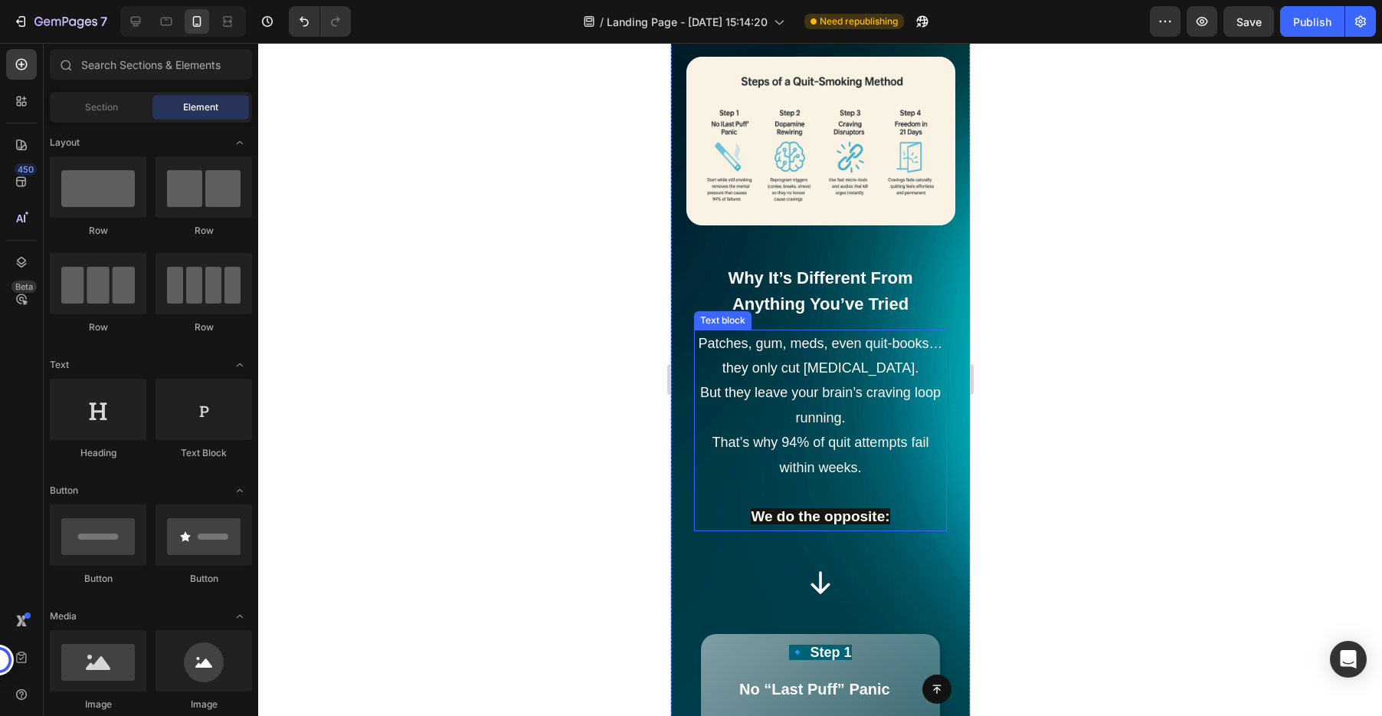
scroll to position [2695, 0]
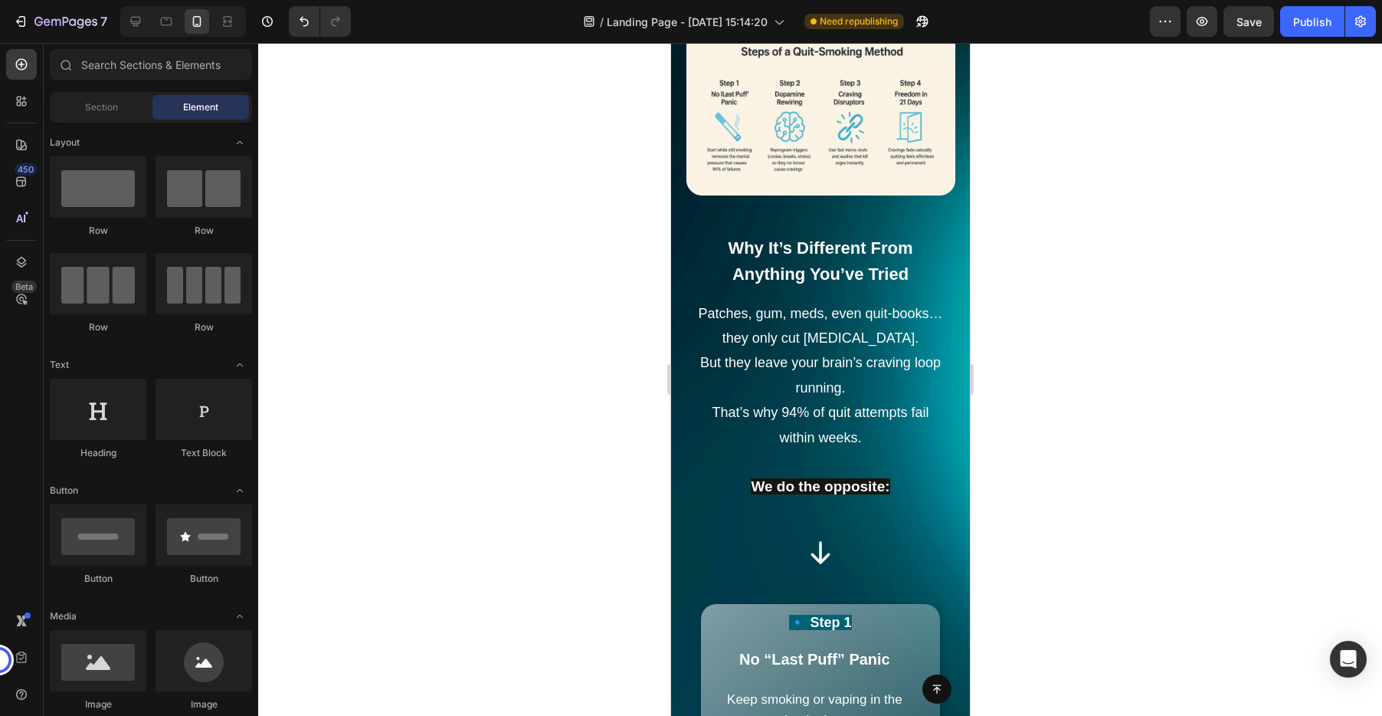
click at [764, 478] on strong "We do the opposite:" at bounding box center [819, 486] width 139 height 16
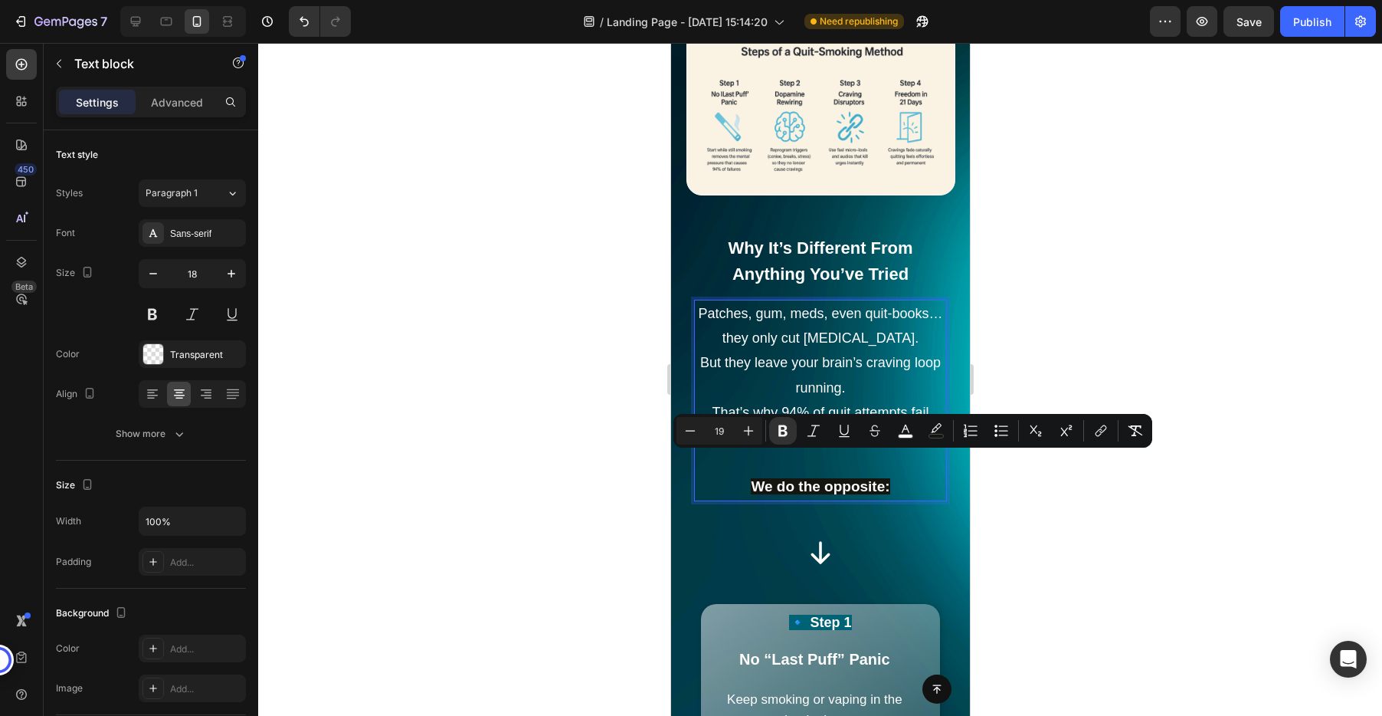
click at [765, 478] on strong "We do the opposite:" at bounding box center [819, 486] width 139 height 16
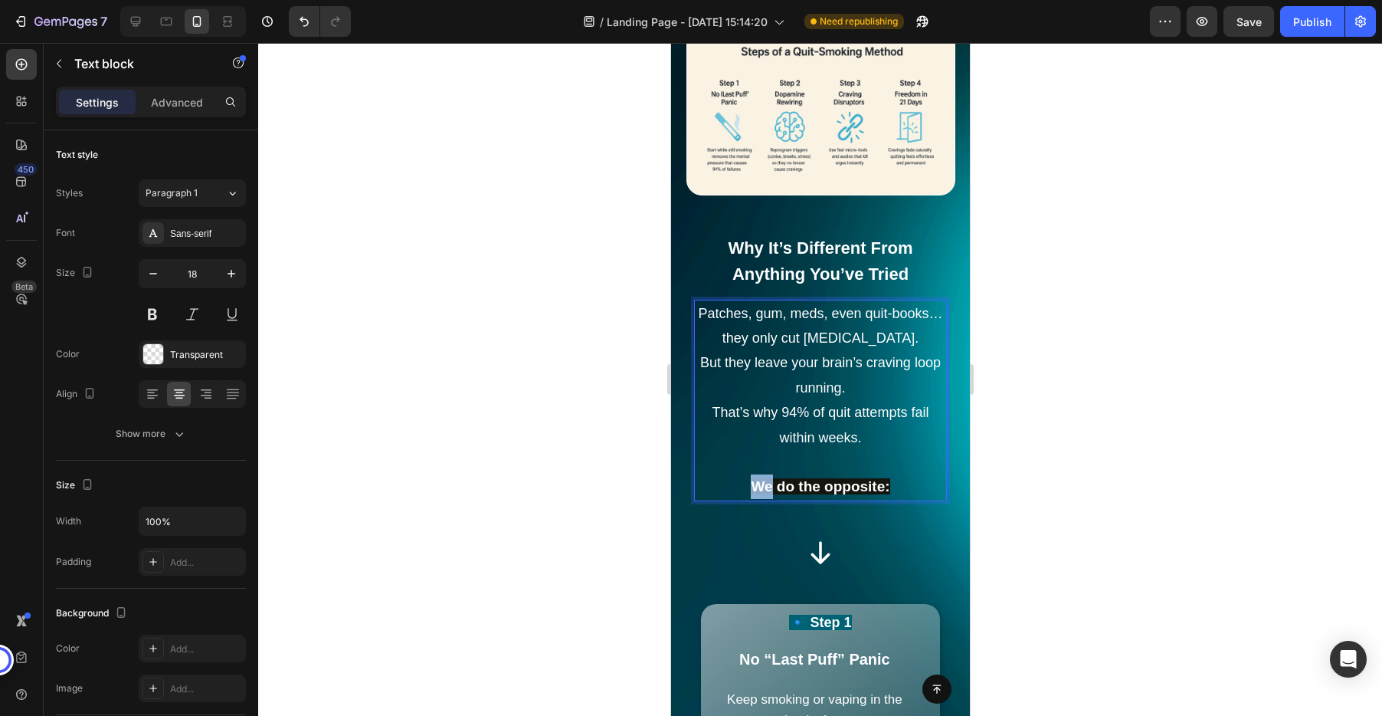
click at [765, 478] on strong "We do the opposite:" at bounding box center [819, 486] width 139 height 16
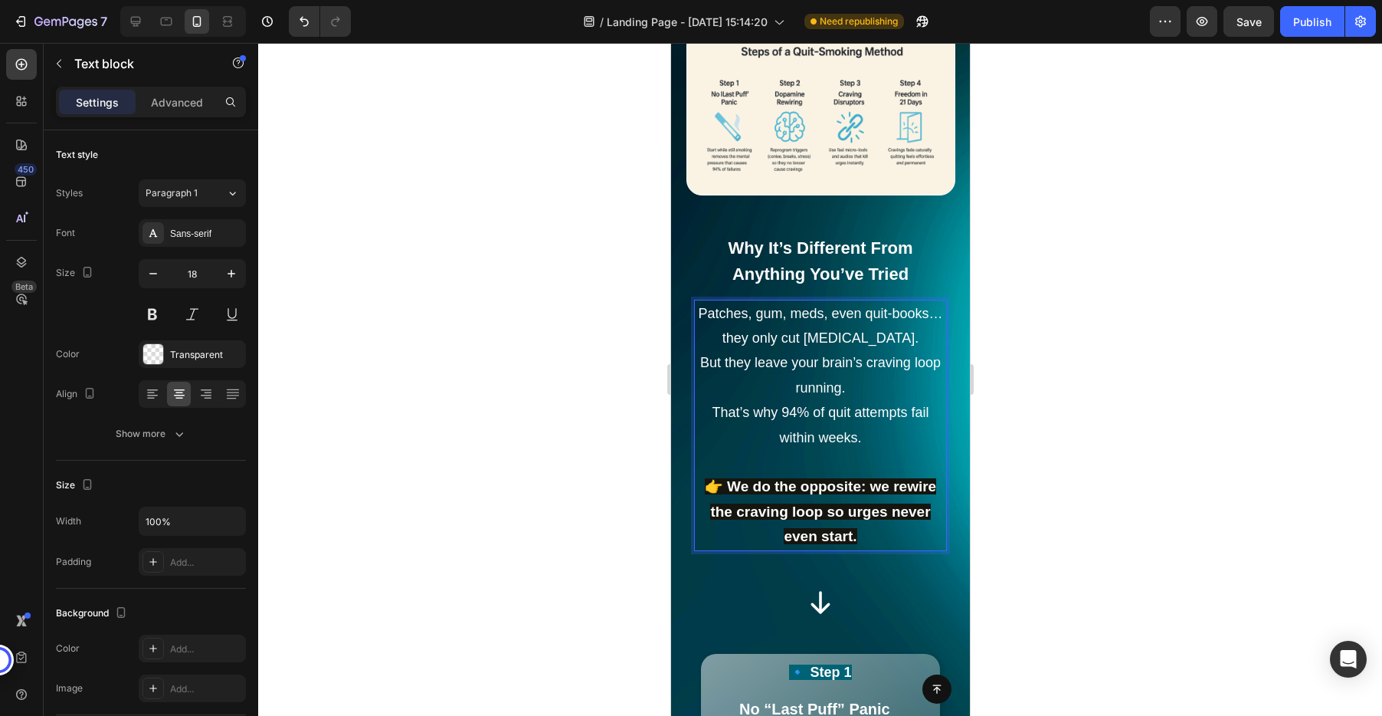
click at [1086, 477] on div at bounding box center [820, 379] width 1124 height 673
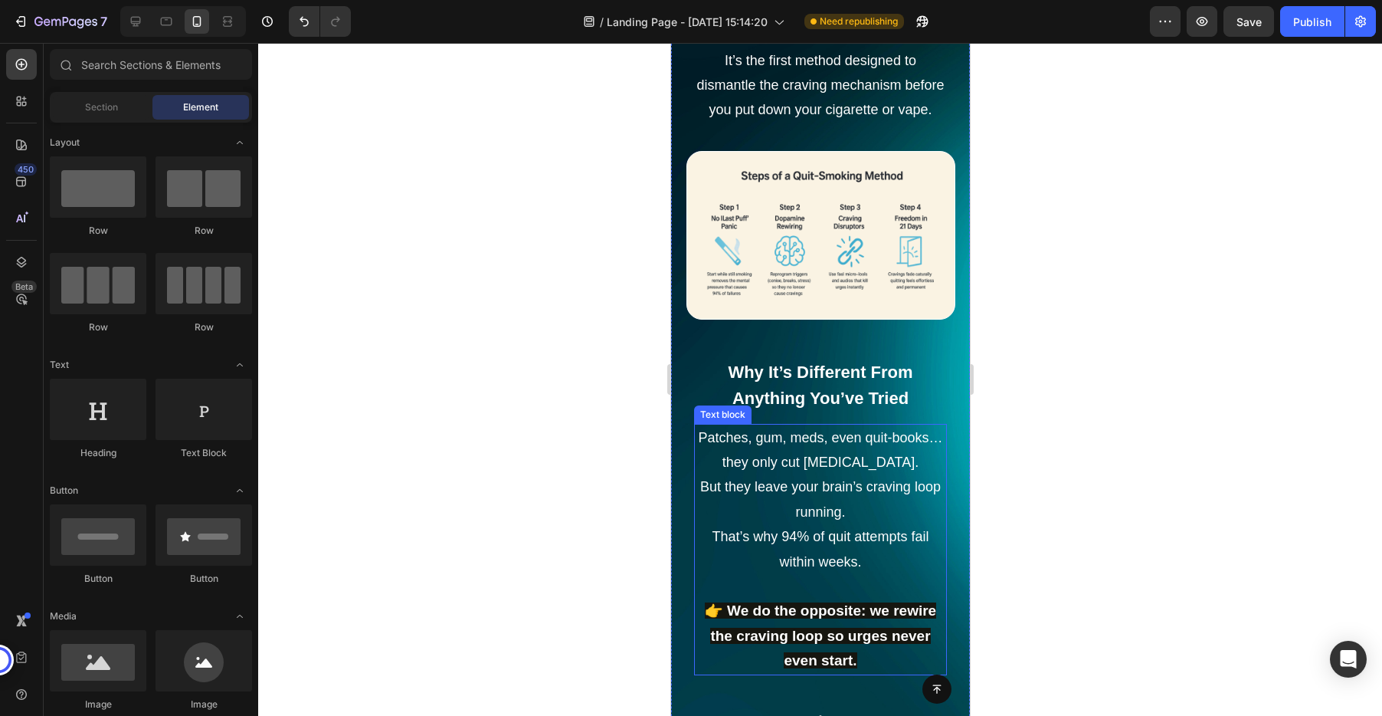
scroll to position [2555, 0]
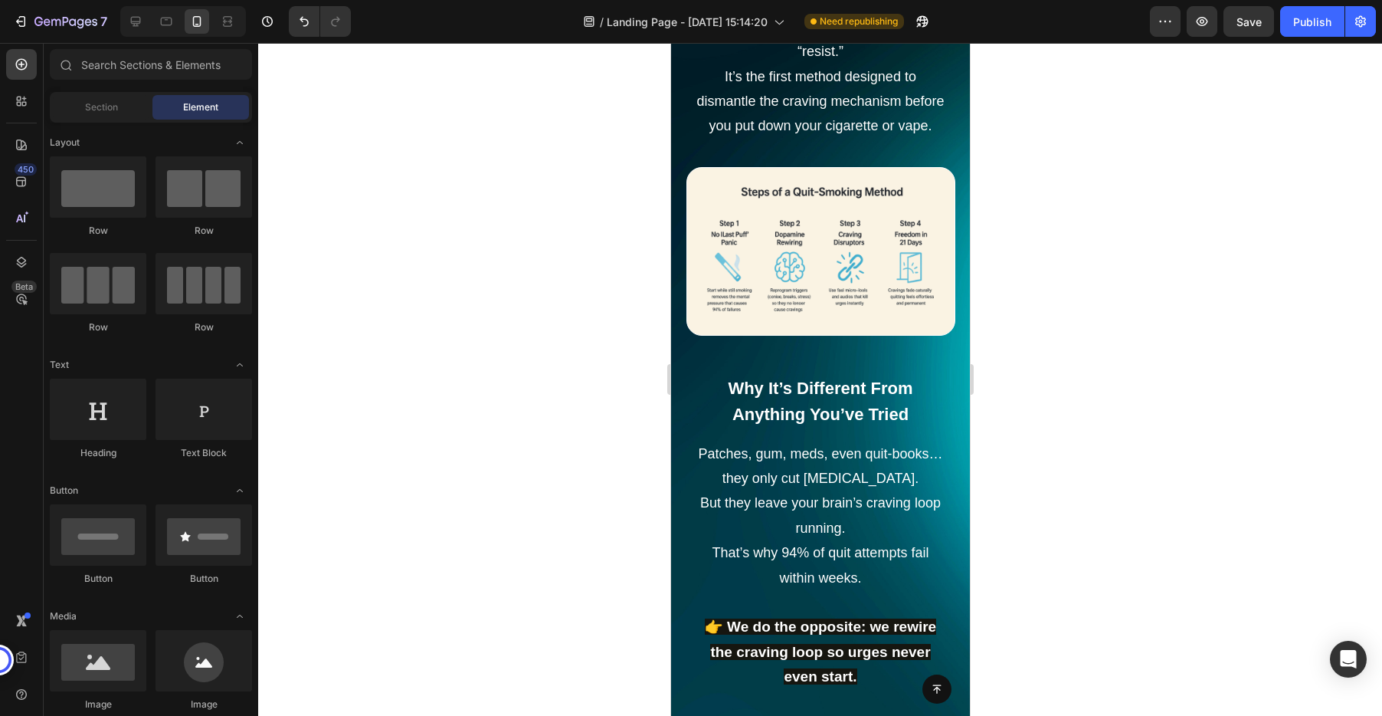
click at [1211, 306] on div at bounding box center [820, 379] width 1124 height 673
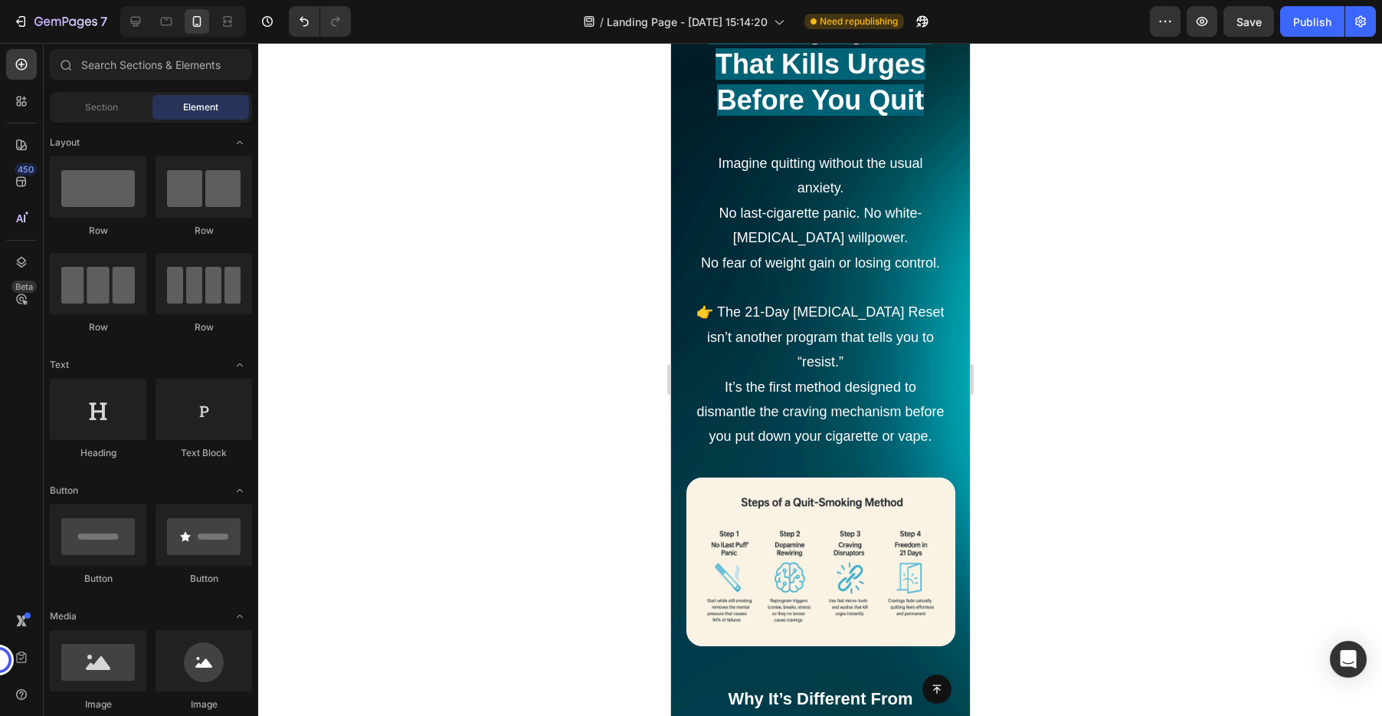
scroll to position [2236, 0]
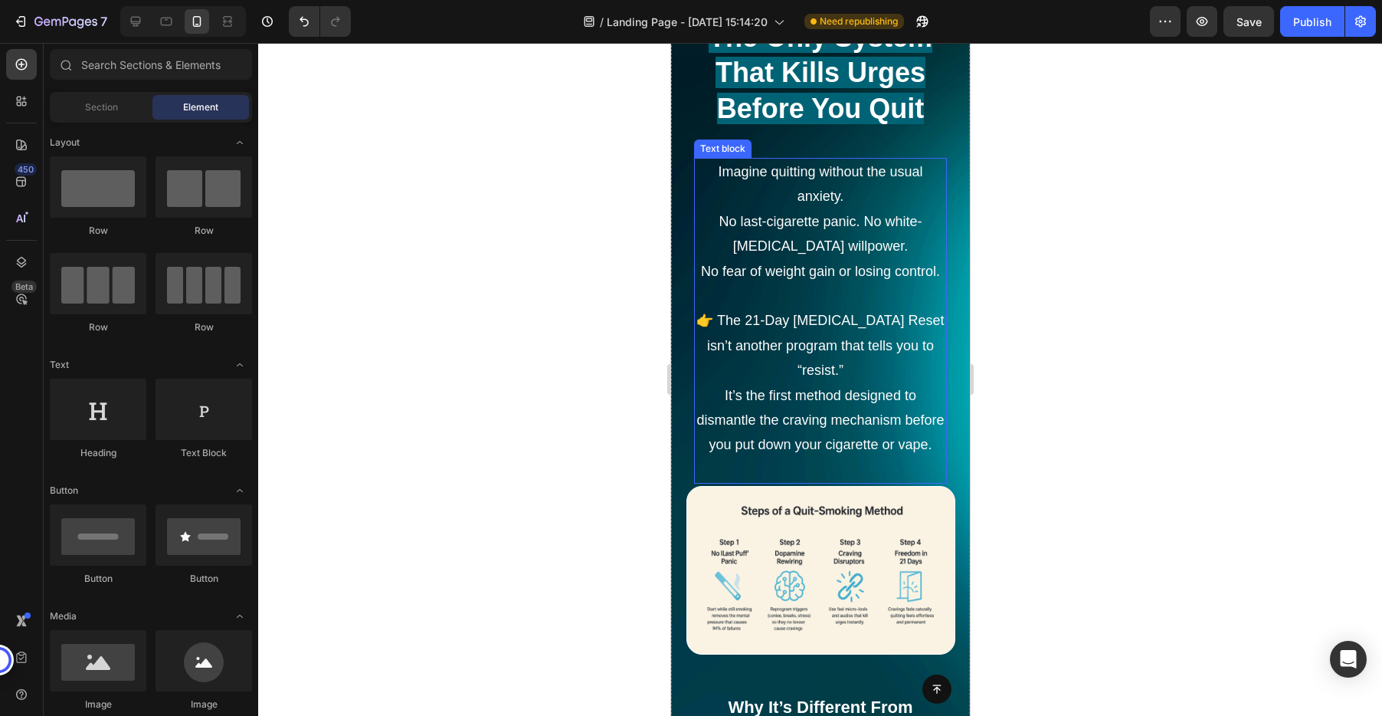
click at [820, 342] on span "👉 The 21-Day [MEDICAL_DATA] Reset isn’t another program that tells you to “resi…" at bounding box center [819, 345] width 247 height 65
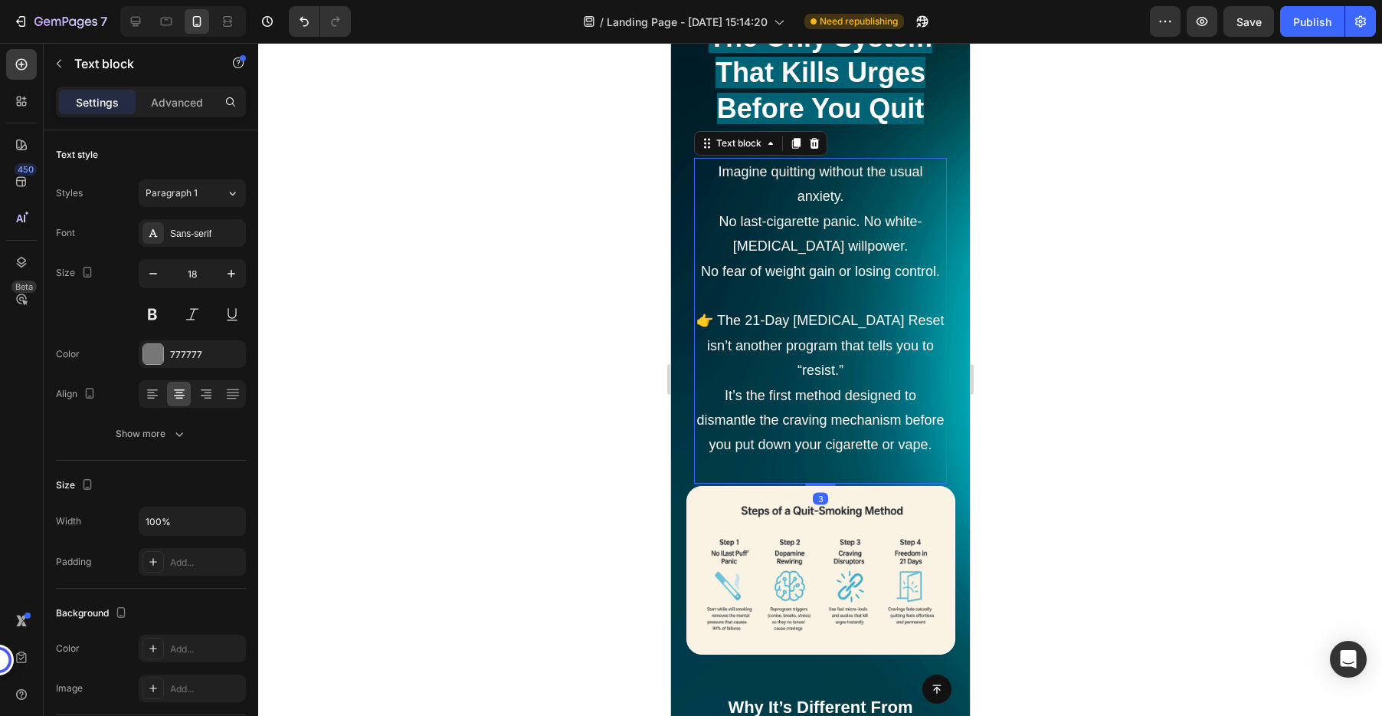
click at [885, 344] on span "👉 The 21-Day [MEDICAL_DATA] Reset isn’t another program that tells you to “resi…" at bounding box center [819, 345] width 247 height 65
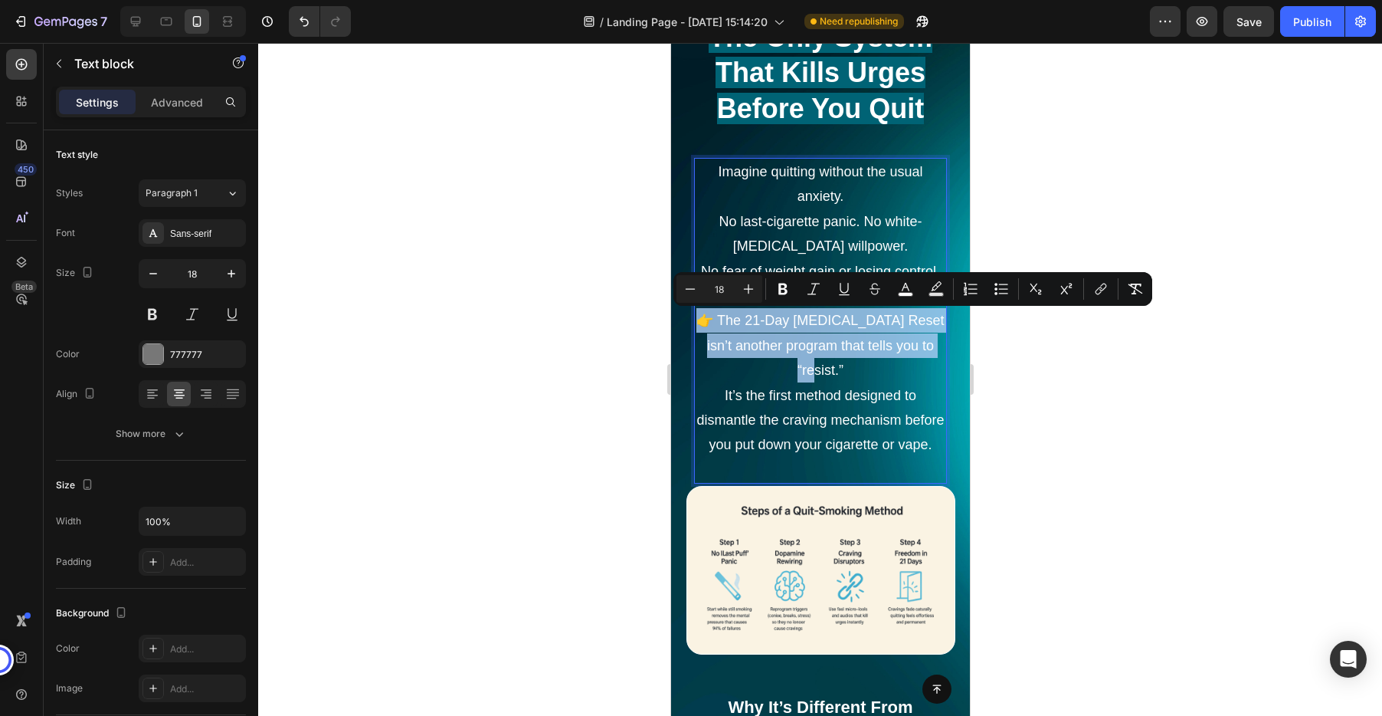
drag, startPoint x: 944, startPoint y: 346, endPoint x: 710, endPoint y: 321, distance: 235.0
click at [710, 321] on p "👉 The 21-Day Dopamine Reset isn’t another program that tells you to “resist.” I…" at bounding box center [820, 395] width 250 height 174
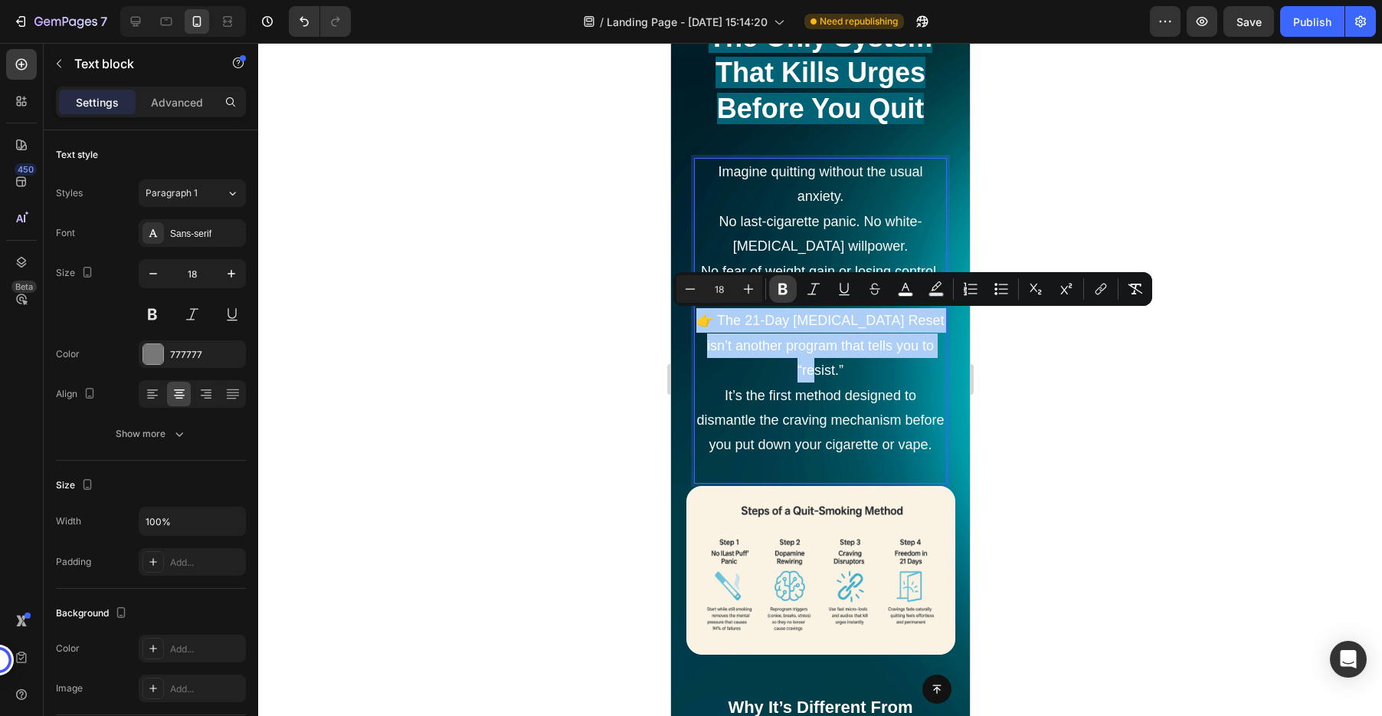
click at [789, 293] on icon "Editor contextual toolbar" at bounding box center [782, 288] width 15 height 15
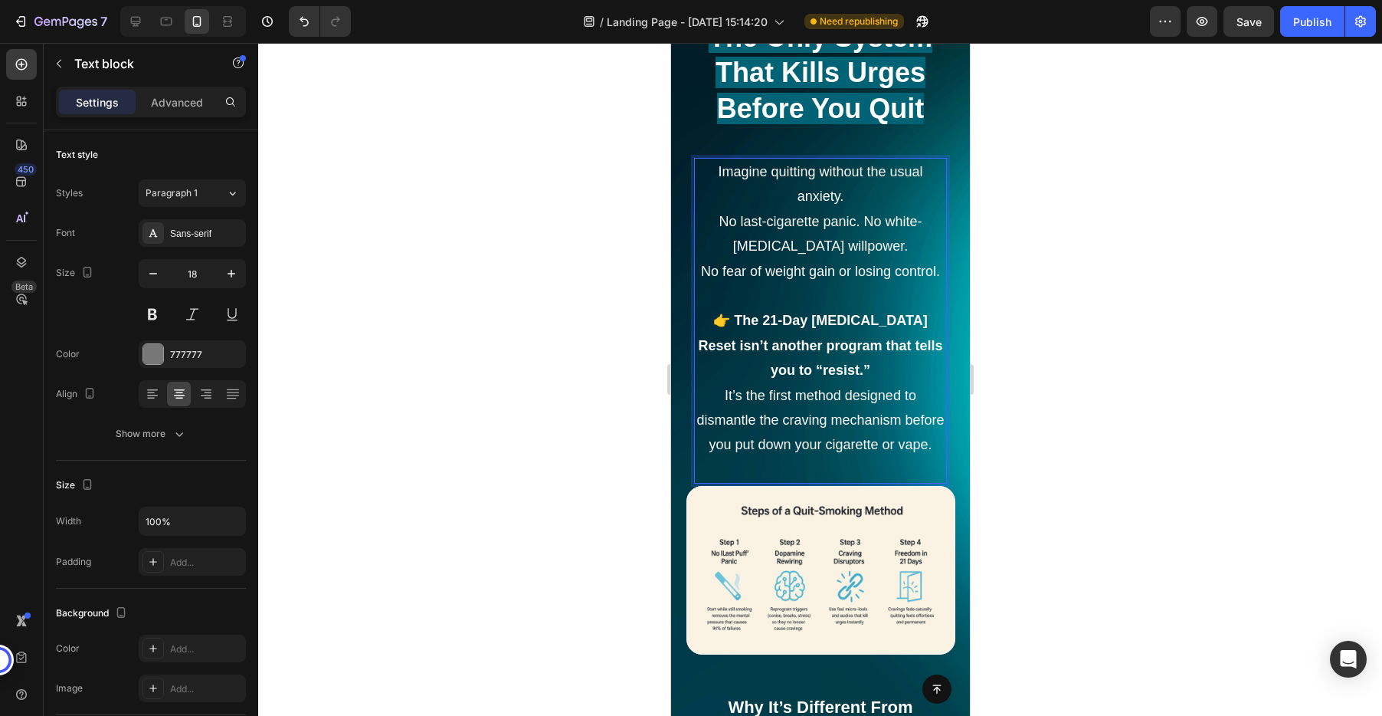
click at [873, 427] on span "It’s the first method designed to dismantle the craving mechanism before you pu…" at bounding box center [819, 420] width 247 height 65
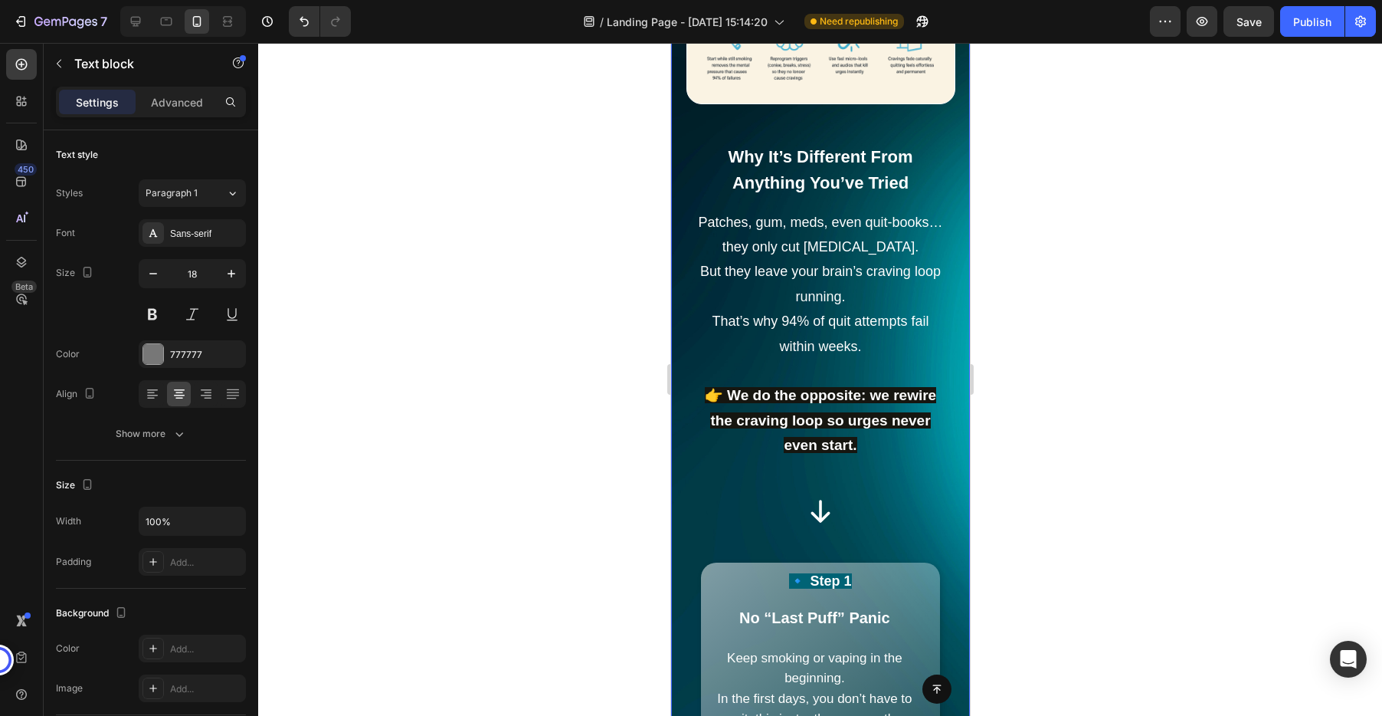
scroll to position [3130, 0]
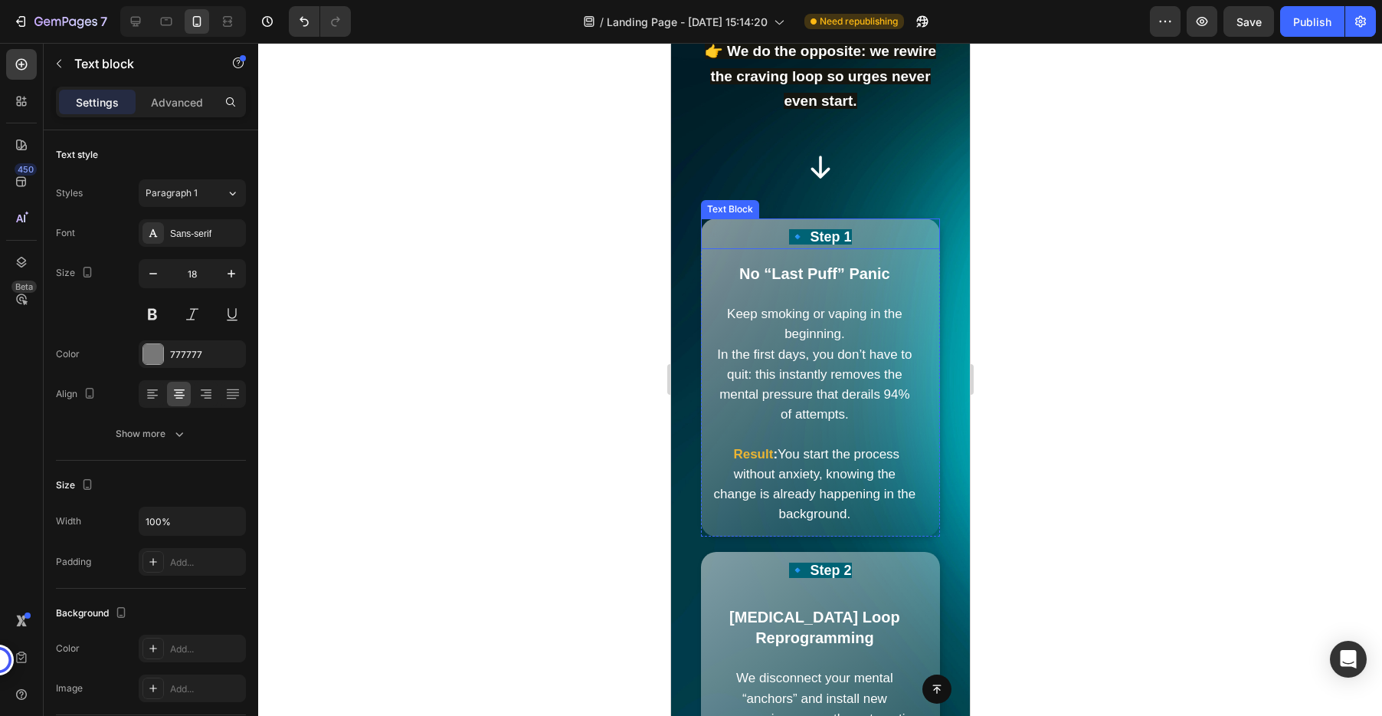
click at [850, 244] on strong "🔹 Step 1" at bounding box center [819, 236] width 62 height 15
click at [709, 175] on div "Icon" at bounding box center [819, 166] width 299 height 29
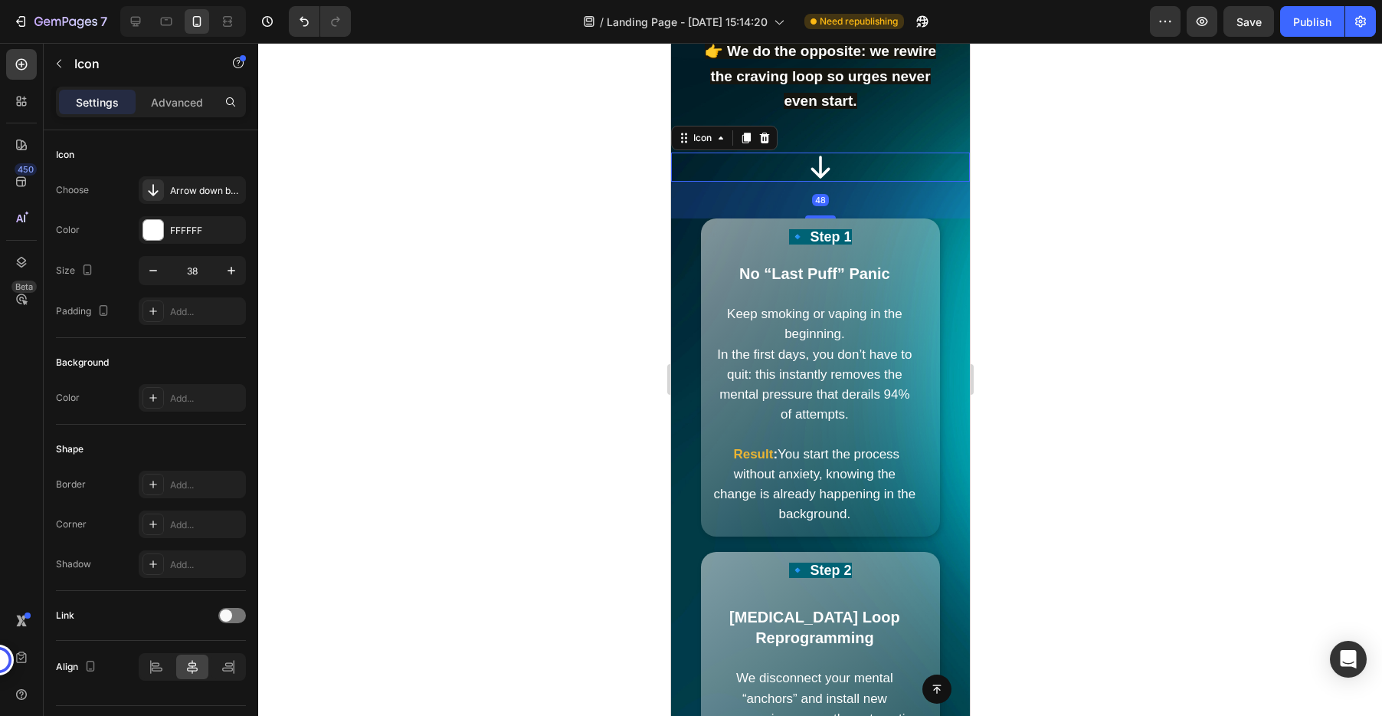
click at [710, 210] on div "48" at bounding box center [819, 200] width 299 height 37
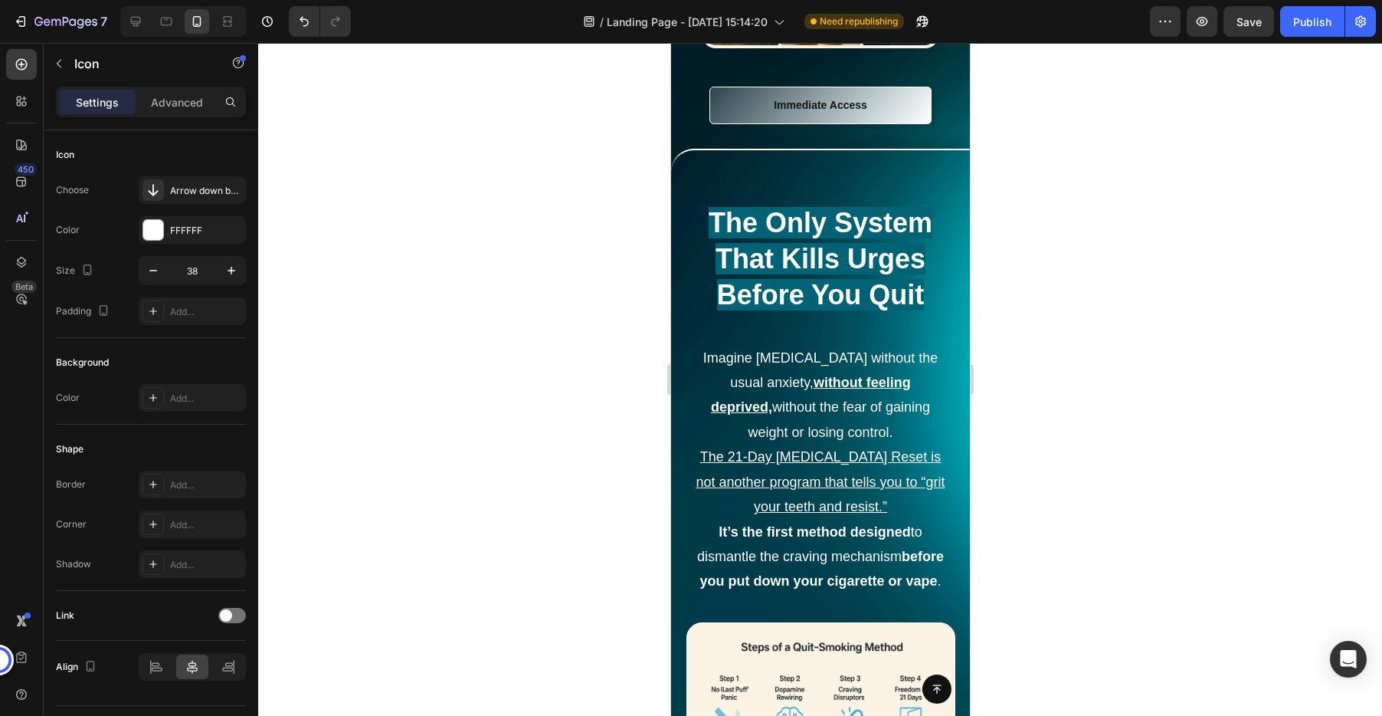
scroll to position [5670, 0]
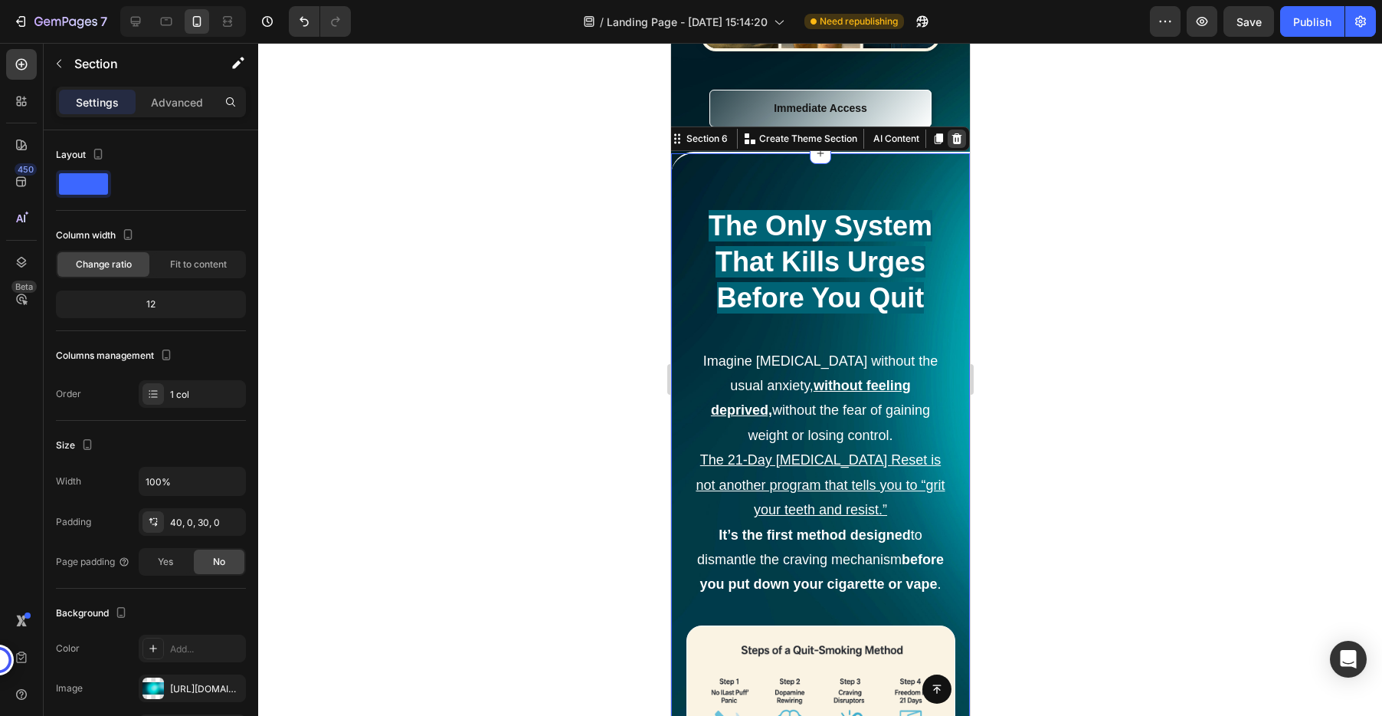
click at [958, 145] on icon at bounding box center [956, 139] width 12 height 12
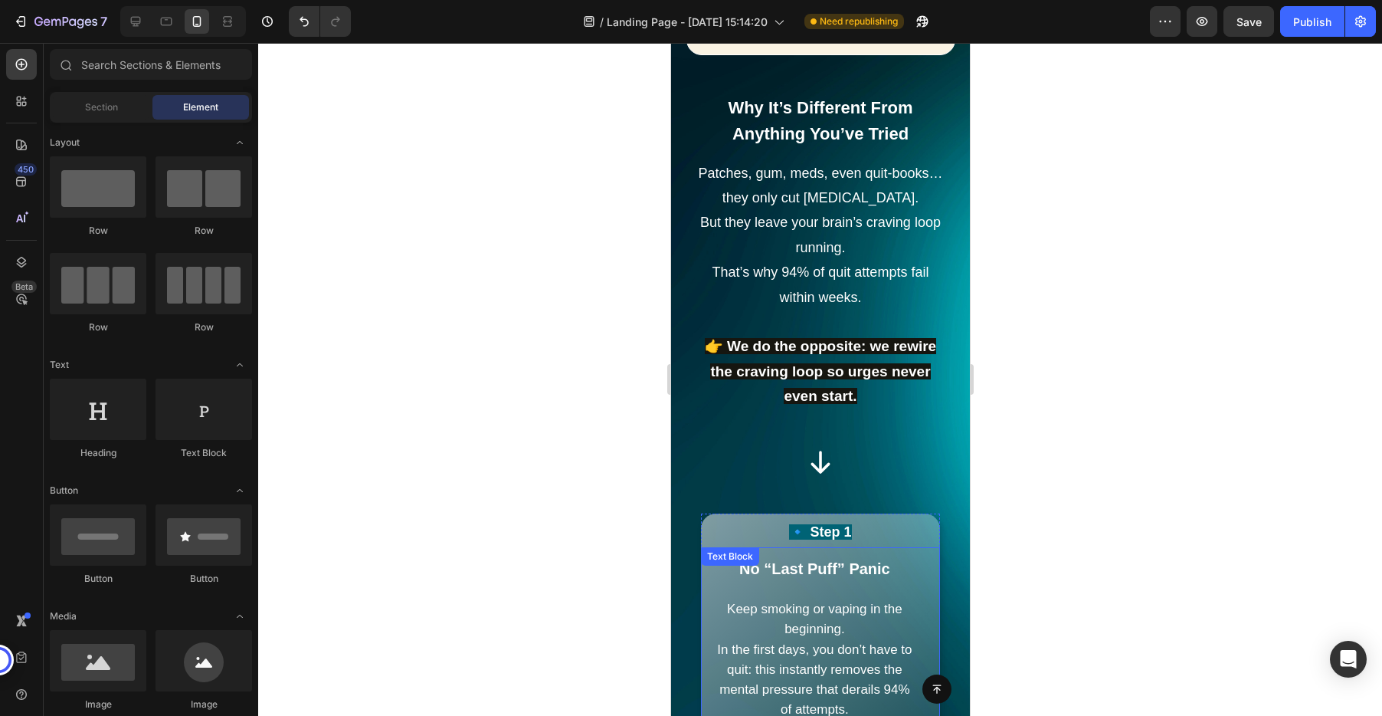
scroll to position [2867, 0]
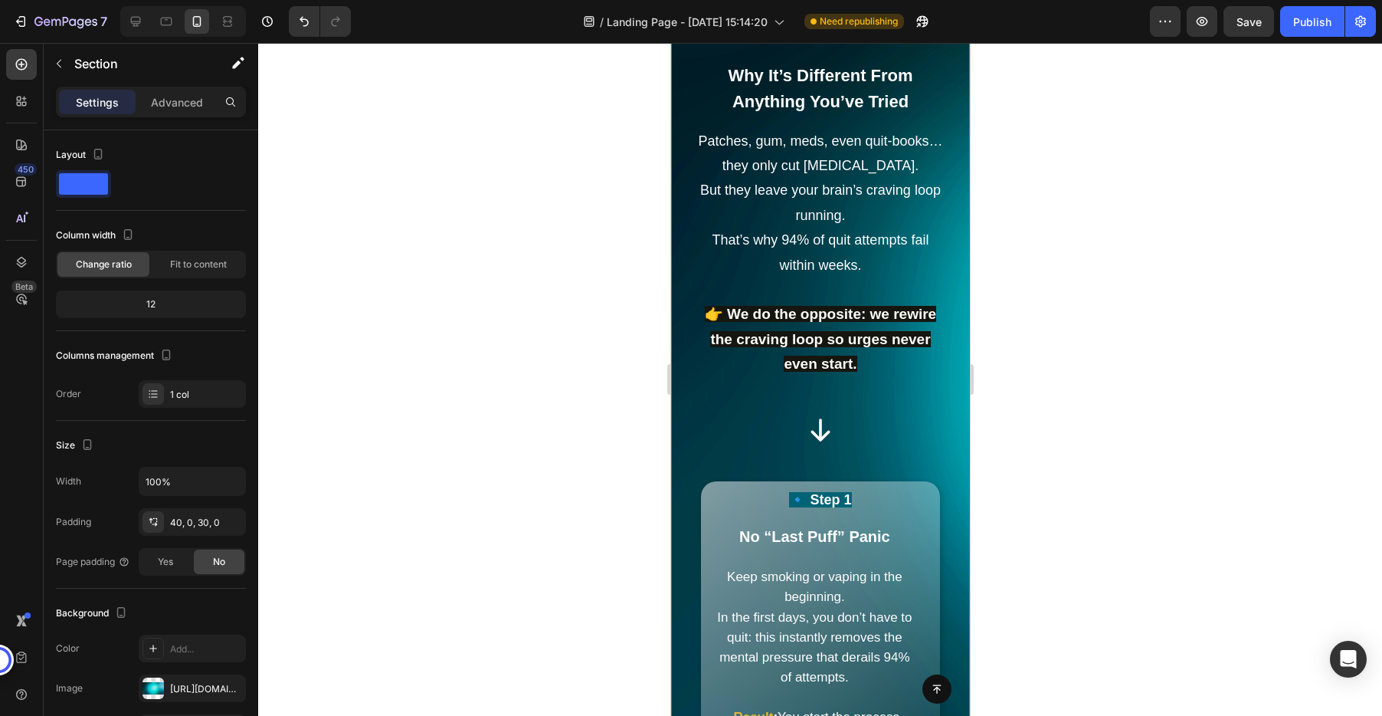
click at [25, 70] on icon at bounding box center [21, 64] width 15 height 15
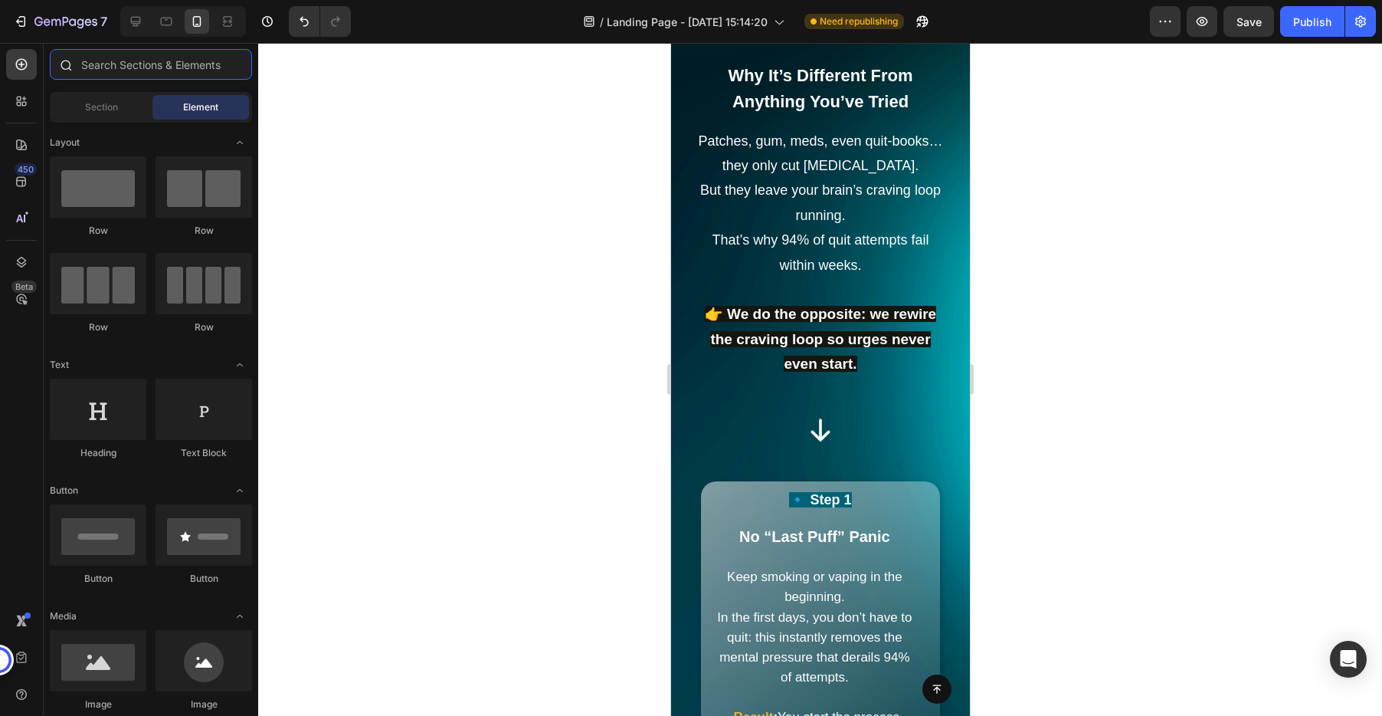
click at [130, 63] on input "text" at bounding box center [151, 64] width 202 height 31
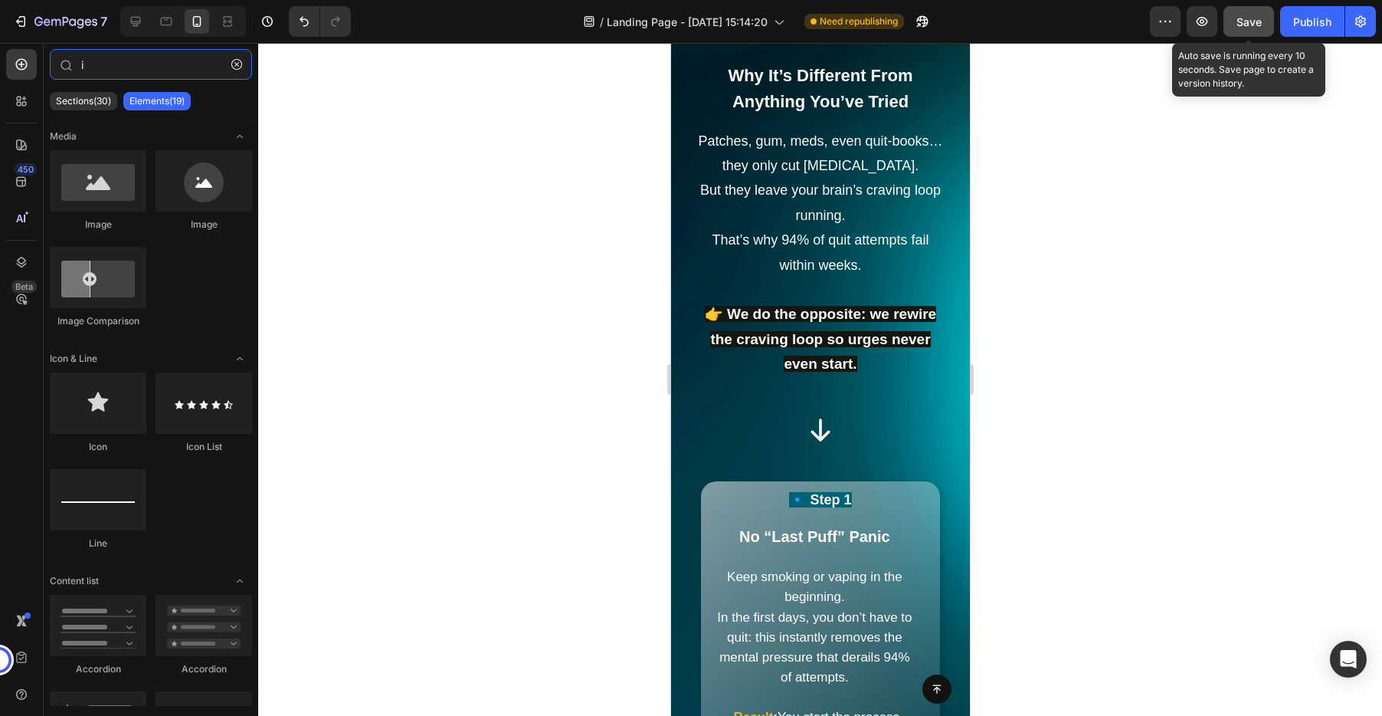
type input "i"
click at [1256, 22] on span "Save" at bounding box center [1248, 21] width 25 height 13
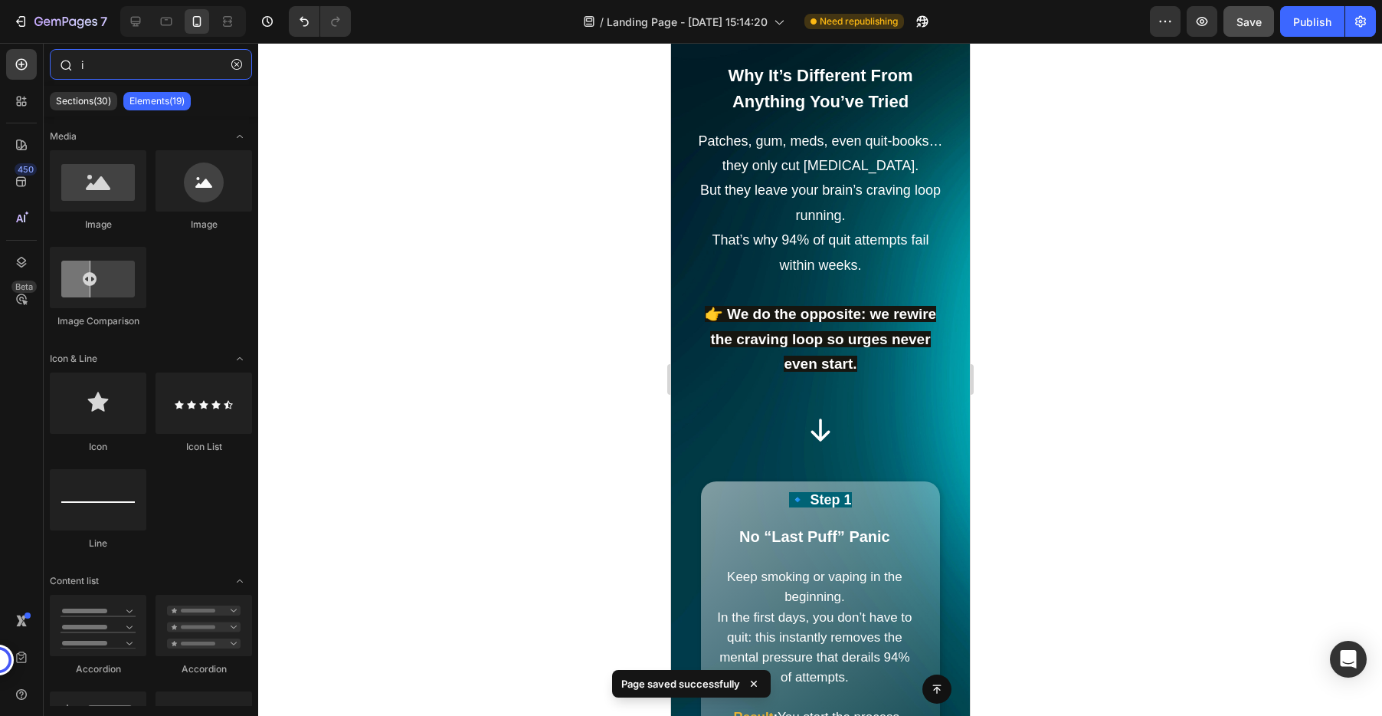
click at [117, 65] on input "i" at bounding box center [151, 64] width 202 height 31
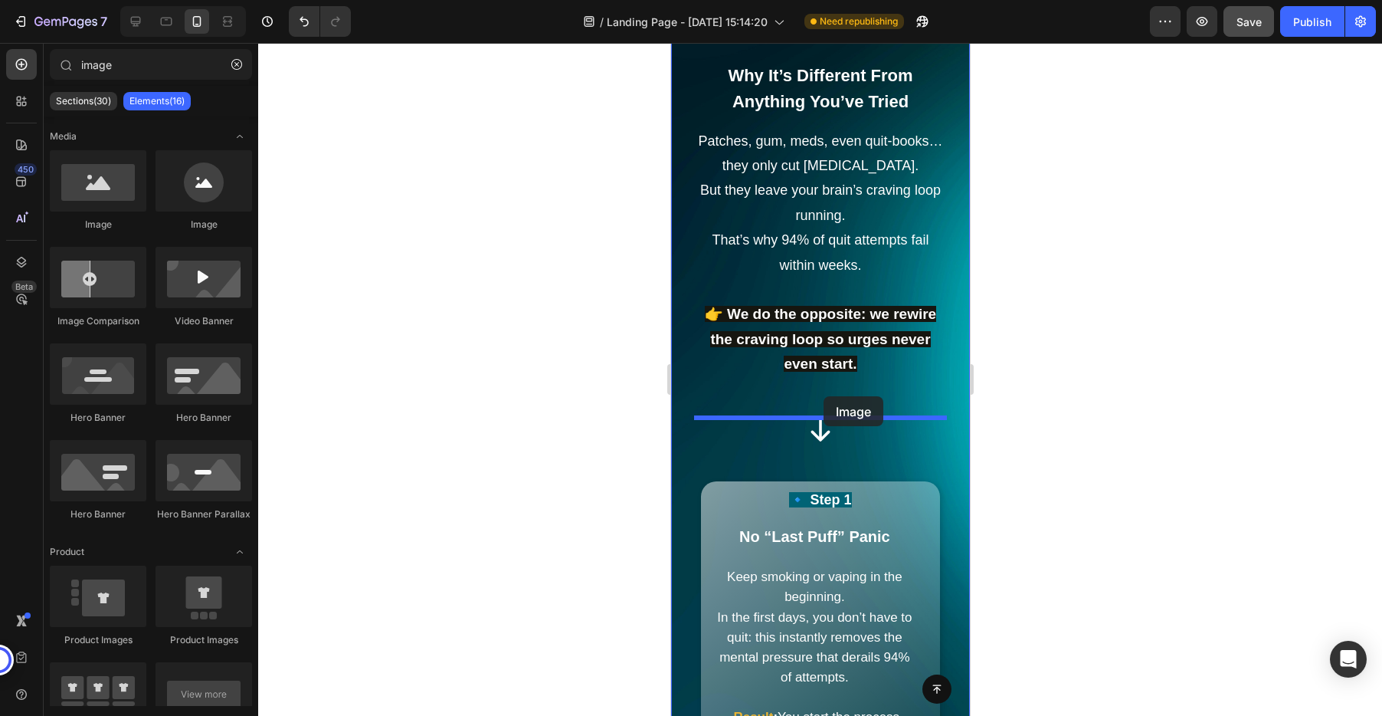
drag, startPoint x: 775, startPoint y: 242, endPoint x: 823, endPoint y: 396, distance: 161.4
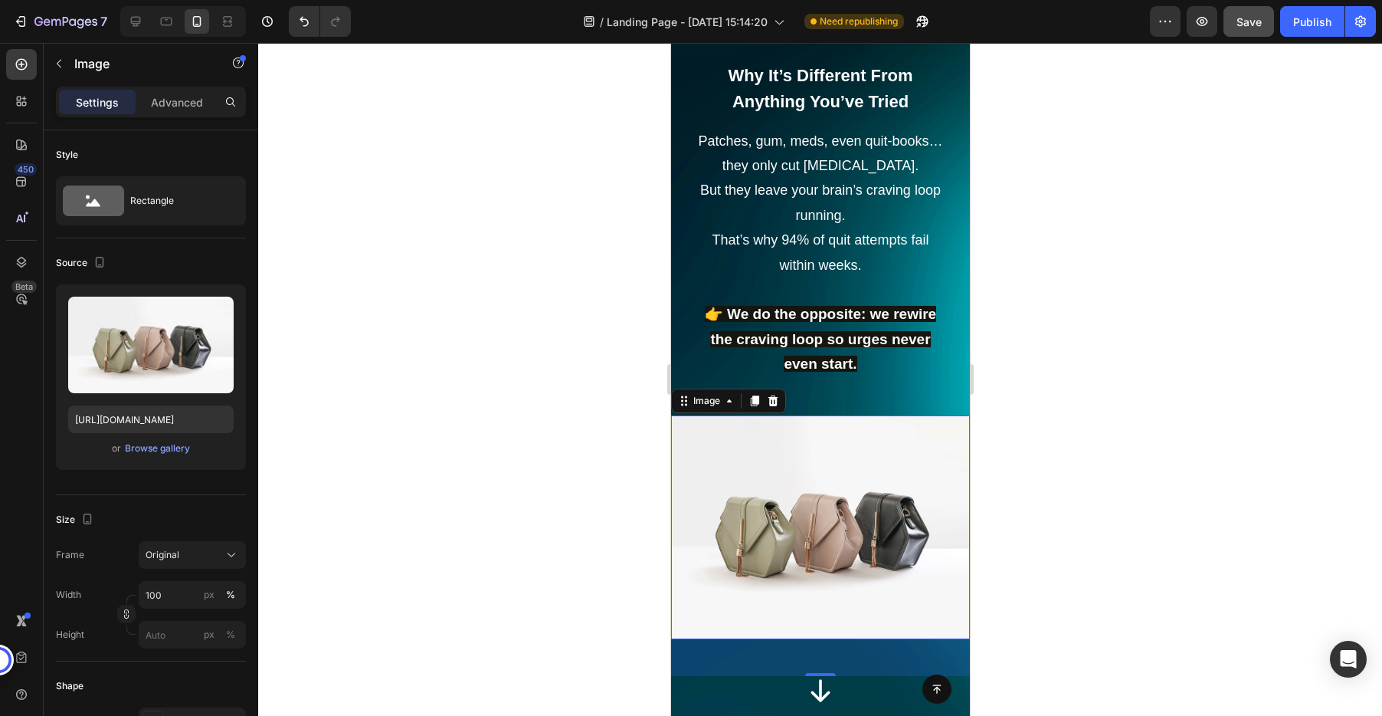
type input "imag"
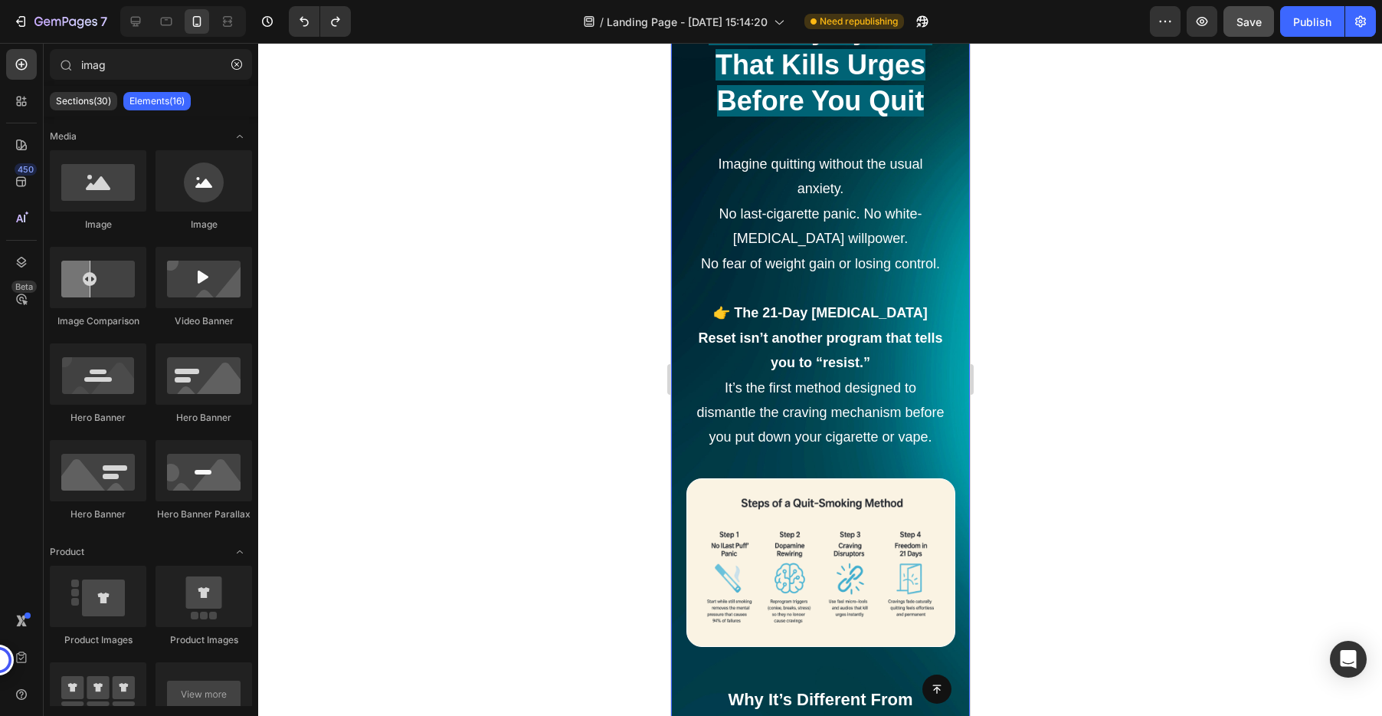
scroll to position [2412, 0]
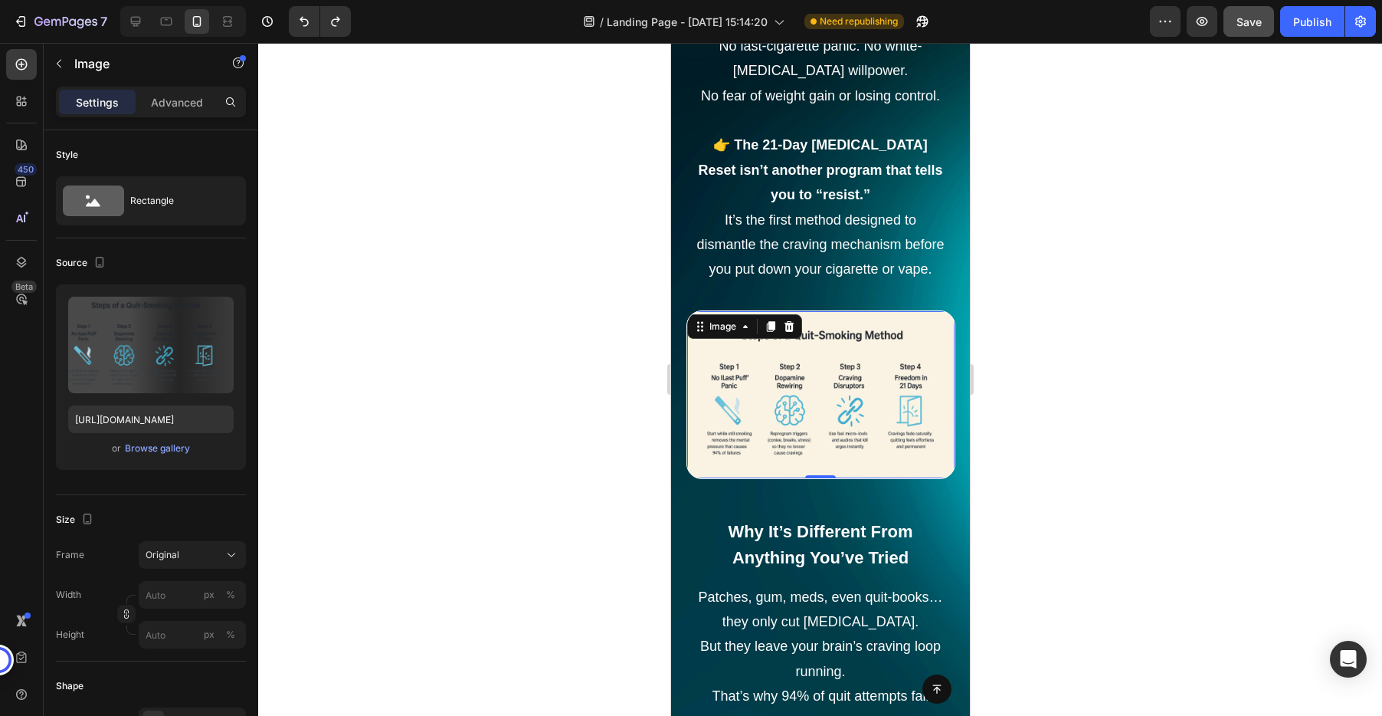
click at [824, 432] on img at bounding box center [829, 394] width 249 height 166
click at [771, 329] on icon at bounding box center [769, 326] width 8 height 11
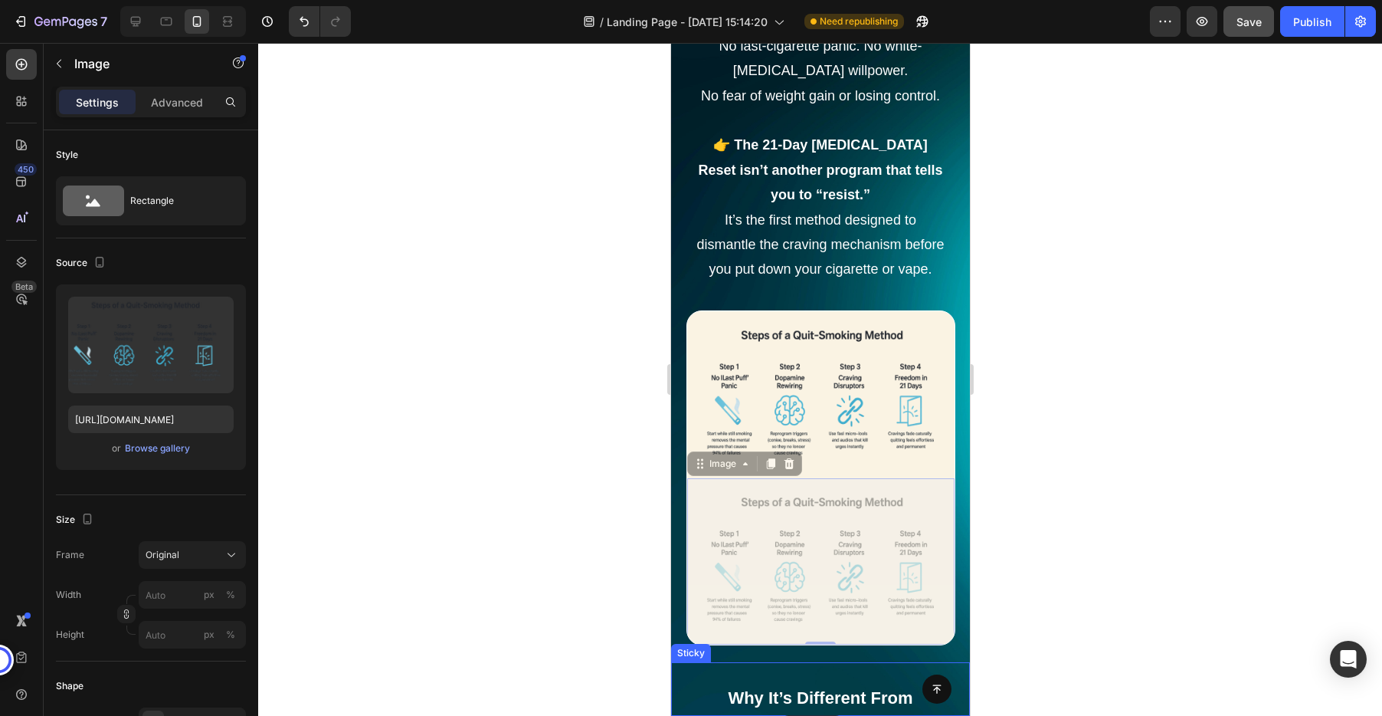
drag, startPoint x: 721, startPoint y: 463, endPoint x: 780, endPoint y: 714, distance: 257.4
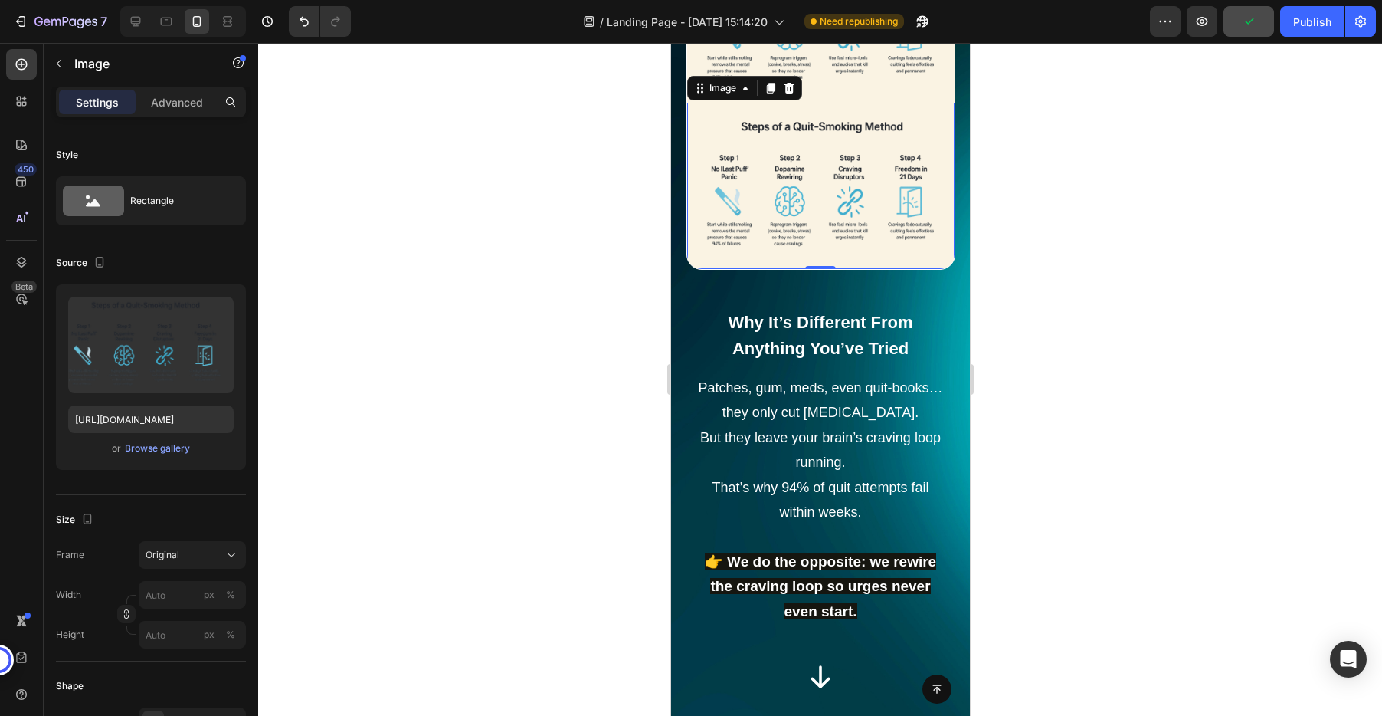
scroll to position [2776, 0]
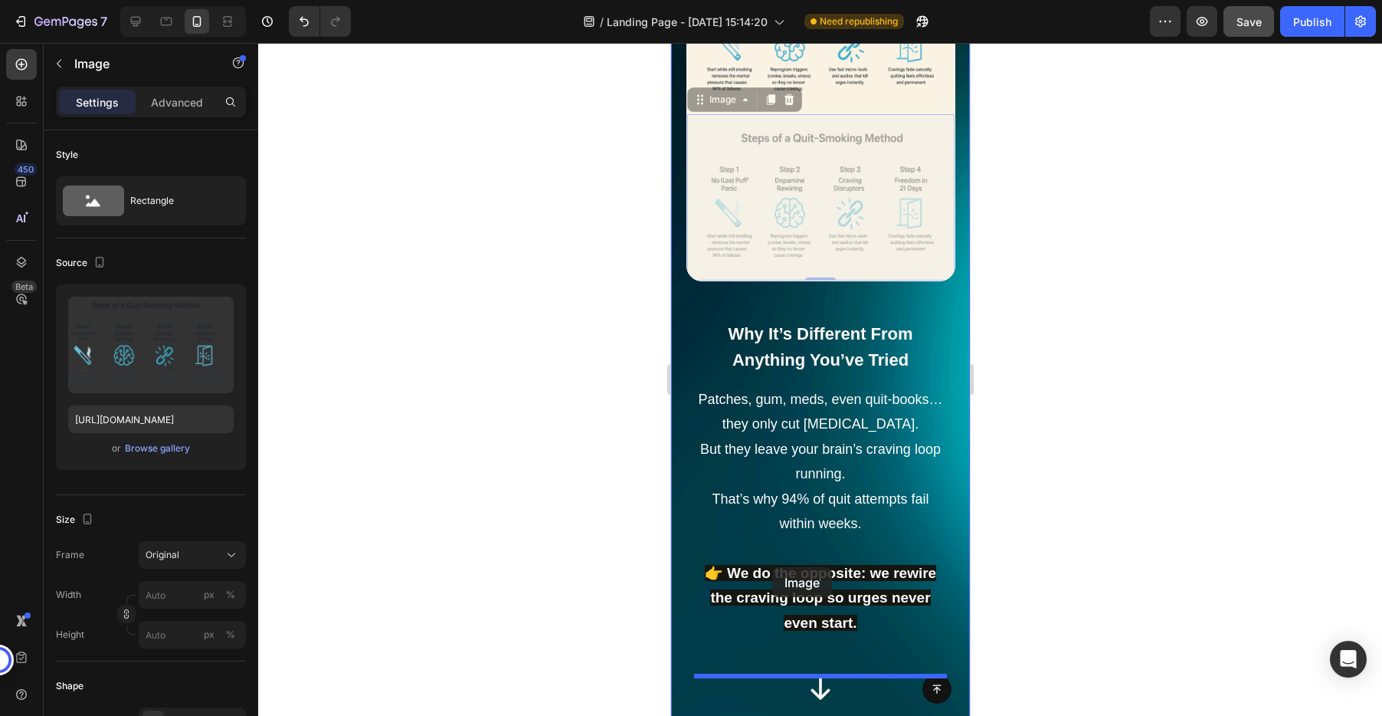
drag, startPoint x: 706, startPoint y: 100, endPoint x: 771, endPoint y: 567, distance: 471.2
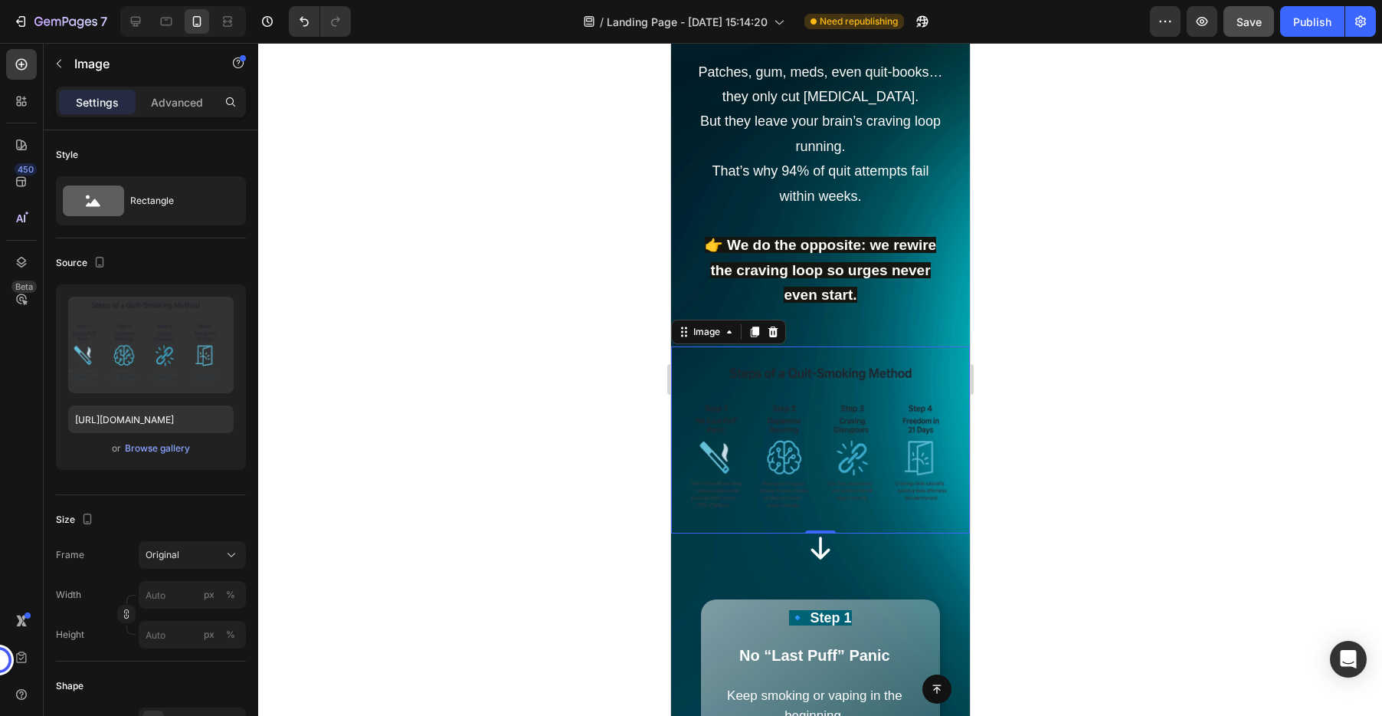
scroll to position [3103, 0]
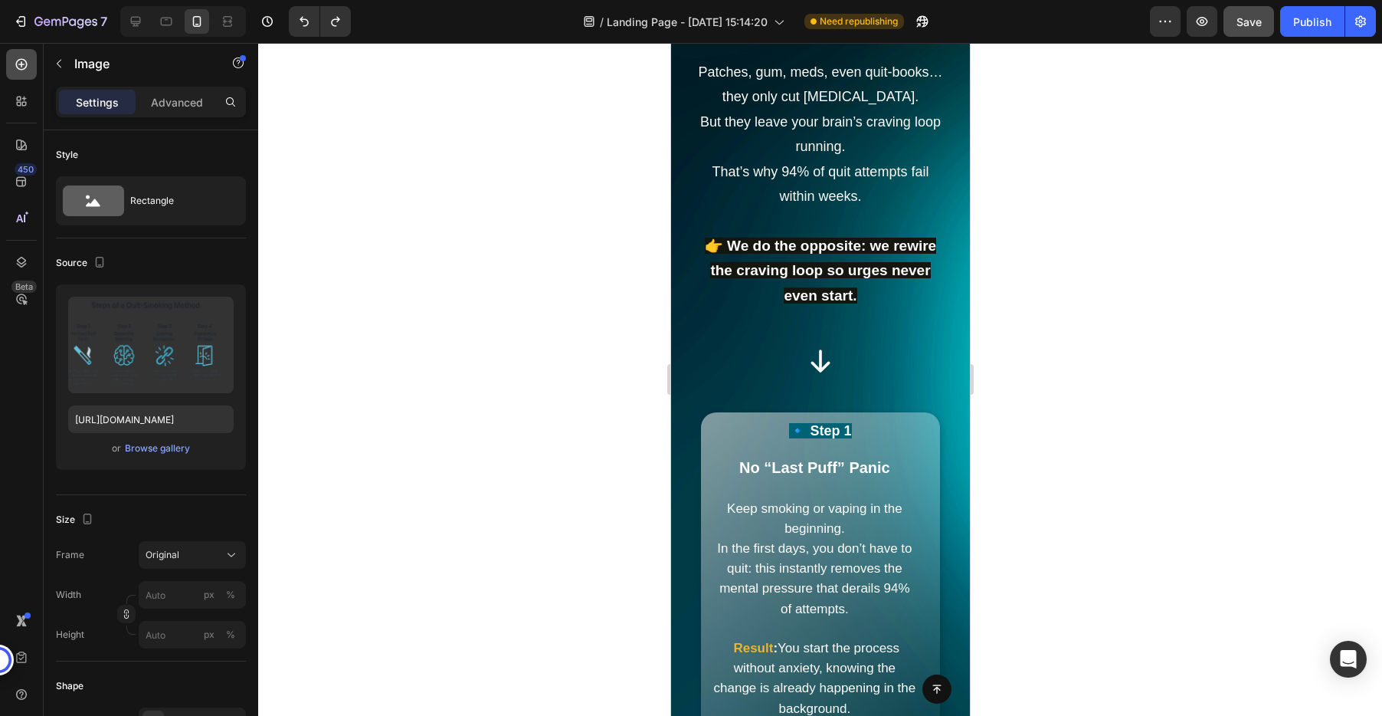
click at [21, 60] on icon at bounding box center [21, 64] width 15 height 15
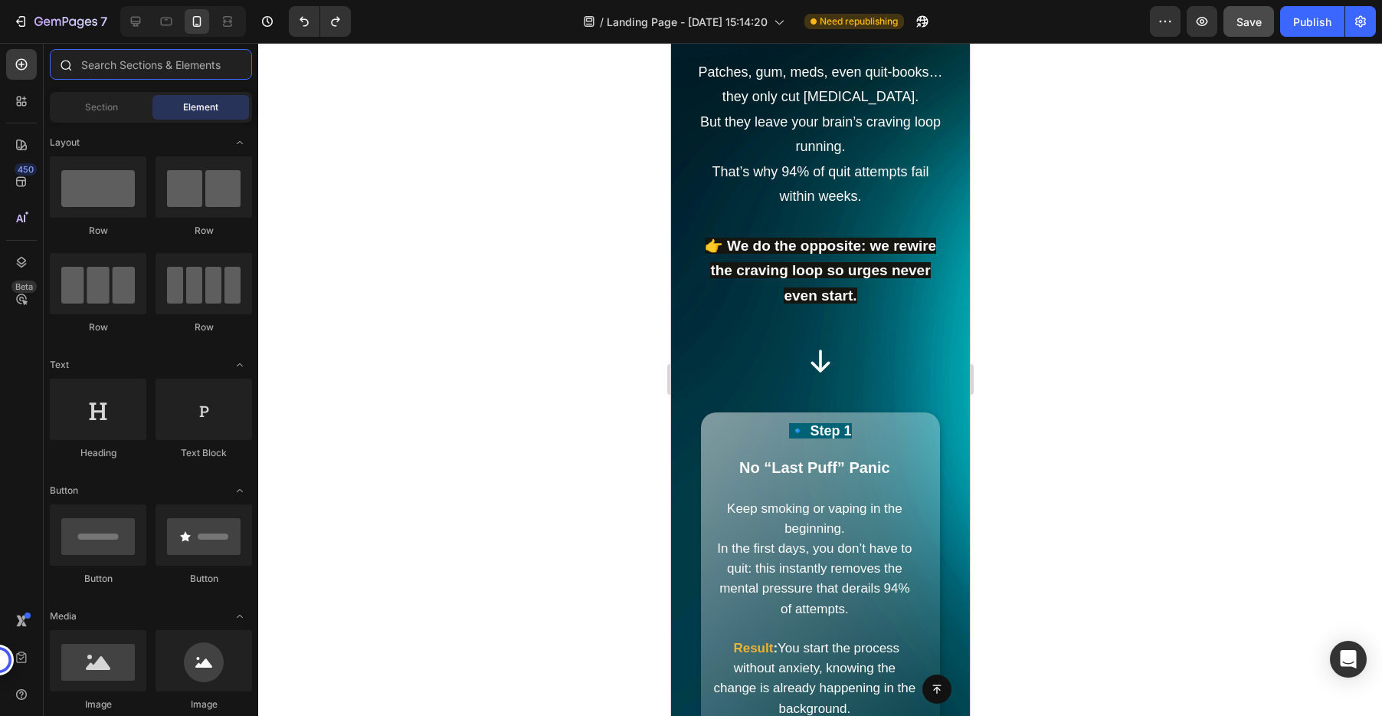
click at [123, 70] on input "text" at bounding box center [151, 64] width 202 height 31
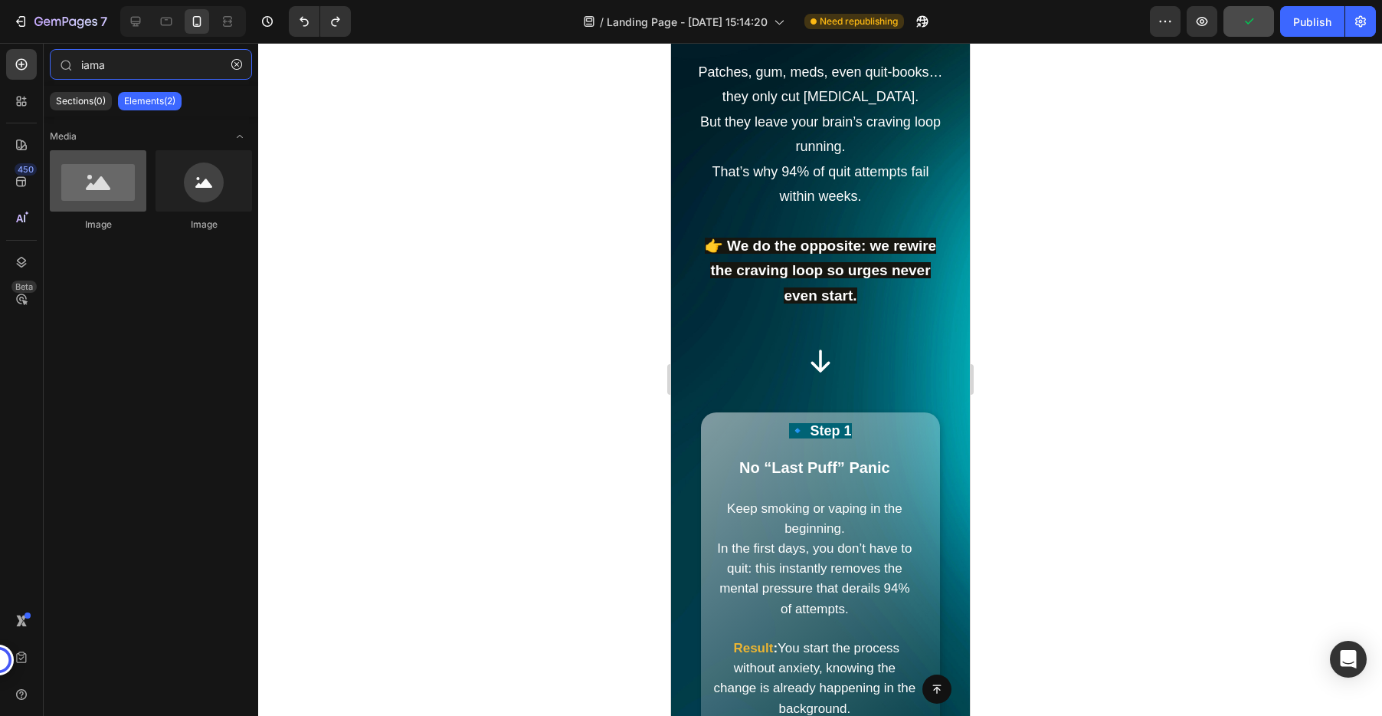
type input "iama"
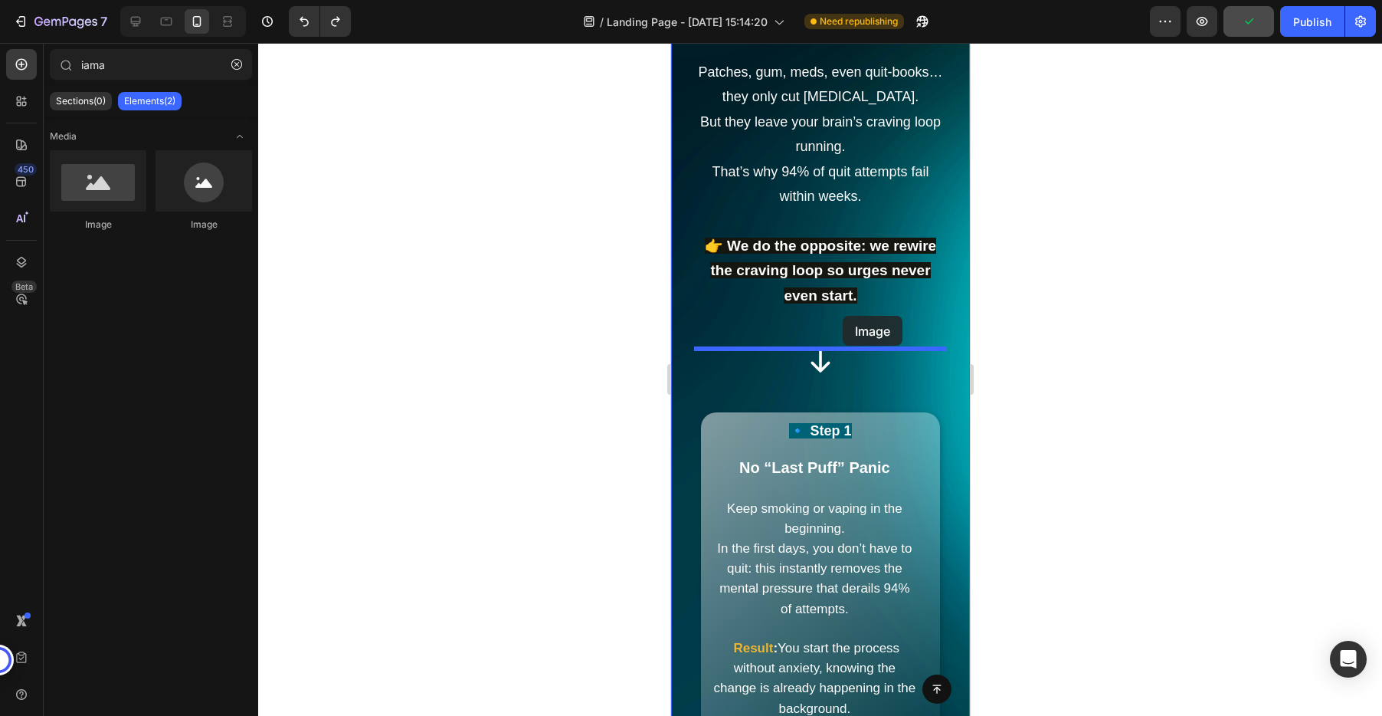
drag, startPoint x: 772, startPoint y: 240, endPoint x: 842, endPoint y: 316, distance: 103.6
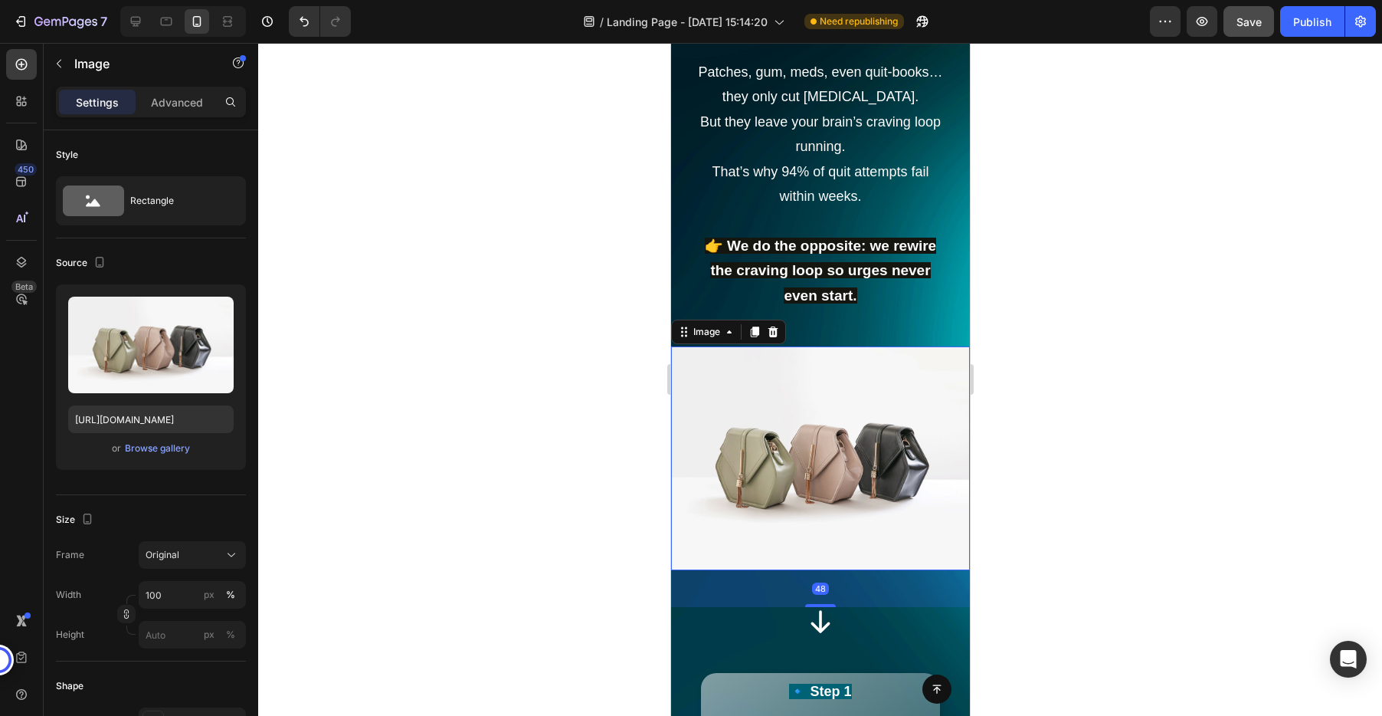
click at [1029, 319] on div at bounding box center [820, 379] width 1124 height 673
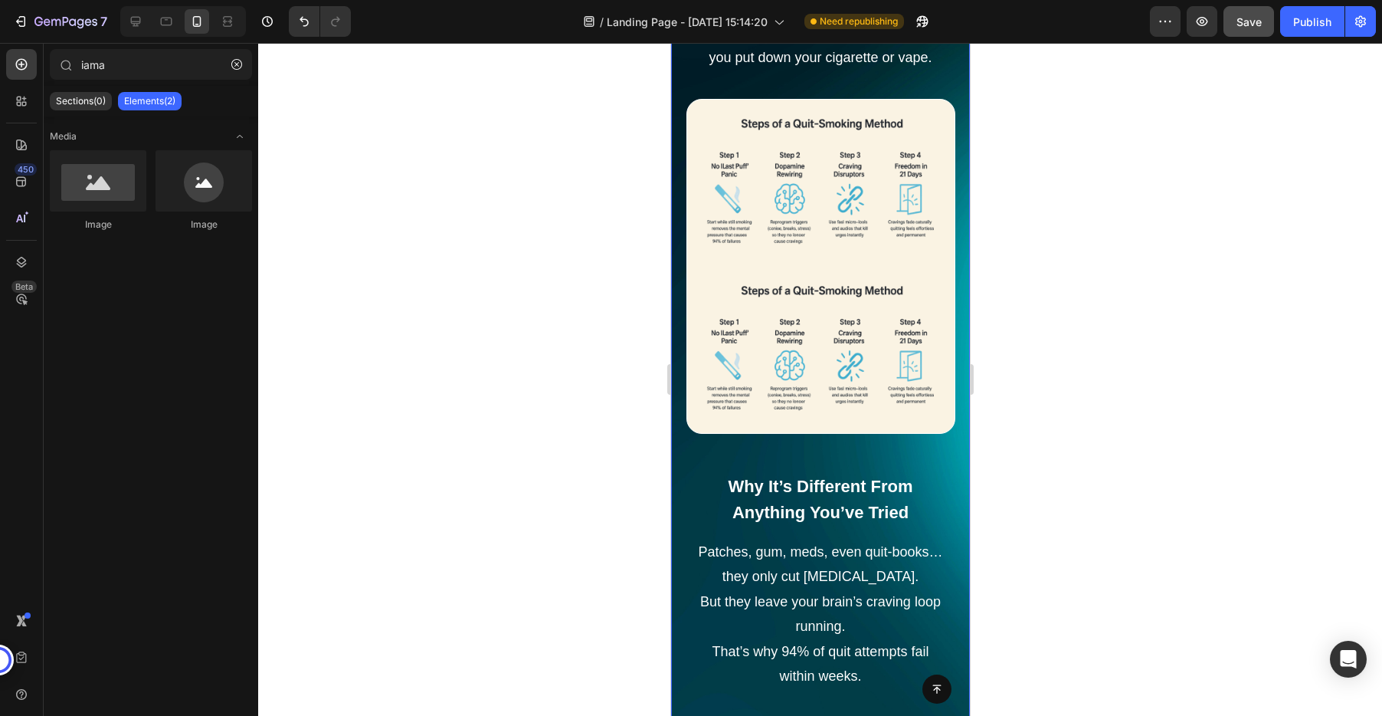
scroll to position [2555, 0]
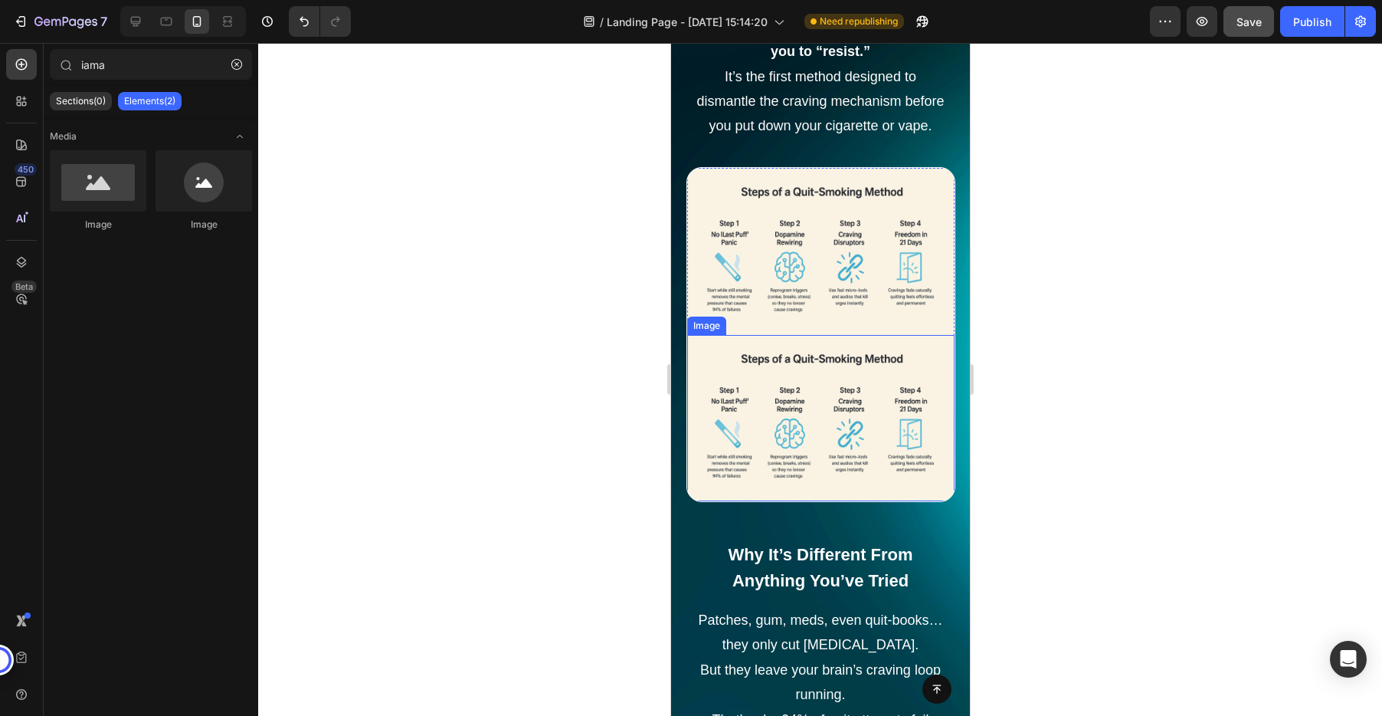
click at [810, 364] on img at bounding box center [829, 418] width 249 height 166
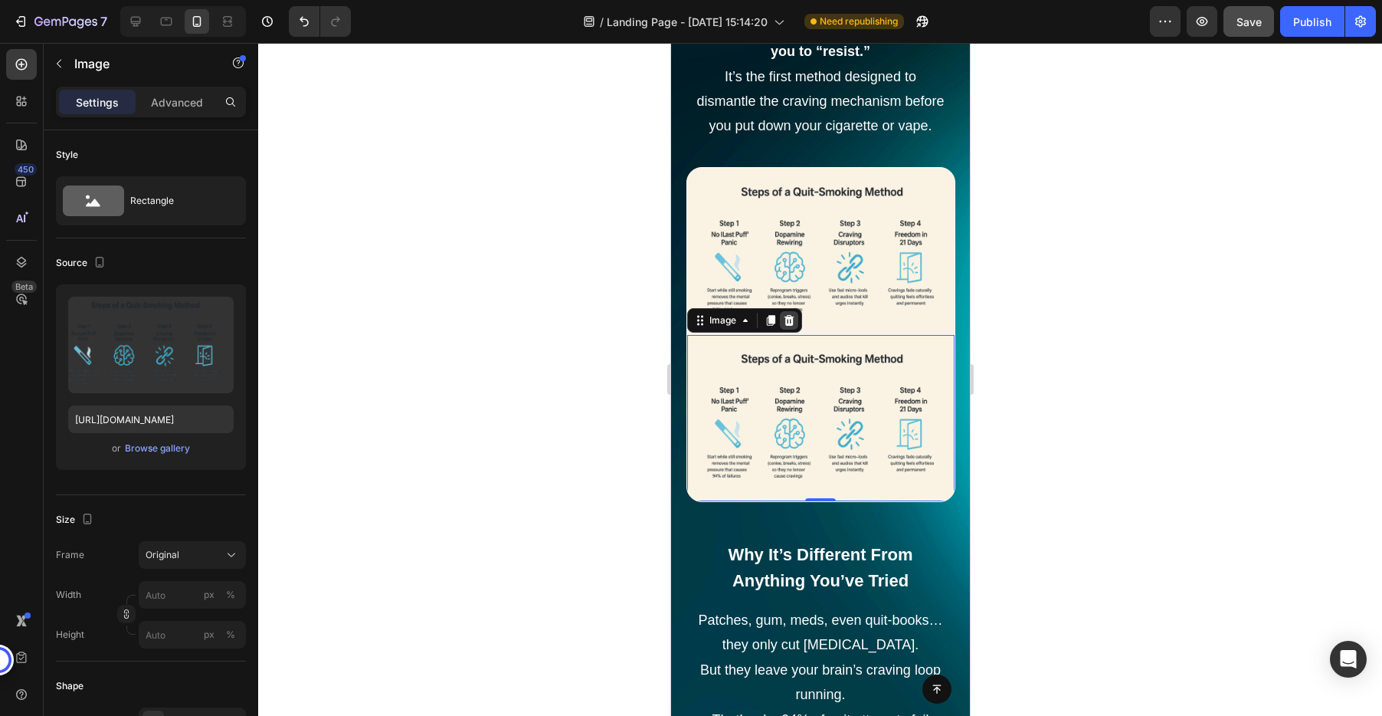
click at [791, 320] on icon at bounding box center [788, 319] width 10 height 11
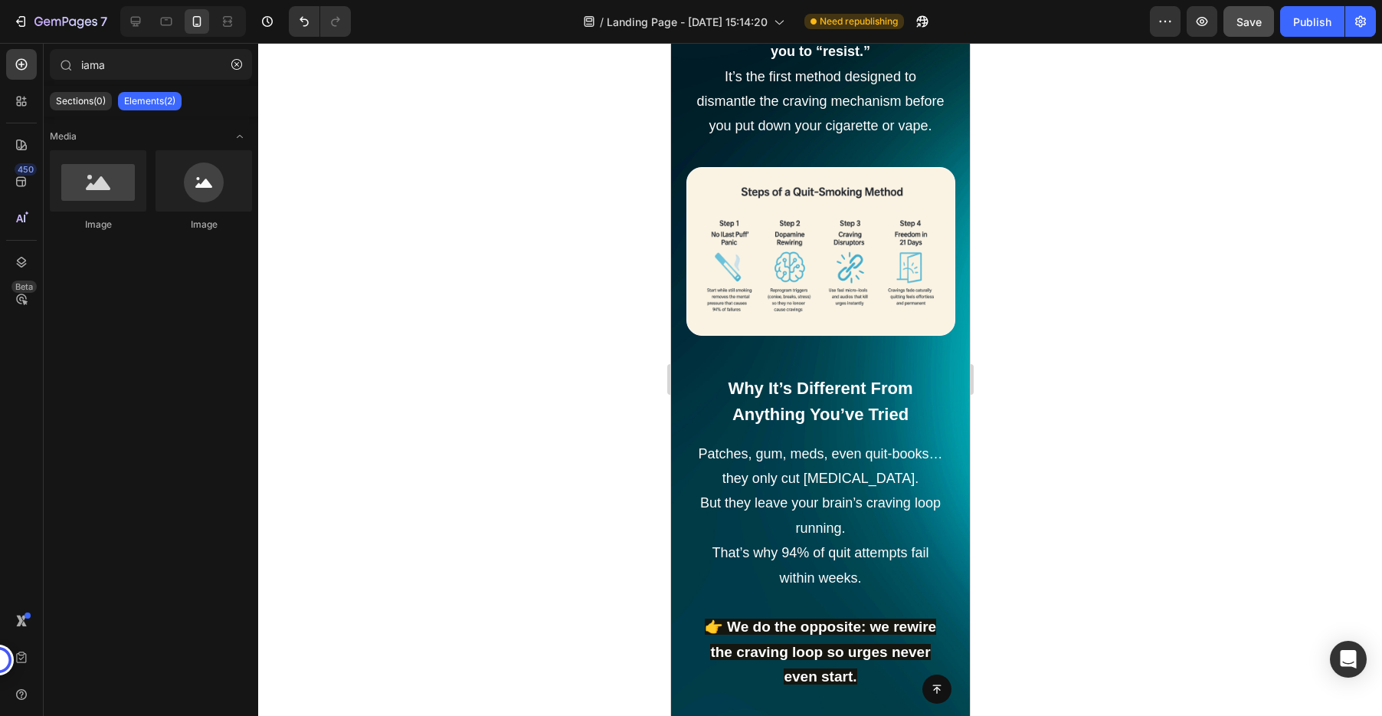
click at [1257, 19] on span "Save" at bounding box center [1248, 21] width 25 height 13
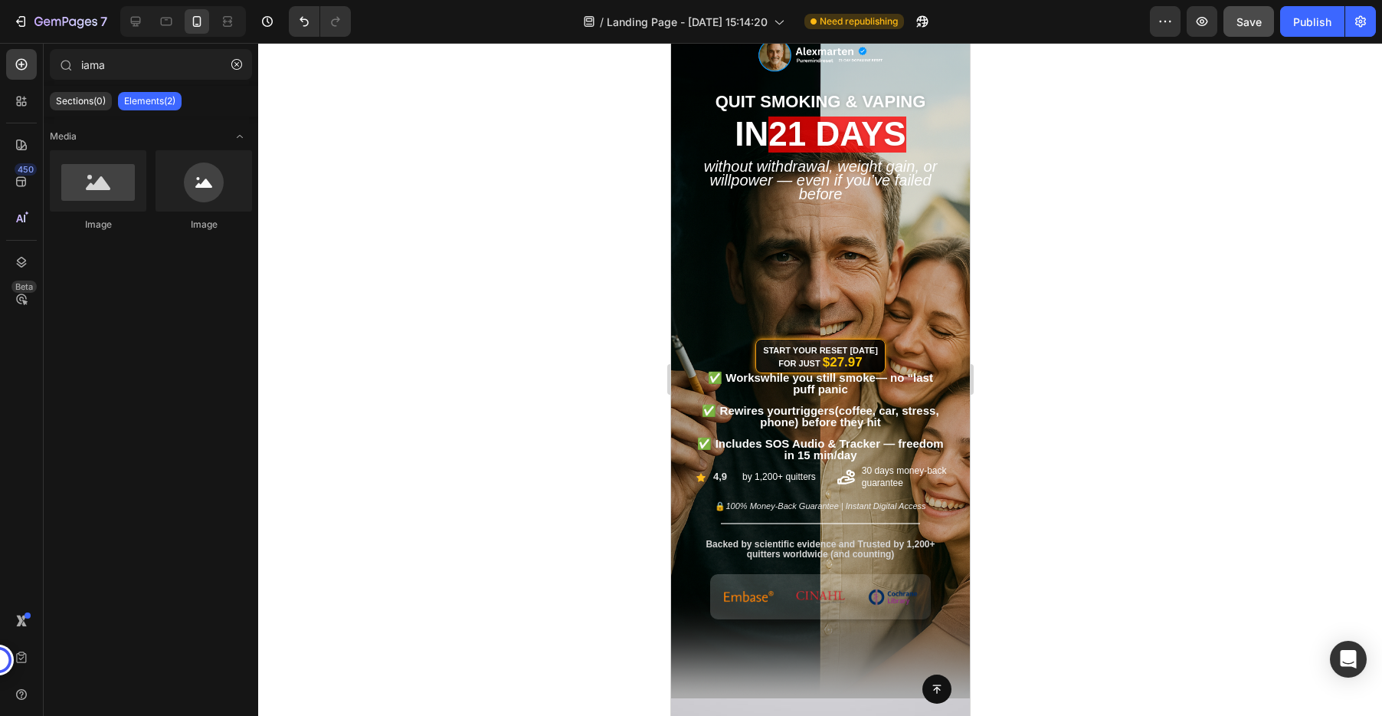
scroll to position [0, 0]
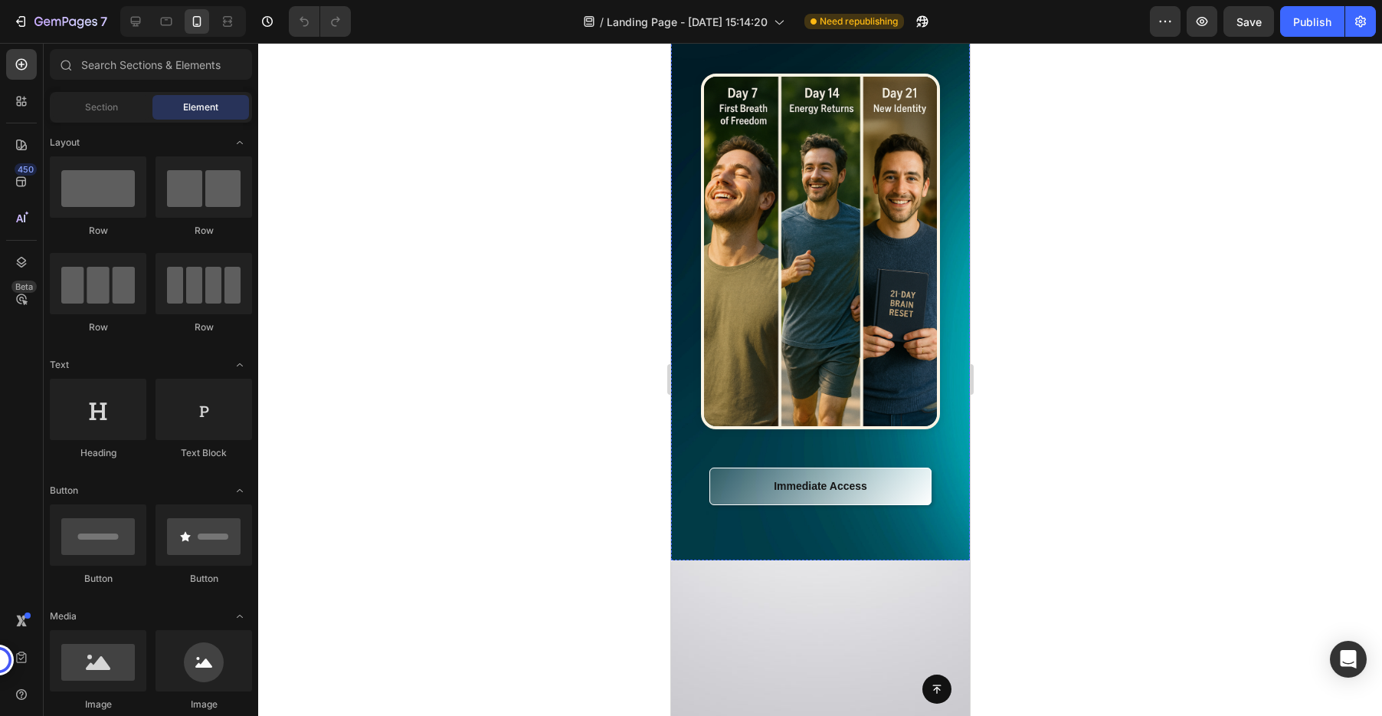
scroll to position [4882, 0]
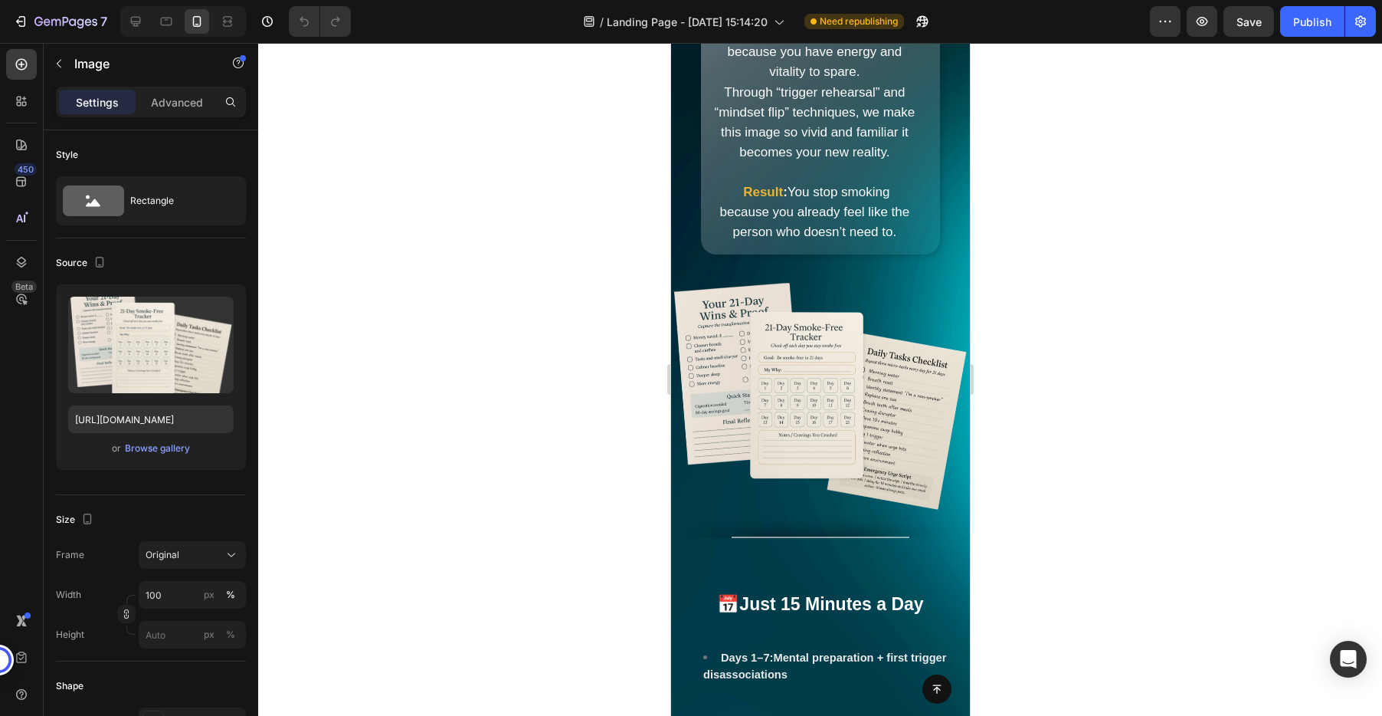
scroll to position [4769, 0]
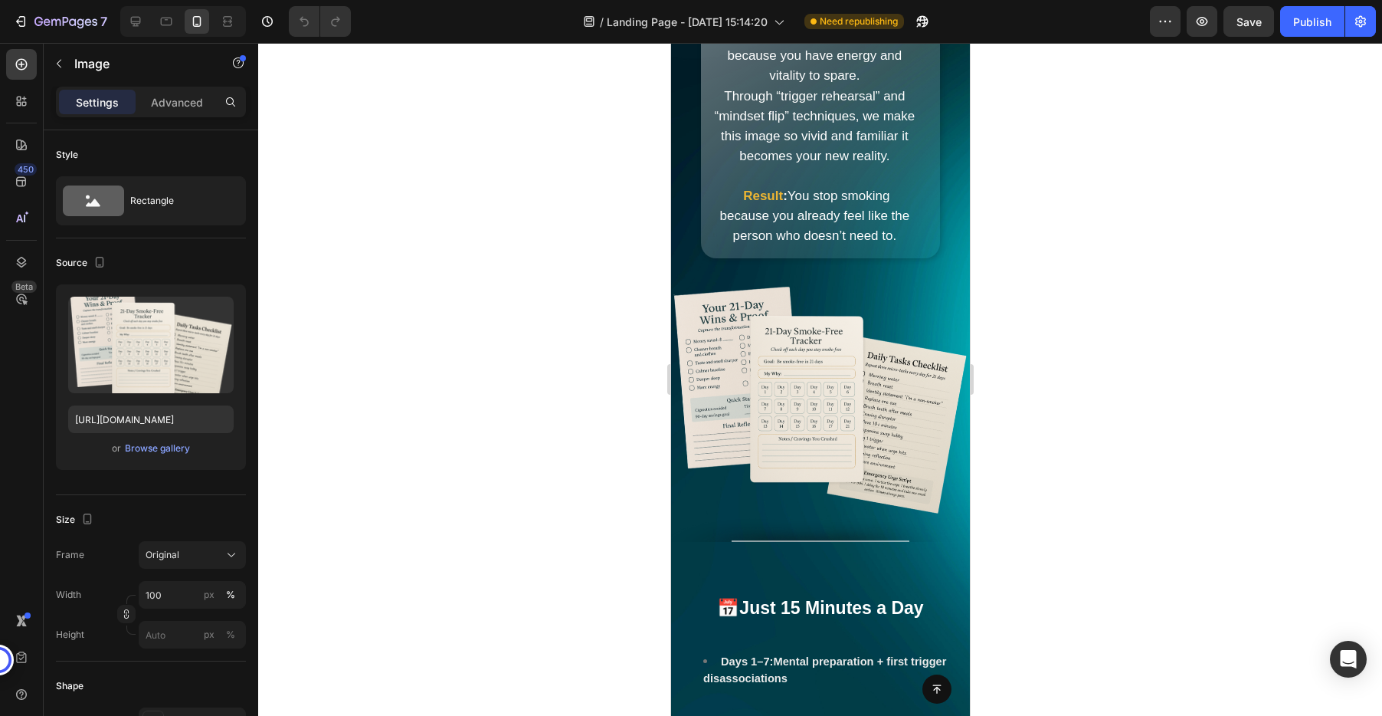
click at [828, 440] on img at bounding box center [819, 392] width 299 height 299
click at [770, 434] on img at bounding box center [819, 392] width 299 height 299
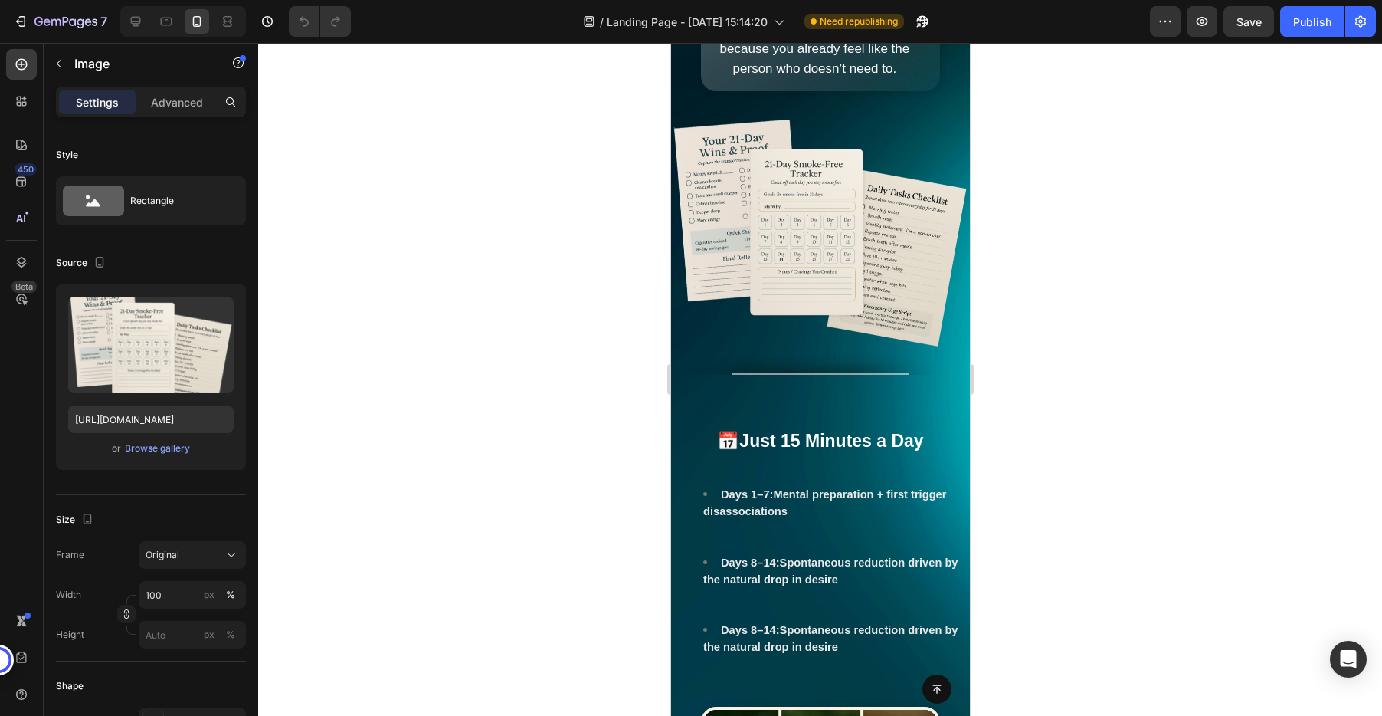
scroll to position [4938, 0]
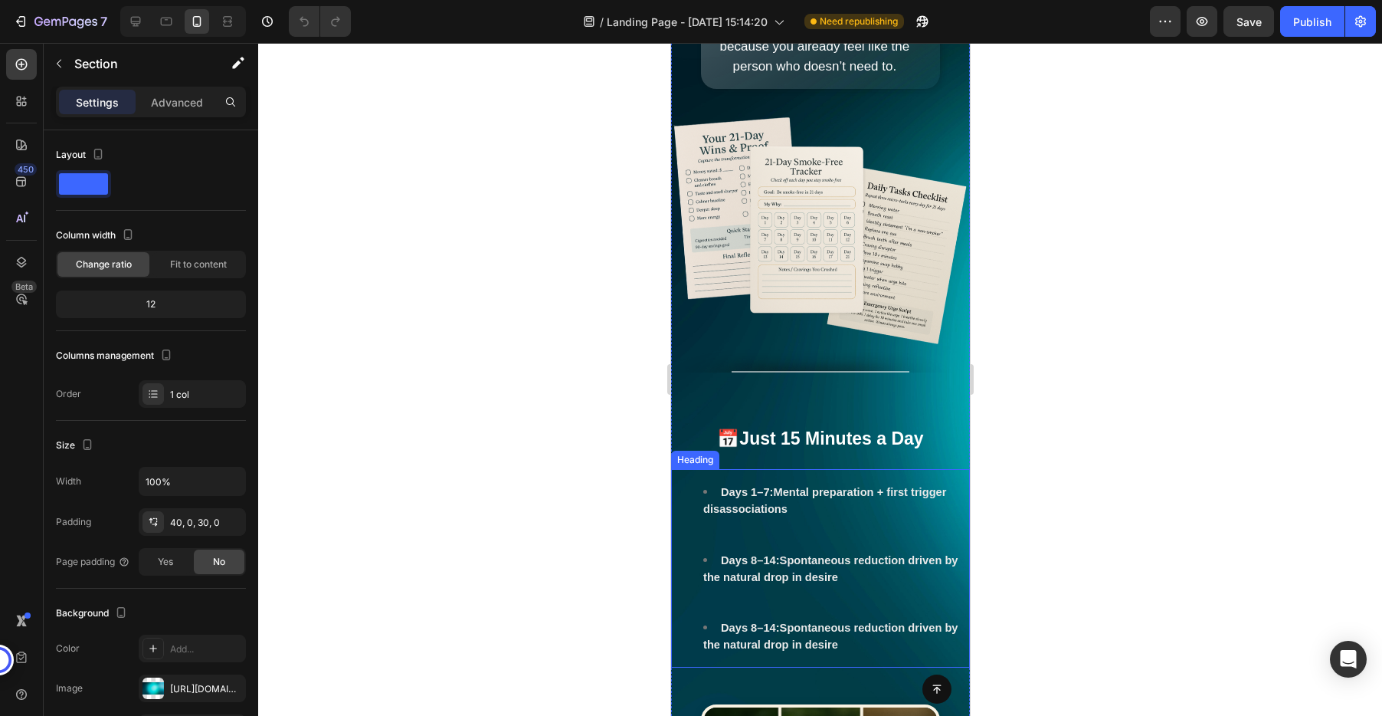
click at [816, 551] on li "Days 1–7: Mental preparation + first trigger disassociations" at bounding box center [834, 516] width 265 height 67
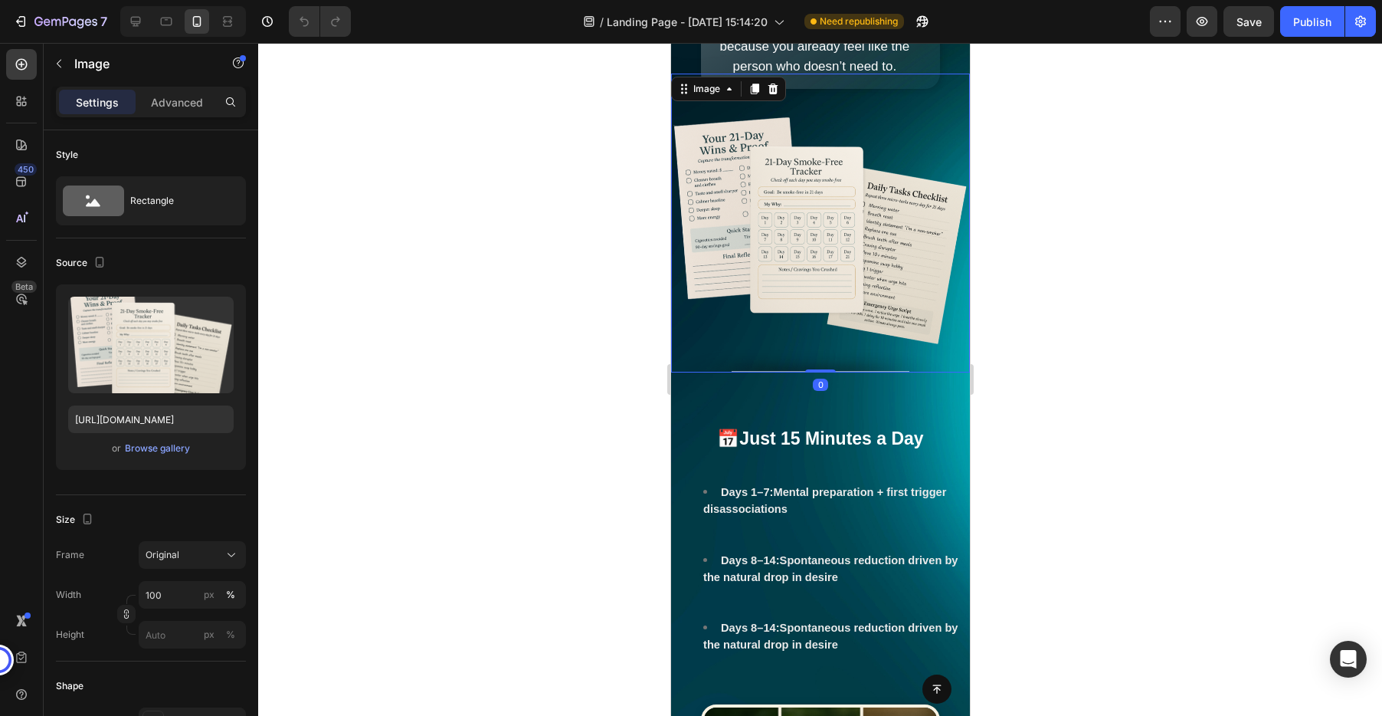
click at [774, 179] on img at bounding box center [819, 223] width 299 height 299
click at [772, 94] on icon at bounding box center [773, 89] width 10 height 11
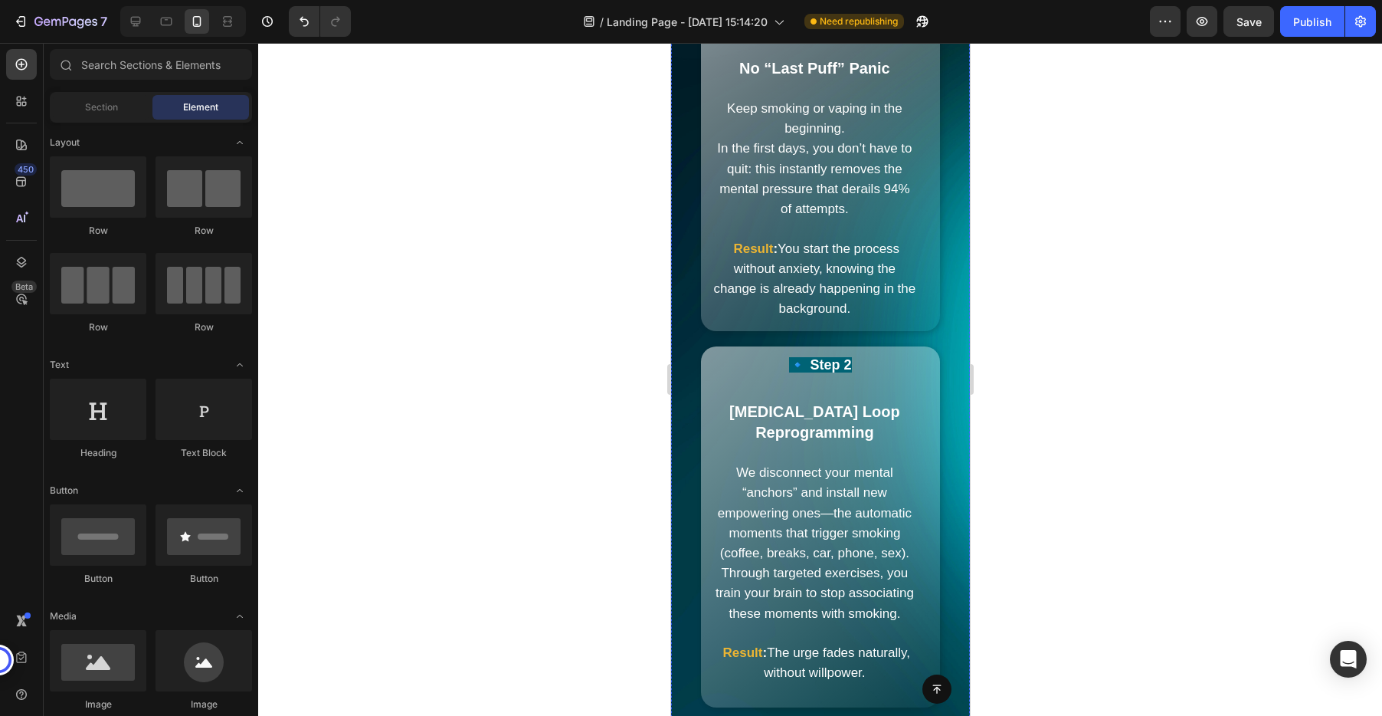
scroll to position [3591, 0]
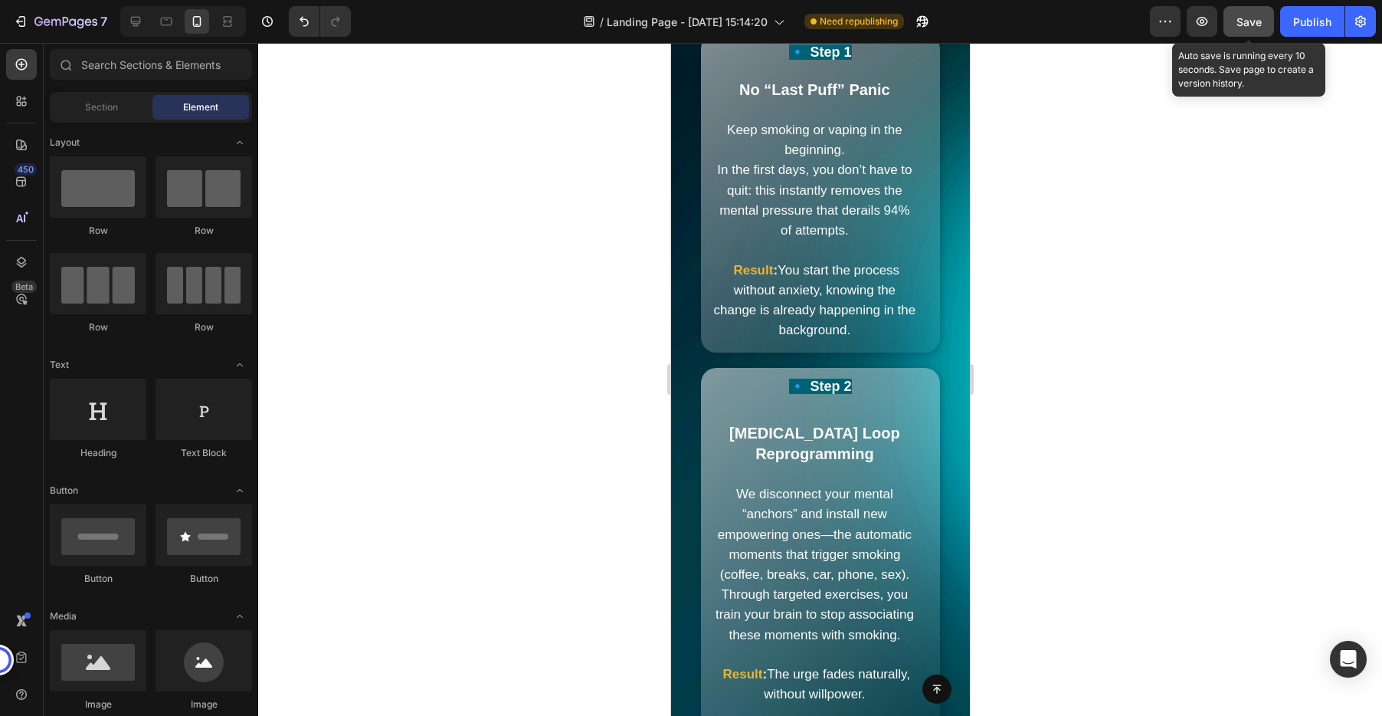
click at [1244, 27] on span "Save" at bounding box center [1248, 21] width 25 height 13
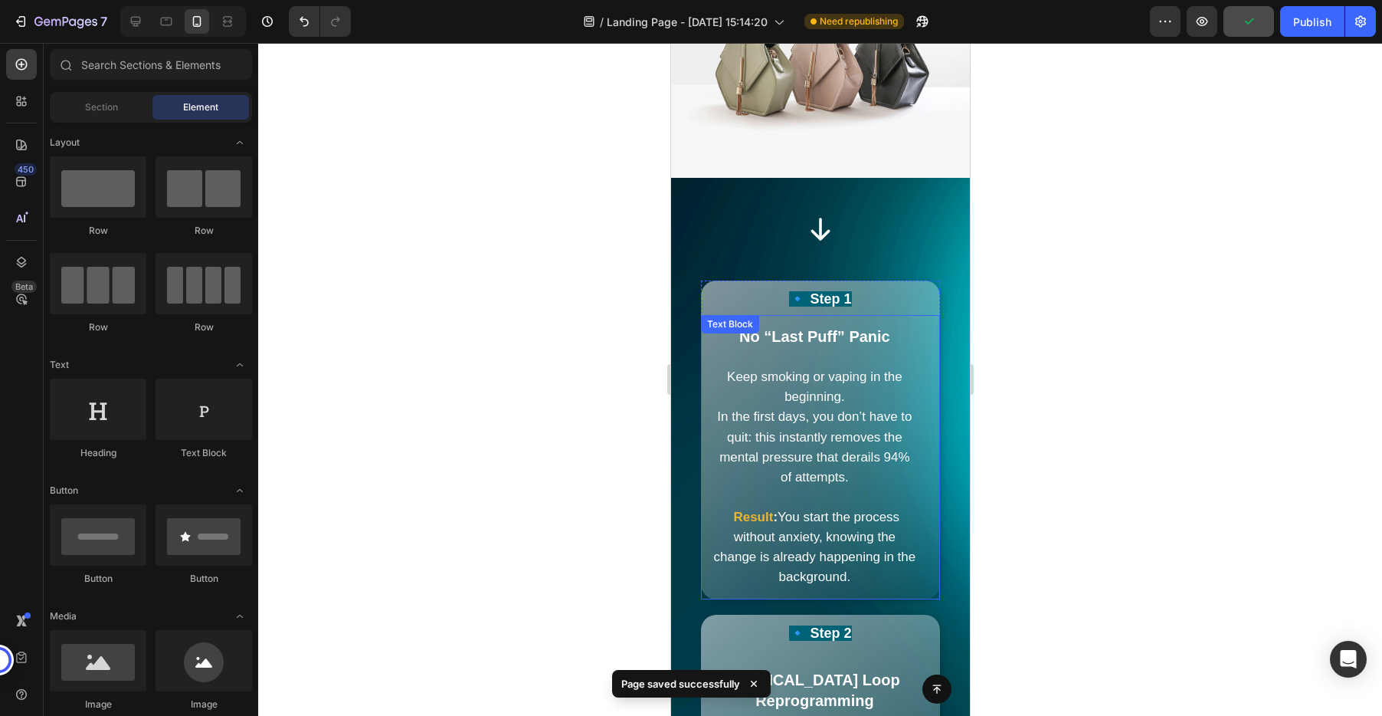
scroll to position [3375, 0]
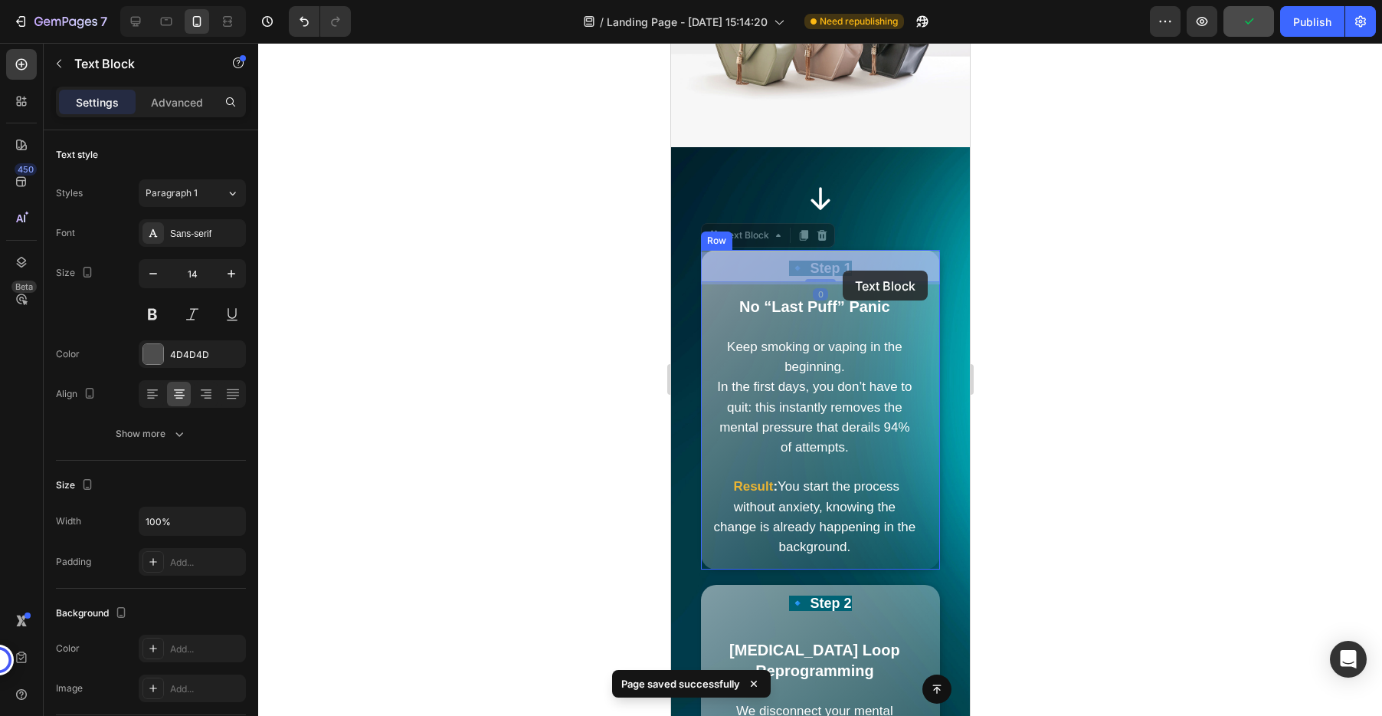
drag, startPoint x: 792, startPoint y: 267, endPoint x: 842, endPoint y: 270, distance: 49.9
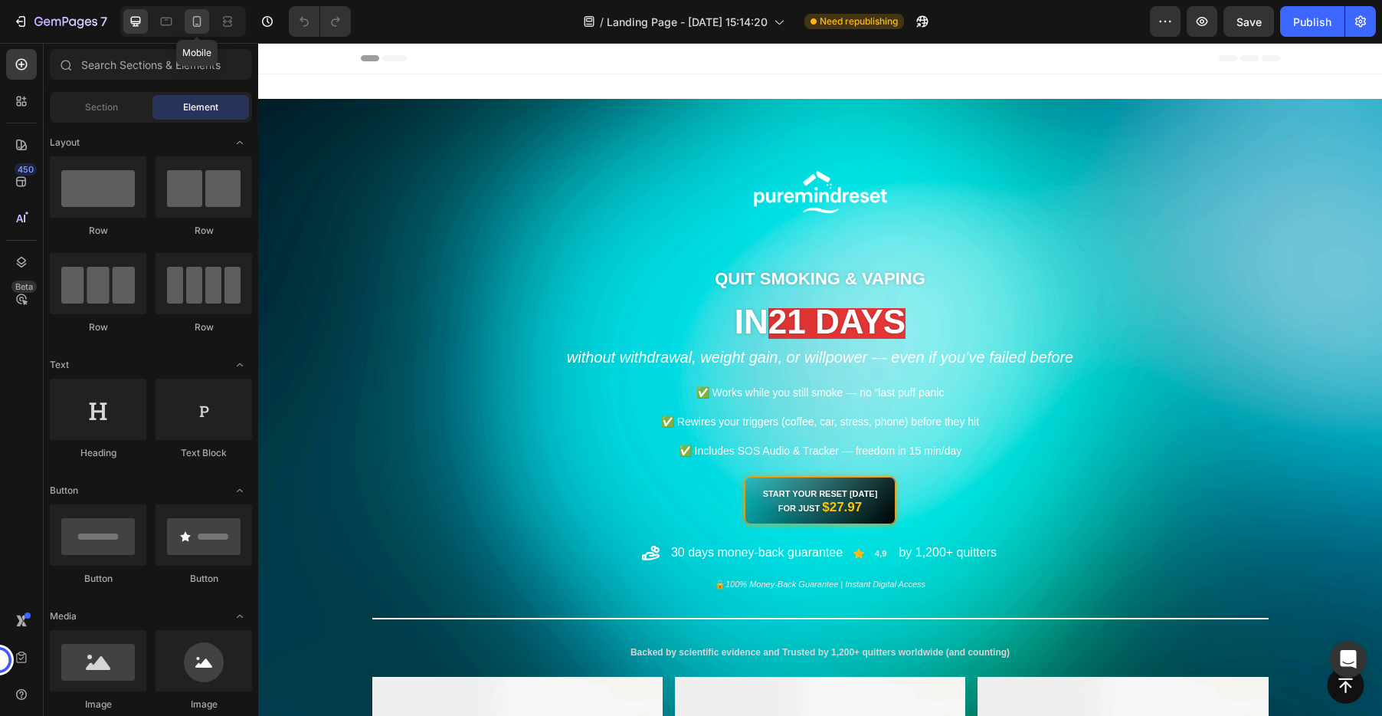
click at [199, 20] on icon at bounding box center [196, 21] width 15 height 15
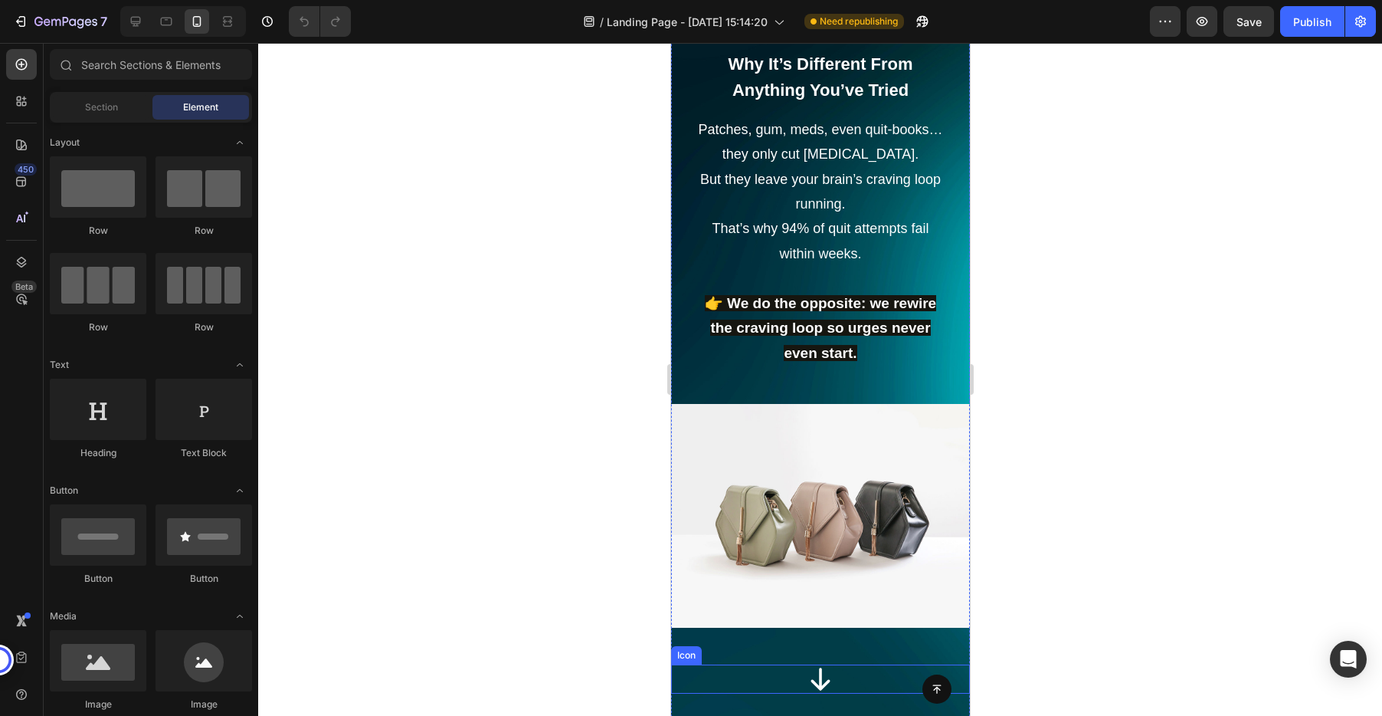
scroll to position [2884, 0]
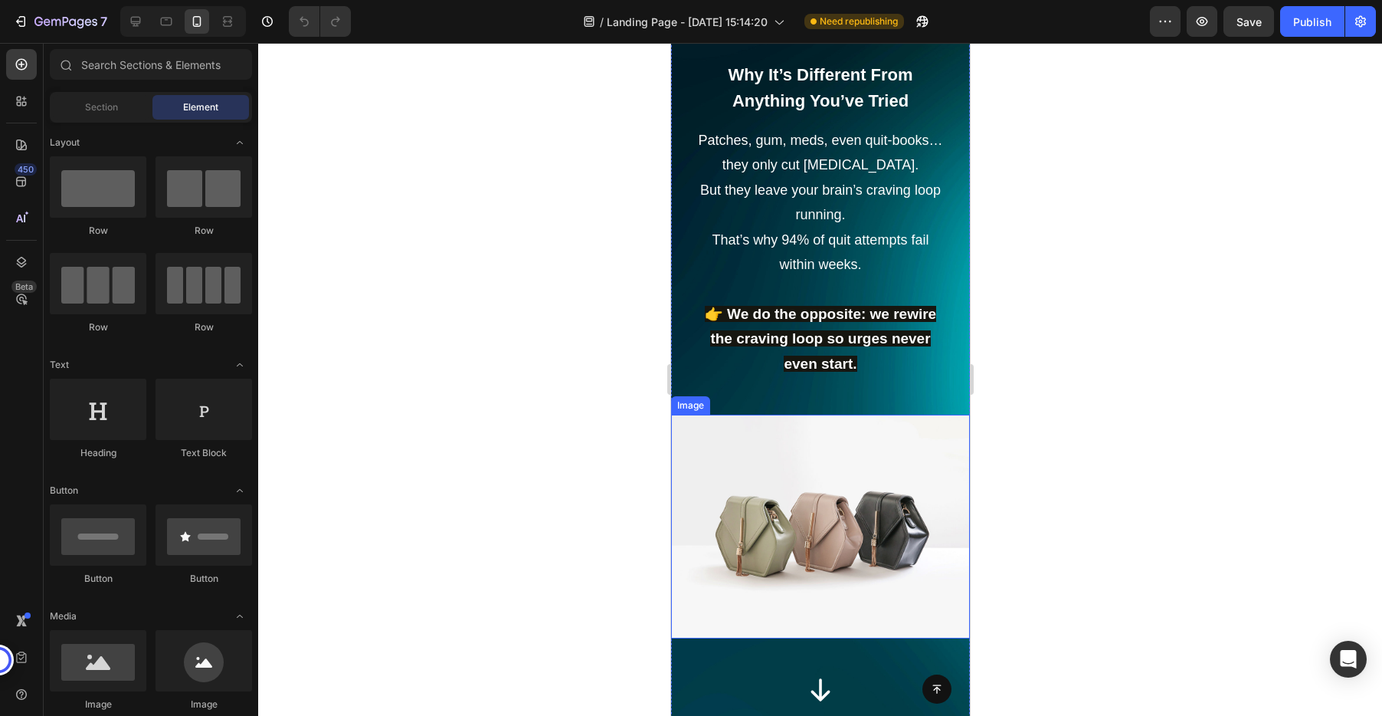
click at [866, 542] on img at bounding box center [819, 526] width 299 height 224
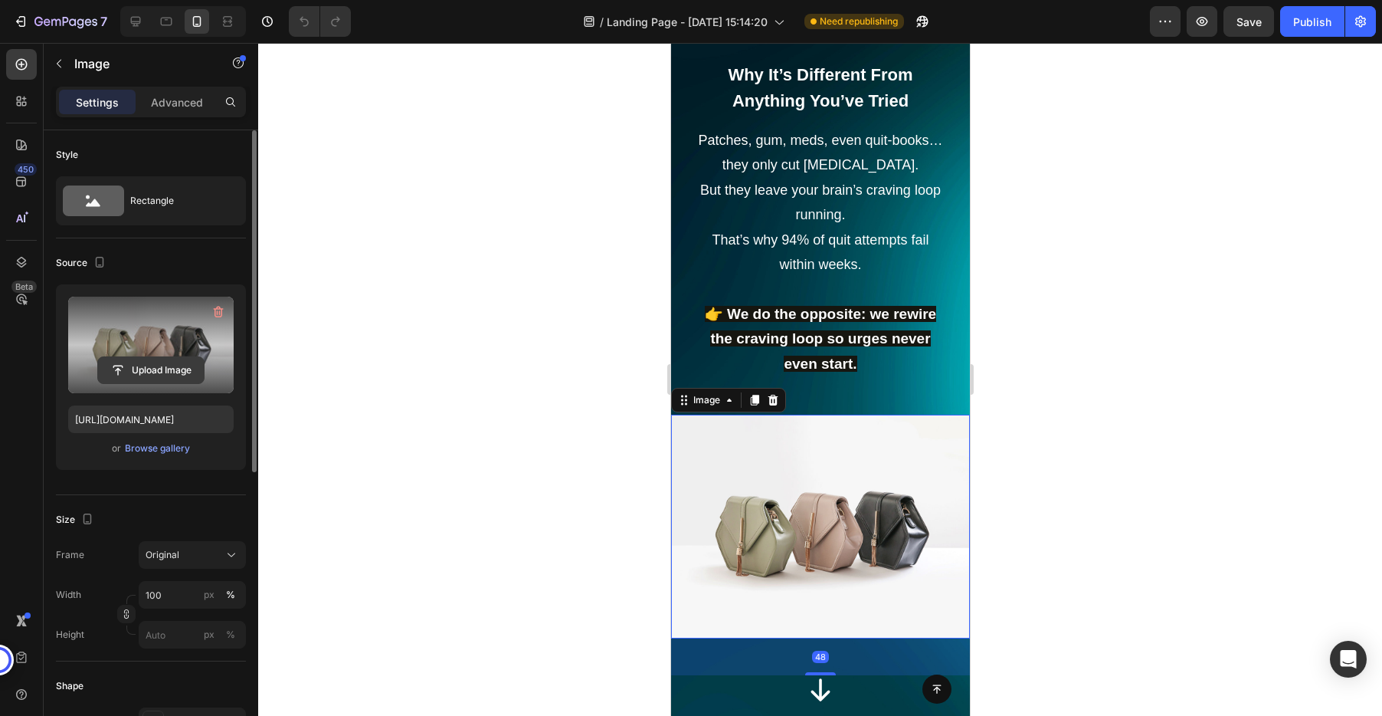
click at [161, 368] on input "file" at bounding box center [151, 370] width 106 height 26
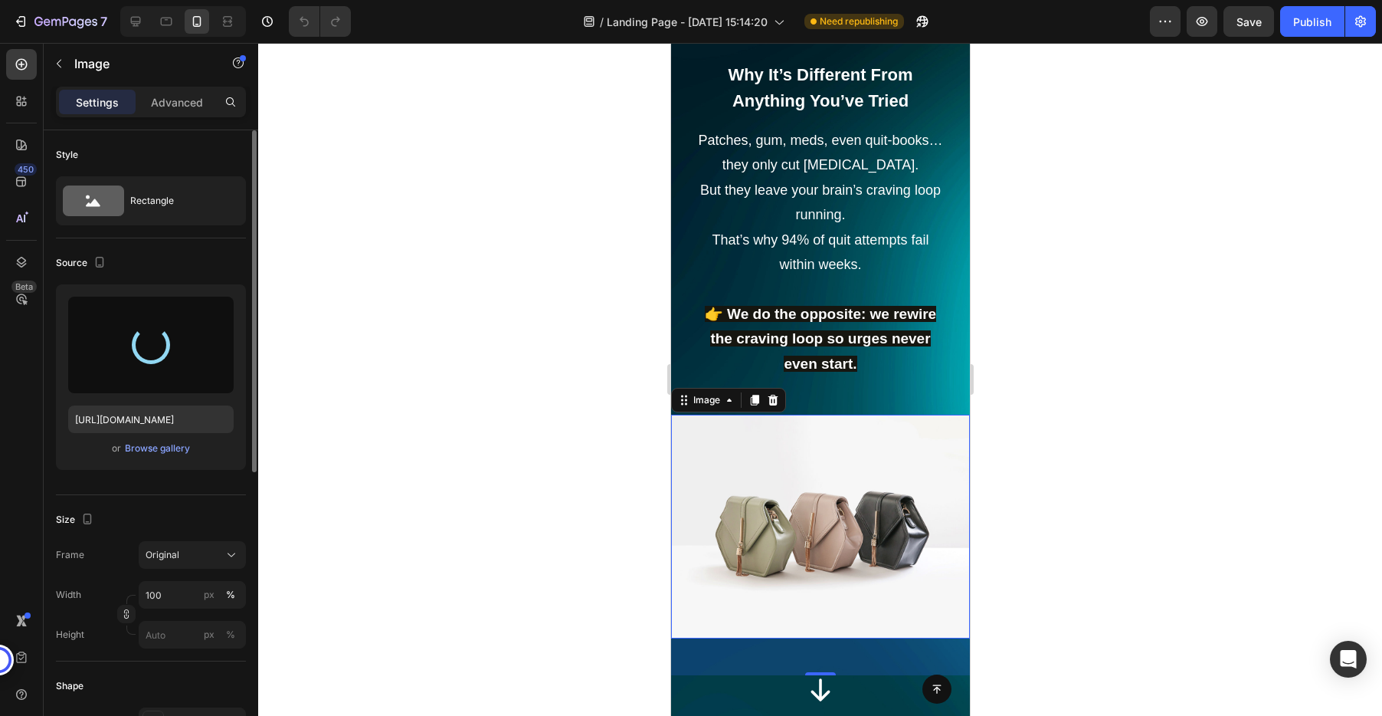
type input "[URL][DOMAIN_NAME]"
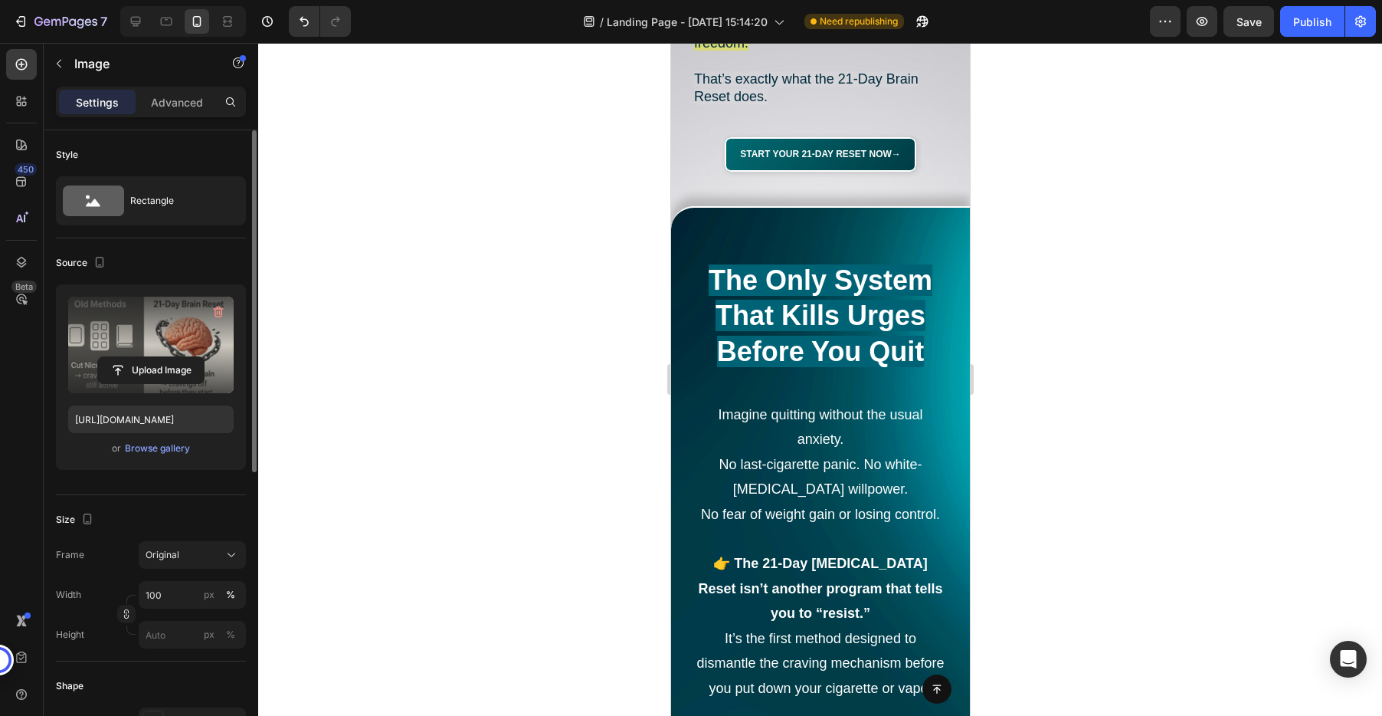
scroll to position [1884, 0]
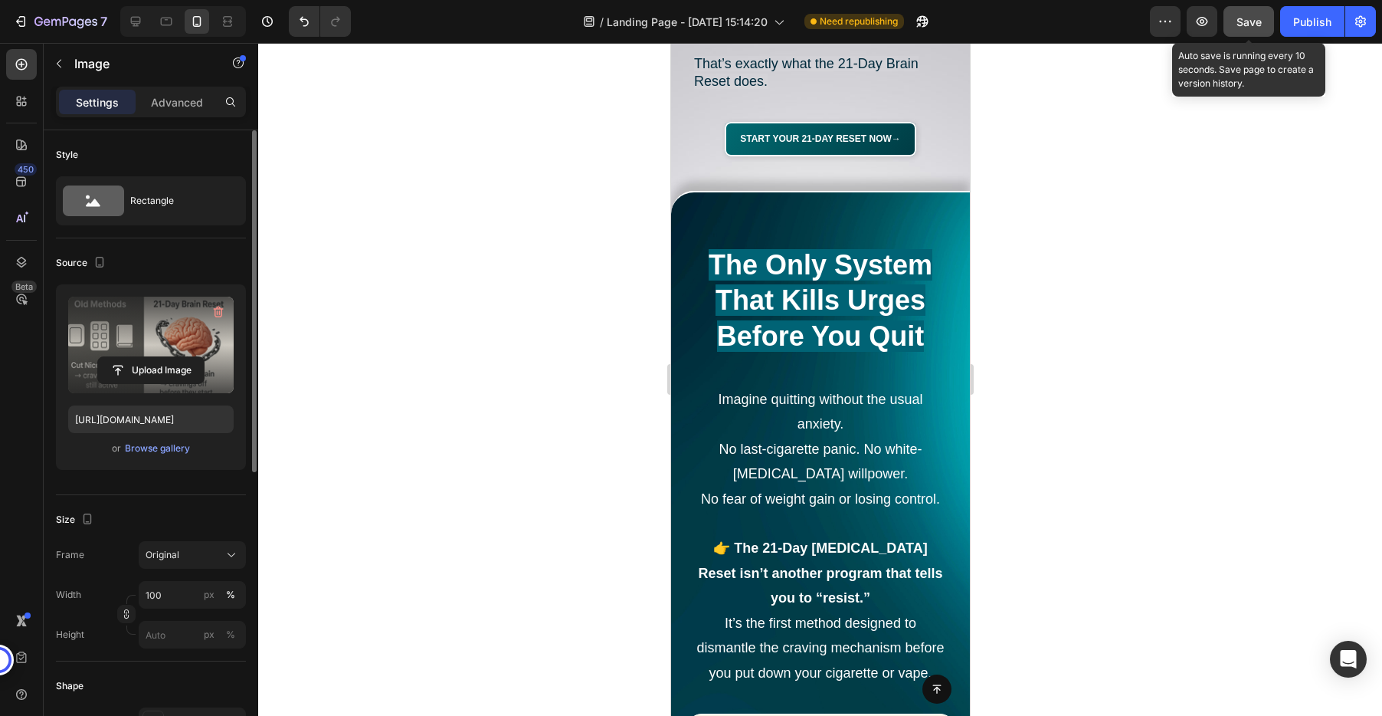
click at [1247, 17] on span "Save" at bounding box center [1248, 21] width 25 height 13
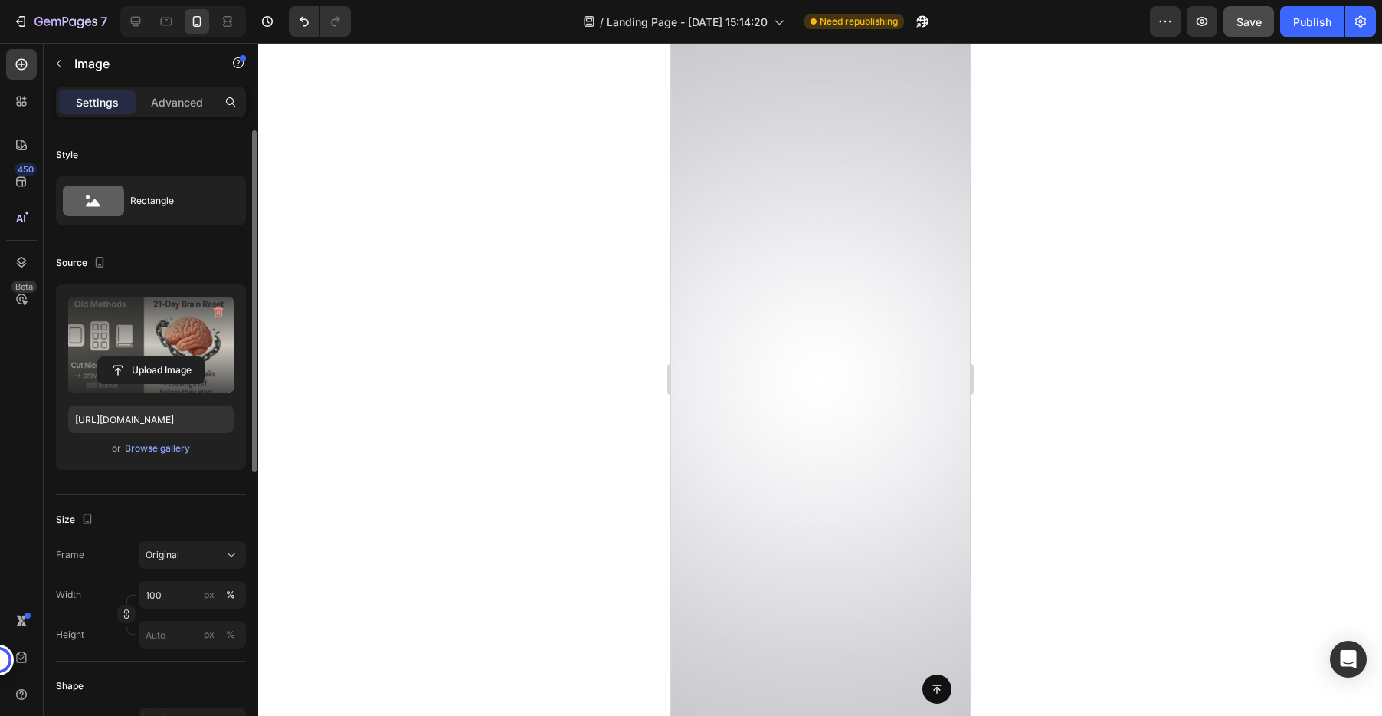
scroll to position [0, 0]
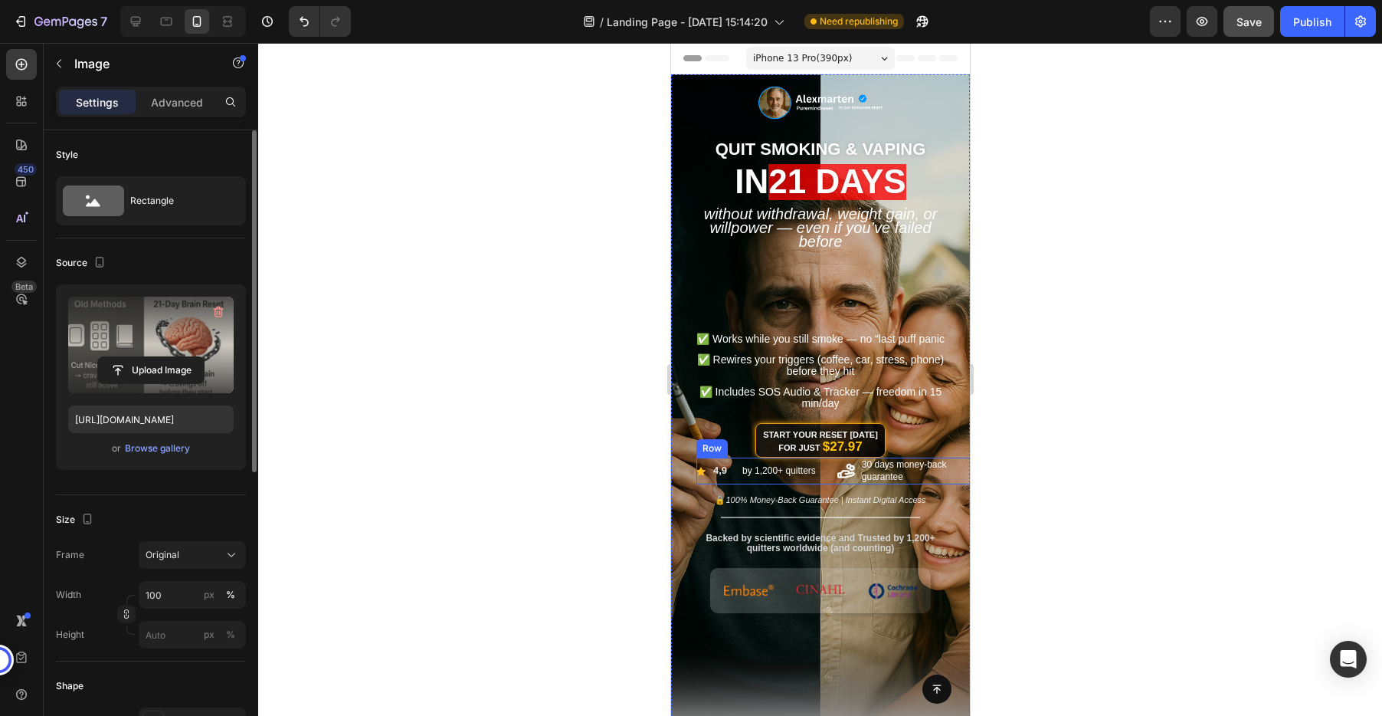
click at [706, 484] on div "Icon 30 days money-back guarantee Text Block Icon 4,9 Text Block by 1,200+ quit…" at bounding box center [834, 470] width 276 height 27
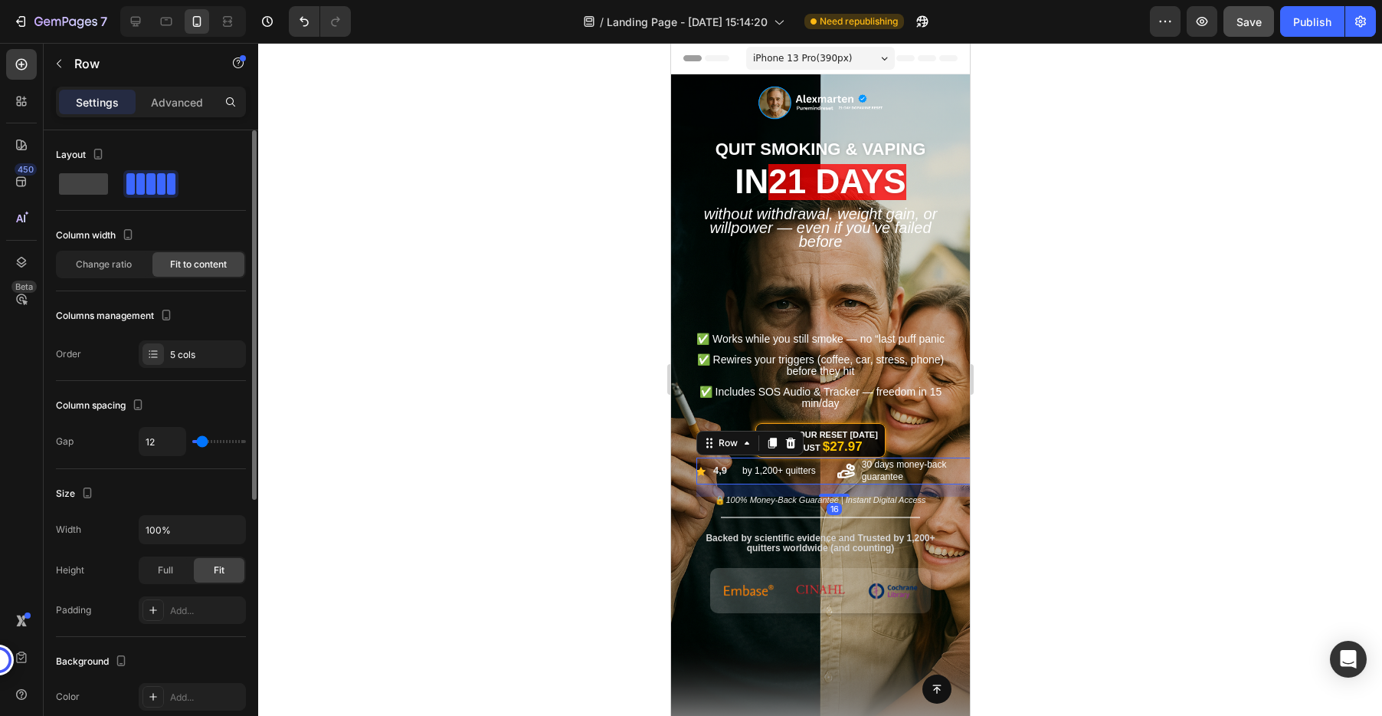
click at [706, 484] on div "Icon 30 days money-back guarantee Text Block Icon 4,9 Text Block by 1,200+ quit…" at bounding box center [834, 470] width 276 height 27
click at [705, 484] on div "Icon 30 days money-back guarantee Text Block Icon 4,9 Text Block by 1,200+ quit…" at bounding box center [834, 470] width 276 height 27
click at [179, 356] on div "5 cols" at bounding box center [206, 355] width 72 height 14
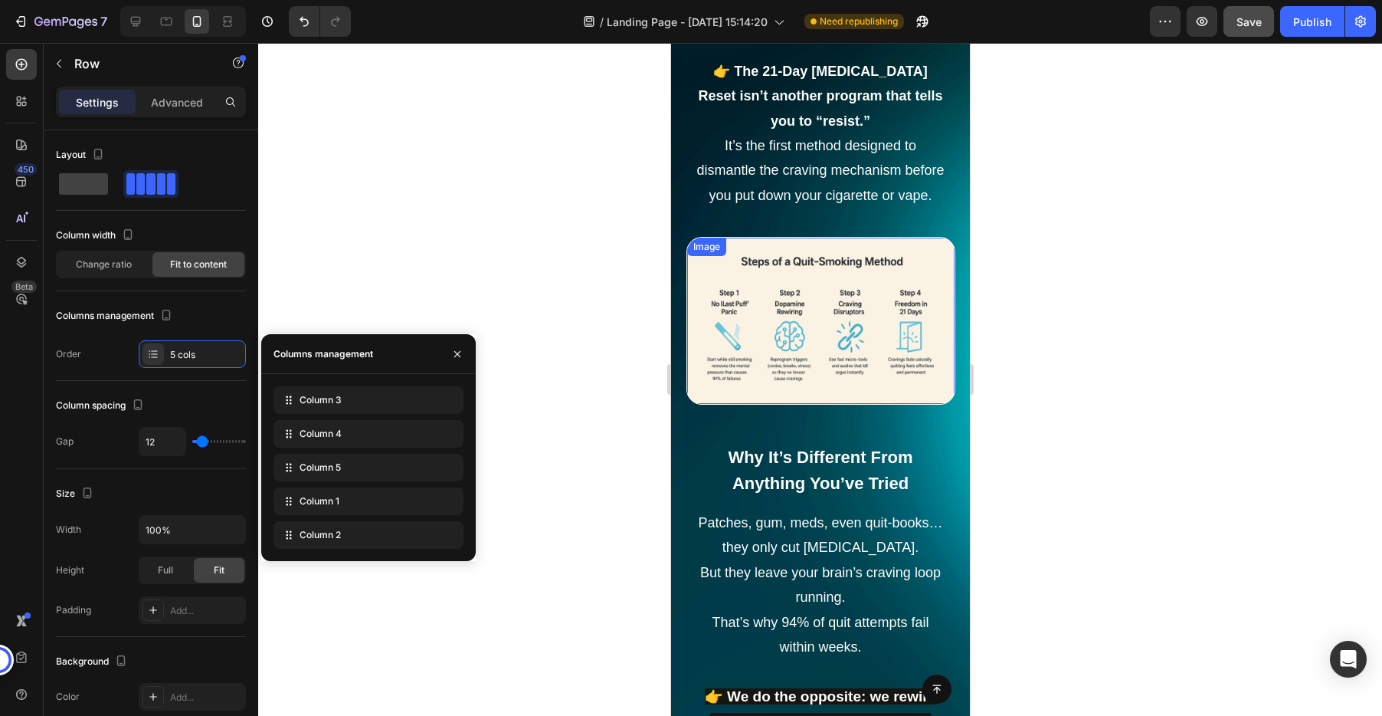
scroll to position [2502, 0]
click at [732, 191] on span "It’s the first method designed to dismantle the craving mechanism before you pu…" at bounding box center [819, 169] width 247 height 65
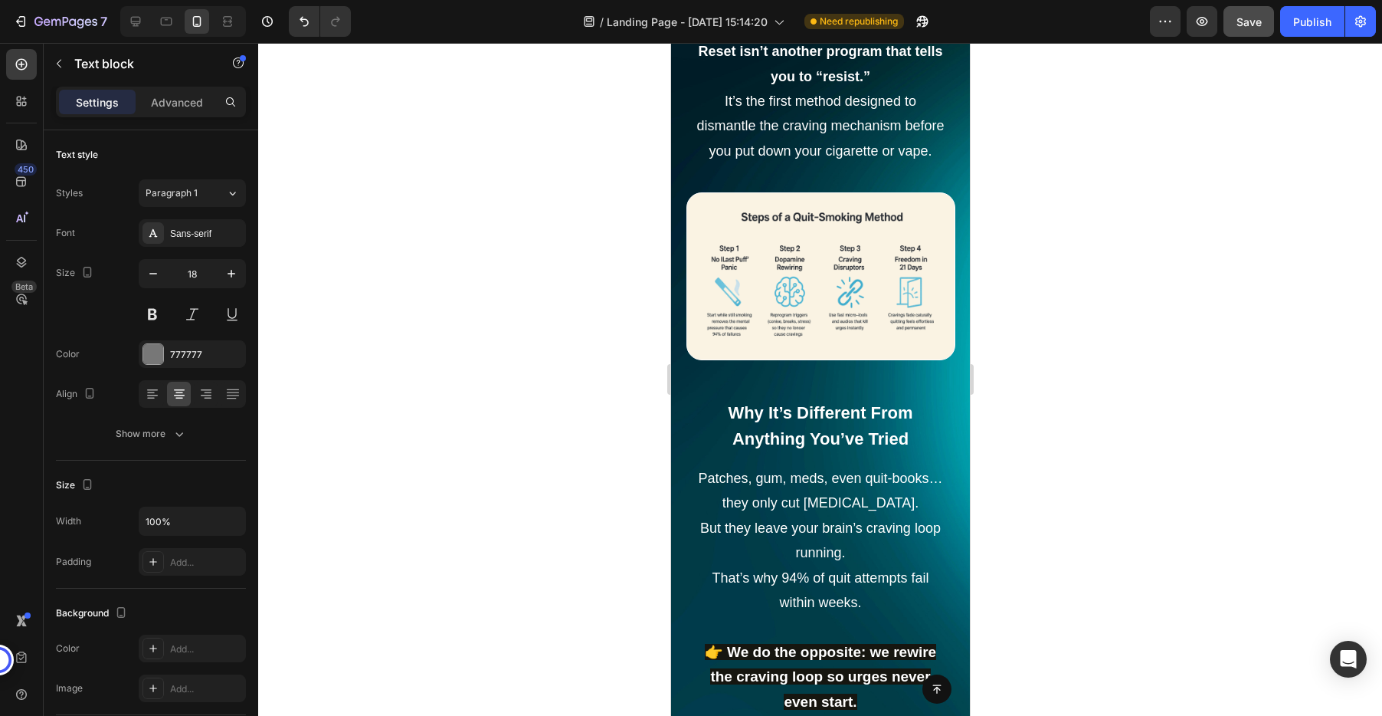
scroll to position [2532, 0]
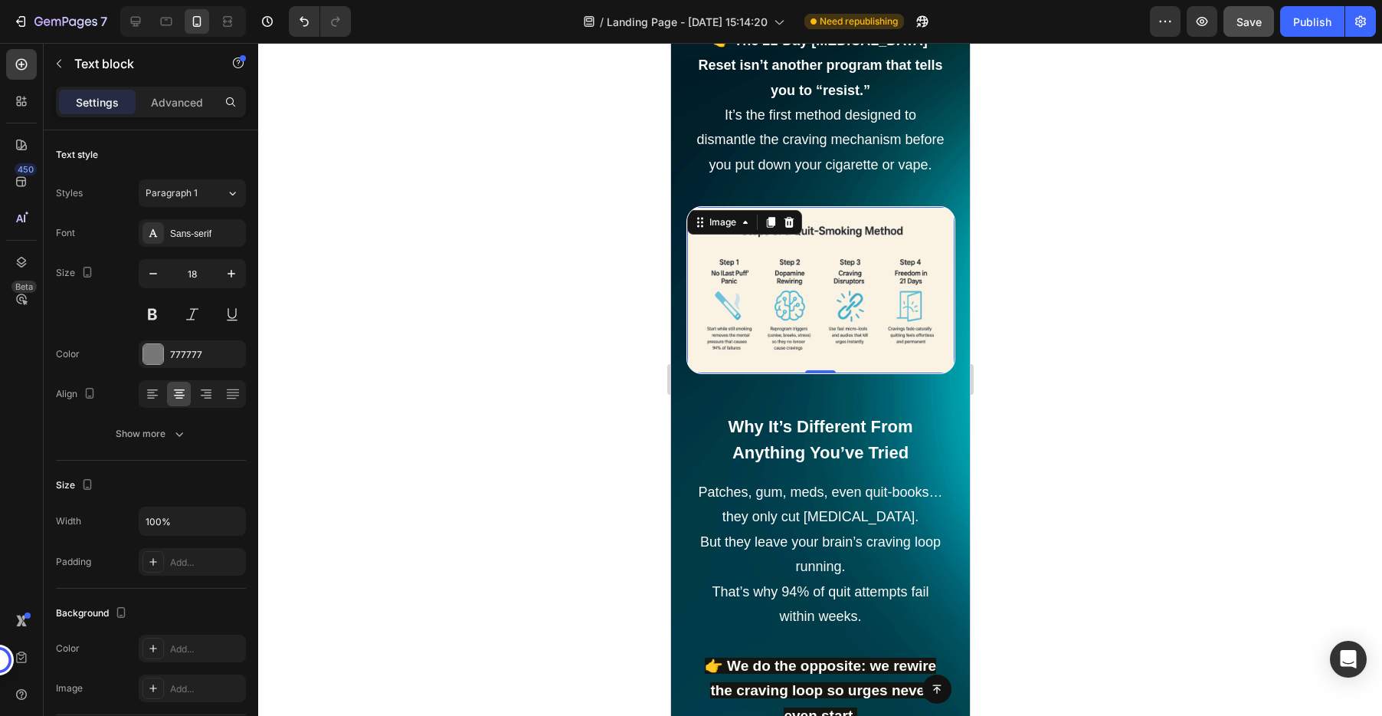
click at [821, 252] on img at bounding box center [829, 290] width 249 height 166
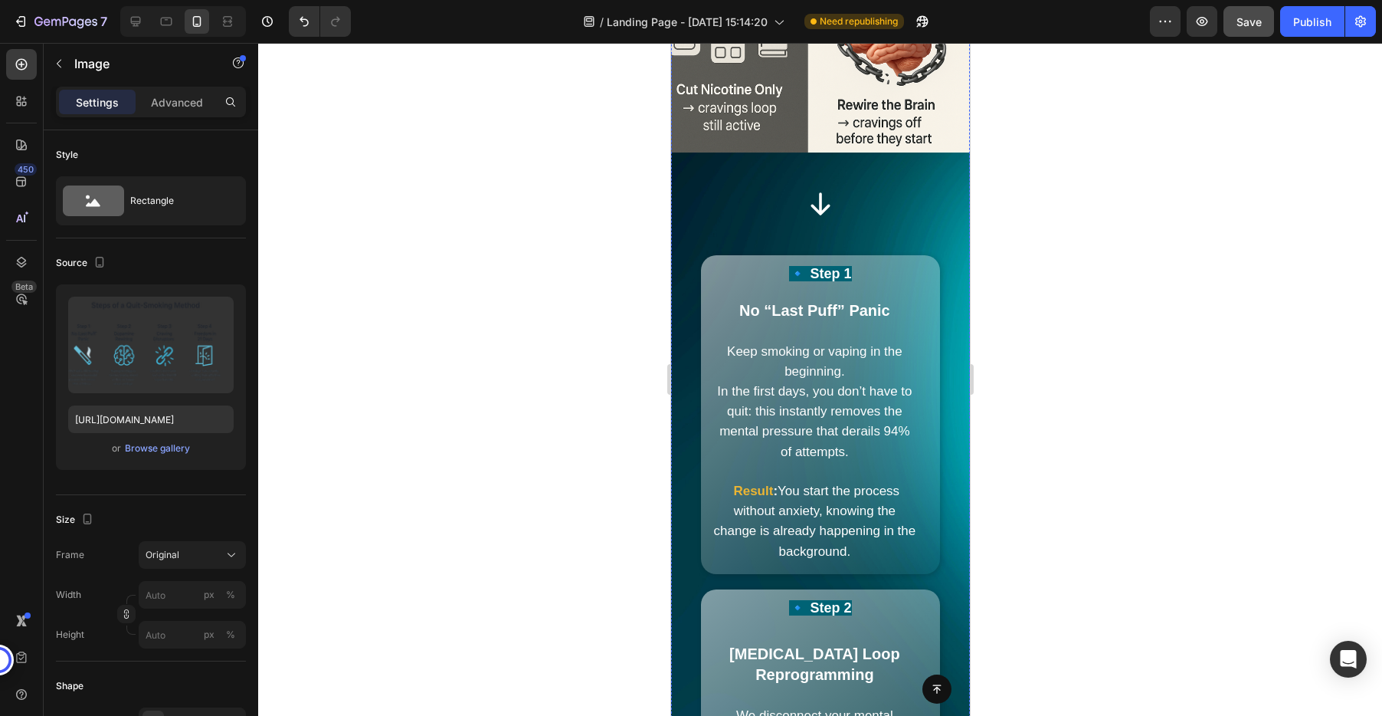
scroll to position [3378, 0]
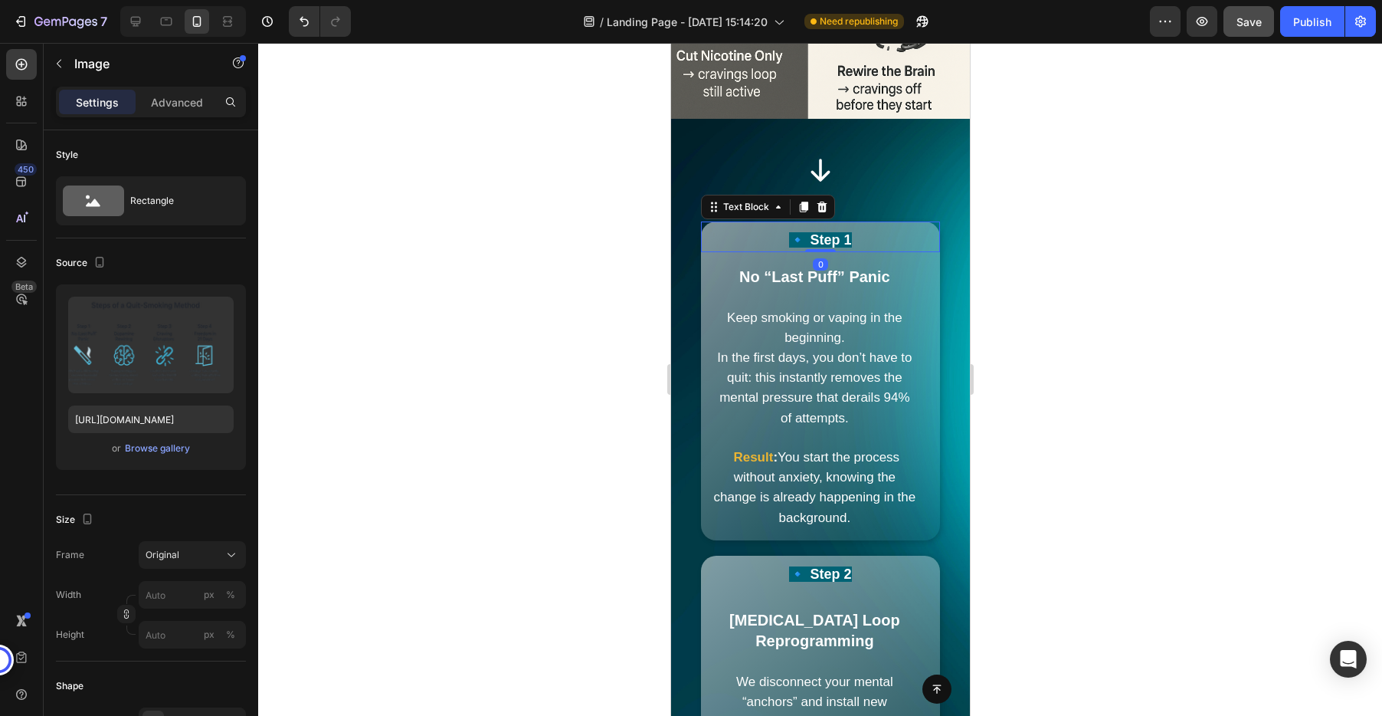
click at [815, 247] on strong "🔹 Step 1" at bounding box center [819, 239] width 62 height 15
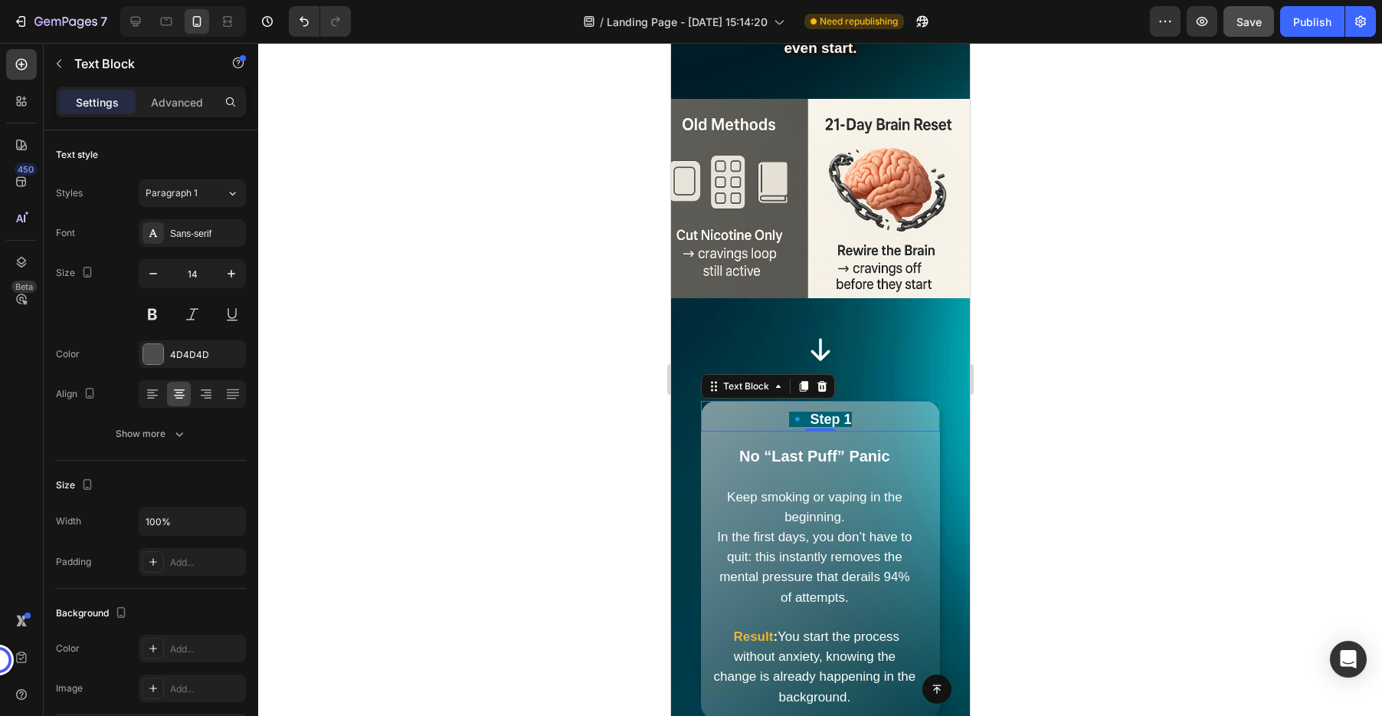
scroll to position [3257, 0]
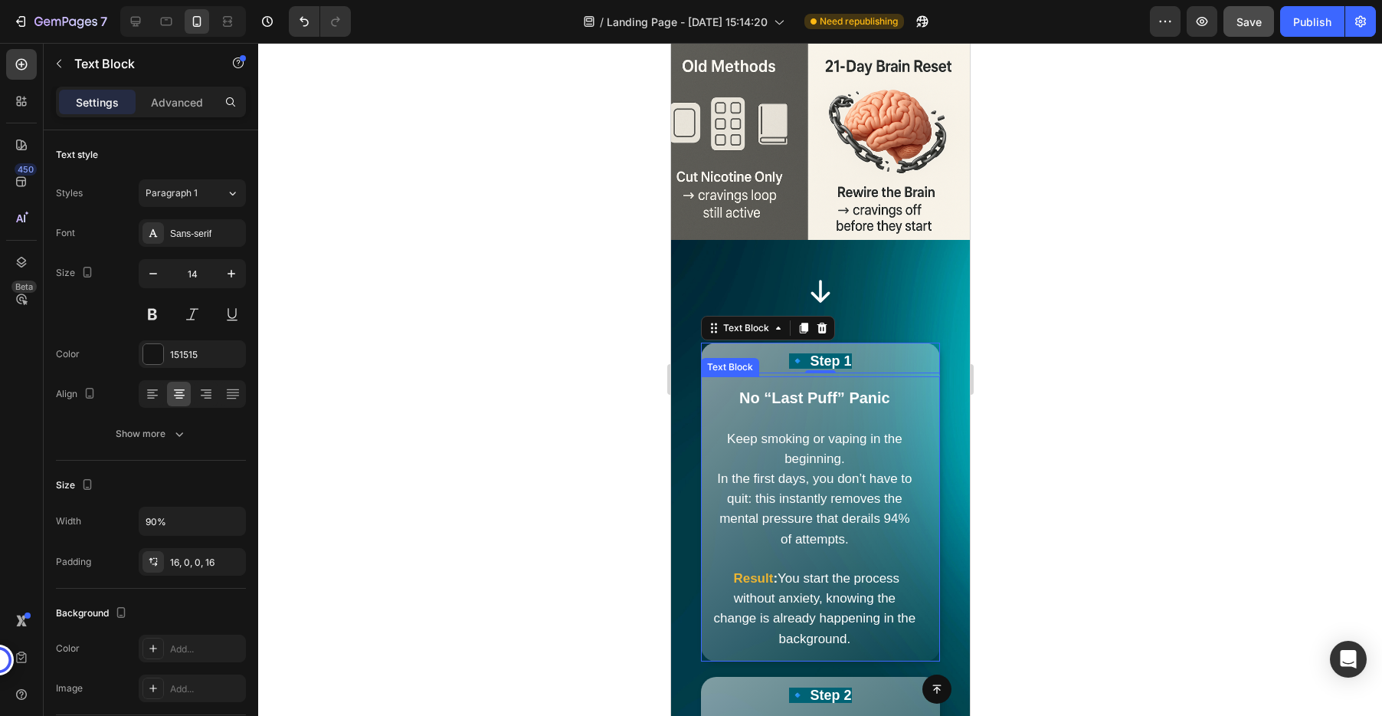
click at [829, 389] on div "No “Last Puff” Panic Keep smoking or vaping in the beginning. In the first days…" at bounding box center [807, 512] width 215 height 273
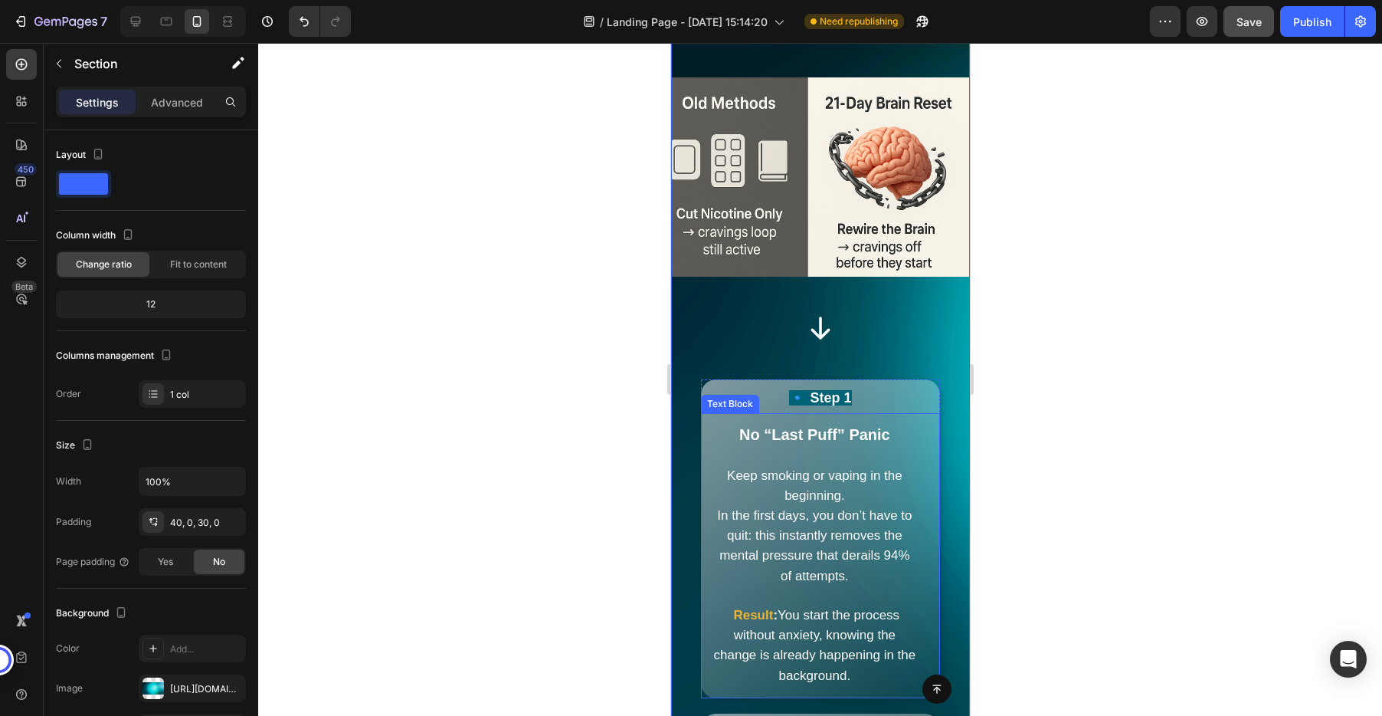
scroll to position [3218, 0]
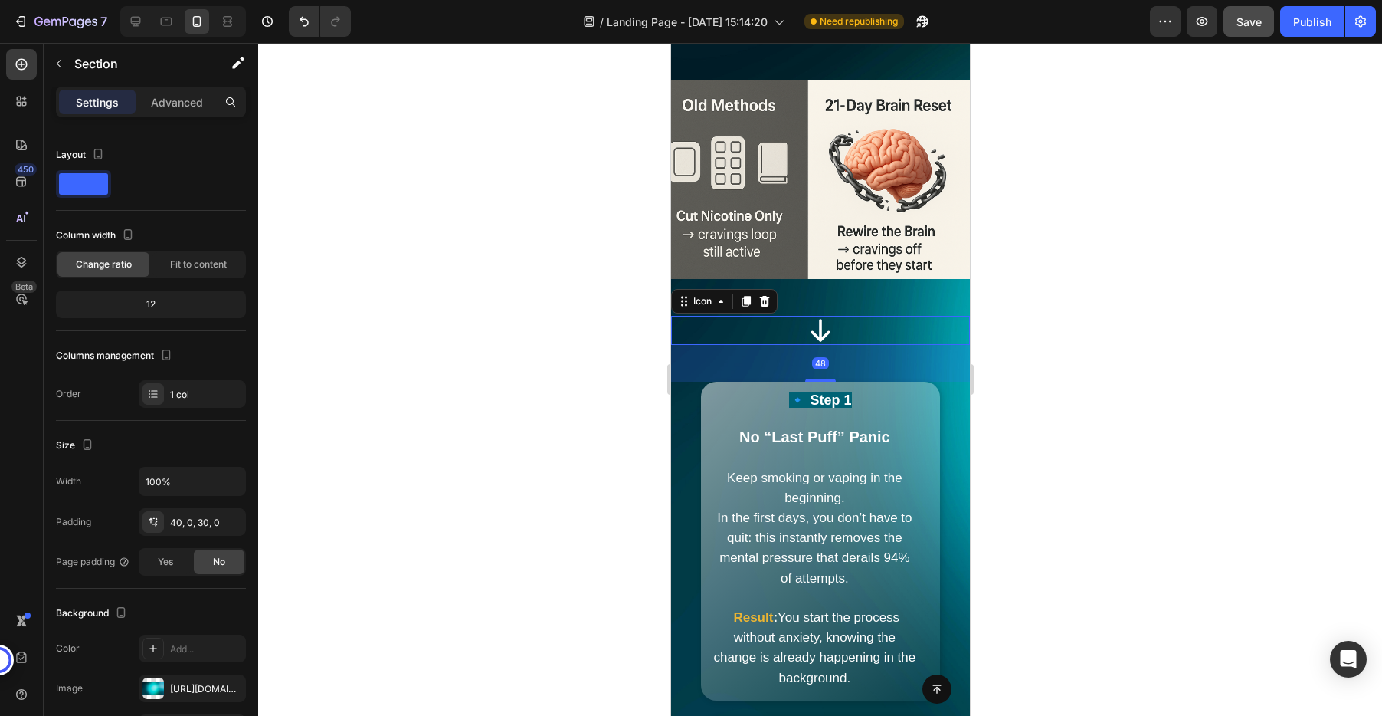
click at [738, 345] on div "Icon 48" at bounding box center [819, 330] width 299 height 29
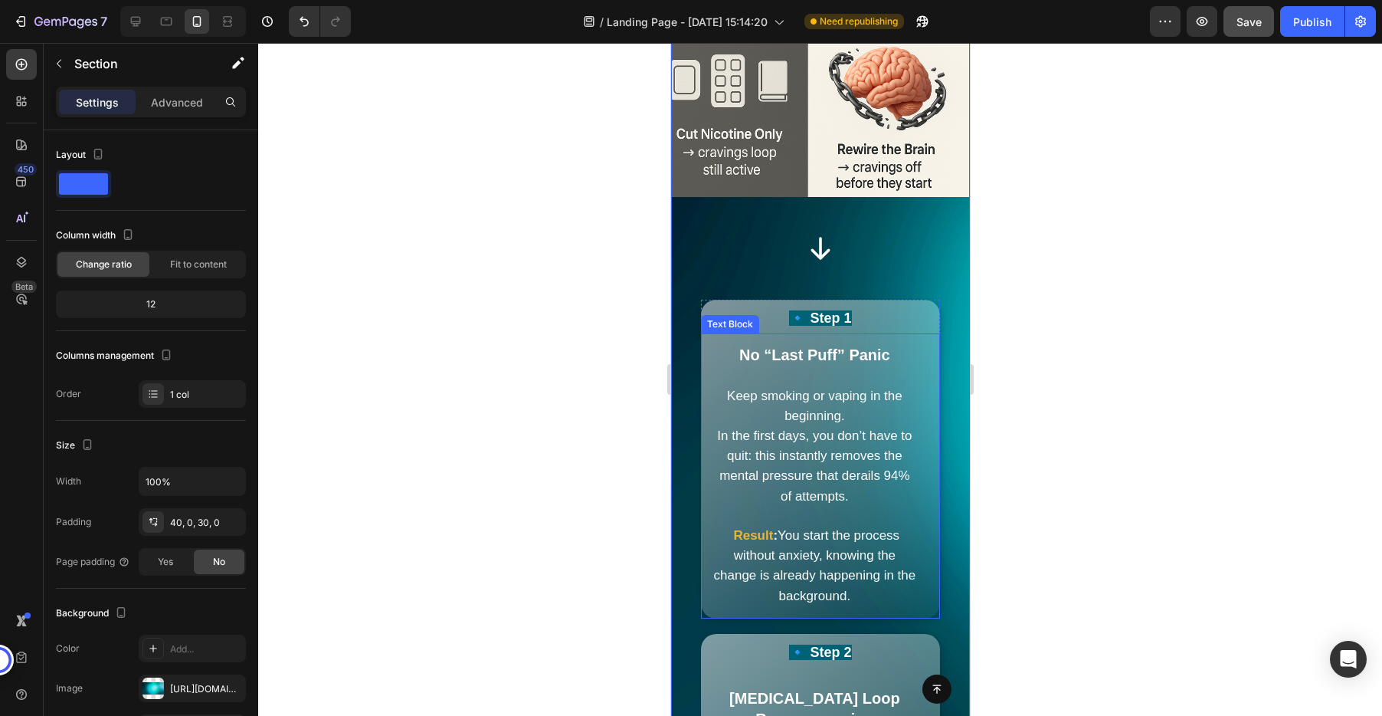
scroll to position [3329, 0]
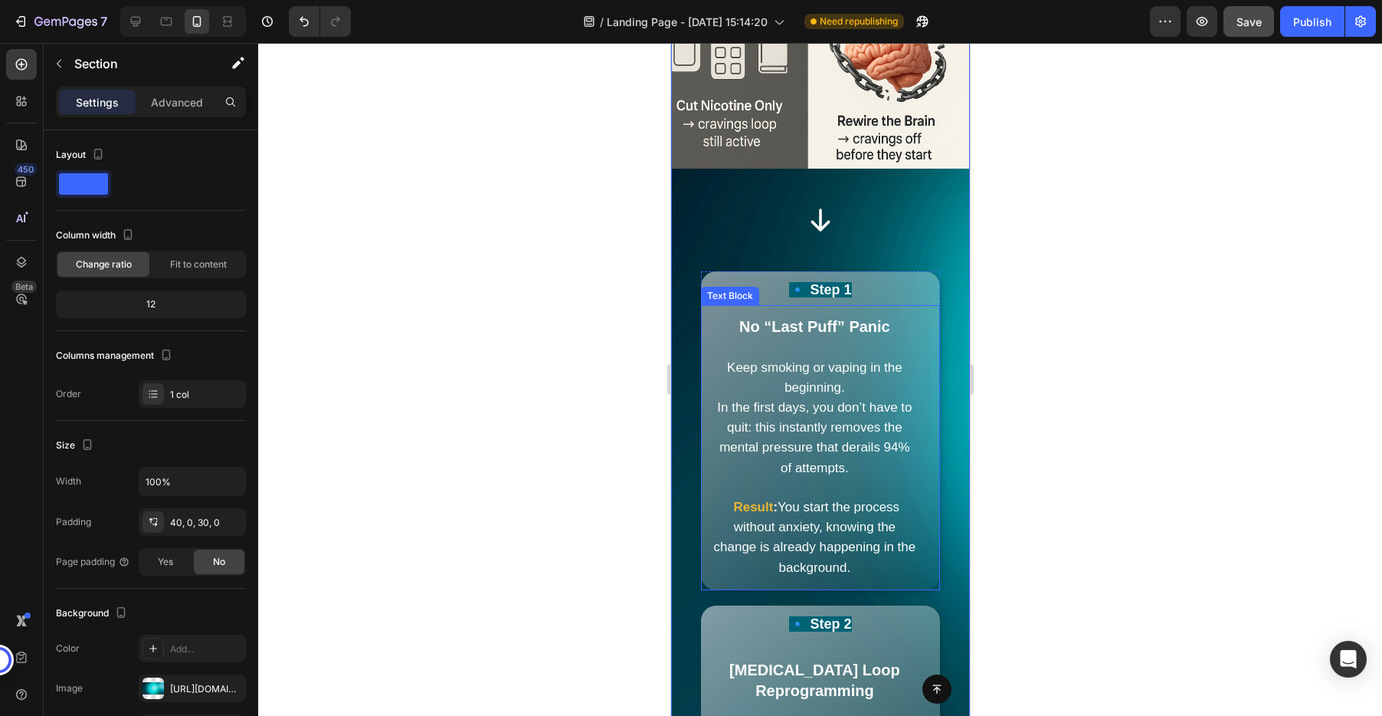
click at [725, 303] on div "Text Block" at bounding box center [729, 296] width 58 height 18
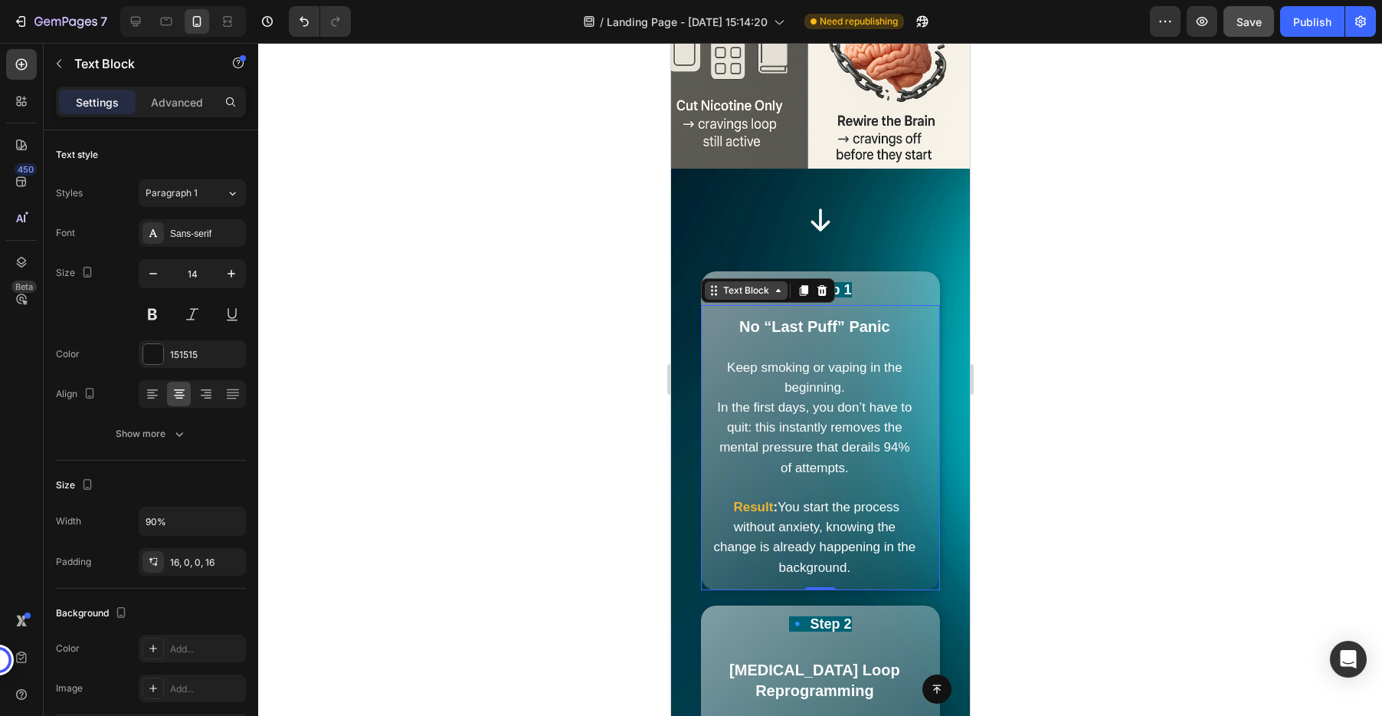
click at [729, 291] on div "Text Block" at bounding box center [745, 290] width 52 height 14
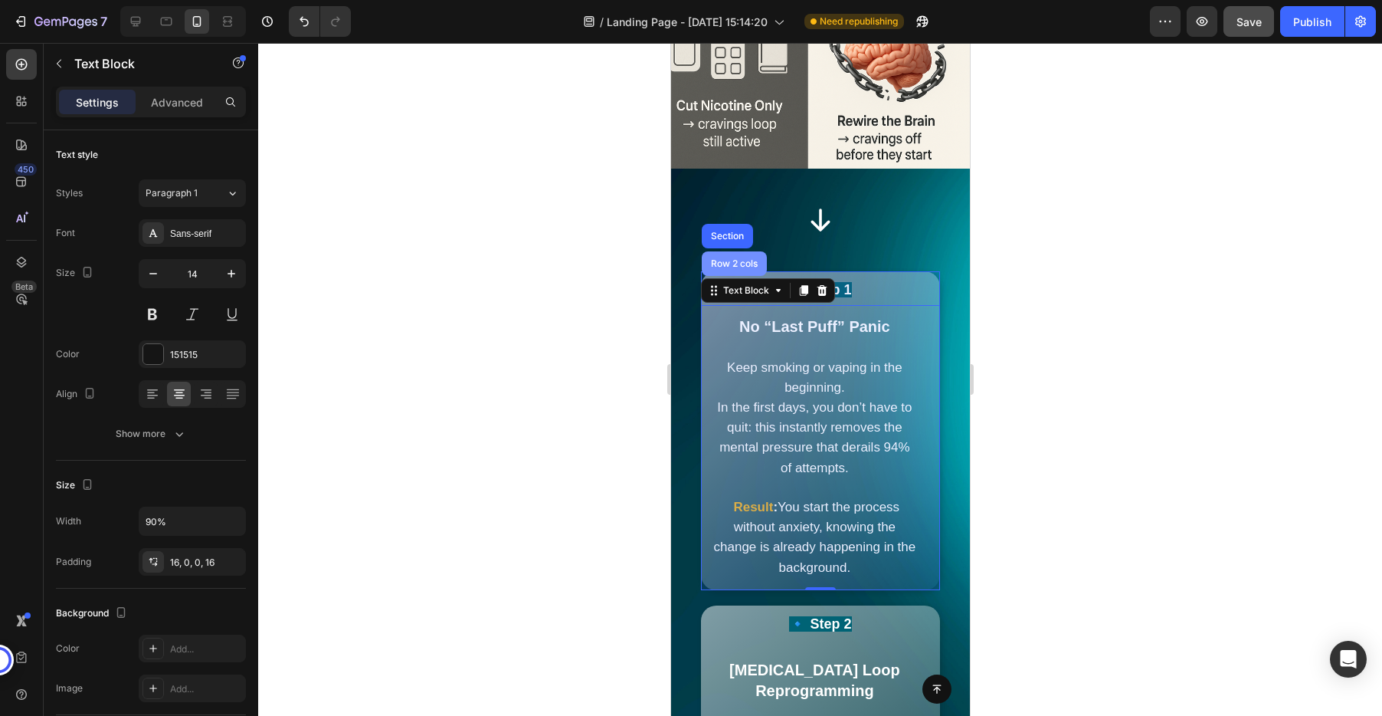
click at [735, 264] on div "Row 2 cols" at bounding box center [733, 263] width 53 height 9
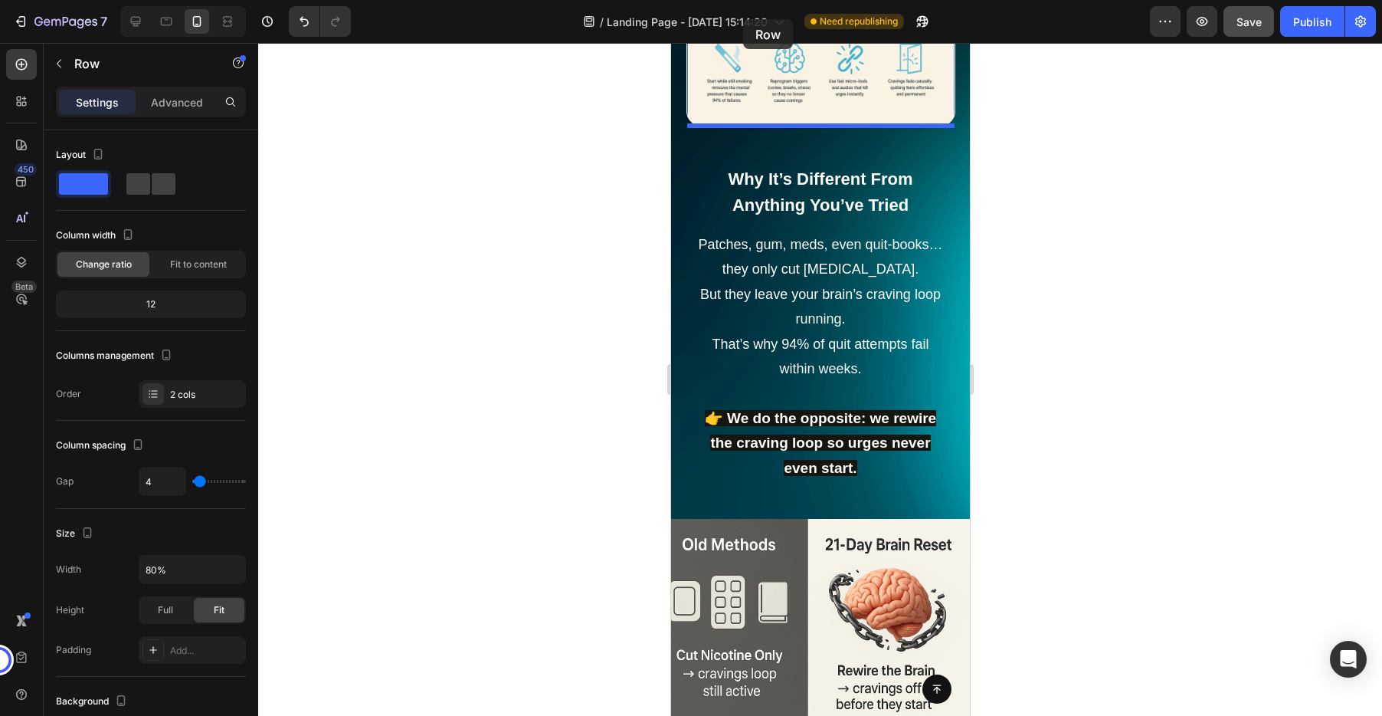
scroll to position [2768, 0]
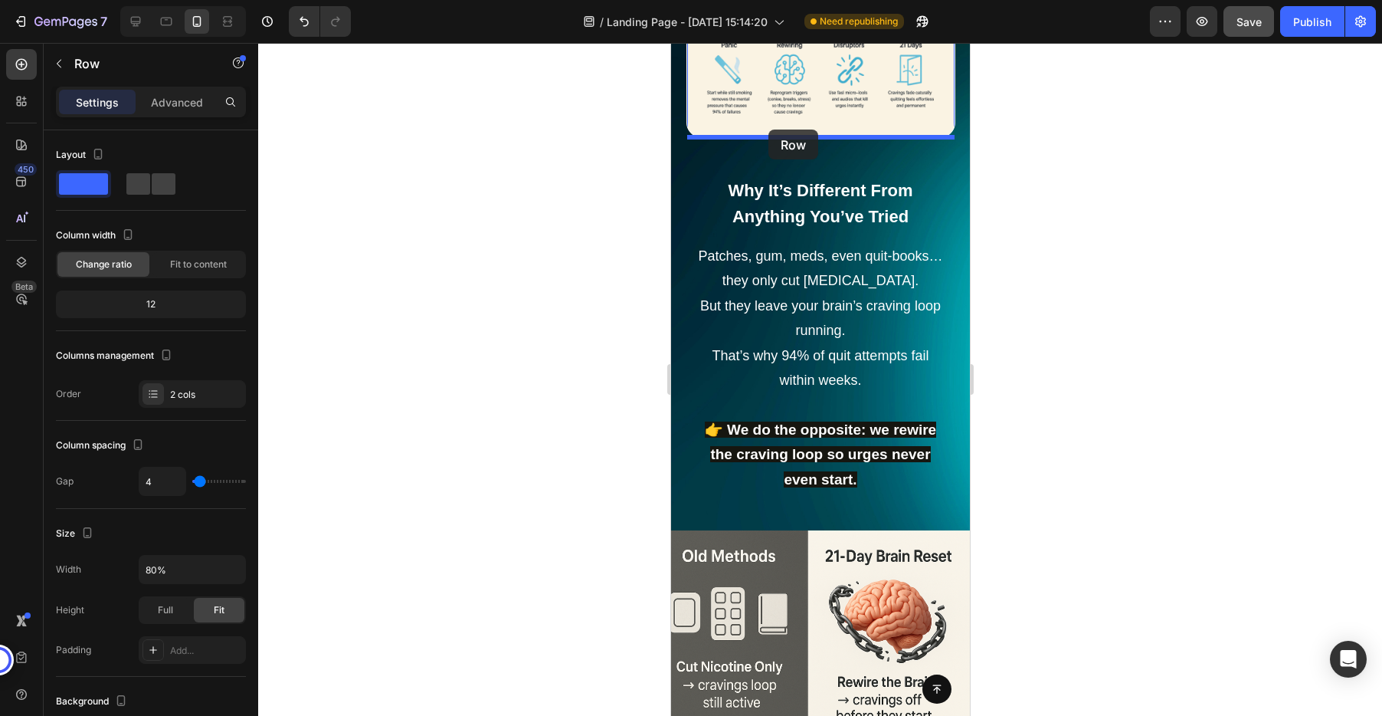
drag, startPoint x: 731, startPoint y: 263, endPoint x: 768, endPoint y: 129, distance: 138.3
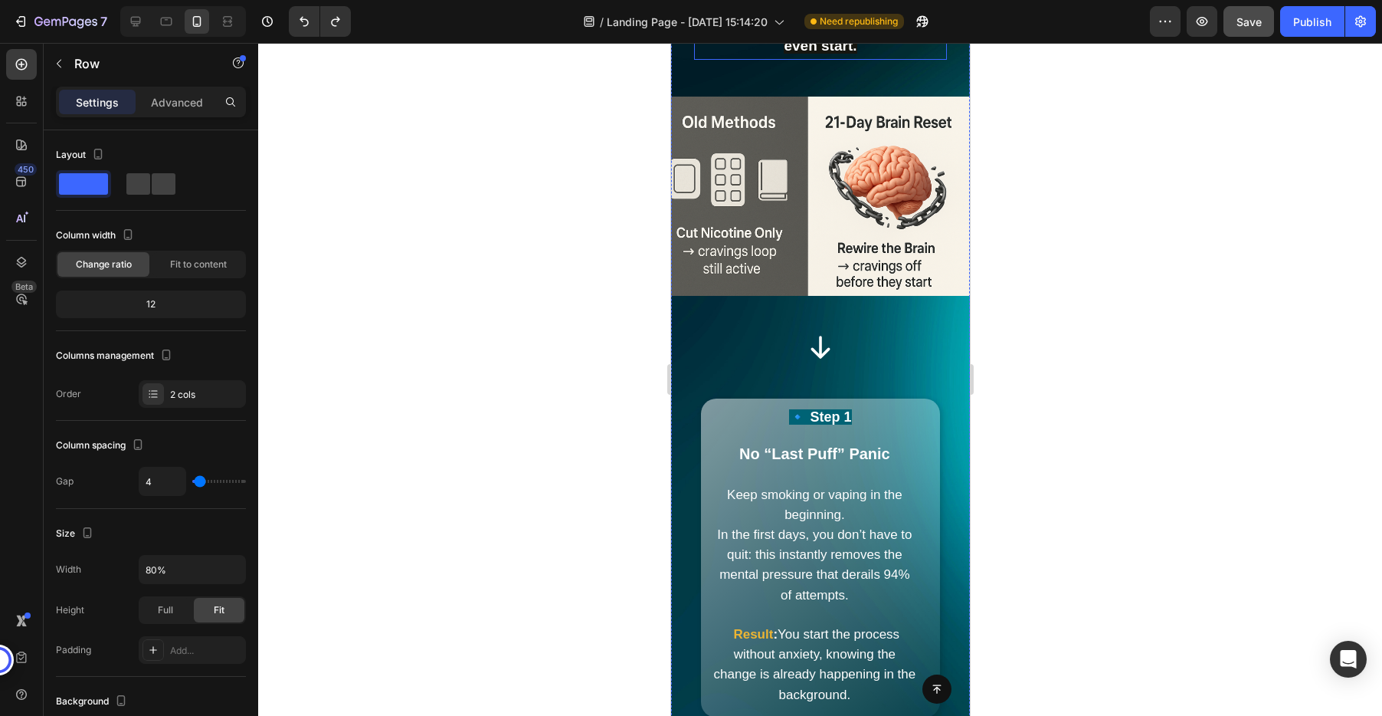
scroll to position [3218, 0]
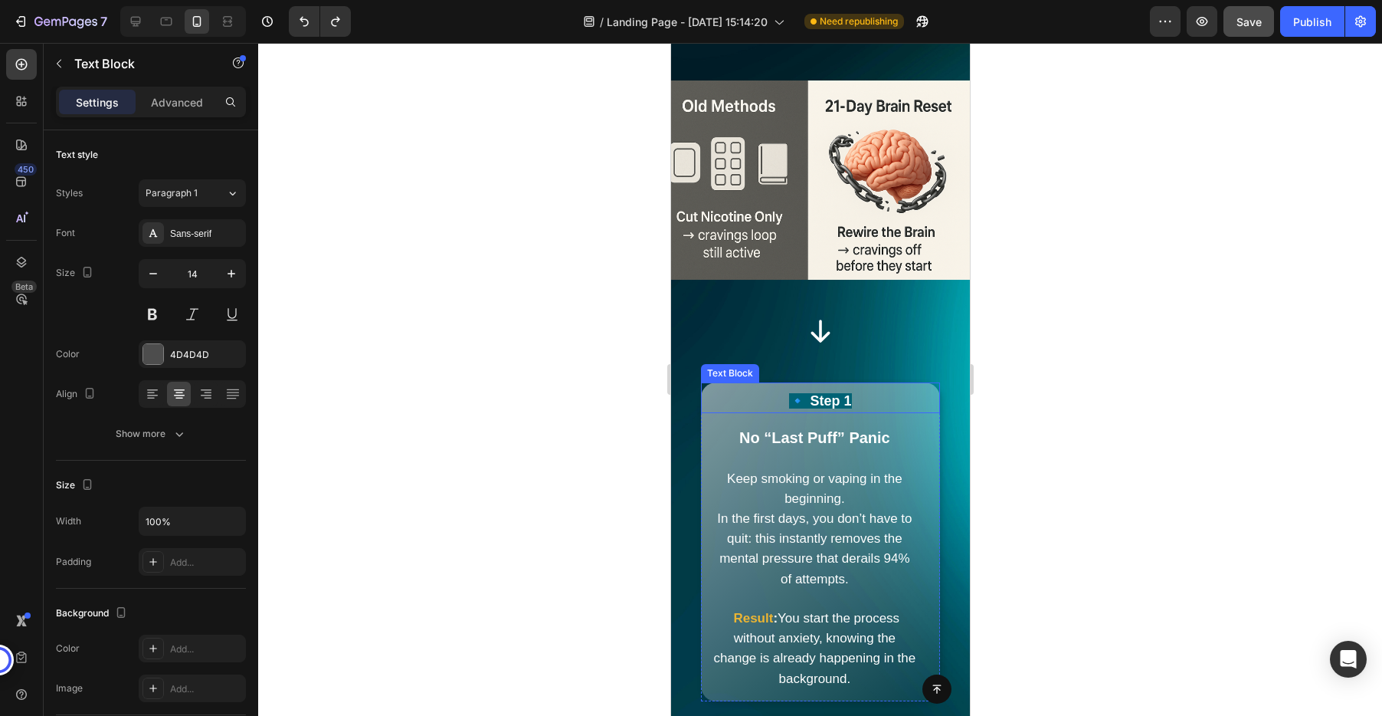
click at [732, 387] on div "🔹 Step 1 Text Block" at bounding box center [819, 397] width 239 height 31
click at [732, 372] on div "Text Block" at bounding box center [745, 368] width 52 height 14
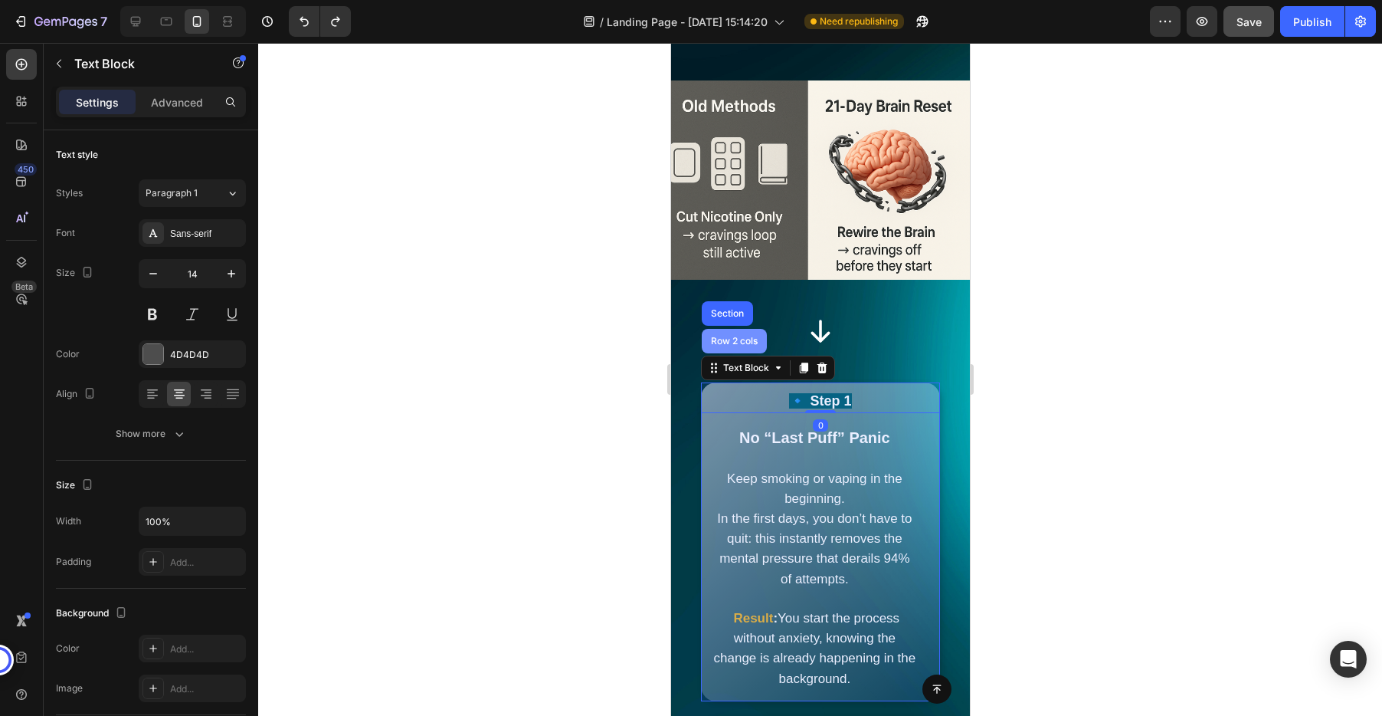
click at [732, 348] on div "Row 2 cols" at bounding box center [733, 341] width 65 height 25
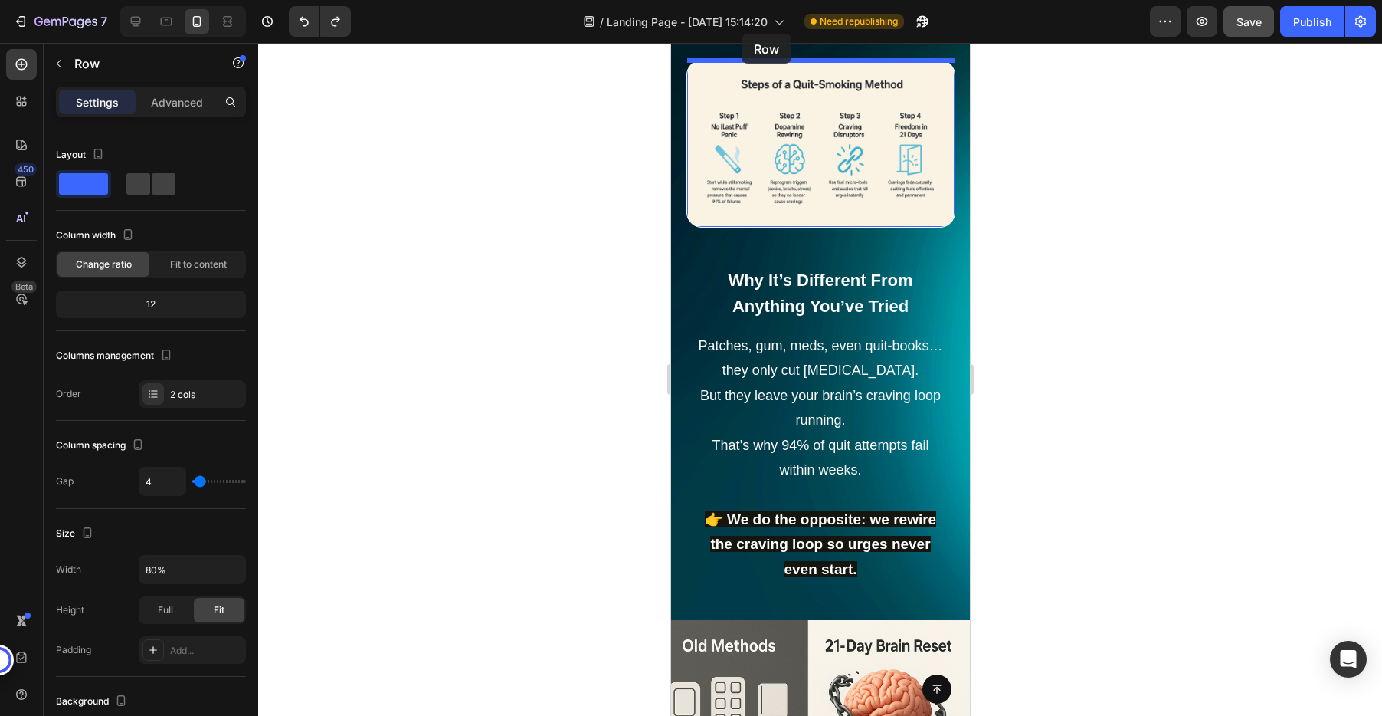
scroll to position [2599, 0]
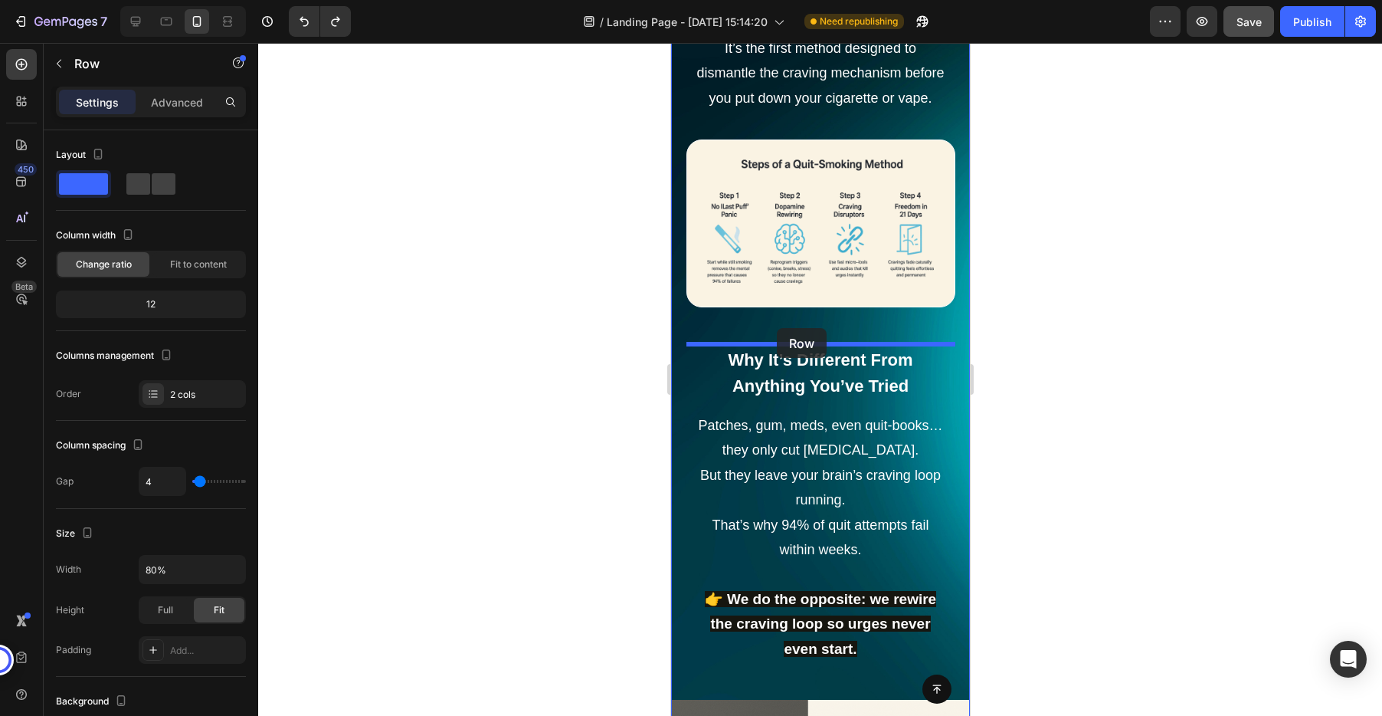
drag, startPoint x: 732, startPoint y: 368, endPoint x: 776, endPoint y: 328, distance: 59.6
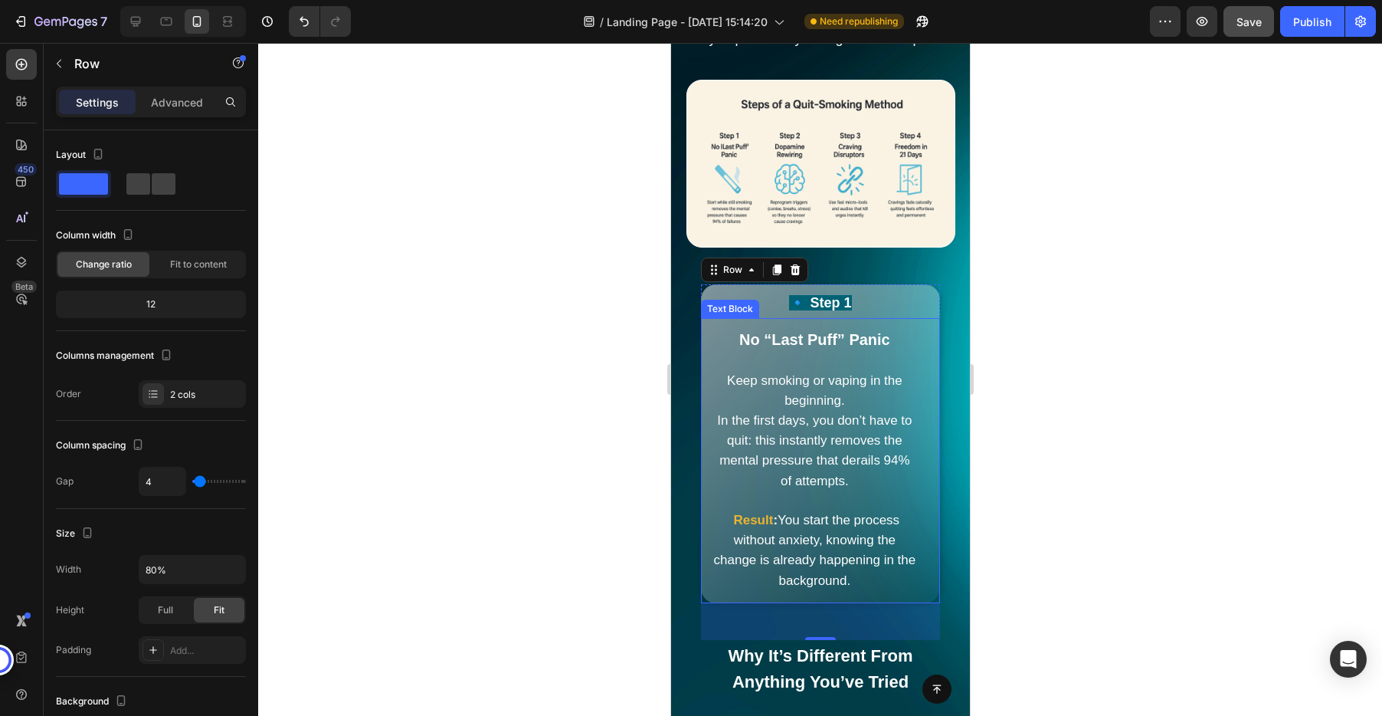
scroll to position [2669, 0]
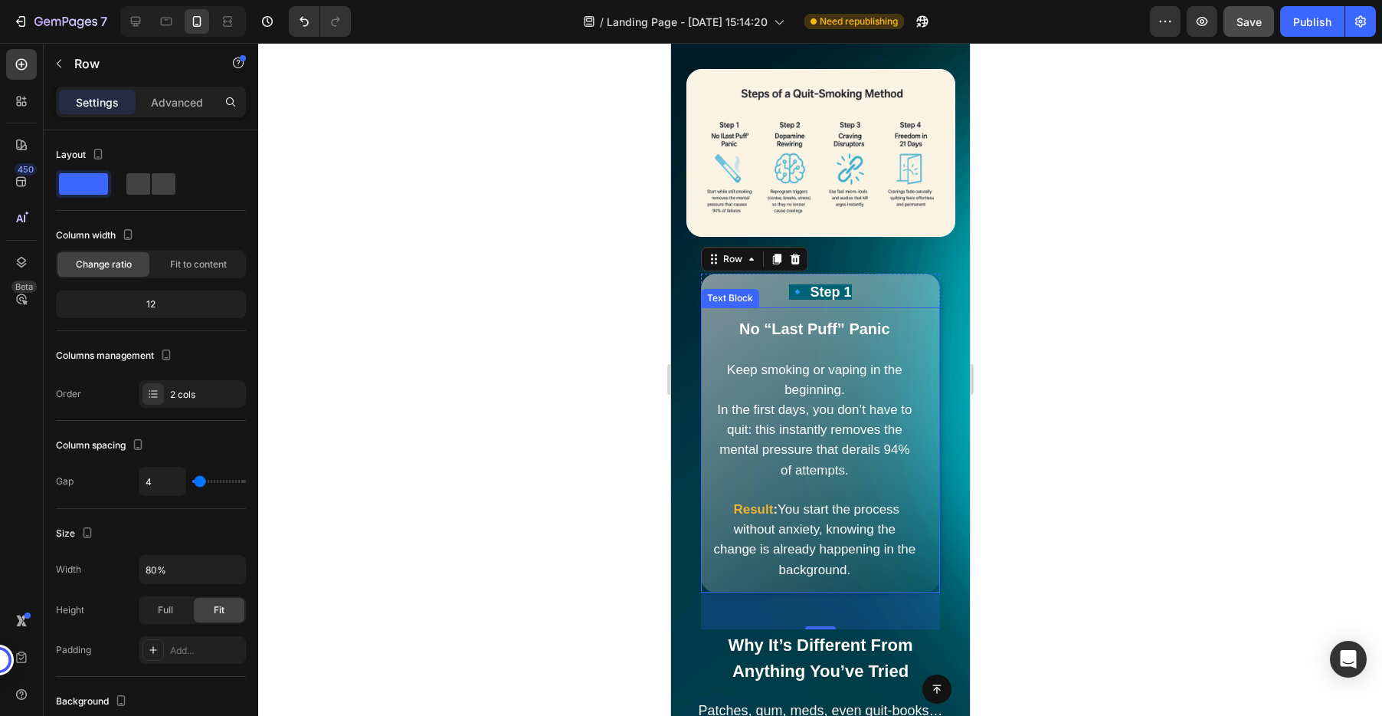
click at [1050, 462] on div at bounding box center [820, 379] width 1124 height 673
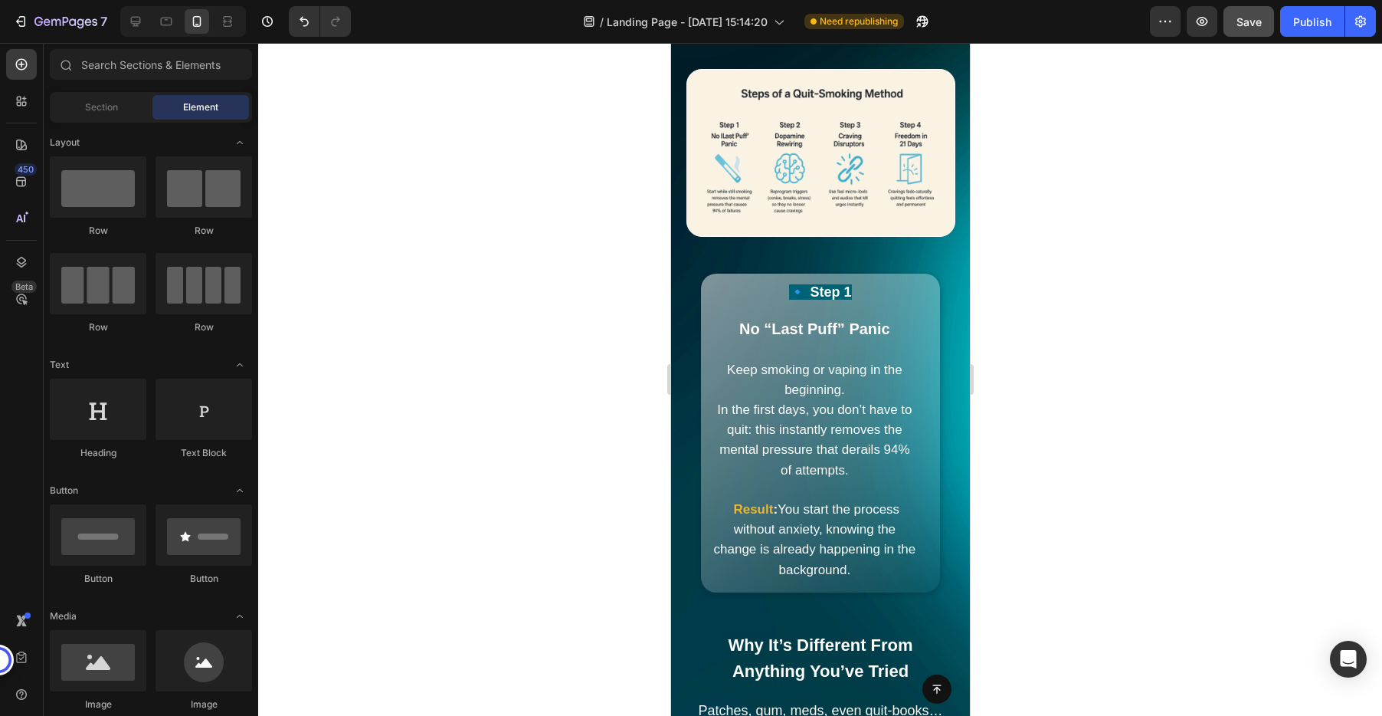
click at [802, 414] on span "In the first days, you don’t have to quit: this instantly removes the mental pr…" at bounding box center [813, 439] width 195 height 75
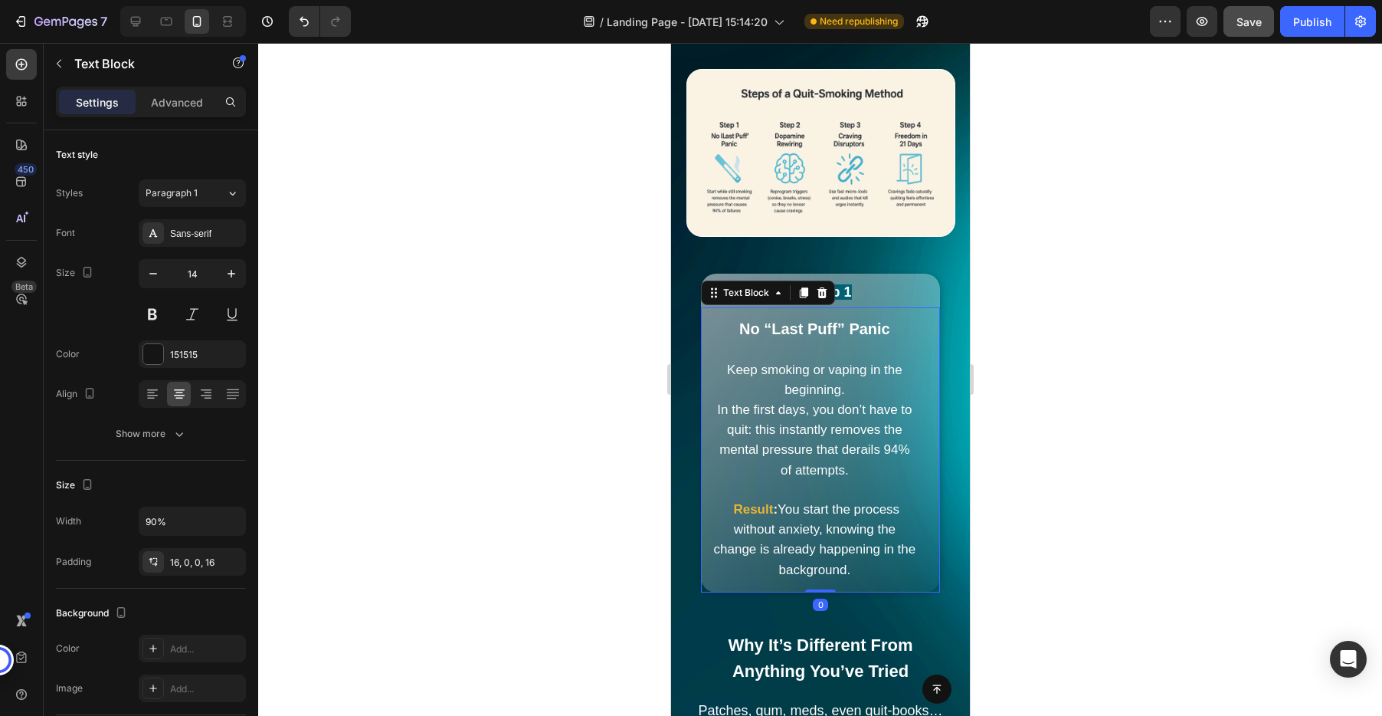
click at [802, 414] on span "In the first days, you don’t have to quit: this instantly removes the mental pr…" at bounding box center [813, 439] width 195 height 75
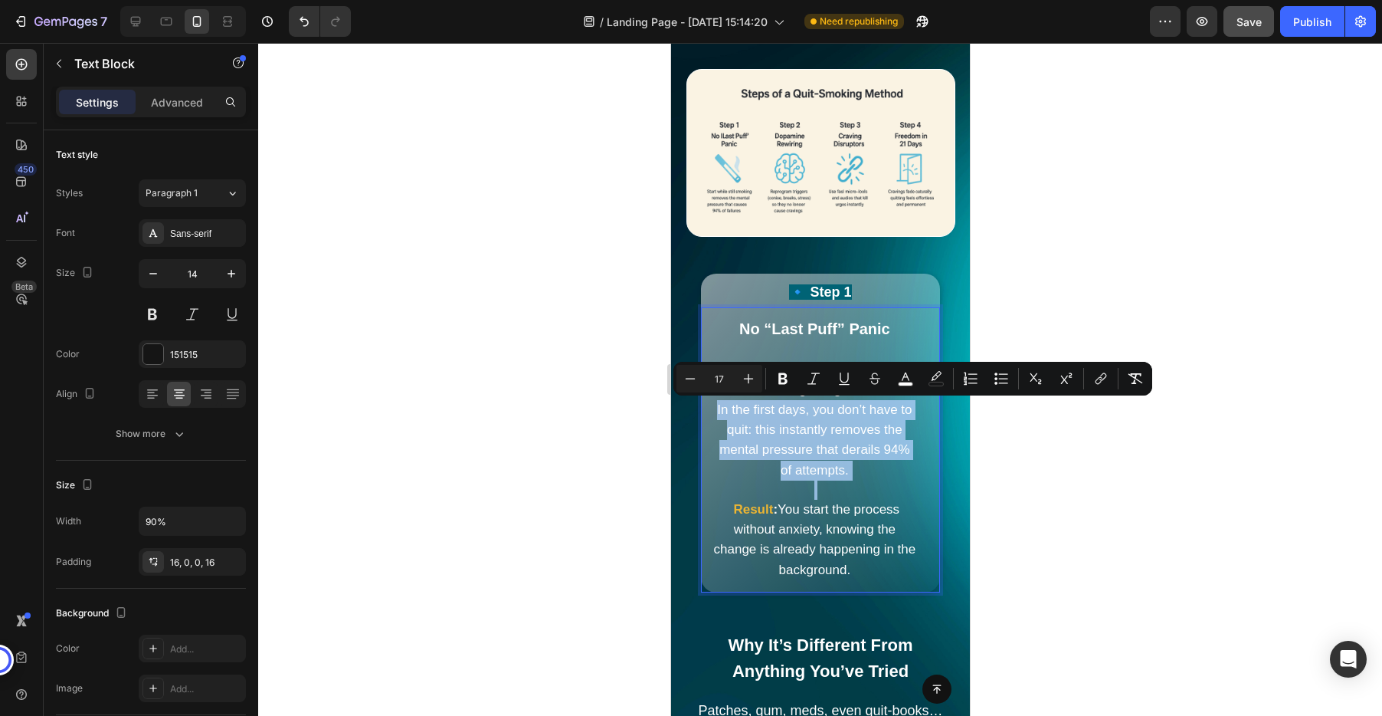
click at [802, 414] on span "In the first days, you don’t have to quit: this instantly removes the mental pr…" at bounding box center [813, 439] width 195 height 75
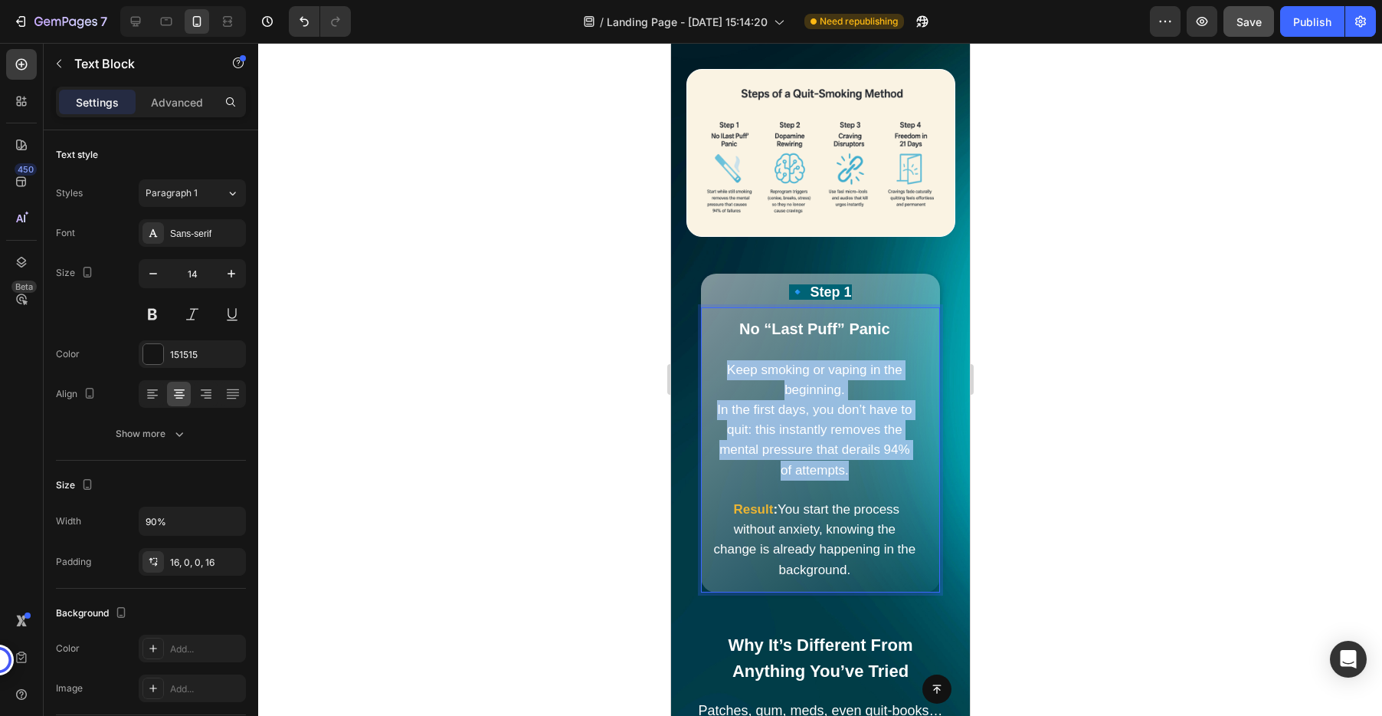
drag, startPoint x: 856, startPoint y: 473, endPoint x: 716, endPoint y: 364, distance: 177.4
click at [716, 364] on p "Keep smoking or vaping in the beginning. In the first days, you don’t have to q…" at bounding box center [813, 409] width 203 height 139
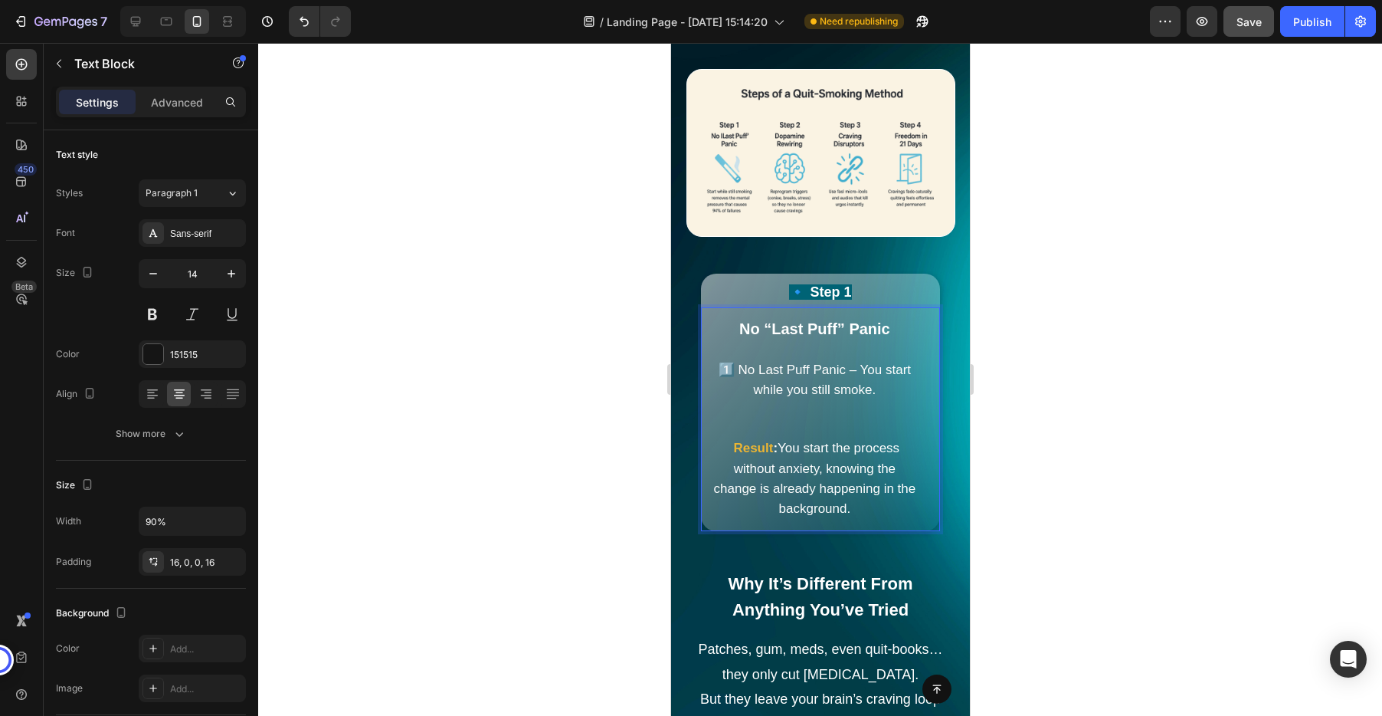
click at [742, 375] on span "1️⃣ No Last Puff Panic – You start while you still smoke." at bounding box center [814, 379] width 192 height 34
click at [739, 375] on span "1️⃣ No Last Puff Panic – You start while you still smoke." at bounding box center [814, 379] width 192 height 34
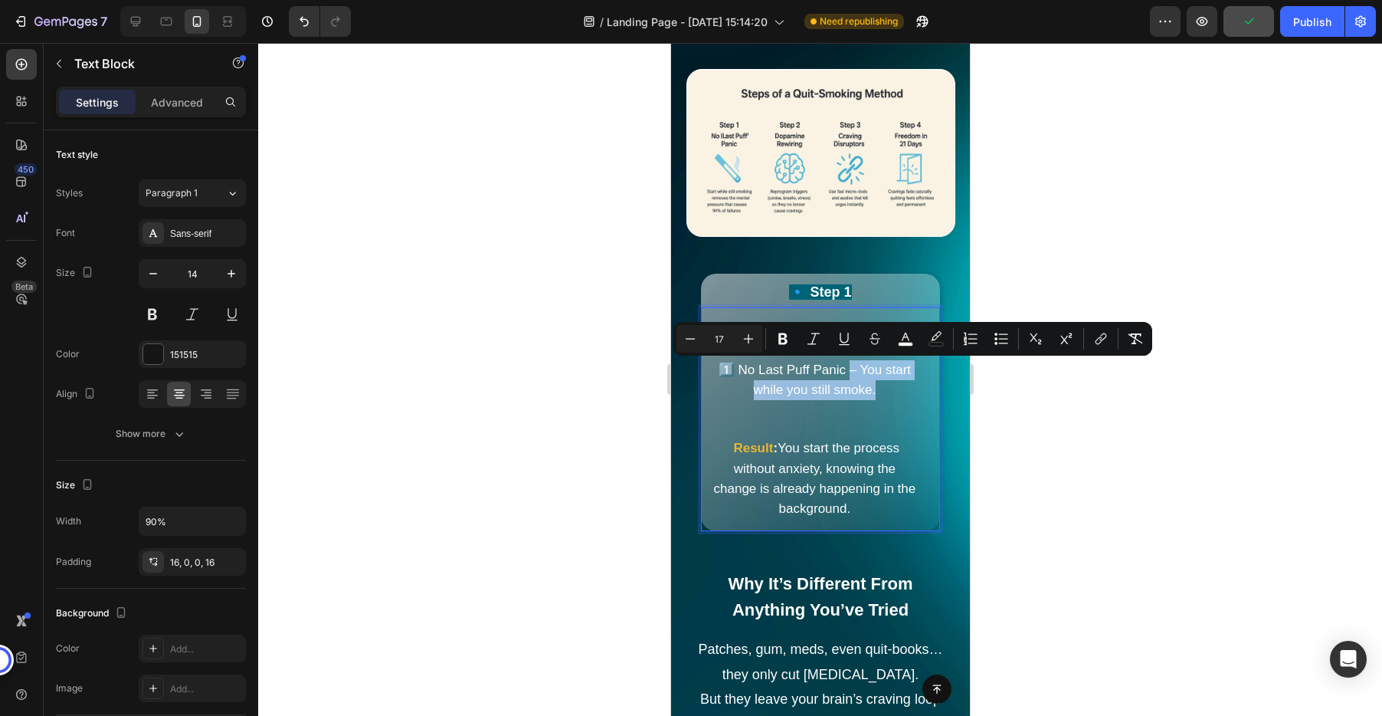
drag, startPoint x: 881, startPoint y: 398, endPoint x: 851, endPoint y: 372, distance: 39.6
click at [851, 372] on p "1️⃣ No Last Puff Panic – You start while you still smoke." at bounding box center [813, 379] width 203 height 79
copy span "– You start while you still smoke."
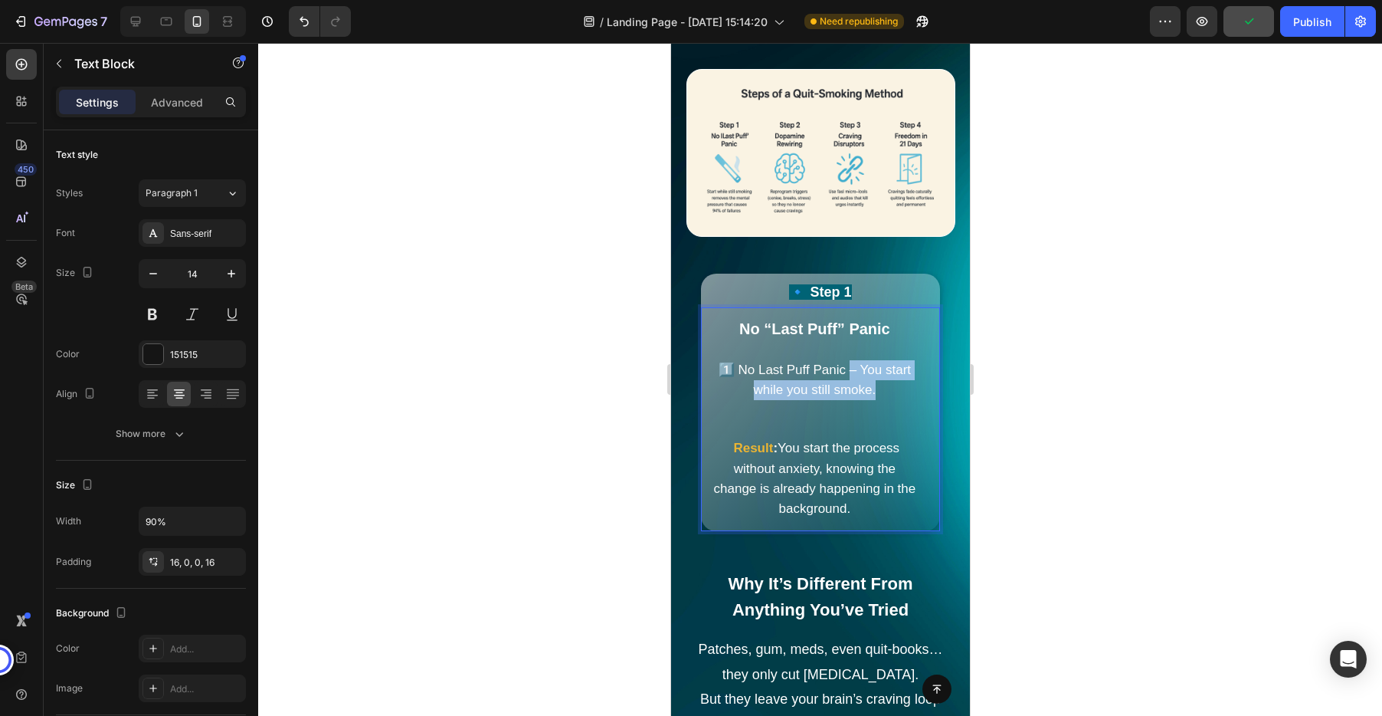
click at [902, 461] on p "Result : You start the process without anxiety, knowing the change is already h…" at bounding box center [813, 469] width 203 height 100
click at [901, 324] on p "No “Last Puff” Panic" at bounding box center [813, 329] width 203 height 21
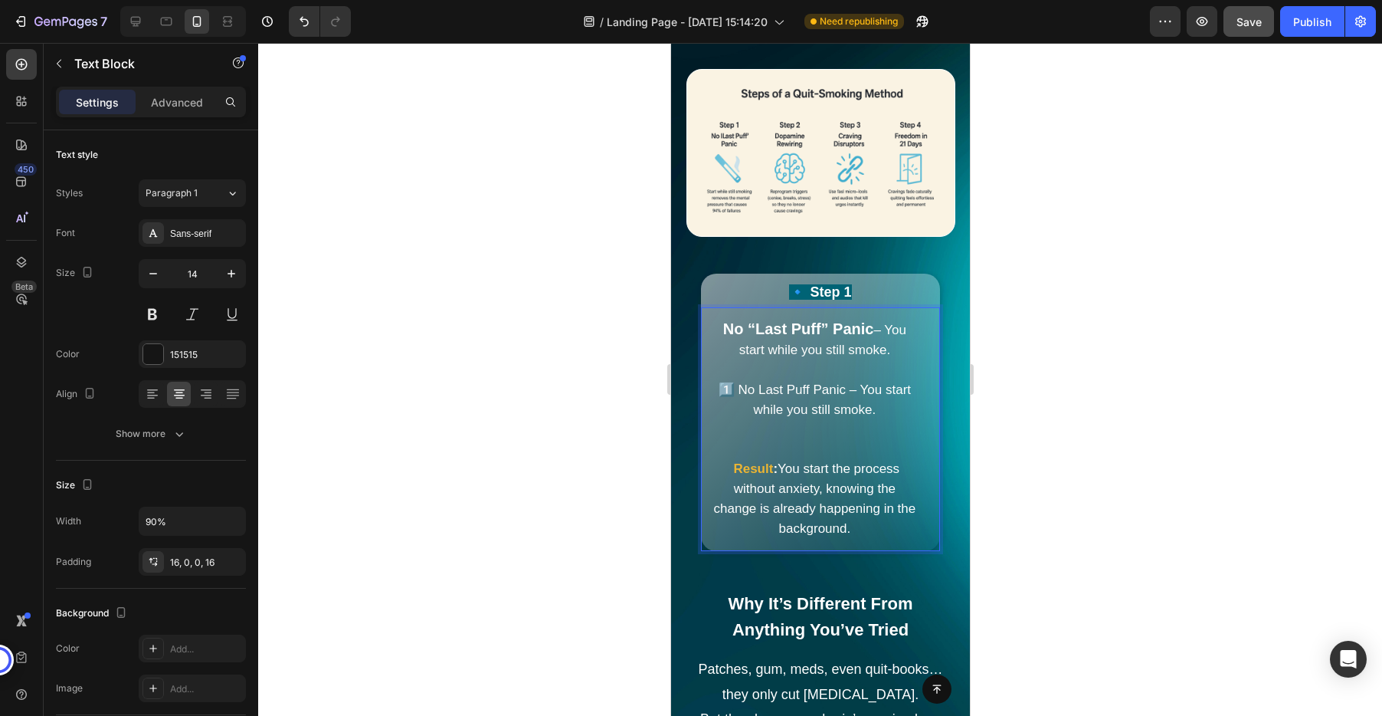
click at [865, 457] on p "Result : You start the process without anxiety, knowing the change is already h…" at bounding box center [813, 489] width 203 height 100
click at [846, 532] on span ": You start the process without anxiety, knowing the change is already happenin…" at bounding box center [814, 498] width 202 height 75
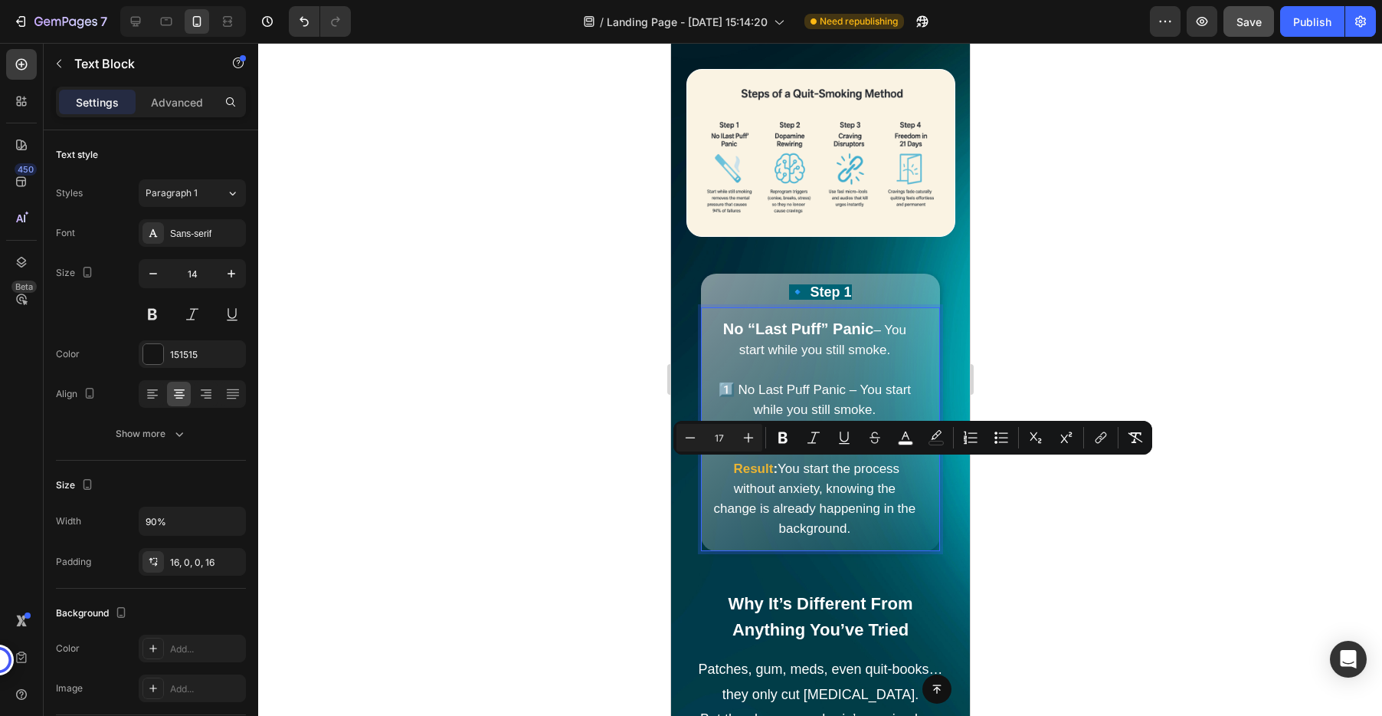
drag, startPoint x: 856, startPoint y: 532, endPoint x: 742, endPoint y: 457, distance: 136.2
click at [742, 457] on p "Result : You start the process without anxiety, knowing the change is already h…" at bounding box center [813, 489] width 203 height 100
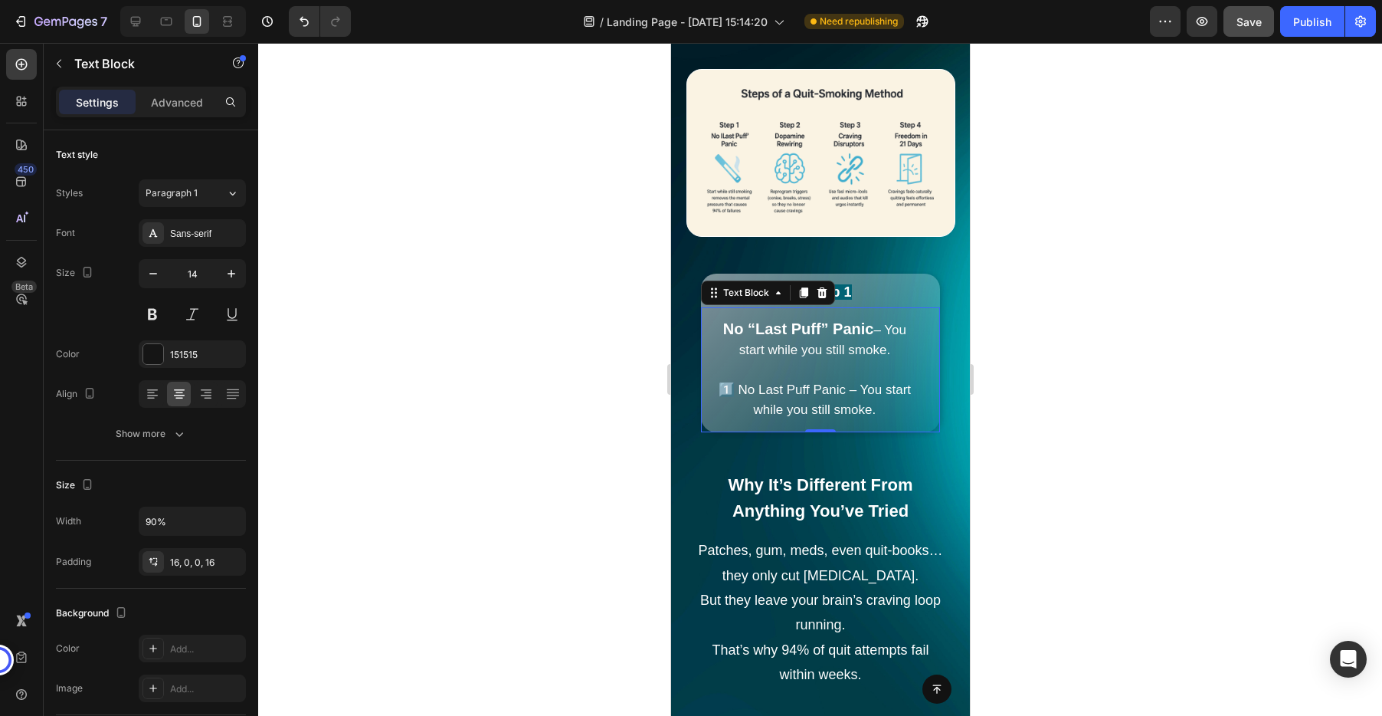
click at [1001, 405] on div at bounding box center [820, 379] width 1124 height 673
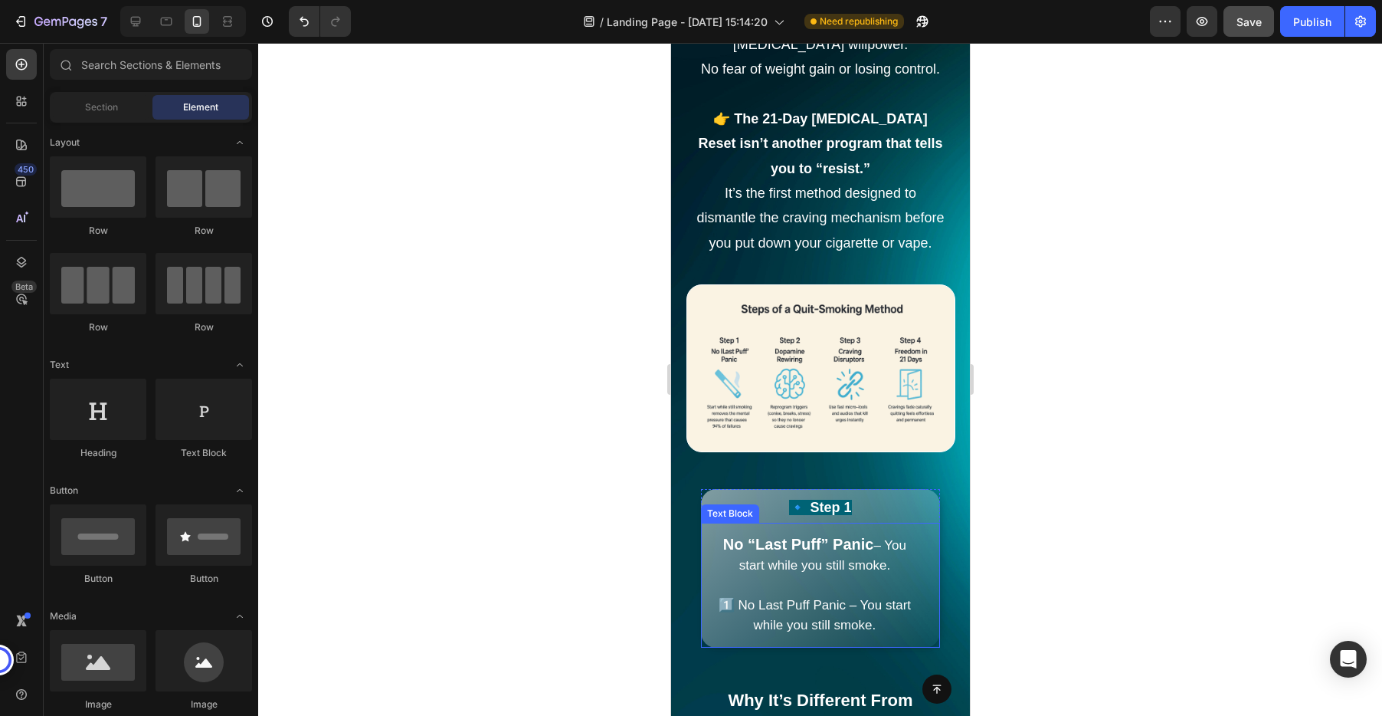
scroll to position [2438, 0]
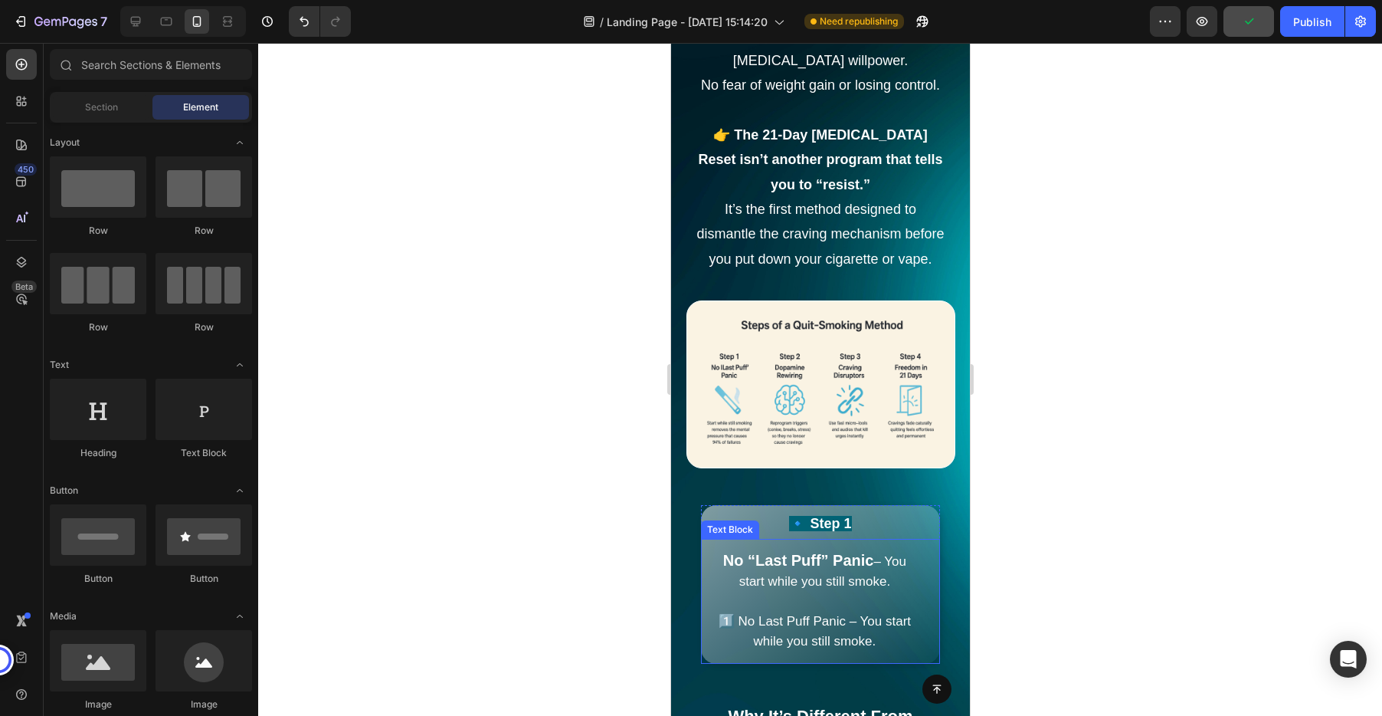
click at [807, 634] on span "1️⃣ No Last Puff Panic – You start while you still smoke." at bounding box center [814, 631] width 192 height 34
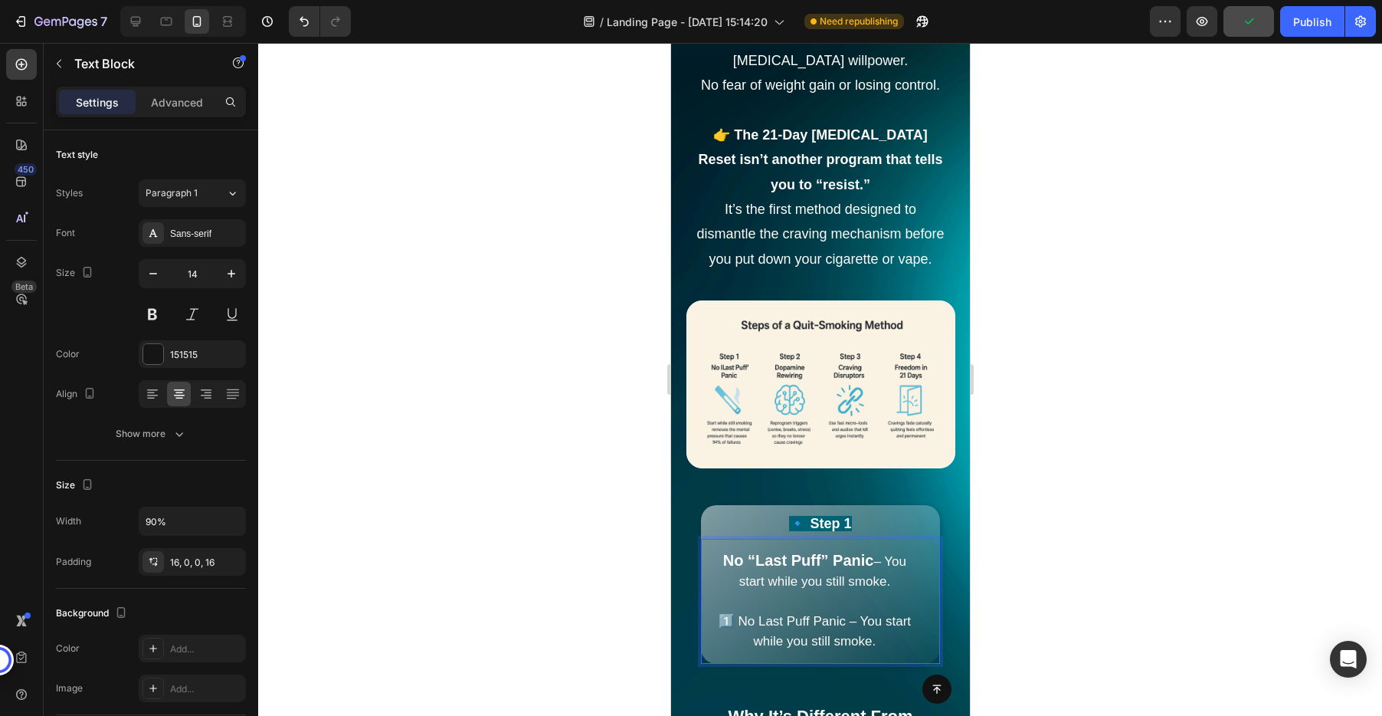
click at [807, 634] on span "1️⃣ No Last Puff Panic – You start while you still smoke." at bounding box center [814, 631] width 192 height 34
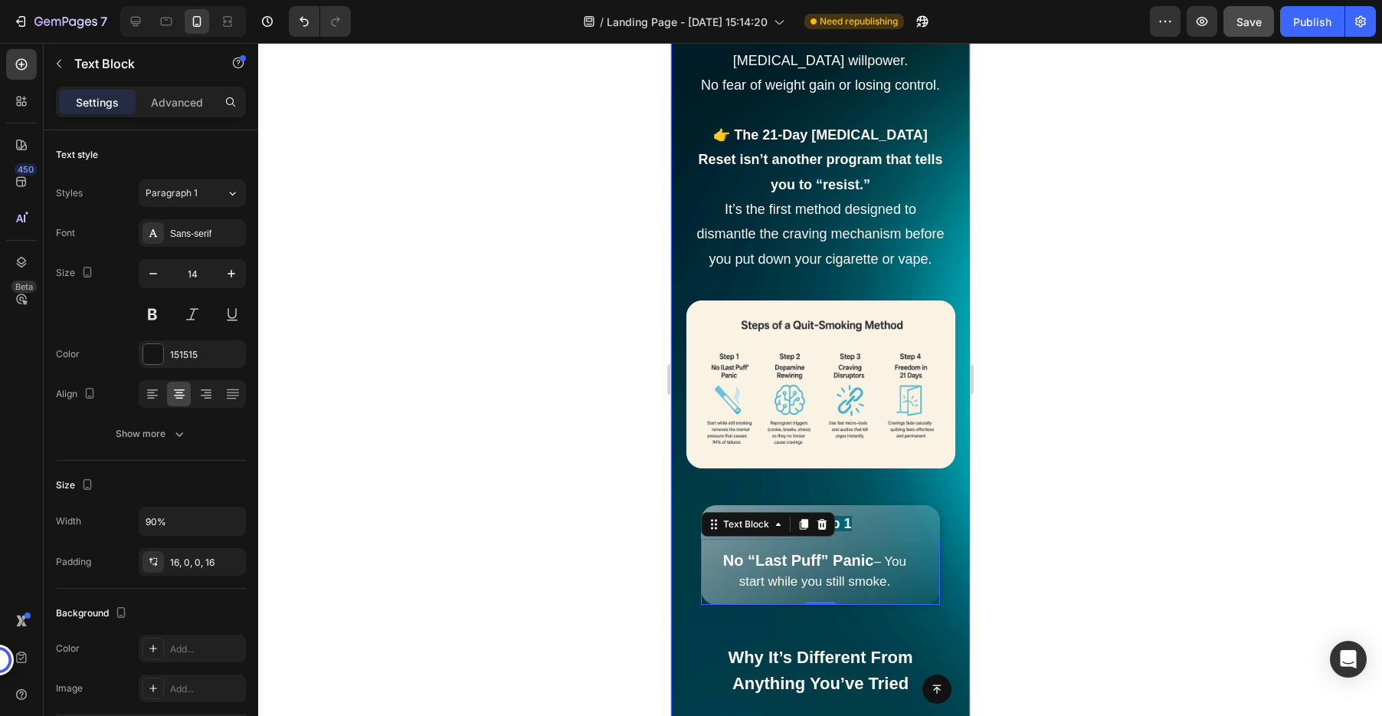
click at [1019, 567] on div at bounding box center [820, 379] width 1124 height 673
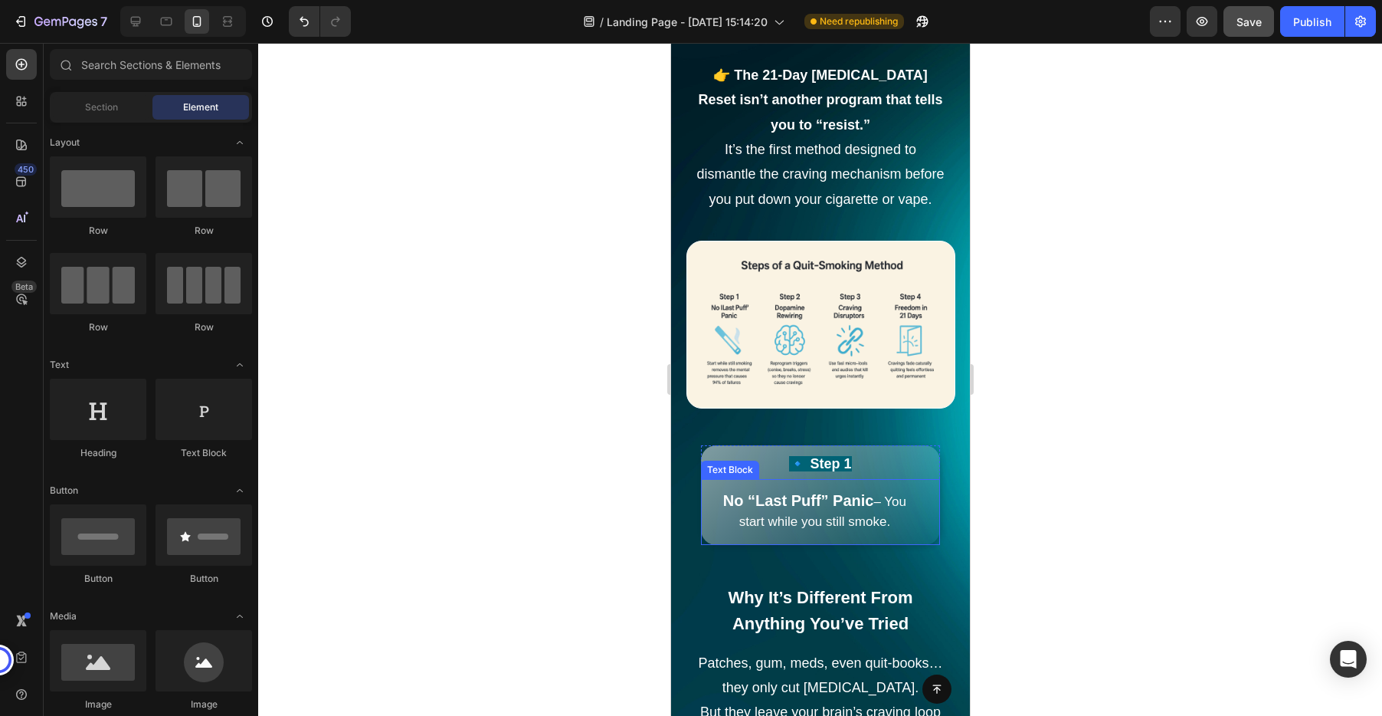
scroll to position [2497, 0]
click at [735, 442] on div "Text Block" at bounding box center [729, 436] width 58 height 18
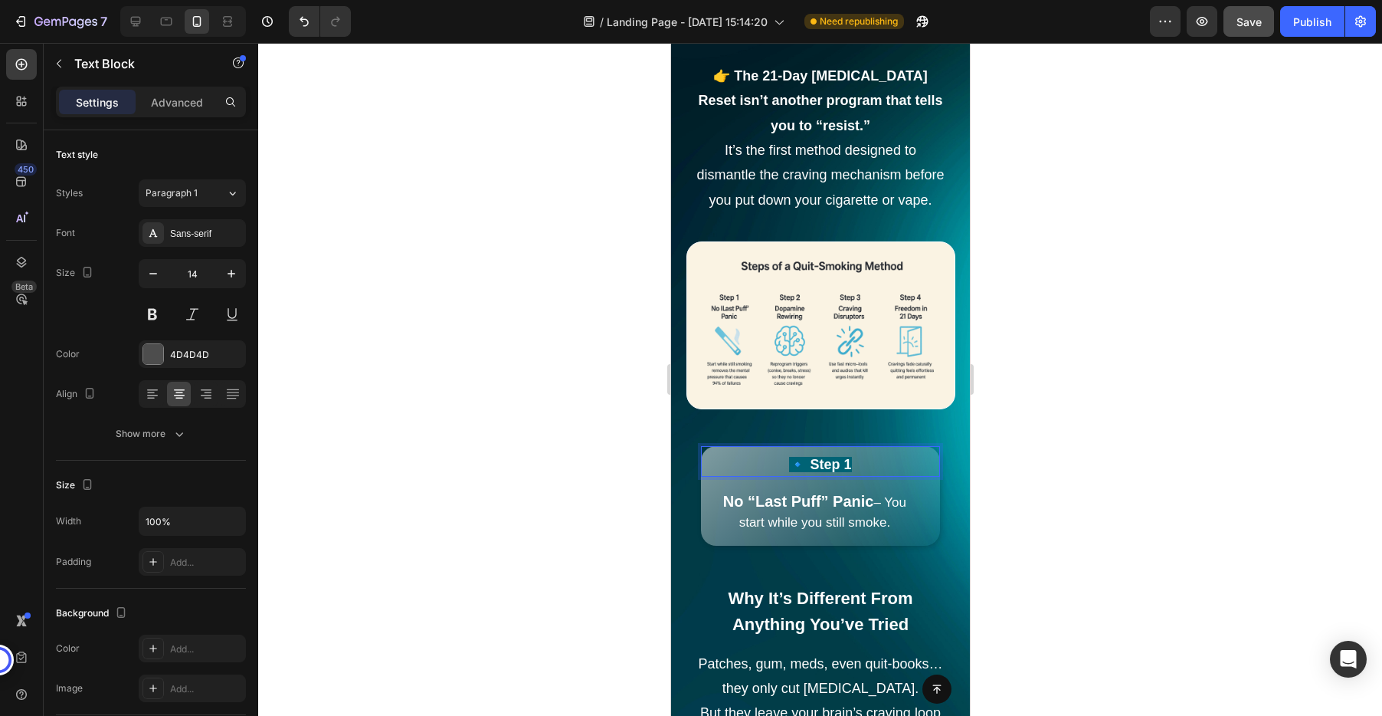
click at [739, 532] on p "No “Last Puff” Panic – You start while you still smoke." at bounding box center [813, 512] width 203 height 41
click at [734, 447] on div "🔹 Step 1 Text Block" at bounding box center [819, 461] width 239 height 31
click at [729, 430] on div "Text Block" at bounding box center [745, 431] width 52 height 14
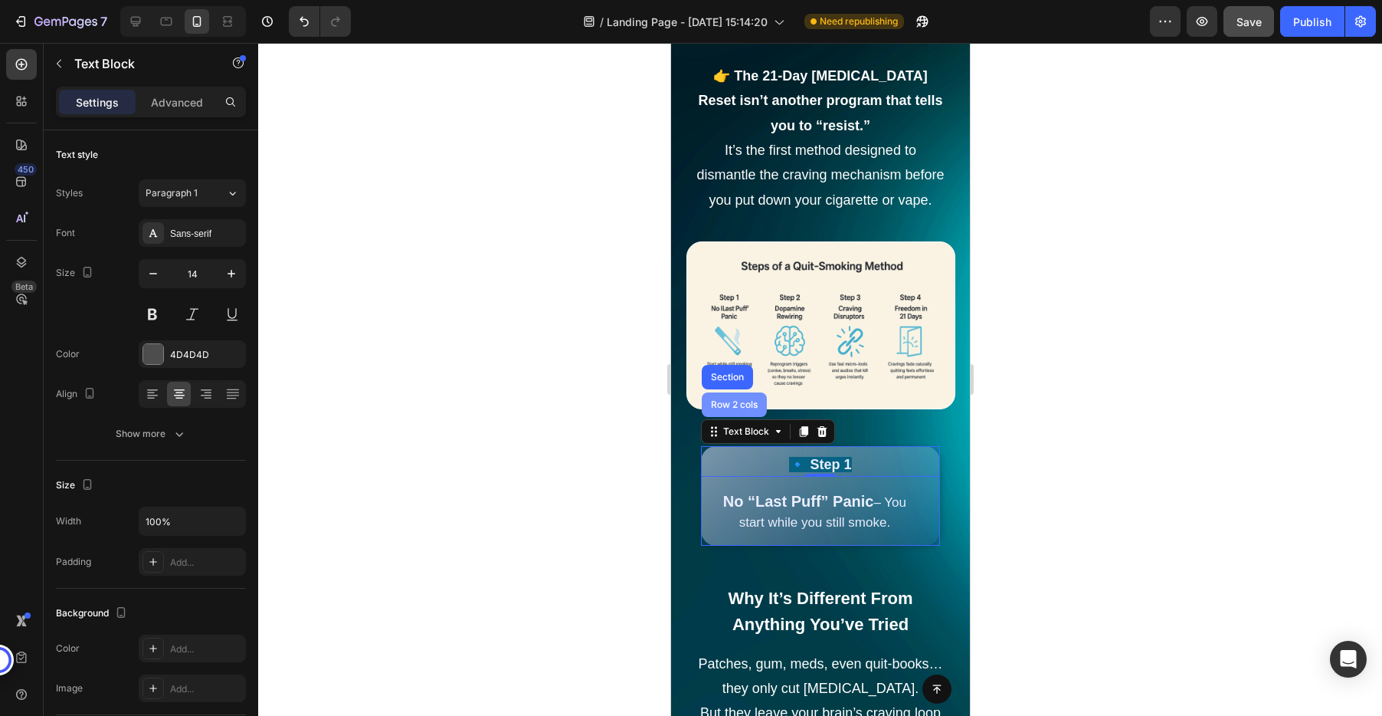
click at [738, 406] on div "Row 2 cols" at bounding box center [733, 404] width 53 height 9
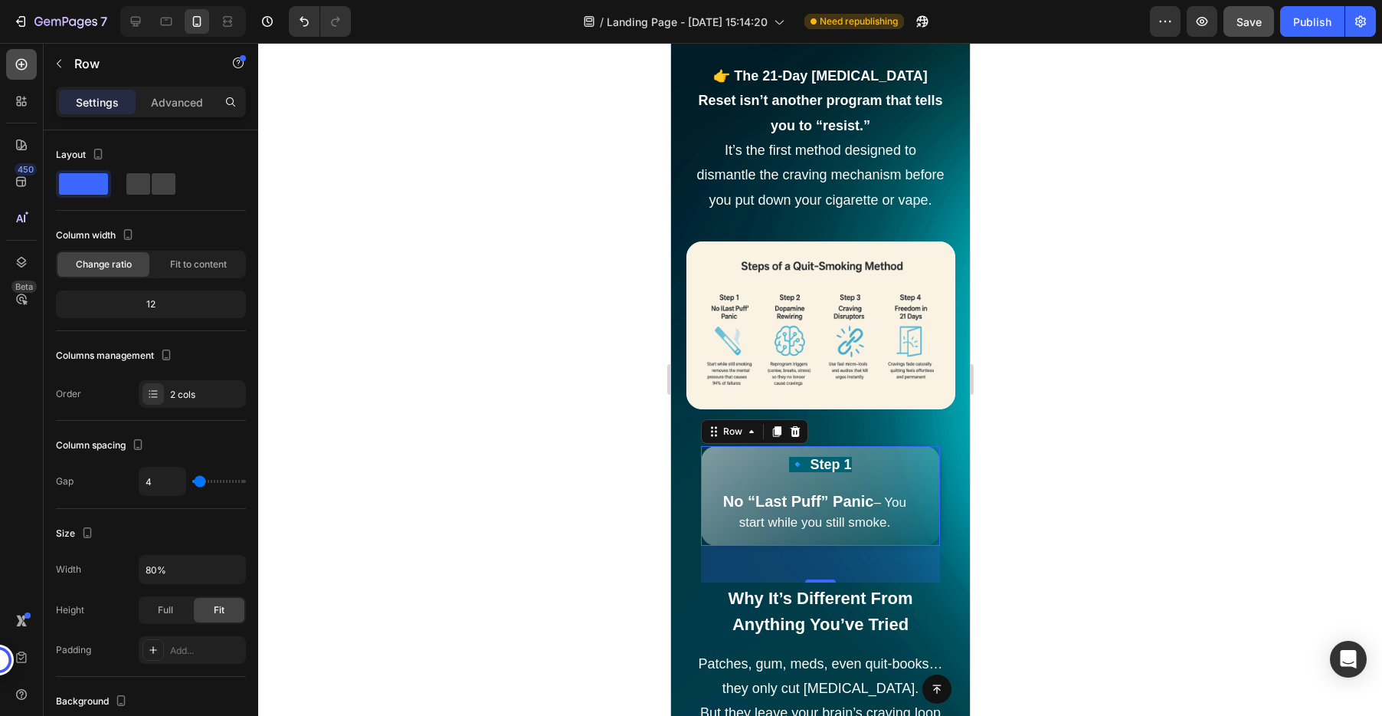
click at [18, 64] on icon at bounding box center [21, 64] width 15 height 15
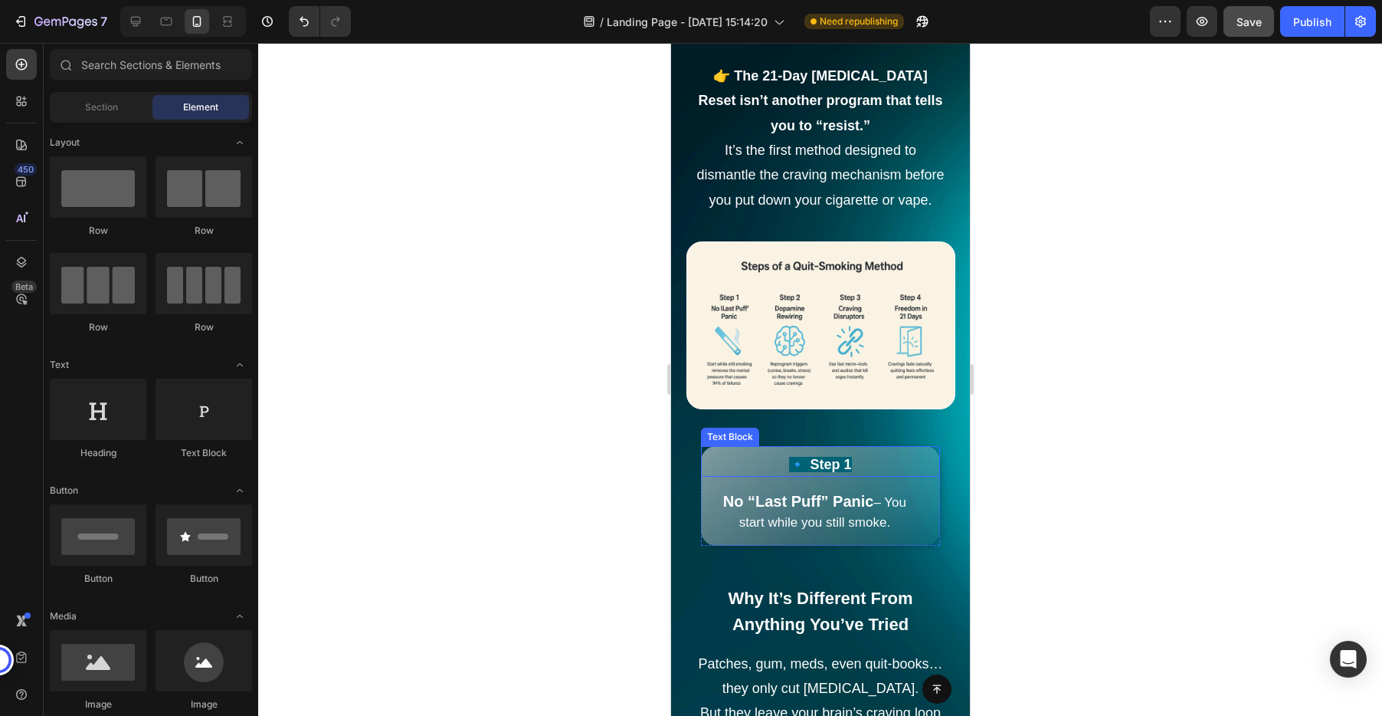
click at [715, 460] on p "🔹 Step 1" at bounding box center [820, 465] width 236 height 20
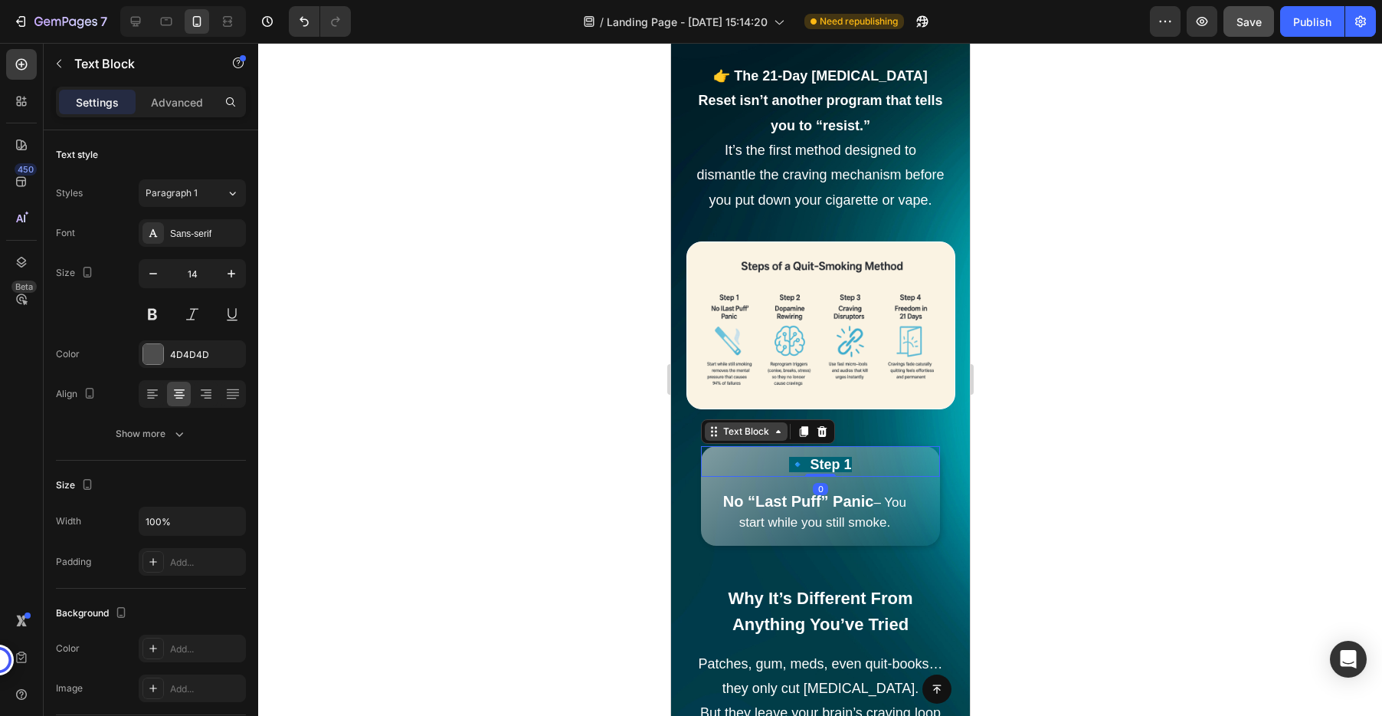
click at [720, 431] on div "Text Block" at bounding box center [745, 431] width 52 height 14
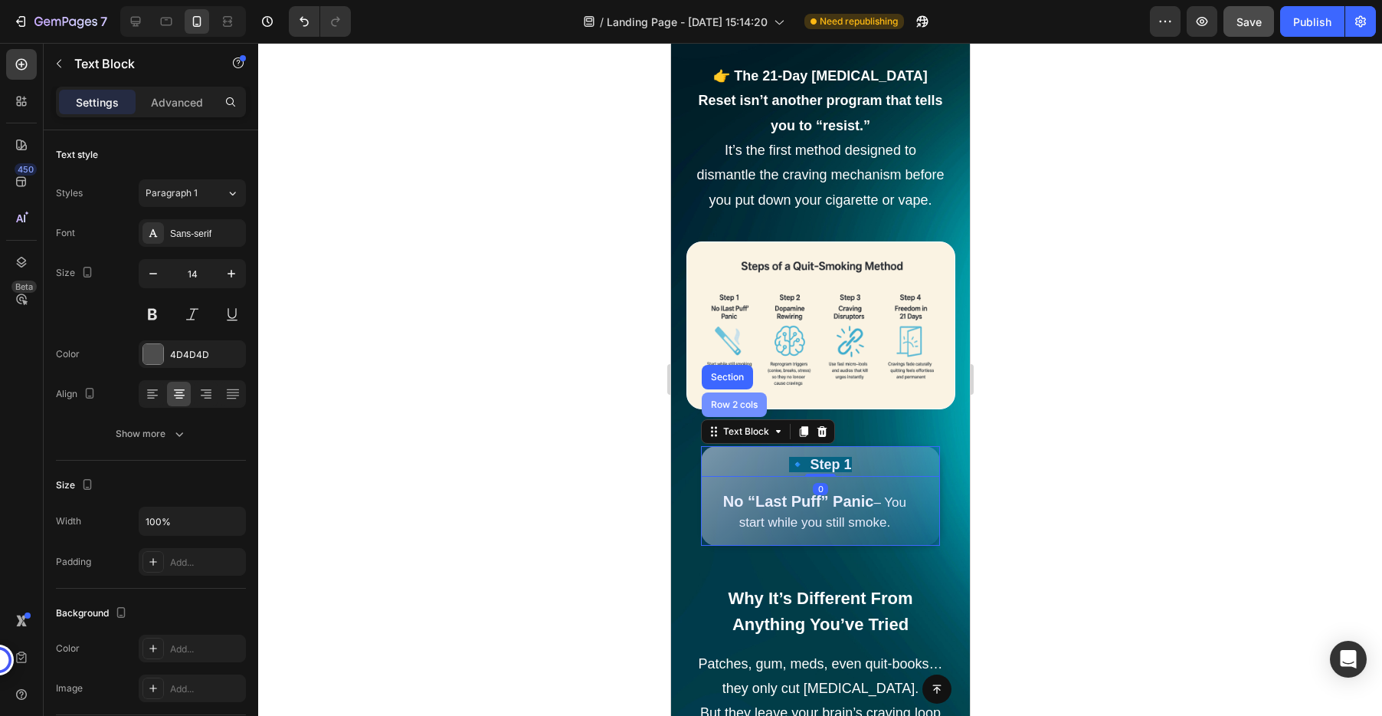
click at [725, 406] on div "Row 2 cols" at bounding box center [733, 404] width 53 height 9
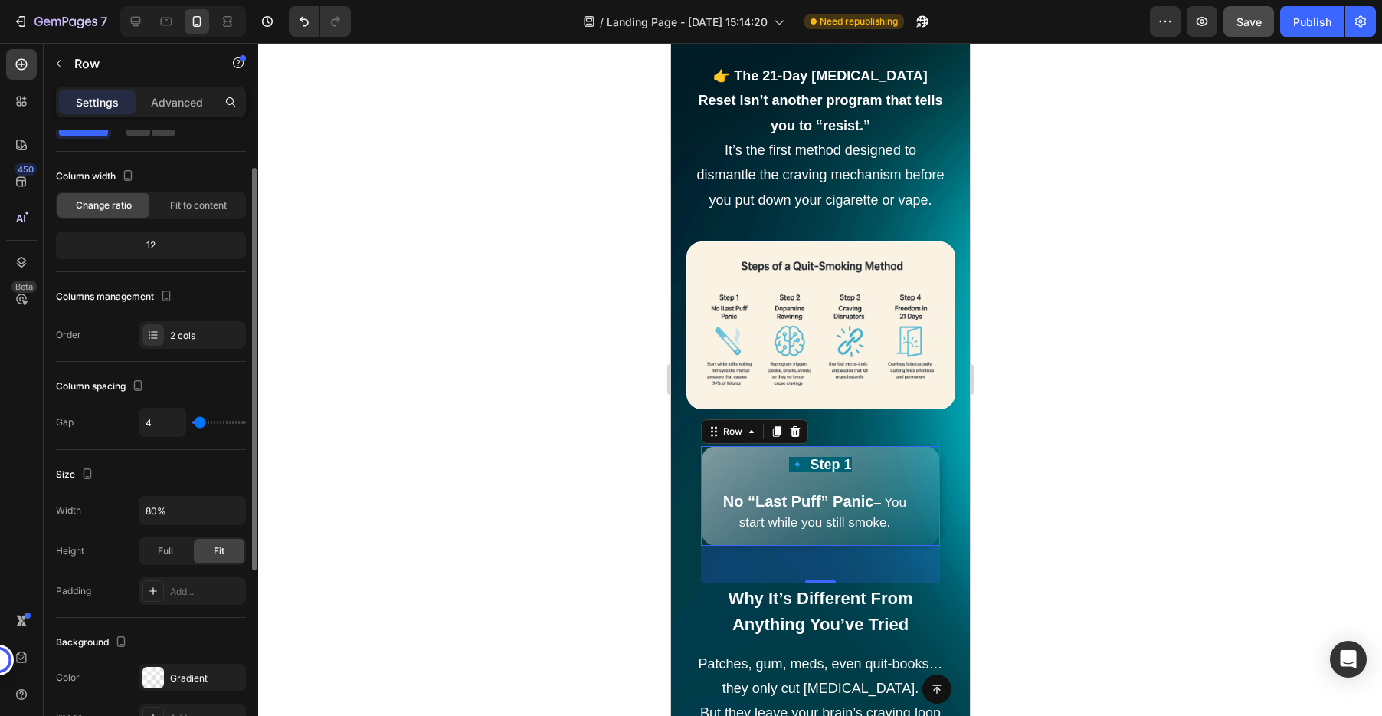
scroll to position [0, 0]
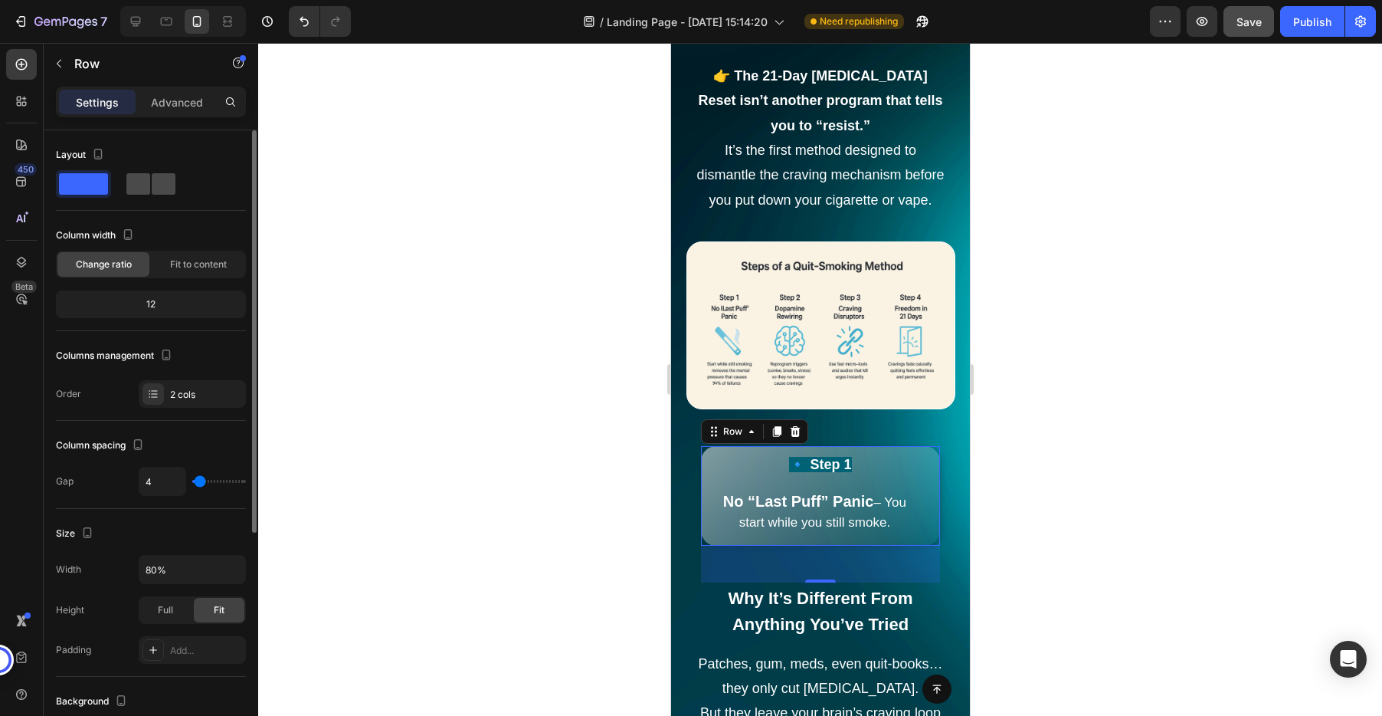
click at [152, 185] on span at bounding box center [164, 183] width 24 height 21
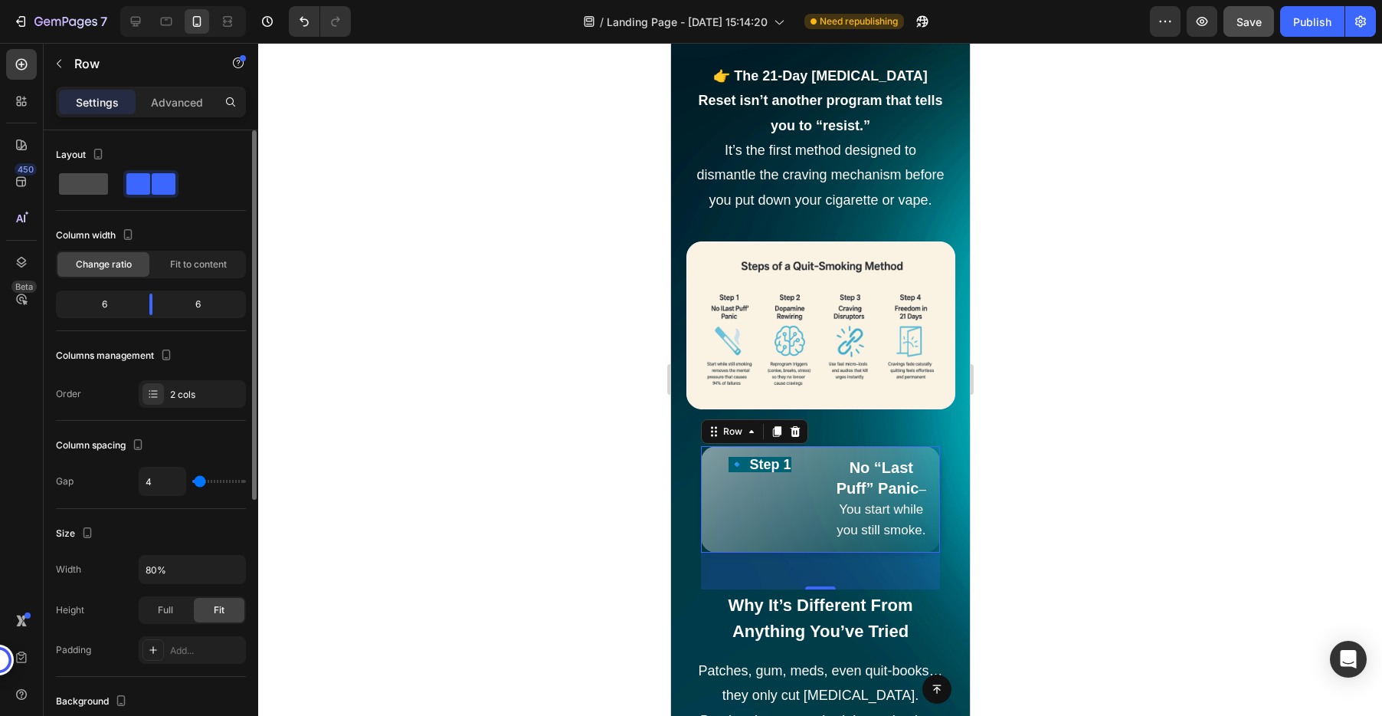
click at [78, 192] on span at bounding box center [83, 183] width 49 height 21
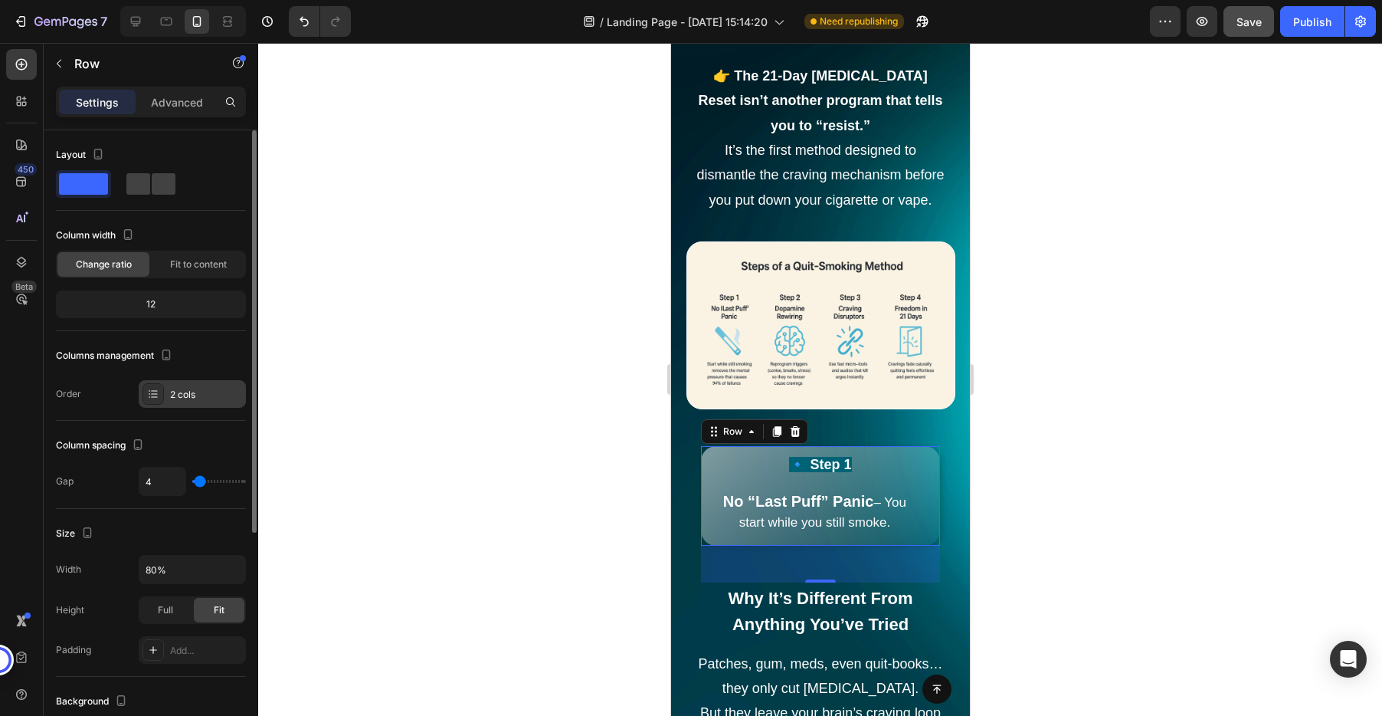
click at [189, 397] on div "2 cols" at bounding box center [206, 395] width 72 height 14
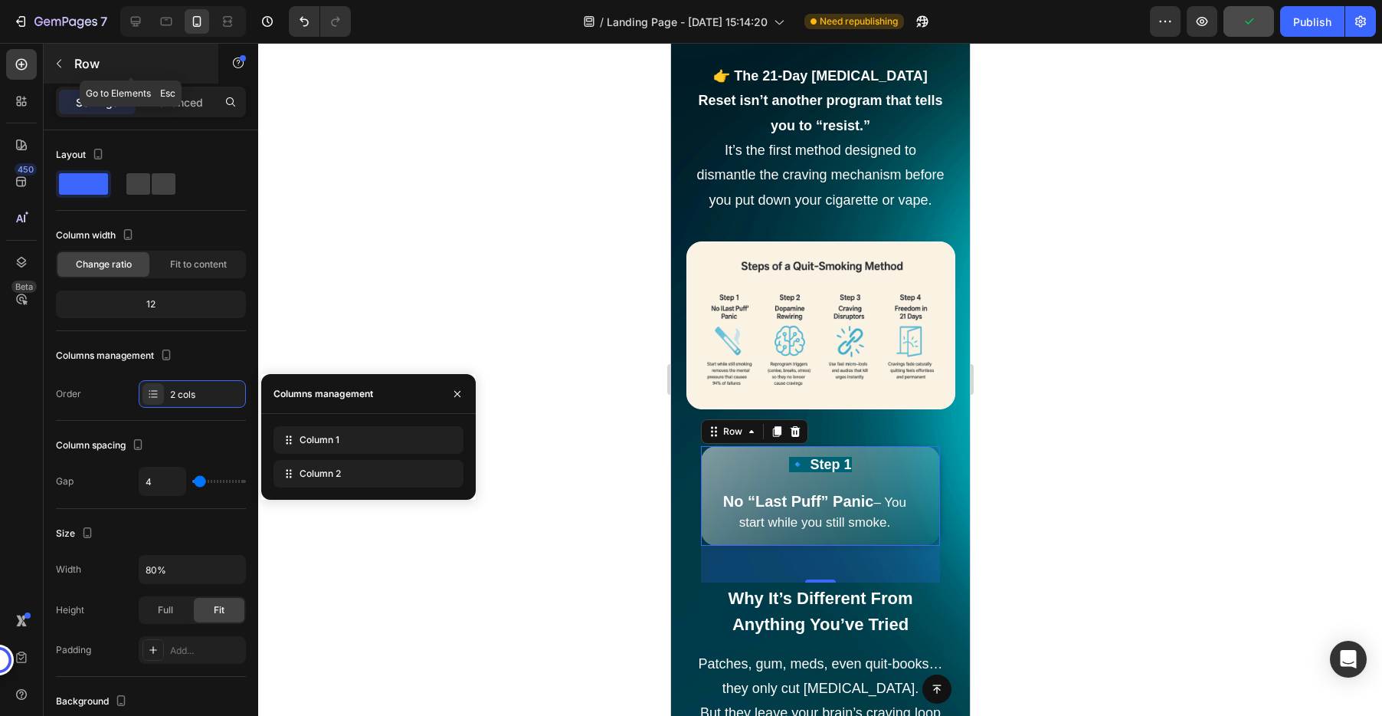
click at [79, 61] on p "Row" at bounding box center [139, 63] width 130 height 18
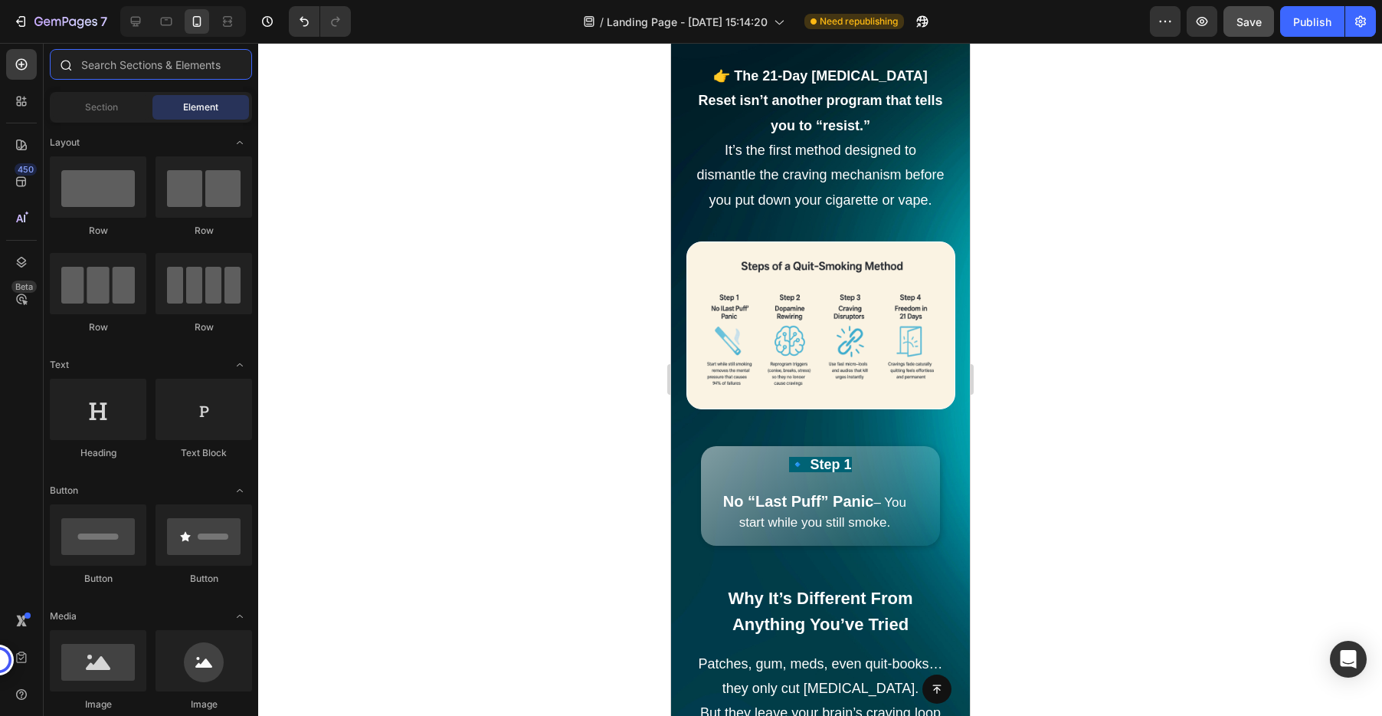
click at [141, 71] on input "text" at bounding box center [151, 64] width 202 height 31
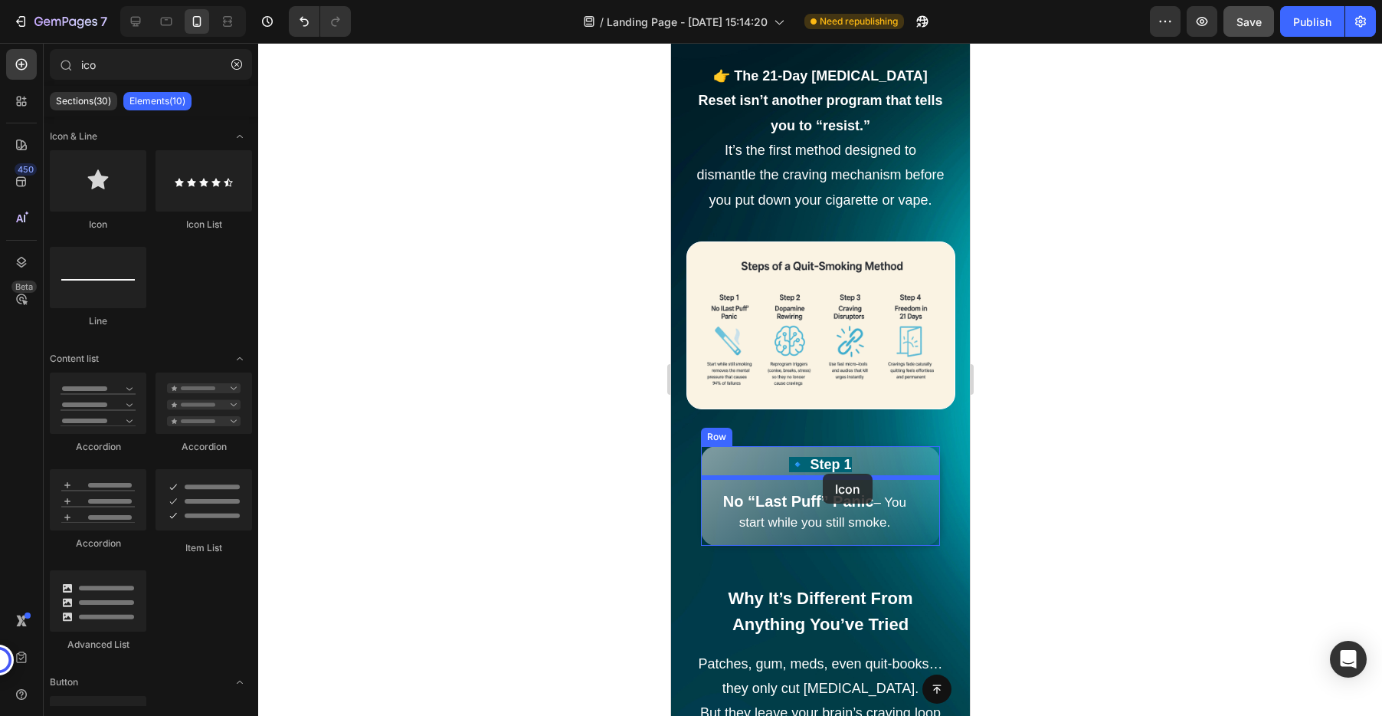
drag, startPoint x: 771, startPoint y: 231, endPoint x: 822, endPoint y: 473, distance: 247.5
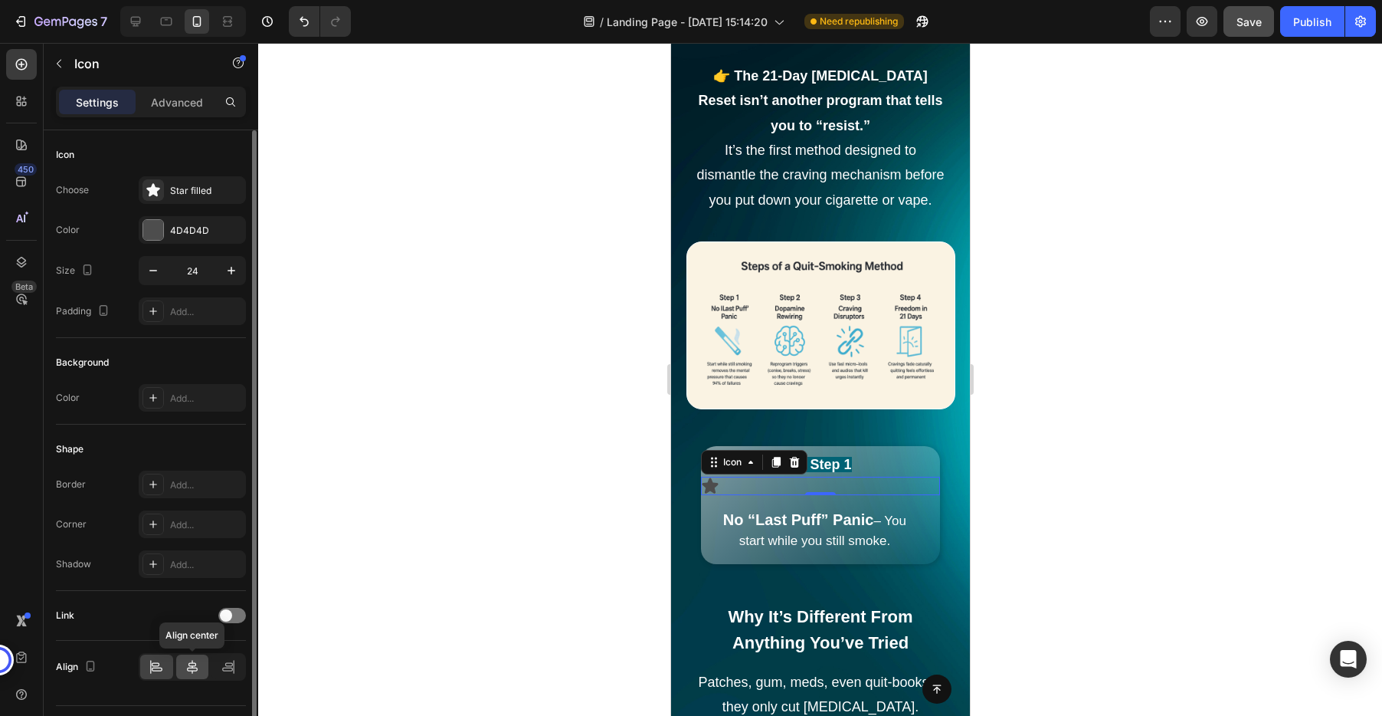
click at [188, 666] on icon at bounding box center [192, 666] width 15 height 15
click at [1138, 407] on div at bounding box center [820, 379] width 1124 height 673
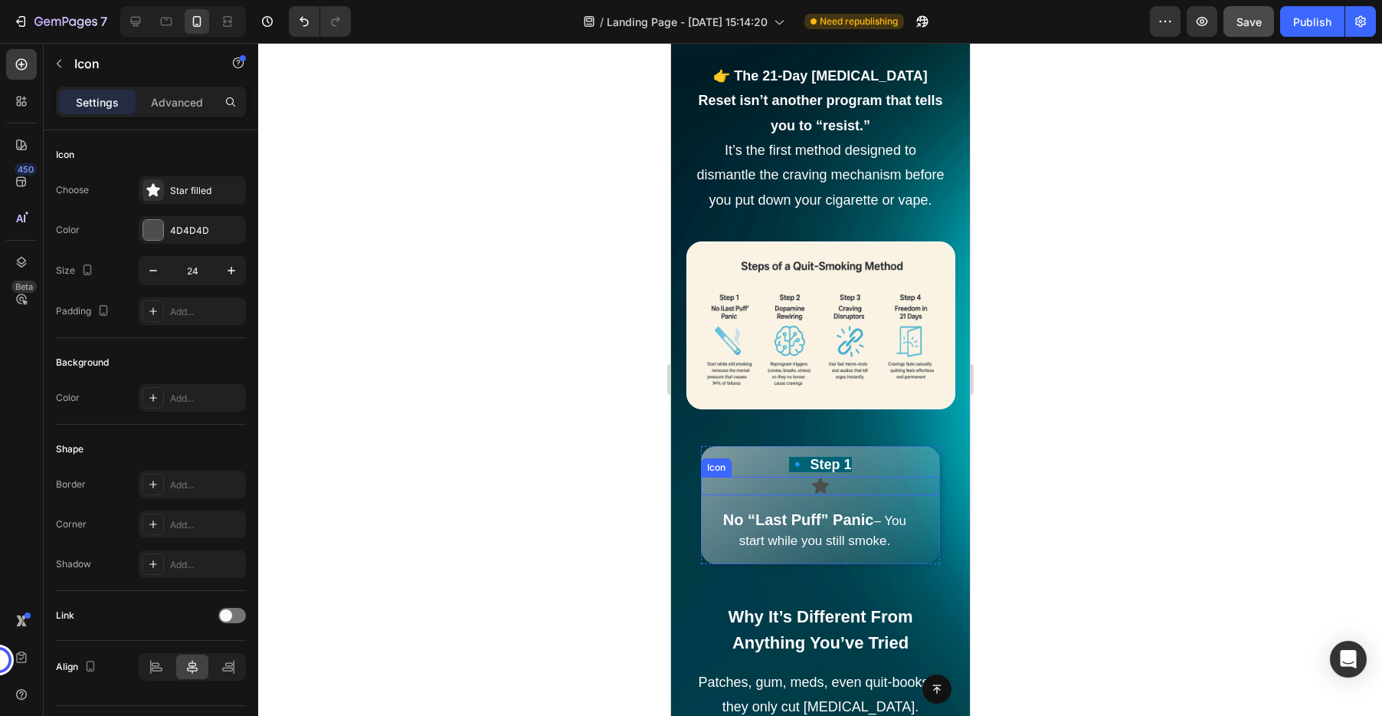
click at [817, 487] on icon at bounding box center [820, 485] width 16 height 15
click at [791, 463] on icon at bounding box center [794, 462] width 10 height 11
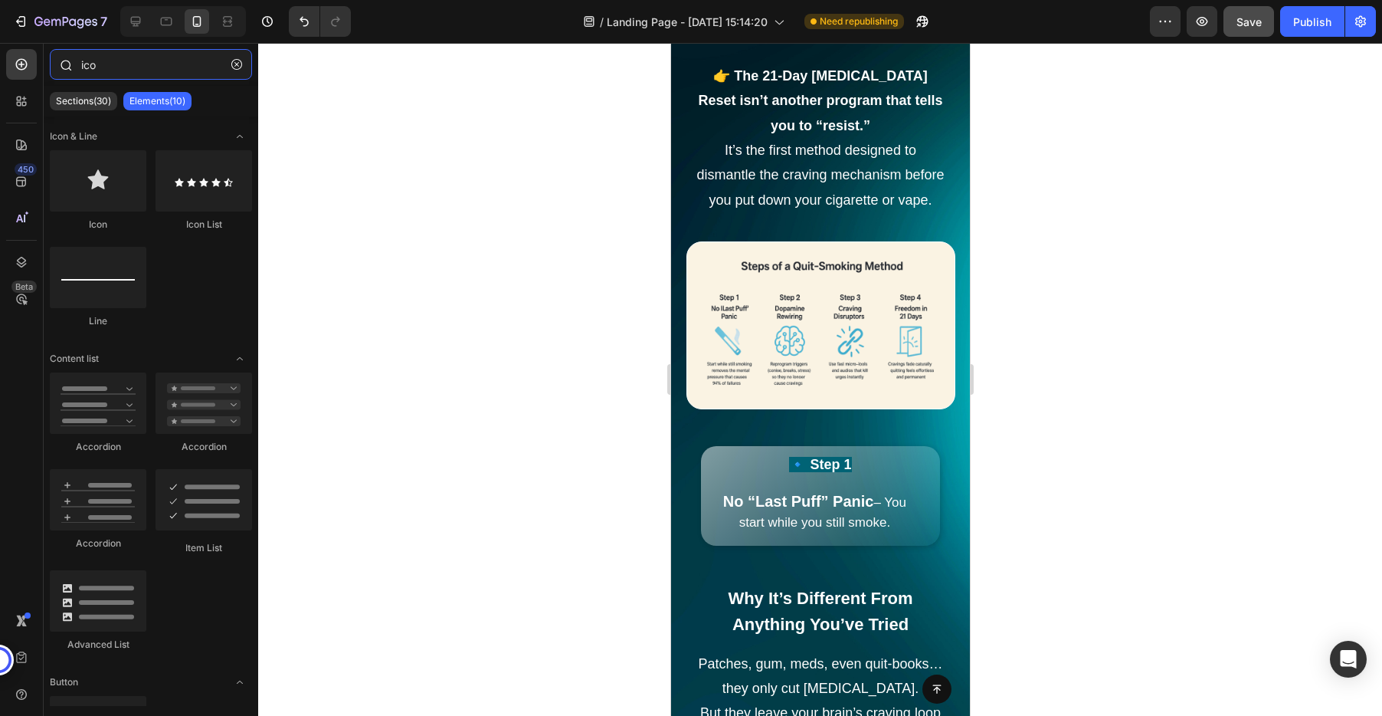
click at [120, 67] on input "ico" at bounding box center [151, 64] width 202 height 31
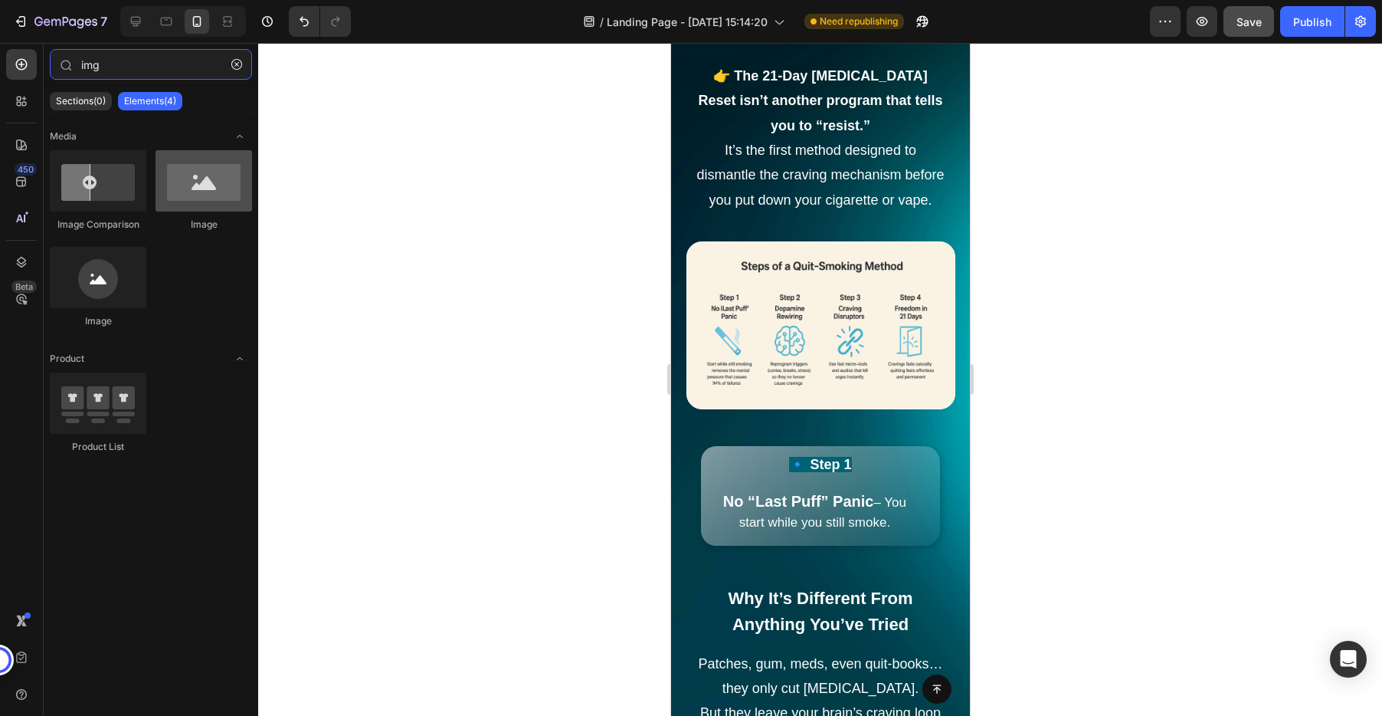
type input "img"
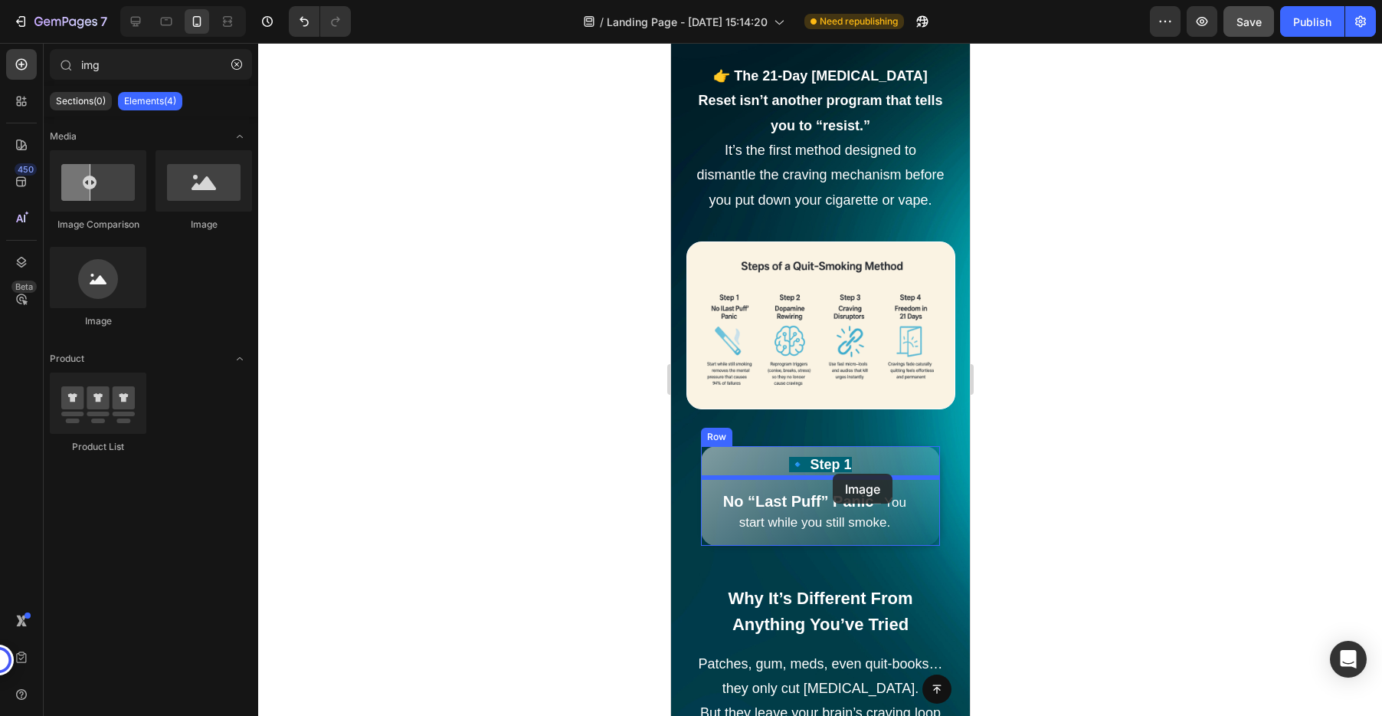
drag, startPoint x: 882, startPoint y: 237, endPoint x: 832, endPoint y: 473, distance: 241.9
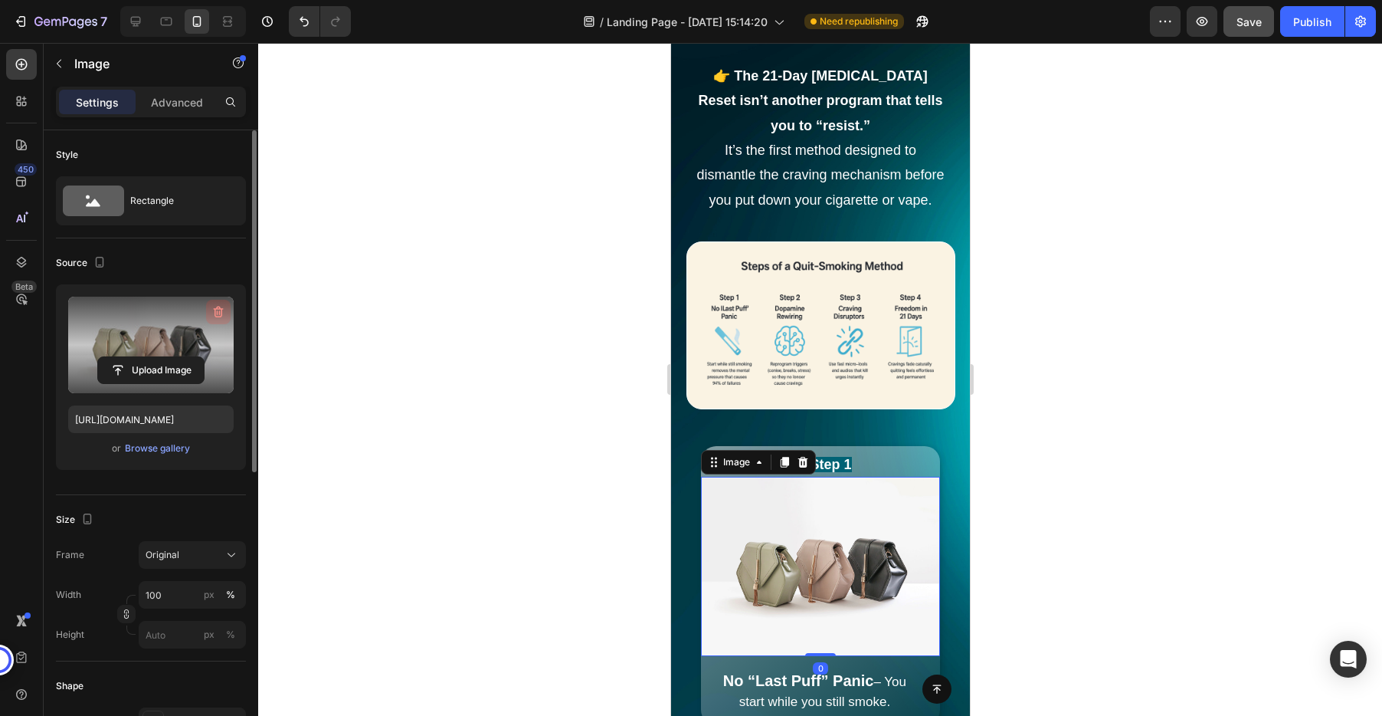
click at [220, 315] on icon "button" at bounding box center [218, 311] width 15 height 15
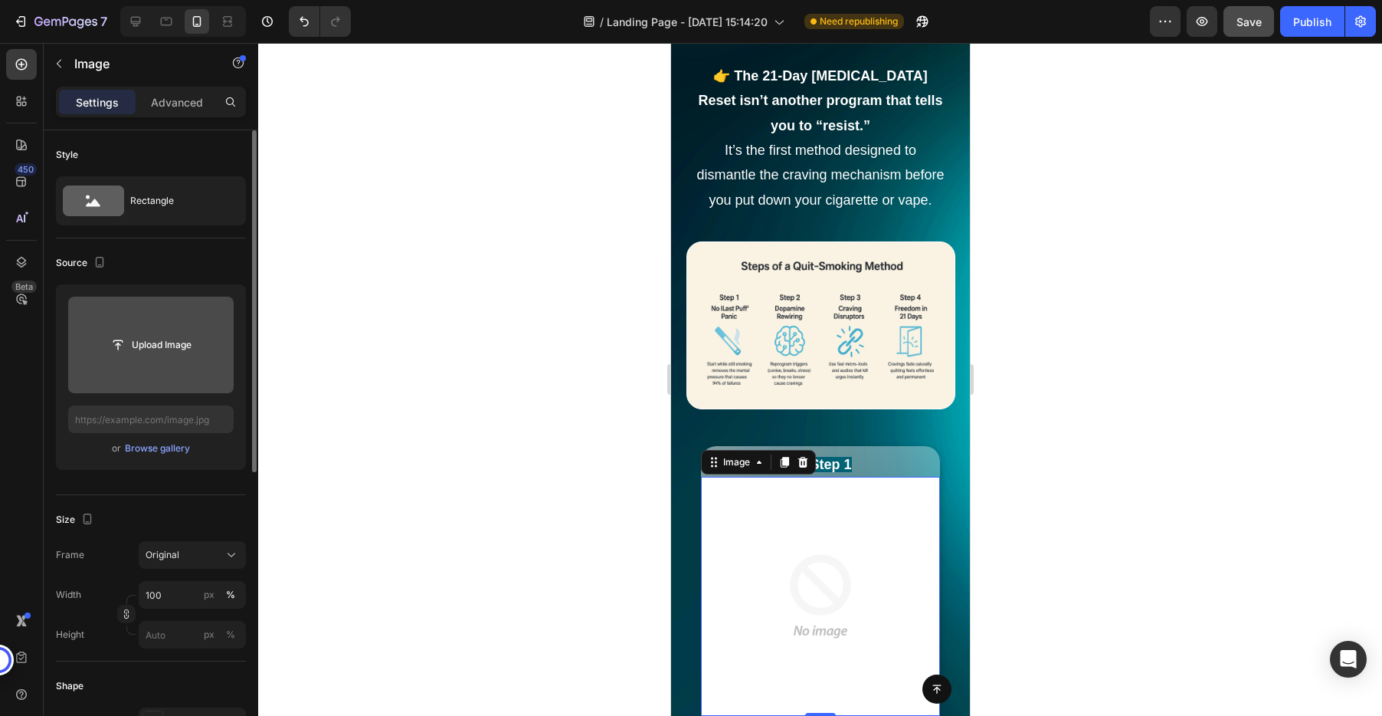
click at [146, 345] on input "file" at bounding box center [151, 345] width 106 height 26
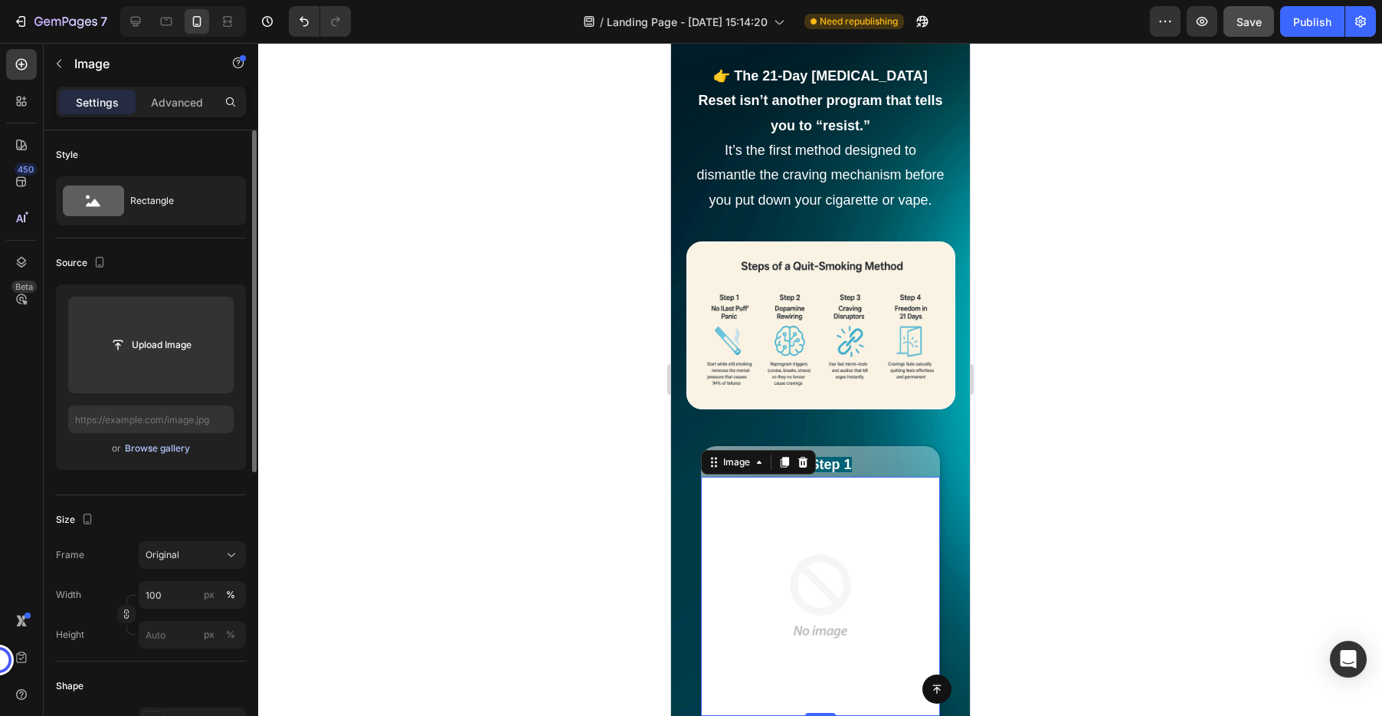
click at [157, 445] on div "Browse gallery" at bounding box center [157, 448] width 65 height 14
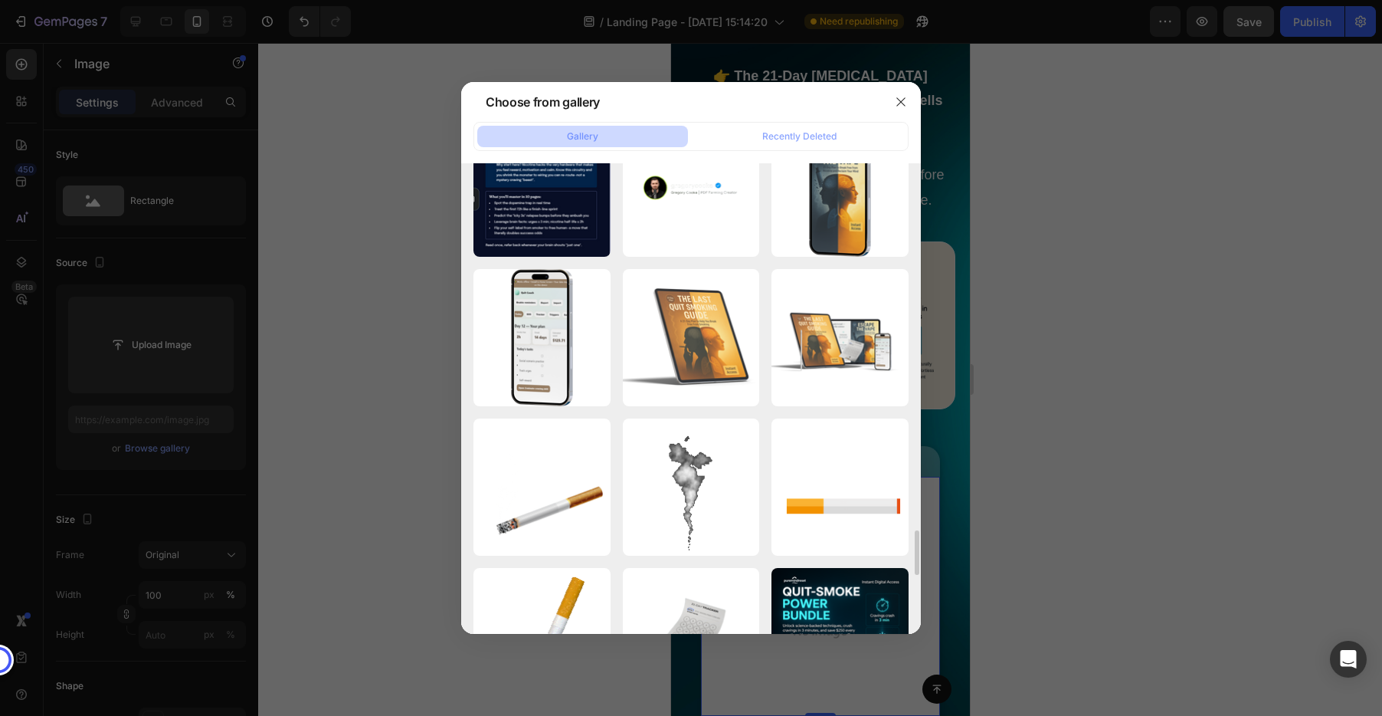
scroll to position [3791, 0]
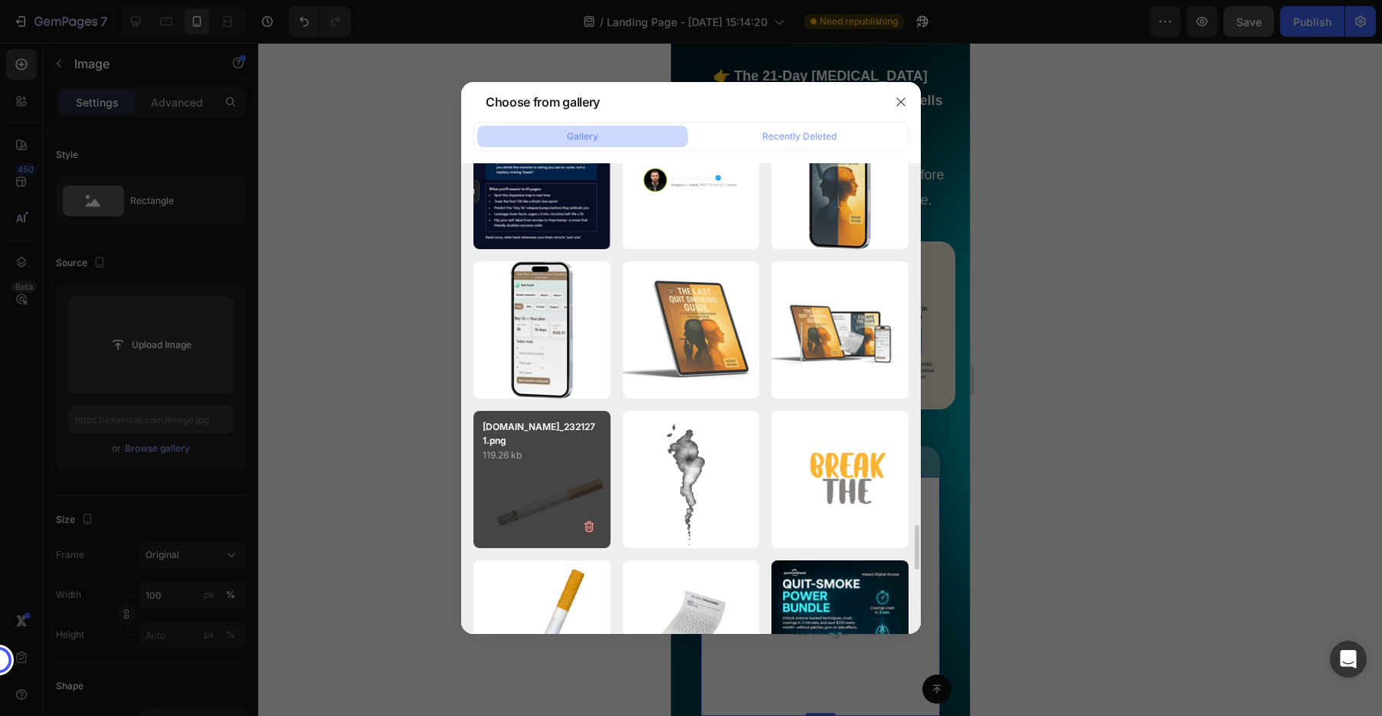
click at [564, 487] on div "[DOMAIN_NAME]_2321271.png 119.26 kb" at bounding box center [541, 479] width 137 height 137
type input "[URL][DOMAIN_NAME]"
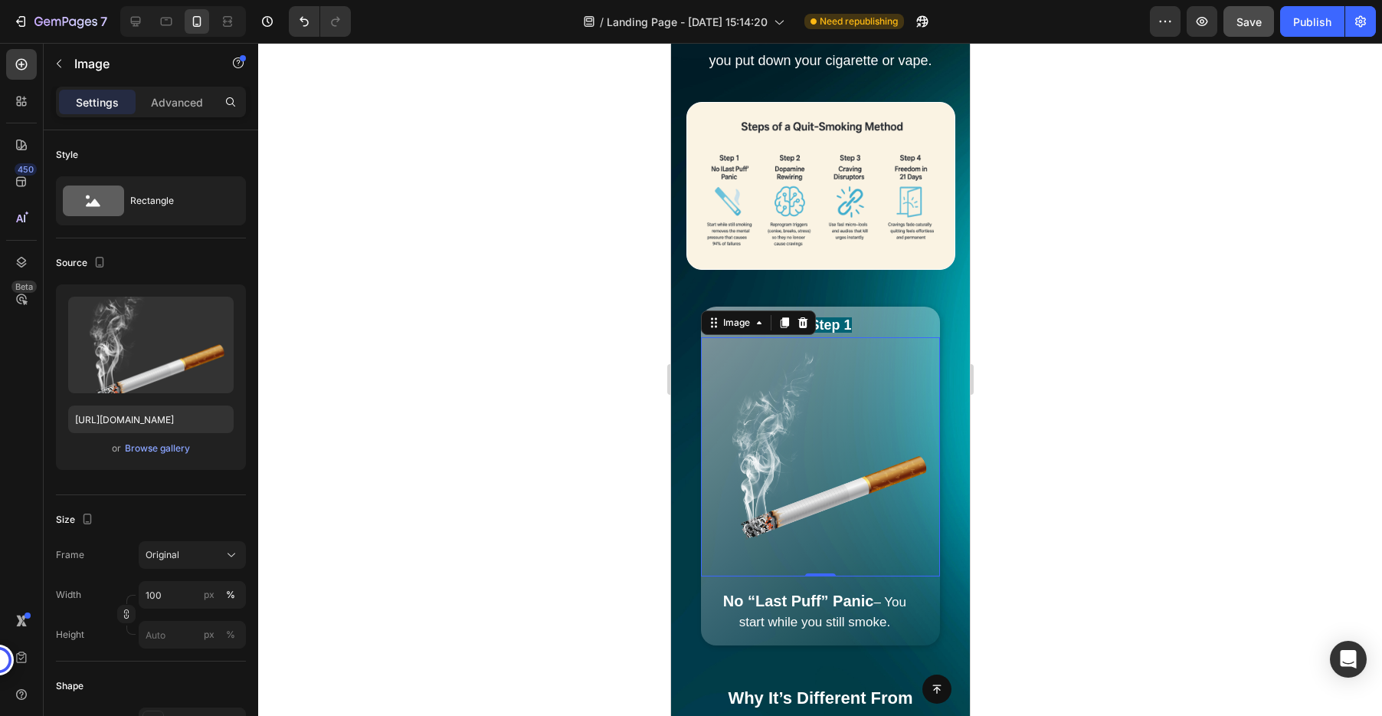
scroll to position [2676, 0]
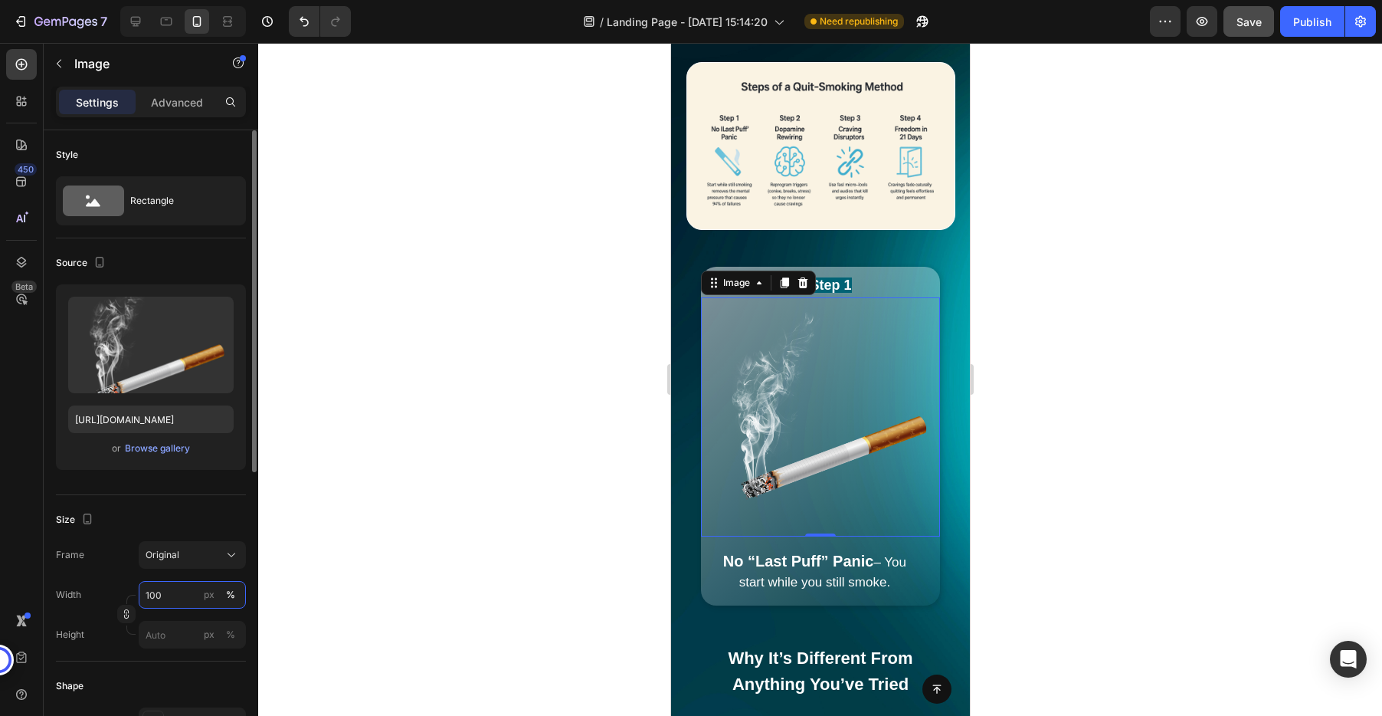
click at [152, 598] on input "100" at bounding box center [192, 595] width 107 height 28
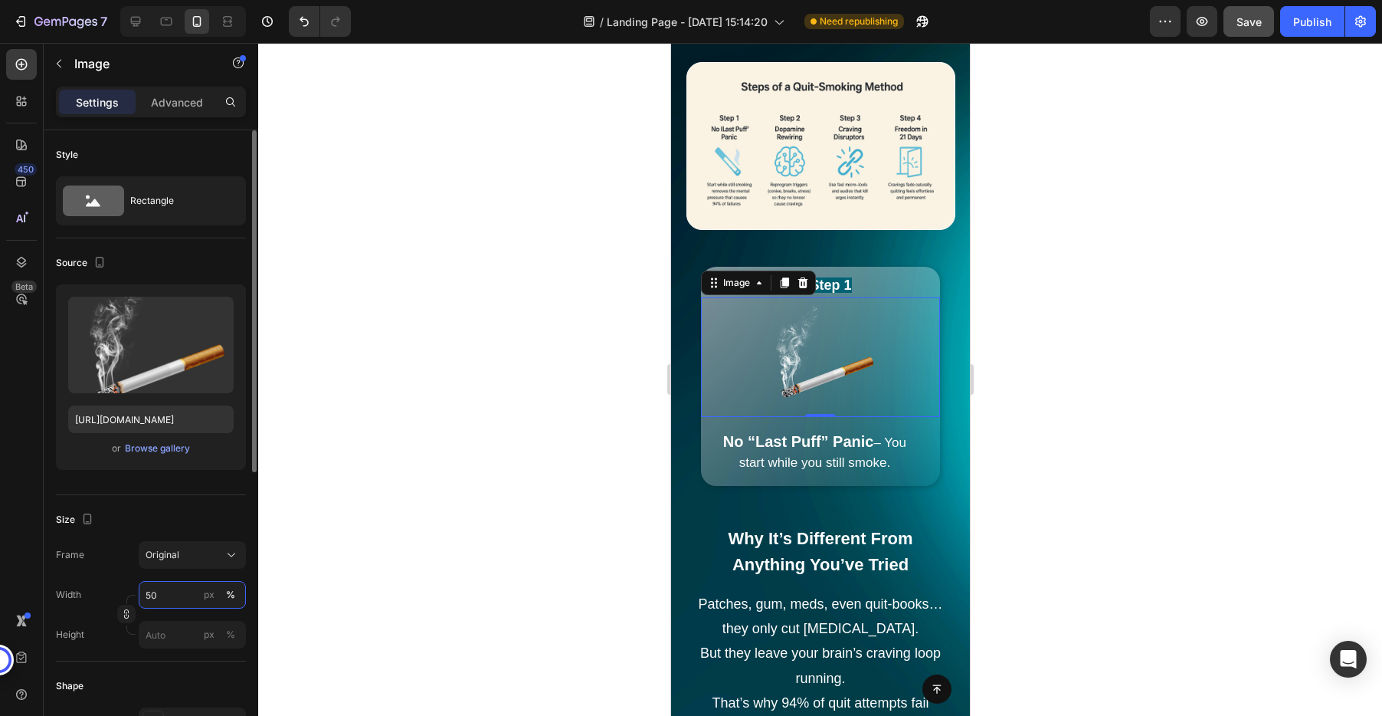
type input "5"
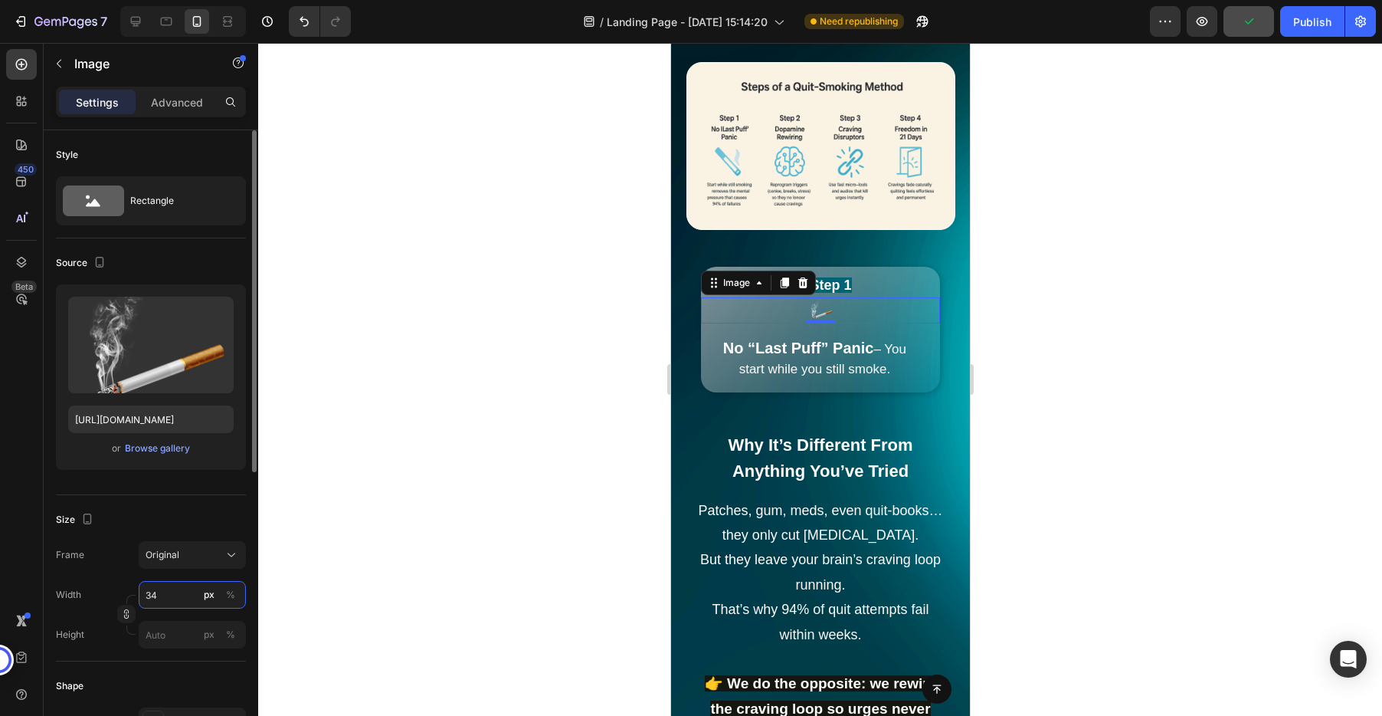
type input "3"
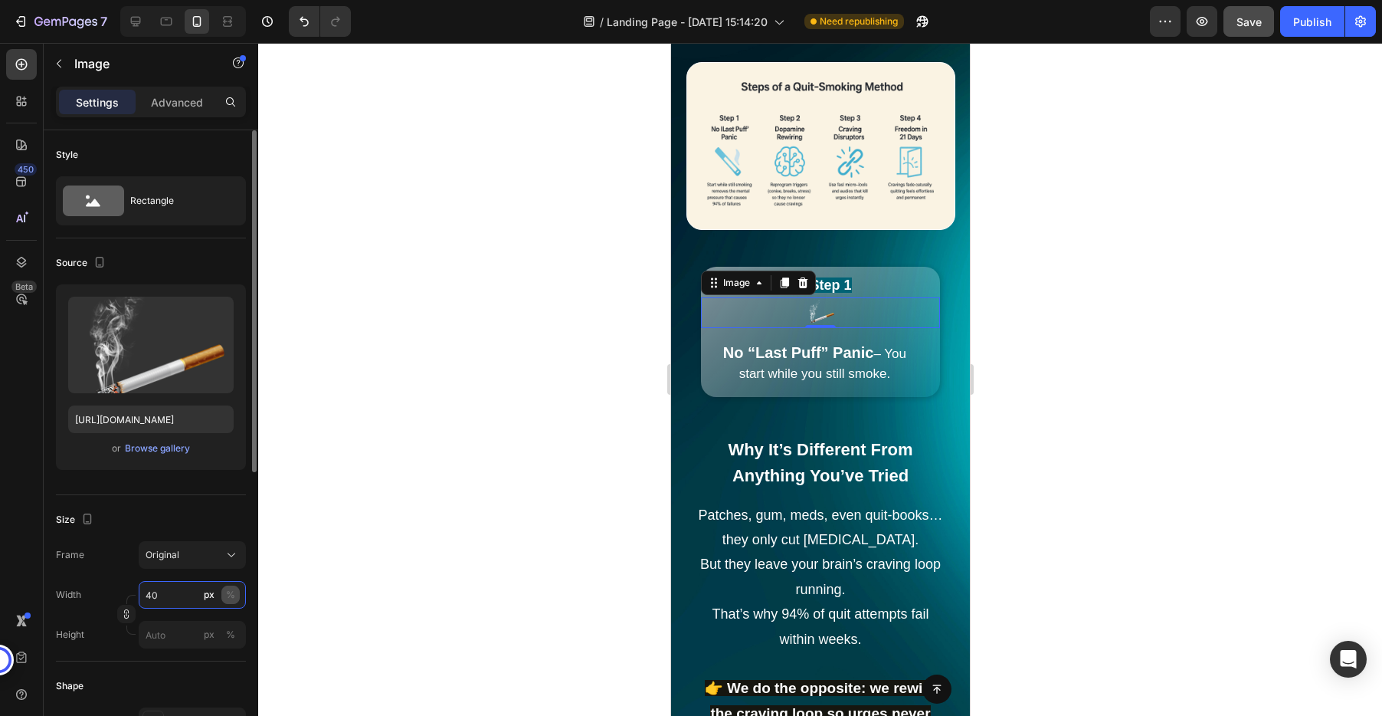
type input "40"
click at [234, 589] on div "%" at bounding box center [230, 595] width 9 height 14
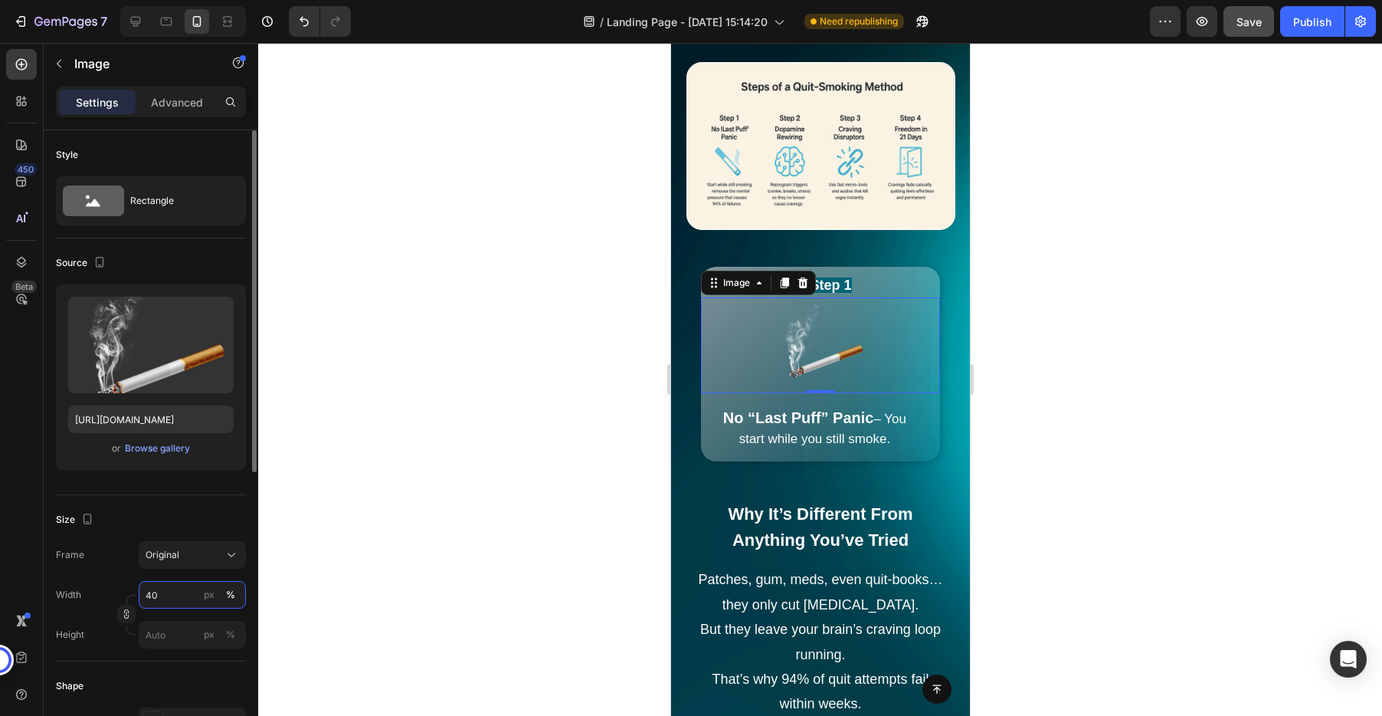
click at [167, 594] on input "40" at bounding box center [192, 595] width 107 height 28
click at [1035, 397] on div at bounding box center [820, 379] width 1124 height 673
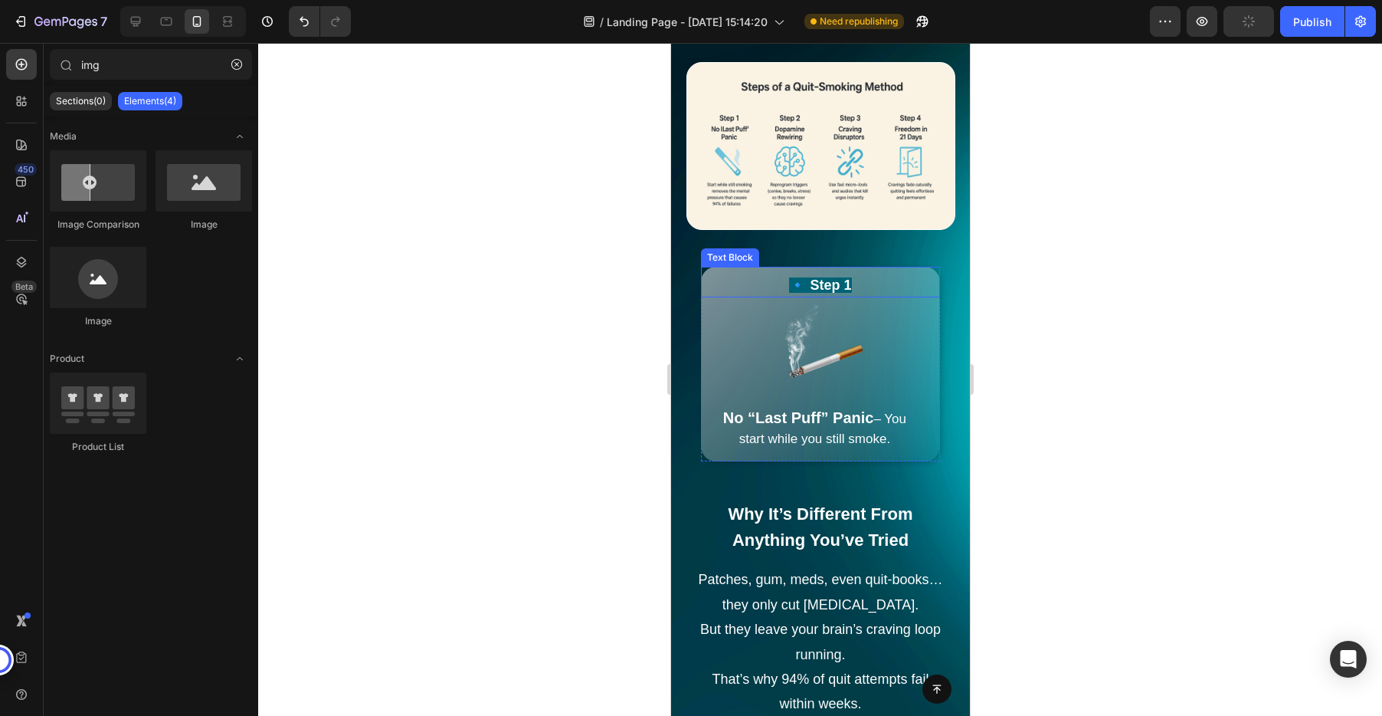
click at [726, 258] on div "Text Block" at bounding box center [729, 258] width 52 height 14
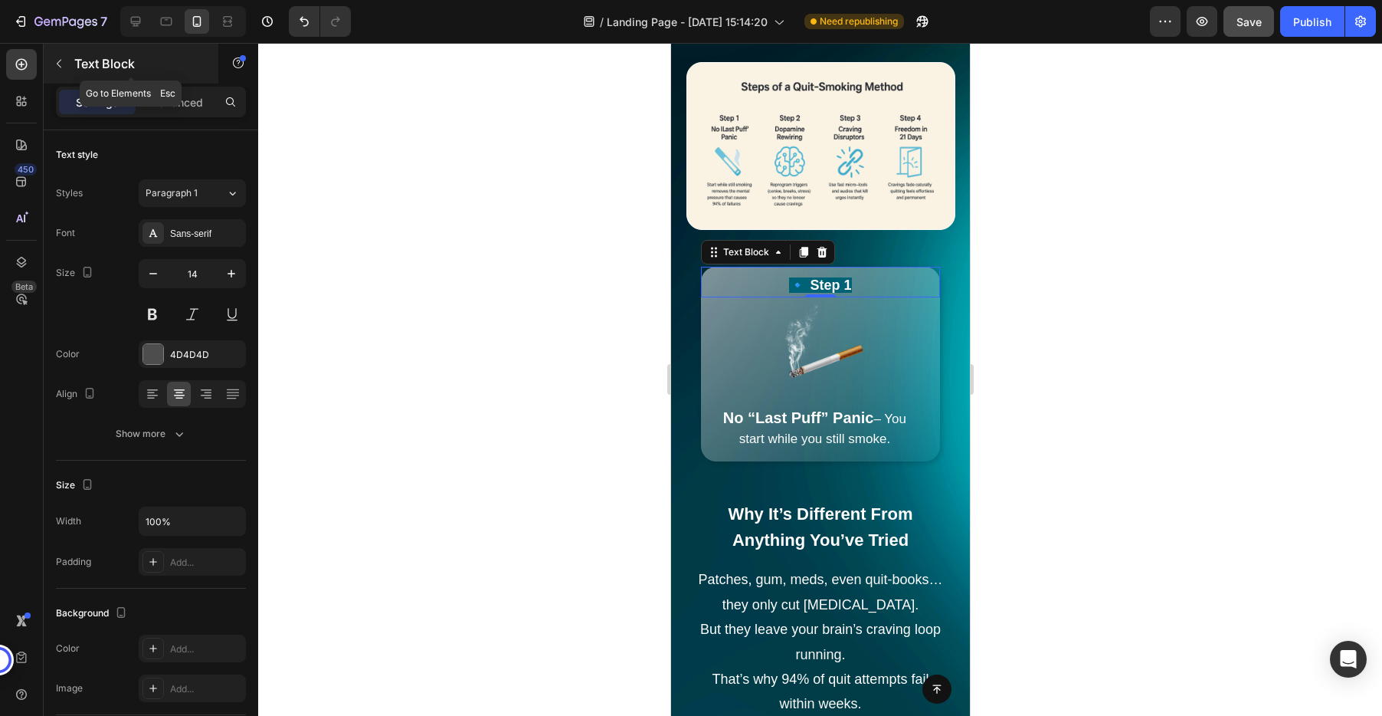
click at [55, 65] on icon "button" at bounding box center [59, 63] width 12 height 12
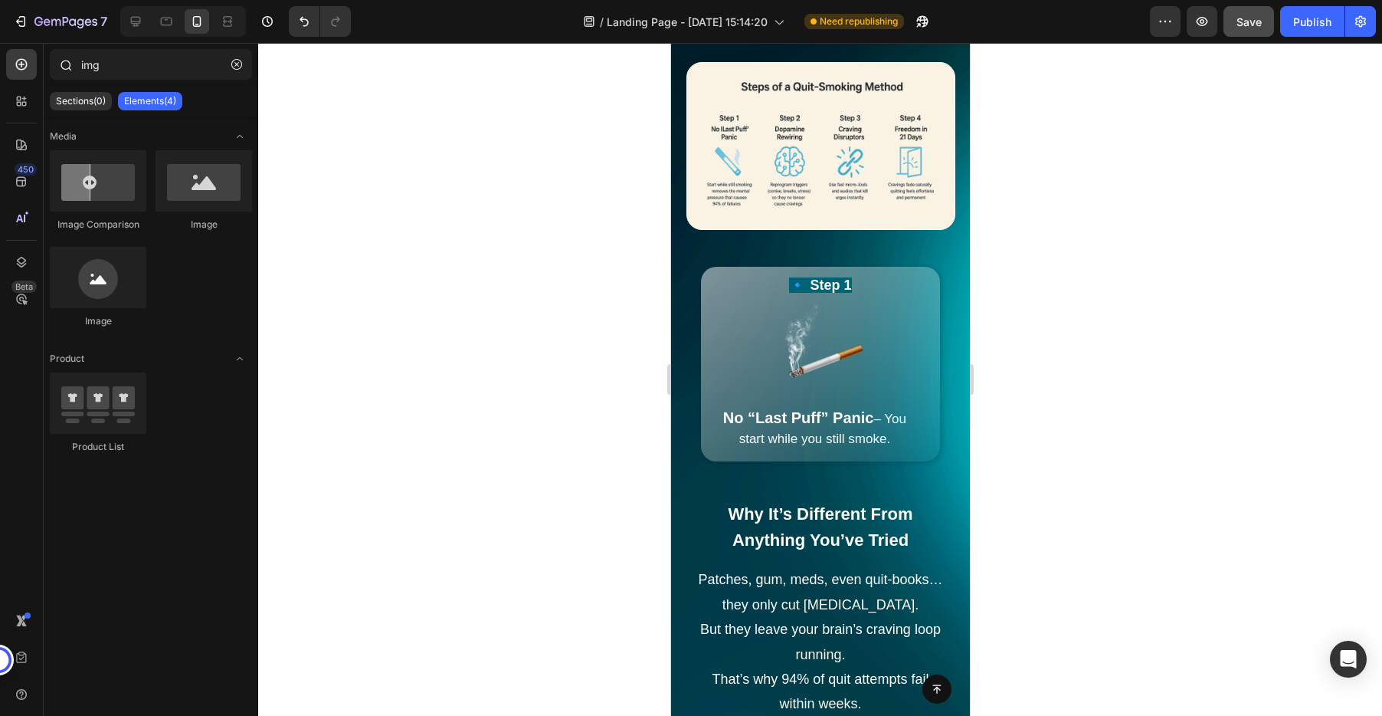
click at [53, 62] on div at bounding box center [65, 64] width 31 height 31
click at [27, 61] on icon at bounding box center [21, 64] width 15 height 15
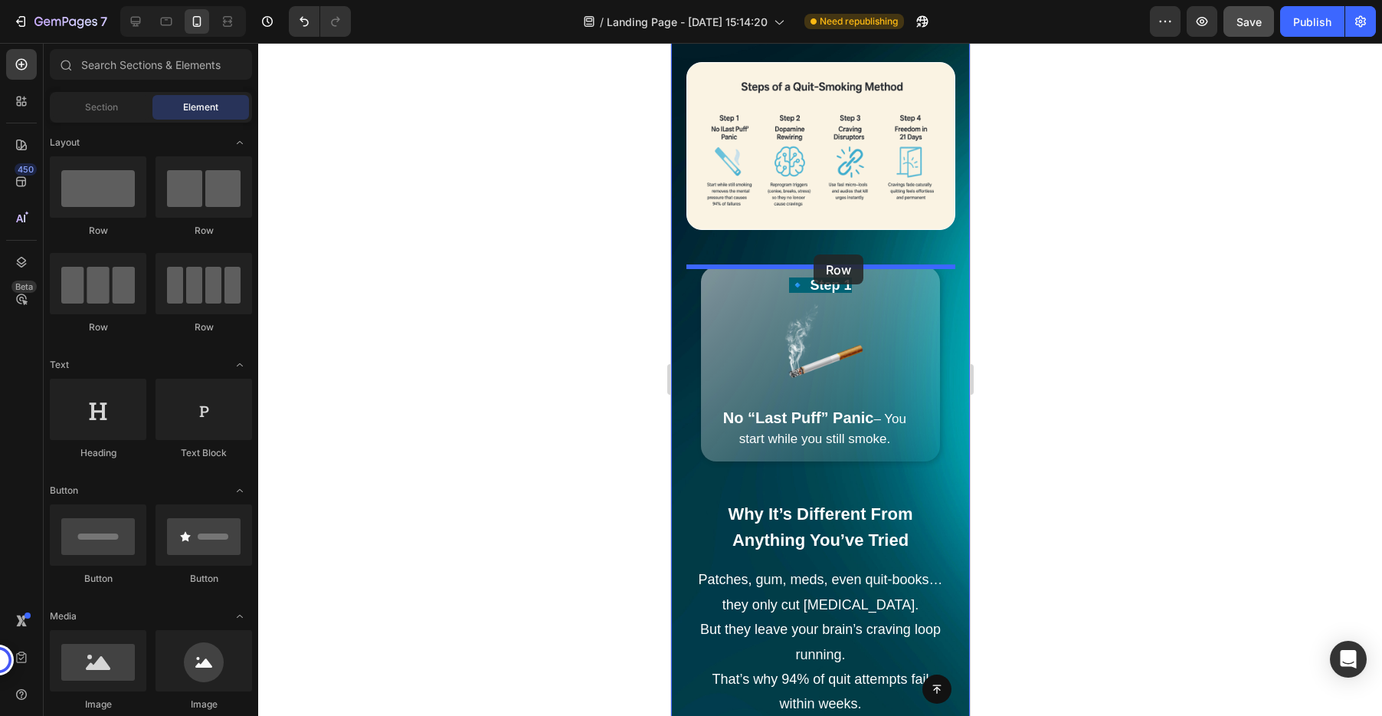
drag, startPoint x: 851, startPoint y: 241, endPoint x: 813, endPoint y: 254, distance: 40.7
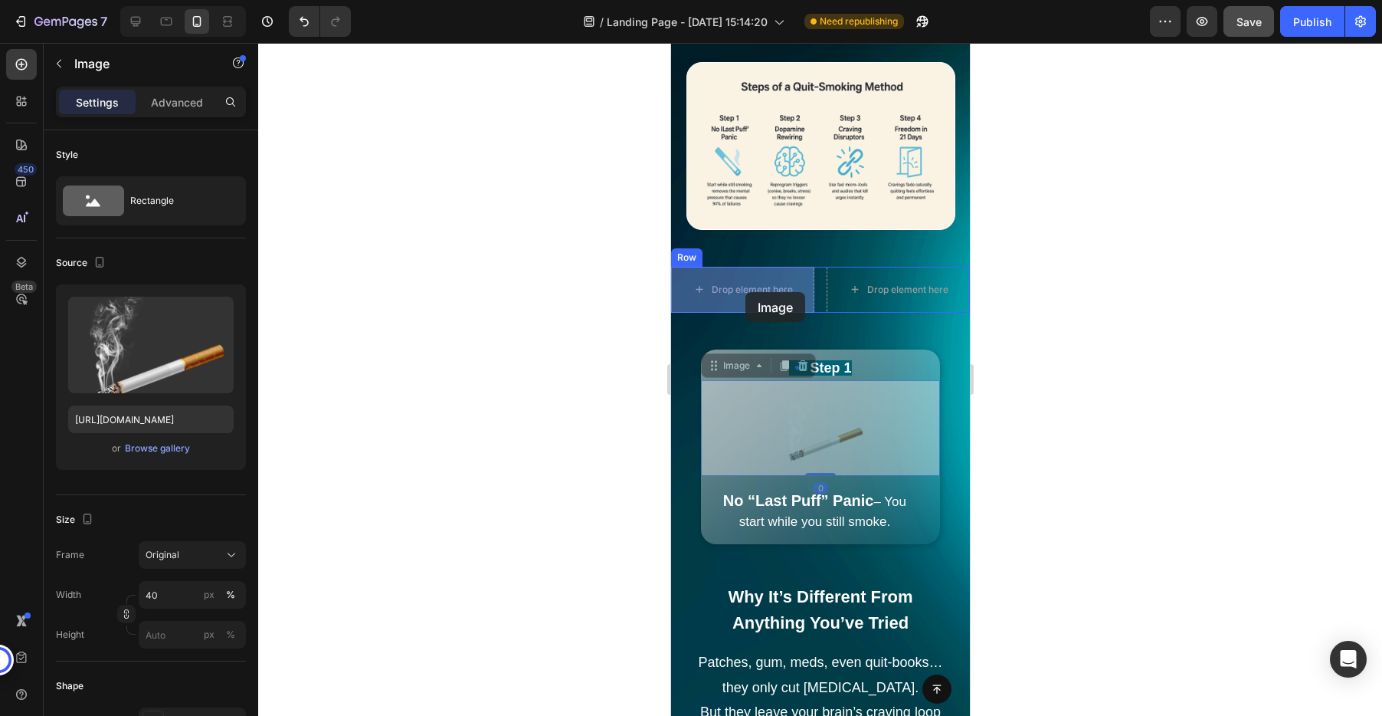
drag, startPoint x: 819, startPoint y: 445, endPoint x: 745, endPoint y: 293, distance: 169.6
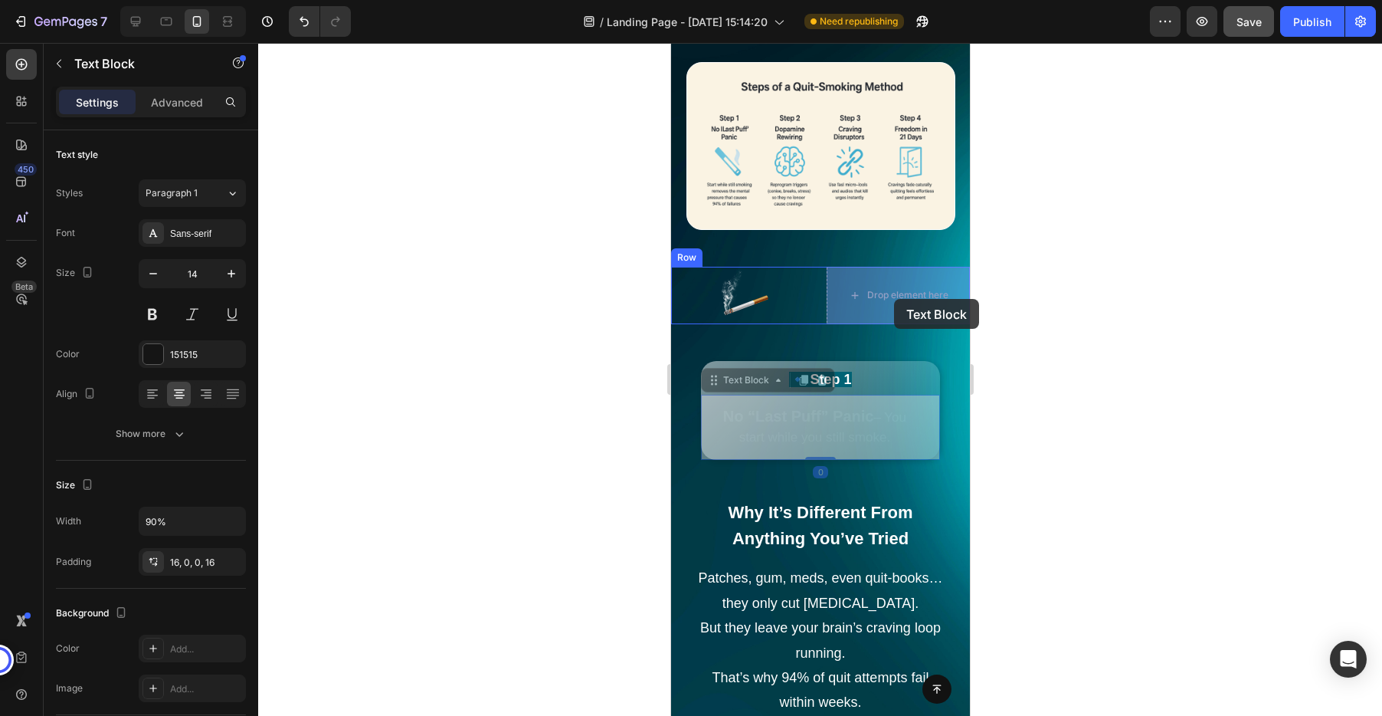
drag, startPoint x: 820, startPoint y: 427, endPoint x: 893, endPoint y: 299, distance: 148.2
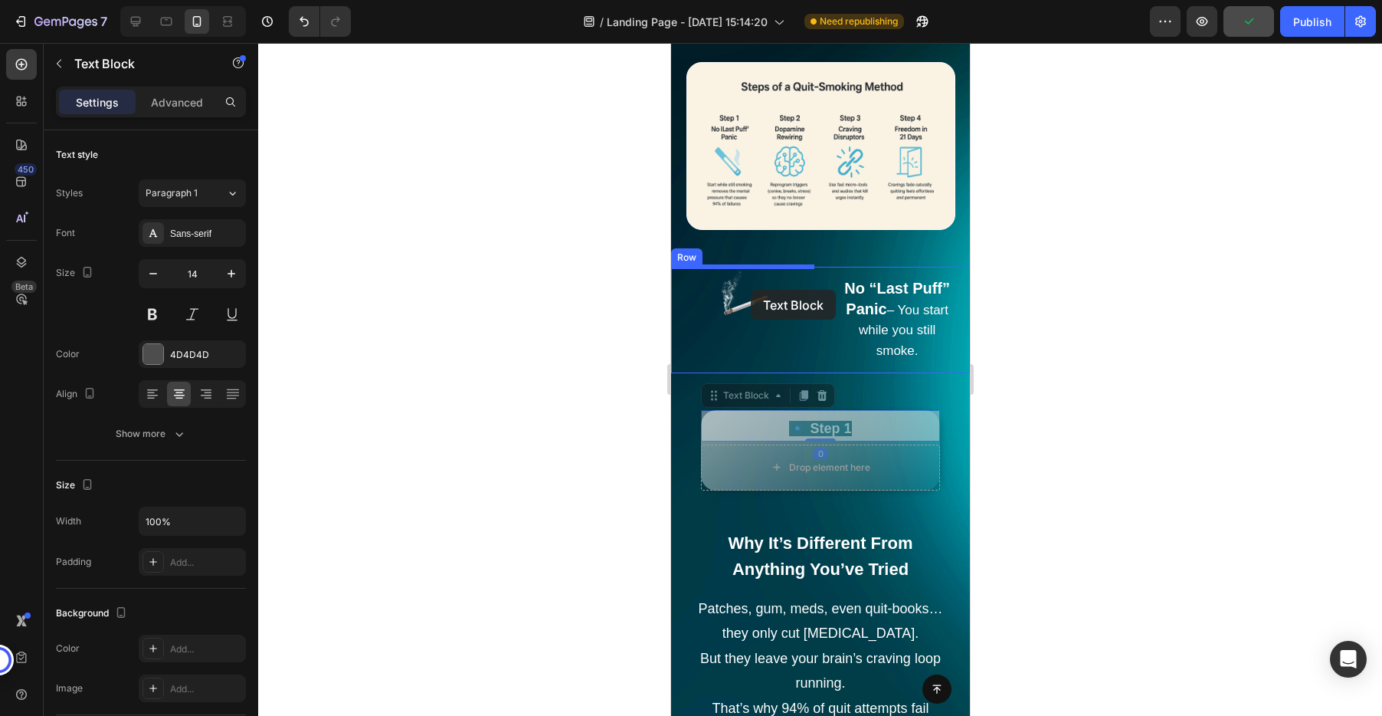
drag, startPoint x: 828, startPoint y: 427, endPoint x: 750, endPoint y: 290, distance: 157.8
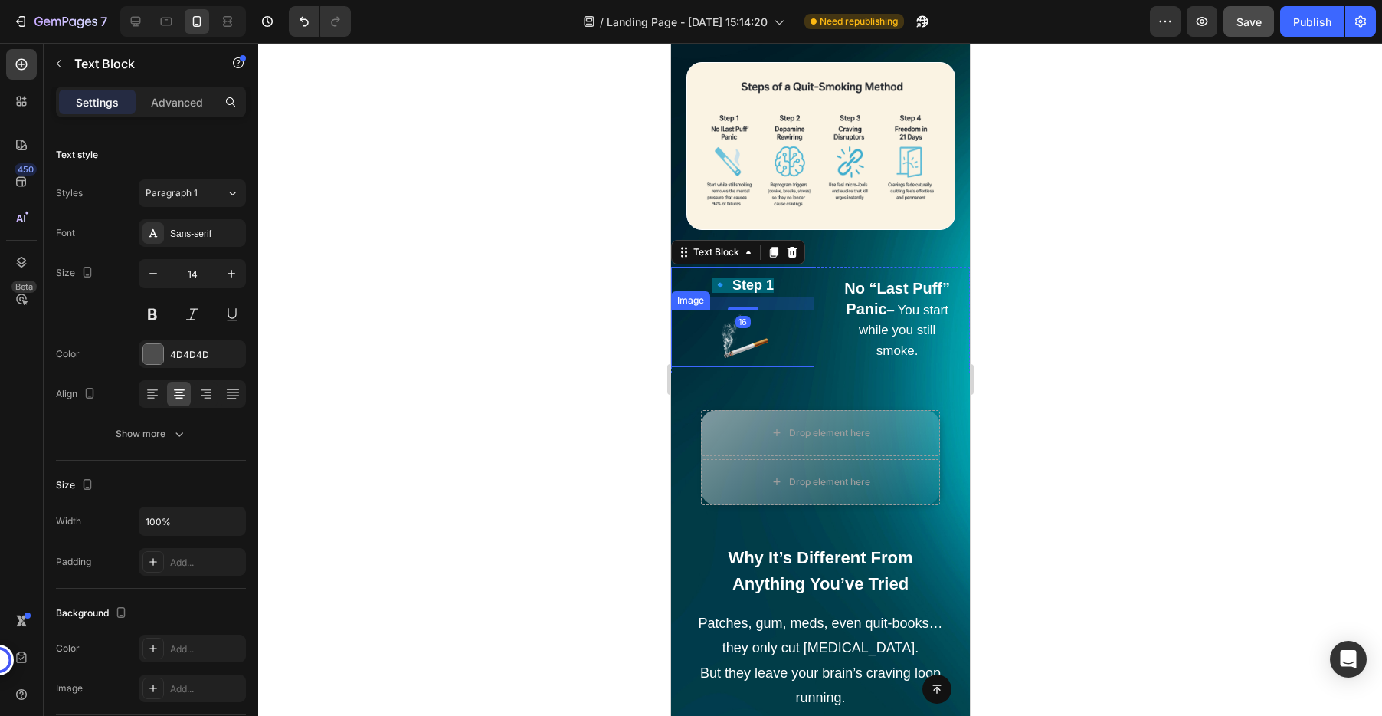
click at [807, 342] on div at bounding box center [741, 337] width 143 height 57
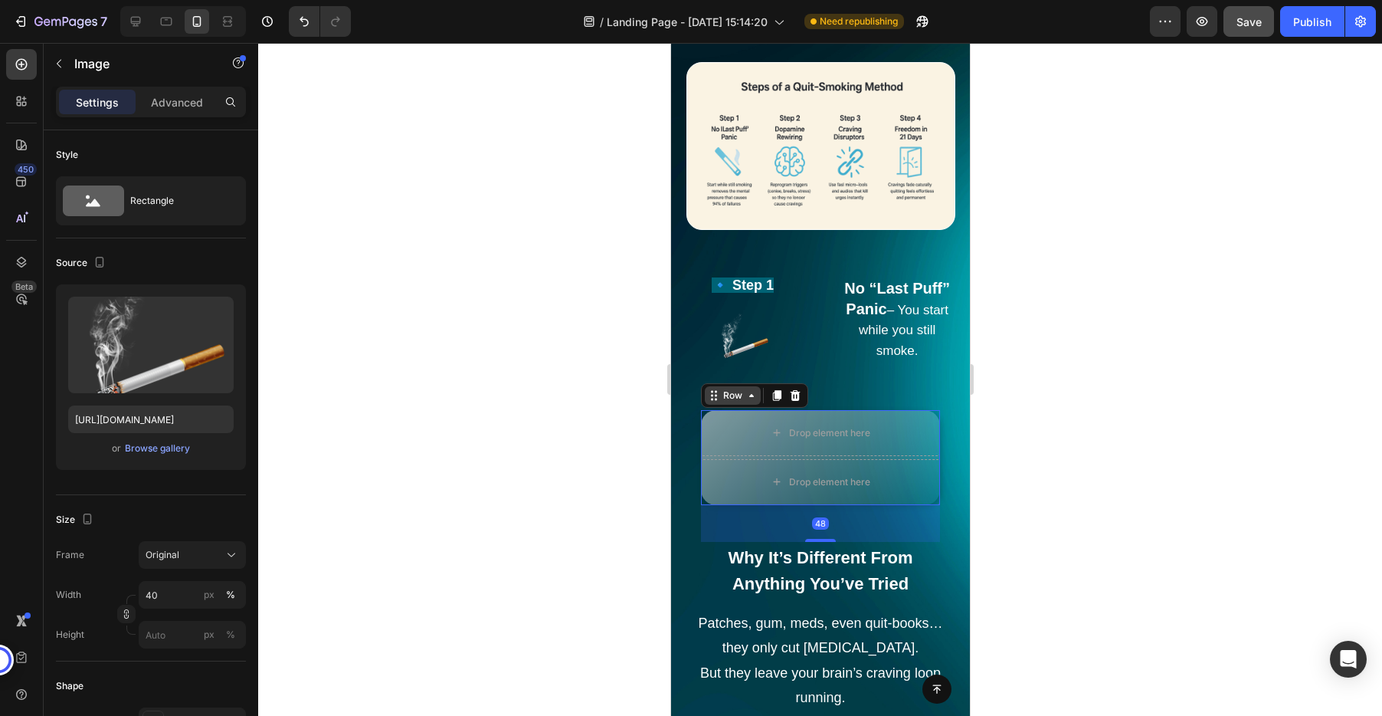
click at [720, 399] on div "Row" at bounding box center [731, 395] width 25 height 14
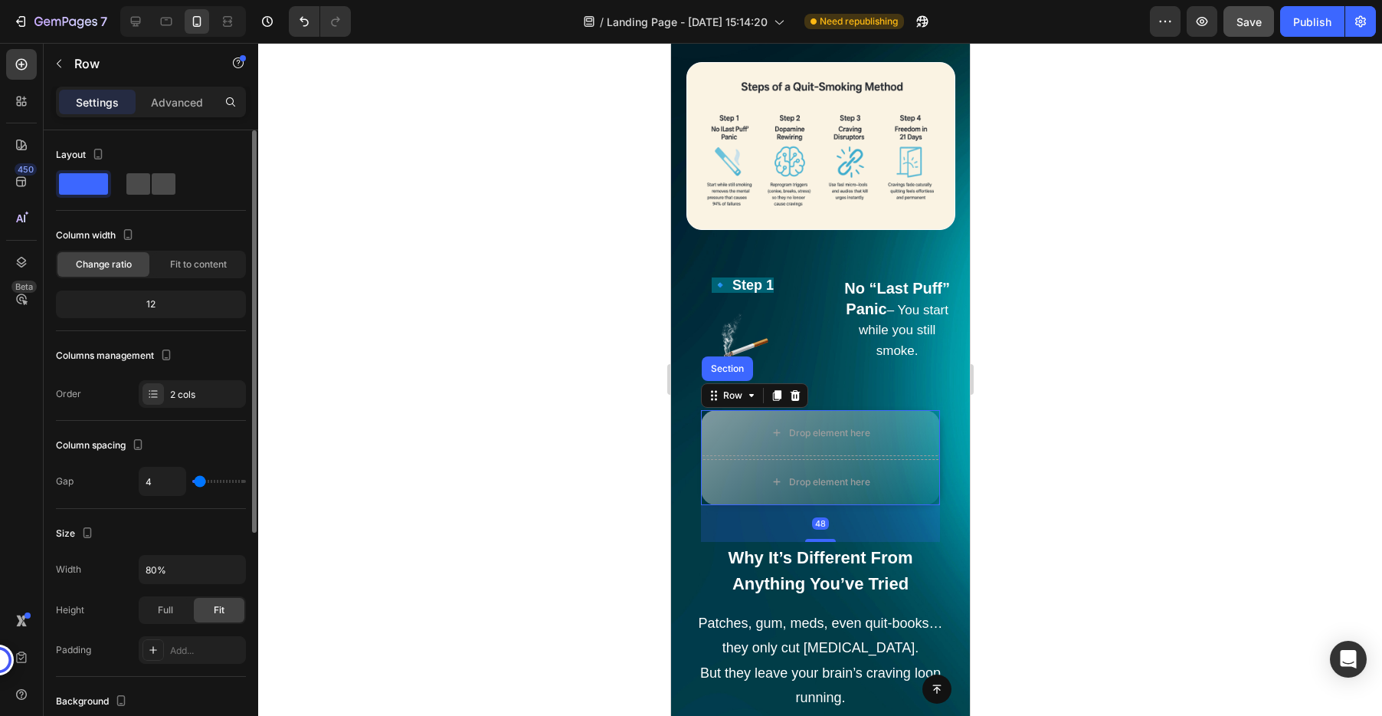
click at [152, 188] on span at bounding box center [164, 183] width 24 height 21
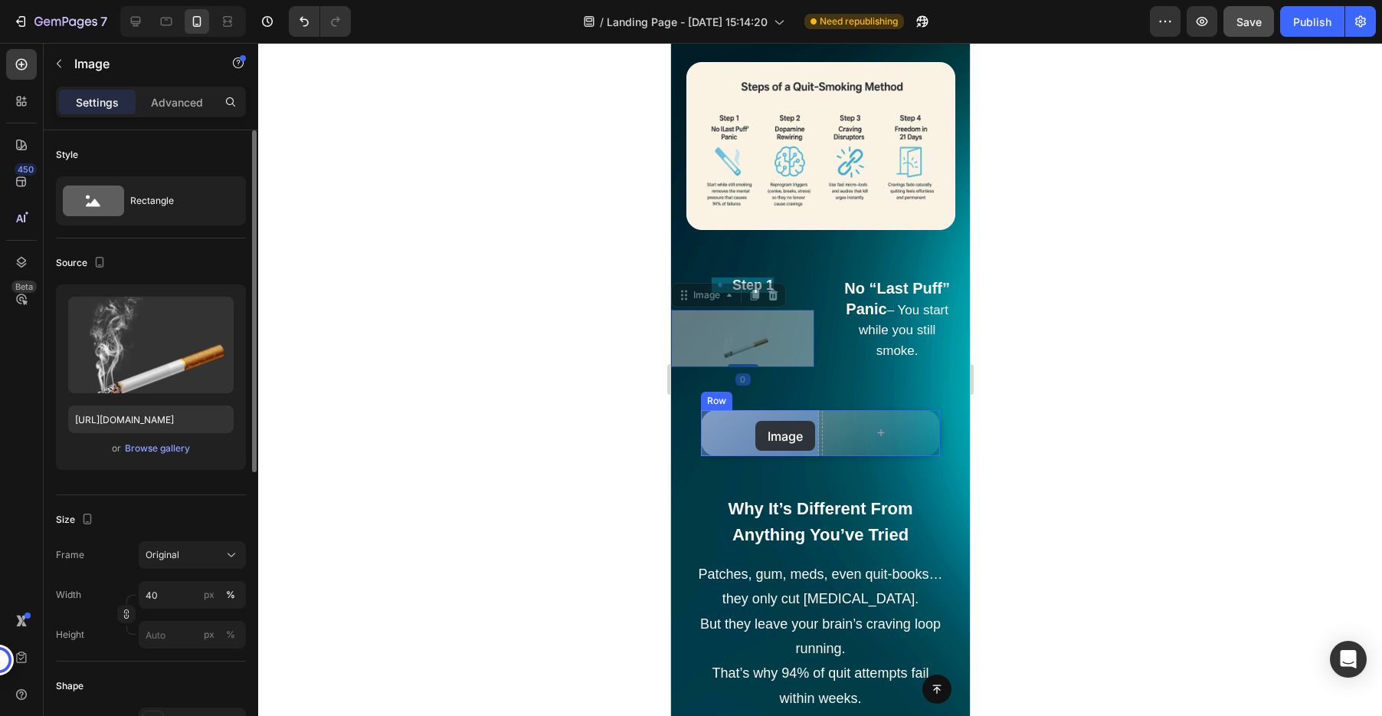
drag, startPoint x: 752, startPoint y: 344, endPoint x: 755, endPoint y: 421, distance: 76.6
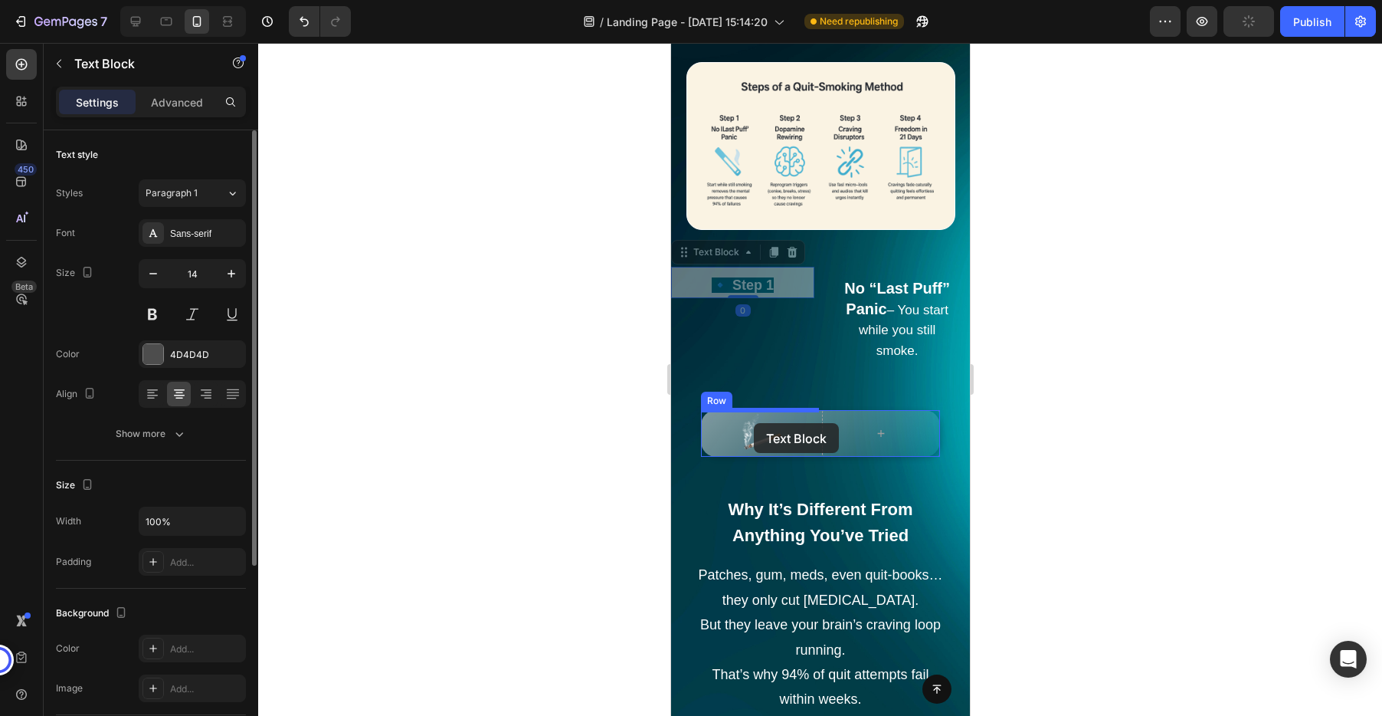
drag, startPoint x: 748, startPoint y: 288, endPoint x: 753, endPoint y: 424, distance: 136.4
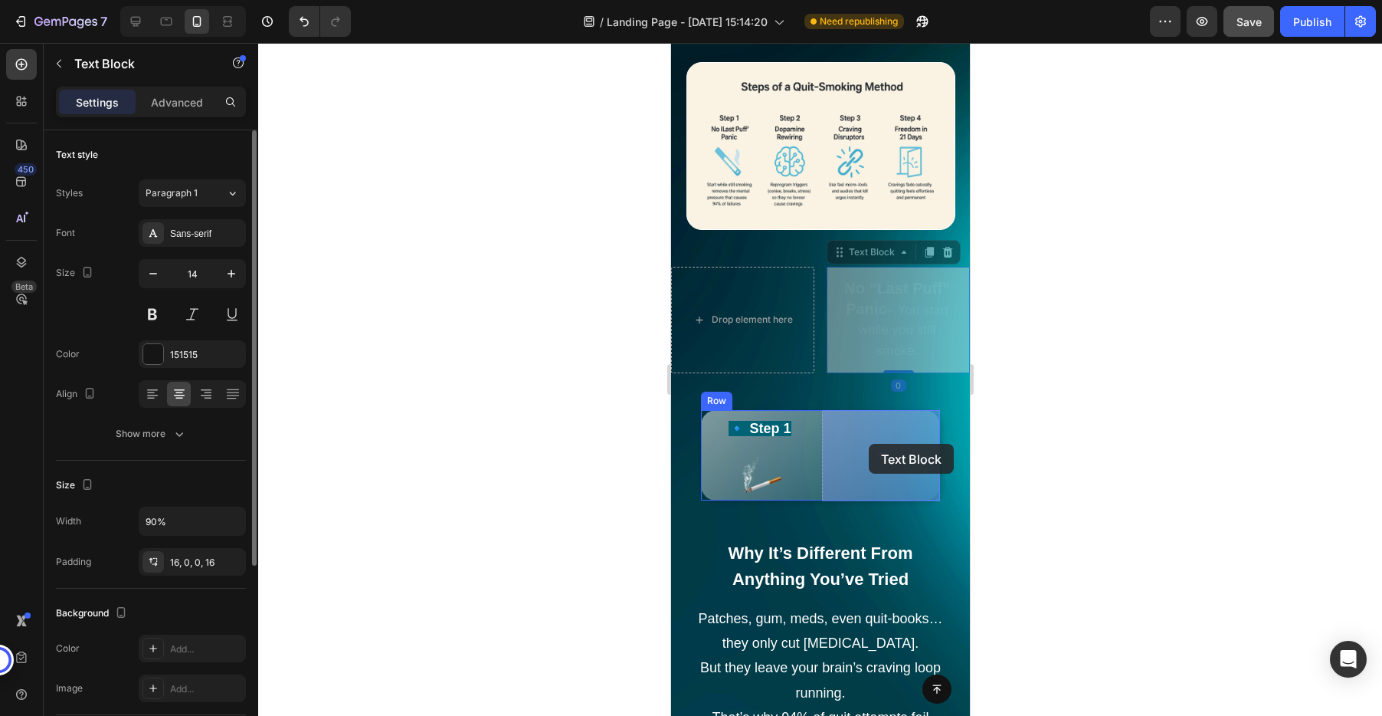
drag, startPoint x: 873, startPoint y: 290, endPoint x: 868, endPoint y: 444, distance: 154.1
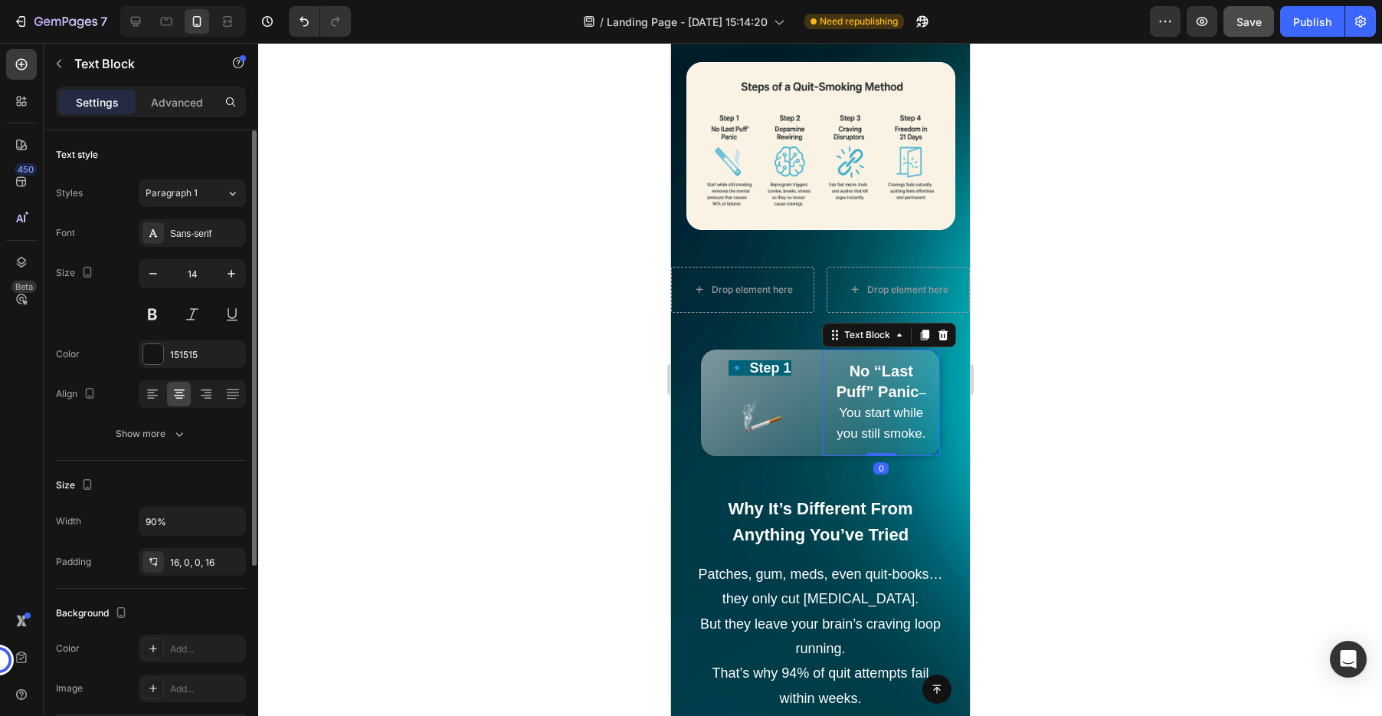
click at [1279, 346] on div at bounding box center [820, 379] width 1124 height 673
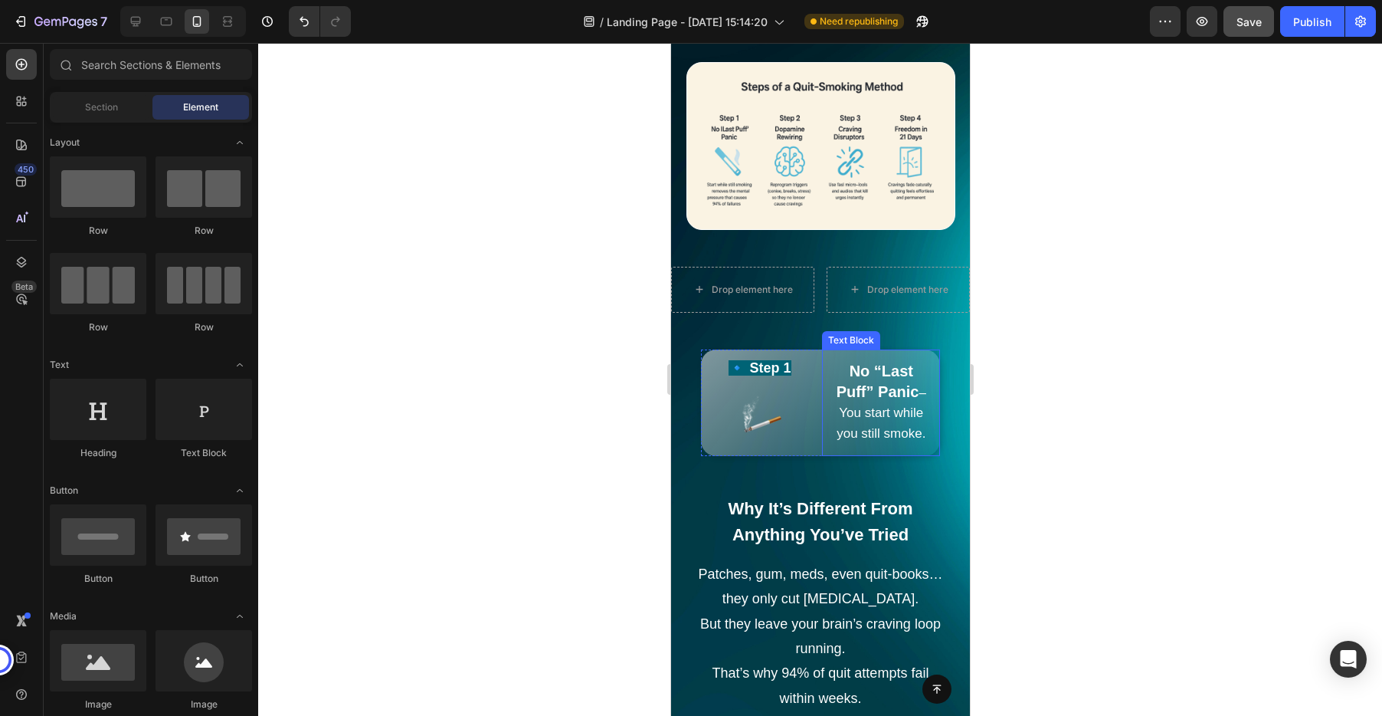
click at [886, 418] on span "– You start while you still smoke." at bounding box center [881, 412] width 90 height 54
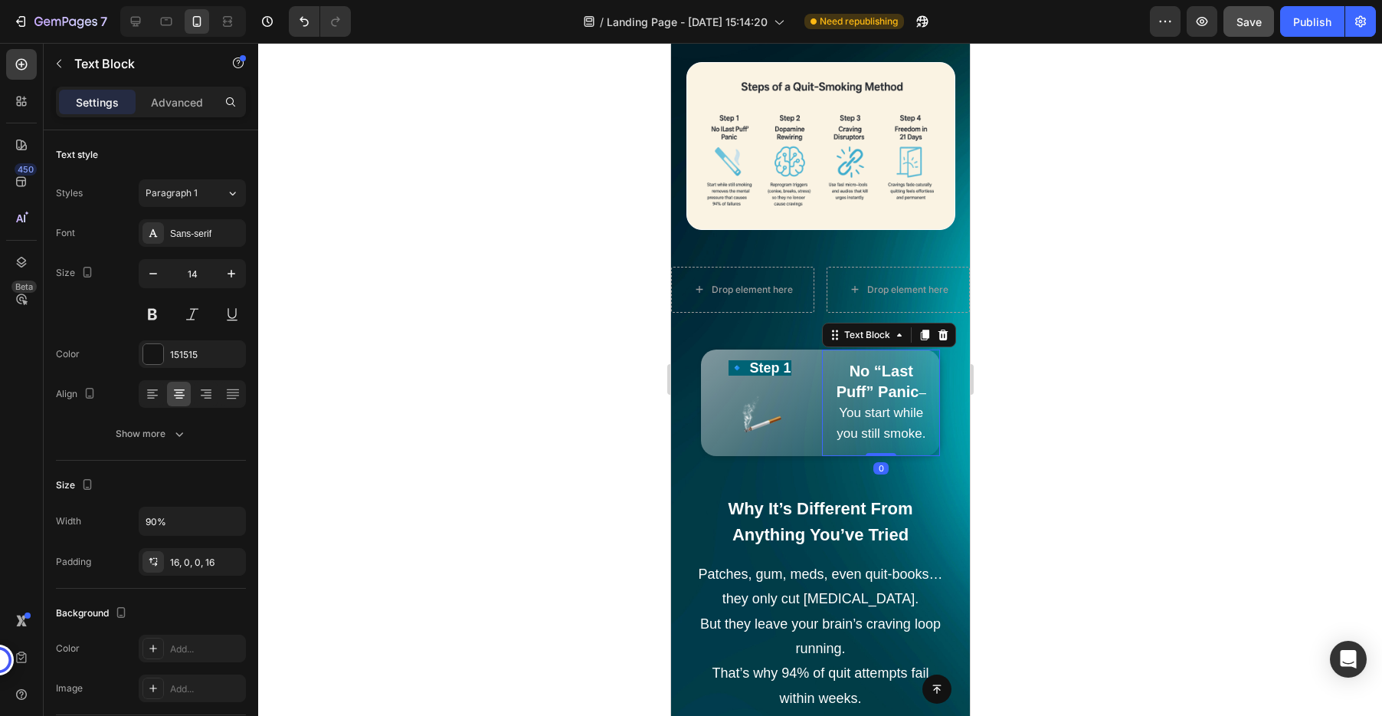
click at [822, 411] on div "No “Last Puff” Panic – You start while you still smoke." at bounding box center [874, 396] width 106 height 94
click at [1000, 401] on div at bounding box center [820, 379] width 1124 height 673
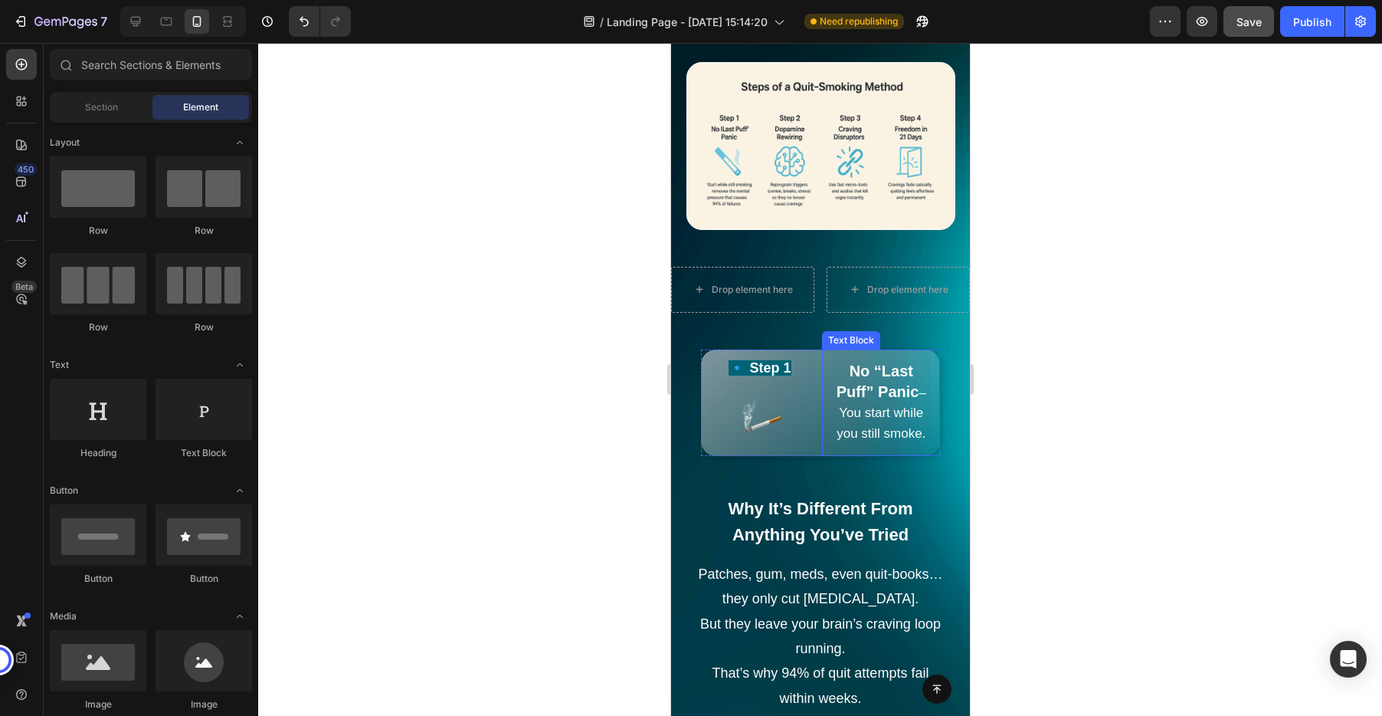
click at [901, 410] on span "– You start while you still smoke." at bounding box center [881, 412] width 90 height 54
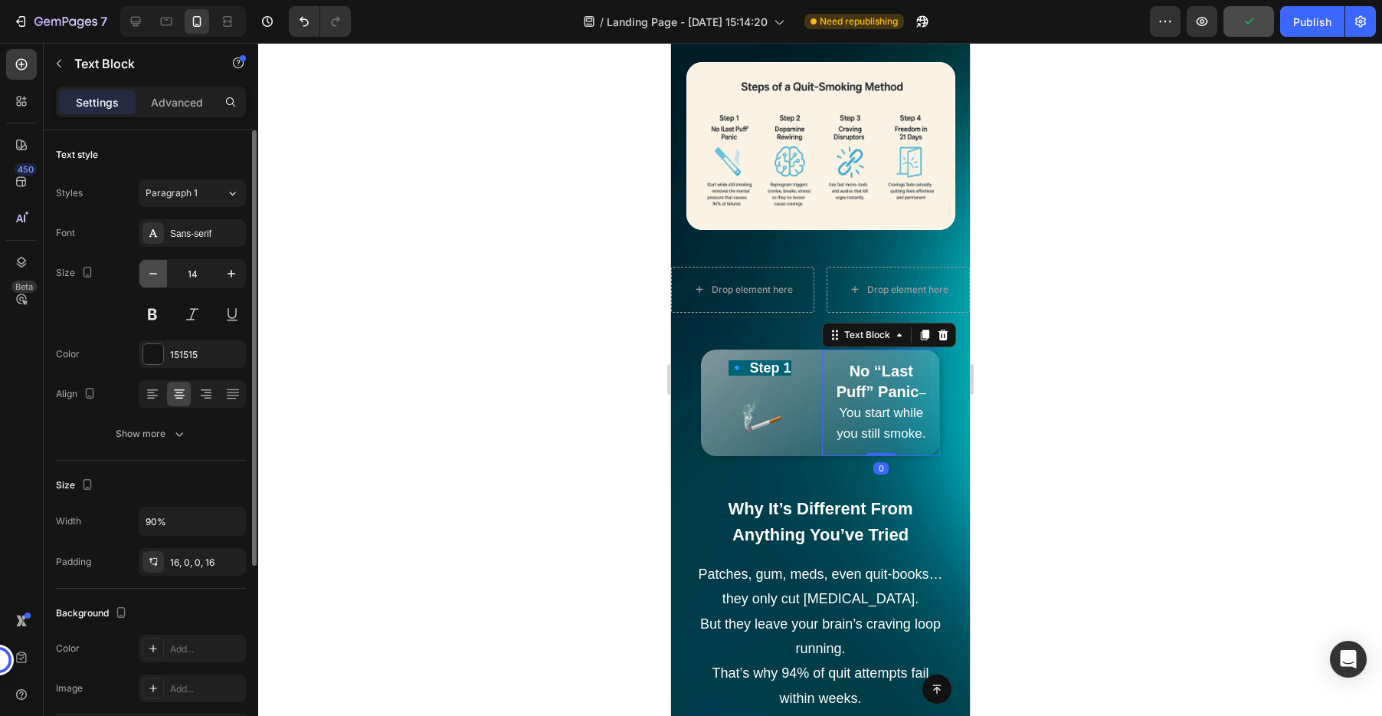
click at [155, 271] on icon "button" at bounding box center [153, 273] width 15 height 15
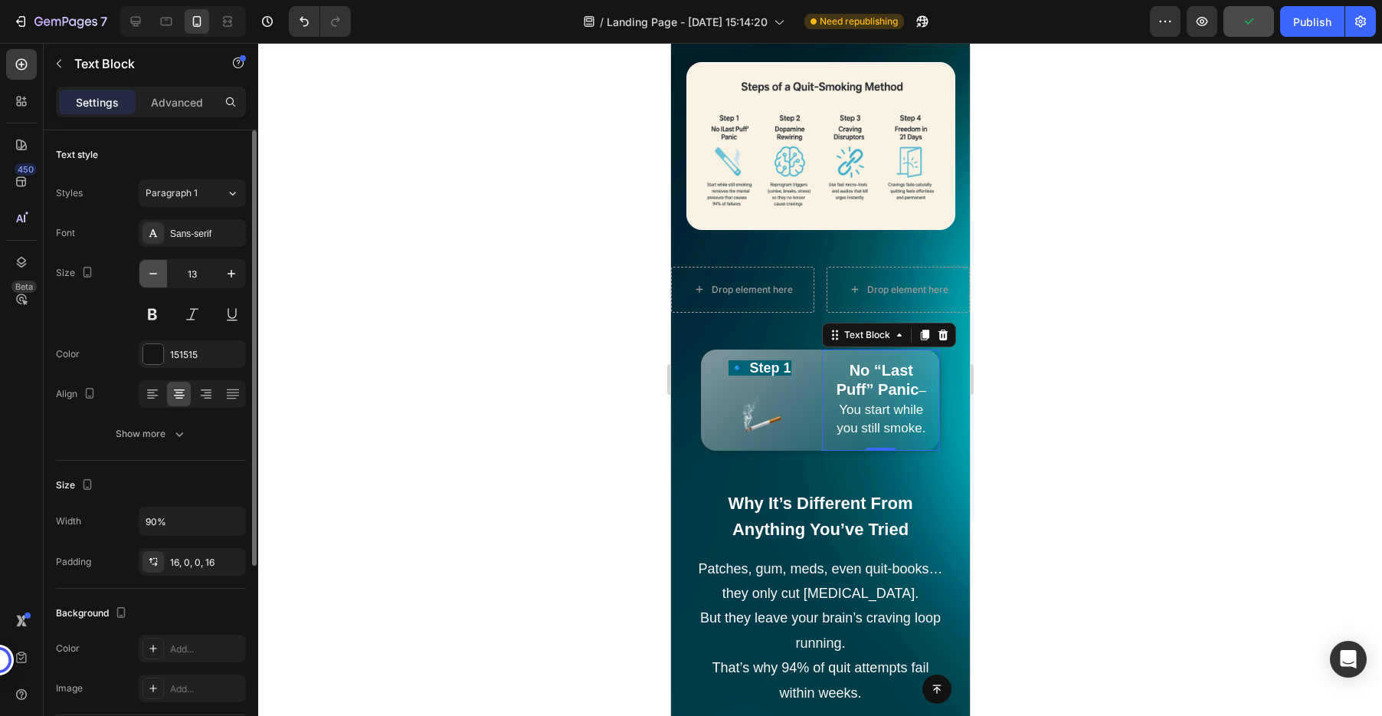
click at [155, 271] on icon "button" at bounding box center [153, 273] width 15 height 15
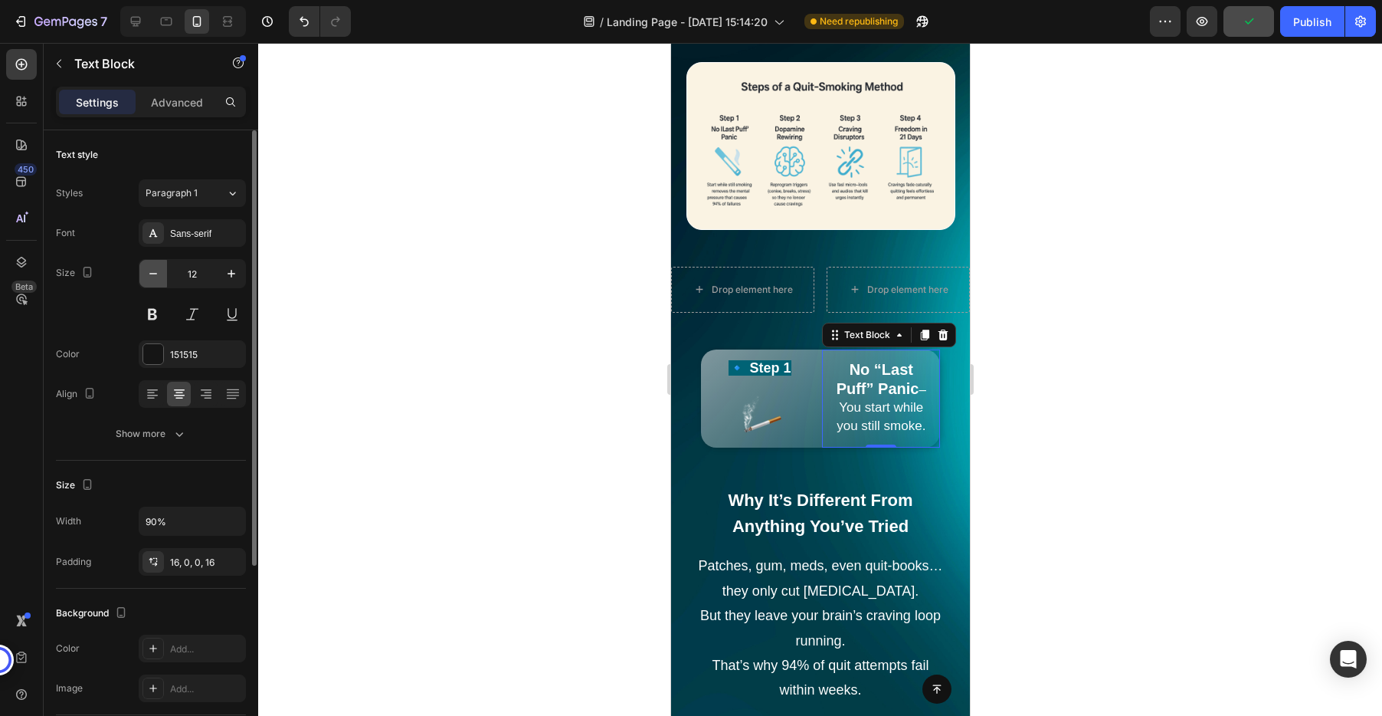
click at [155, 271] on icon "button" at bounding box center [153, 273] width 15 height 15
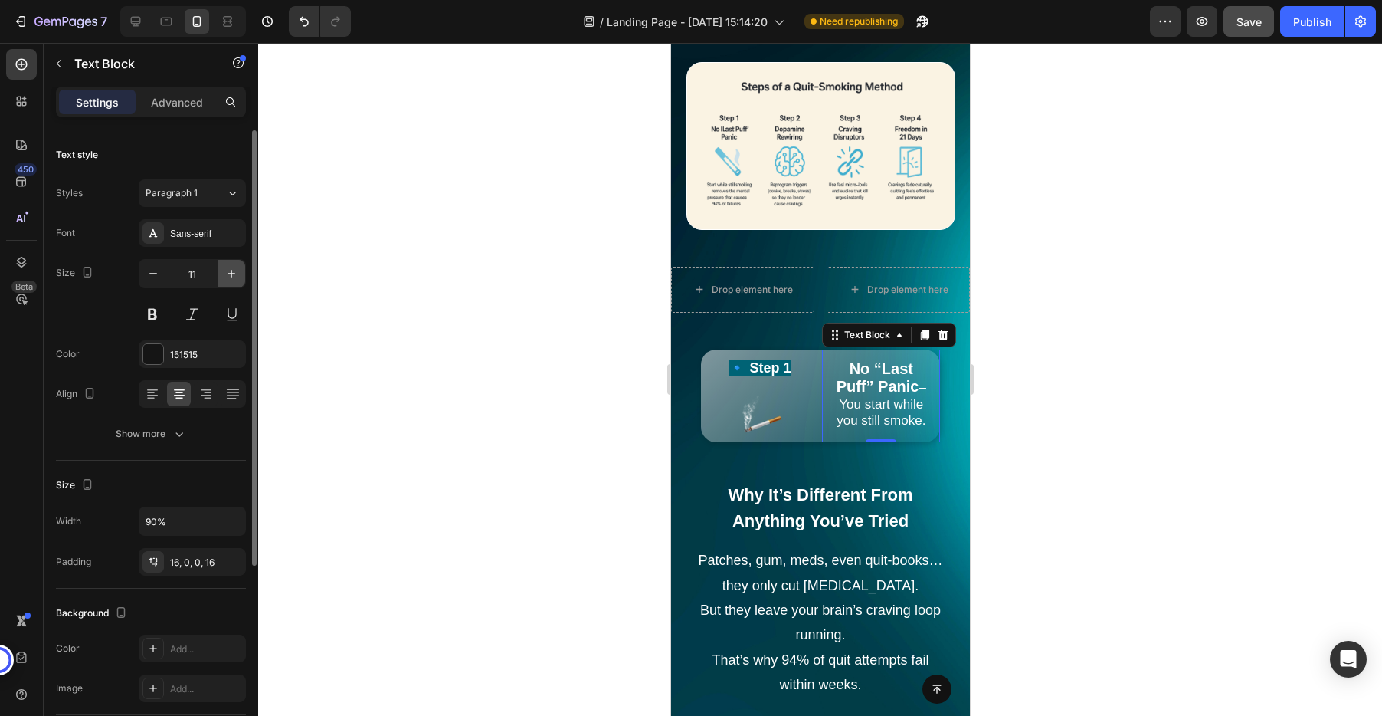
click at [226, 278] on icon "button" at bounding box center [231, 273] width 15 height 15
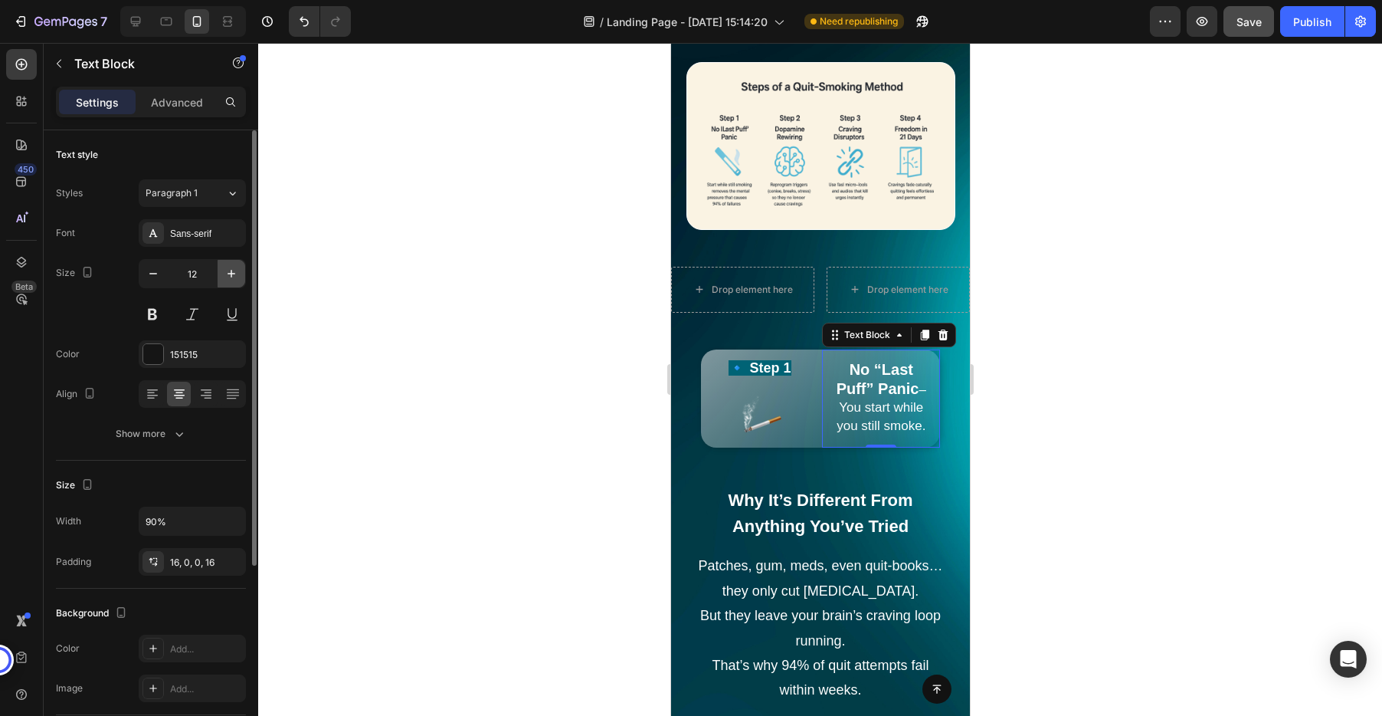
click at [226, 278] on icon "button" at bounding box center [231, 273] width 15 height 15
type input "13"
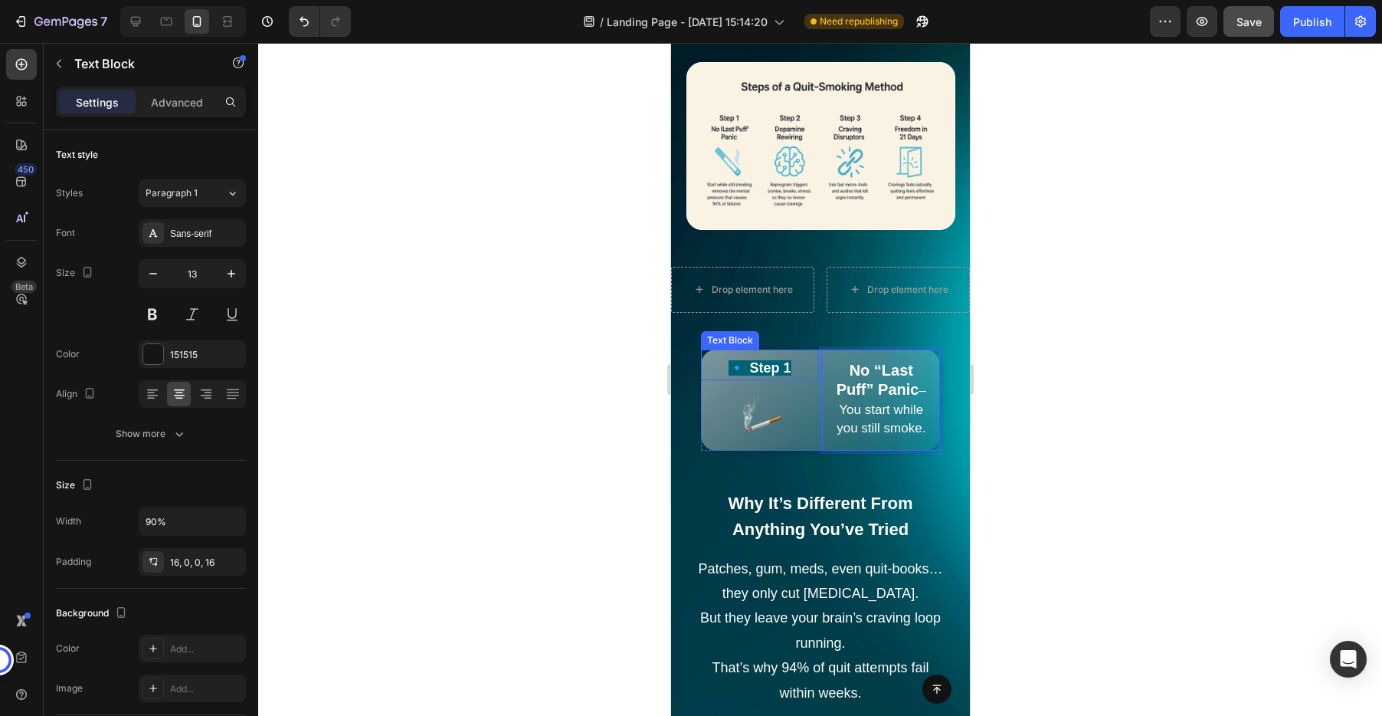
click at [717, 342] on div "Text Block" at bounding box center [729, 340] width 52 height 14
click at [713, 408] on div at bounding box center [759, 415] width 118 height 47
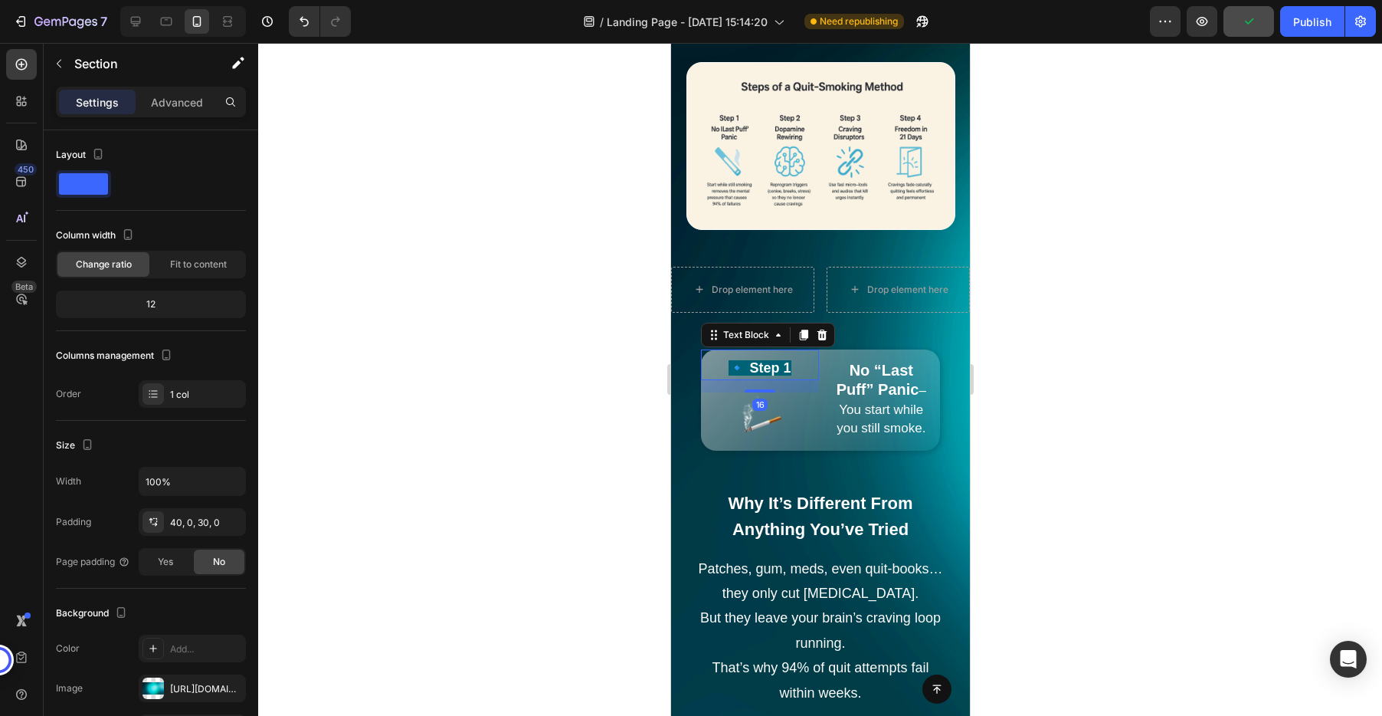
click at [719, 346] on div "Text Block" at bounding box center [767, 335] width 134 height 25
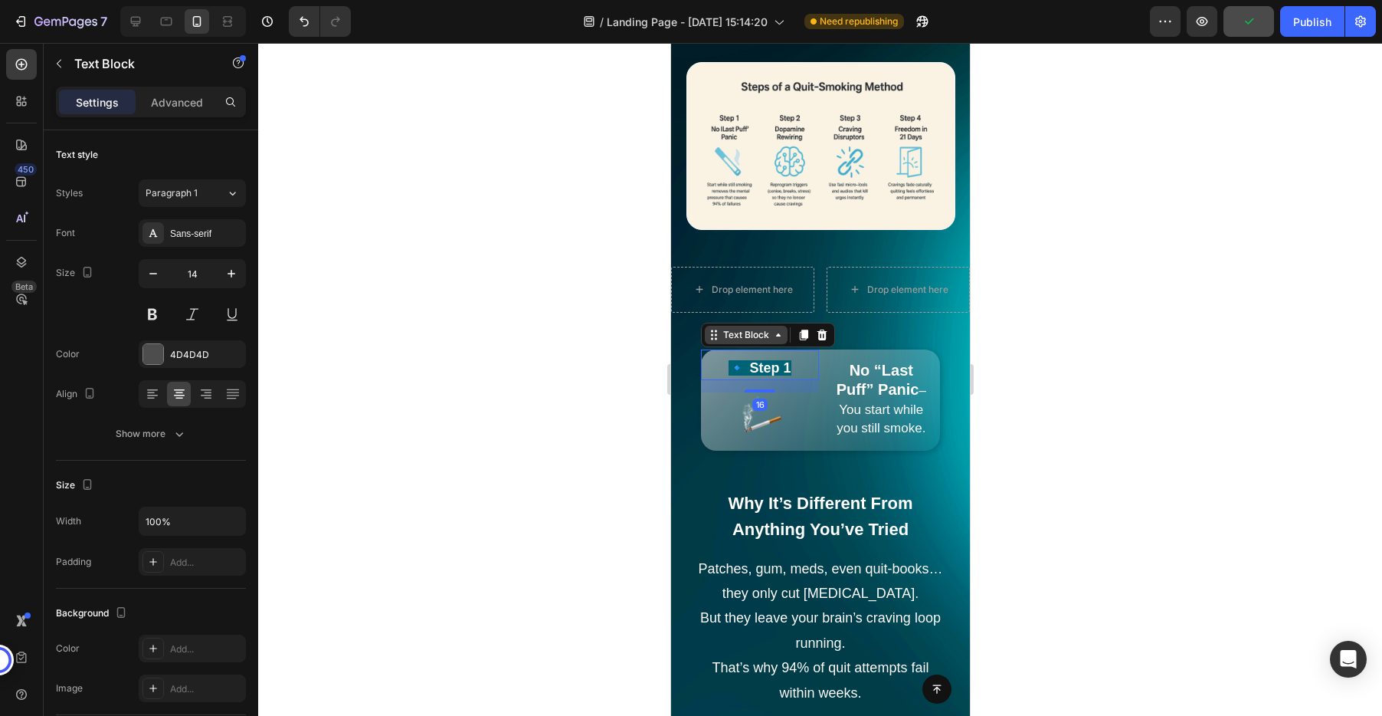
click at [718, 336] on icon at bounding box center [713, 335] width 12 height 12
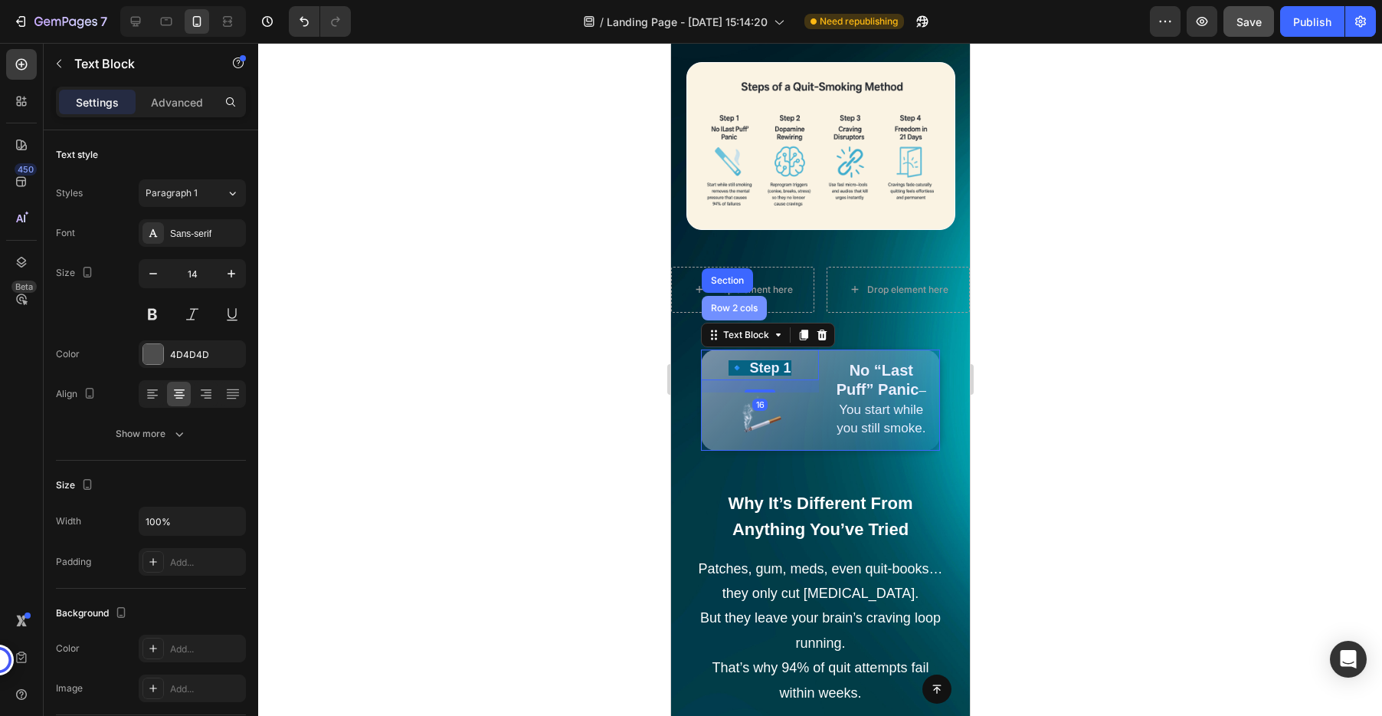
click at [722, 313] on div "Row 2 cols" at bounding box center [733, 308] width 65 height 25
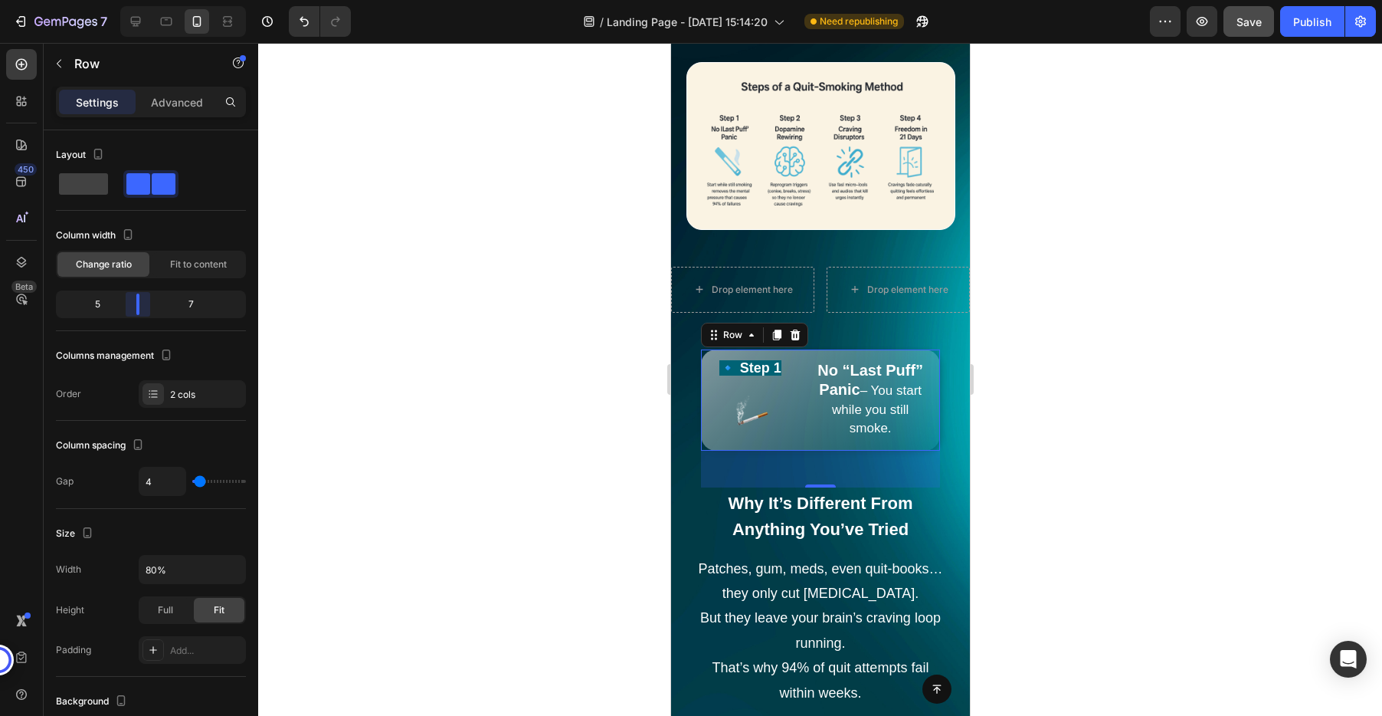
drag, startPoint x: 152, startPoint y: 309, endPoint x: 136, endPoint y: 306, distance: 15.6
click at [136, 0] on body "7 Version history / Landing Page - Aug 8, 15:14:20 Need republishing Preview Sa…" at bounding box center [691, 0] width 1382 height 0
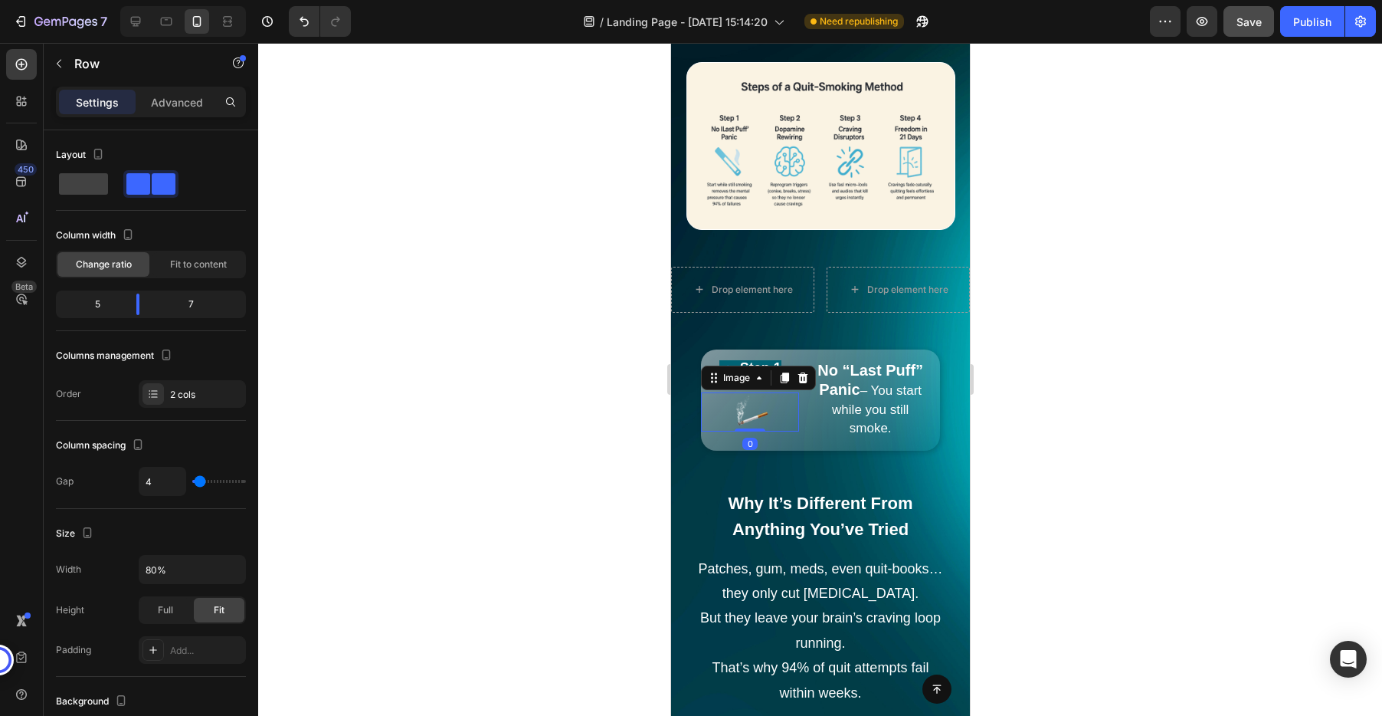
click at [750, 418] on img at bounding box center [749, 411] width 39 height 39
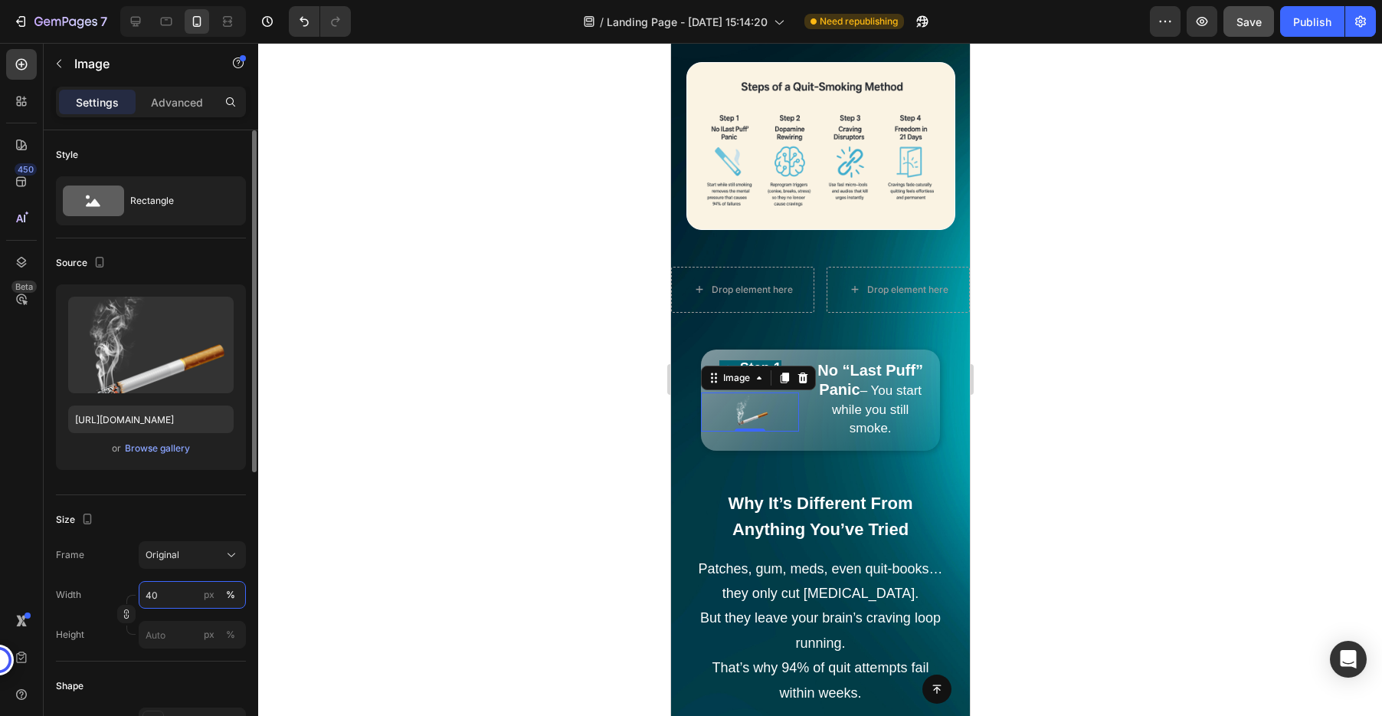
click at [156, 597] on input "40" at bounding box center [192, 595] width 107 height 28
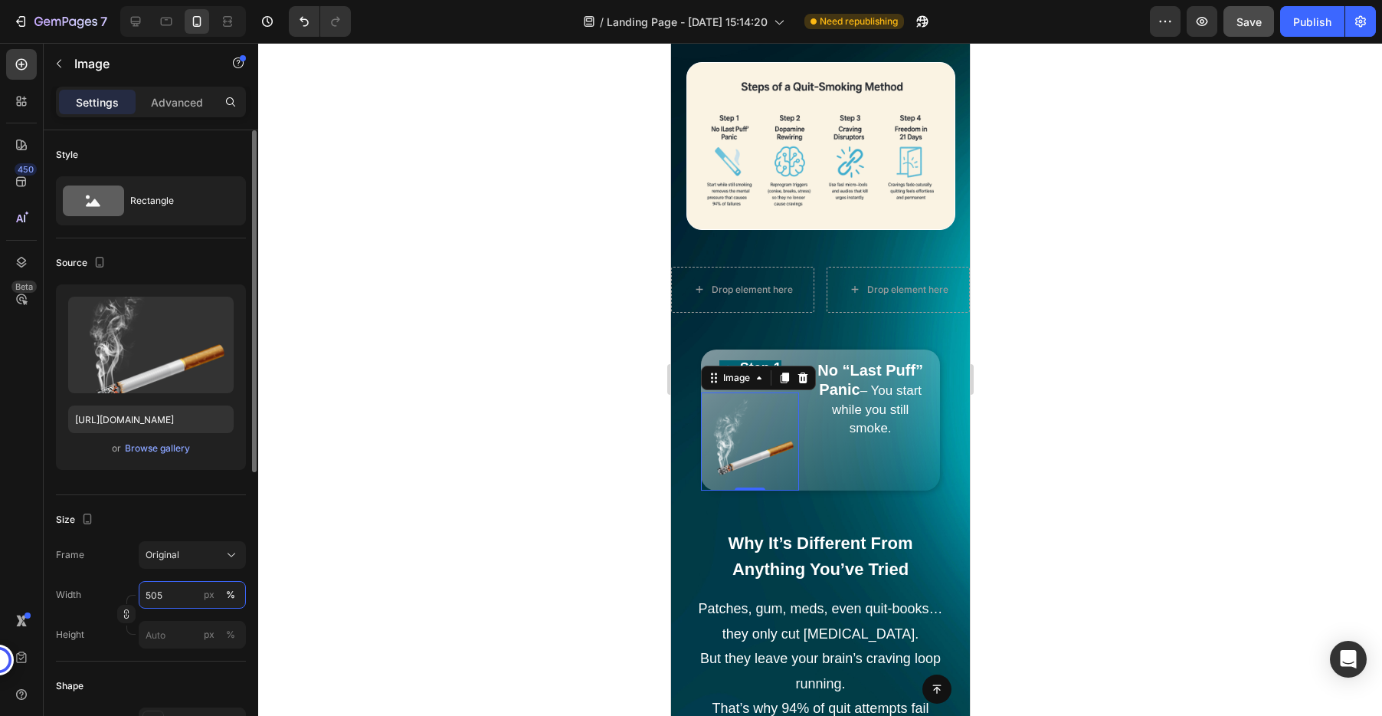
type input "50"
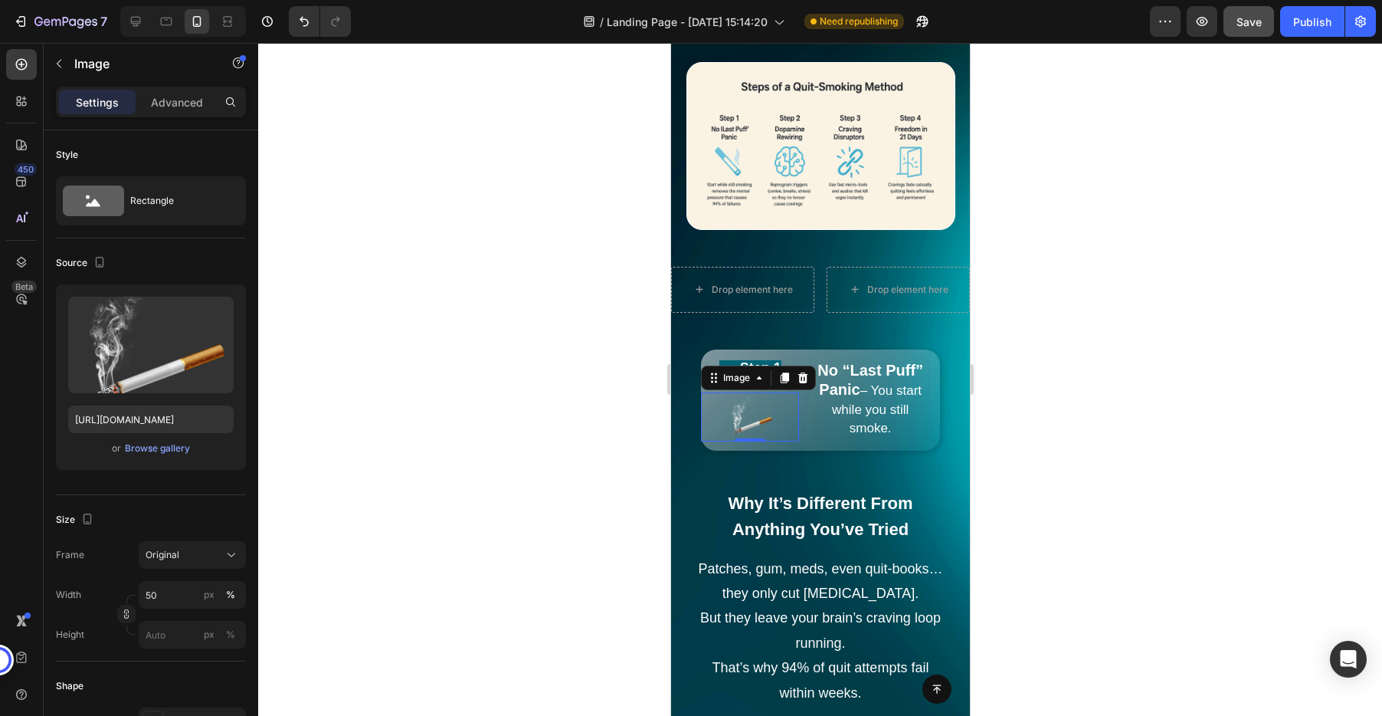
click at [1166, 363] on div at bounding box center [820, 379] width 1124 height 673
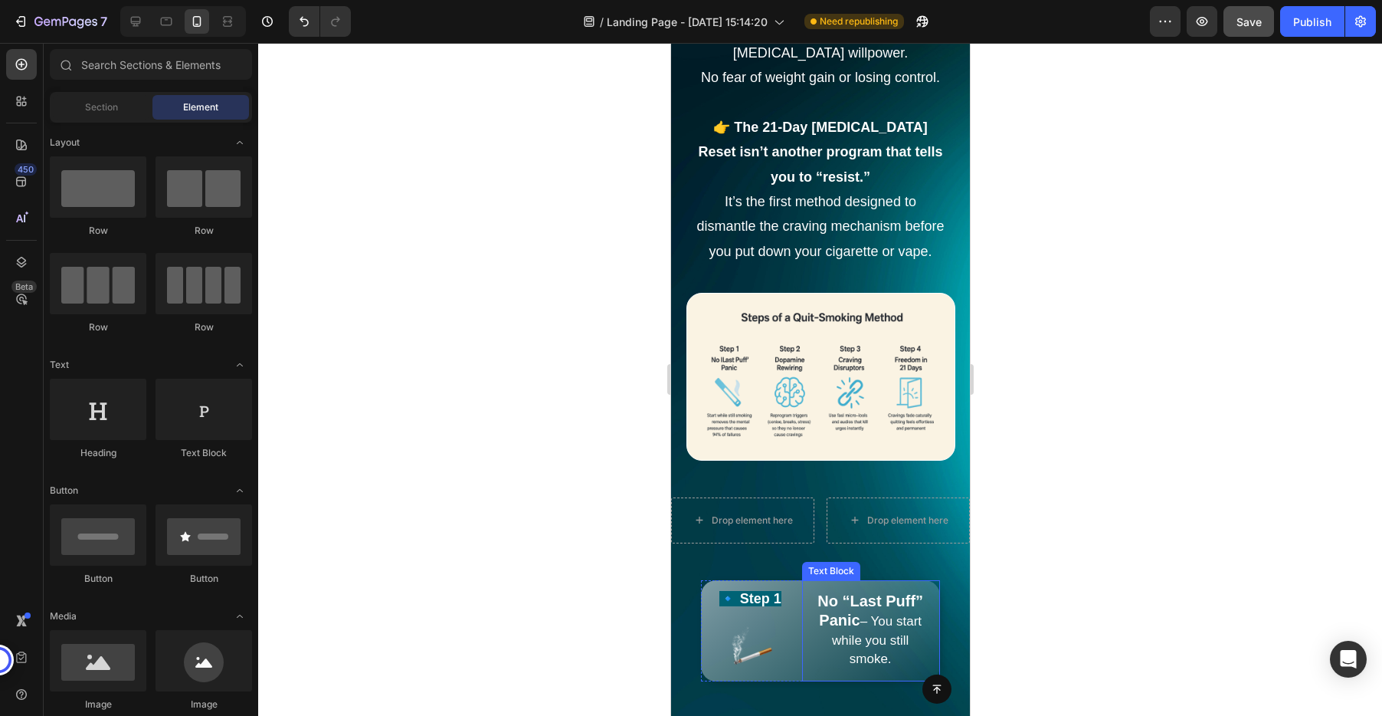
scroll to position [2439, 0]
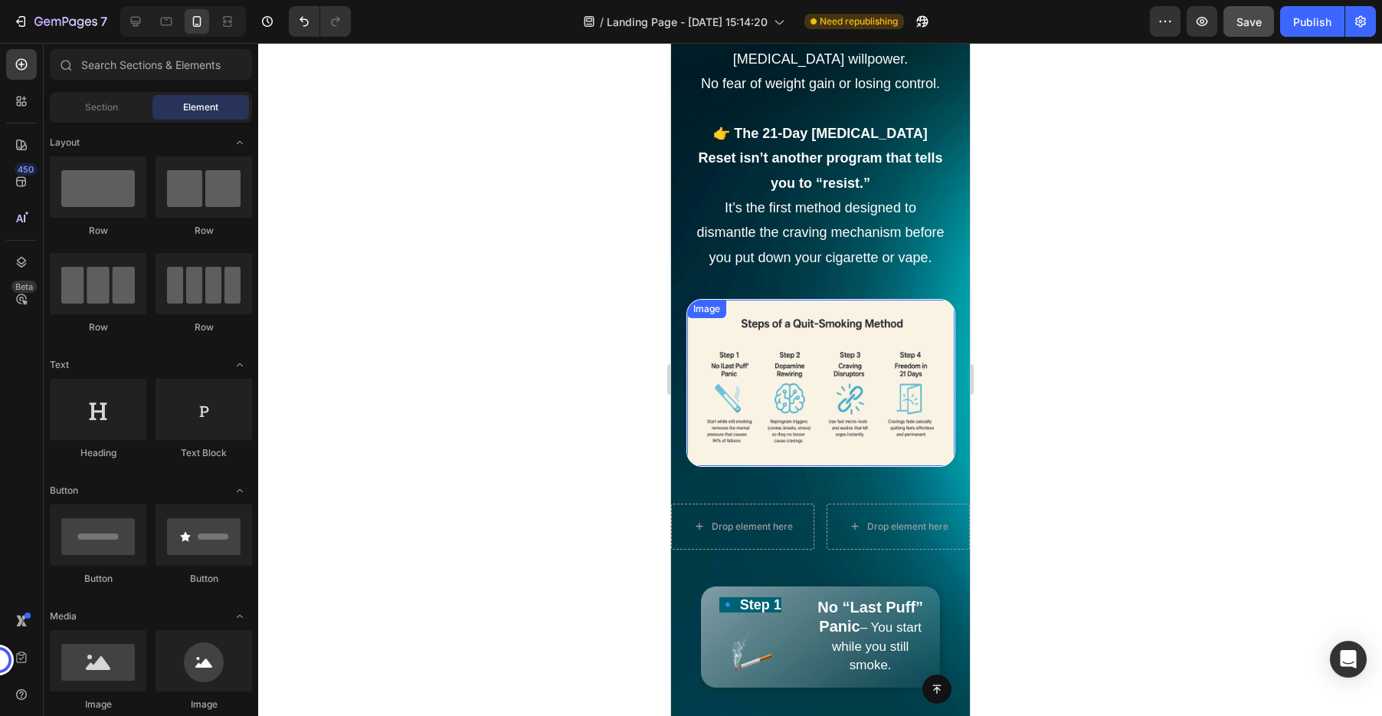
click at [848, 372] on img at bounding box center [829, 383] width 249 height 166
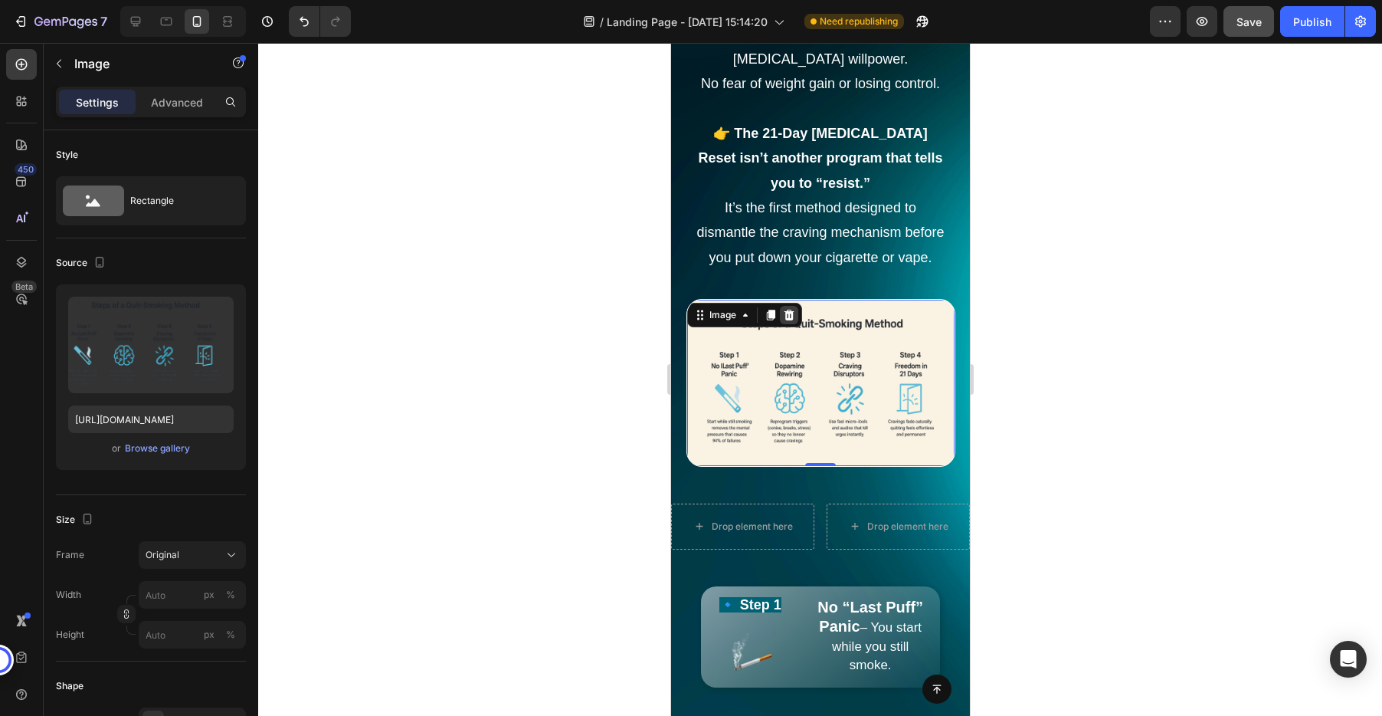
click at [788, 312] on icon at bounding box center [788, 314] width 10 height 11
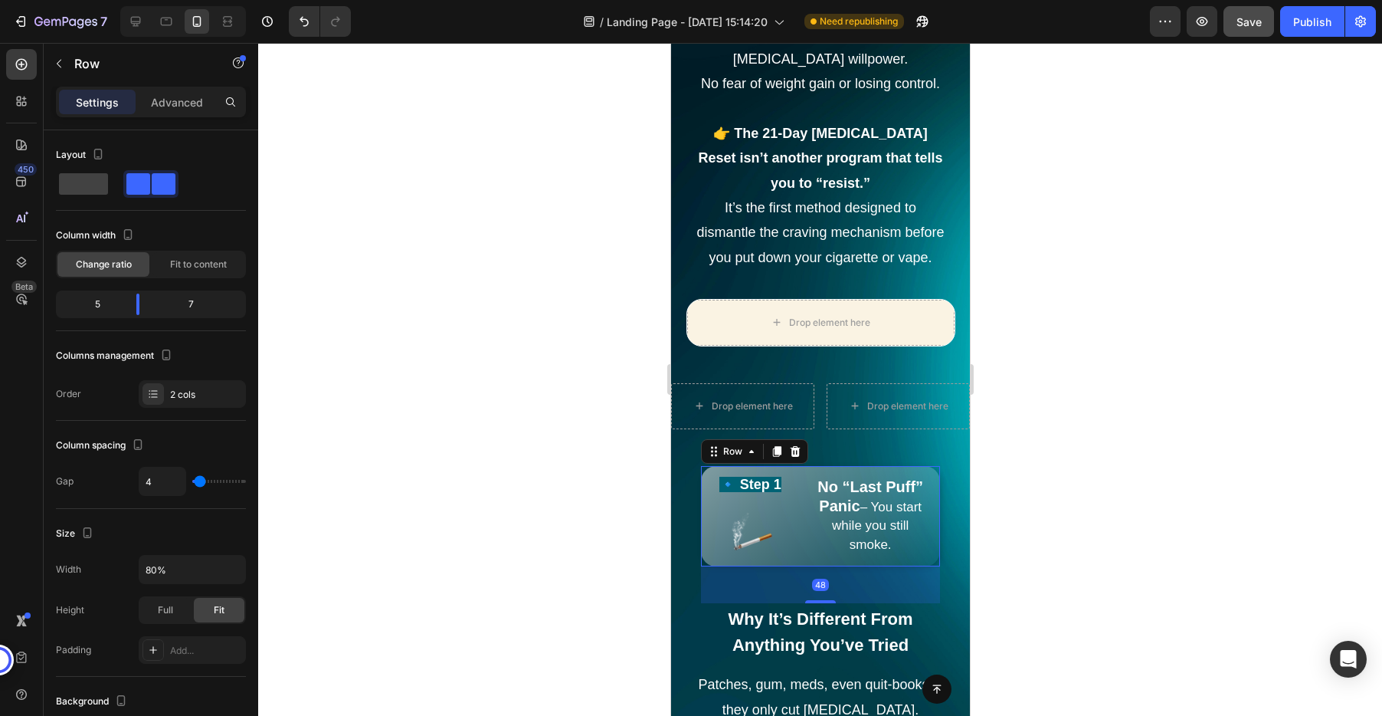
click at [797, 498] on div "🔹 Step 1 Text Block Image" at bounding box center [749, 516] width 98 height 101
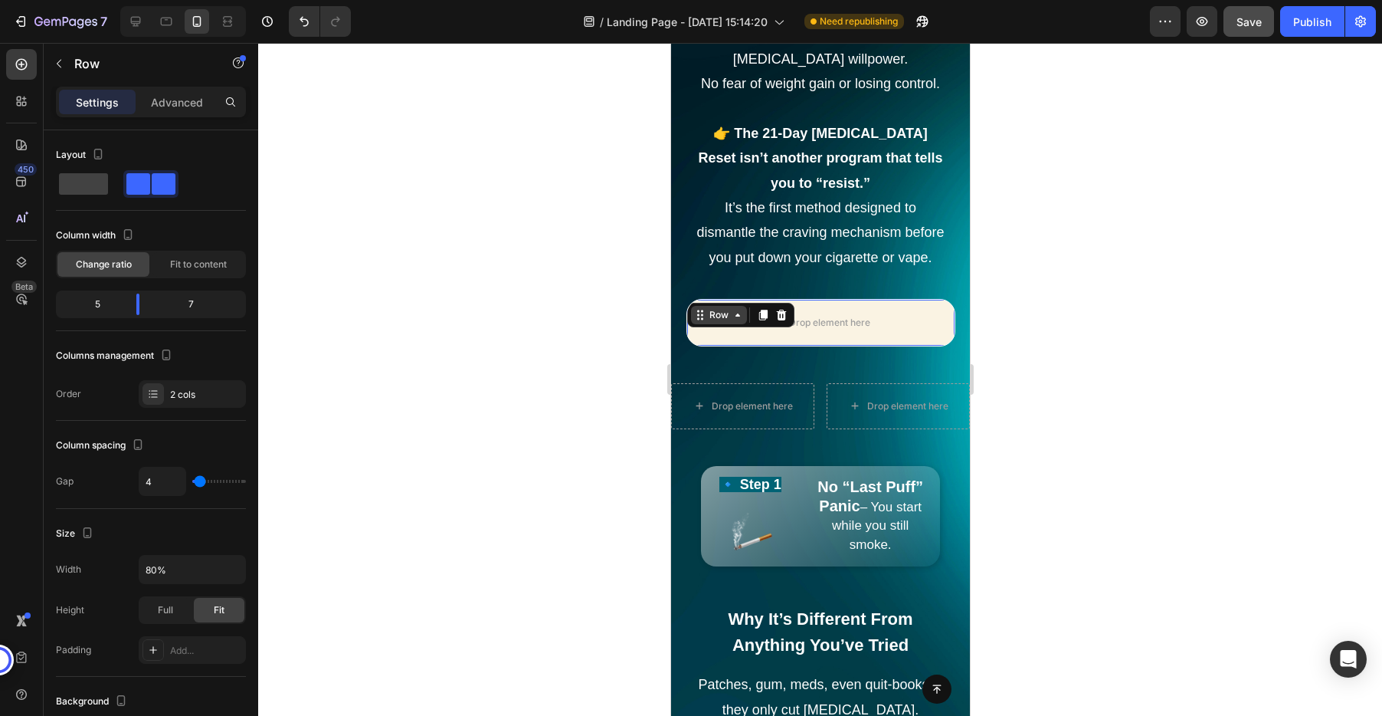
click at [699, 312] on div "Row" at bounding box center [718, 315] width 56 height 18
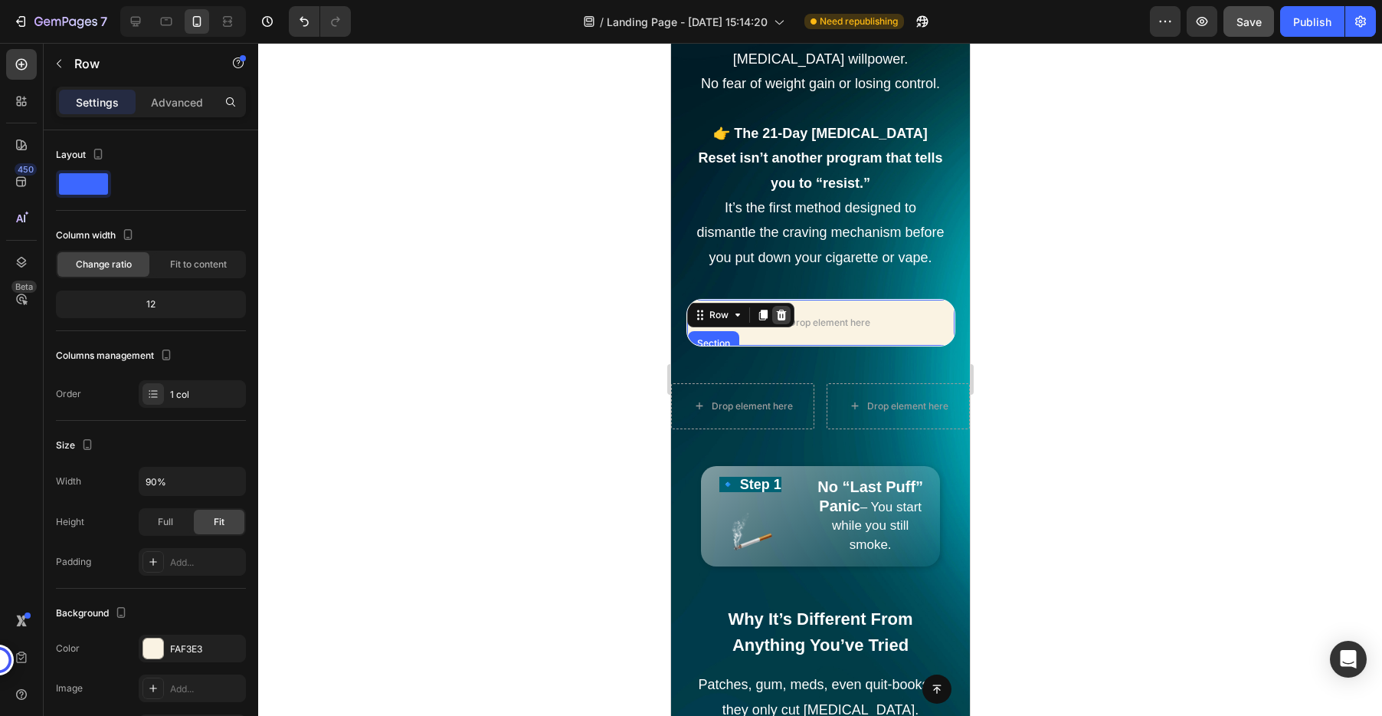
click at [788, 313] on div at bounding box center [780, 315] width 18 height 18
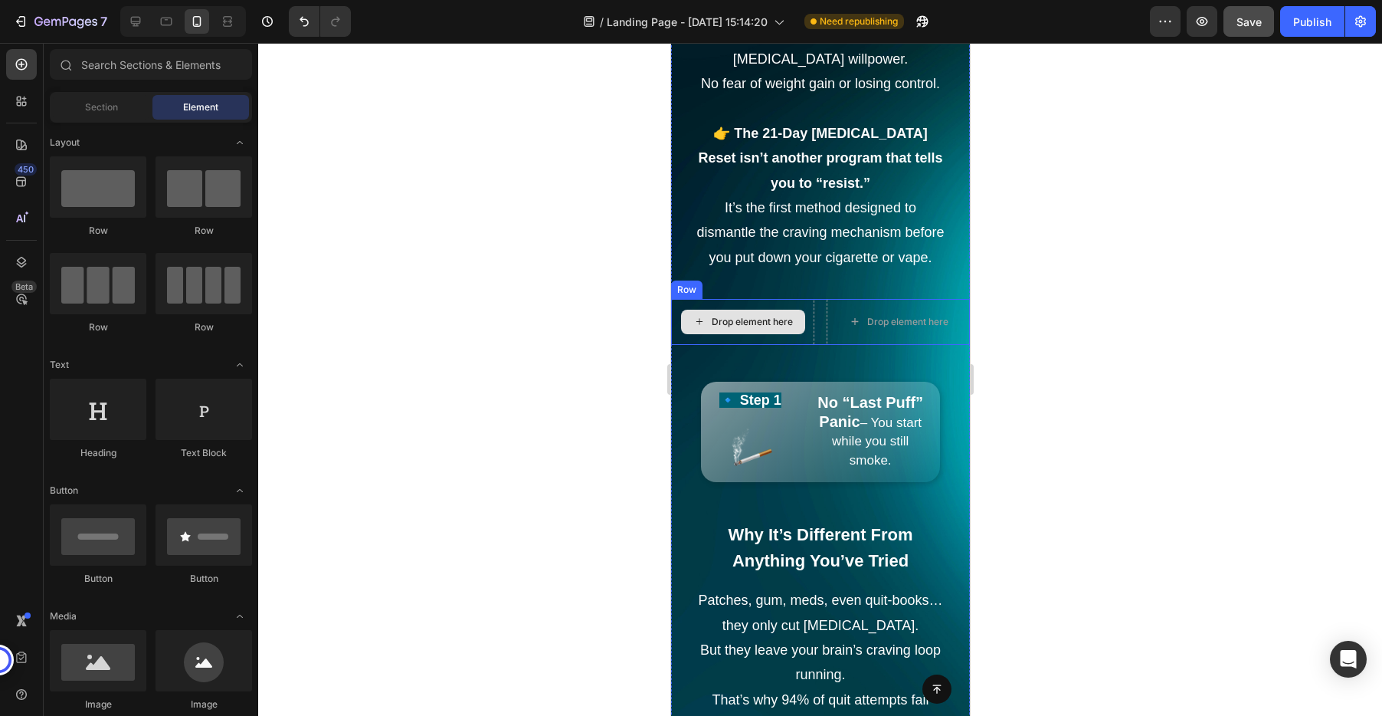
click at [744, 300] on div "Drop element here" at bounding box center [741, 322] width 143 height 46
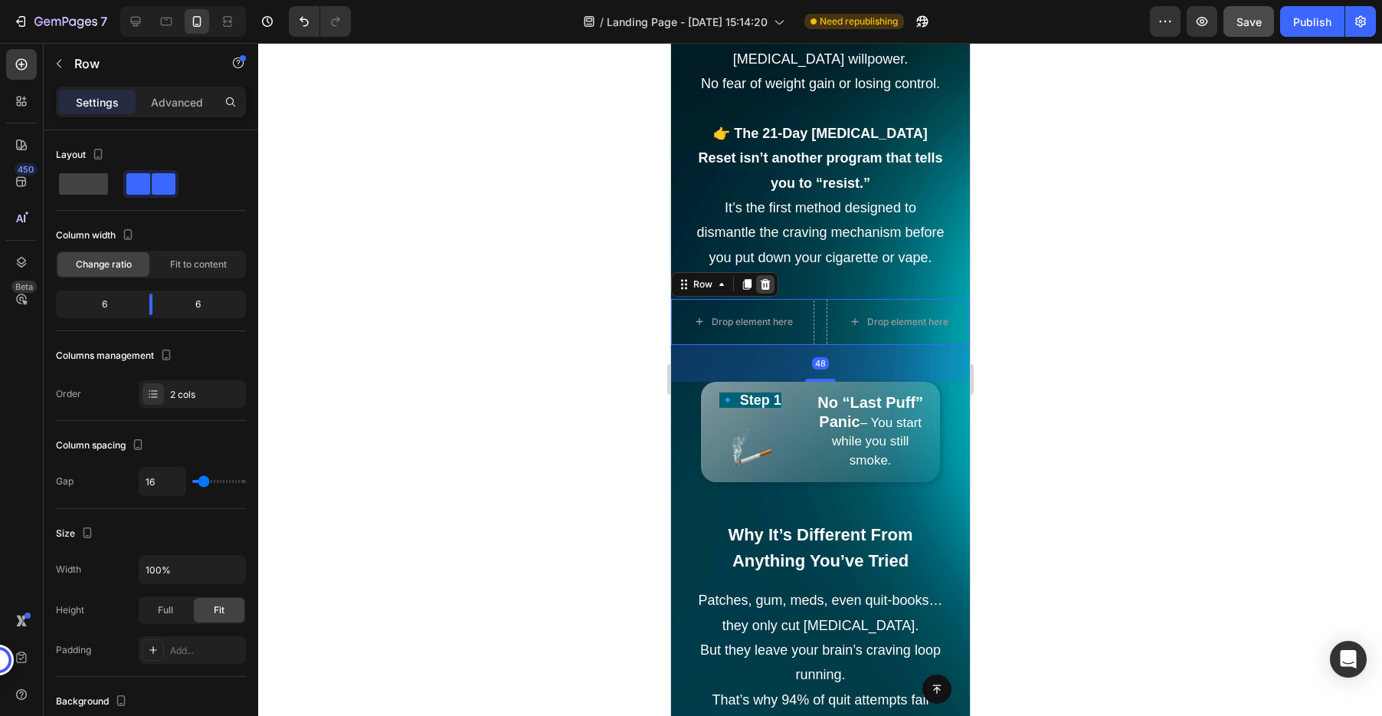
click at [761, 285] on icon at bounding box center [765, 283] width 10 height 11
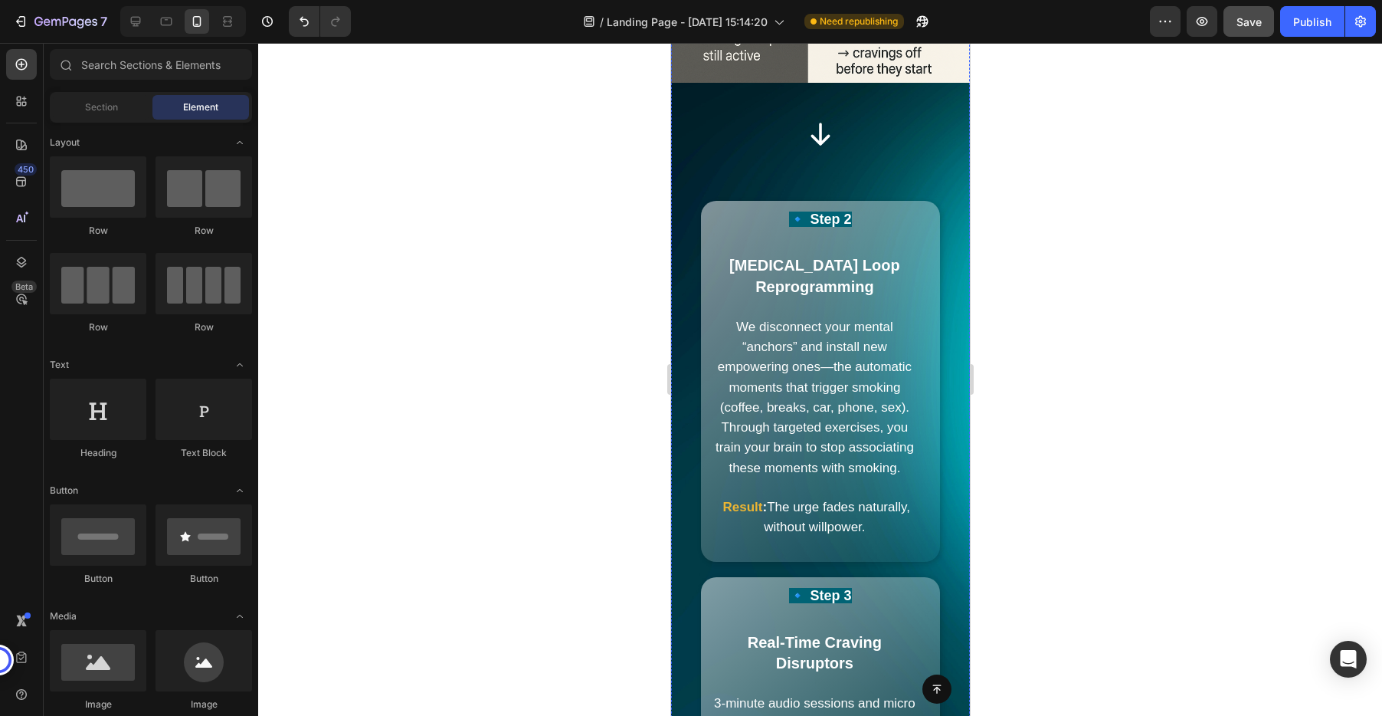
scroll to position [3450, 0]
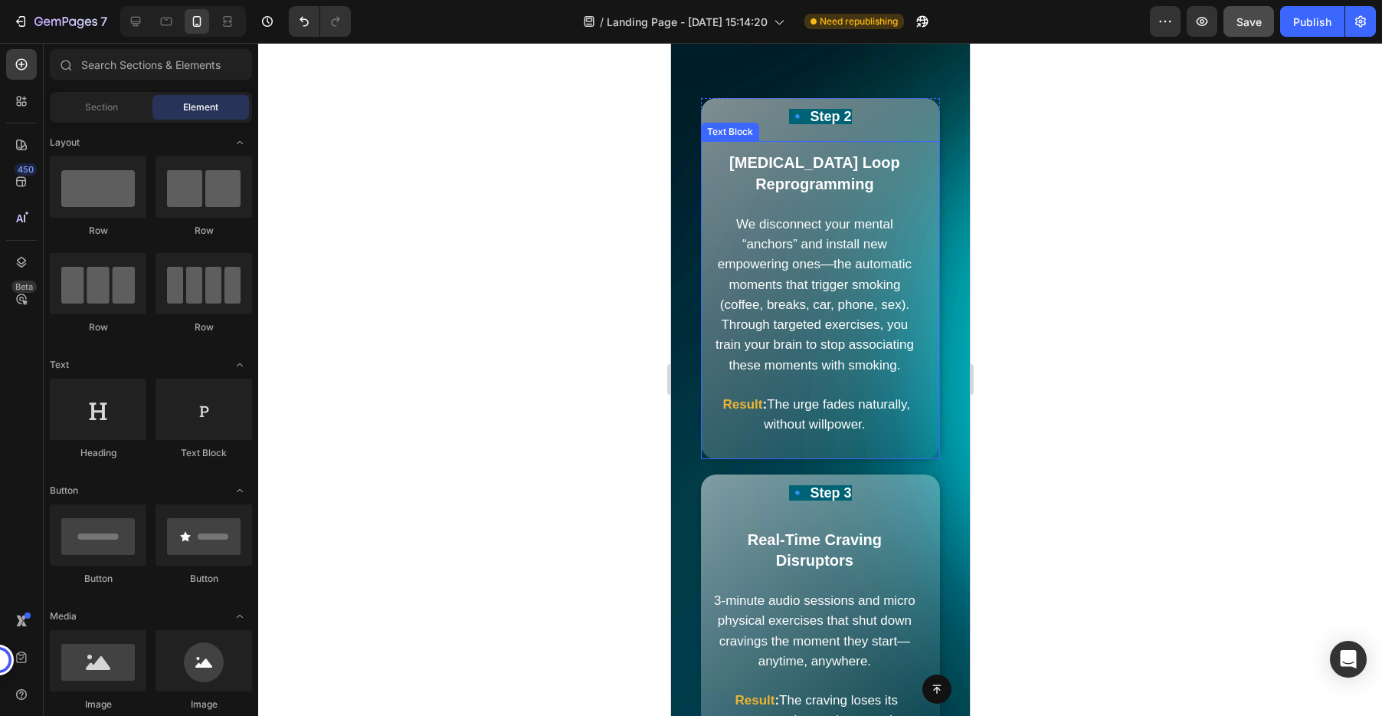
click at [801, 184] on strong "Dopamine Loop Reprogramming" at bounding box center [814, 173] width 171 height 38
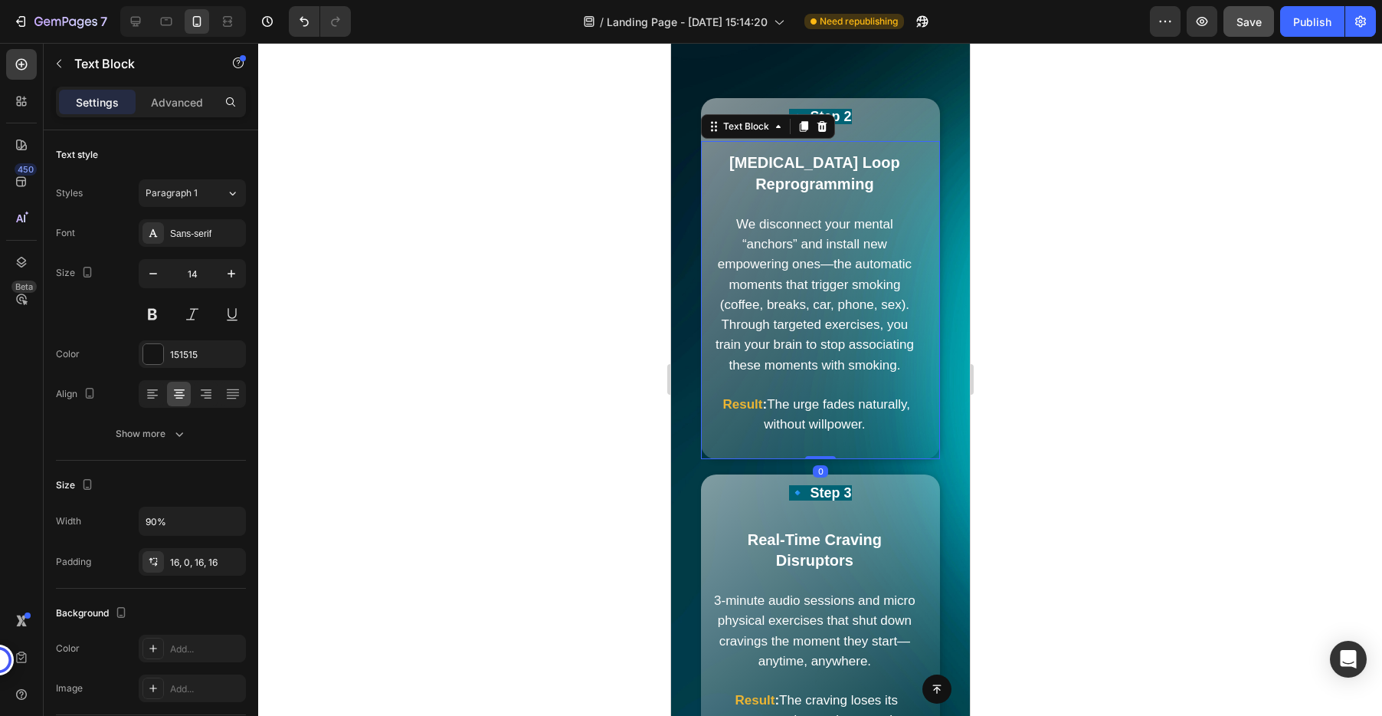
click at [814, 170] on strong "Dopamine Loop Reprogramming" at bounding box center [814, 173] width 171 height 38
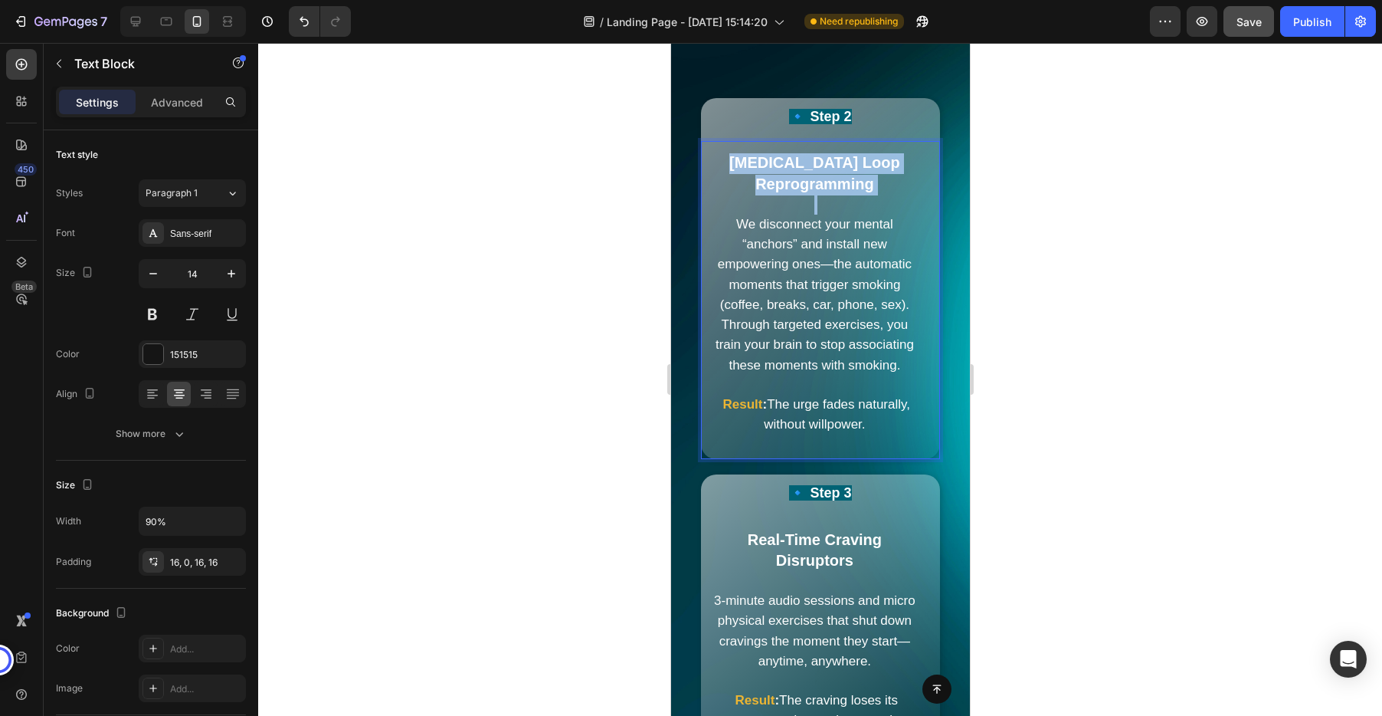
click at [814, 170] on strong "Dopamine Loop Reprogramming" at bounding box center [814, 173] width 171 height 38
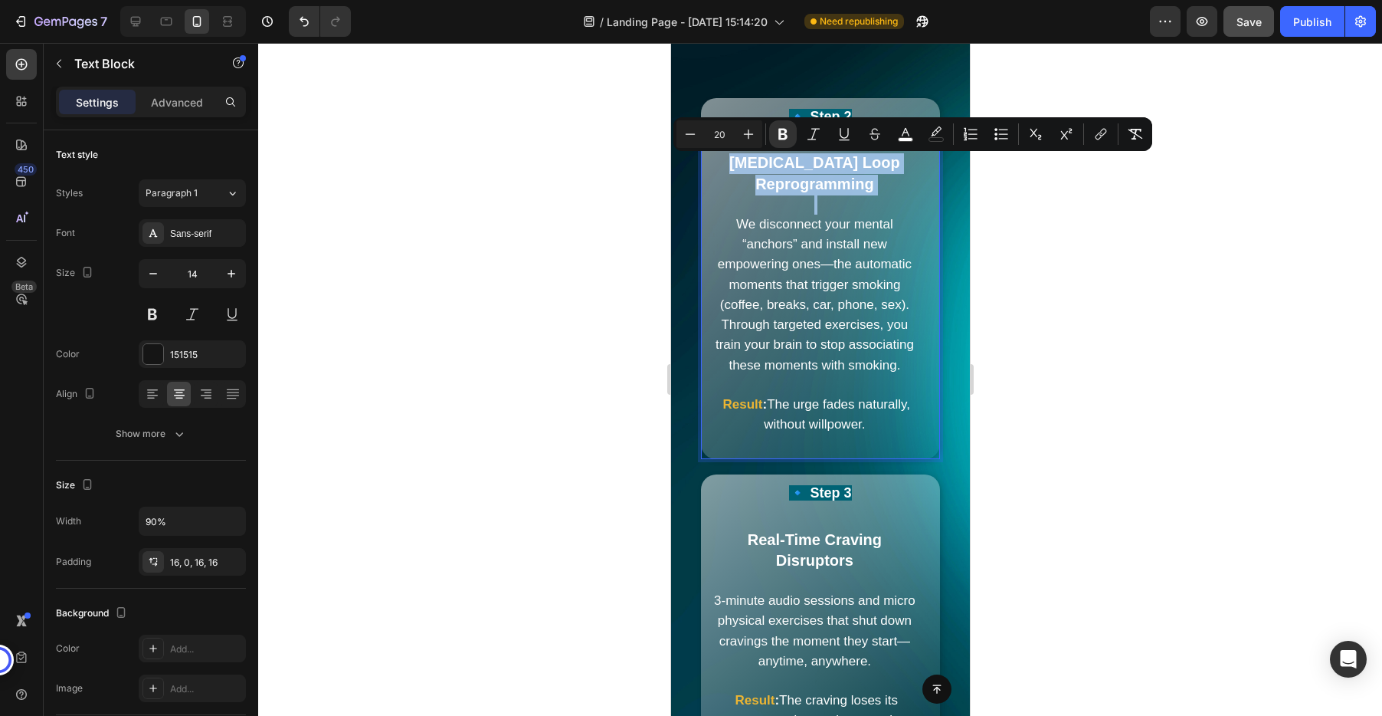
copy strong "Dopamine Loop Reprogramming"
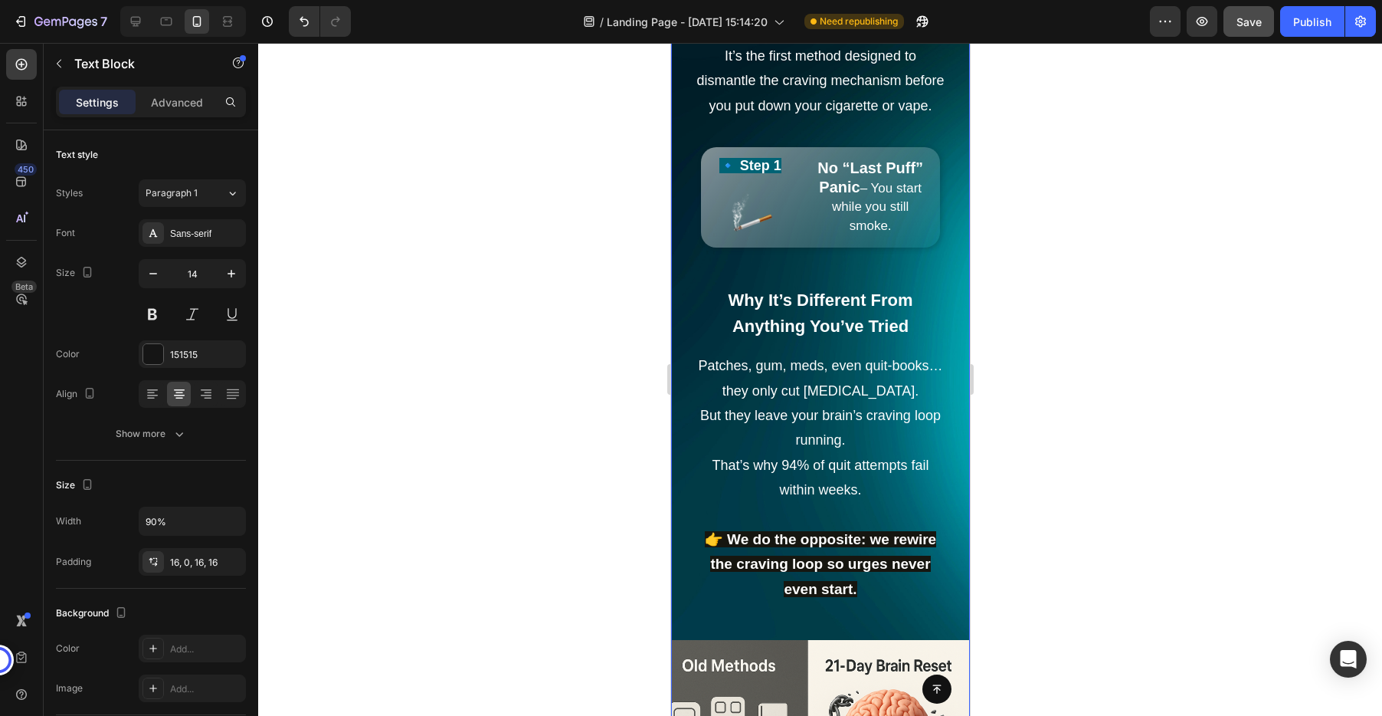
scroll to position [2586, 0]
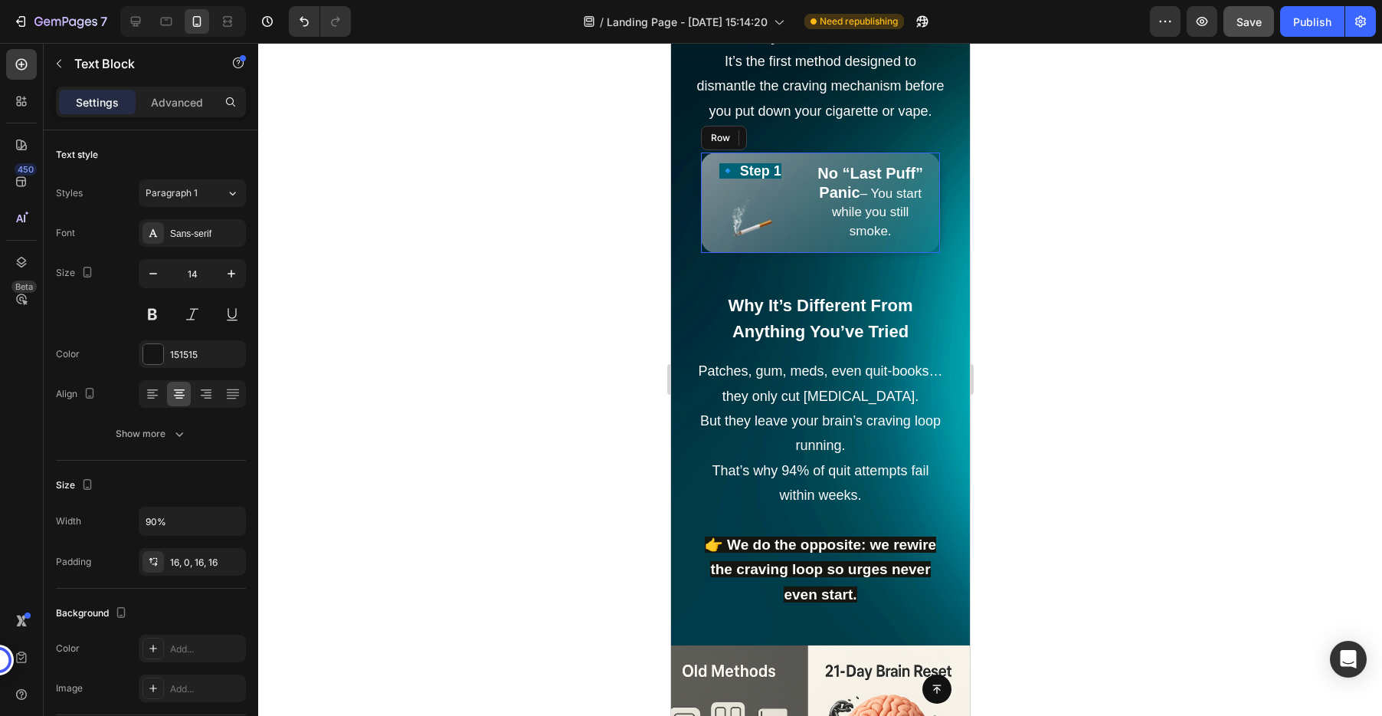
click at [798, 162] on div "🔹 Step 1 Text Block Image No “Last Puff” Panic – You start while you still smok…" at bounding box center [819, 202] width 239 height 101
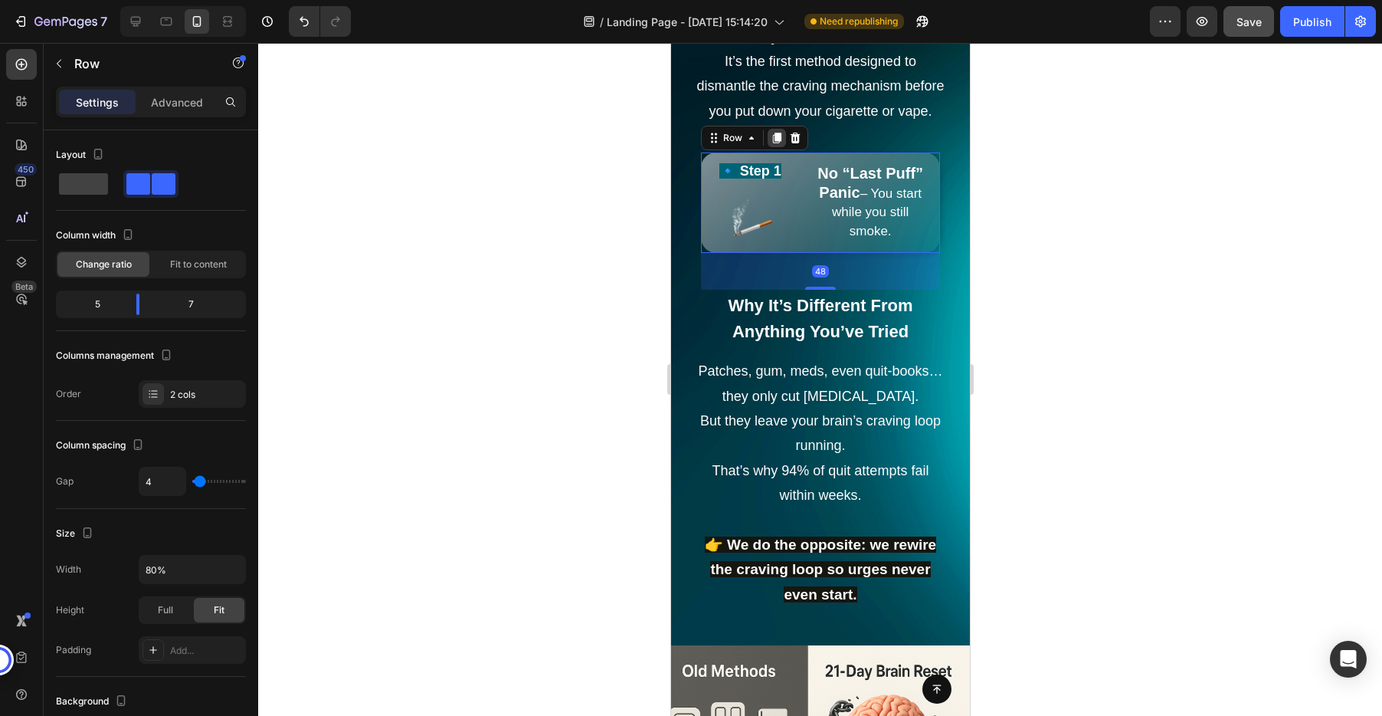
click at [780, 138] on icon at bounding box center [776, 138] width 12 height 12
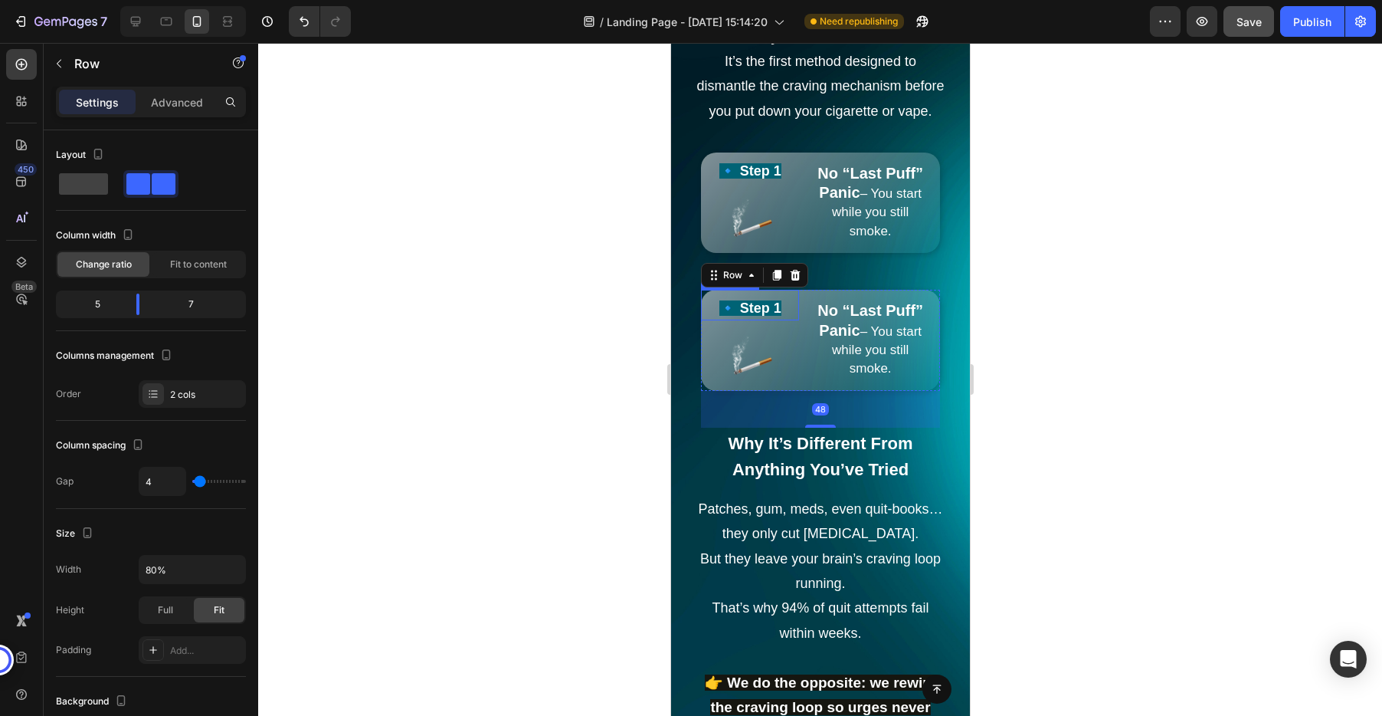
click at [770, 309] on strong "🔹 Step 1" at bounding box center [750, 307] width 62 height 15
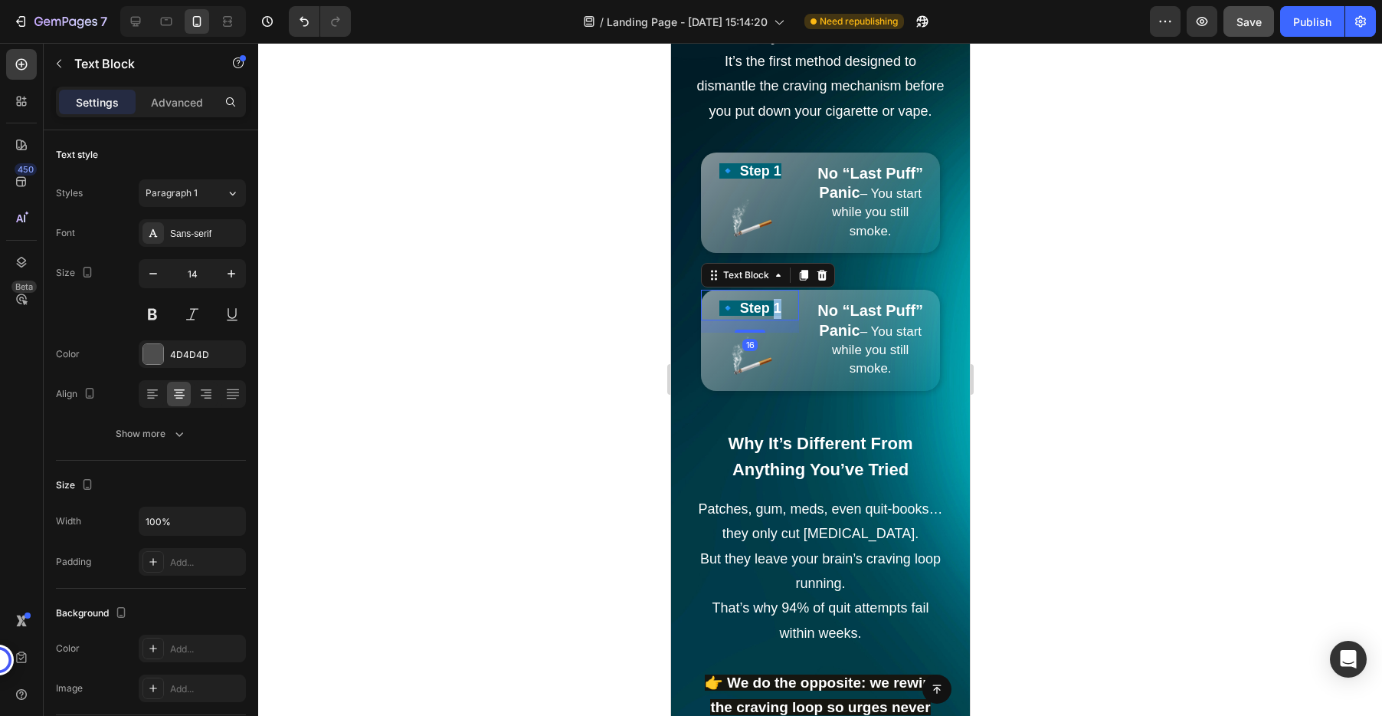
click at [770, 309] on strong "🔹 Step 1" at bounding box center [750, 307] width 62 height 15
click at [865, 310] on strong "No “Last Puff” Panic" at bounding box center [870, 320] width 106 height 36
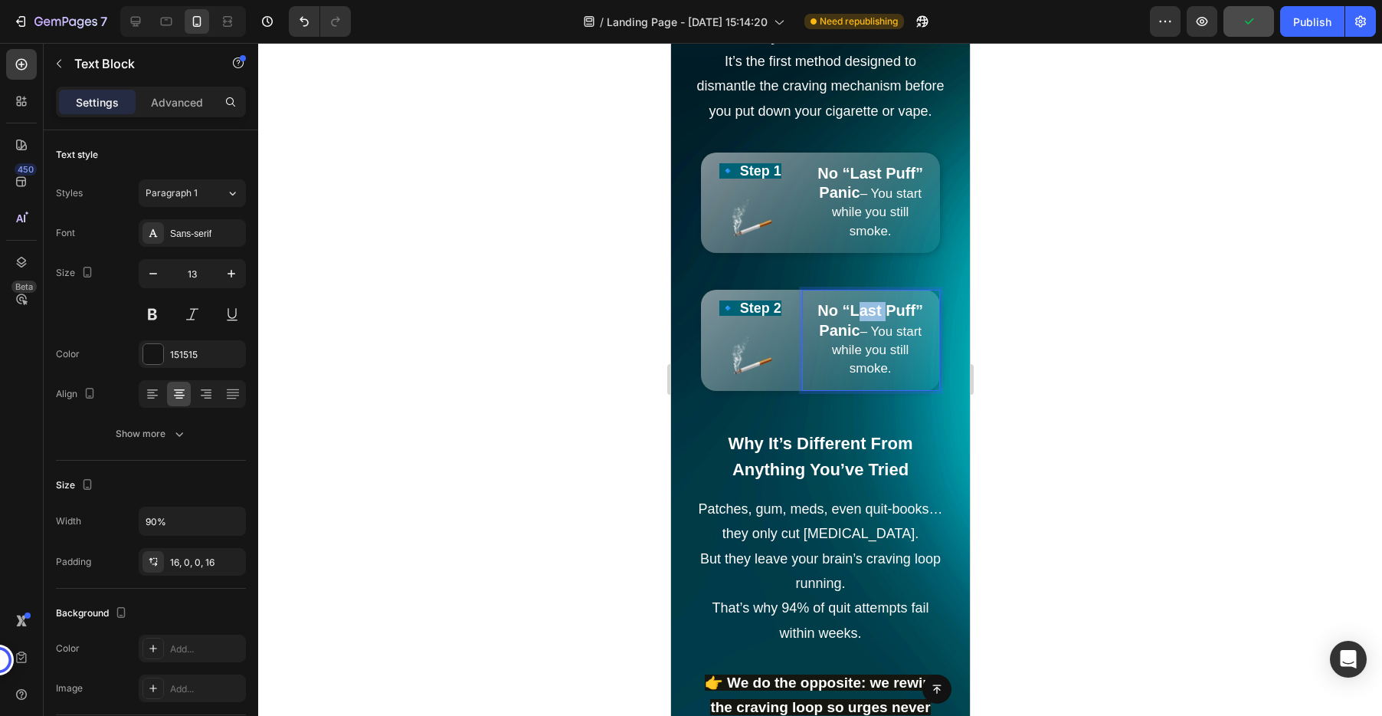
click at [865, 310] on strong "No “Last Puff” Panic" at bounding box center [870, 320] width 106 height 36
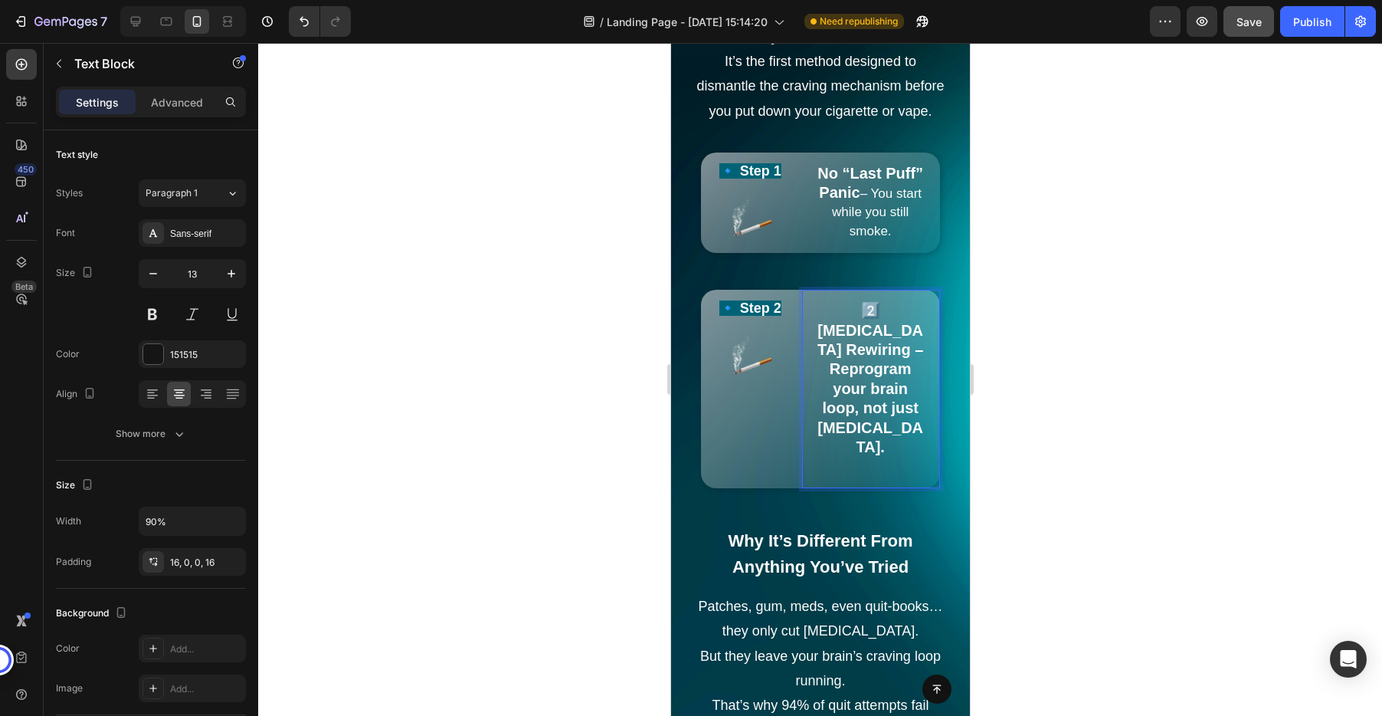
click at [843, 313] on strong "2️⃣ Dopamine Rewiring – Reprogram your brain loop, not just nicotine." at bounding box center [870, 378] width 106 height 153
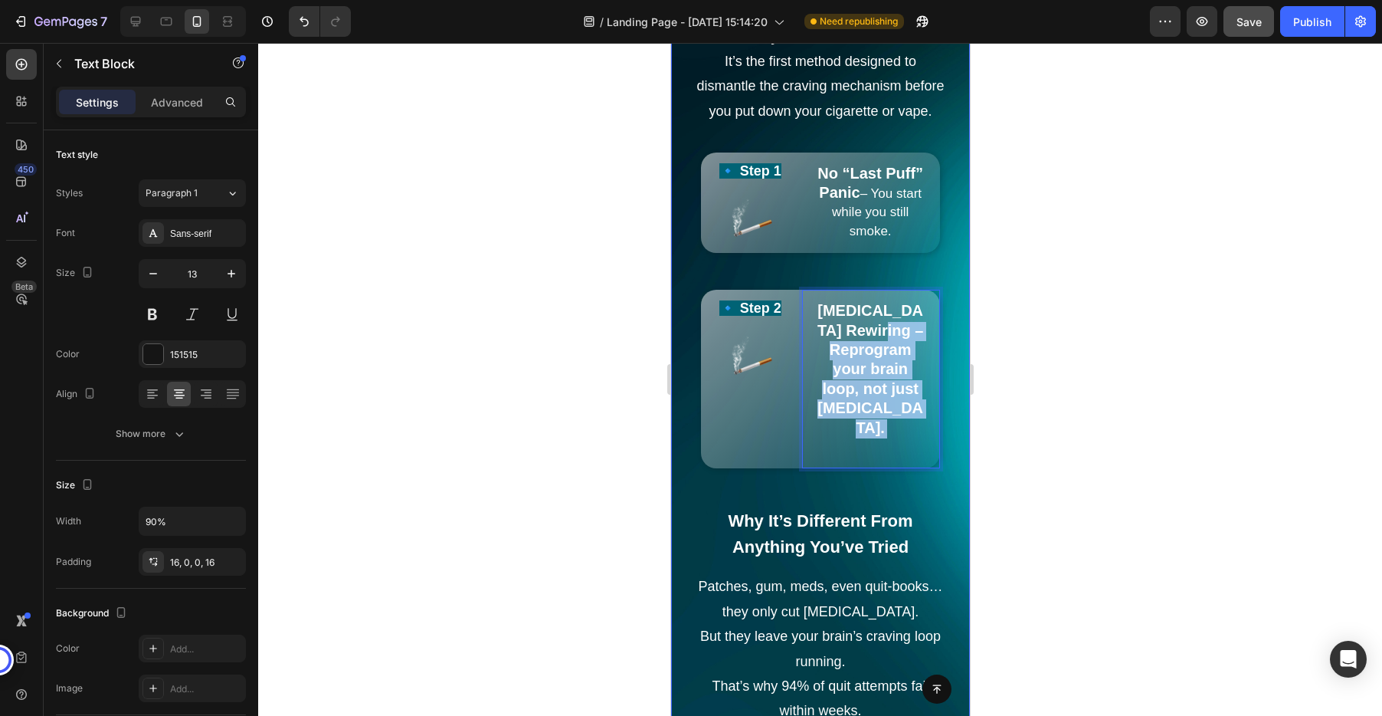
drag, startPoint x: 832, startPoint y: 349, endPoint x: 945, endPoint y: 421, distance: 133.7
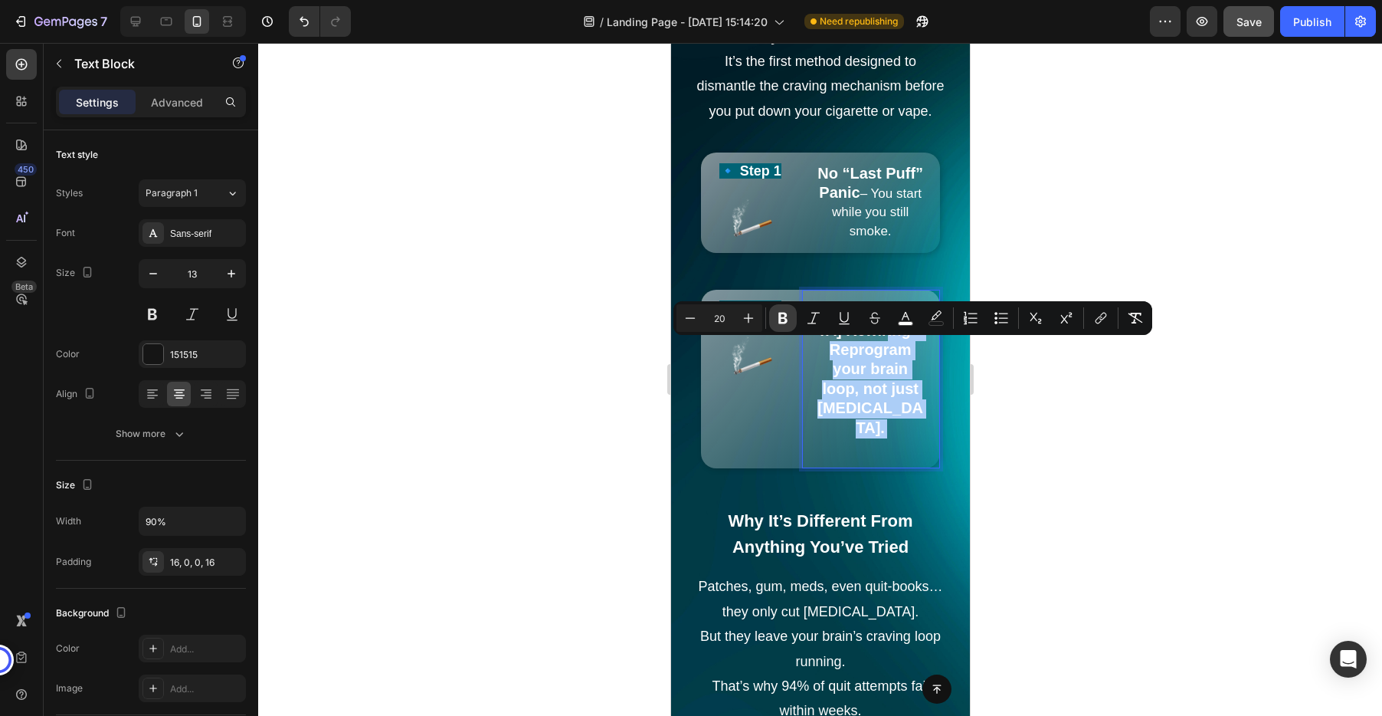
click at [776, 323] on icon "Editor contextual toolbar" at bounding box center [782, 317] width 15 height 15
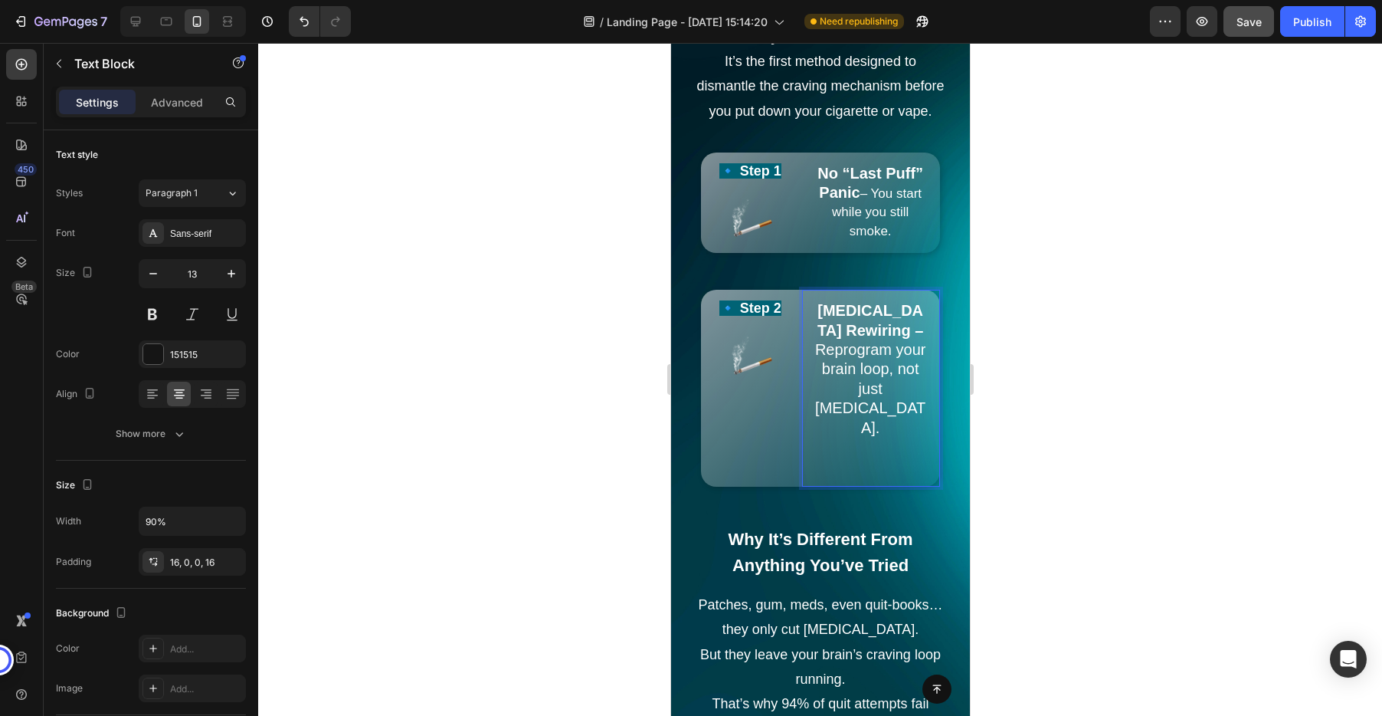
click at [1145, 431] on div at bounding box center [820, 379] width 1124 height 673
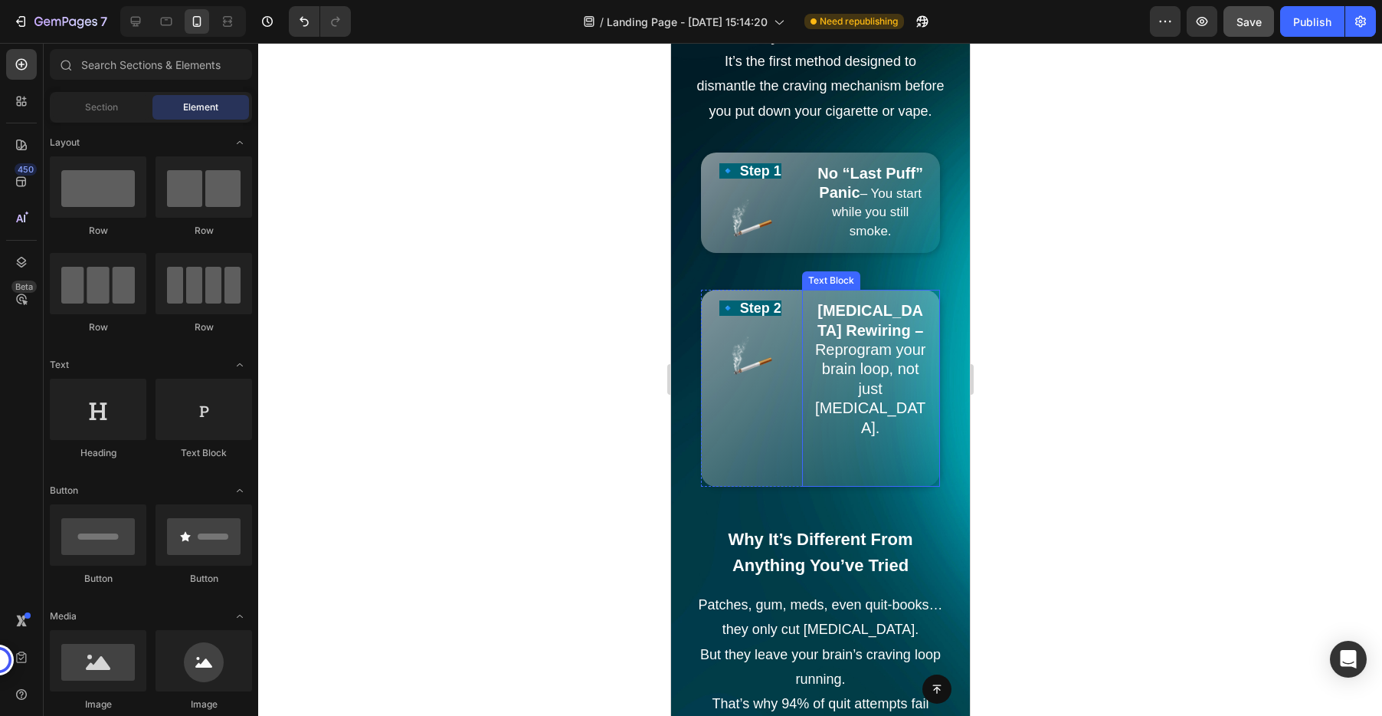
click at [896, 329] on strong "Dopamine Rewiring –" at bounding box center [870, 320] width 106 height 36
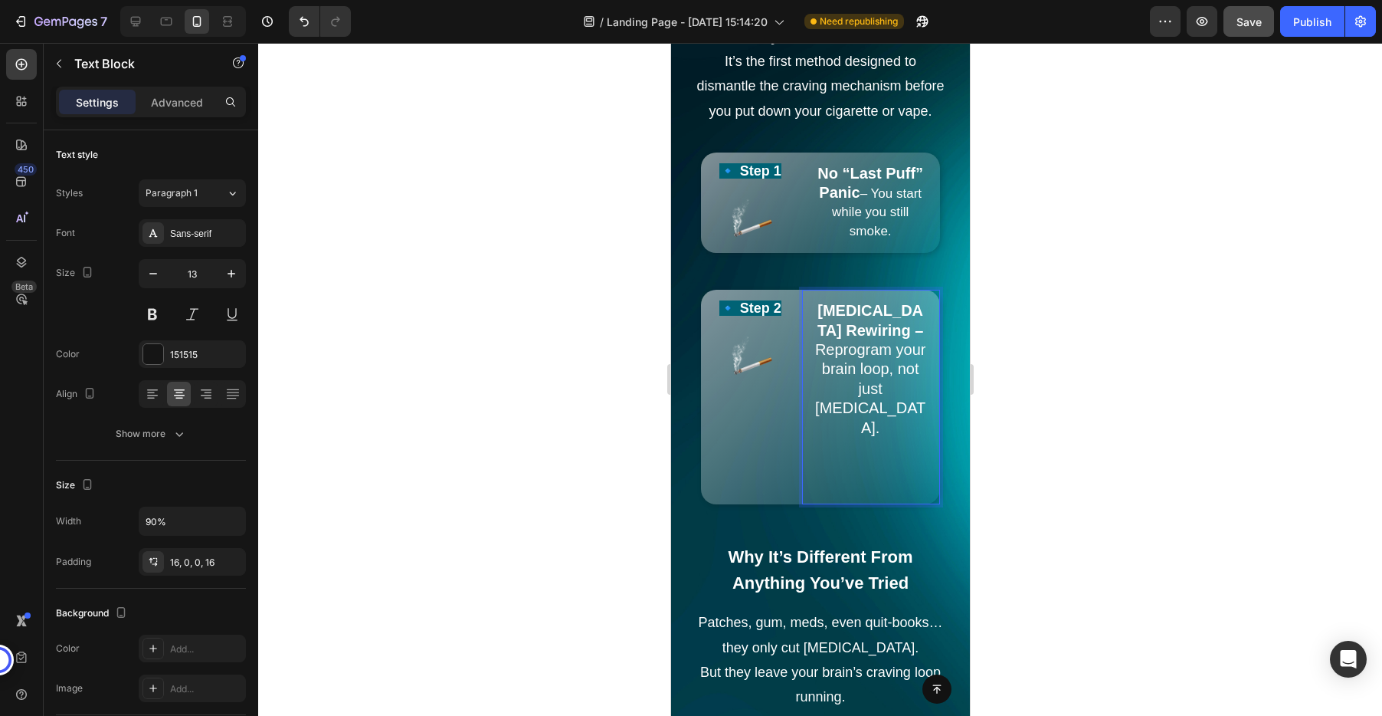
click at [899, 332] on strong "Dopamine Rewiring –" at bounding box center [870, 320] width 106 height 36
click at [867, 425] on p "Dopamine Rewiring Reprogram your brain loop, not just nicotine." at bounding box center [870, 397] width 112 height 190
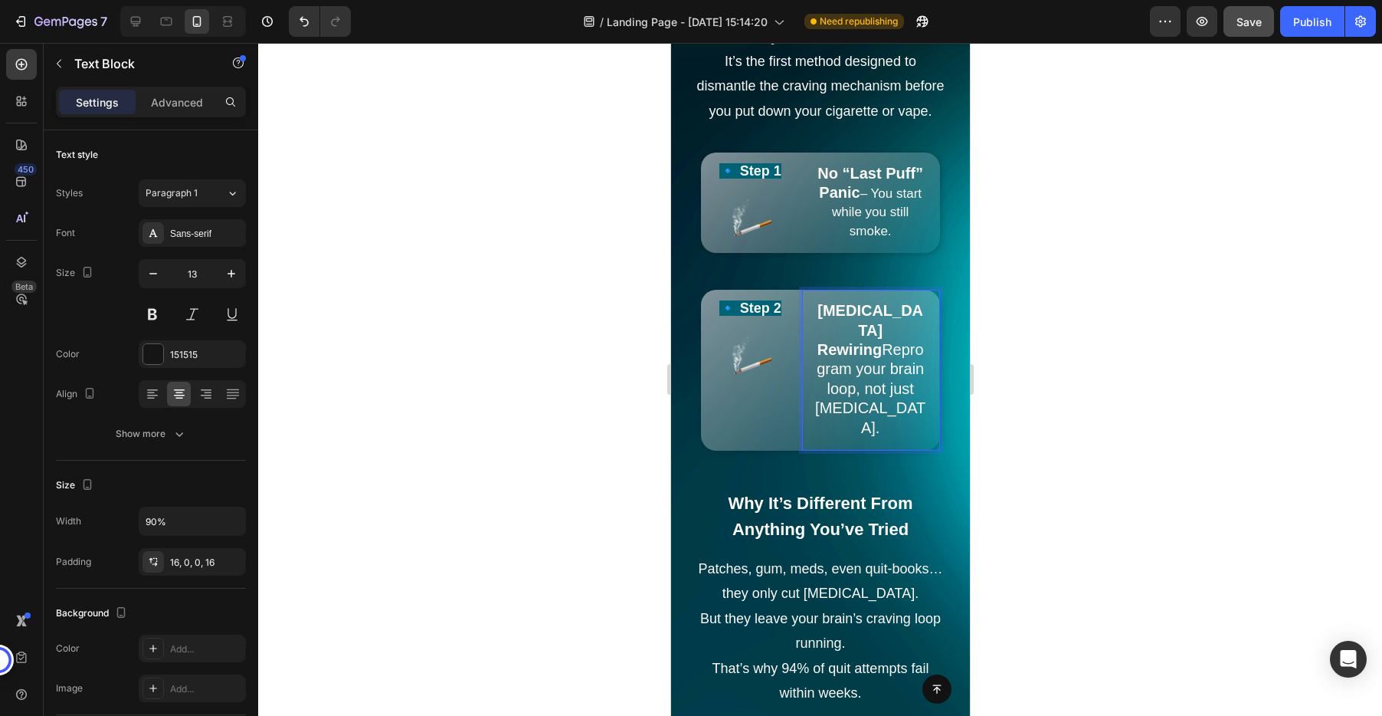
click at [870, 352] on span "Dopamine Rewiring Reprogram your brain loop, not just nicotine." at bounding box center [869, 368] width 110 height 133
click at [1062, 290] on div at bounding box center [820, 379] width 1124 height 673
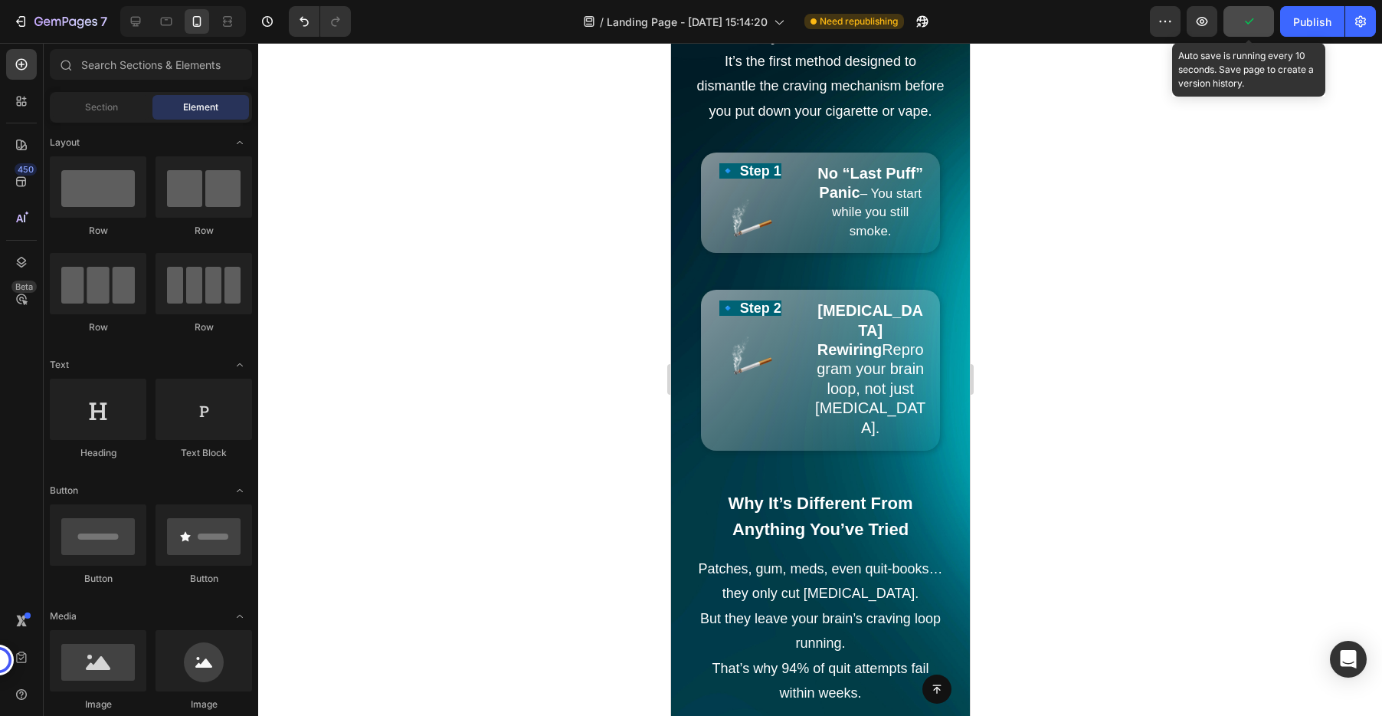
click at [1259, 23] on button "button" at bounding box center [1248, 21] width 51 height 31
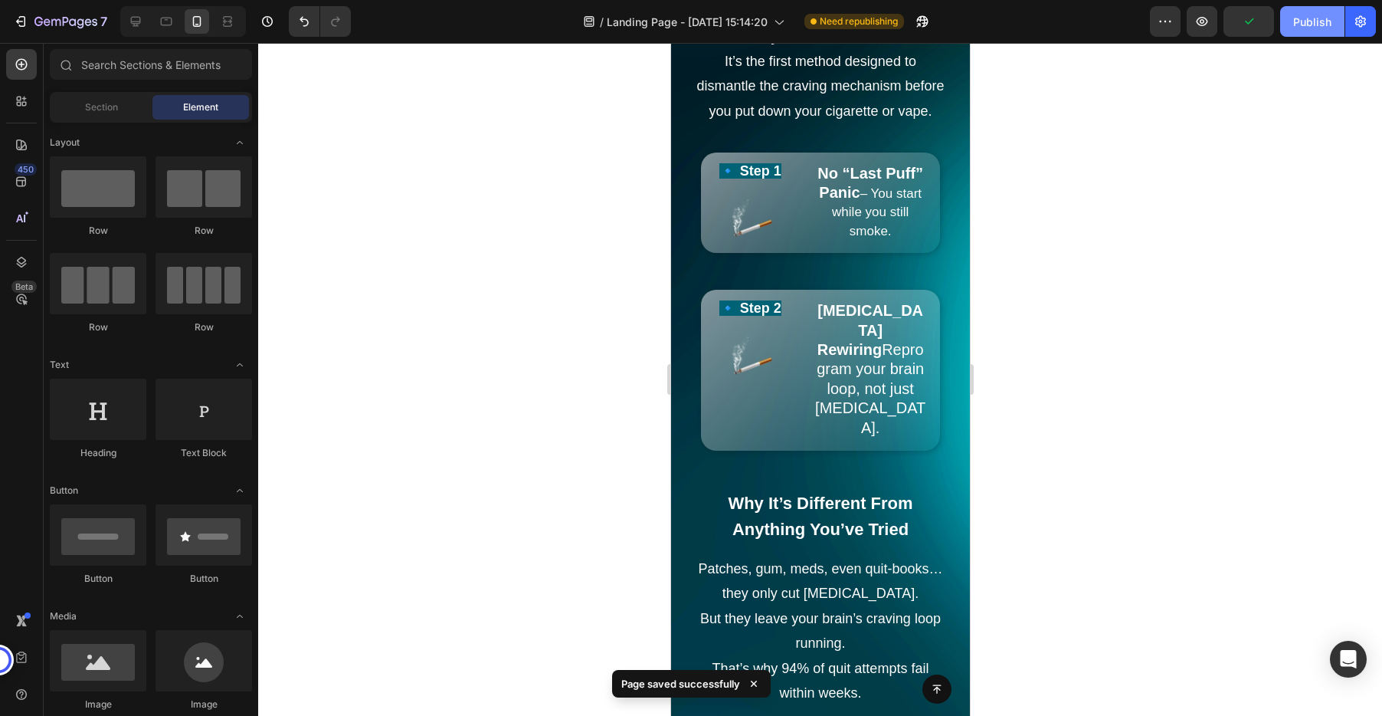
click at [1307, 24] on div "Publish" at bounding box center [1312, 22] width 38 height 16
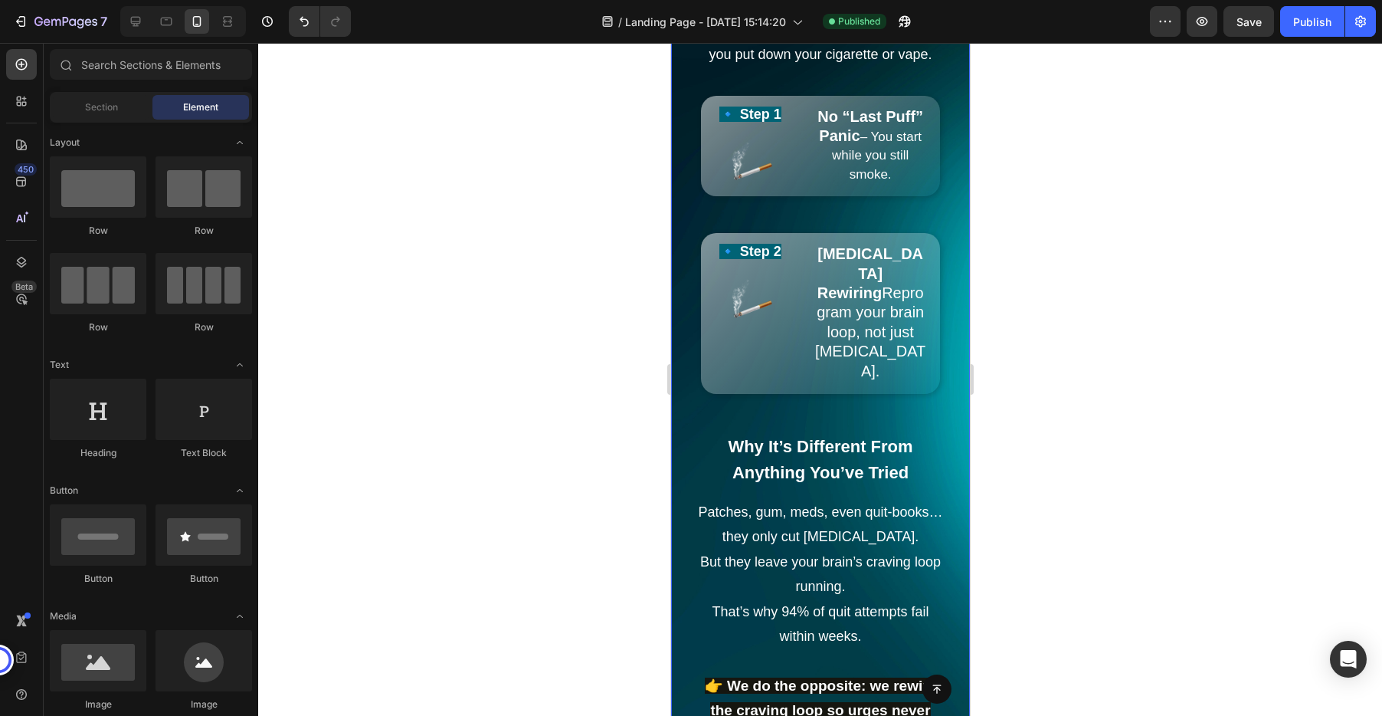
scroll to position [2641, 0]
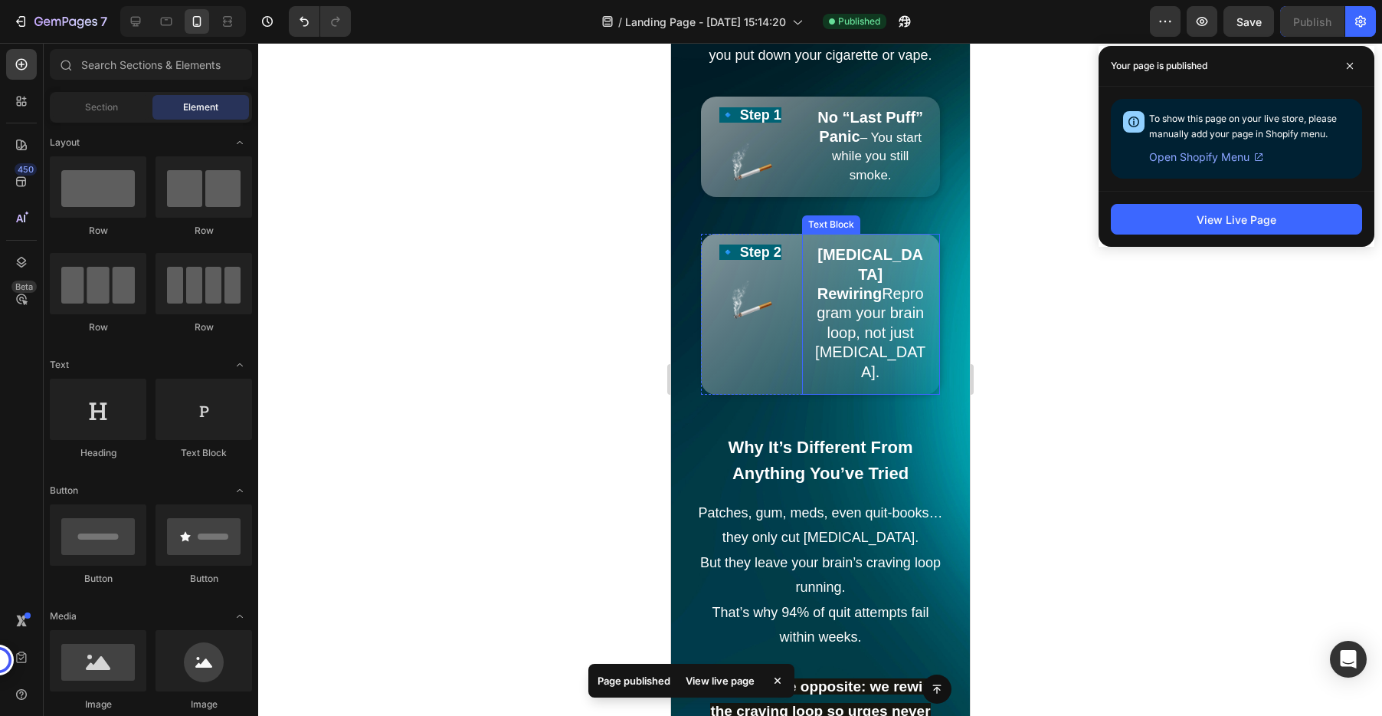
click at [799, 283] on div "🔹 Step 2 Text Block Image Dopamine Rewiring Reprogram your brain loop, not just…" at bounding box center [819, 314] width 239 height 161
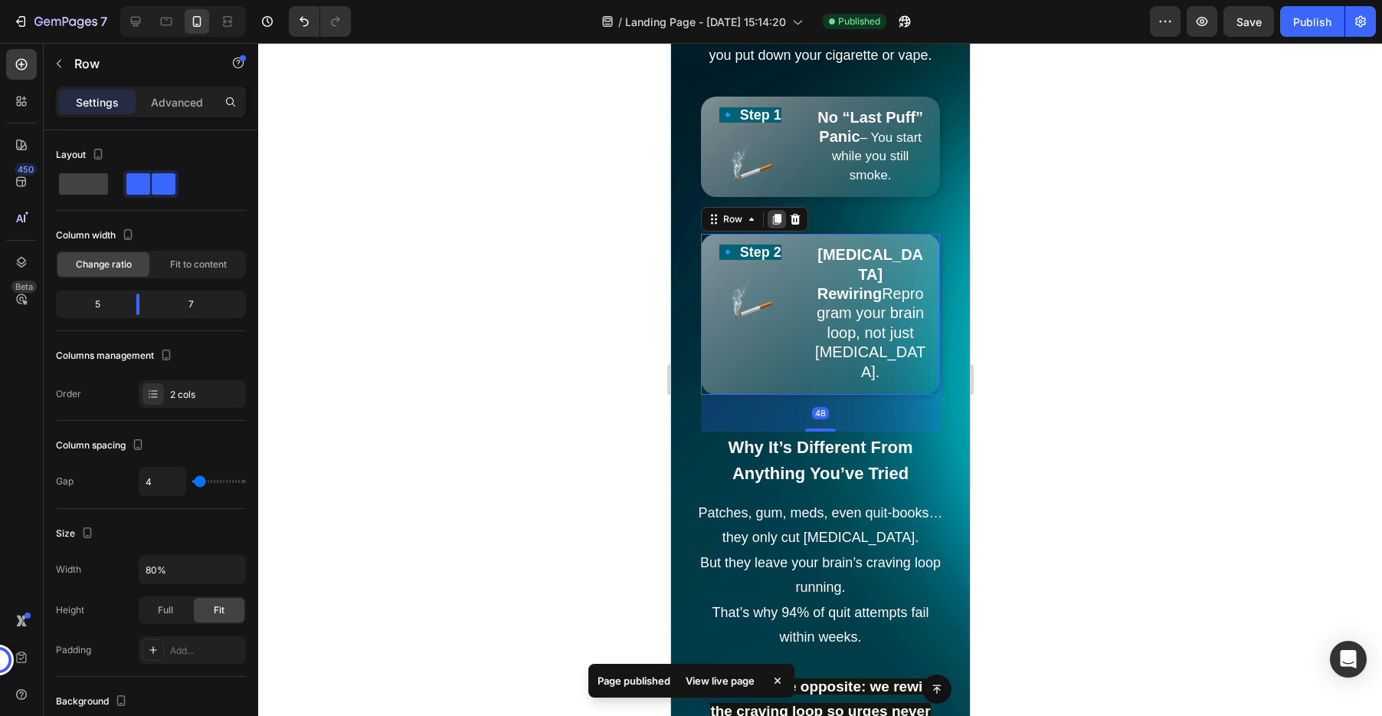
click at [779, 221] on icon at bounding box center [776, 219] width 8 height 11
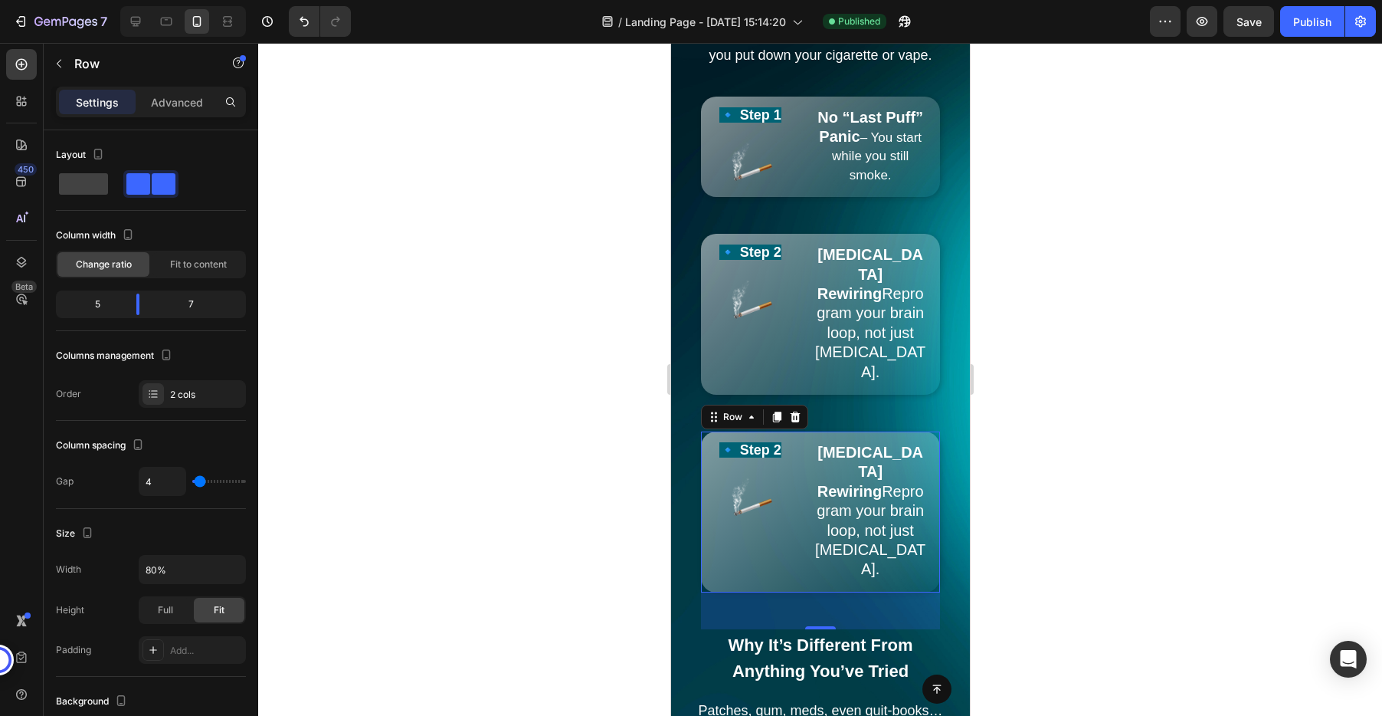
click at [873, 444] on strong "[MEDICAL_DATA] Rewiring" at bounding box center [870, 472] width 106 height 56
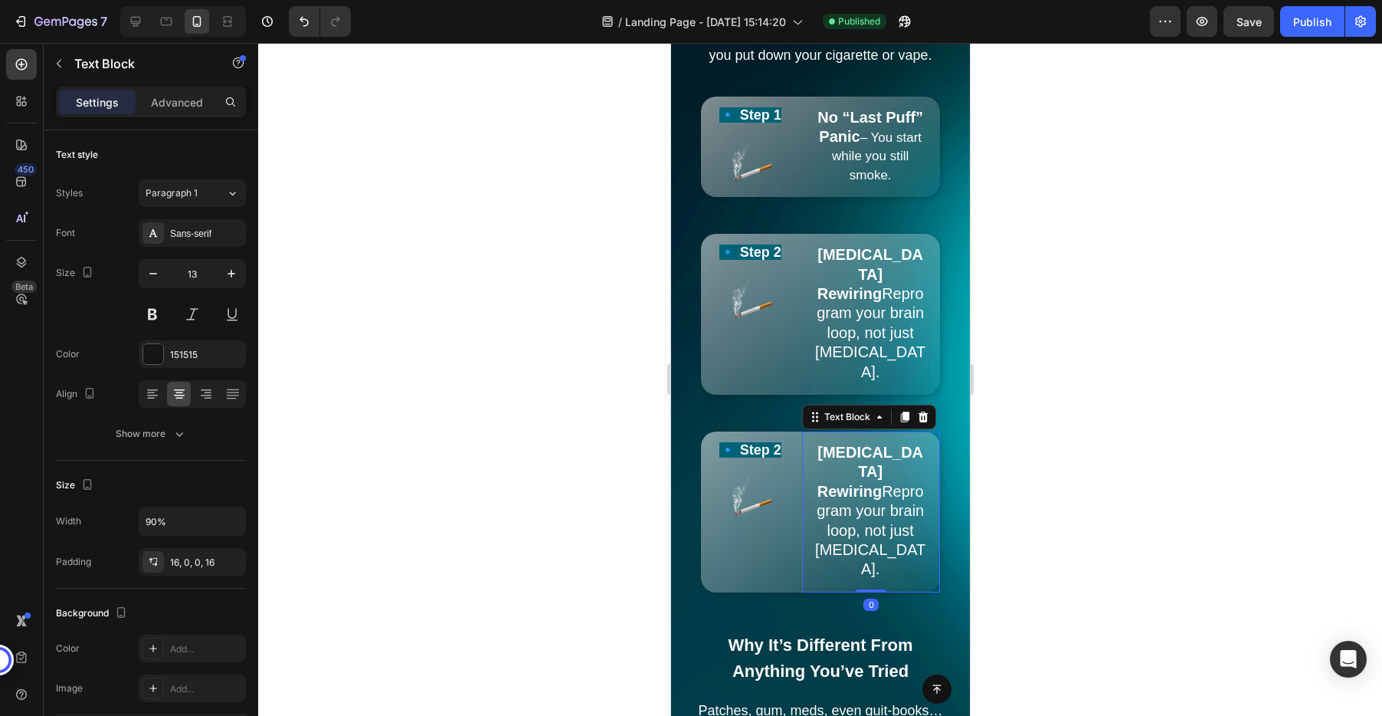
click at [873, 444] on strong "[MEDICAL_DATA] Rewiring" at bounding box center [870, 472] width 106 height 56
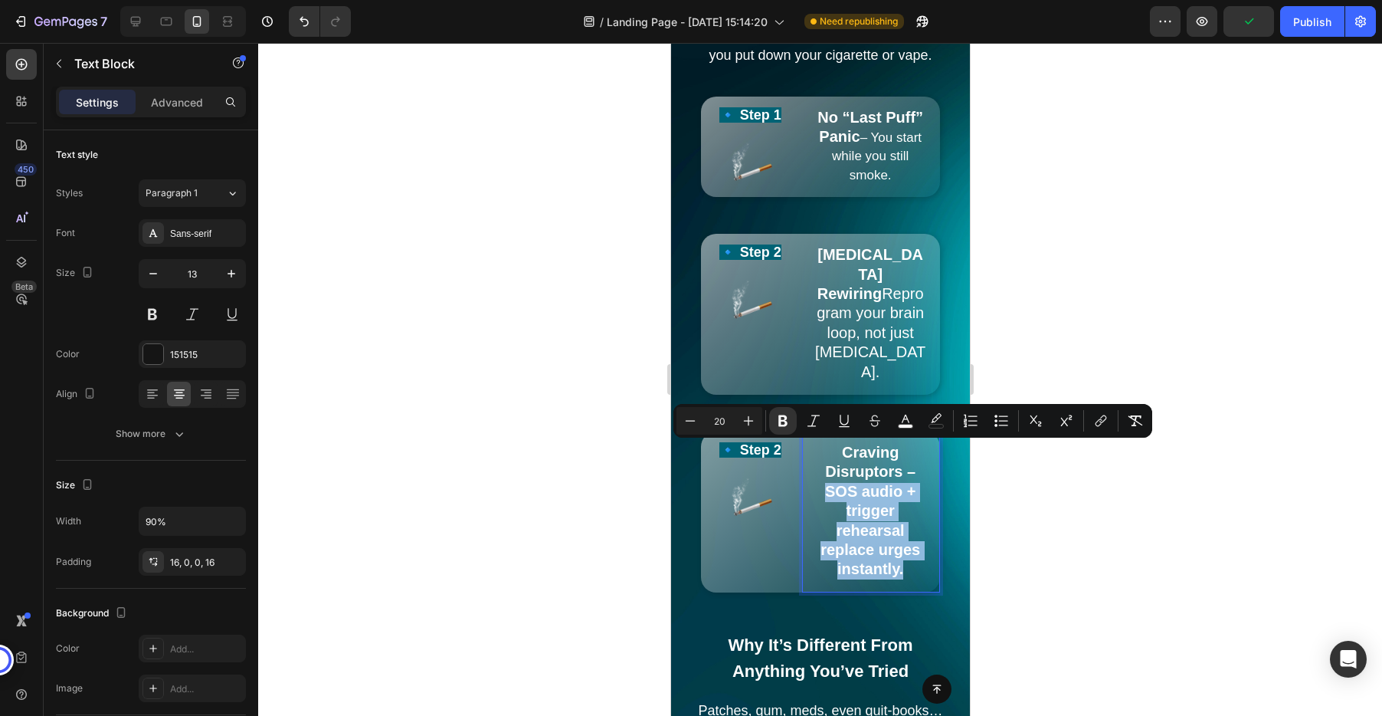
drag, startPoint x: 907, startPoint y: 533, endPoint x: 821, endPoint y: 454, distance: 117.1
click at [821, 454] on p "Craving Disruptors – SOS audio + trigger rehearsal replace urges instantly." at bounding box center [870, 512] width 112 height 136
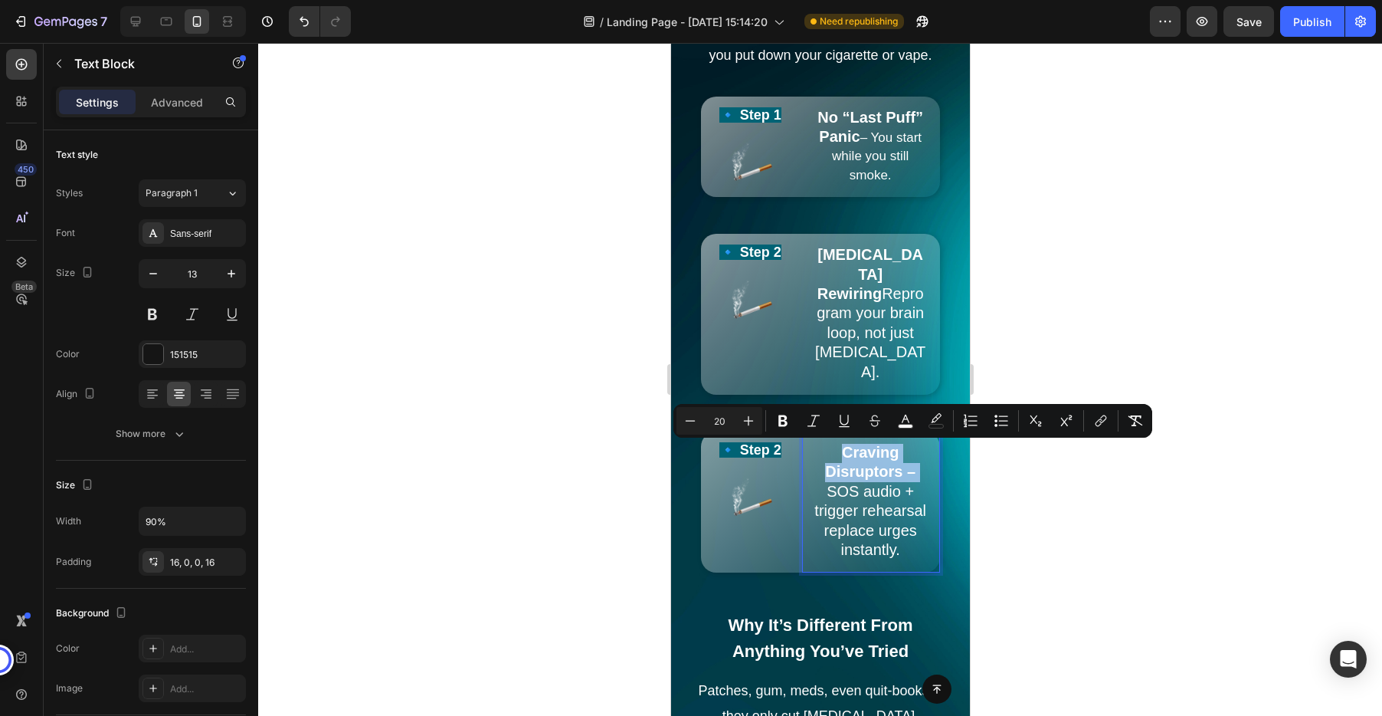
click at [937, 450] on div "Craving Disruptors – SOS audio + trigger rehearsal replace urges instantly." at bounding box center [870, 495] width 138 height 129
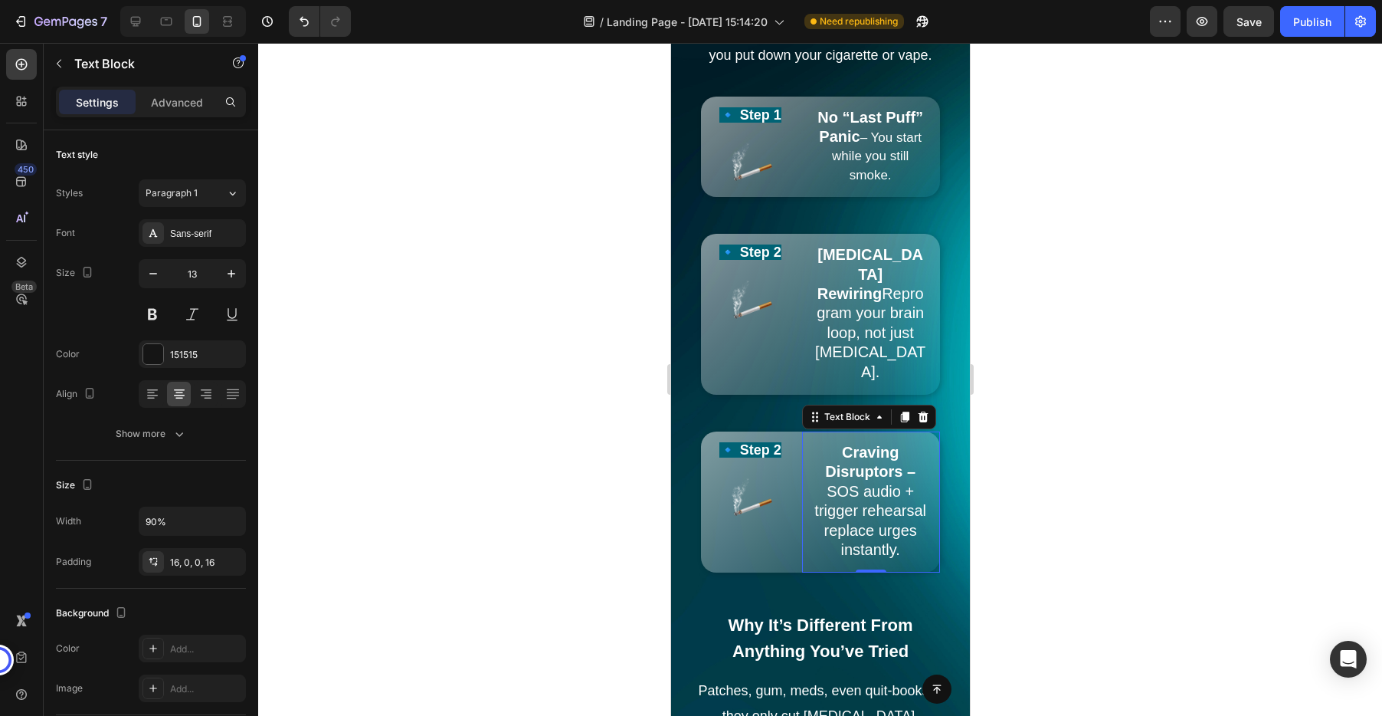
click at [919, 444] on p "Craving Disruptors – SOS audio + trigger rehearsal replace urges instantly." at bounding box center [870, 502] width 112 height 116
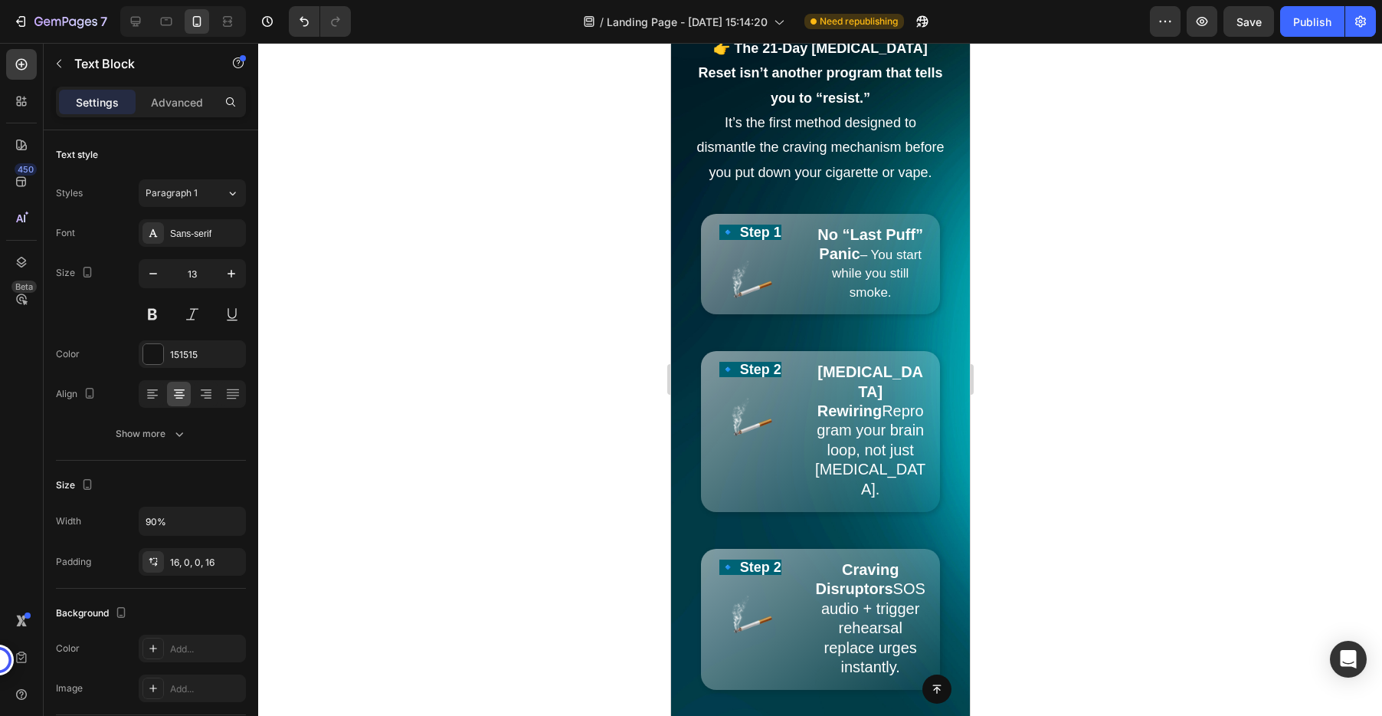
scroll to position [2527, 0]
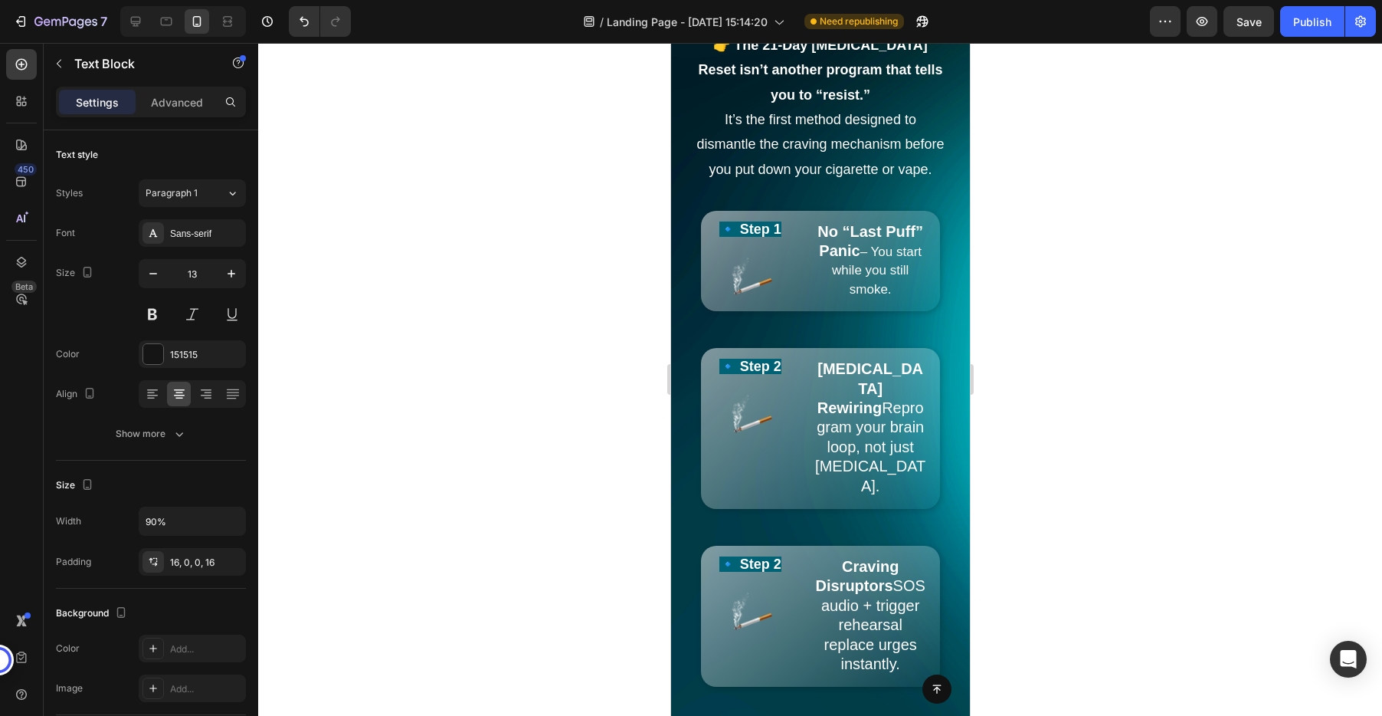
click at [853, 625] on span "Craving Disruptors SOS audio + trigger rehearsal replace urges instantly." at bounding box center [869, 615] width 110 height 114
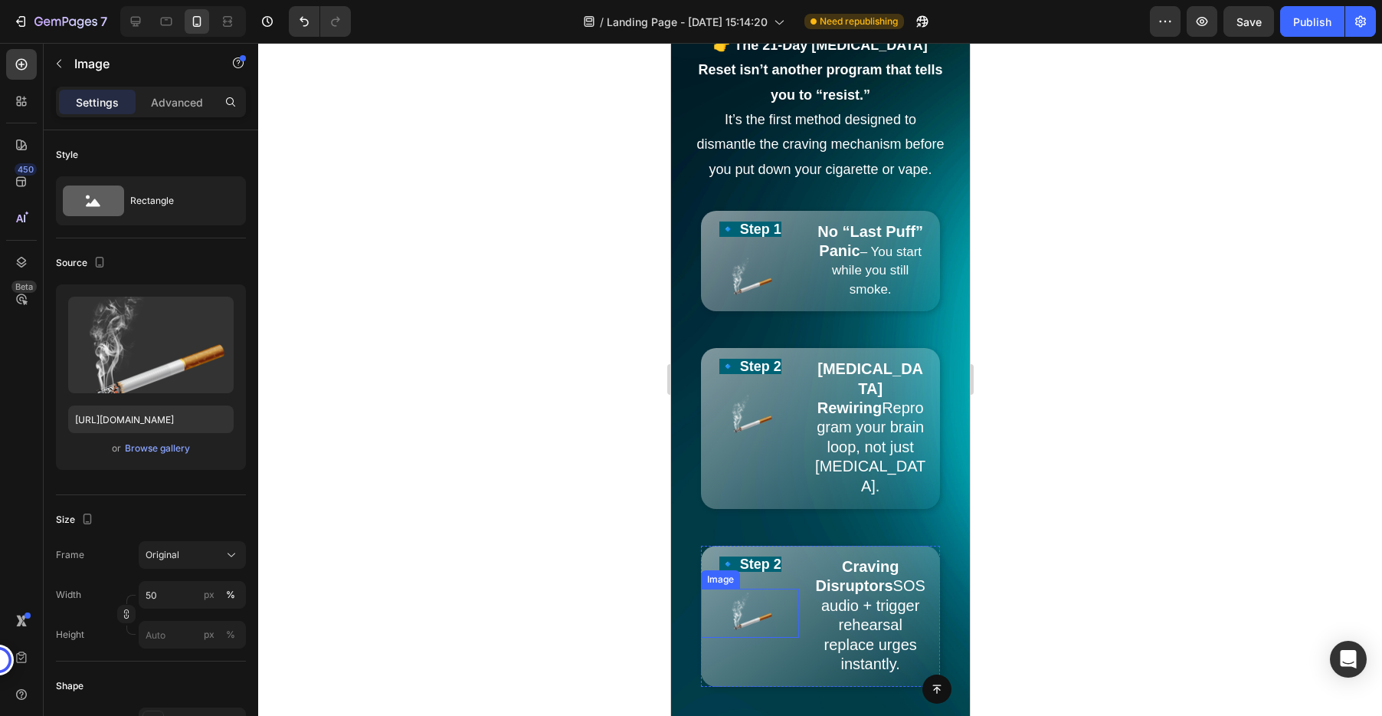
click at [779, 588] on div at bounding box center [749, 612] width 98 height 49
click at [1007, 428] on div at bounding box center [820, 379] width 1124 height 673
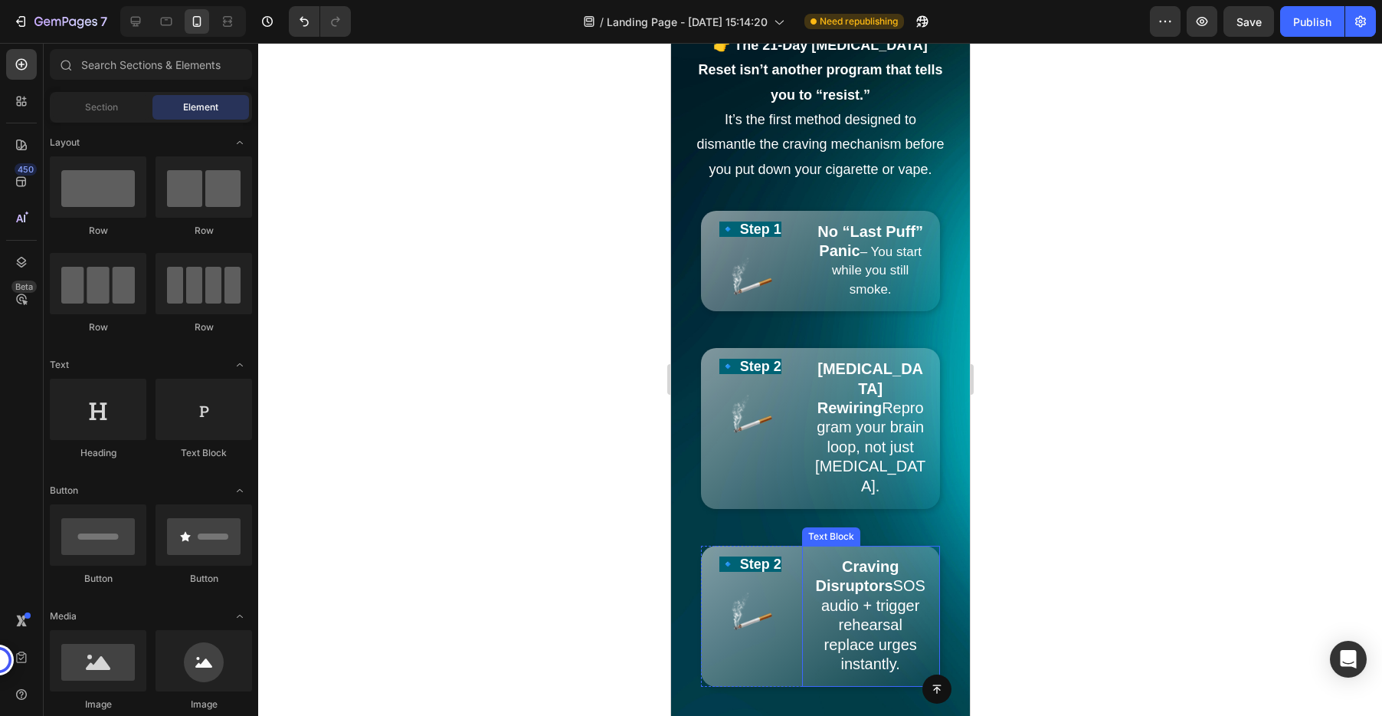
click at [828, 558] on p "Craving Disruptors SOS audio + trigger rehearsal replace urges instantly." at bounding box center [870, 616] width 112 height 116
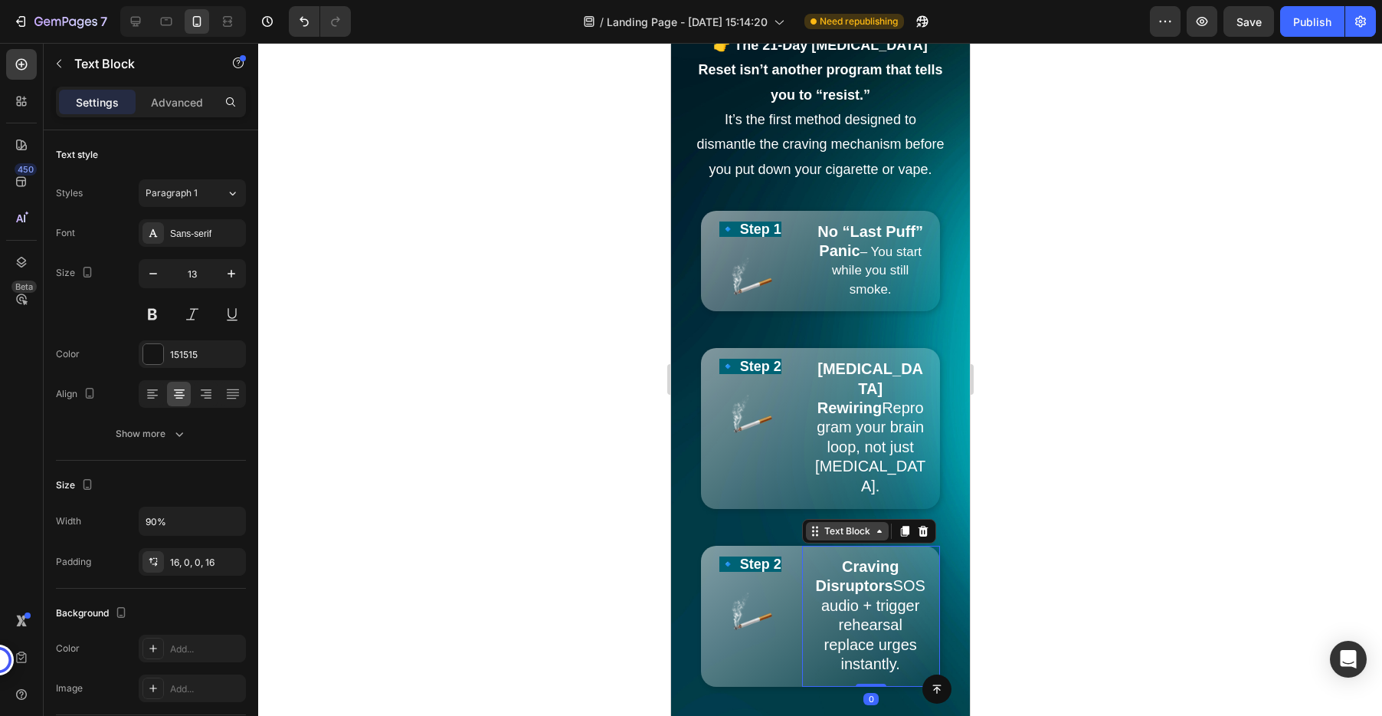
click at [823, 524] on div "Text Block" at bounding box center [846, 531] width 52 height 14
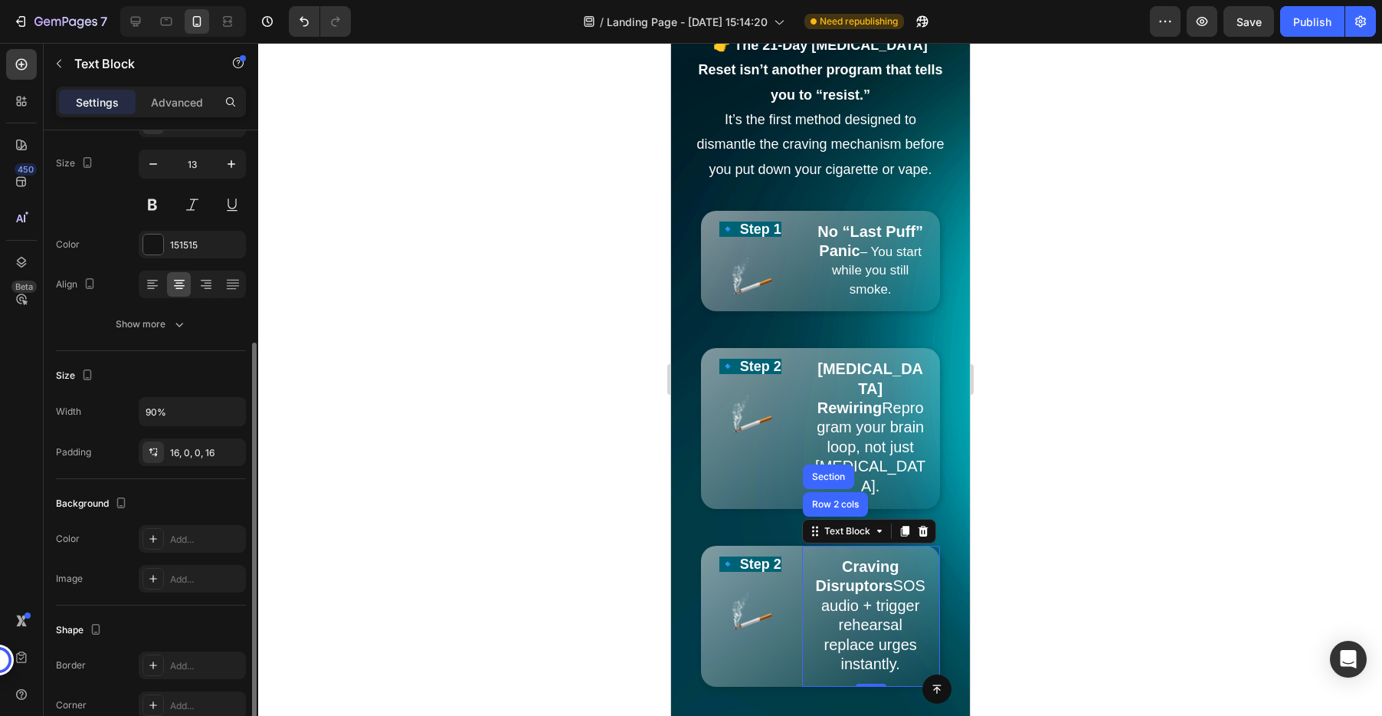
scroll to position [98, 0]
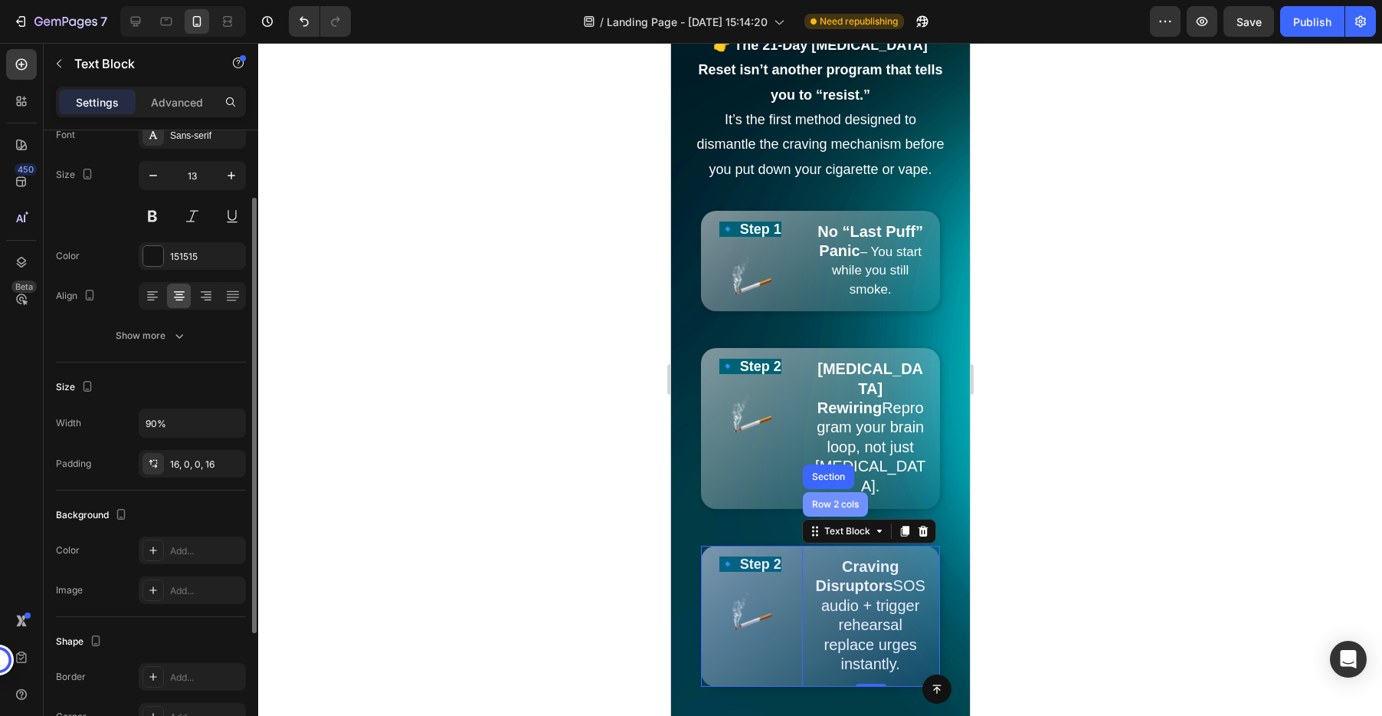
click at [810, 499] on div "Row 2 cols" at bounding box center [834, 503] width 53 height 9
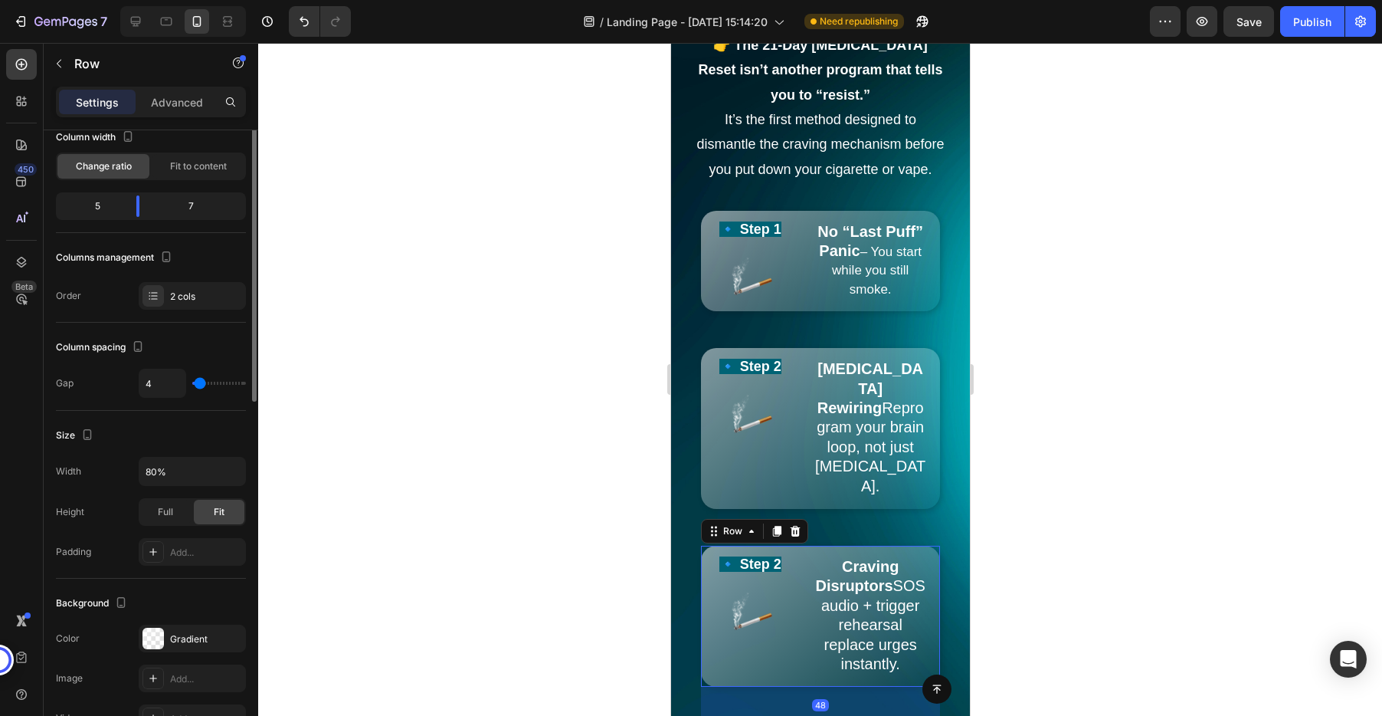
scroll to position [0, 0]
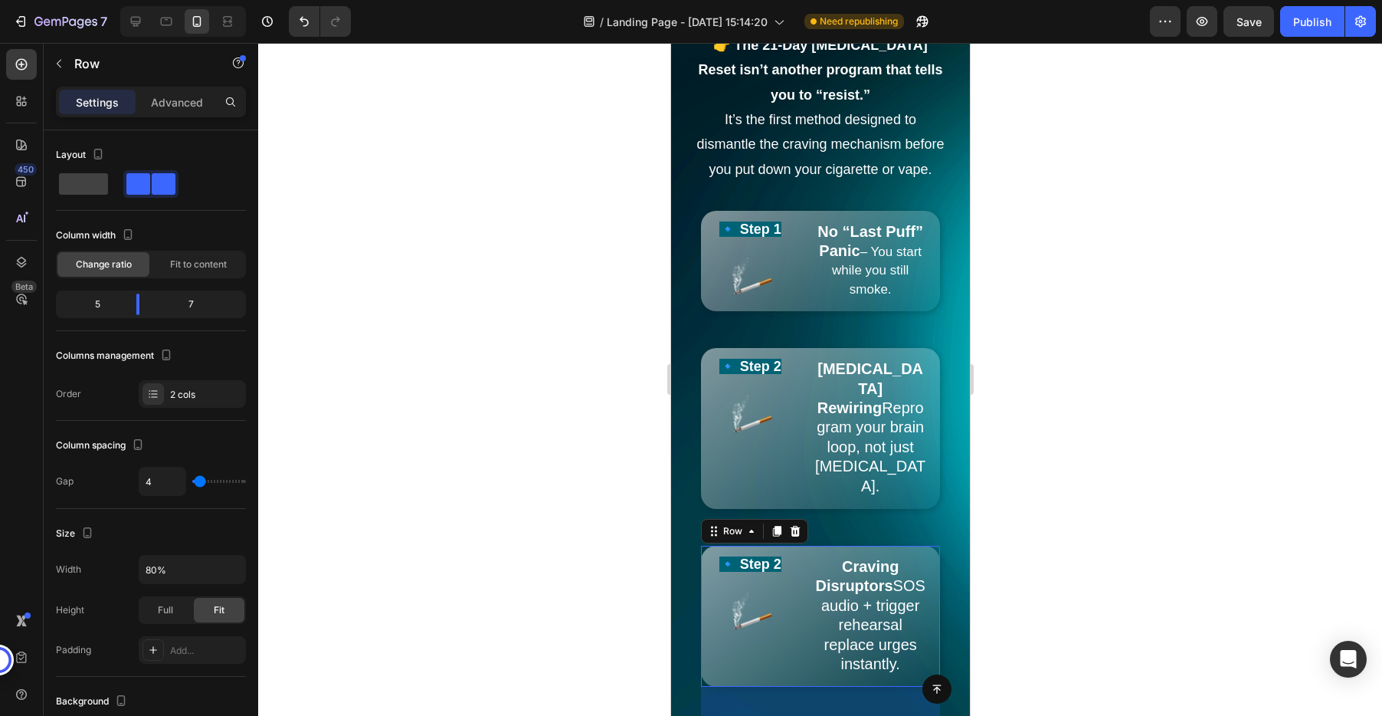
click at [1054, 439] on div at bounding box center [820, 379] width 1124 height 673
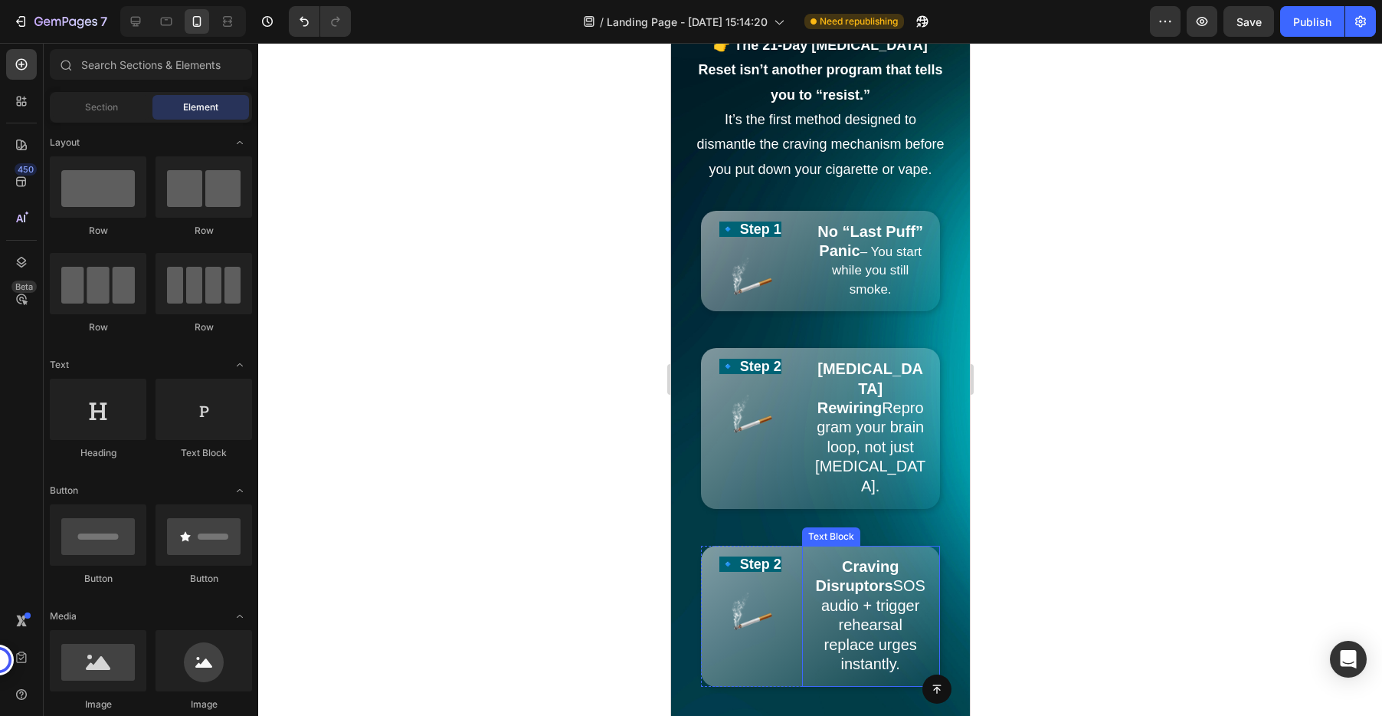
click at [825, 529] on div "Text Block" at bounding box center [830, 536] width 52 height 14
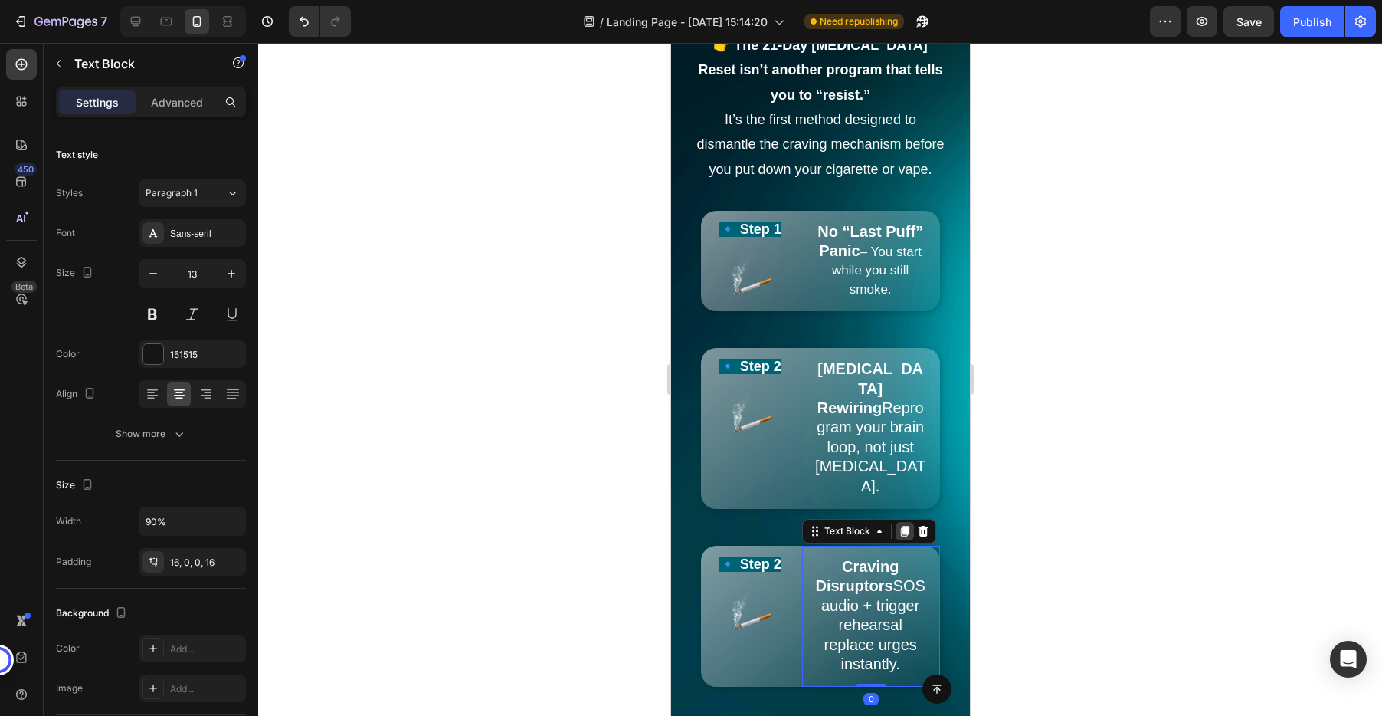
click at [905, 525] on icon at bounding box center [904, 531] width 12 height 12
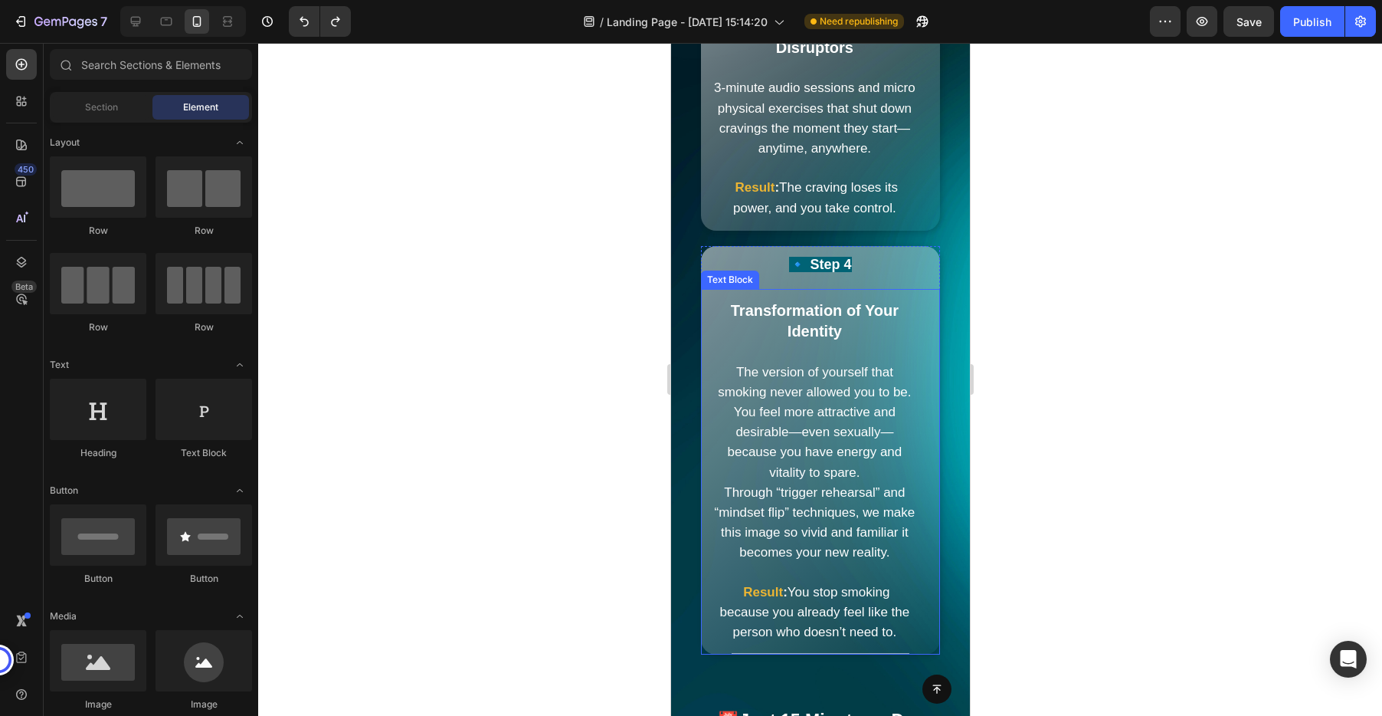
scroll to position [4344, 0]
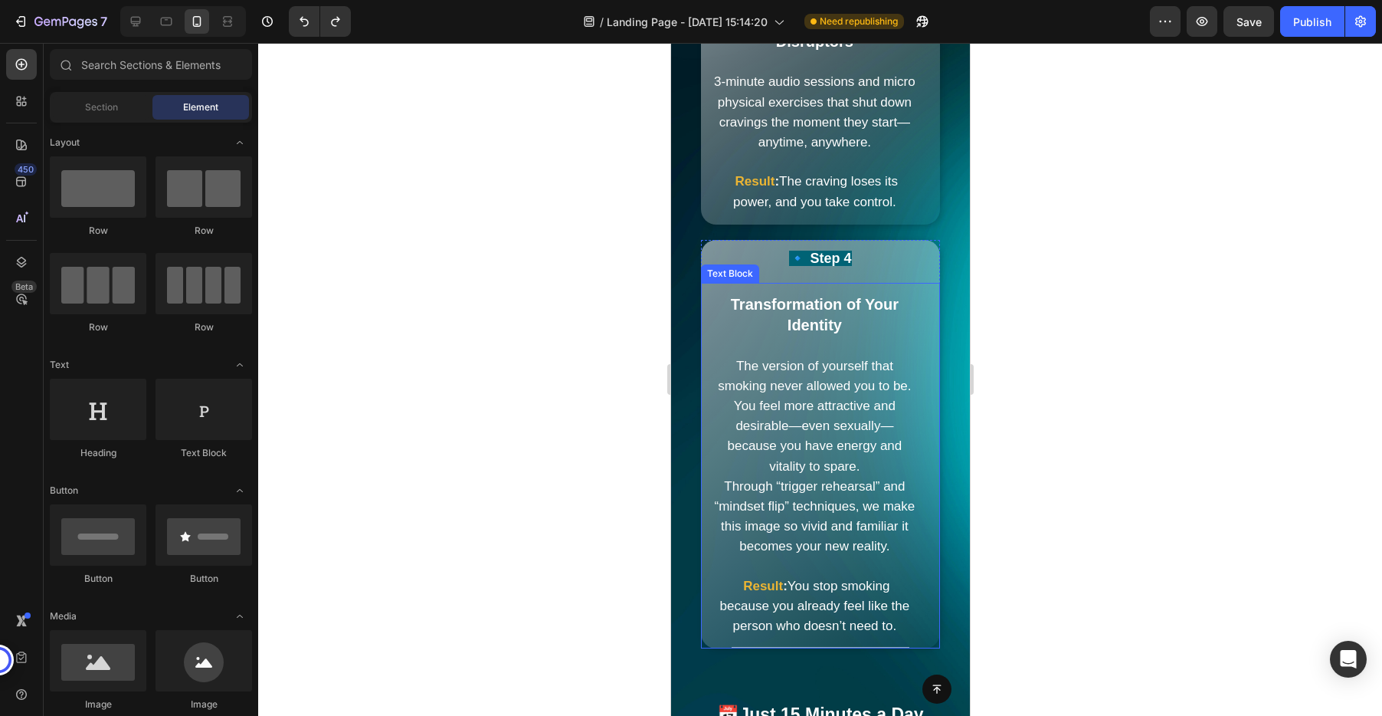
click at [845, 295] on p "Transformation of Your Identity" at bounding box center [813, 315] width 203 height 41
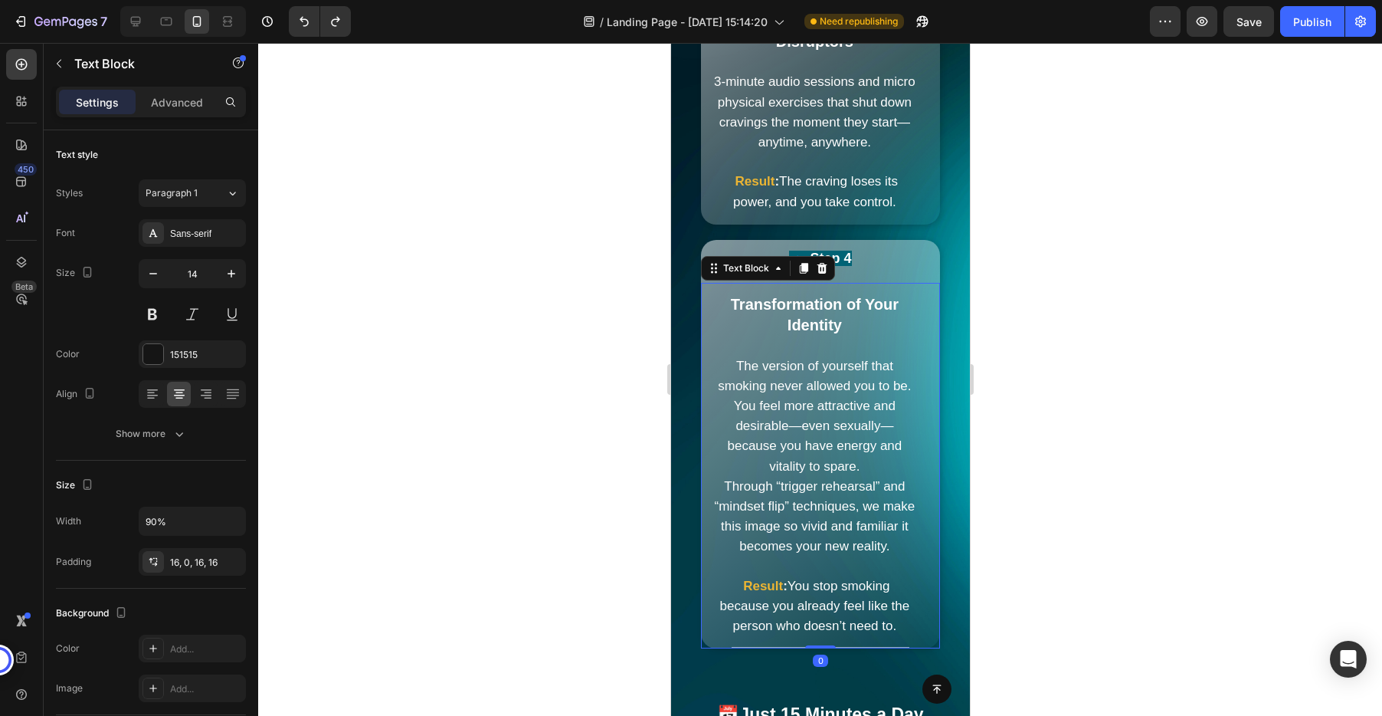
click at [845, 295] on p "Transformation of Your Identity" at bounding box center [813, 315] width 203 height 41
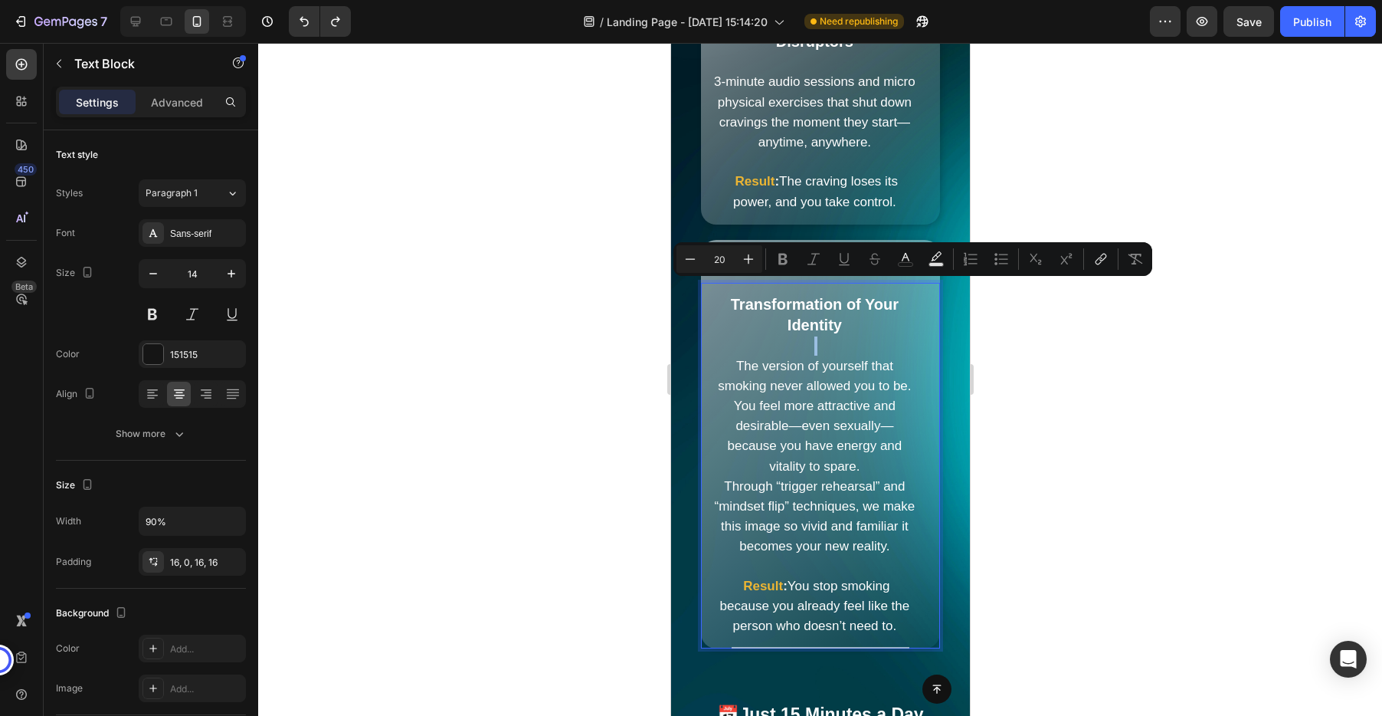
click at [840, 296] on strong "Transformation of Your Identity" at bounding box center [814, 315] width 168 height 38
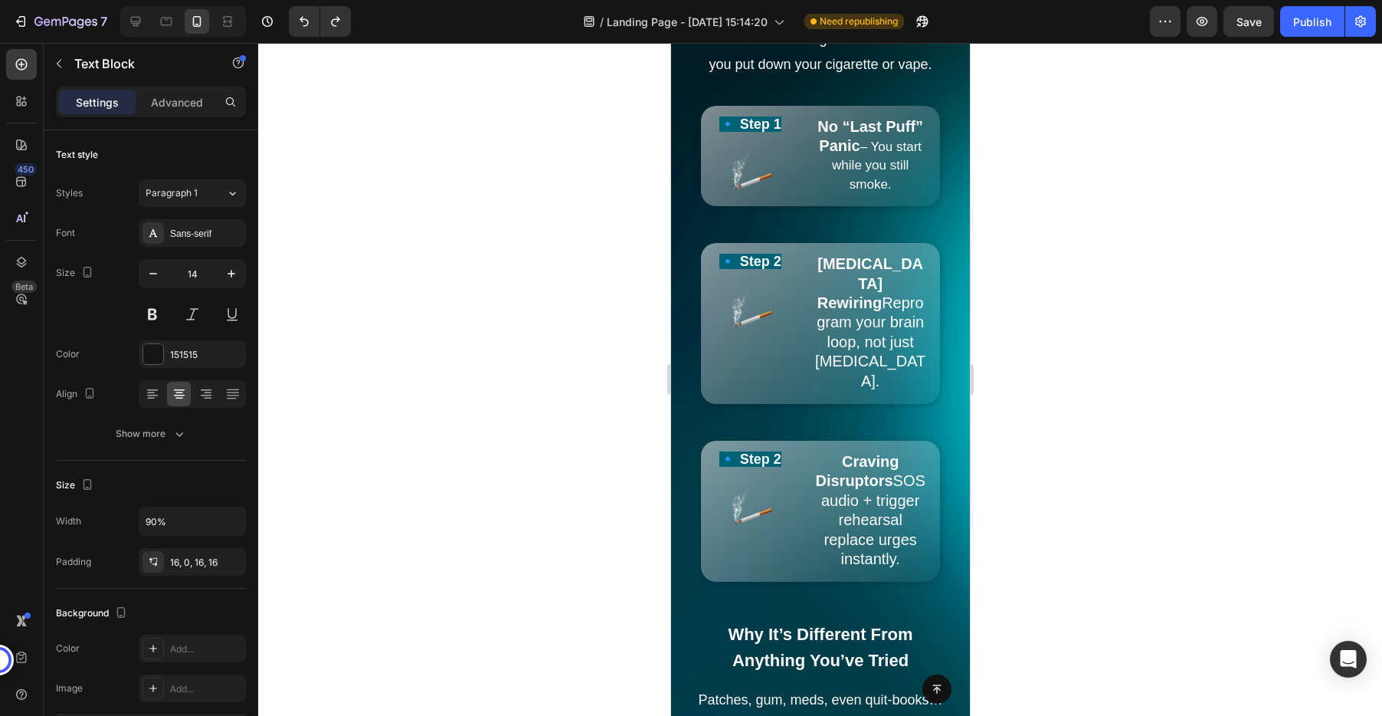
scroll to position [2629, 0]
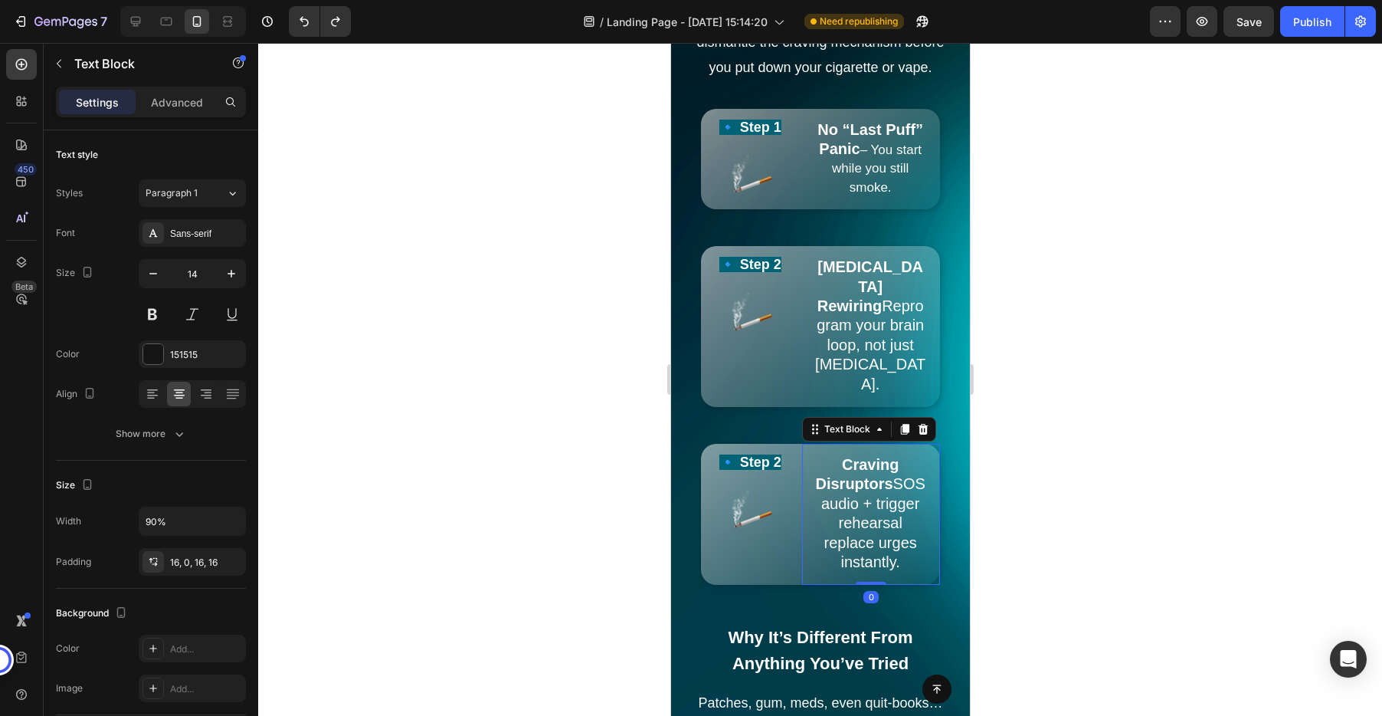
click at [818, 456] on p "Craving Disruptors SOS audio + trigger rehearsal replace urges instantly." at bounding box center [870, 514] width 112 height 116
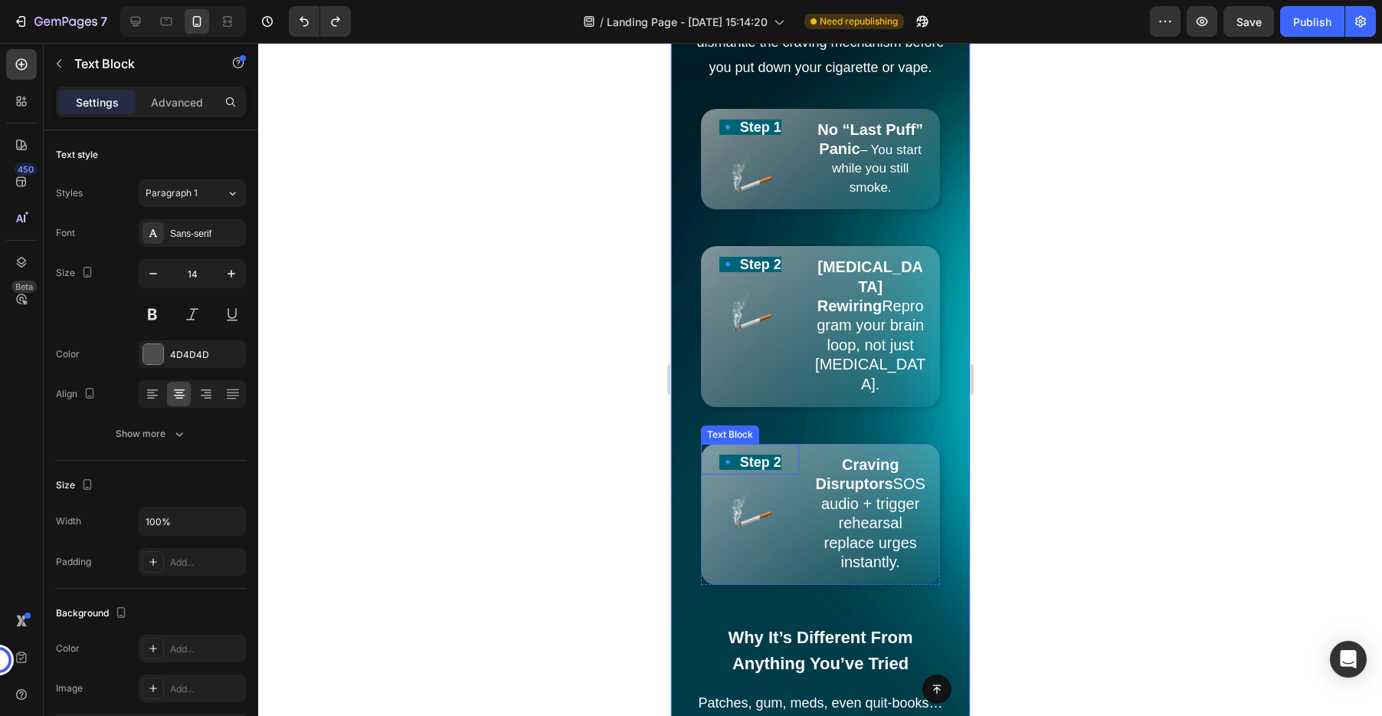
click at [784, 444] on div "🔹 Step 2 Text Block" at bounding box center [749, 459] width 98 height 31
click at [750, 422] on div "Text Block" at bounding box center [745, 429] width 52 height 14
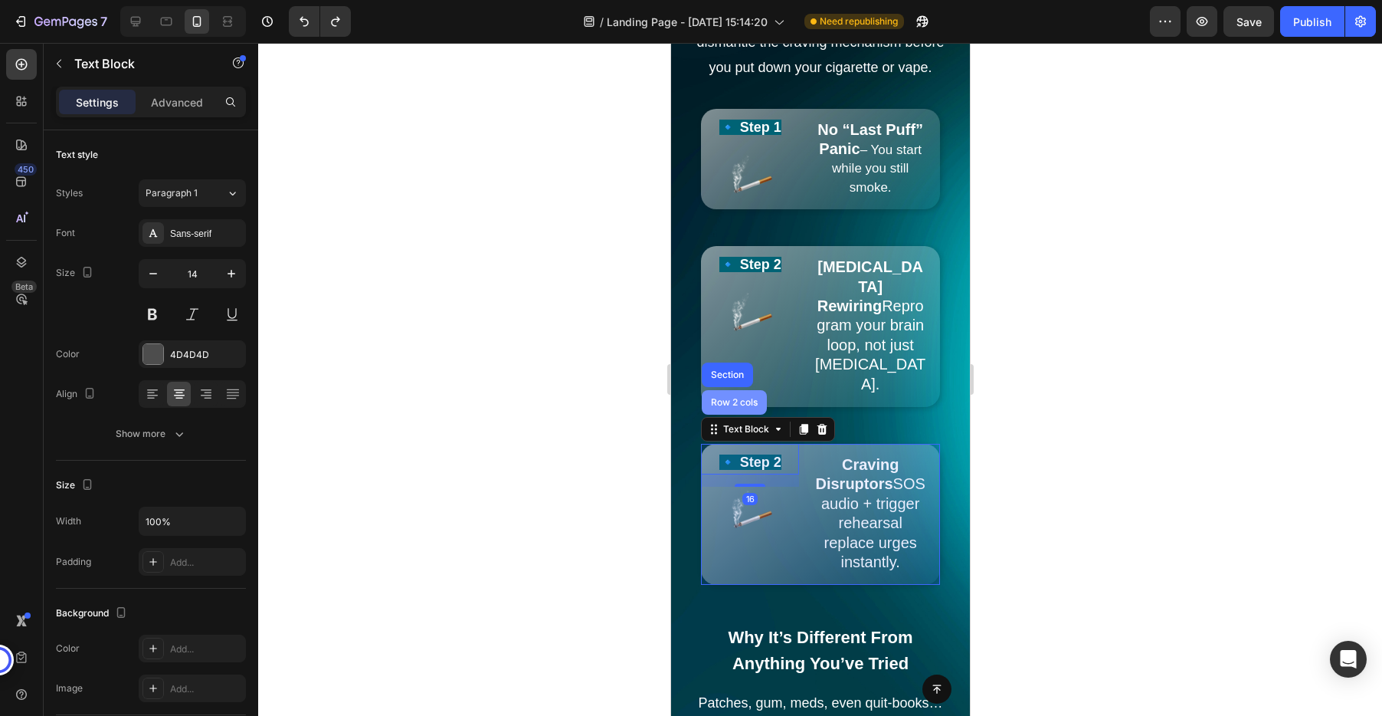
click at [739, 390] on div "Row 2 cols" at bounding box center [733, 402] width 65 height 25
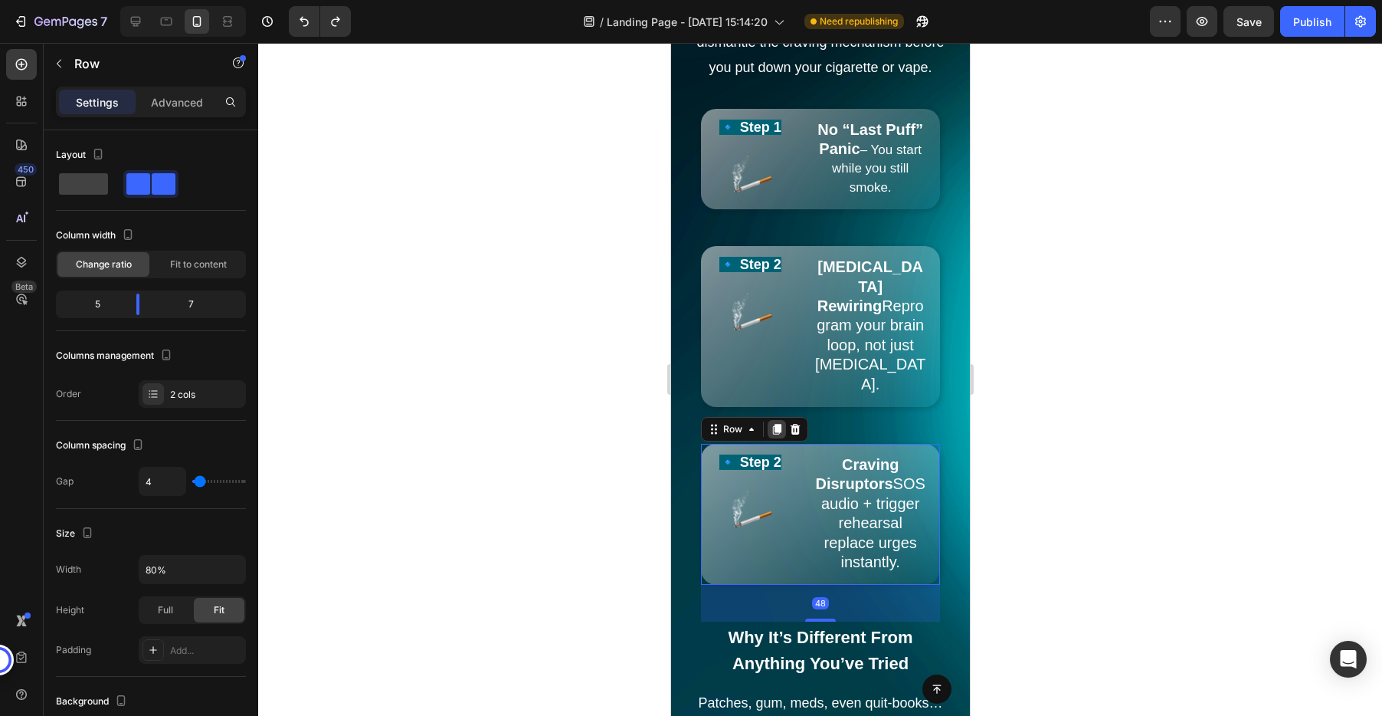
click at [775, 424] on icon at bounding box center [776, 429] width 8 height 11
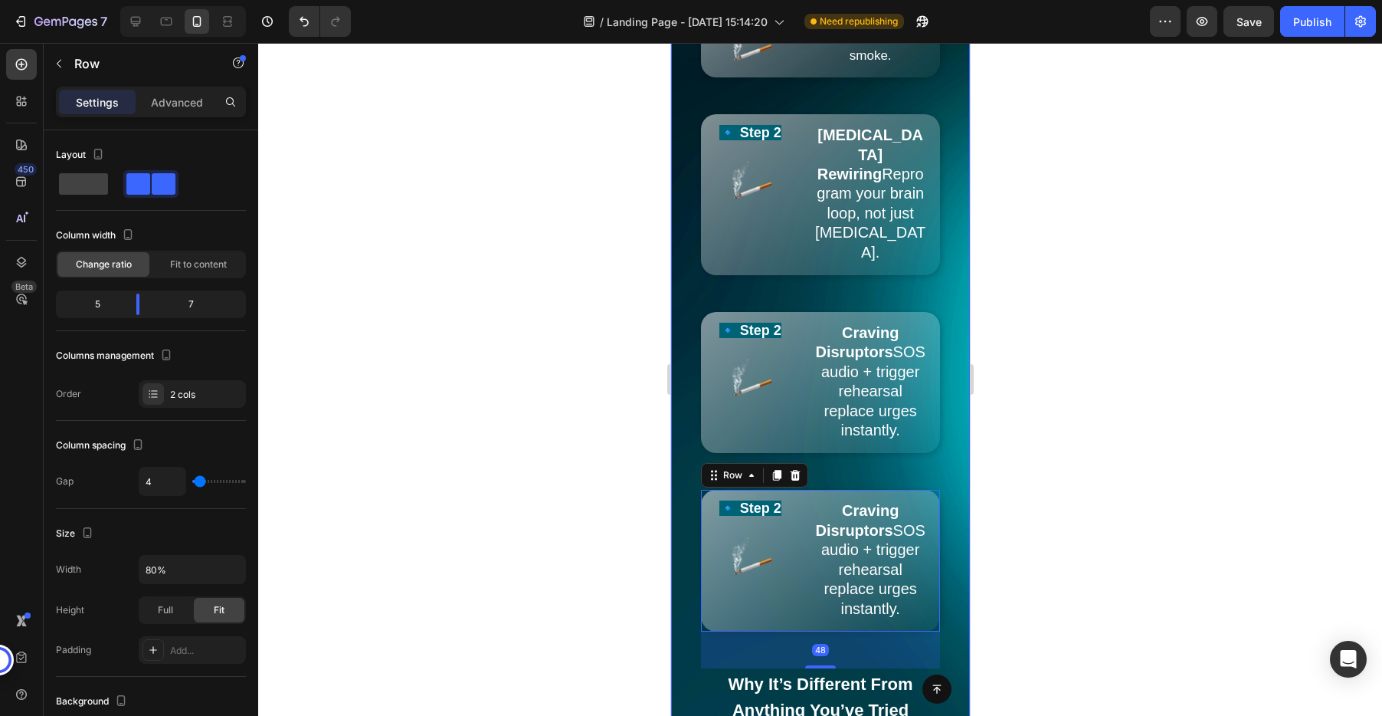
scroll to position [2770, 0]
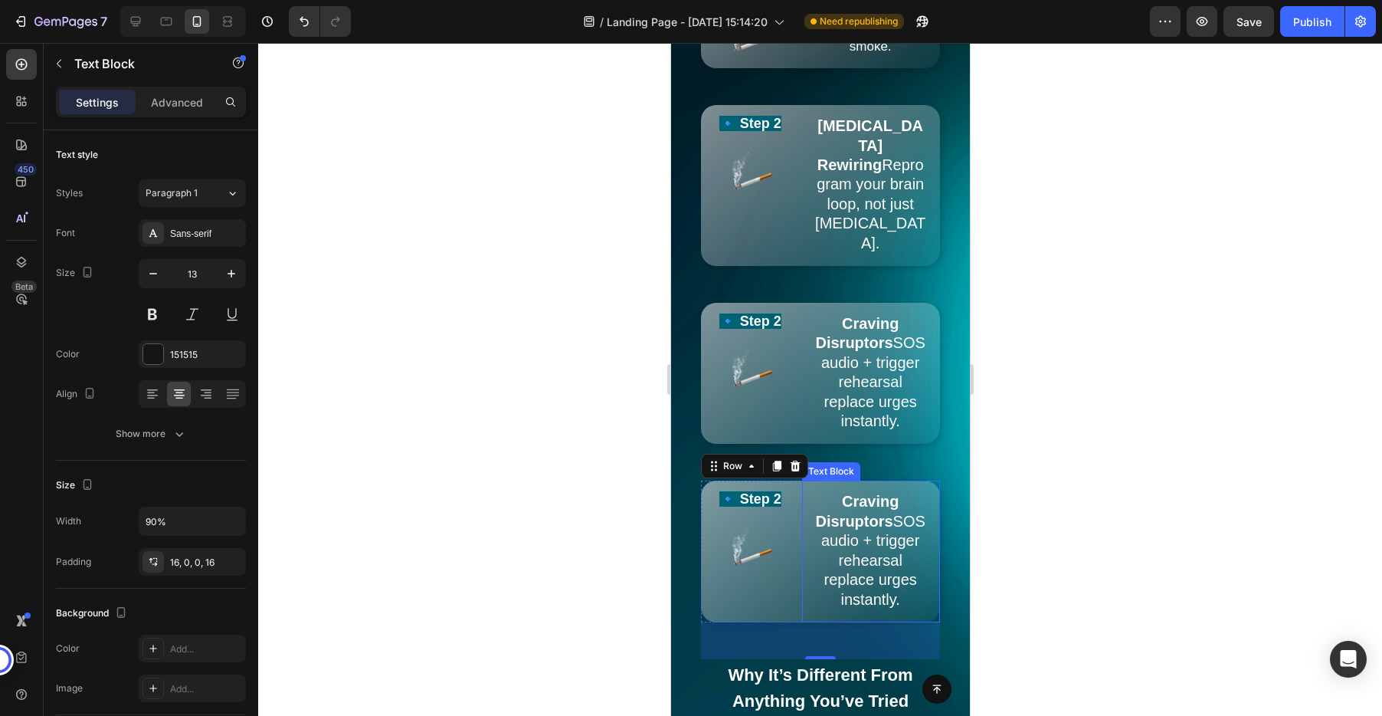
click at [860, 512] on span "Craving Disruptors SOS audio + trigger rehearsal replace urges instantly." at bounding box center [869, 550] width 110 height 114
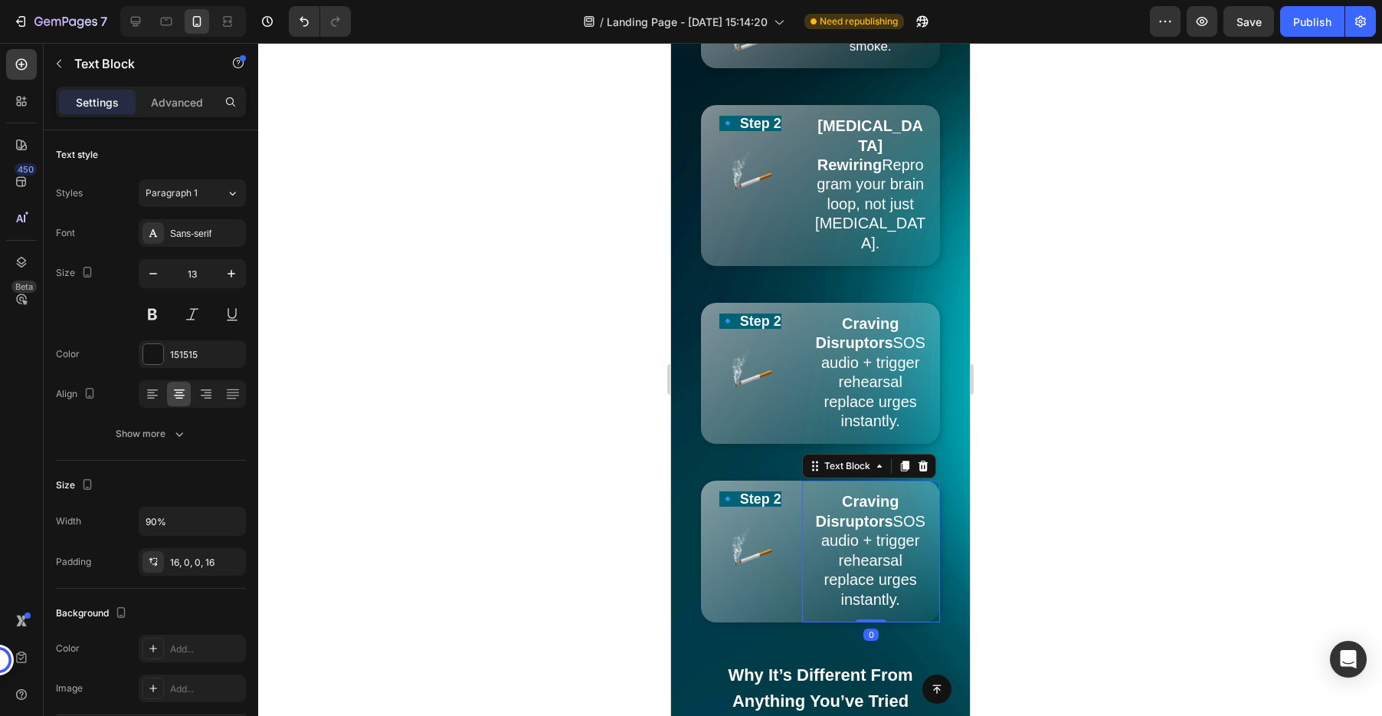
click at [860, 512] on span "Craving Disruptors SOS audio + trigger rehearsal replace urges instantly." at bounding box center [869, 550] width 110 height 114
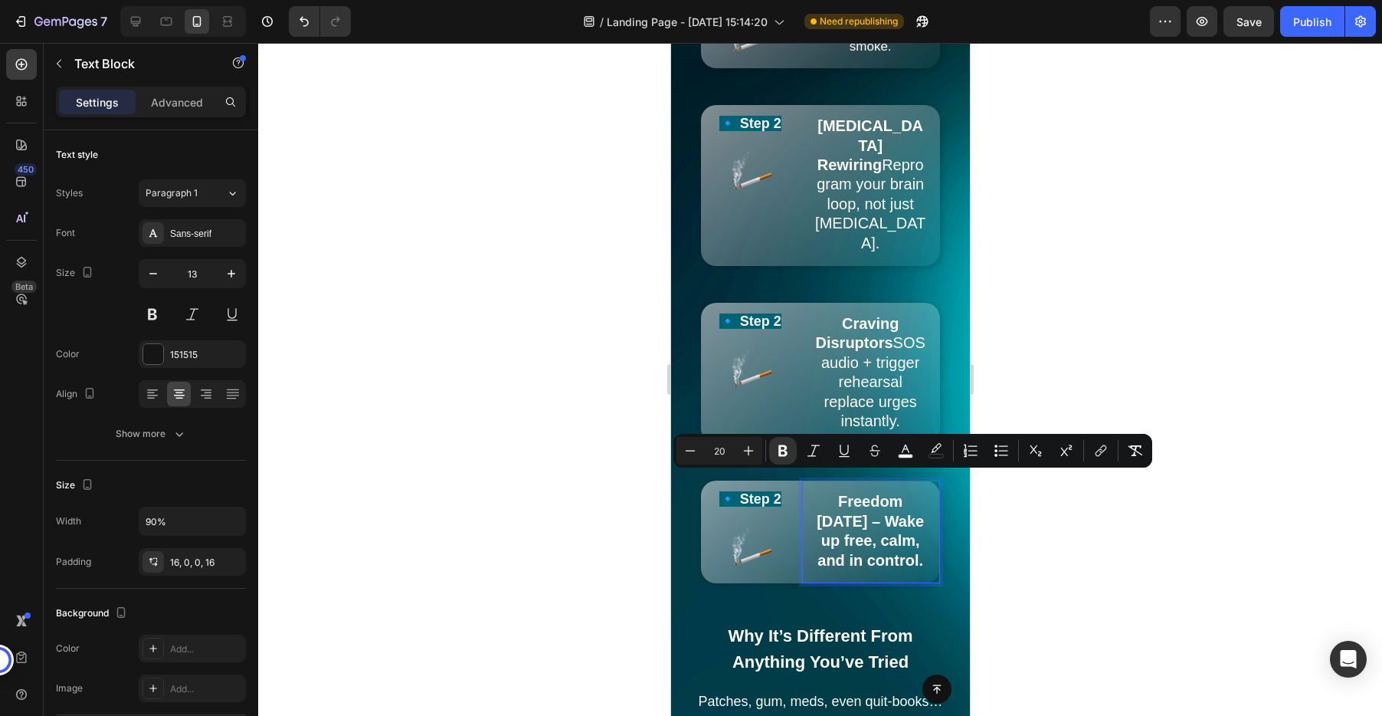
drag, startPoint x: 925, startPoint y: 522, endPoint x: 881, endPoint y: 487, distance: 56.1
click at [881, 493] on p "Freedom in 21 Days – Wake up free, calm, and in control." at bounding box center [870, 532] width 112 height 78
click at [881, 493] on span "Freedom in 21 Days – Wake up free, calm, and in control." at bounding box center [869, 530] width 102 height 75
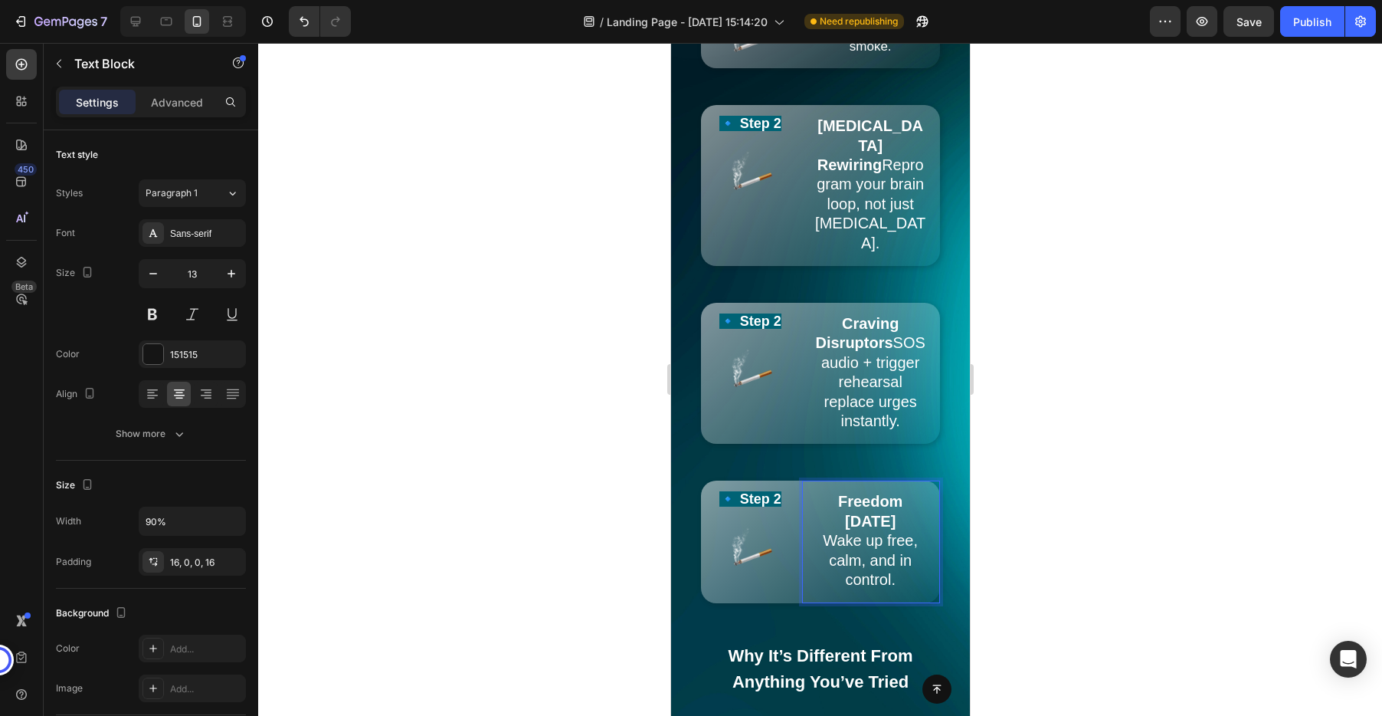
click at [1102, 442] on div at bounding box center [820, 379] width 1124 height 673
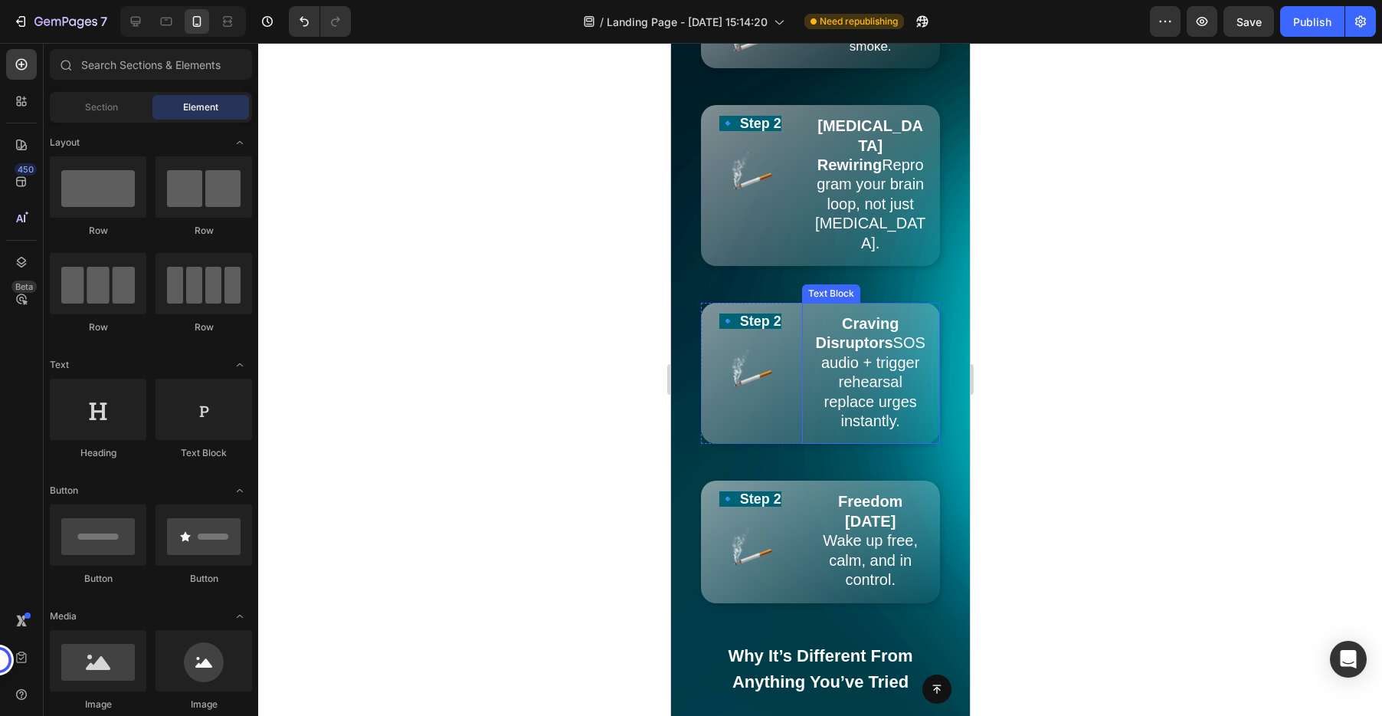
click at [849, 365] on span "Craving Disruptors SOS audio + trigger rehearsal replace urges instantly." at bounding box center [869, 372] width 110 height 114
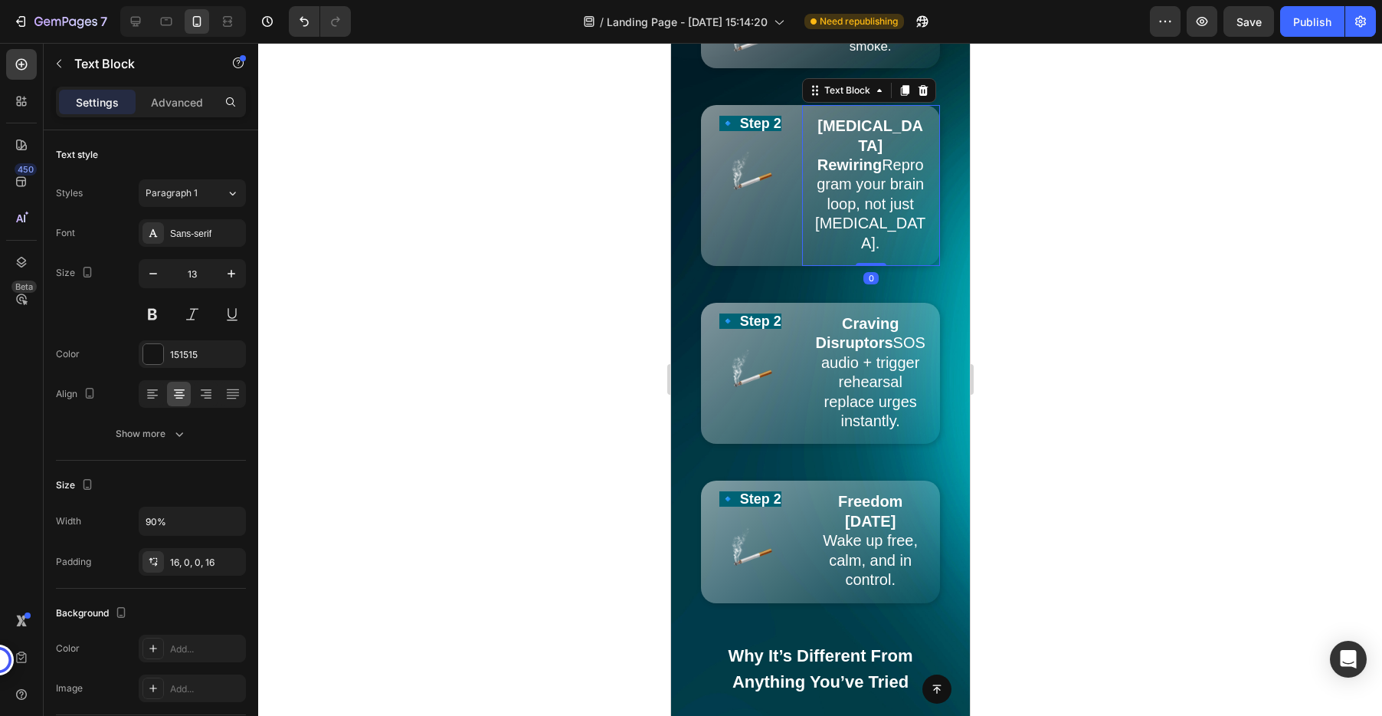
click at [879, 205] on span "Dopamine Rewiring Reprogram your brain loop, not just nicotine." at bounding box center [869, 183] width 110 height 133
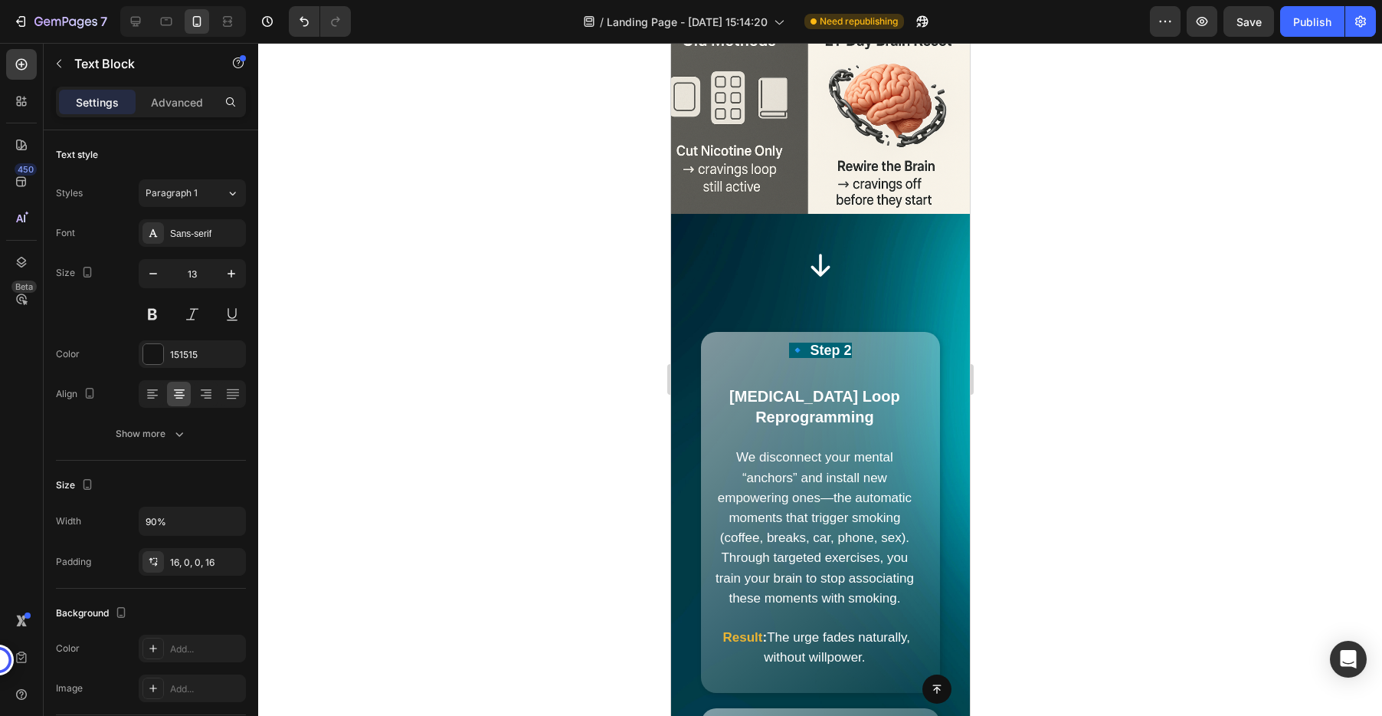
scroll to position [3750, 0]
click at [762, 452] on p "We disconnect your mental “anchors” and install new empowering ones—the automat…" at bounding box center [813, 519] width 203 height 180
click at [819, 375] on div "Dopamine Loop Reprogramming We disconnect your mental “anchors” and install new…" at bounding box center [807, 528] width 215 height 306
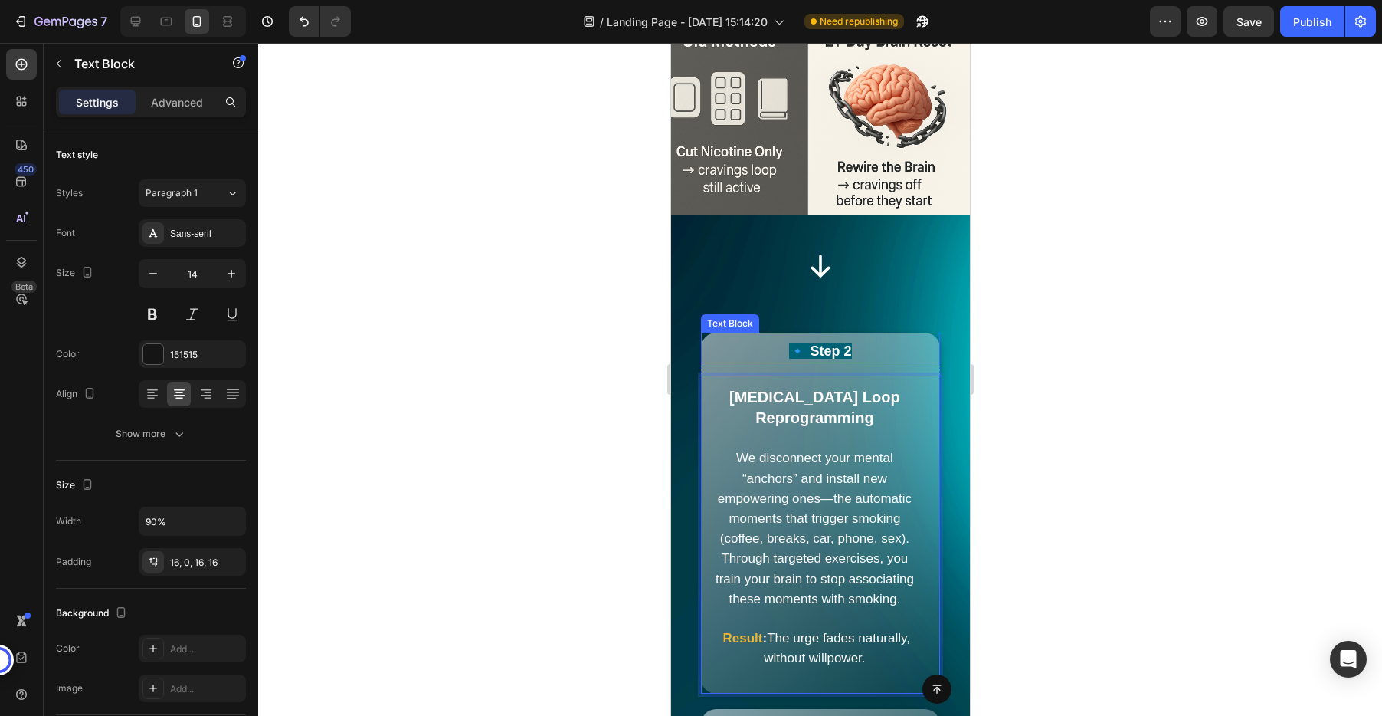
click at [733, 316] on div "Text Block" at bounding box center [729, 323] width 52 height 14
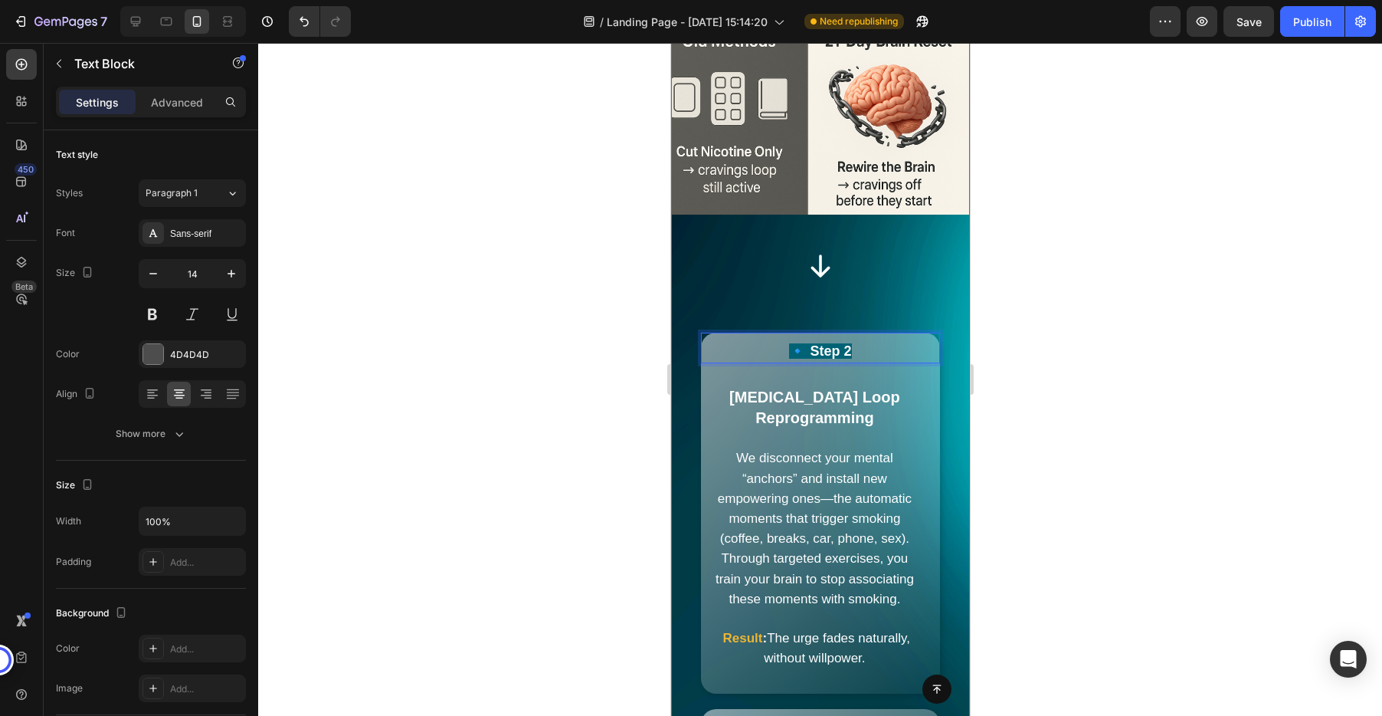
click at [864, 272] on div "The Only System That Kills Urges Before You Quit Heading Imagine quitting witho…" at bounding box center [819, 346] width 299 height 3699
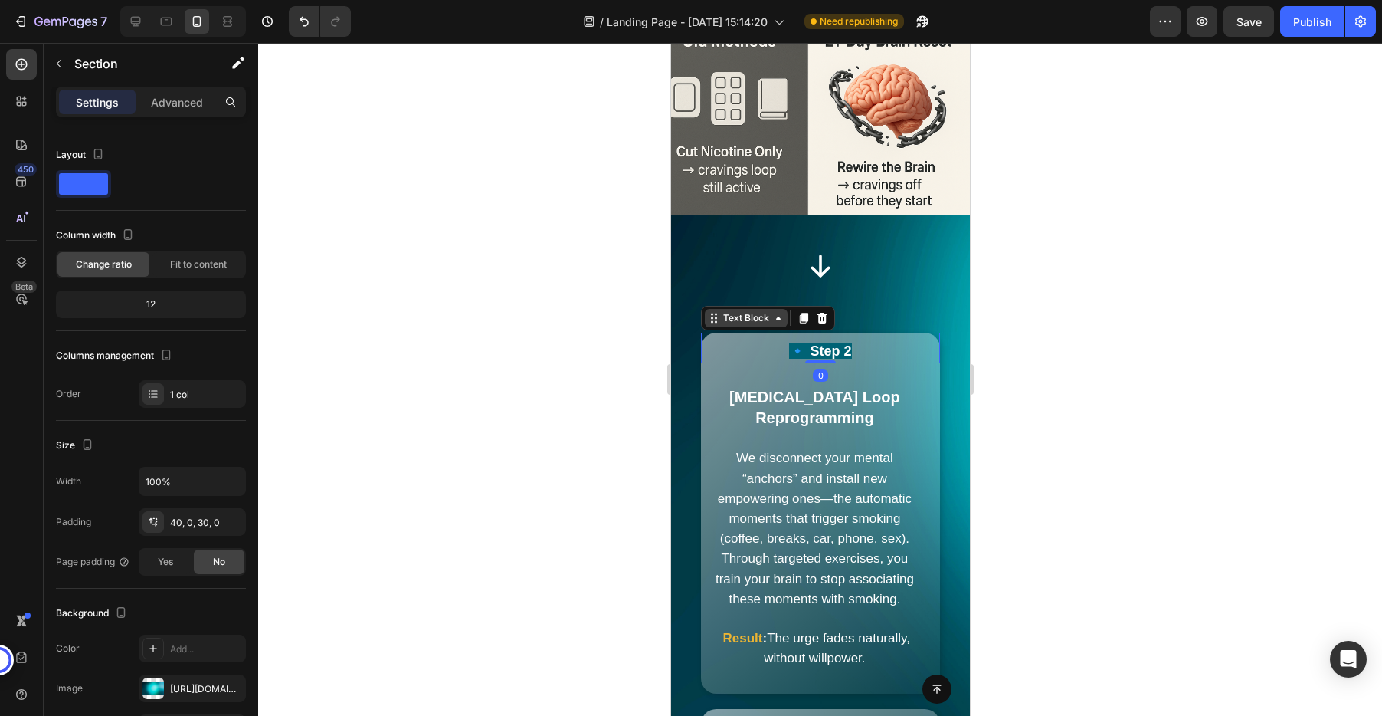
click at [732, 306] on div "Text Block" at bounding box center [767, 318] width 134 height 25
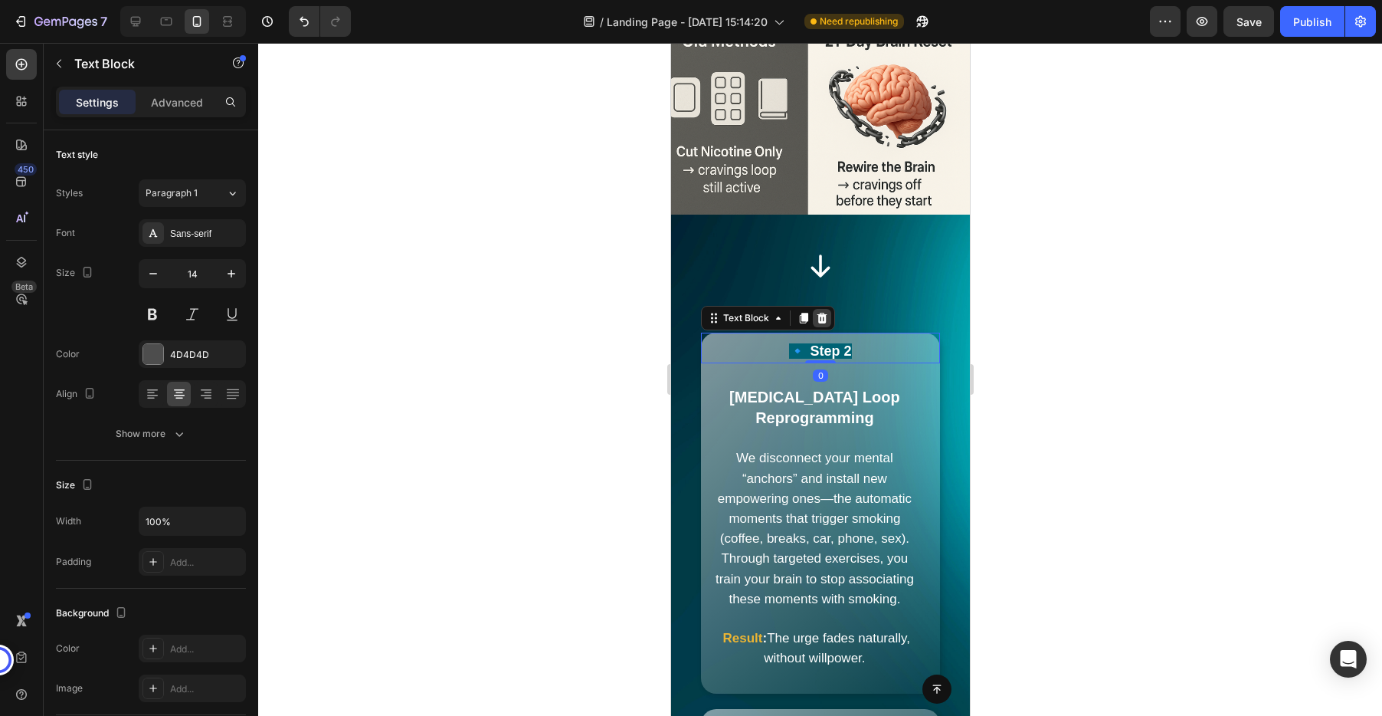
click at [822, 312] on icon at bounding box center [822, 317] width 10 height 11
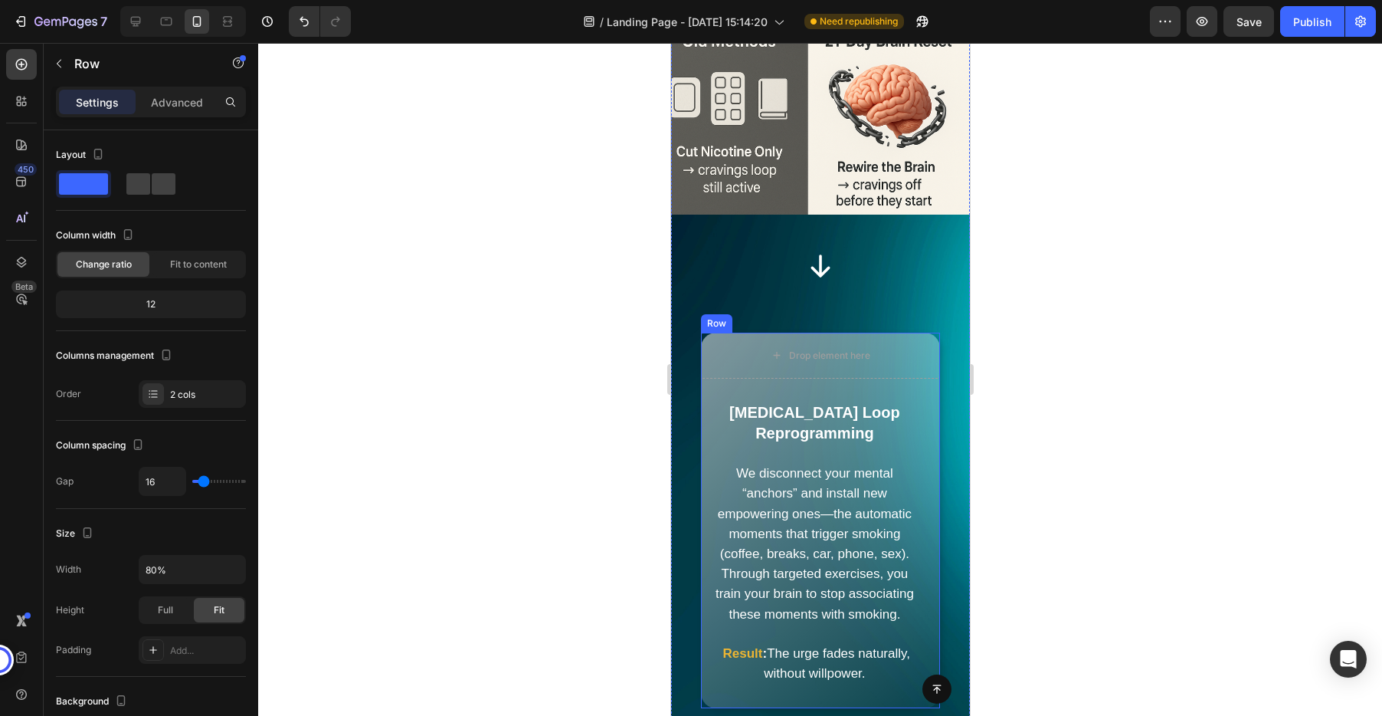
click at [713, 316] on div "Row" at bounding box center [715, 323] width 25 height 14
click at [794, 312] on icon at bounding box center [795, 317] width 10 height 11
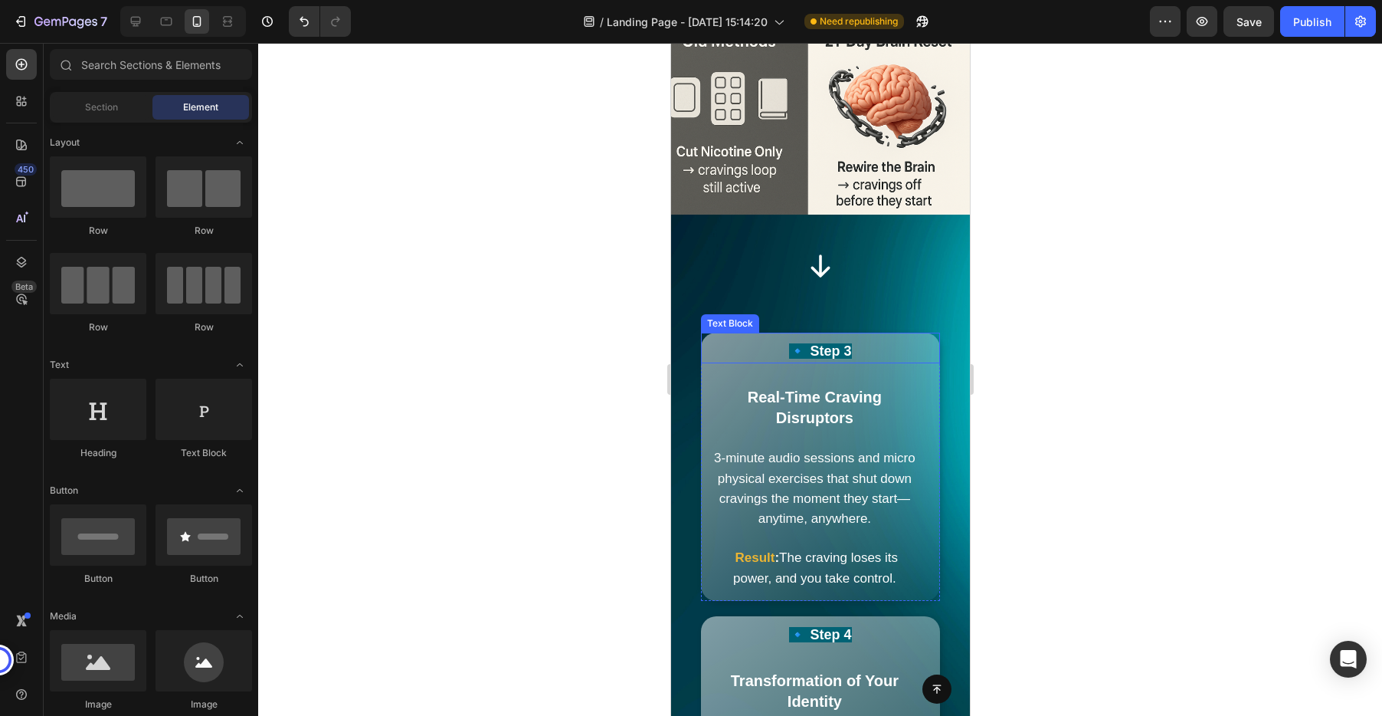
click at [720, 316] on div "Text Block" at bounding box center [729, 323] width 52 height 14
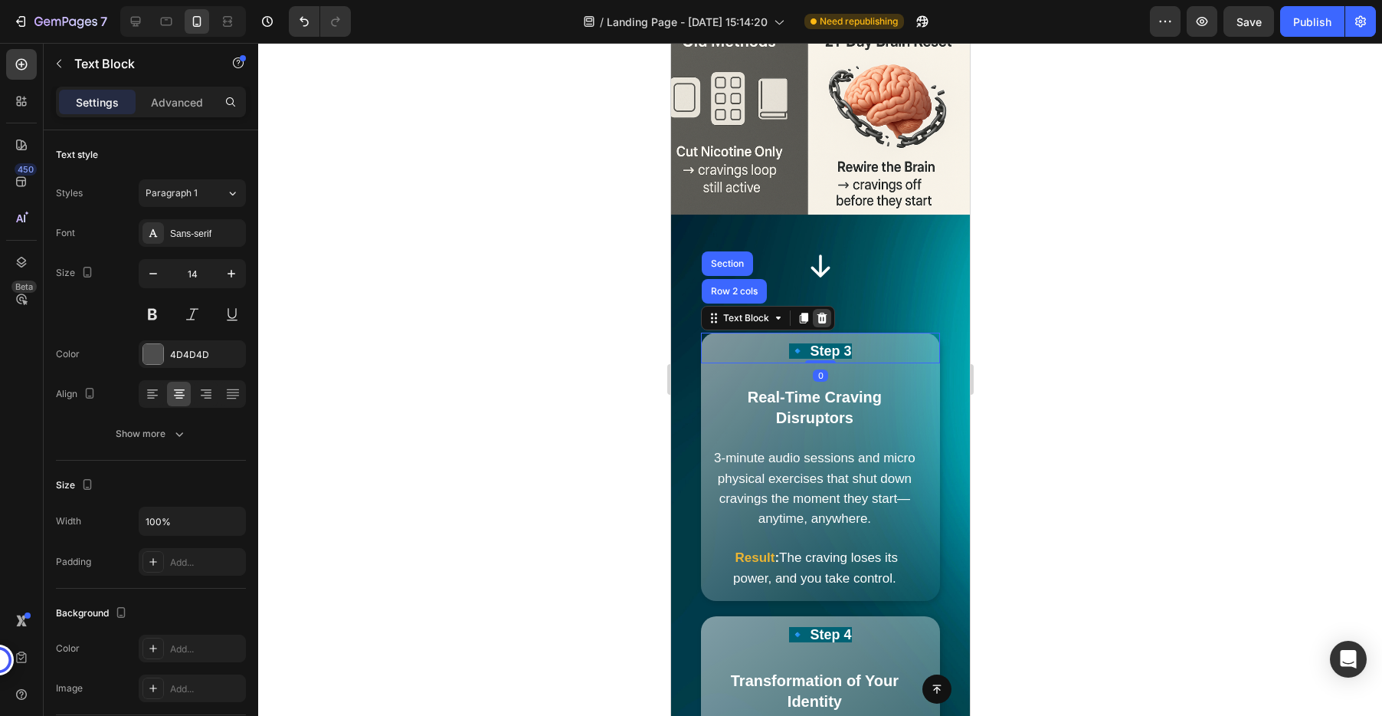
click at [821, 312] on icon at bounding box center [822, 317] width 10 height 11
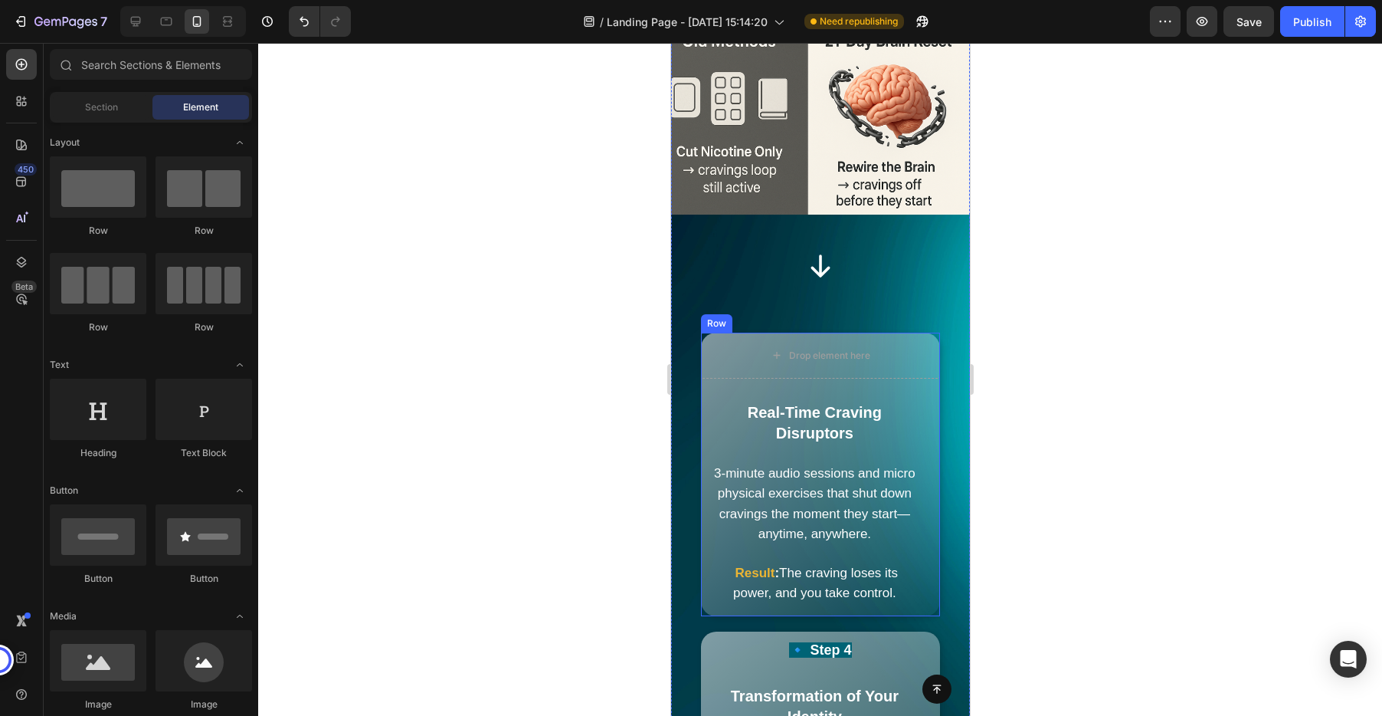
click at [712, 316] on div "Row" at bounding box center [715, 323] width 25 height 14
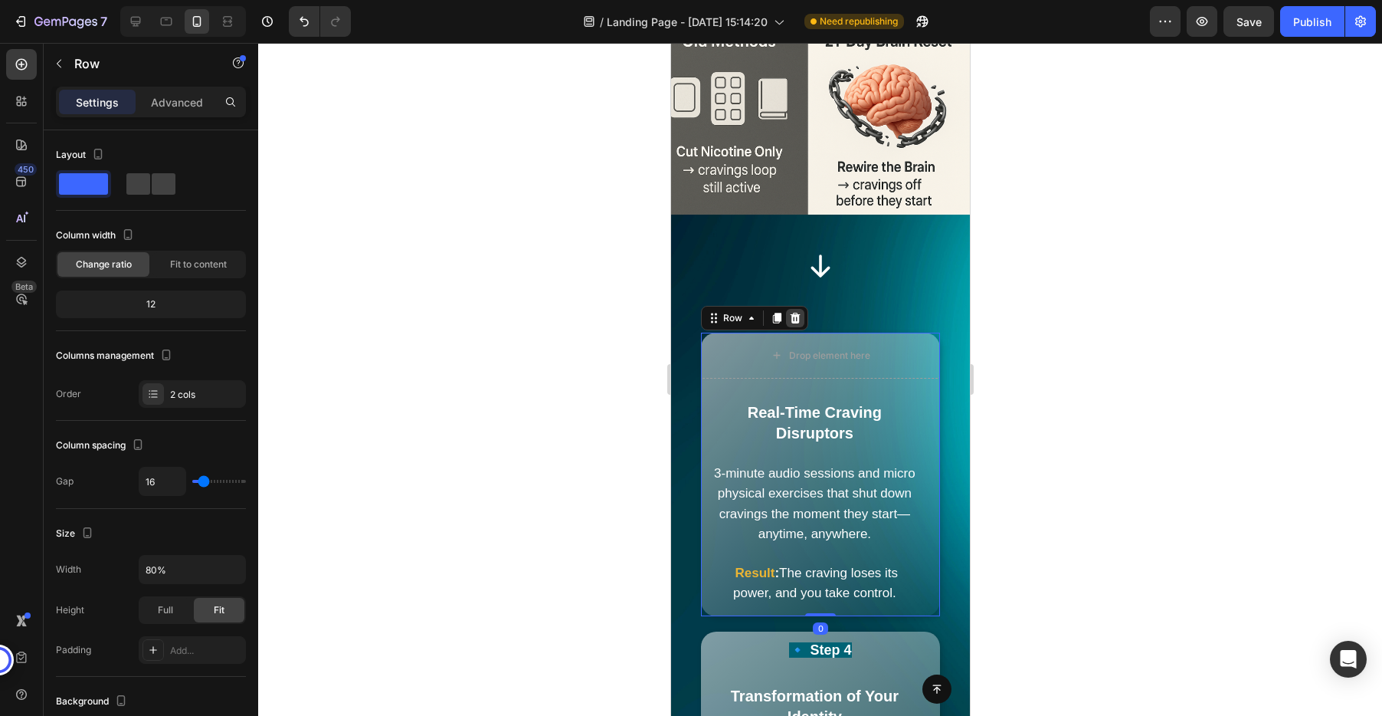
click at [794, 312] on icon at bounding box center [795, 317] width 10 height 11
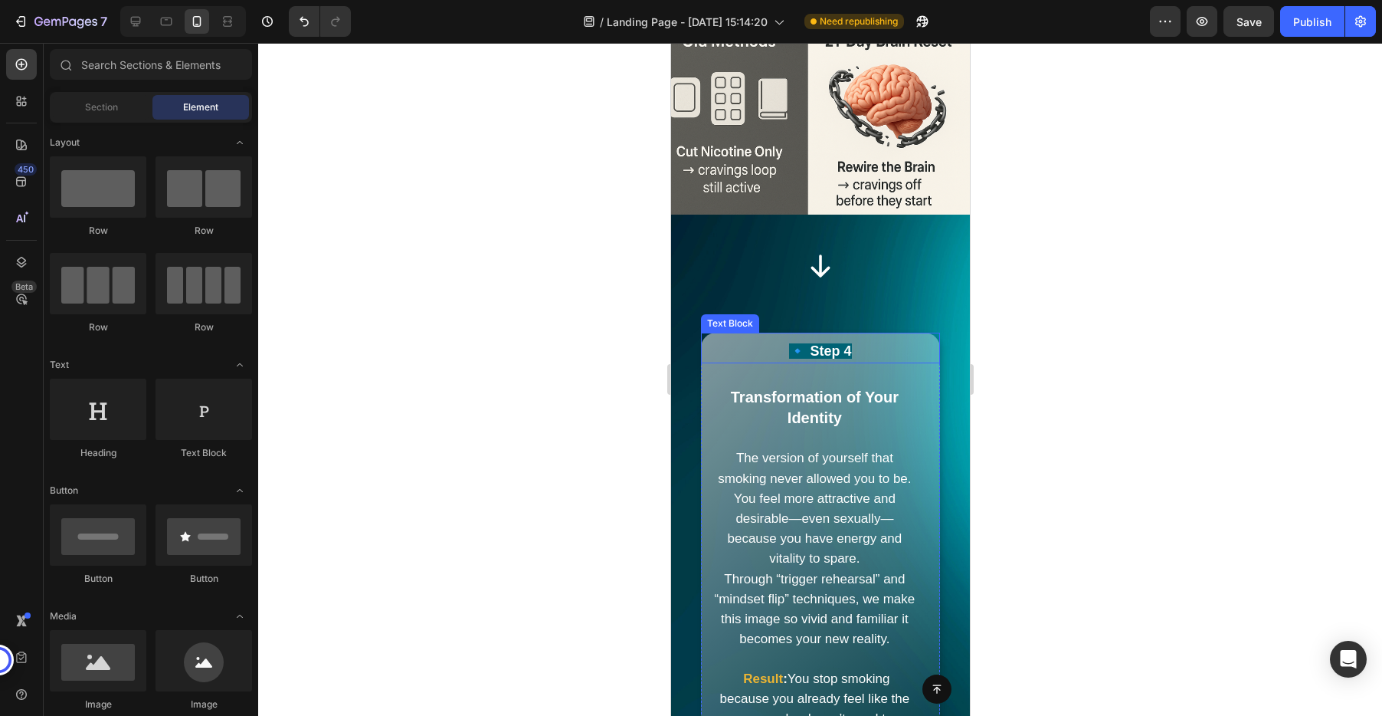
click at [735, 316] on div "Text Block" at bounding box center [729, 323] width 52 height 14
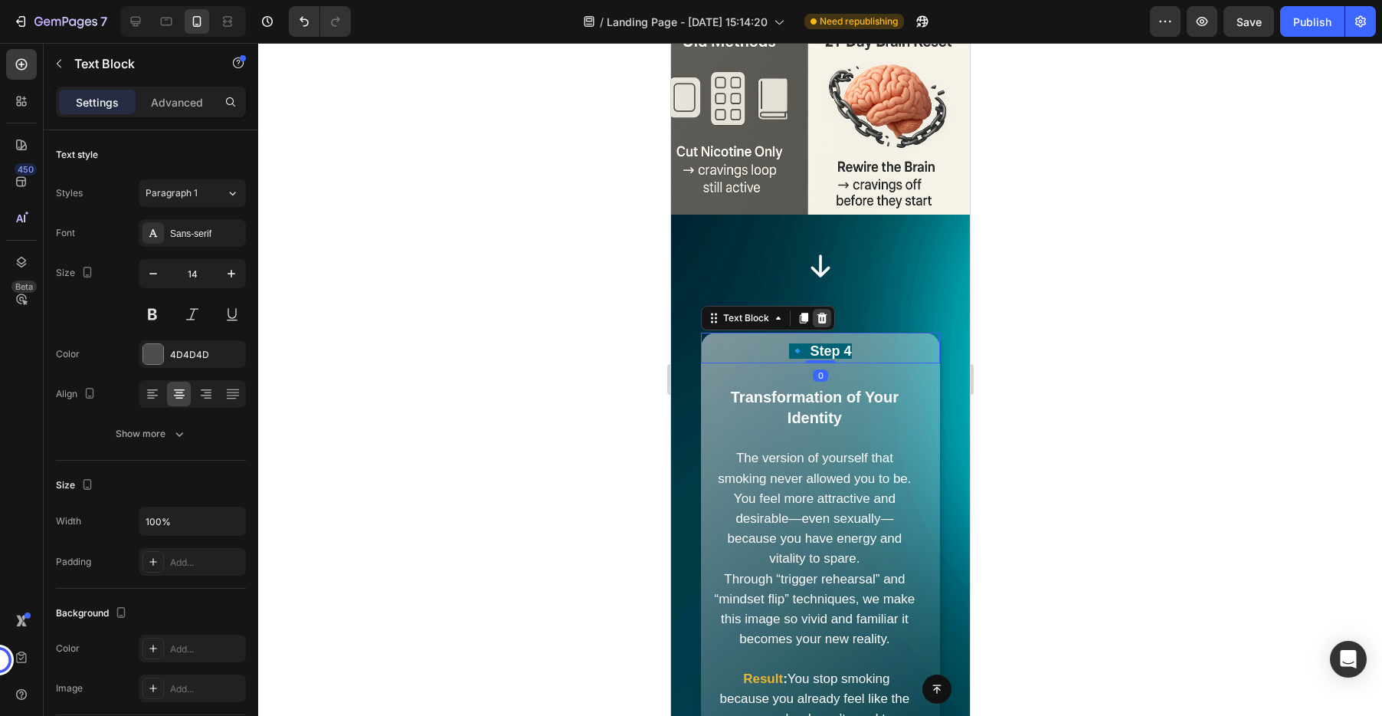
click at [820, 312] on icon at bounding box center [821, 318] width 12 height 12
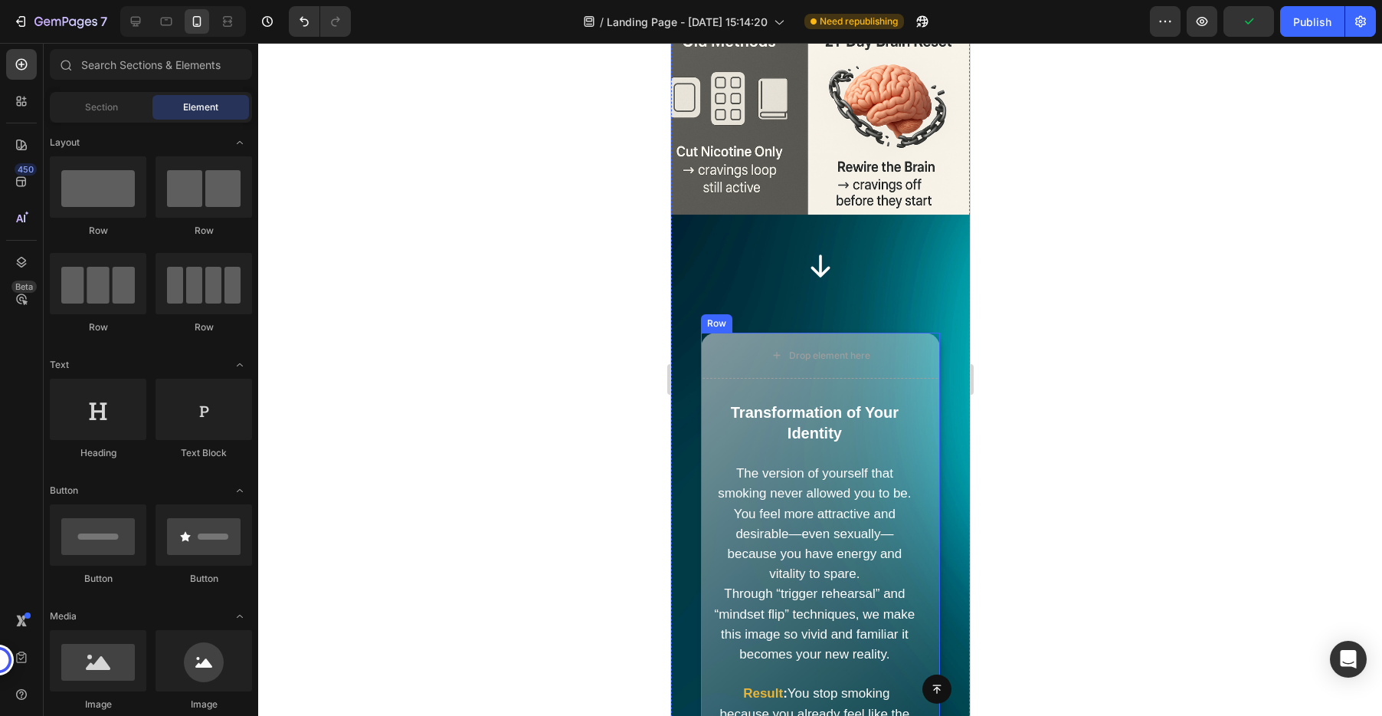
click at [723, 314] on div "Row" at bounding box center [715, 323] width 31 height 18
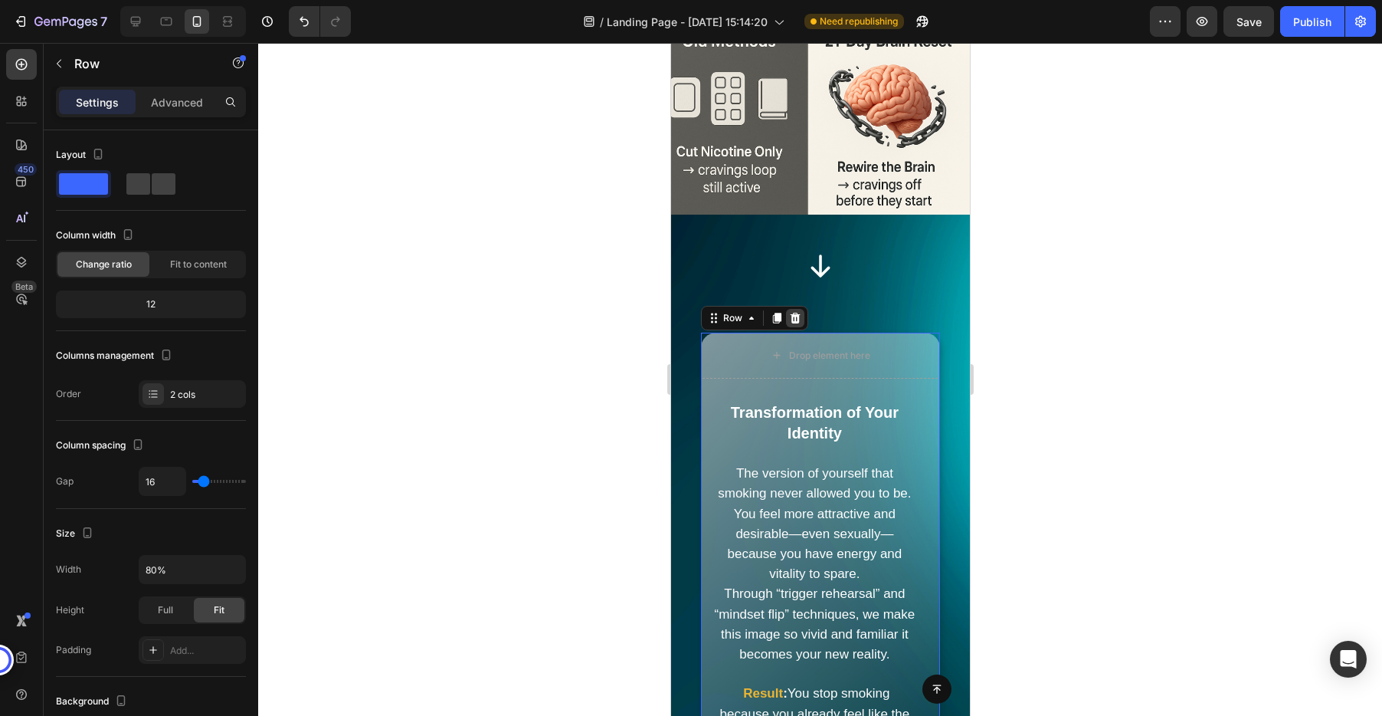
click at [794, 312] on icon at bounding box center [795, 317] width 10 height 11
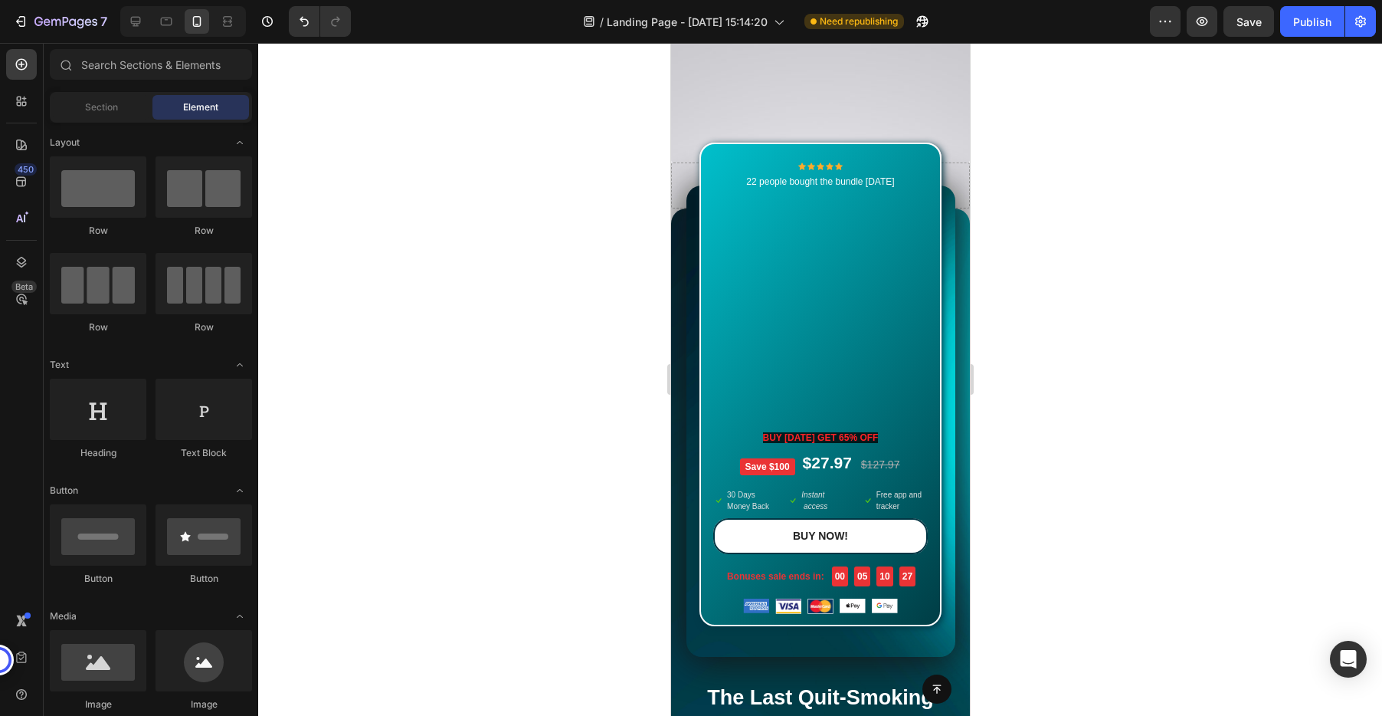
scroll to position [7524, 0]
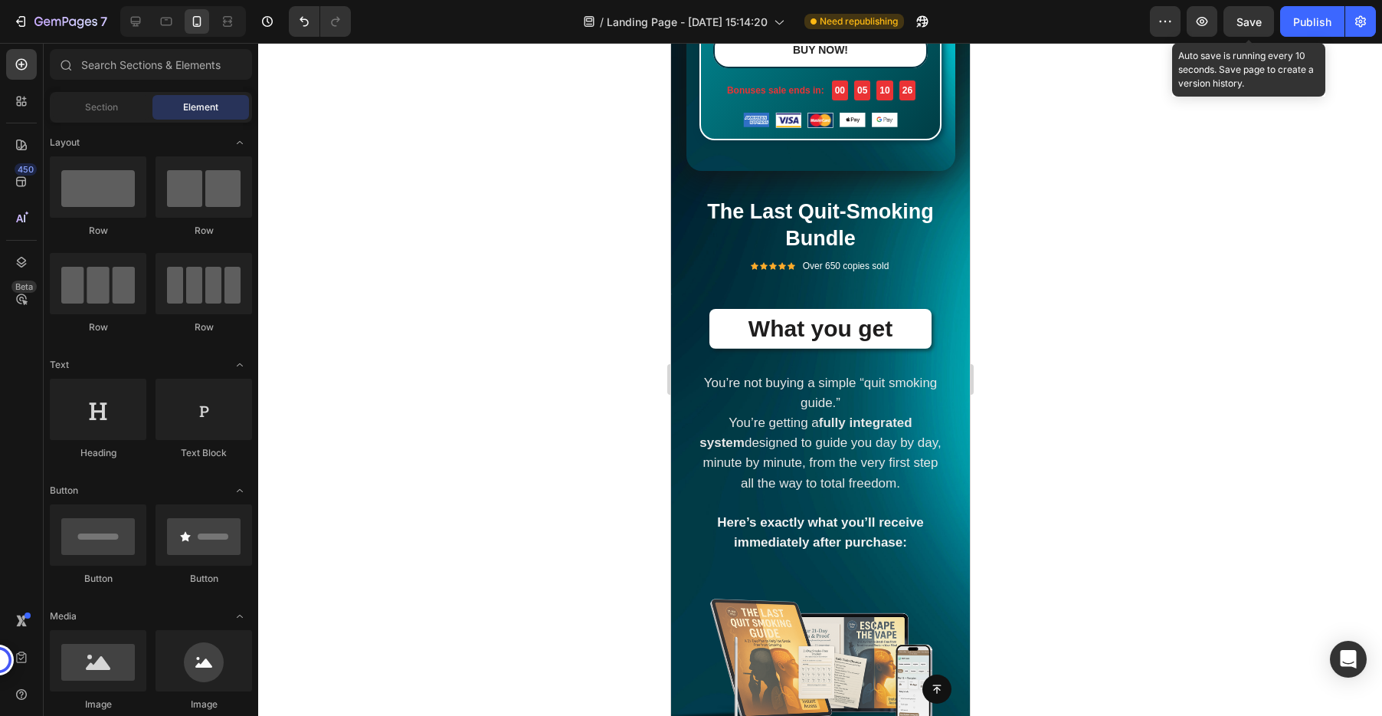
click at [1247, 21] on span "Save" at bounding box center [1248, 21] width 25 height 13
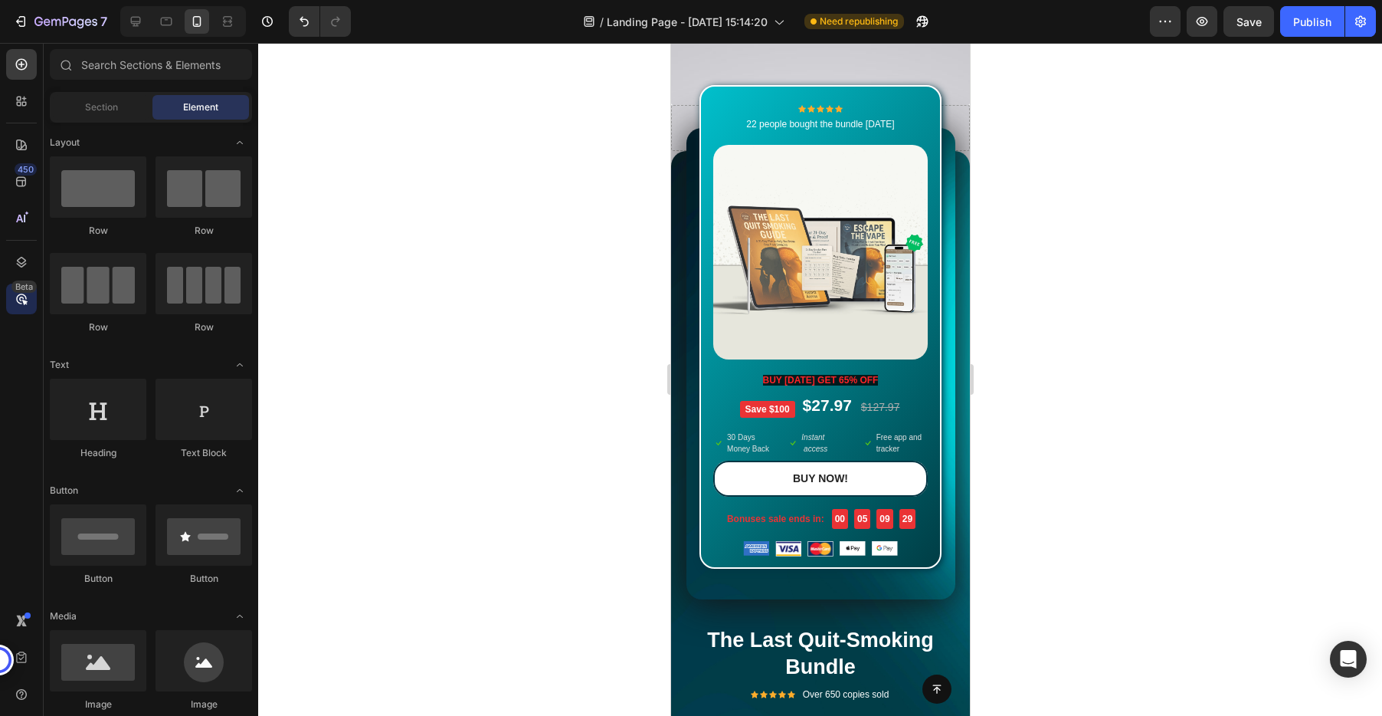
scroll to position [7386, 0]
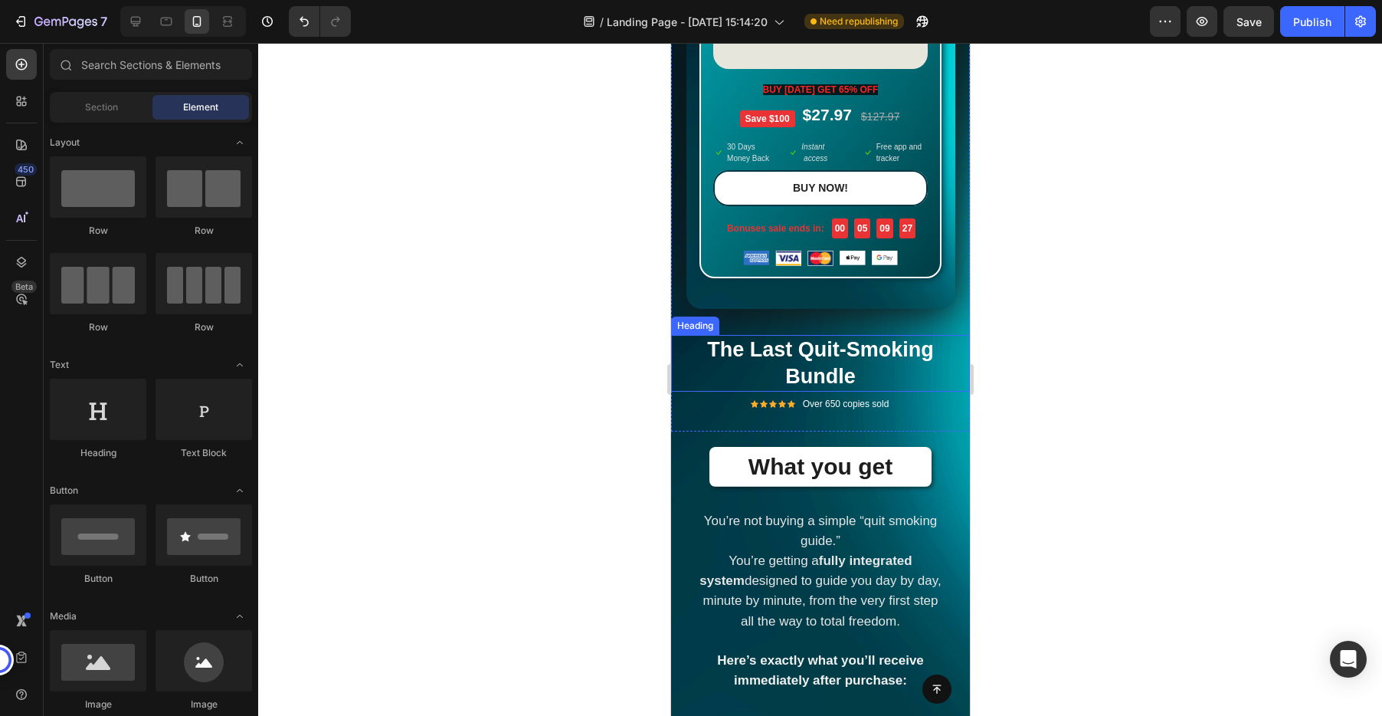
click at [807, 368] on h2 "The Last Quit-Smoking Bundle" at bounding box center [820, 363] width 269 height 57
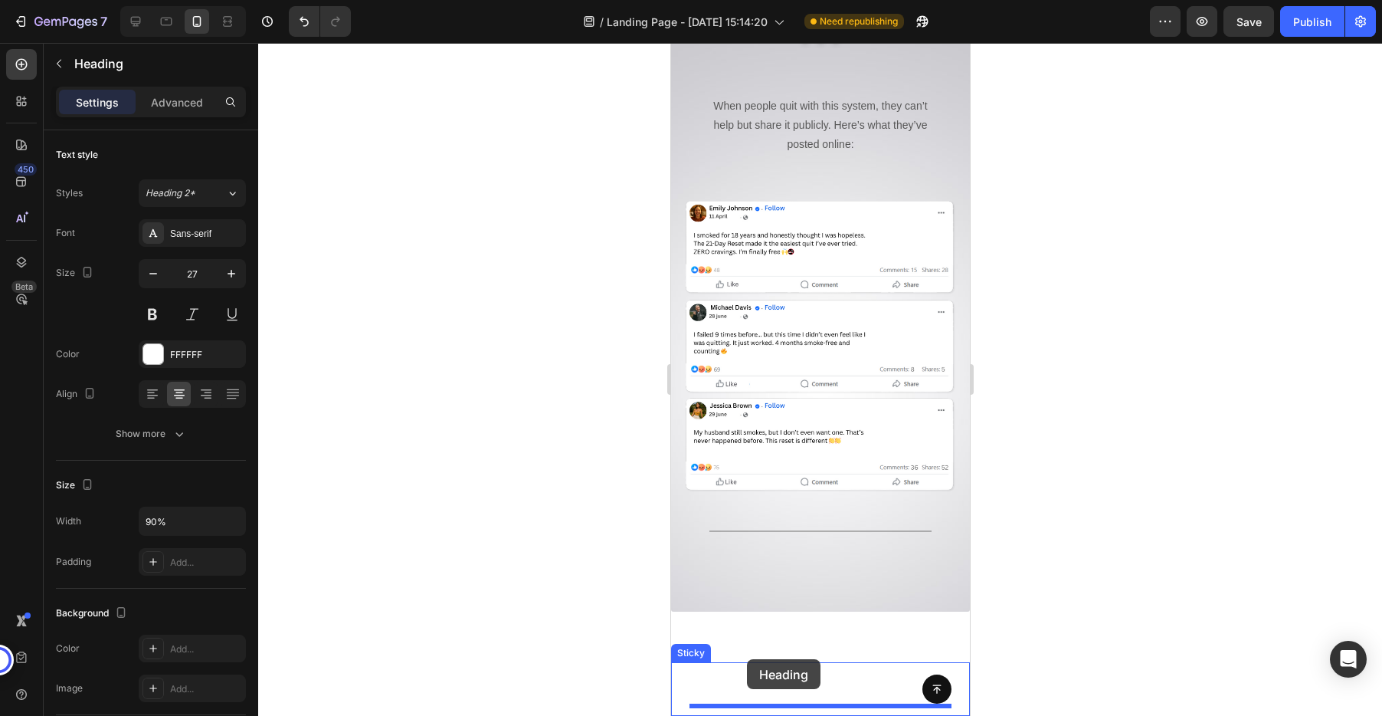
scroll to position [5208, 0]
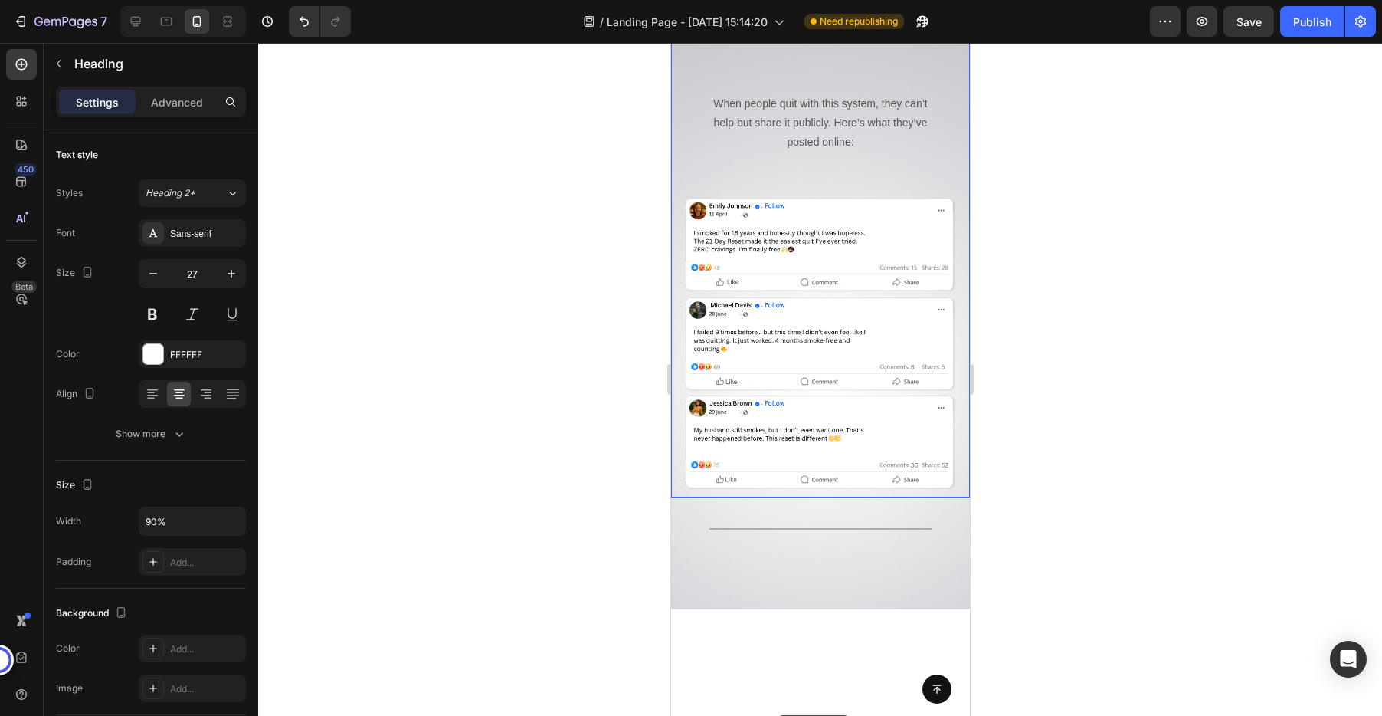
drag, startPoint x: 722, startPoint y: 326, endPoint x: 776, endPoint y: 715, distance: 393.0
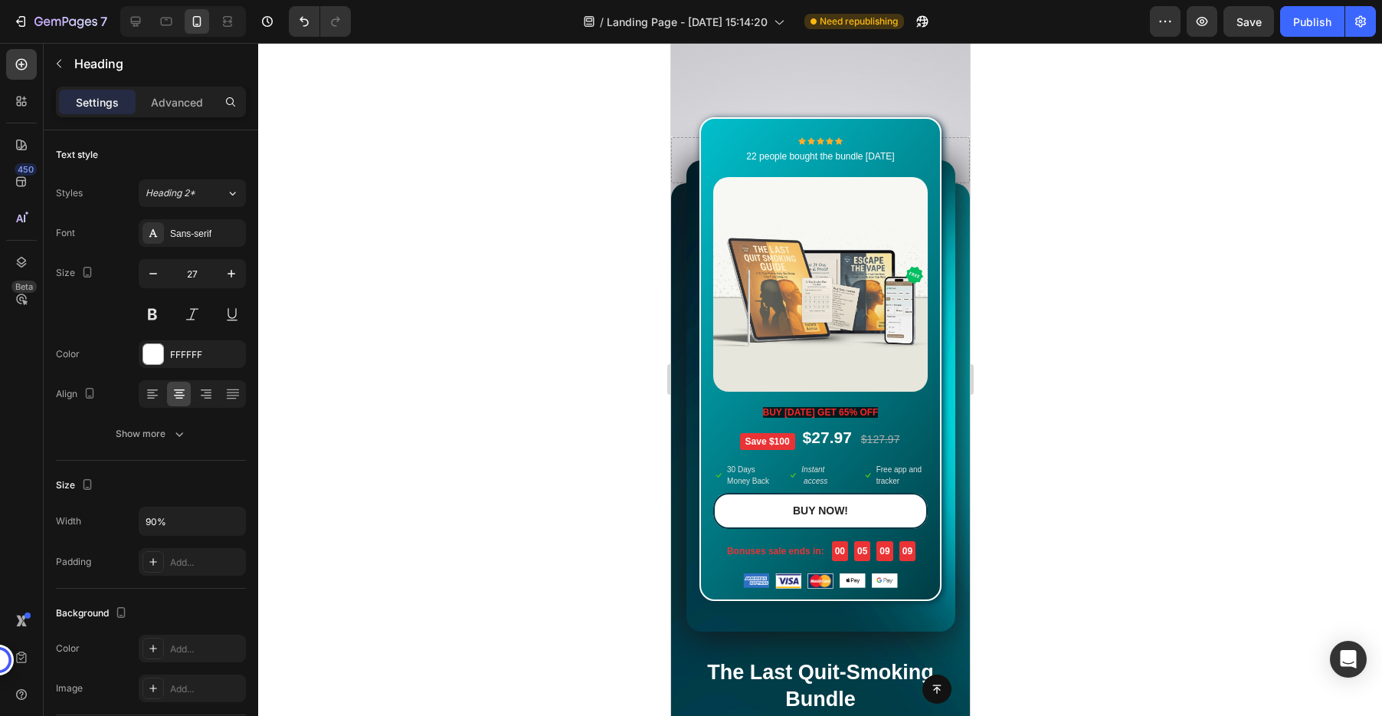
scroll to position [7258, 0]
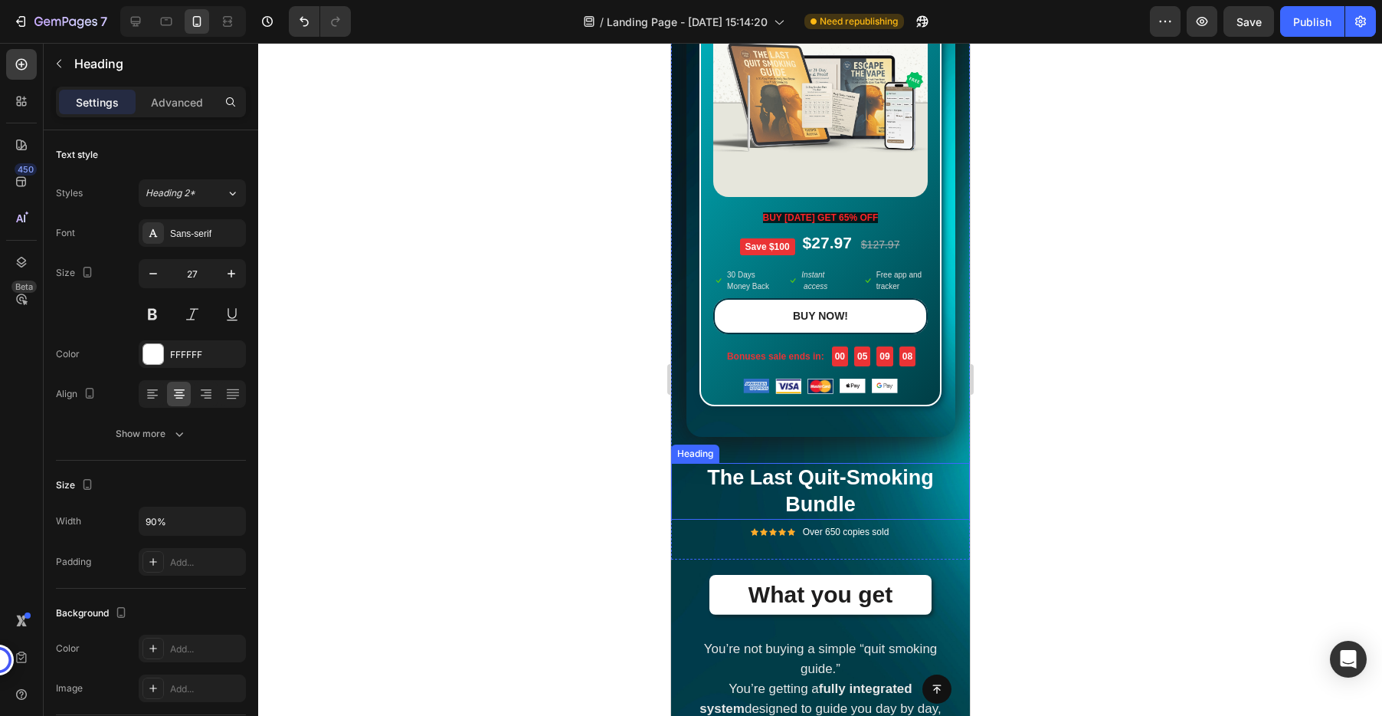
click at [781, 483] on h2 "The Last Quit-Smoking Bundle" at bounding box center [820, 491] width 269 height 57
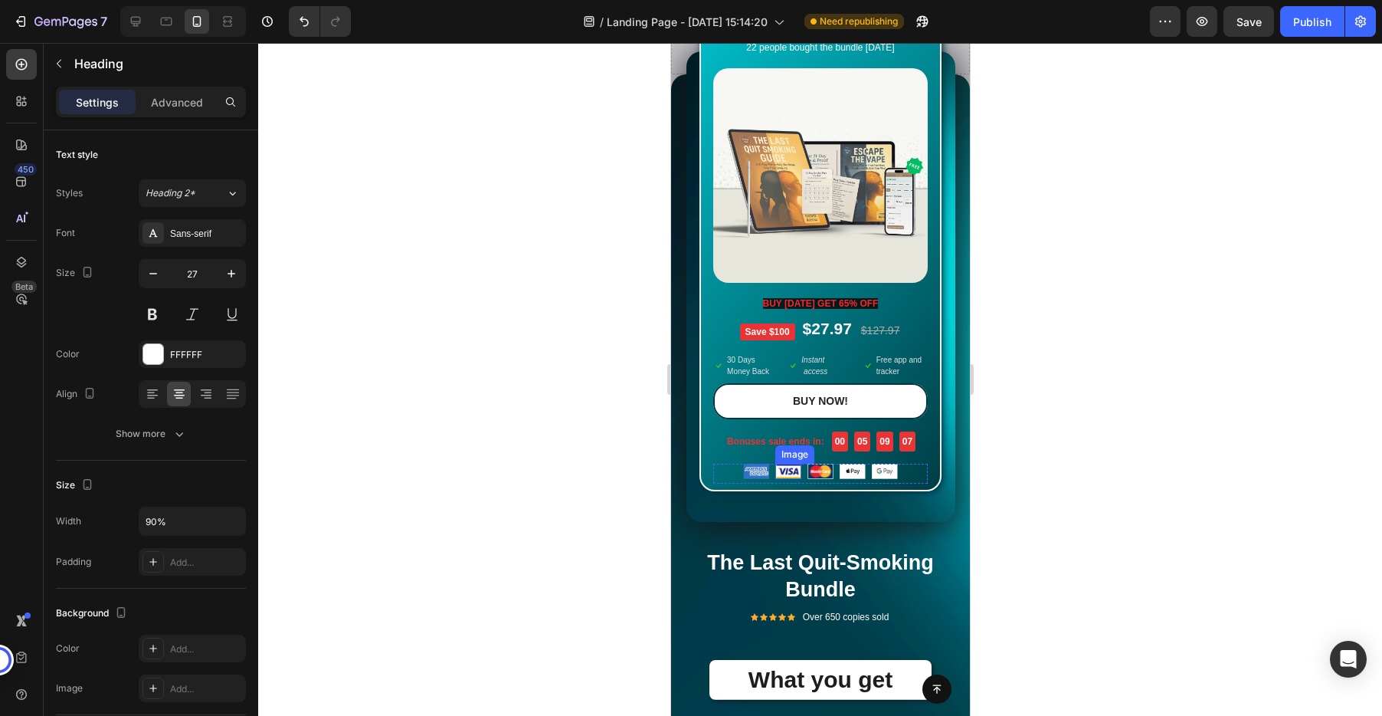
scroll to position [7138, 0]
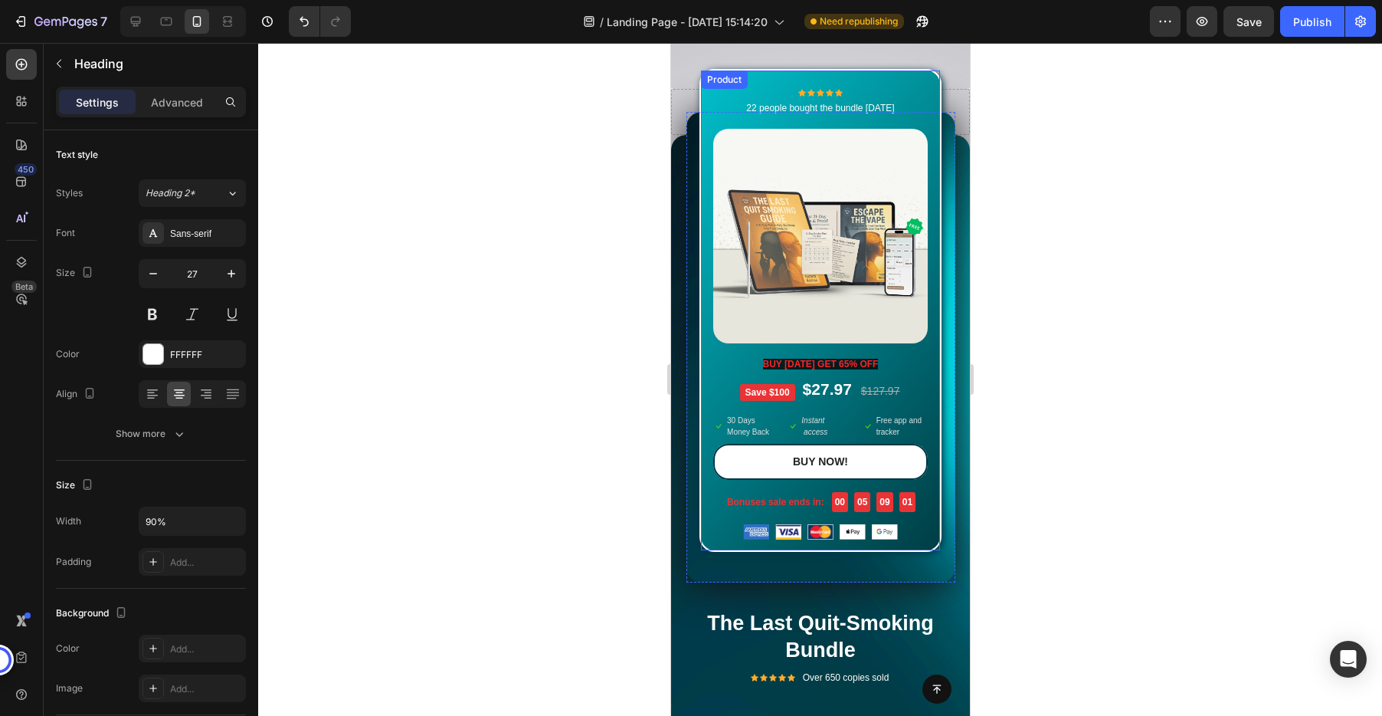
drag, startPoint x: 689, startPoint y: 577, endPoint x: 791, endPoint y: 92, distance: 495.4
click at [791, 135] on div "Icon Icon Icon Icon Icon Icon List Hoz 22 people bought the bundle today Text b…" at bounding box center [819, 420] width 299 height 571
click at [791, 612] on p "The Last Quit-Smoking Bundle" at bounding box center [820, 637] width 266 height 54
drag, startPoint x: 694, startPoint y: 572, endPoint x: 800, endPoint y: 593, distance: 107.7
click at [800, 608] on div "The Last Quit-Smoking Bundle Heading" at bounding box center [819, 636] width 299 height 57
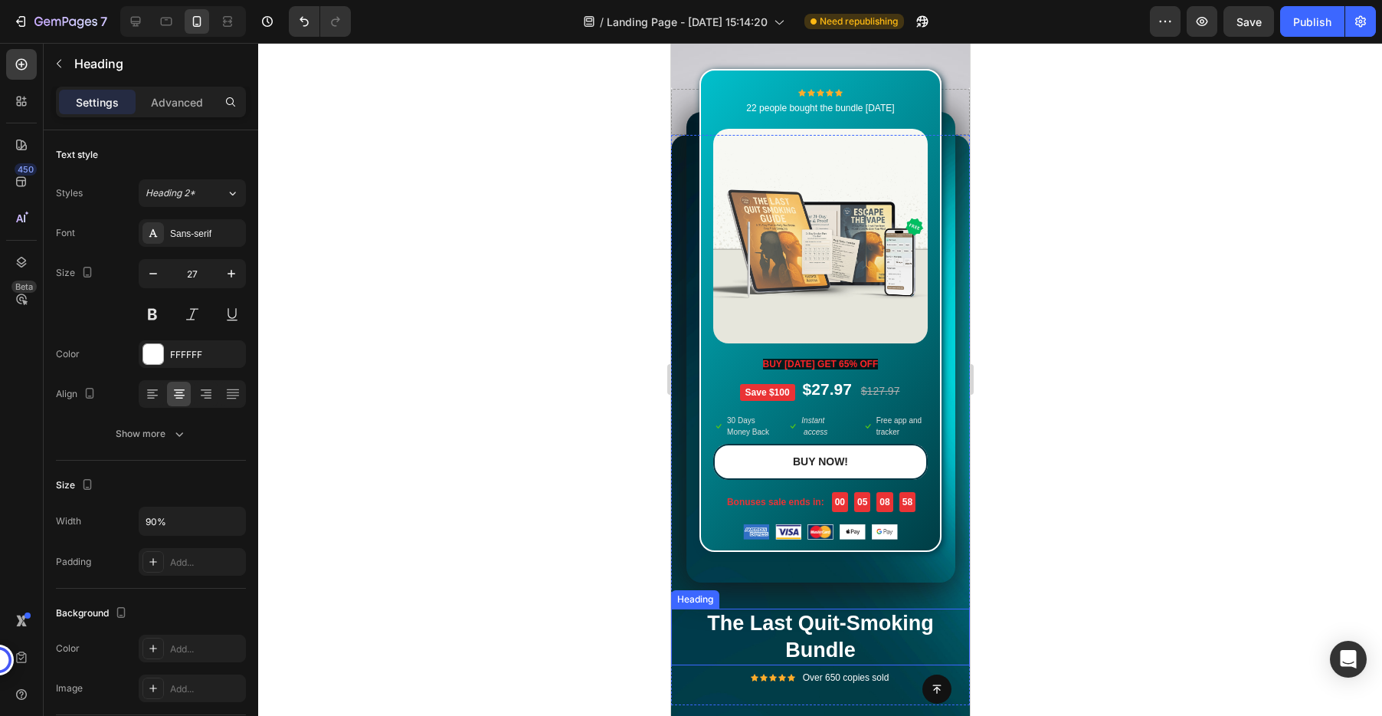
click at [800, 610] on p "The Last Quit-Smoking Bundle" at bounding box center [820, 637] width 266 height 54
click at [707, 610] on p "The Last Quit-Smoking Bundle" at bounding box center [820, 637] width 266 height 54
drag, startPoint x: 702, startPoint y: 578, endPoint x: 820, endPoint y: 663, distance: 145.9
click at [820, 663] on div "Button Sticky Title Line Here’s How Others Feel After the 21-Day Dopamine Reset…" at bounding box center [819, 509] width 299 height 15144
click at [1280, 391] on div at bounding box center [820, 379] width 1124 height 673
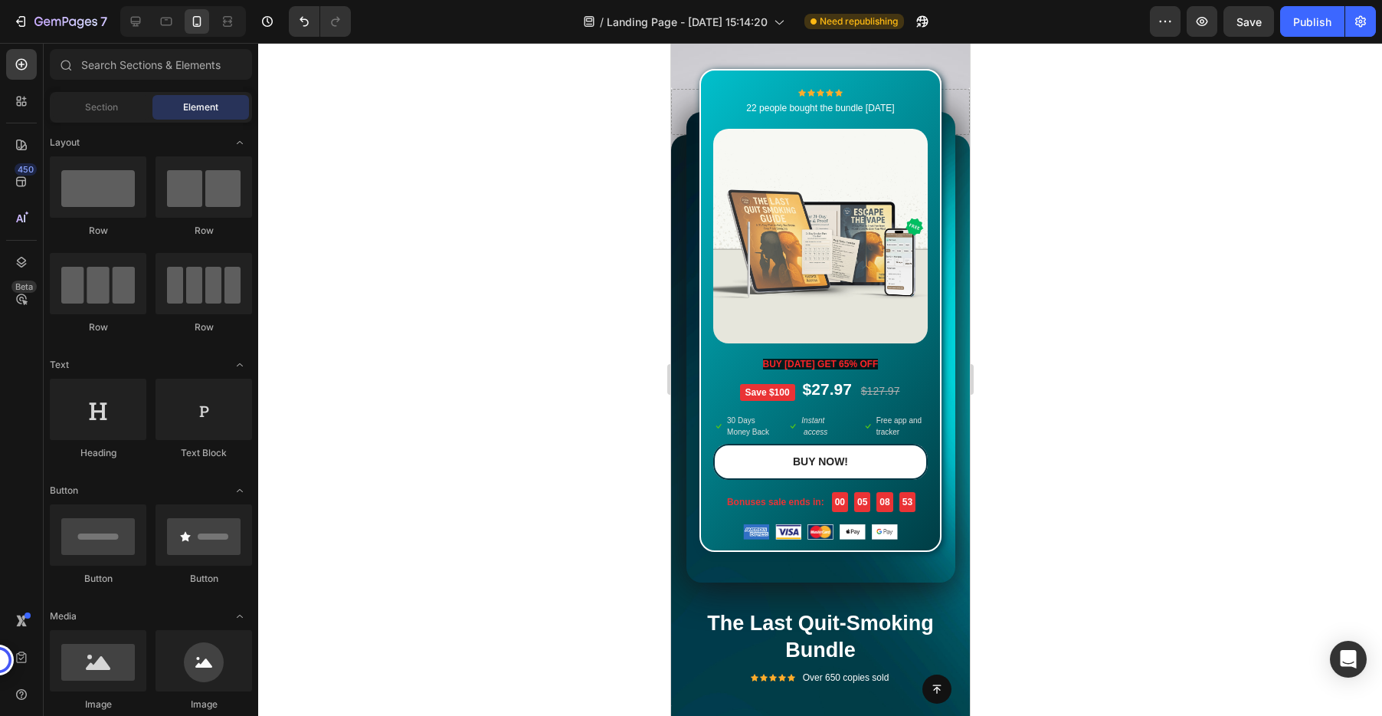
click at [1280, 391] on div at bounding box center [820, 379] width 1124 height 673
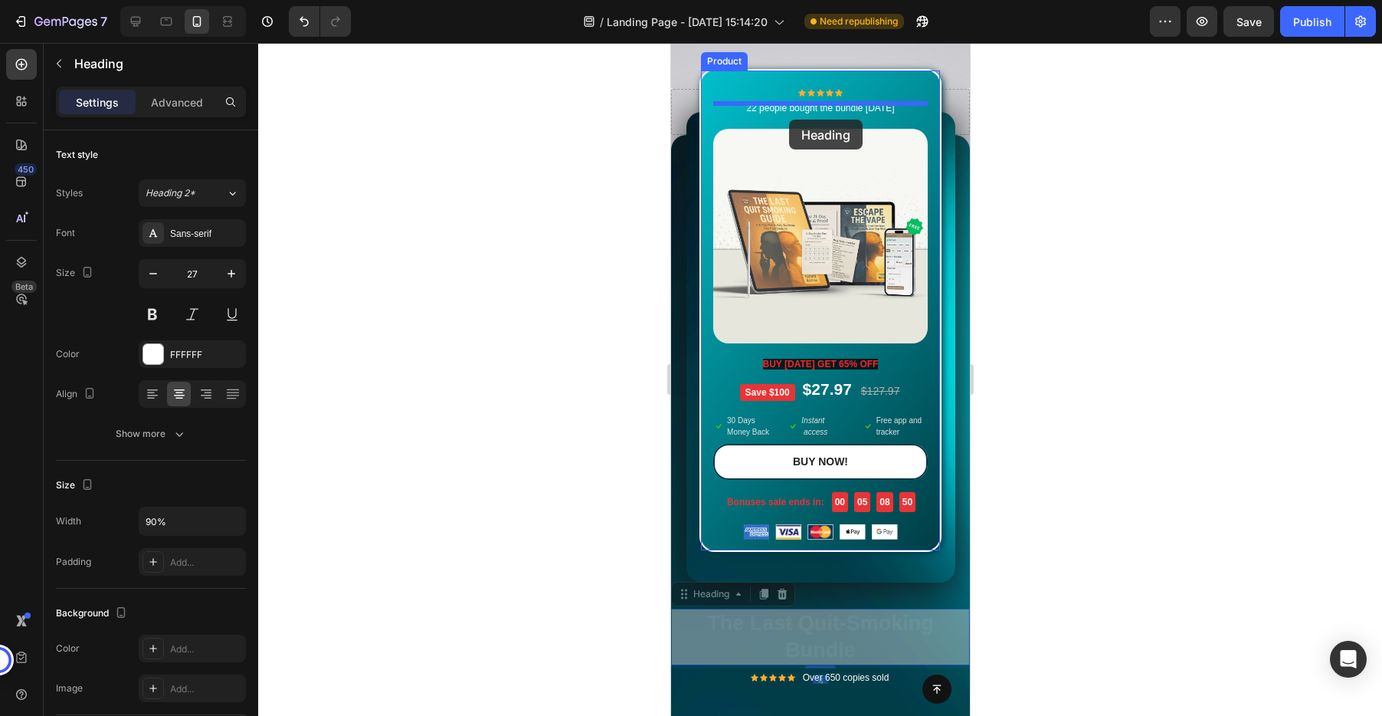
drag, startPoint x: 710, startPoint y: 575, endPoint x: 787, endPoint y: 120, distance: 462.2
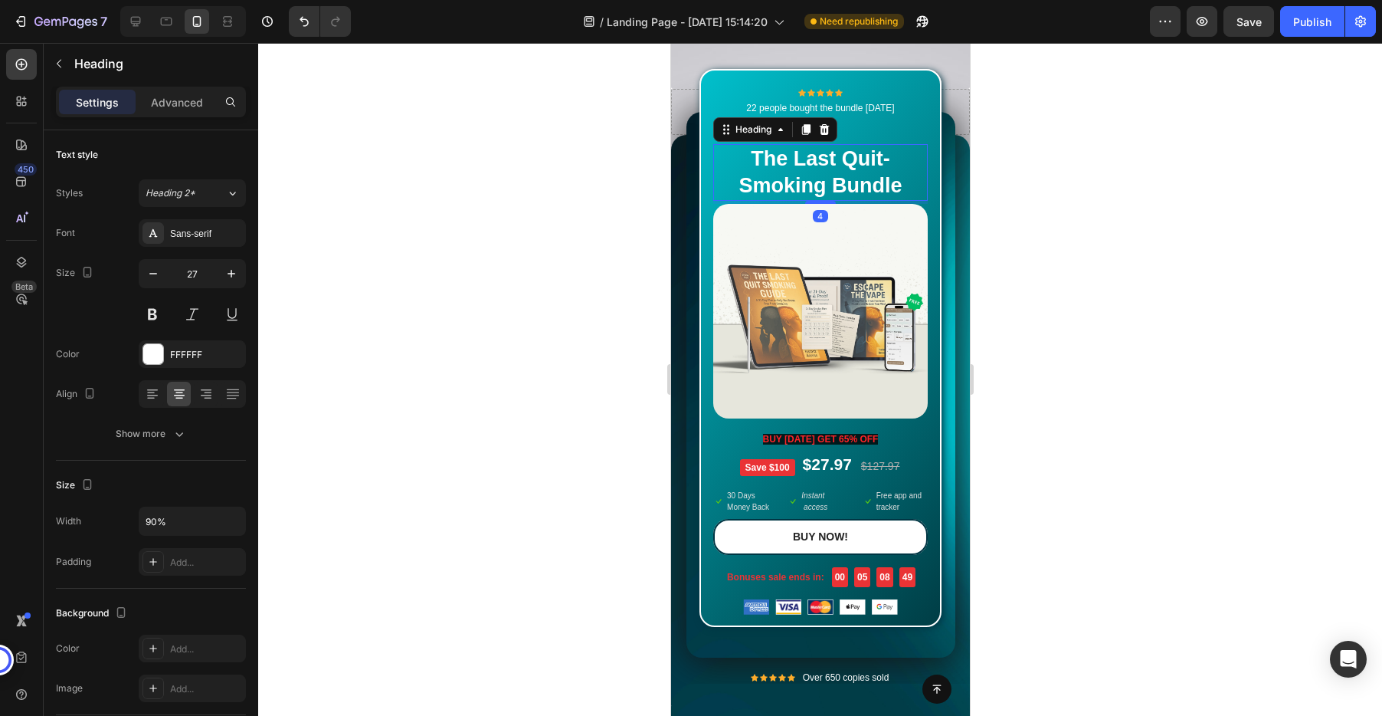
click at [1164, 197] on div at bounding box center [820, 379] width 1124 height 673
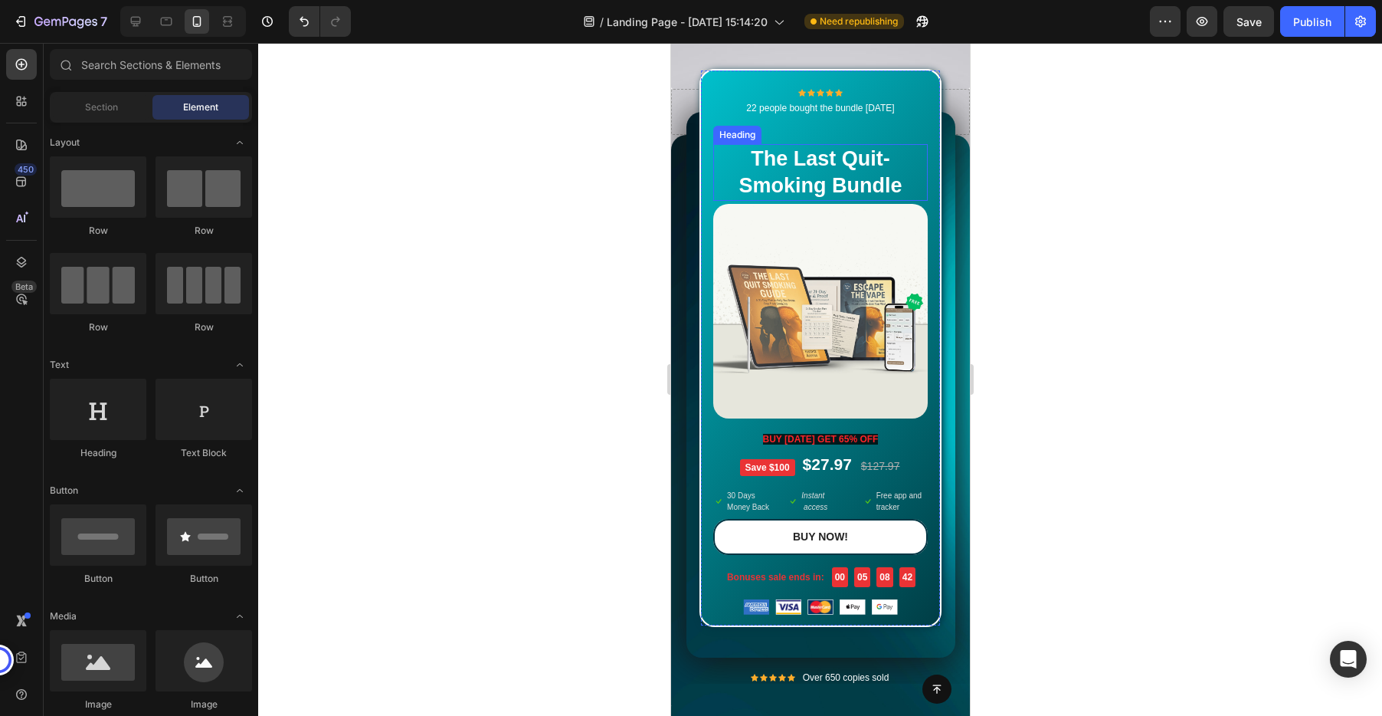
click at [843, 144] on h2 "The Last Quit-Smoking Bundle" at bounding box center [819, 172] width 193 height 57
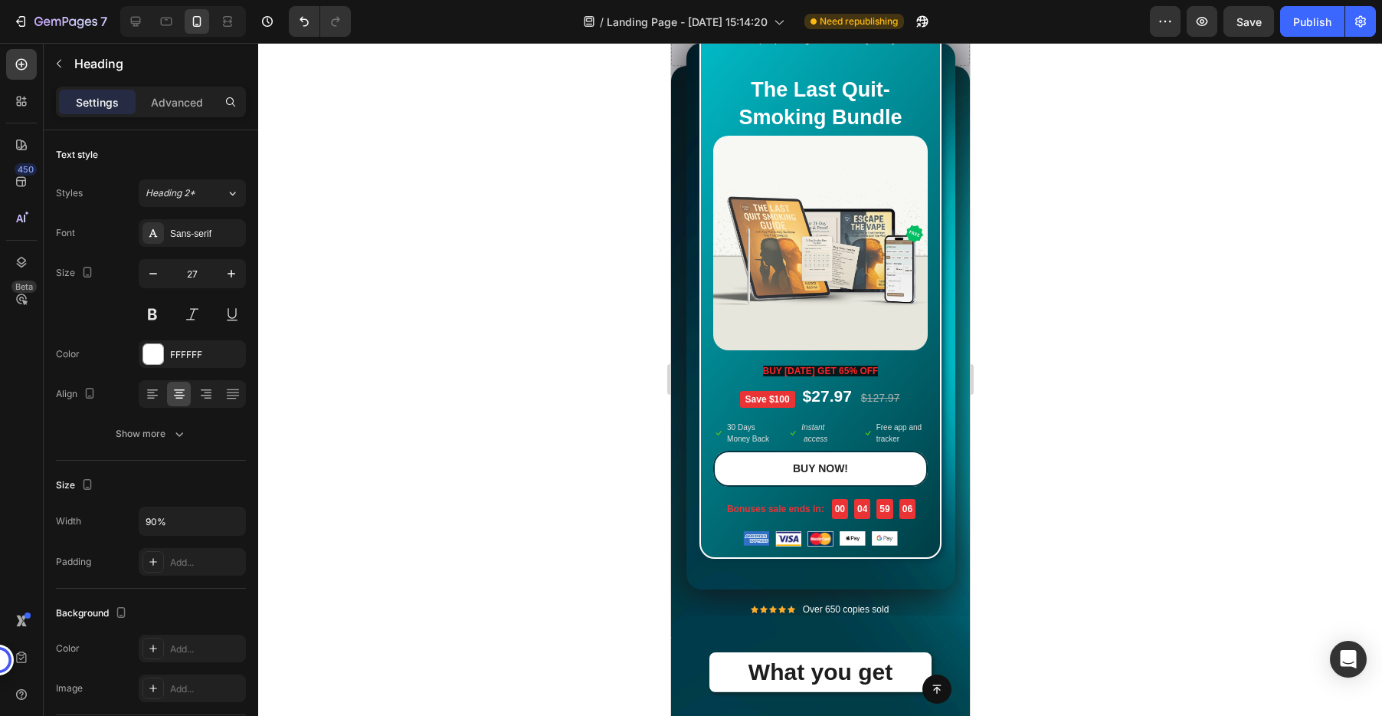
scroll to position [7104, 0]
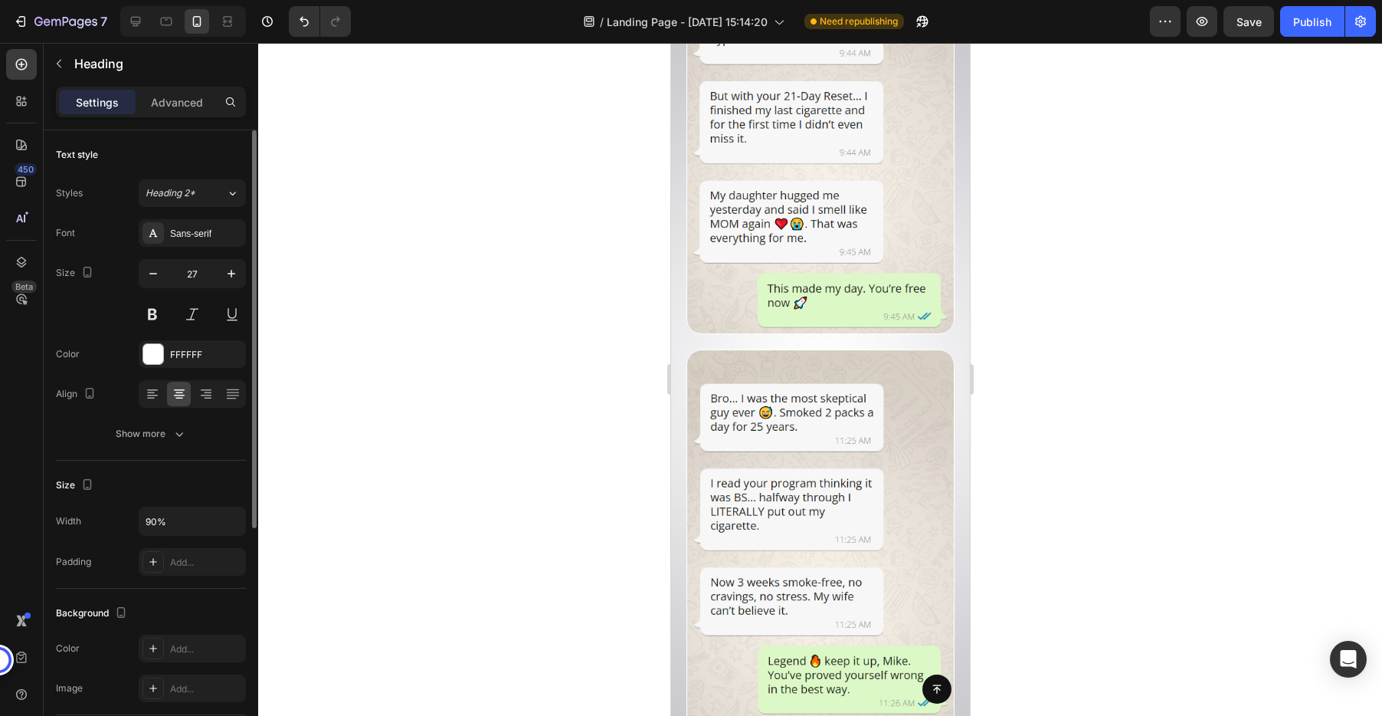
scroll to position [4699, 0]
